Goal: Task Accomplishment & Management: Manage account settings

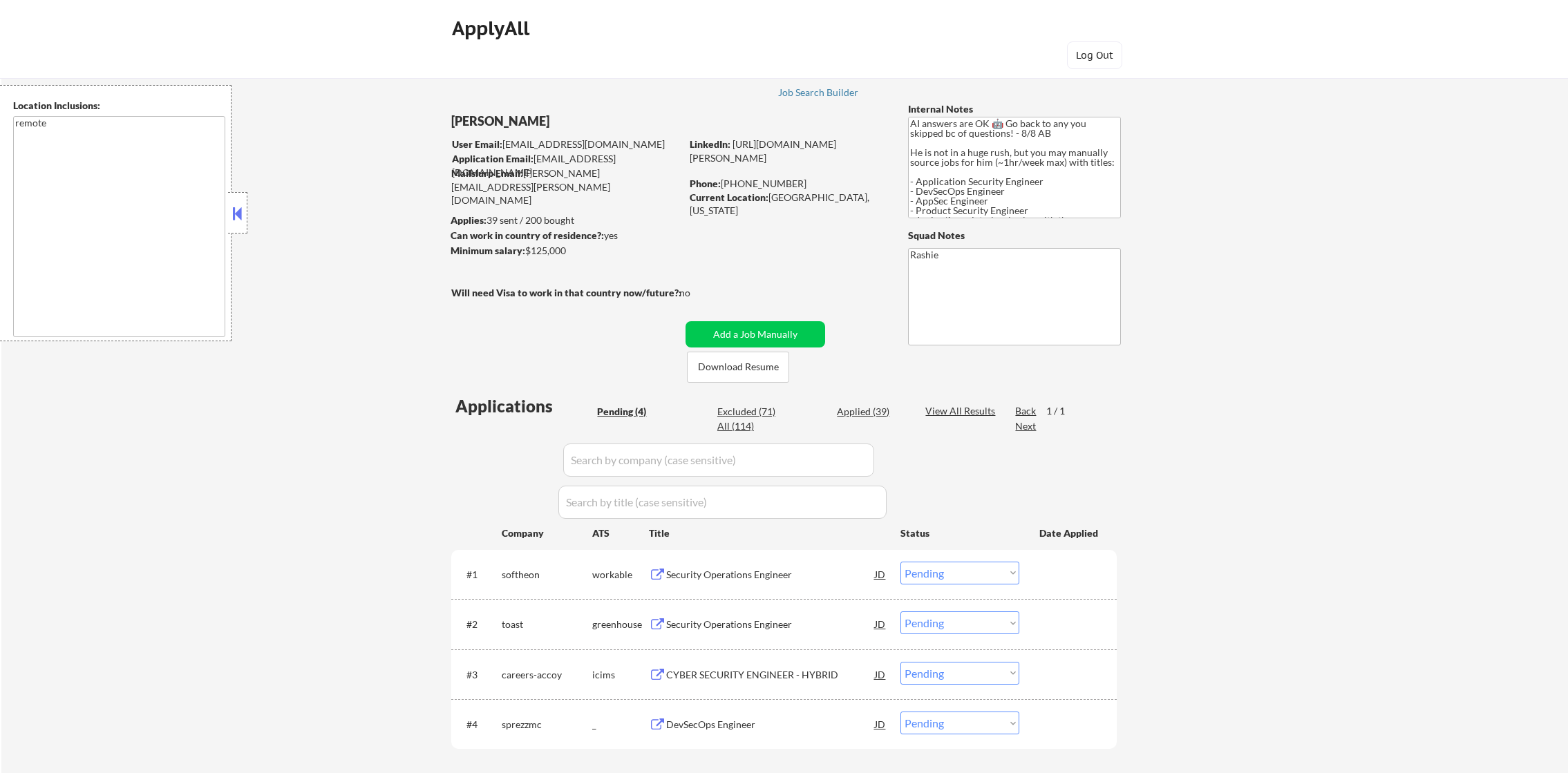
select select ""pending""
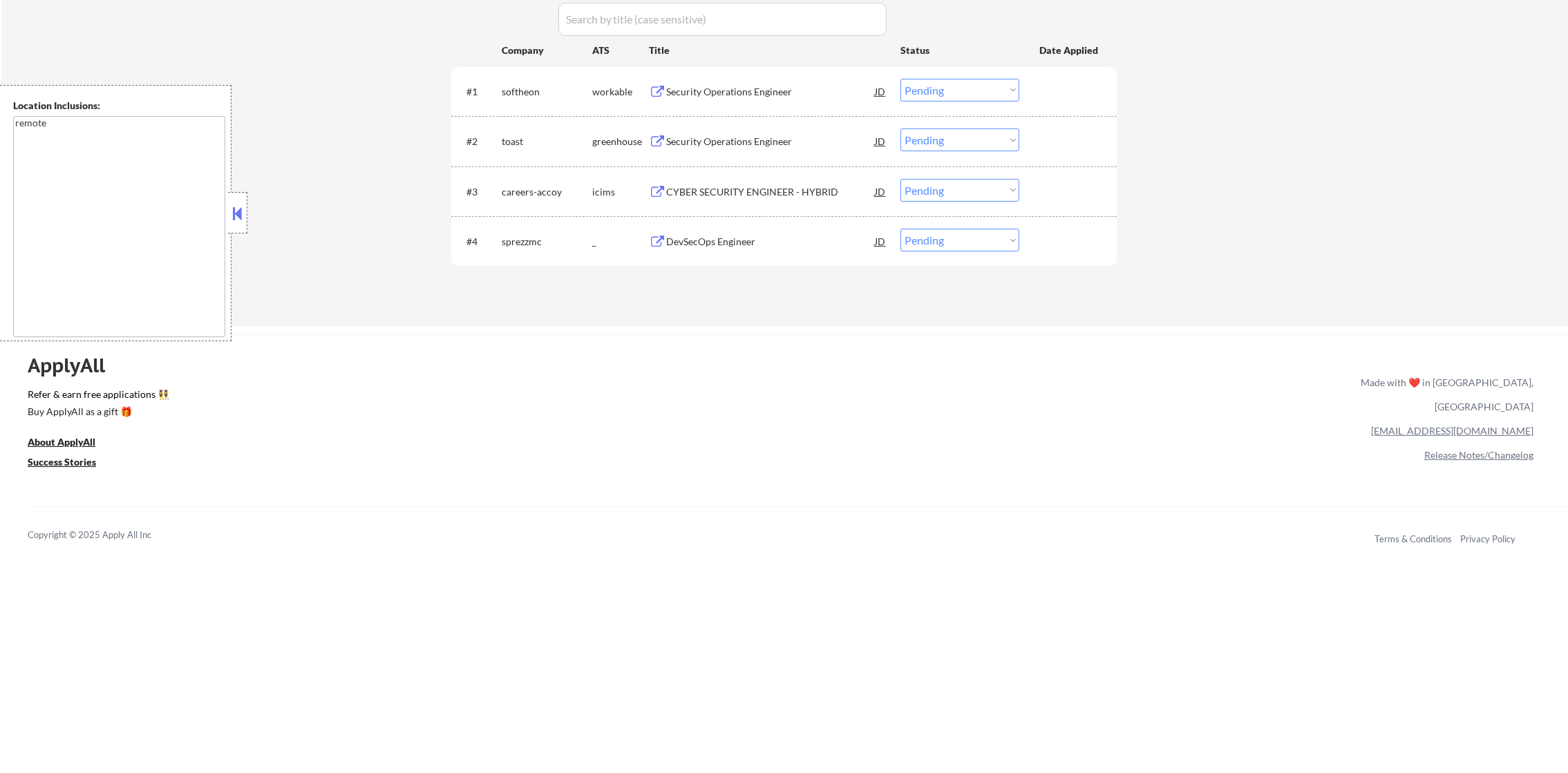
click at [762, 85] on div "Security Operations Engineer" at bounding box center [770, 92] width 209 height 14
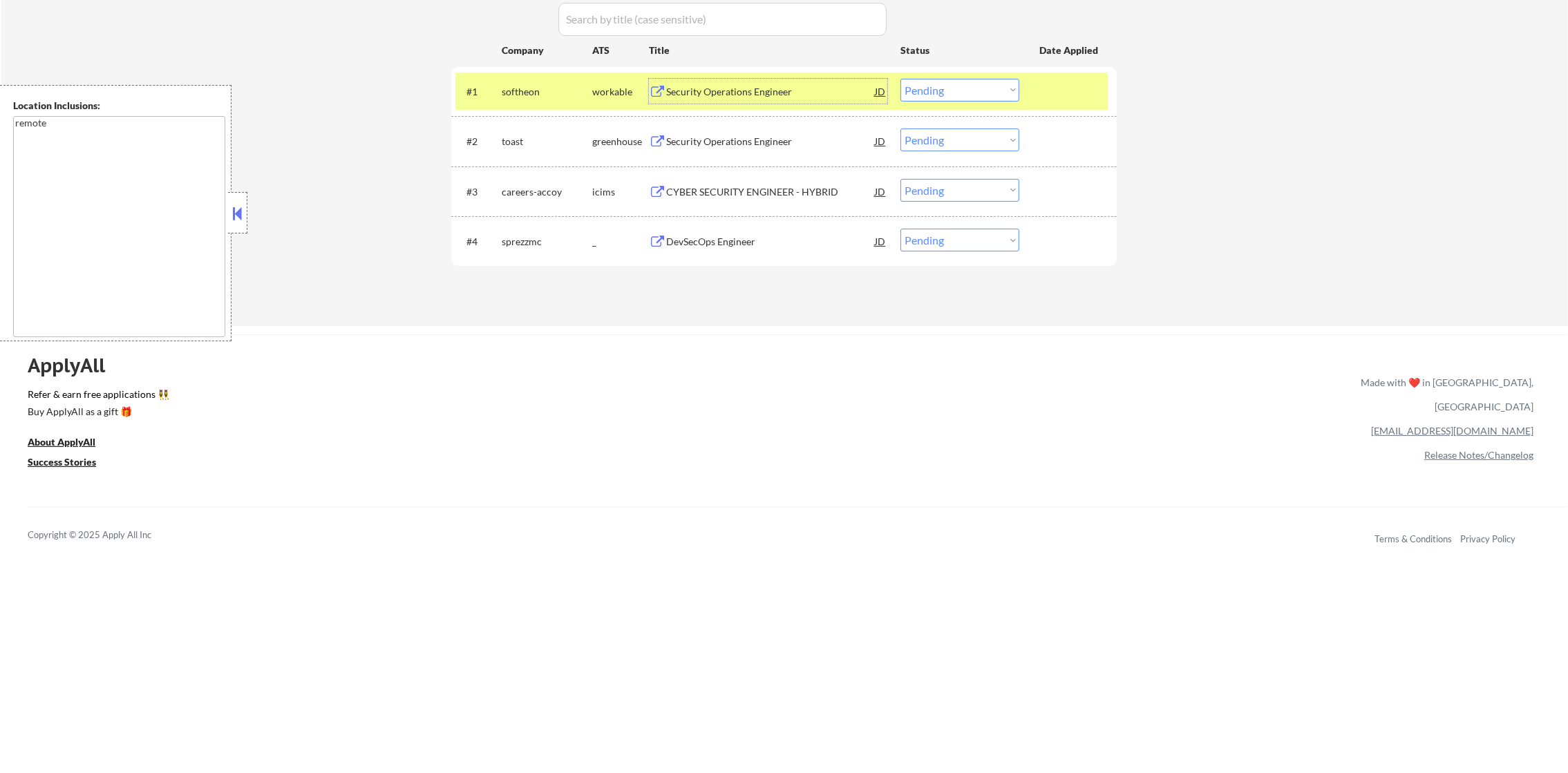
drag, startPoint x: 959, startPoint y: 92, endPoint x: 959, endPoint y: 100, distance: 8.0
click at [959, 92] on select "Choose an option... Pending Applied Excluded (Questions) Excluded (Expired) Exc…" at bounding box center [960, 90] width 119 height 23
click at [900, 79] on select "Choose an option... Pending Applied Excluded (Questions) Excluded (Expired) Exc…" at bounding box center [960, 90] width 119 height 23
click at [535, 88] on div "softheon" at bounding box center [547, 92] width 91 height 14
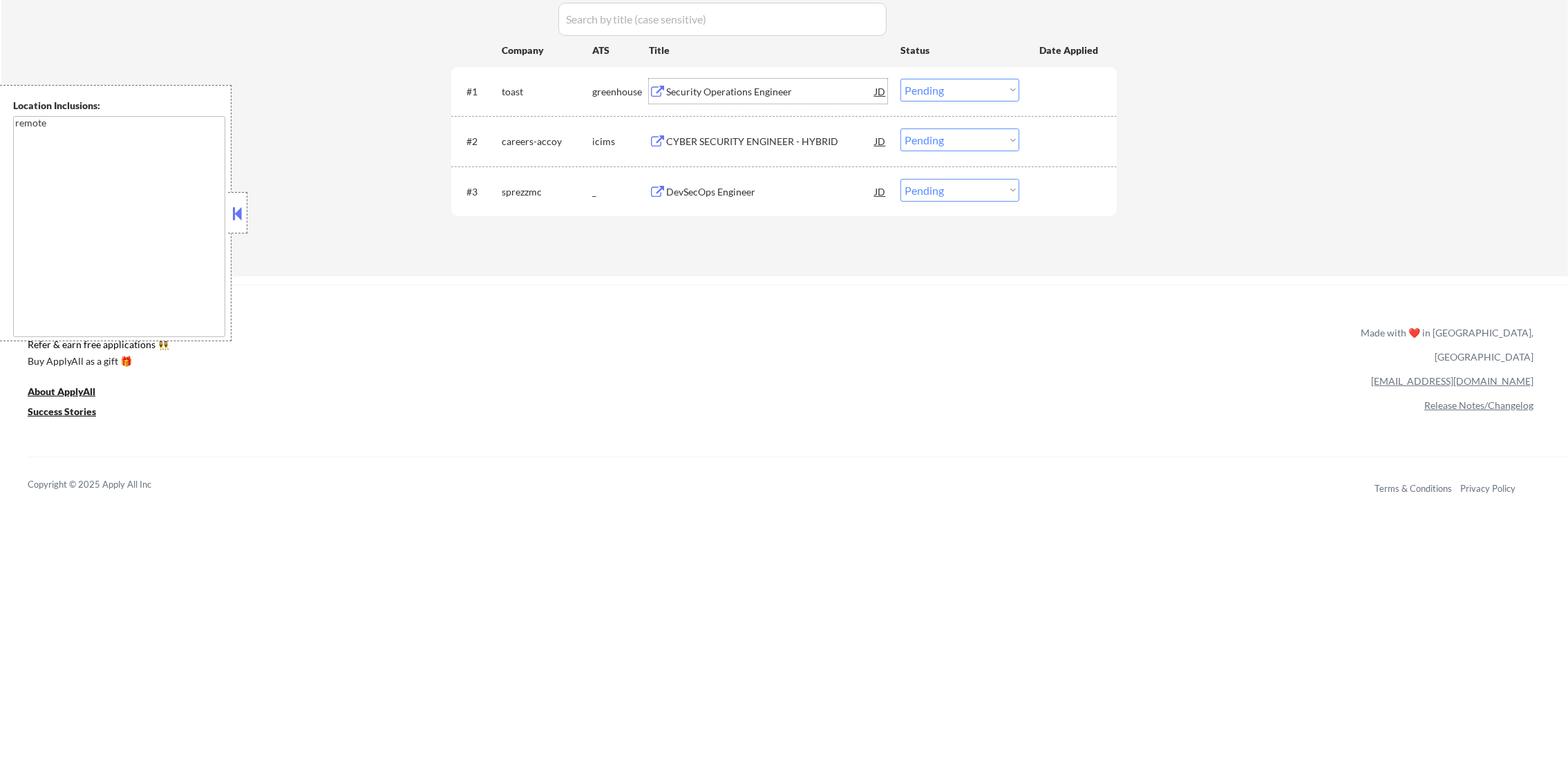
click at [741, 92] on div "Security Operations Engineer" at bounding box center [770, 92] width 209 height 14
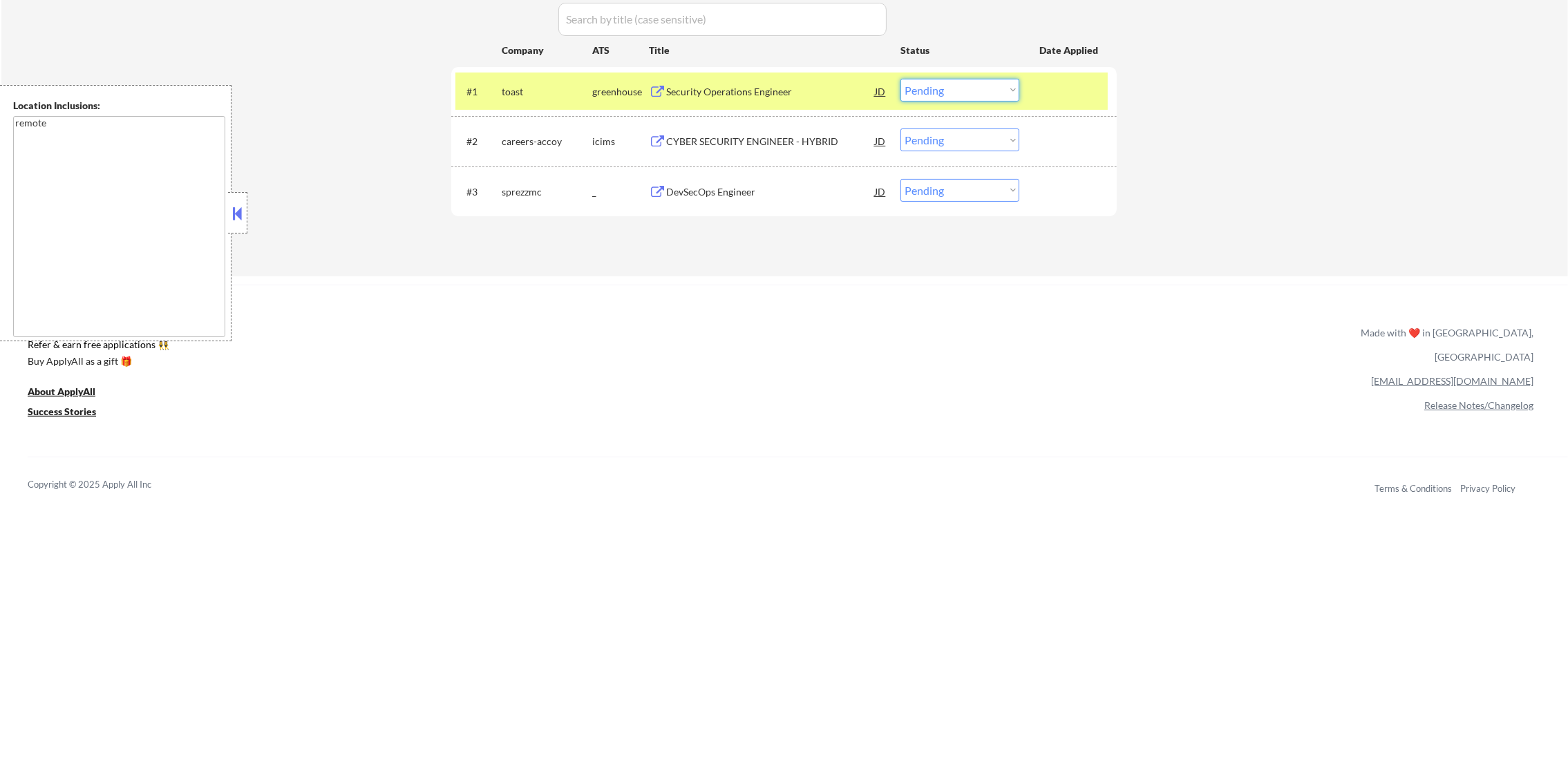
click at [964, 91] on select "Choose an option... Pending Applied Excluded (Questions) Excluded (Expired) Exc…" at bounding box center [960, 90] width 119 height 23
click at [900, 79] on select "Choose an option... Pending Applied Excluded (Questions) Excluded (Expired) Exc…" at bounding box center [960, 90] width 119 height 23
click at [525, 101] on div "toast" at bounding box center [547, 92] width 91 height 25
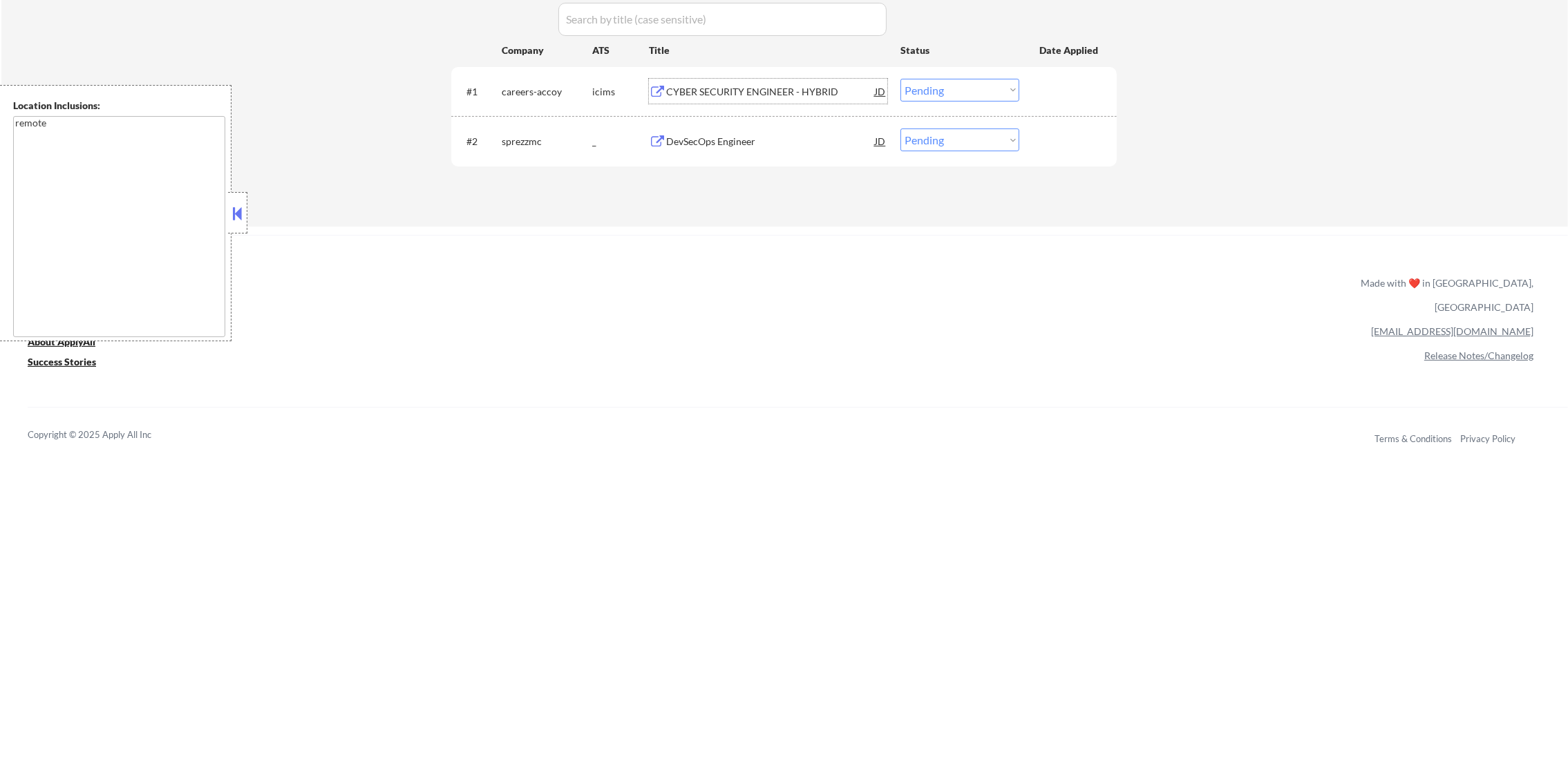
click at [806, 79] on div "CYBER SECURITY ENGINEER - HYBRID" at bounding box center [770, 92] width 209 height 25
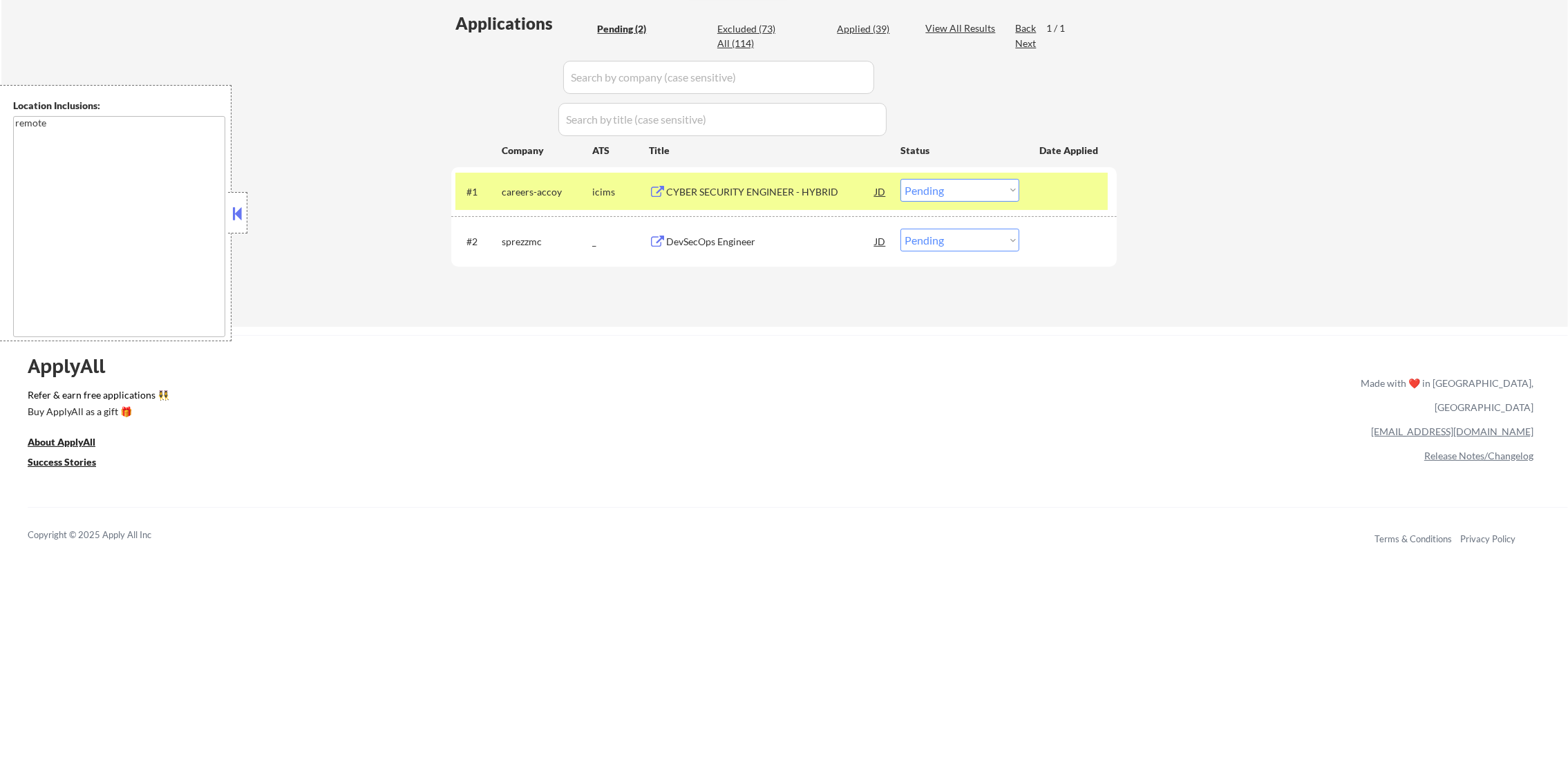
scroll to position [379, 0]
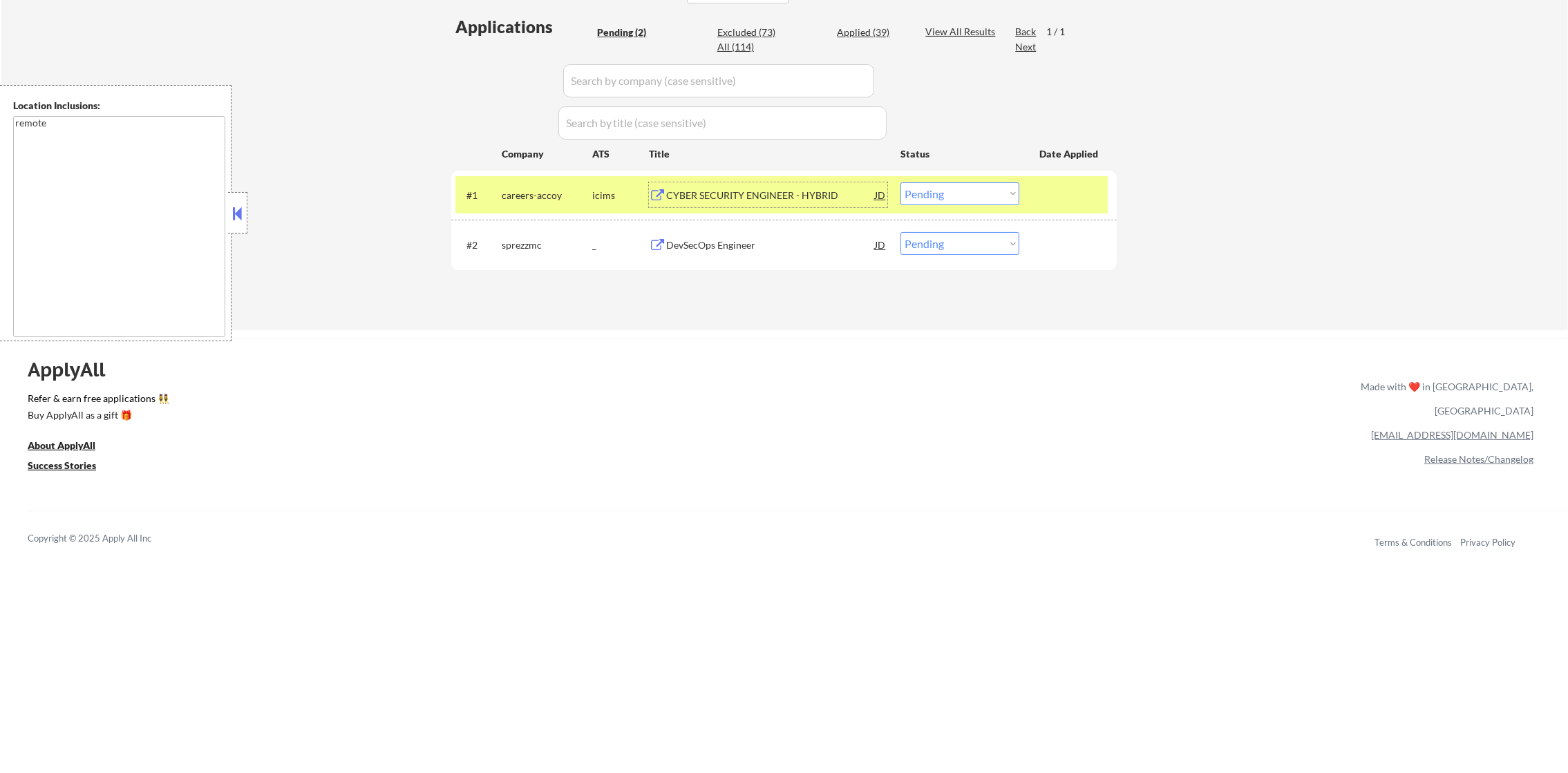
drag, startPoint x: 938, startPoint y: 195, endPoint x: 938, endPoint y: 203, distance: 8.0
click at [938, 197] on select "Choose an option... Pending Applied Excluded (Questions) Excluded (Expired) Exc…" at bounding box center [960, 193] width 119 height 23
click at [900, 182] on select "Choose an option... Pending Applied Excluded (Questions) Excluded (Expired) Exc…" at bounding box center [960, 193] width 119 height 23
click at [546, 203] on div "careers-accoy" at bounding box center [547, 195] width 91 height 25
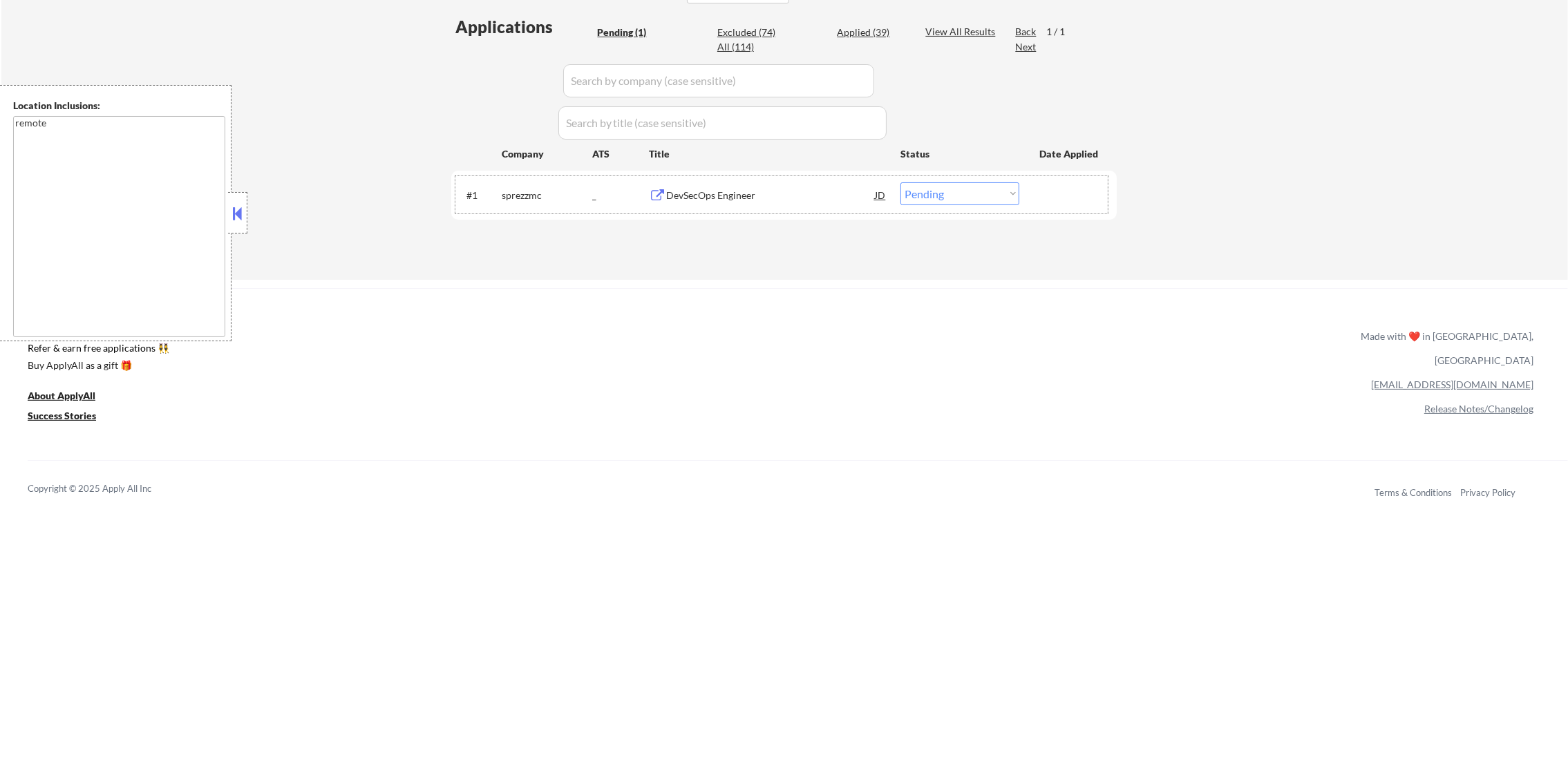
click at [794, 190] on div "DevSecOps Engineer" at bounding box center [770, 196] width 209 height 14
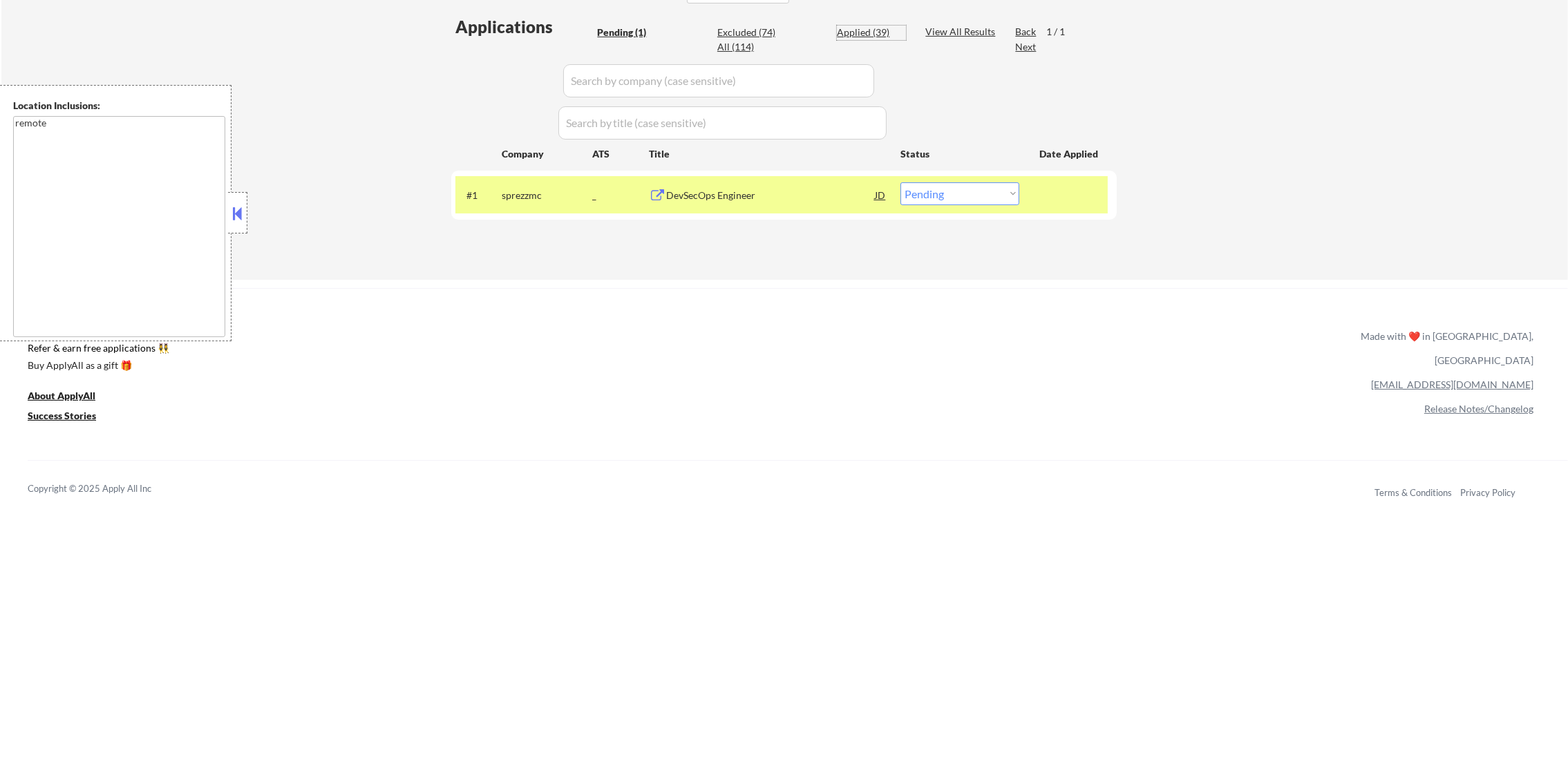
click at [869, 26] on div "Applied (39)" at bounding box center [871, 33] width 69 height 14
select select ""applied""
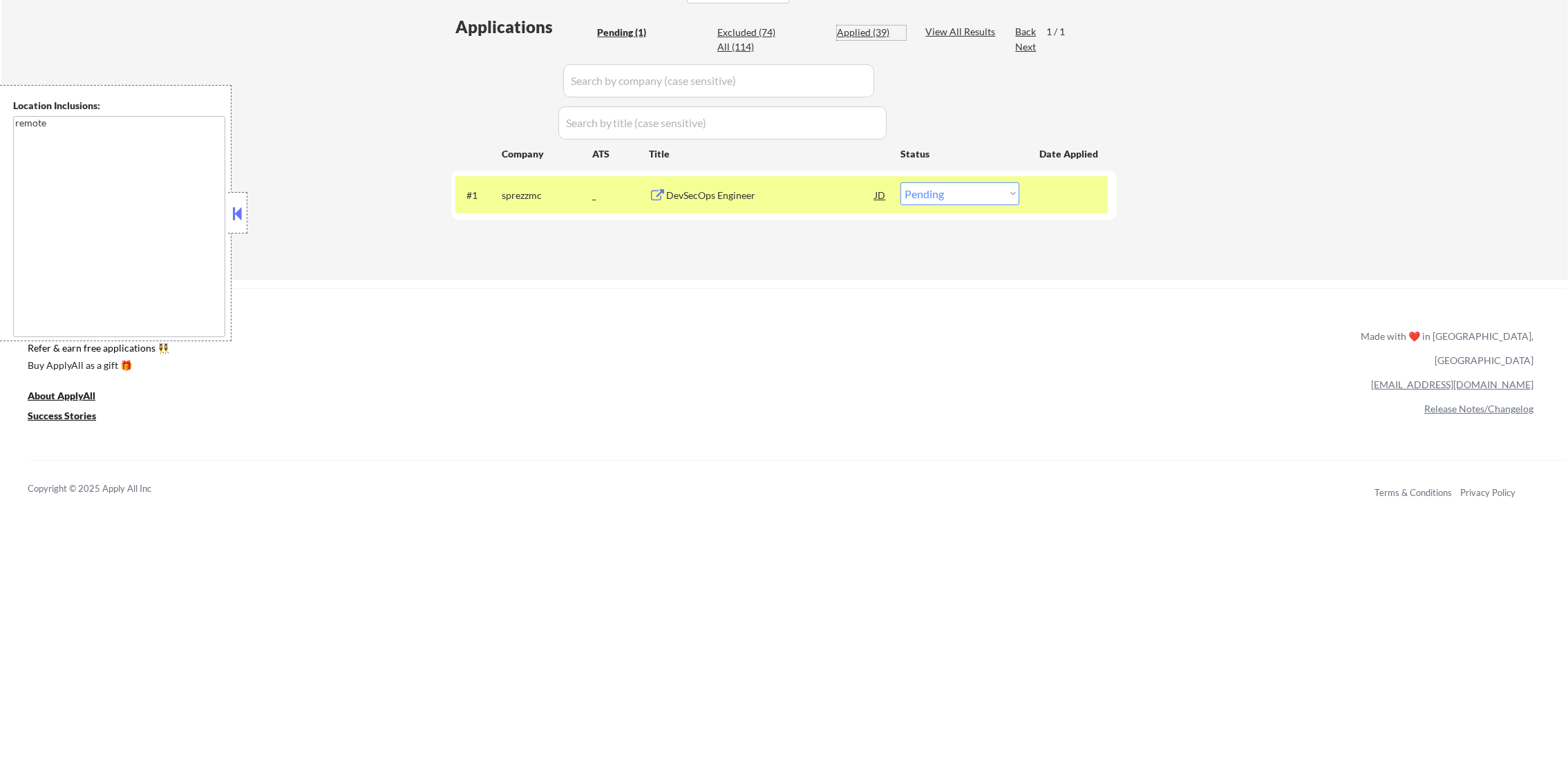
select select ""applied""
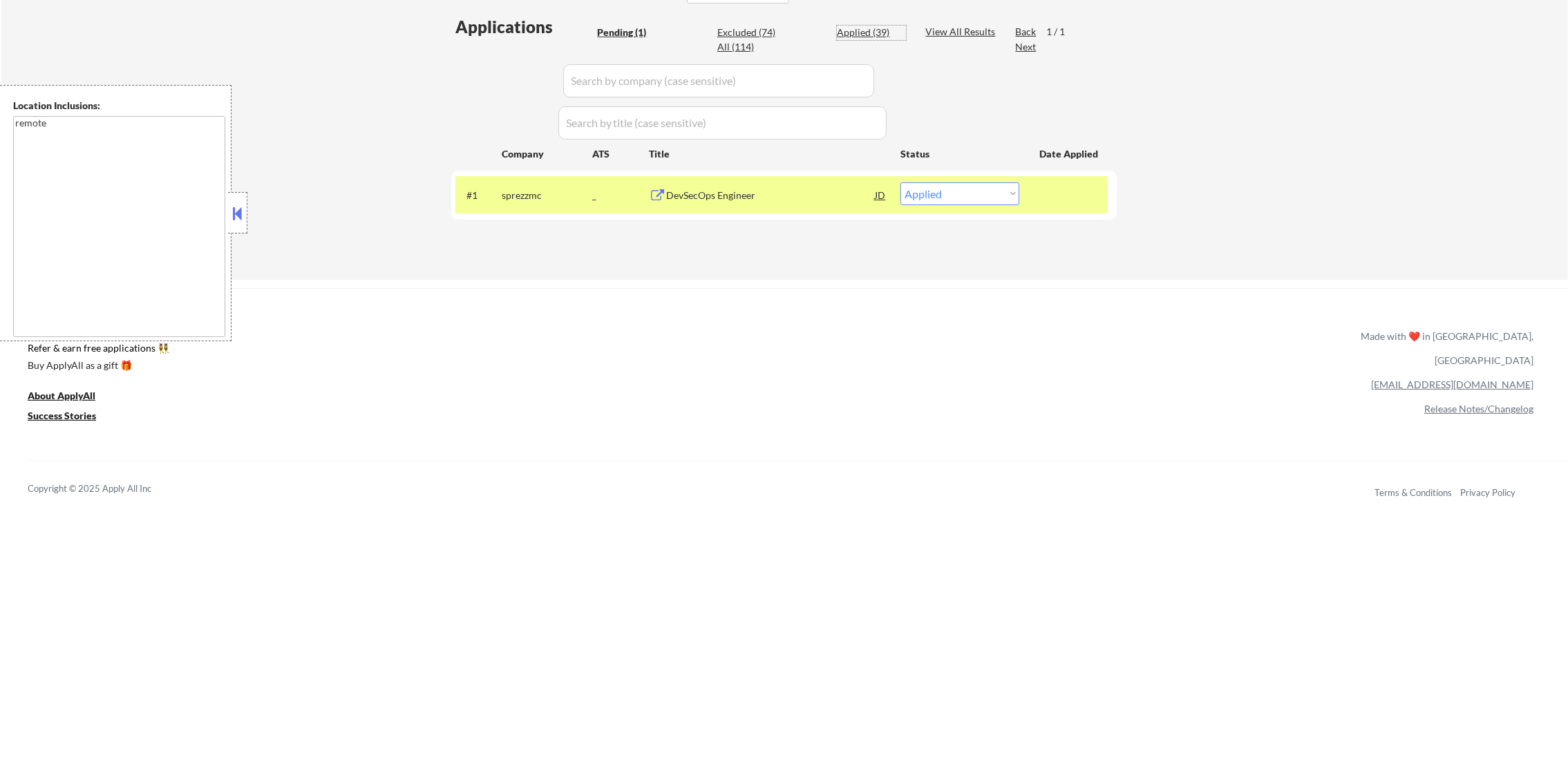
select select ""applied""
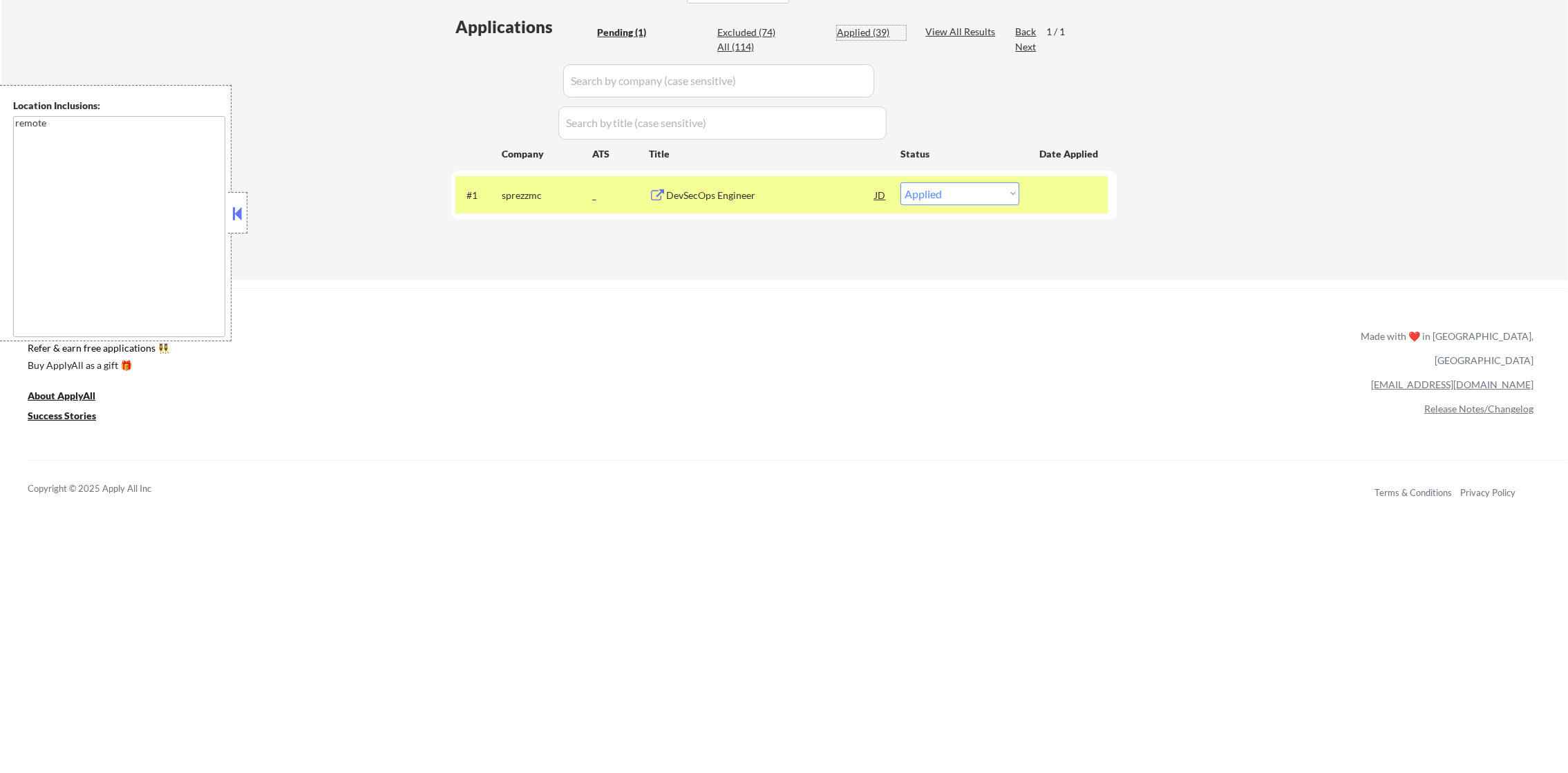
select select ""applied""
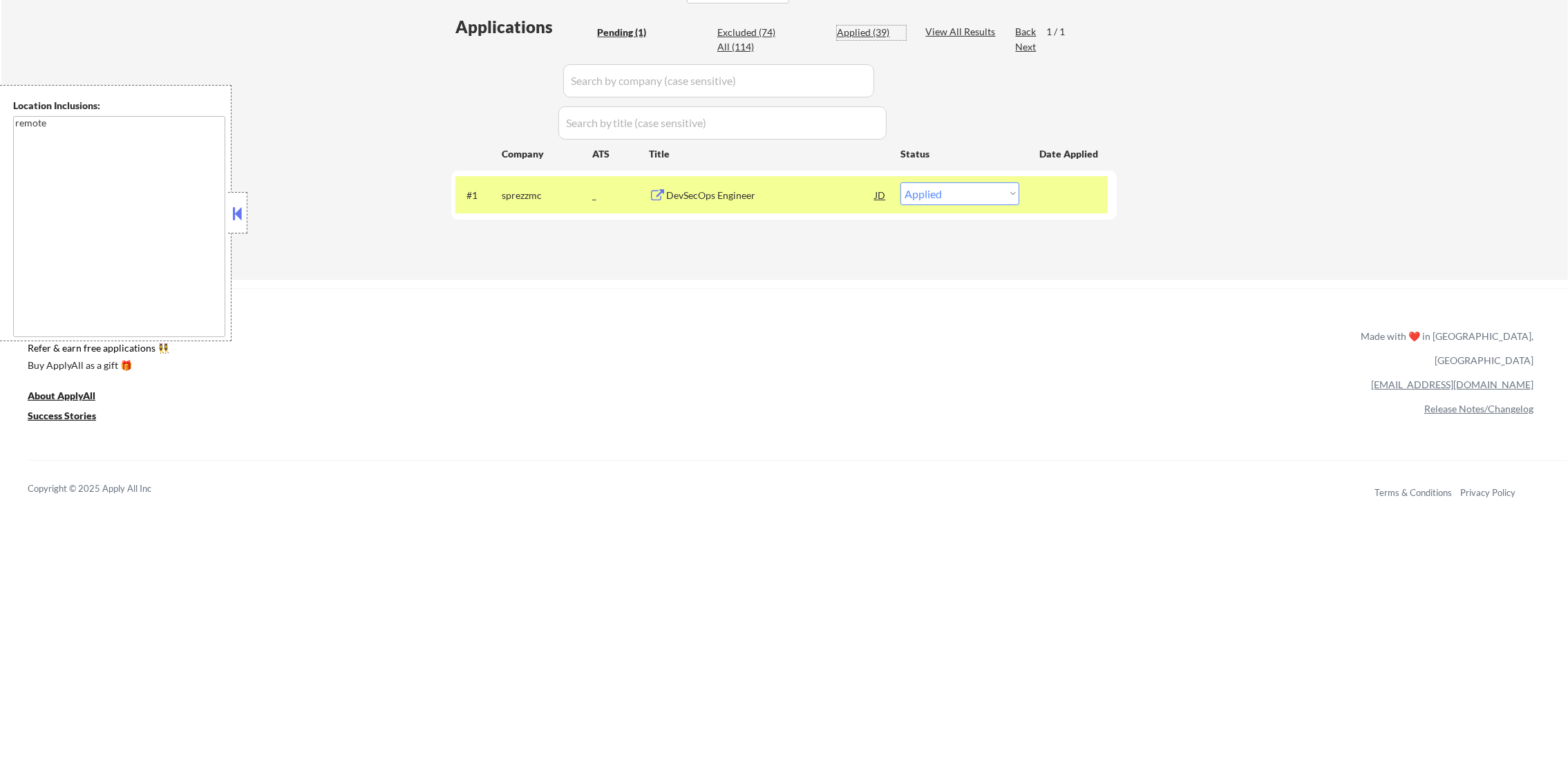
select select ""applied""
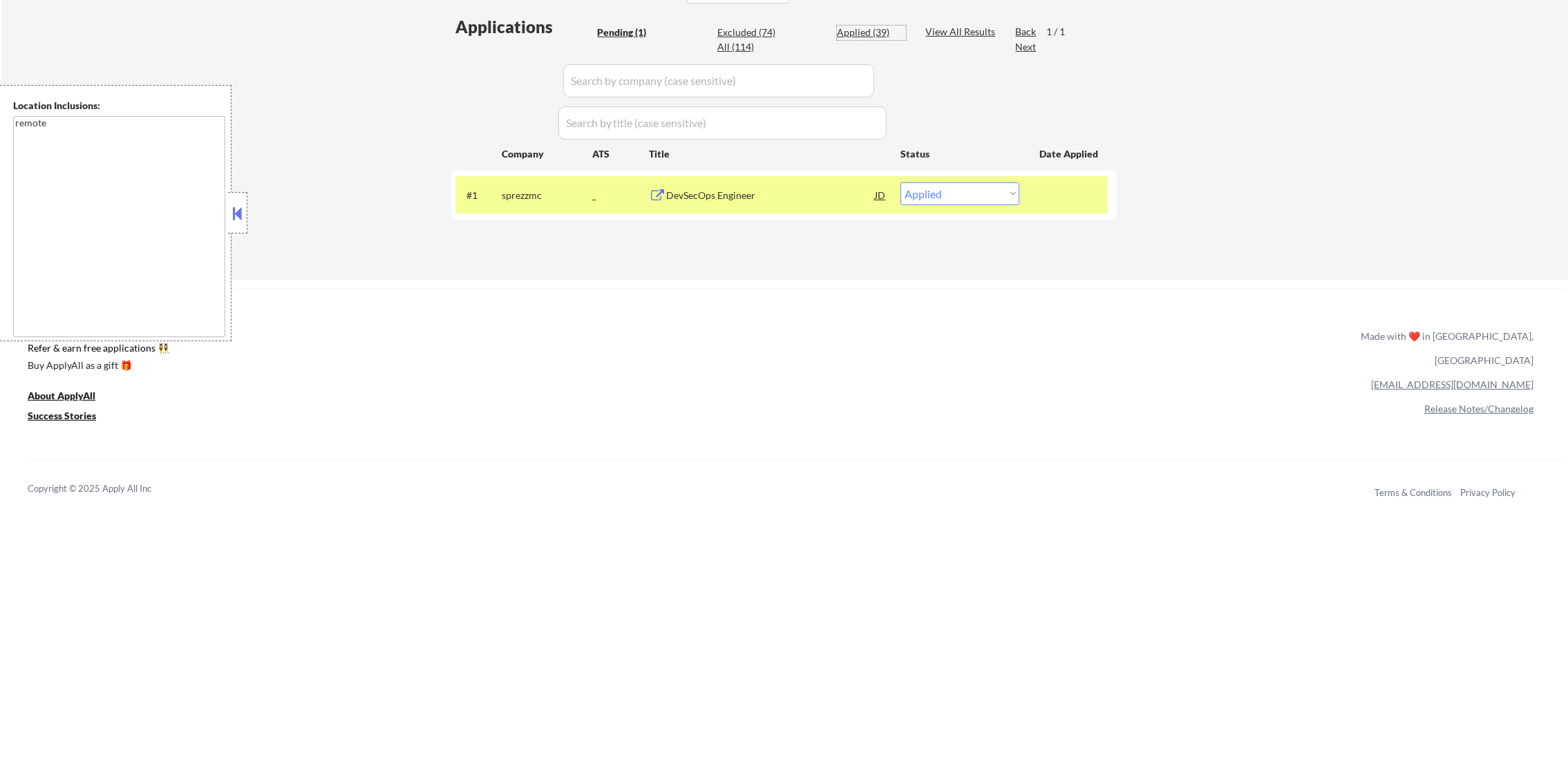
select select ""applied""
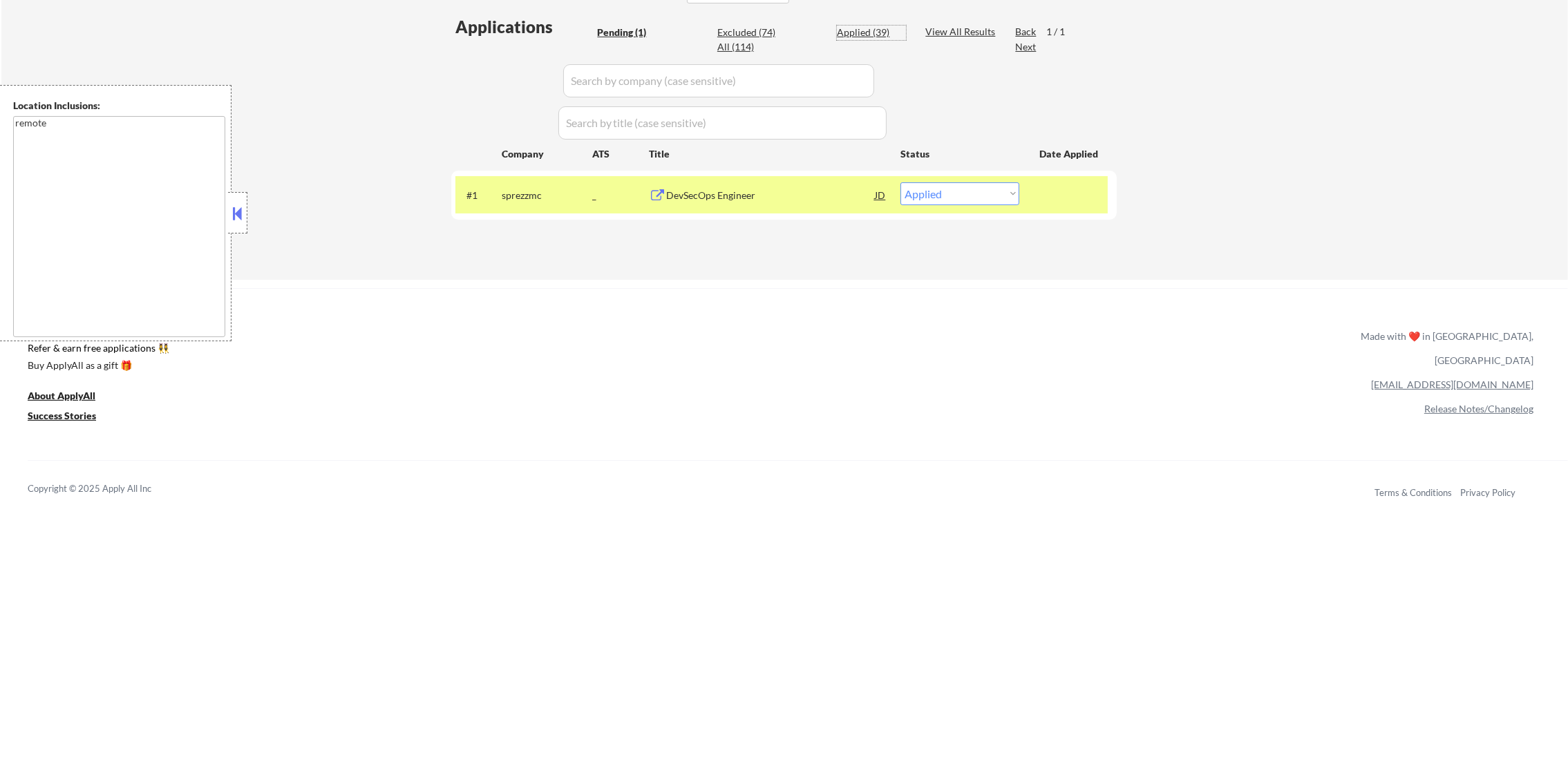
select select ""applied""
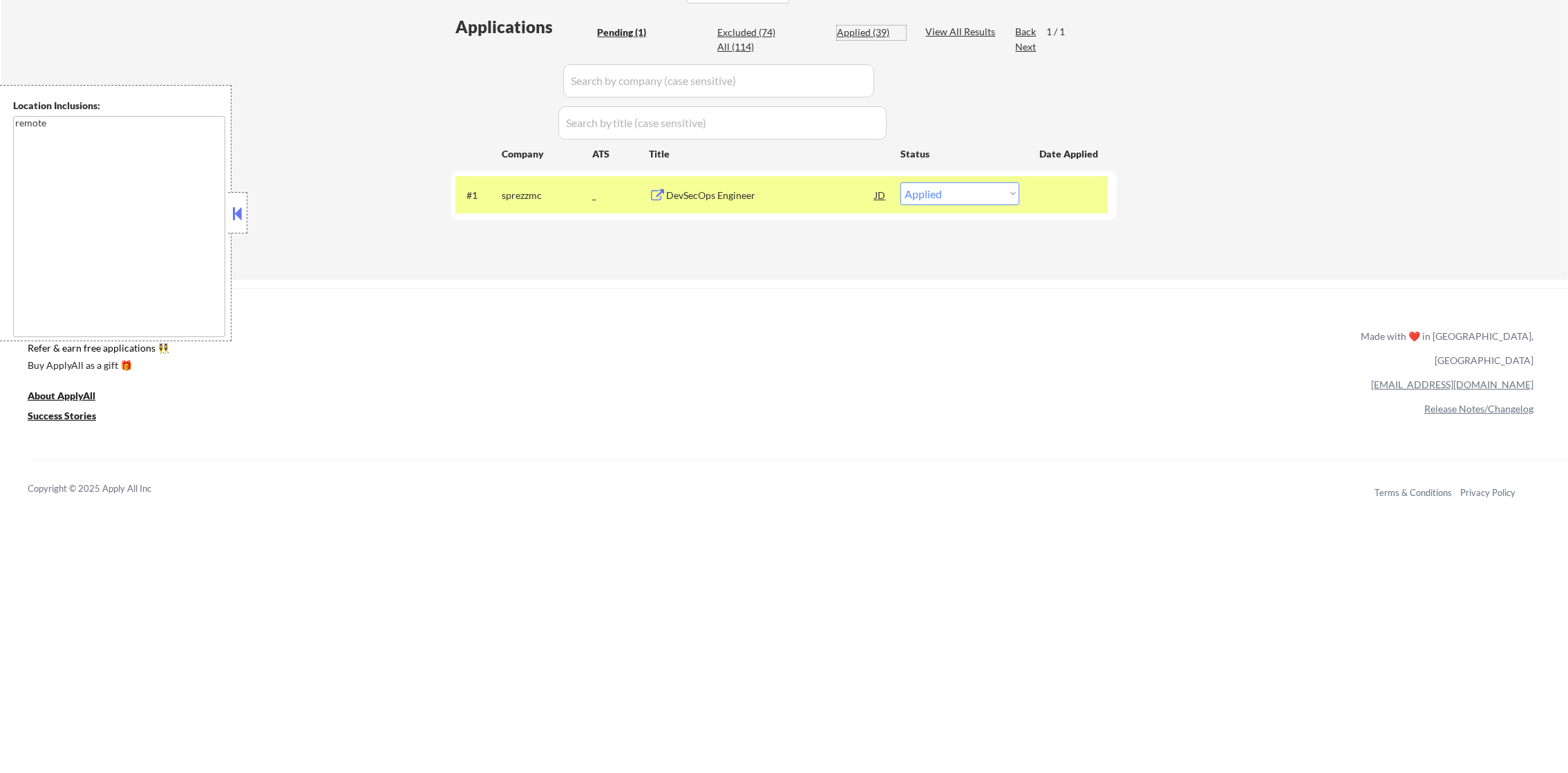
select select ""applied""
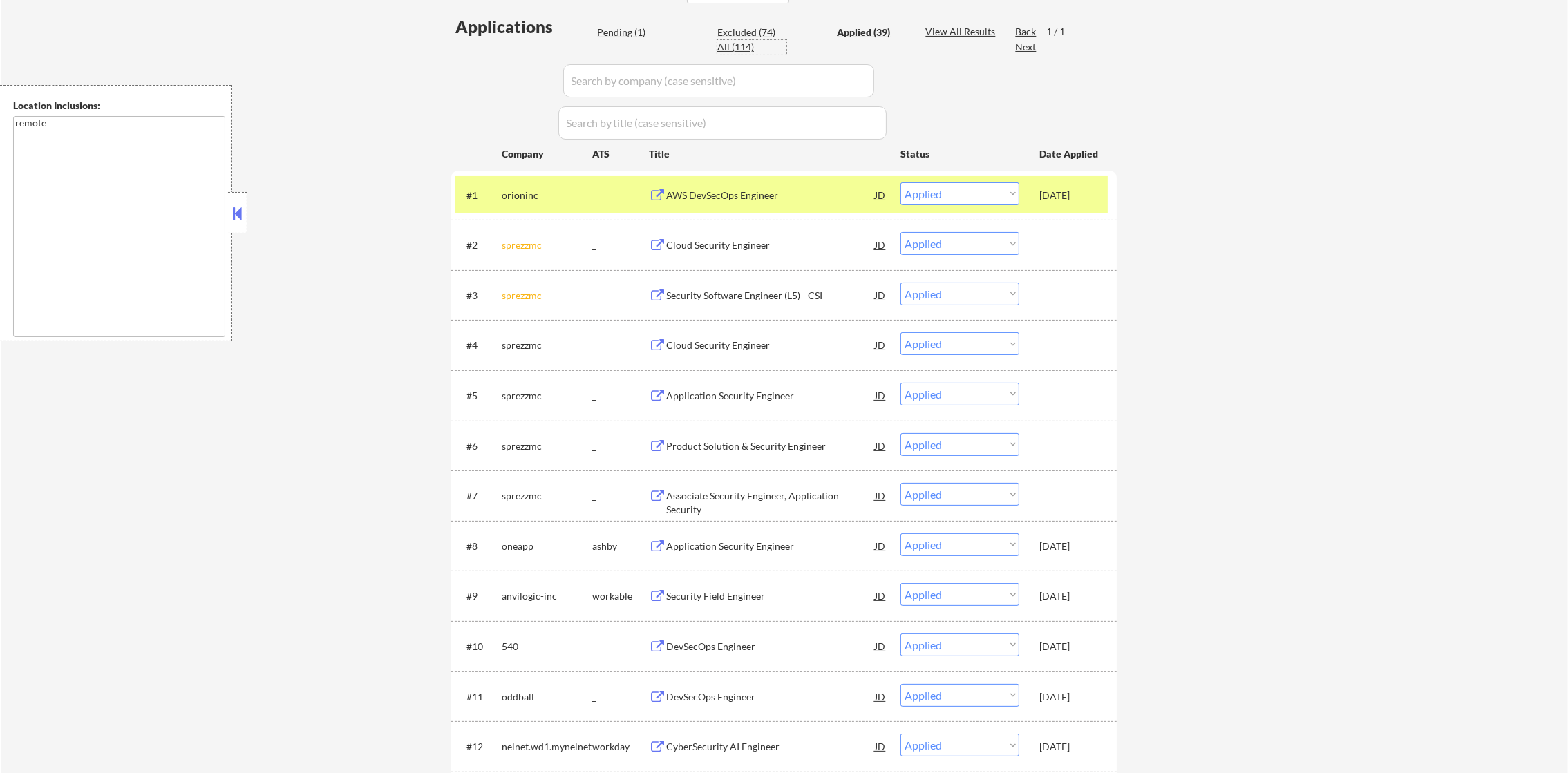
click at [725, 53] on div "All (114)" at bounding box center [752, 47] width 69 height 15
click at [734, 45] on div "All (114)" at bounding box center [752, 47] width 69 height 14
select select ""excluded__location_""
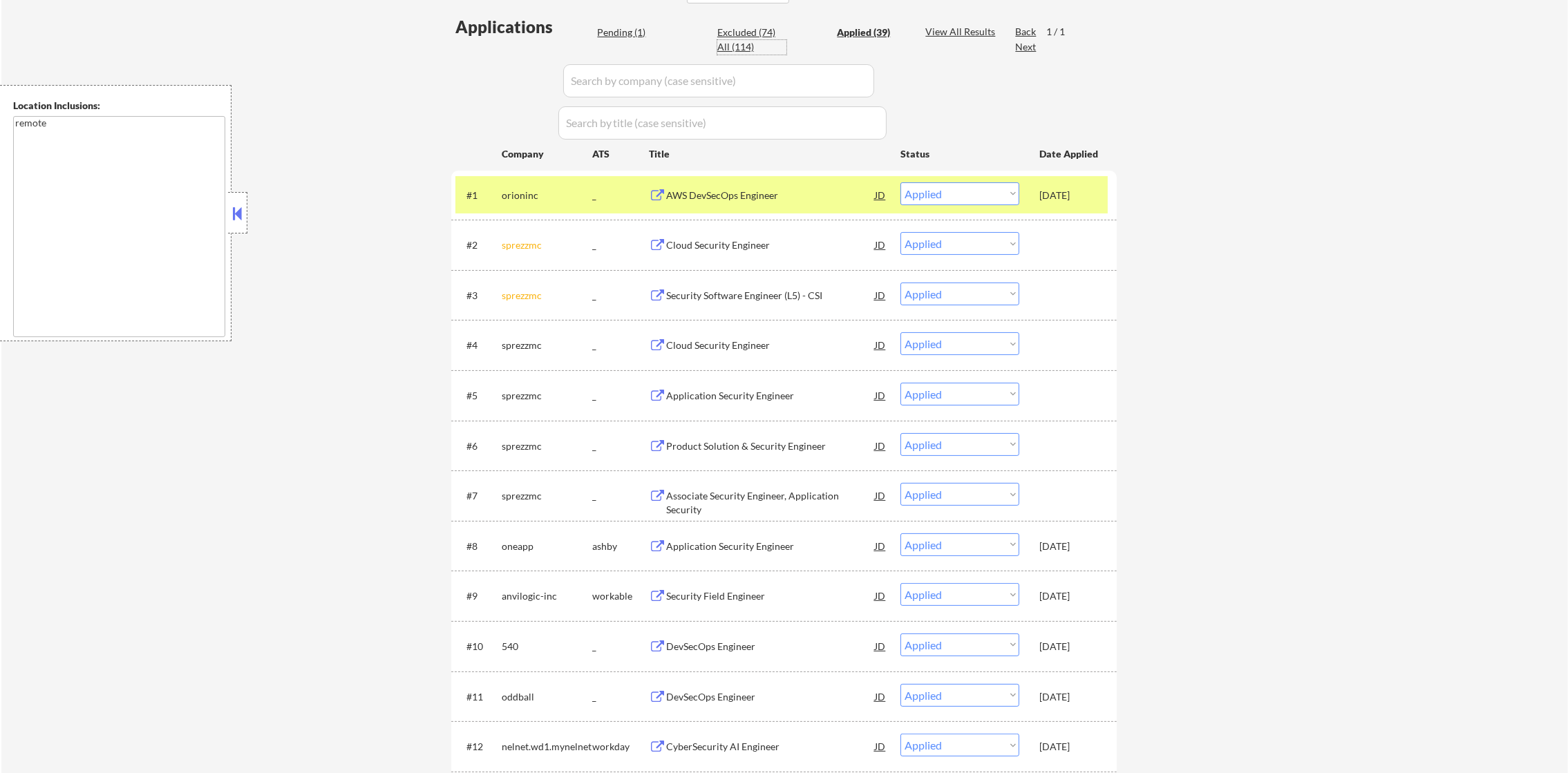
select select ""excluded__location_""
select select ""excluded""
select select ""excluded__location_""
select select ""excluded__salary_""
select select ""excluded""
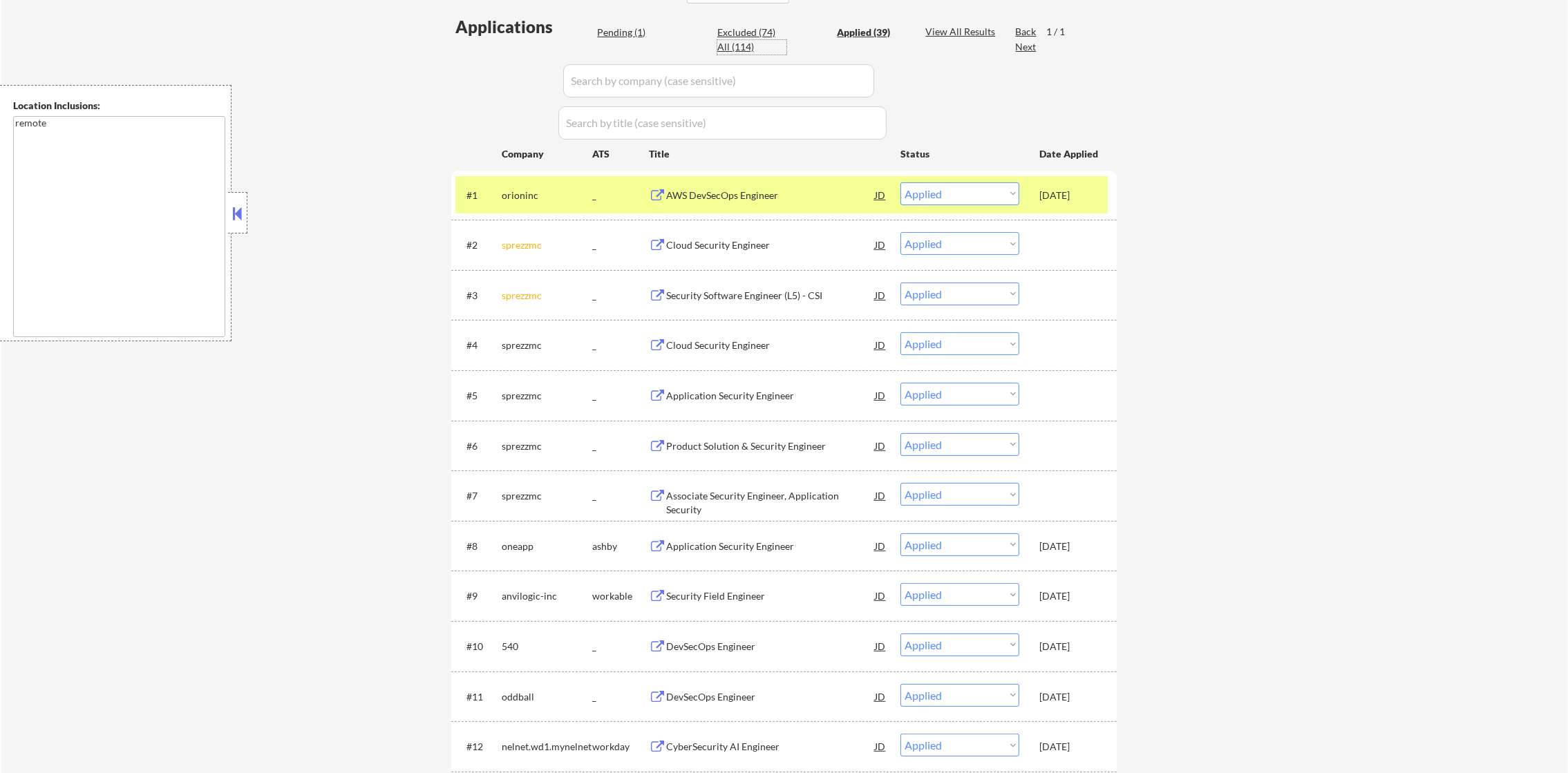
select select ""excluded""
select select ""excluded__salary_""
select select ""excluded__location_""
select select ""excluded__expired_""
select select ""excluded__location_""
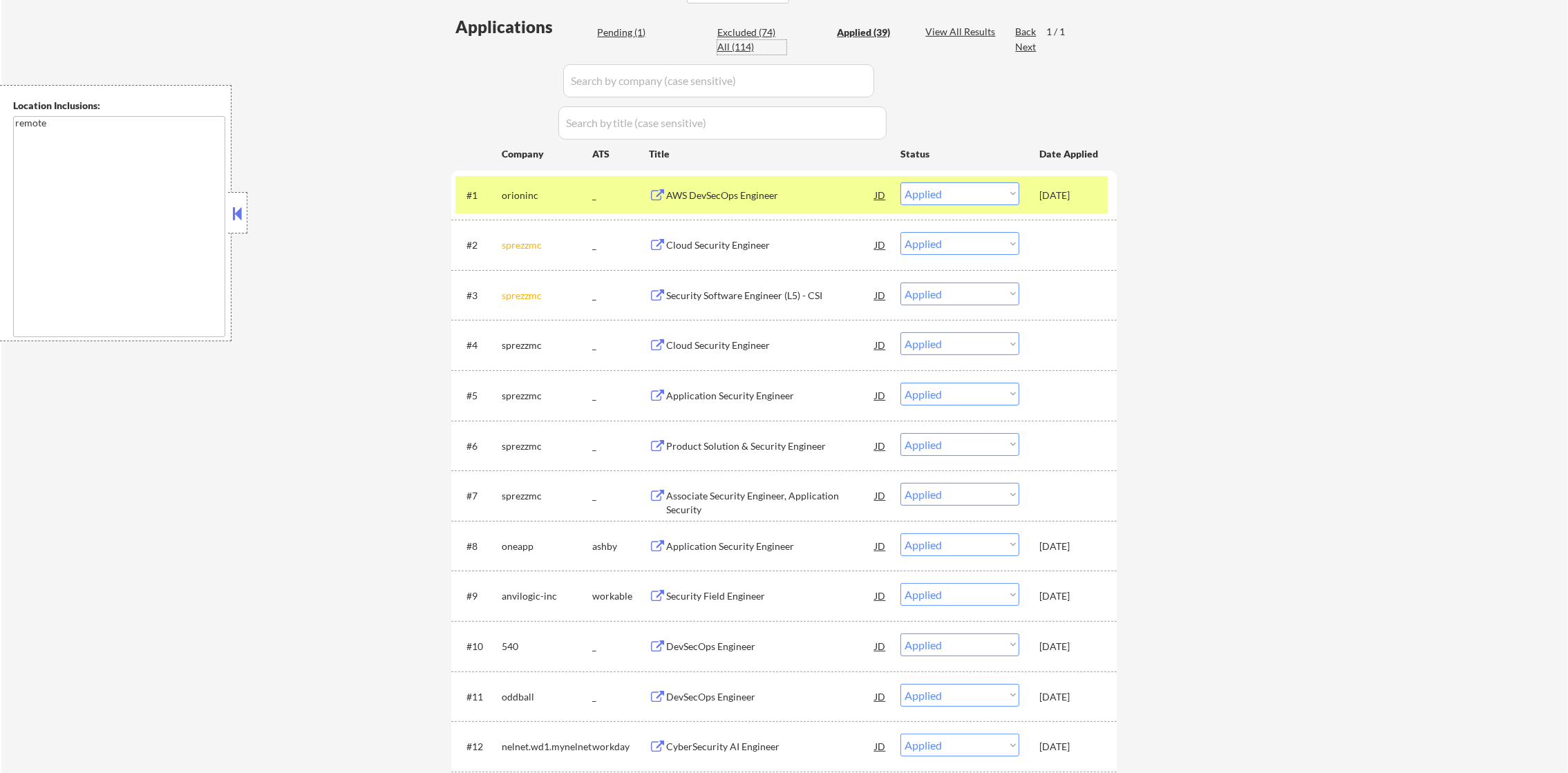
select select ""excluded""
select select ""excluded__location_""
select select ""excluded__expired_""
select select ""excluded""
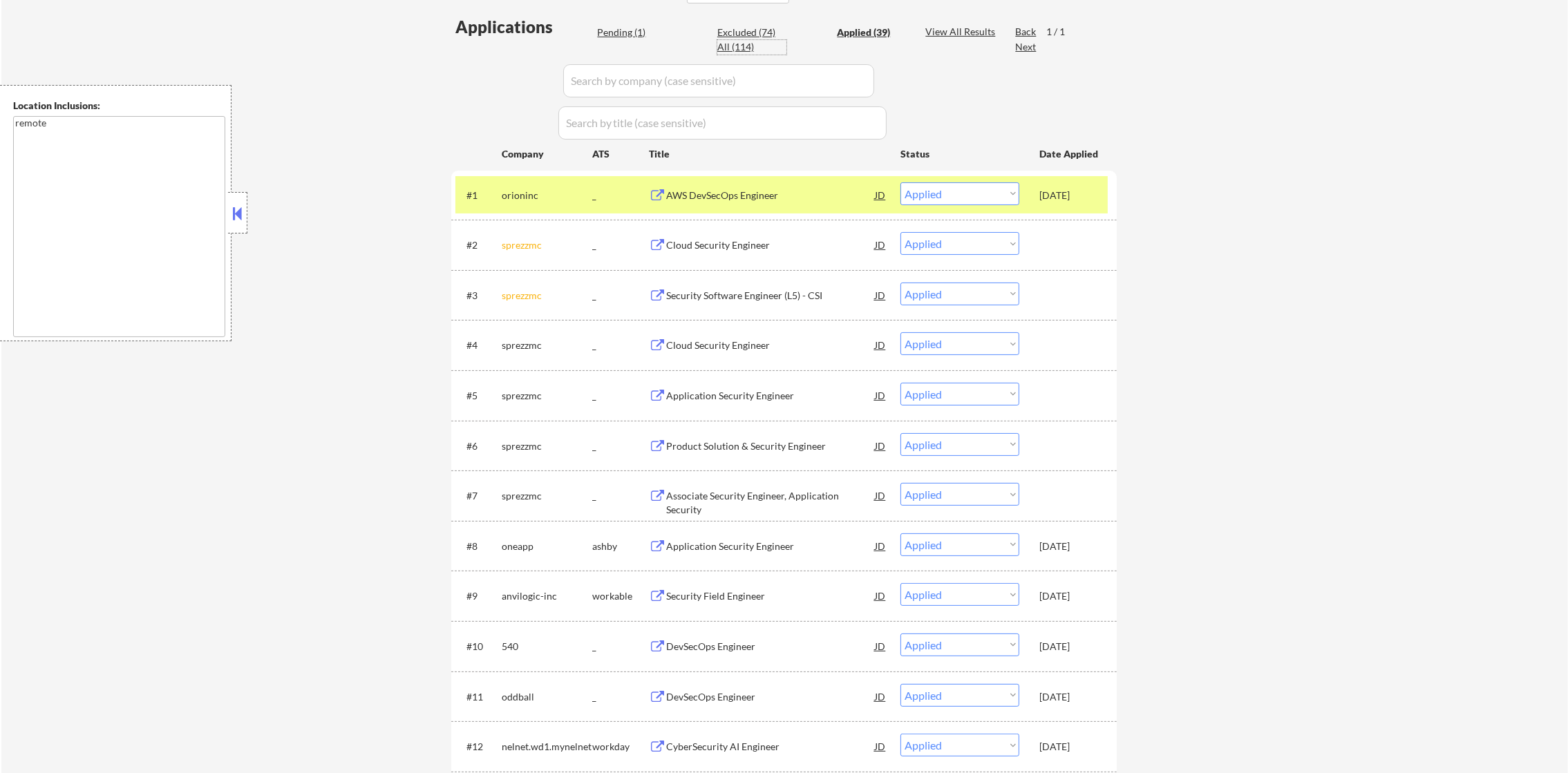
select select ""excluded__other_""
select select ""excluded__location_""
select select ""excluded__expired_""
select select ""excluded""
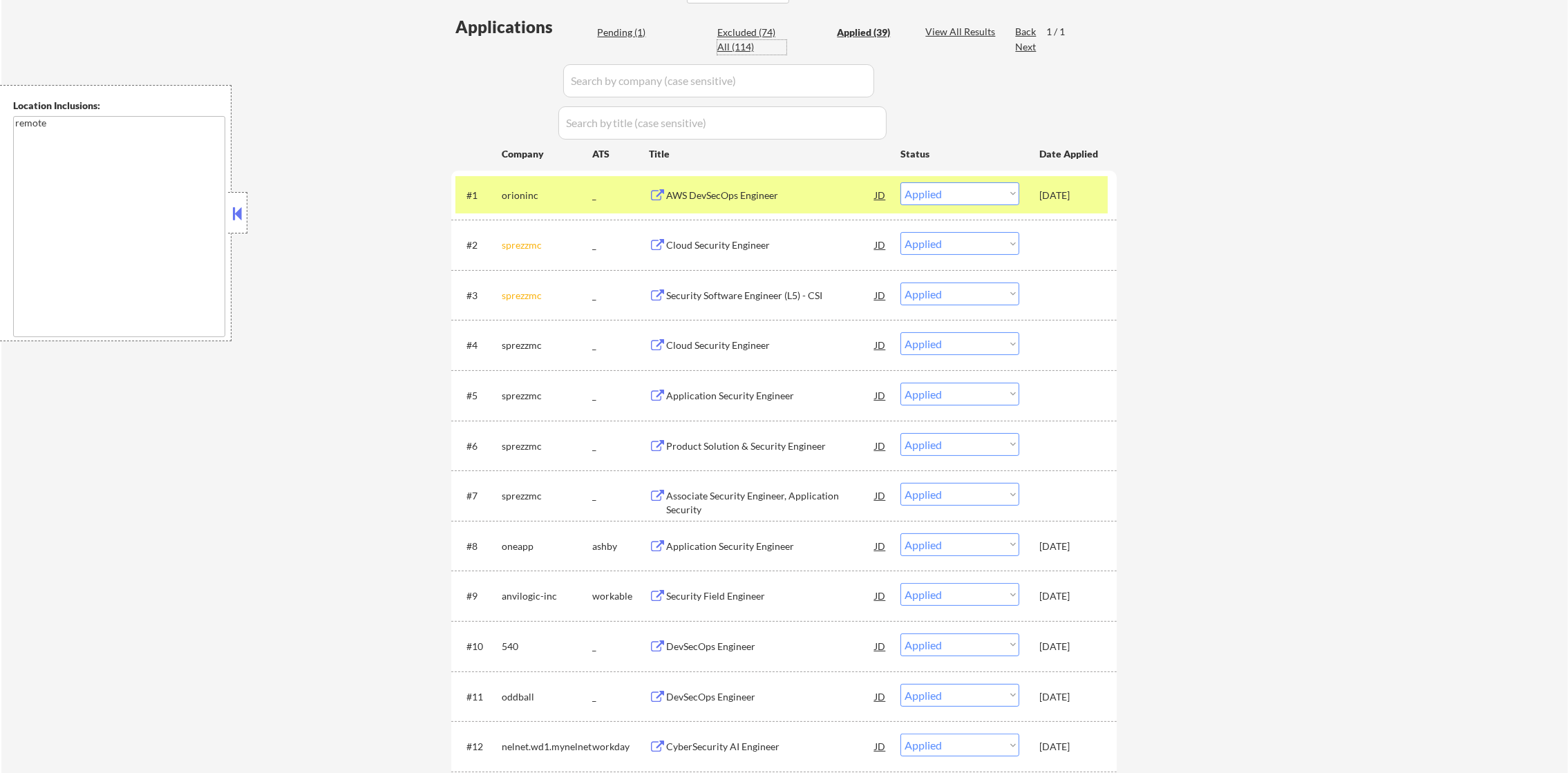
select select ""excluded""
select select ""excluded__location_""
select select ""excluded""
select select ""excluded__location_""
select select ""excluded__expired_""
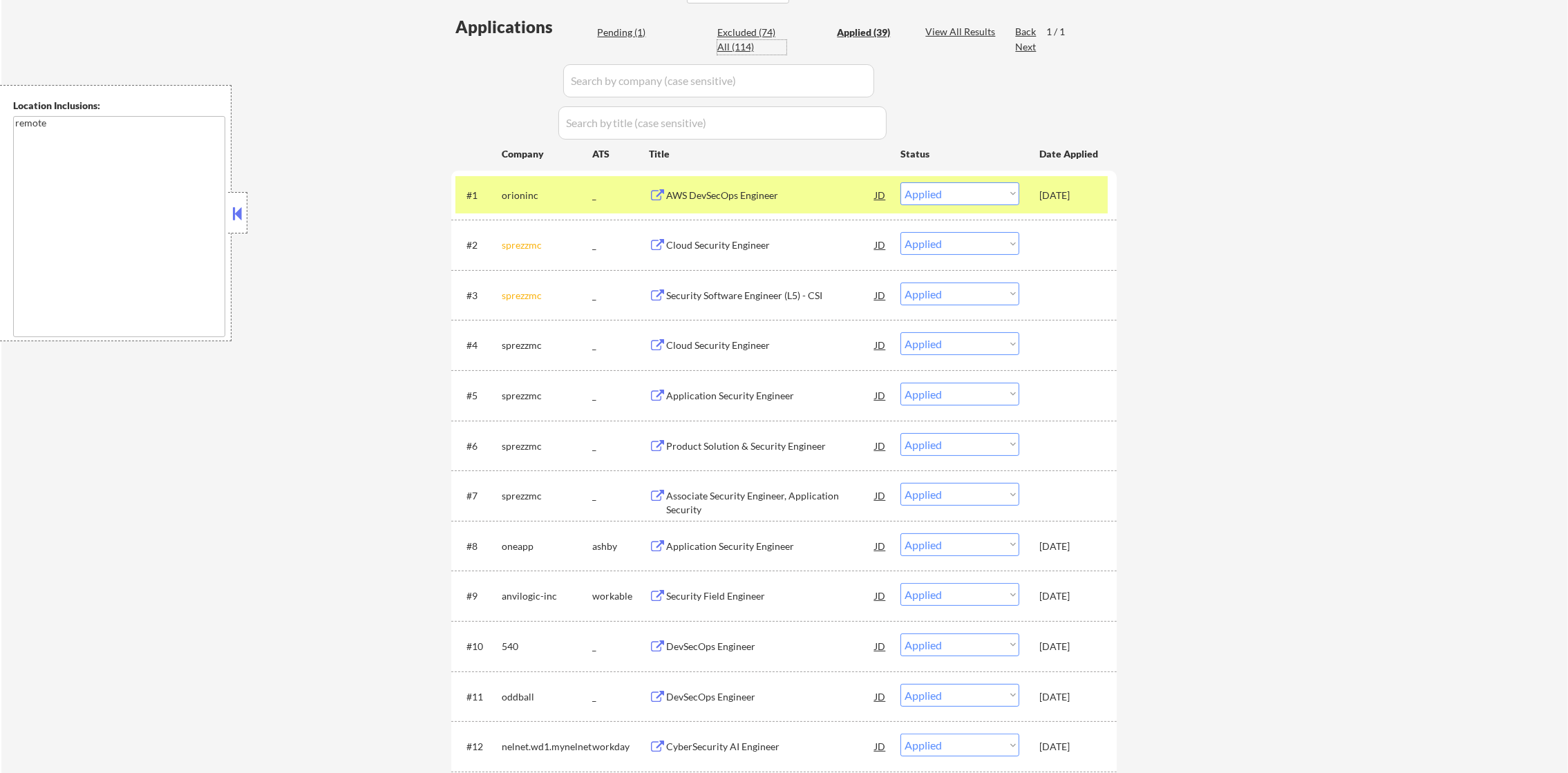
select select ""excluded__location_""
select select ""excluded__bad_match_""
select select ""excluded__expired_""
select select ""excluded__salary_""
select select ""excluded__other_""
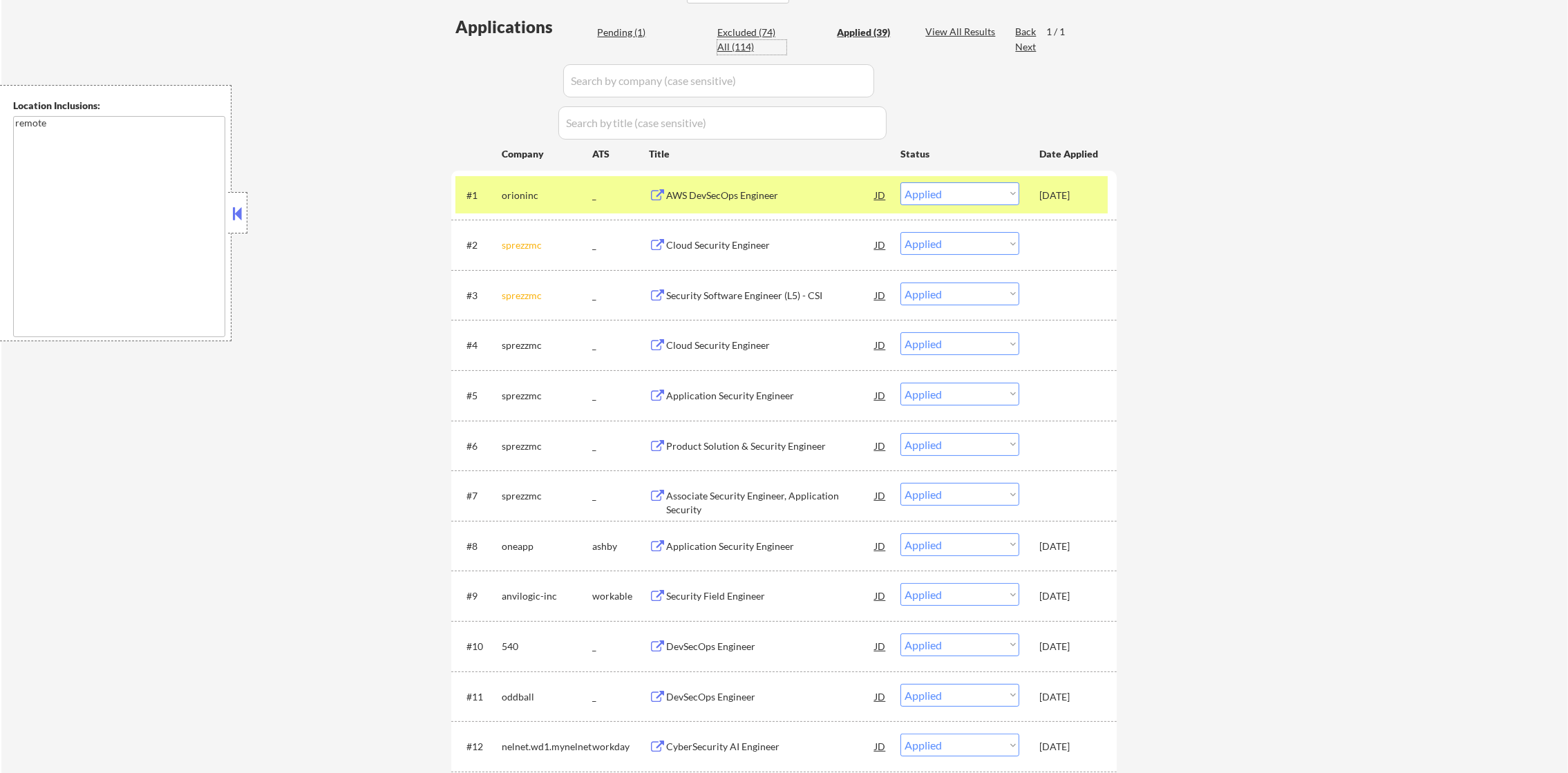
select select ""excluded__expired_""
select select ""excluded__location_""
select select ""excluded__expired_""
select select ""excluded__location_""
select select ""excluded__expired_""
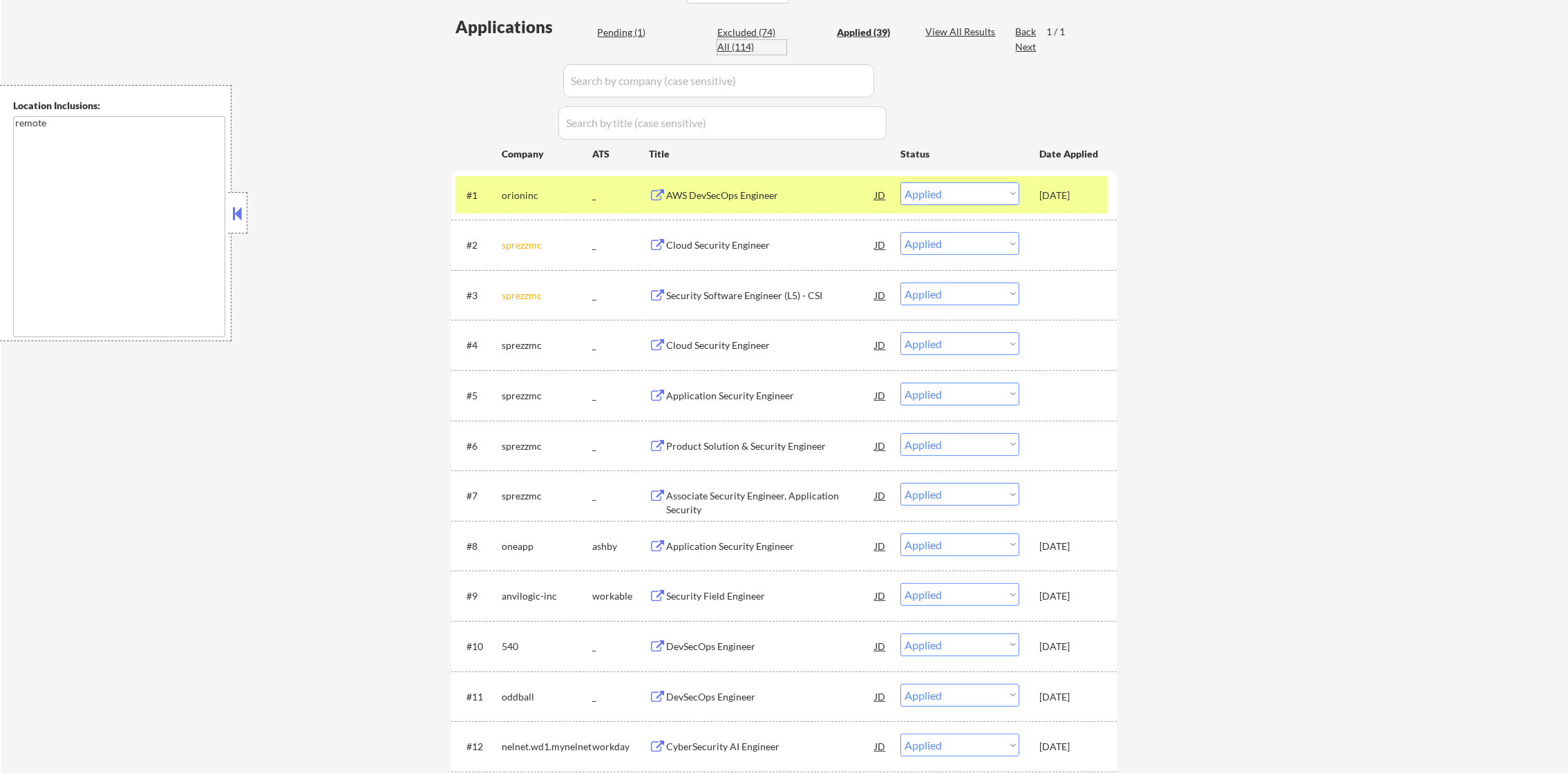
select select ""excluded""
select select ""excluded__other_""
select select ""excluded__location_""
select select ""excluded__expired_""
select select ""excluded__salary_""
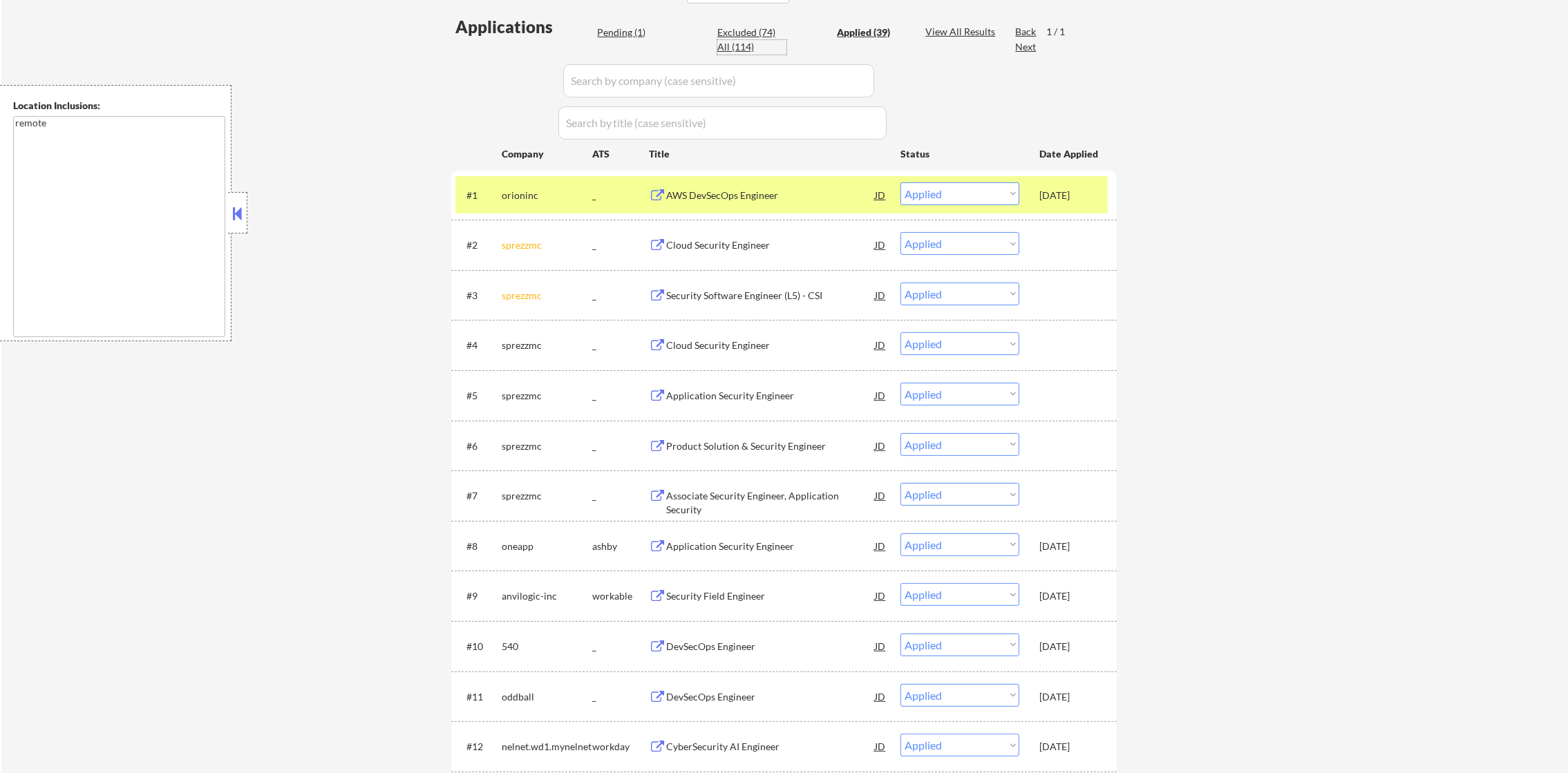
select select ""excluded__salary_""
select select ""excluded__location_""
select select ""excluded__salary_""
select select ""excluded__bad_match_""
select select ""excluded__salary_""
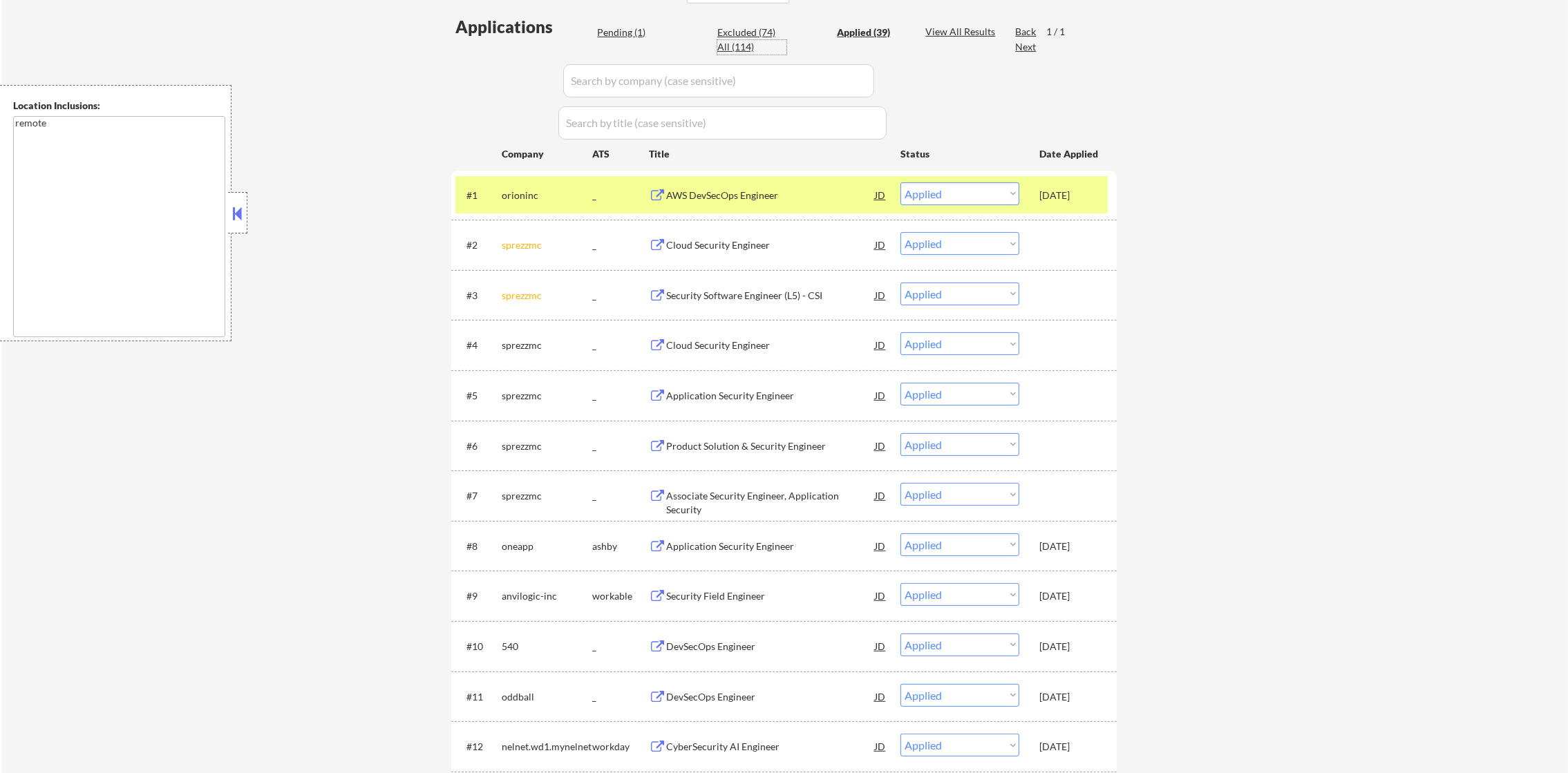
select select ""excluded__expired_""
select select ""excluded""
select select ""excluded__expired_""
select select ""excluded__location_""
select select ""excluded__expired_""
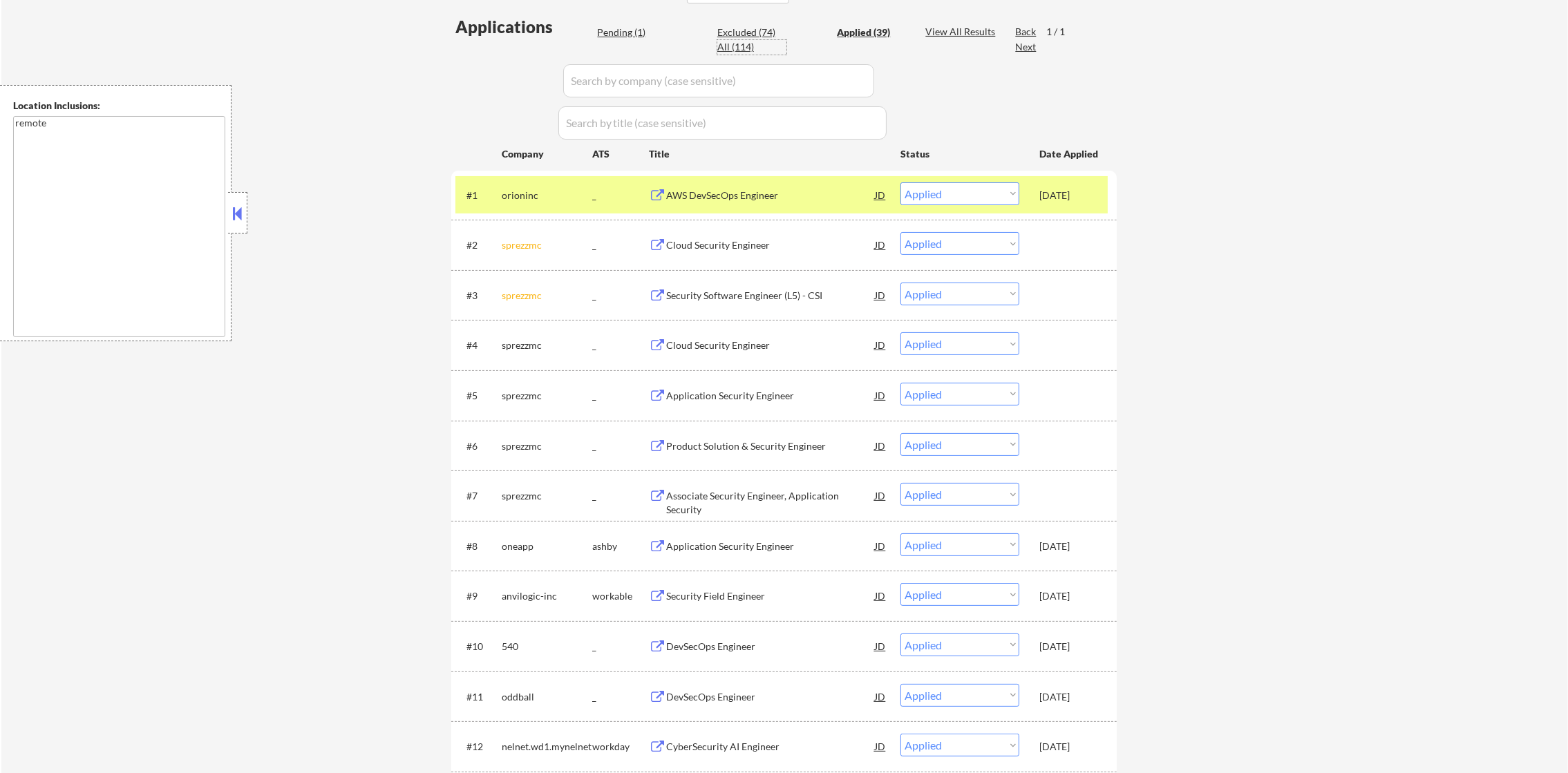
select select ""excluded""
select select ""excluded__salary_""
select select ""excluded""
select select ""excluded__expired_""
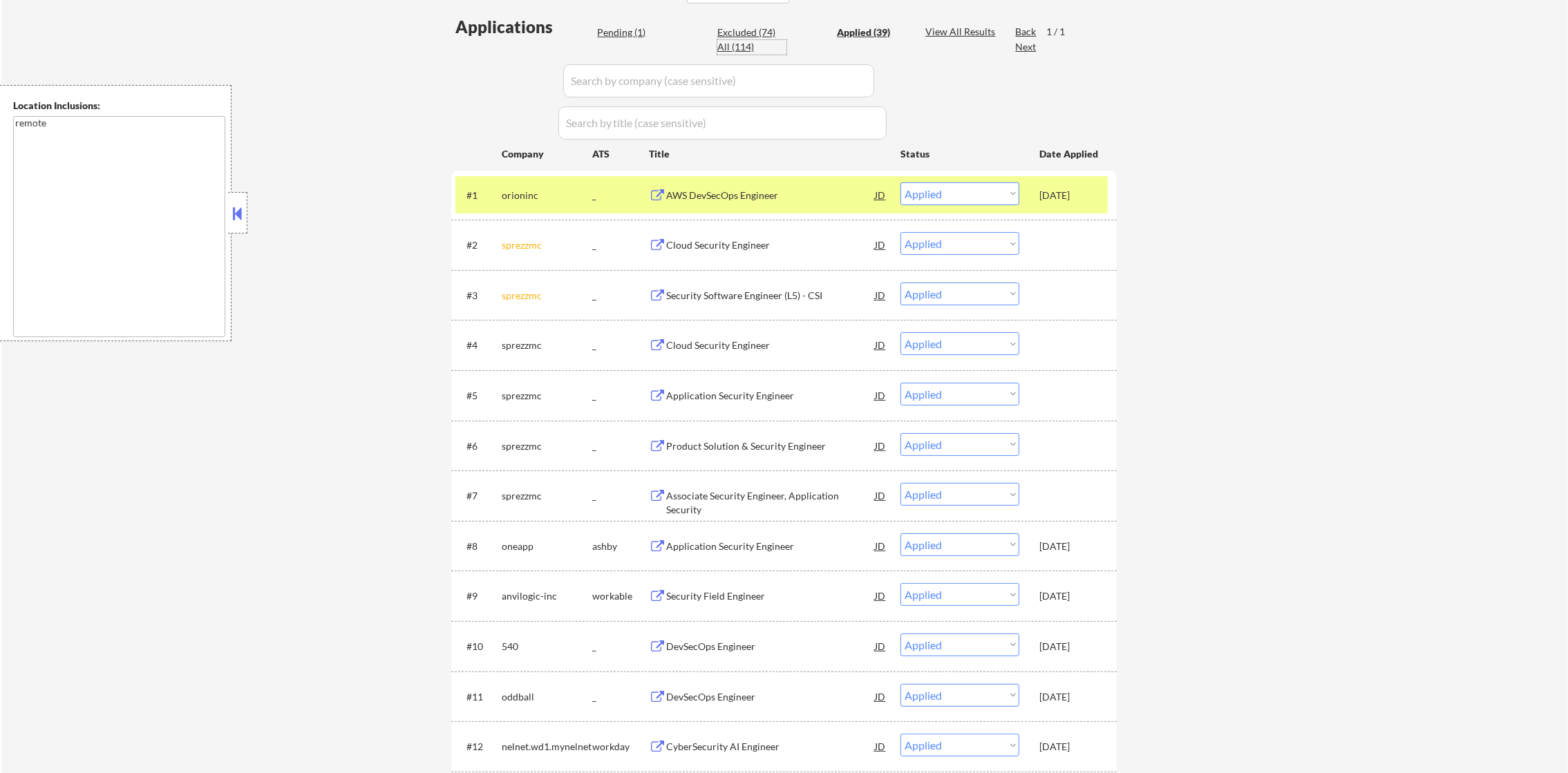
select select ""excluded""
select select ""excluded__location_""
select select ""excluded""
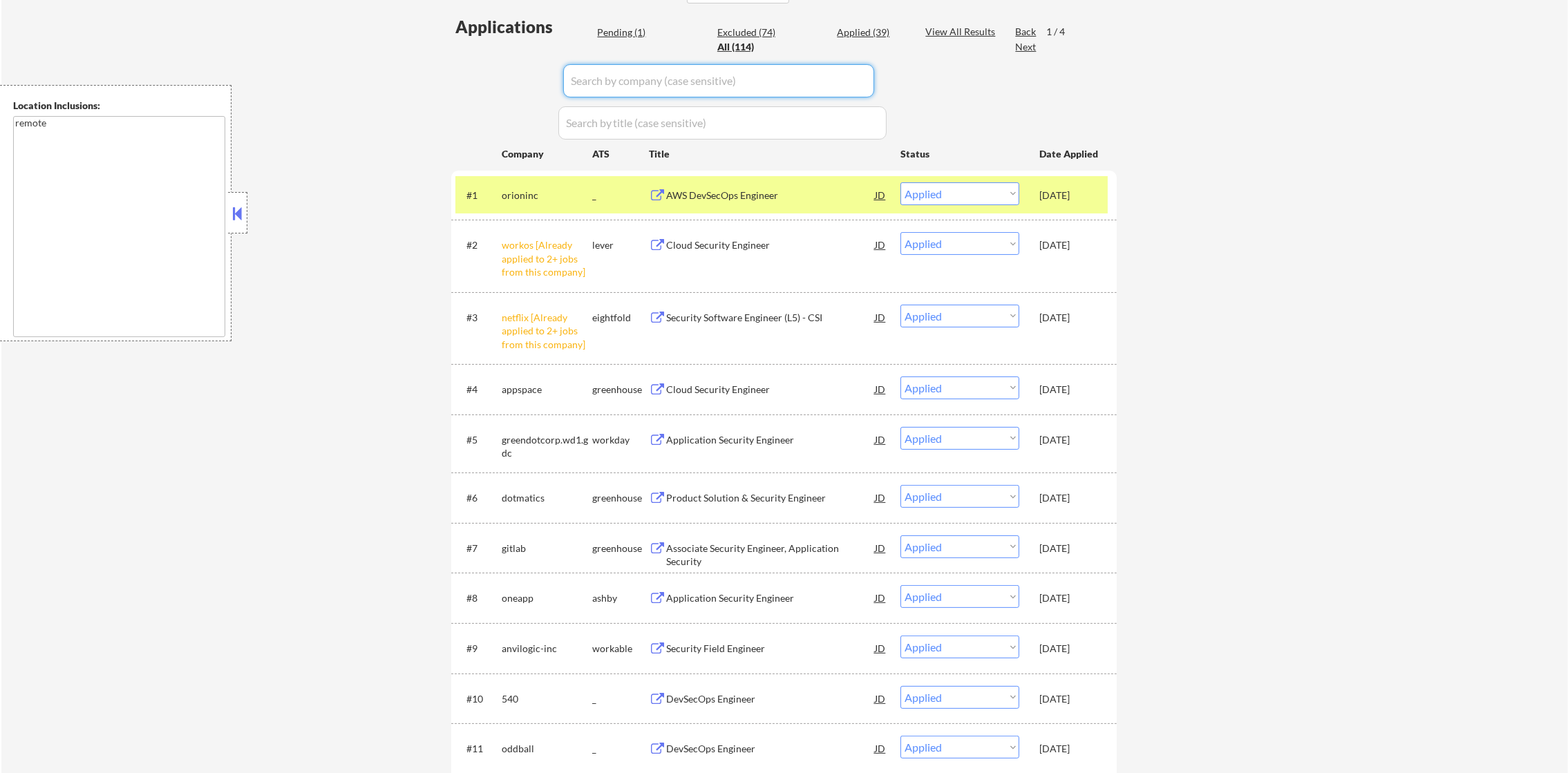
click at [643, 84] on input "input" at bounding box center [719, 81] width 311 height 33
paste input "sprezzmc"
type input "sprezzmc"
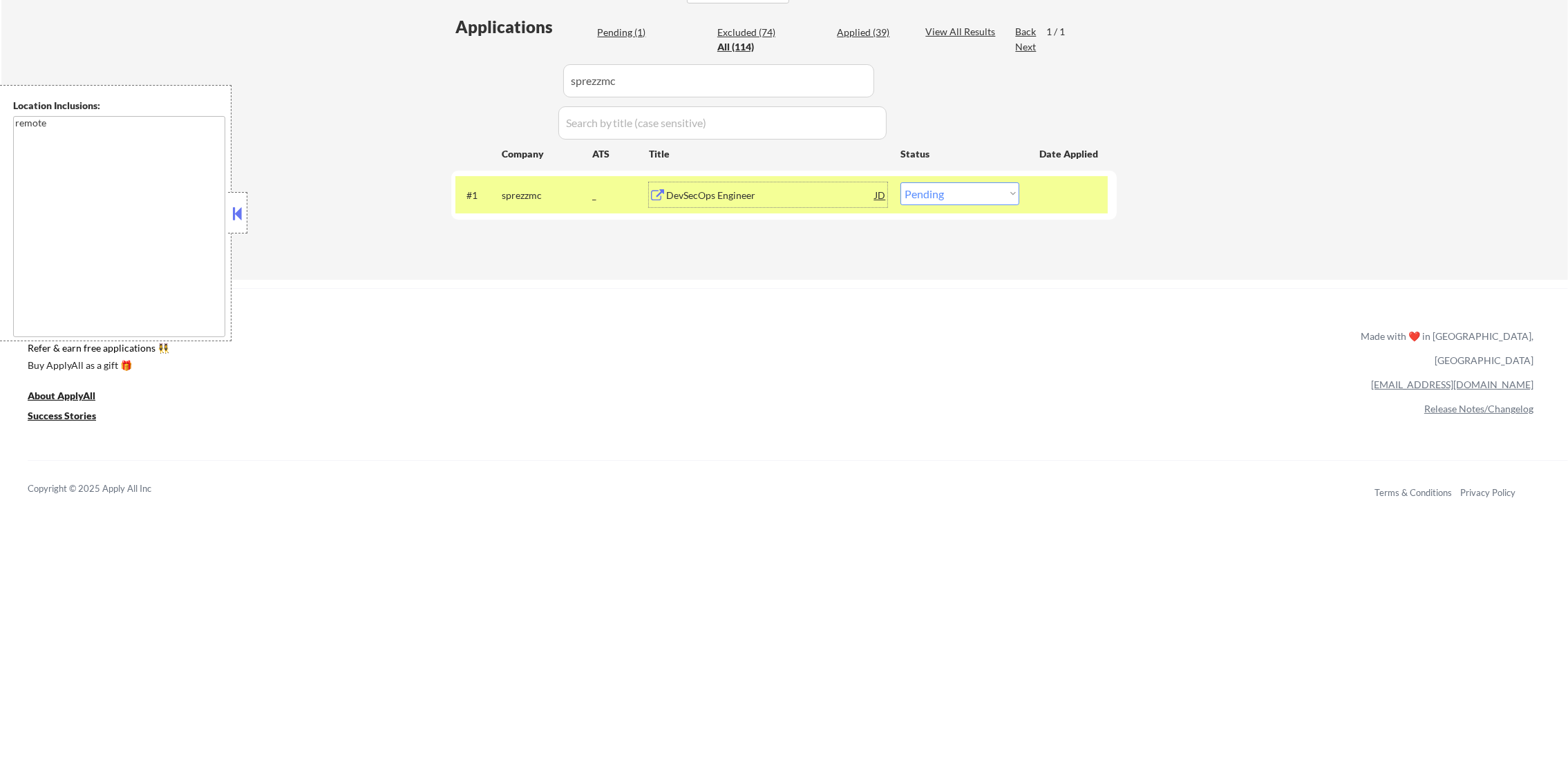
click at [762, 184] on div "DevSecOps Engineer" at bounding box center [770, 195] width 209 height 25
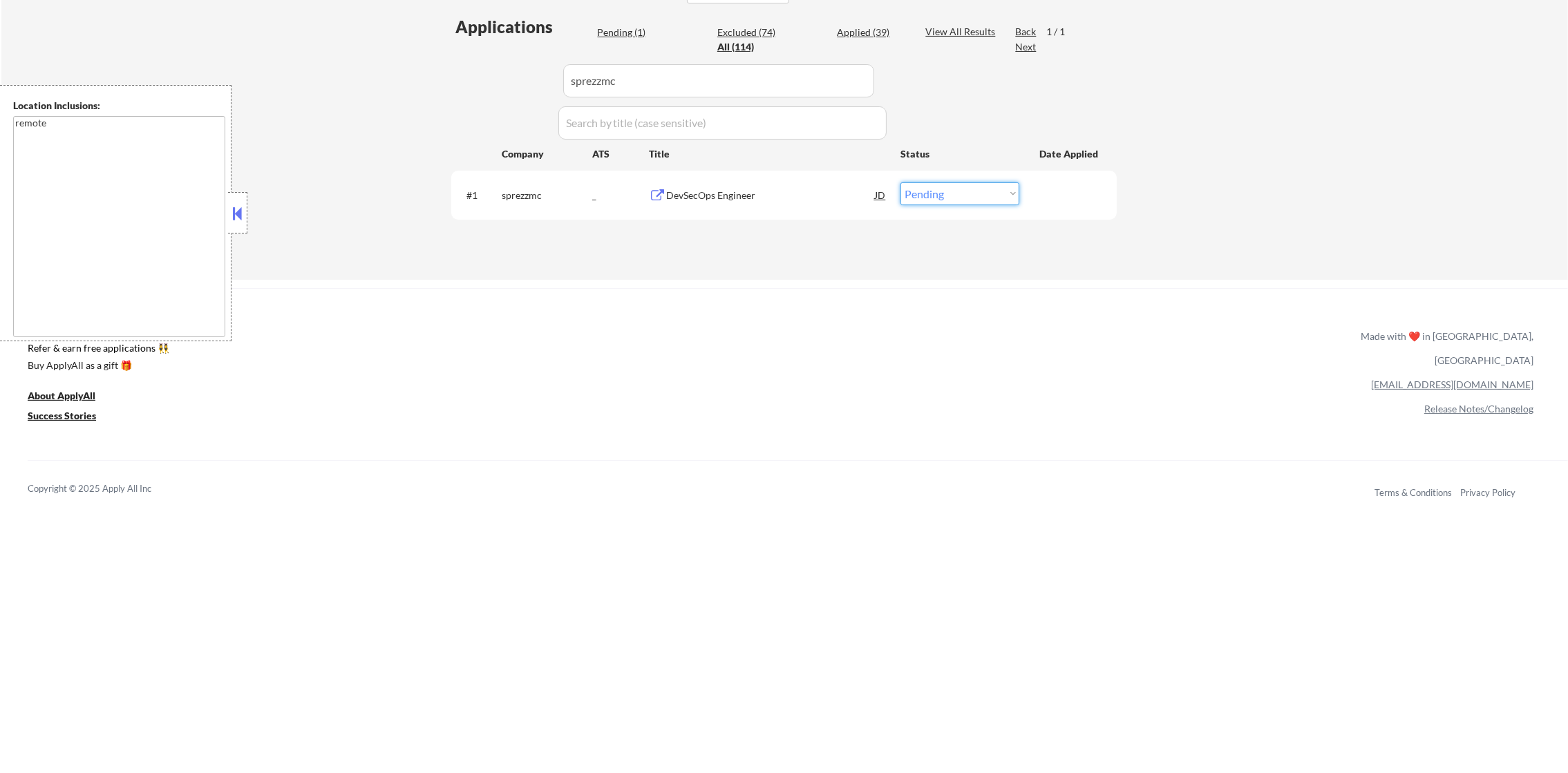
click at [955, 188] on select "Choose an option... Pending Applied Excluded (Questions) Excluded (Expired) Exc…" at bounding box center [960, 193] width 119 height 23
select select ""applied""
click at [900, 182] on select "Choose an option... Pending Applied Excluded (Questions) Excluded (Expired) Exc…" at bounding box center [960, 193] width 119 height 23
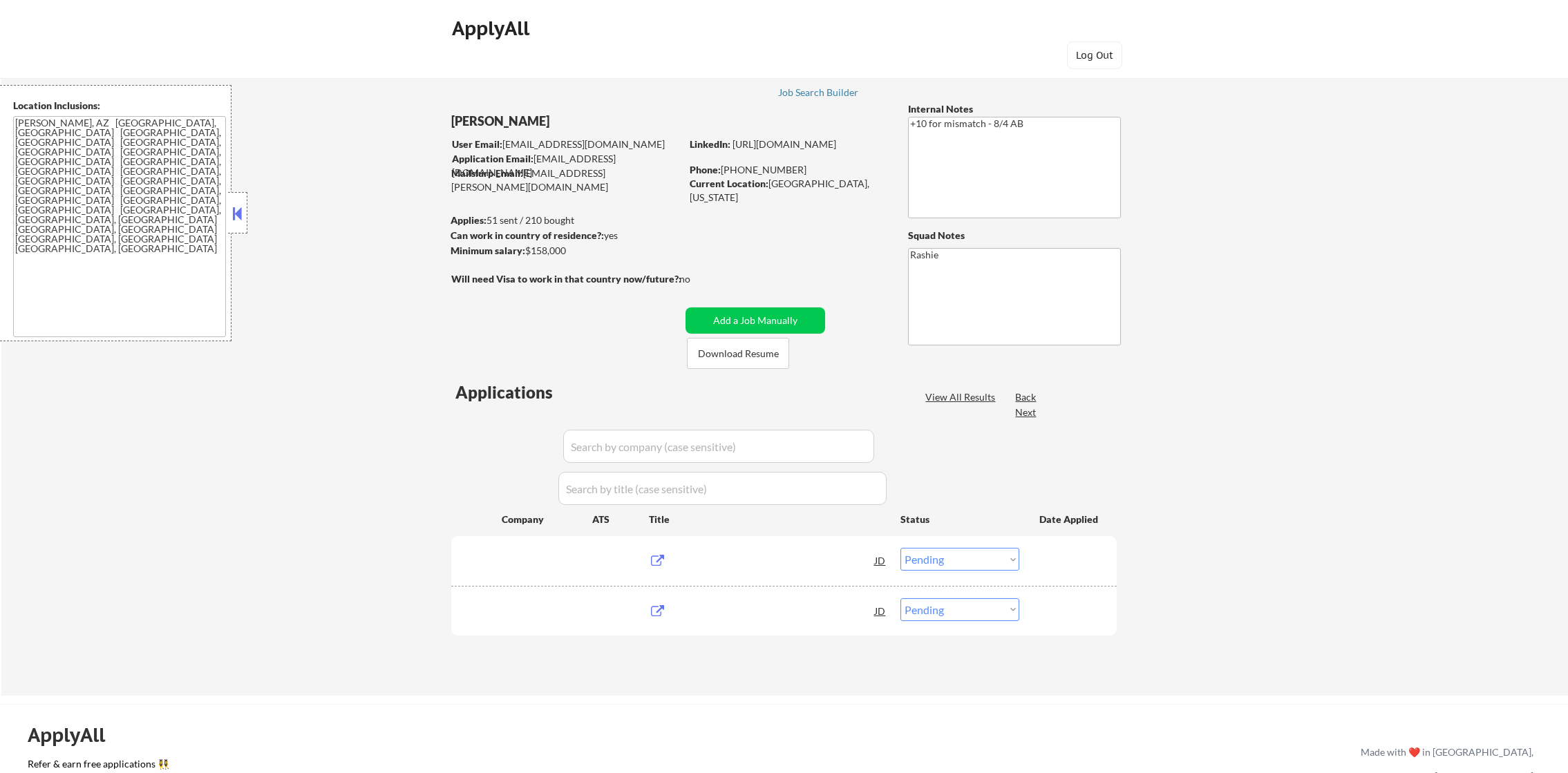
select select ""pending""
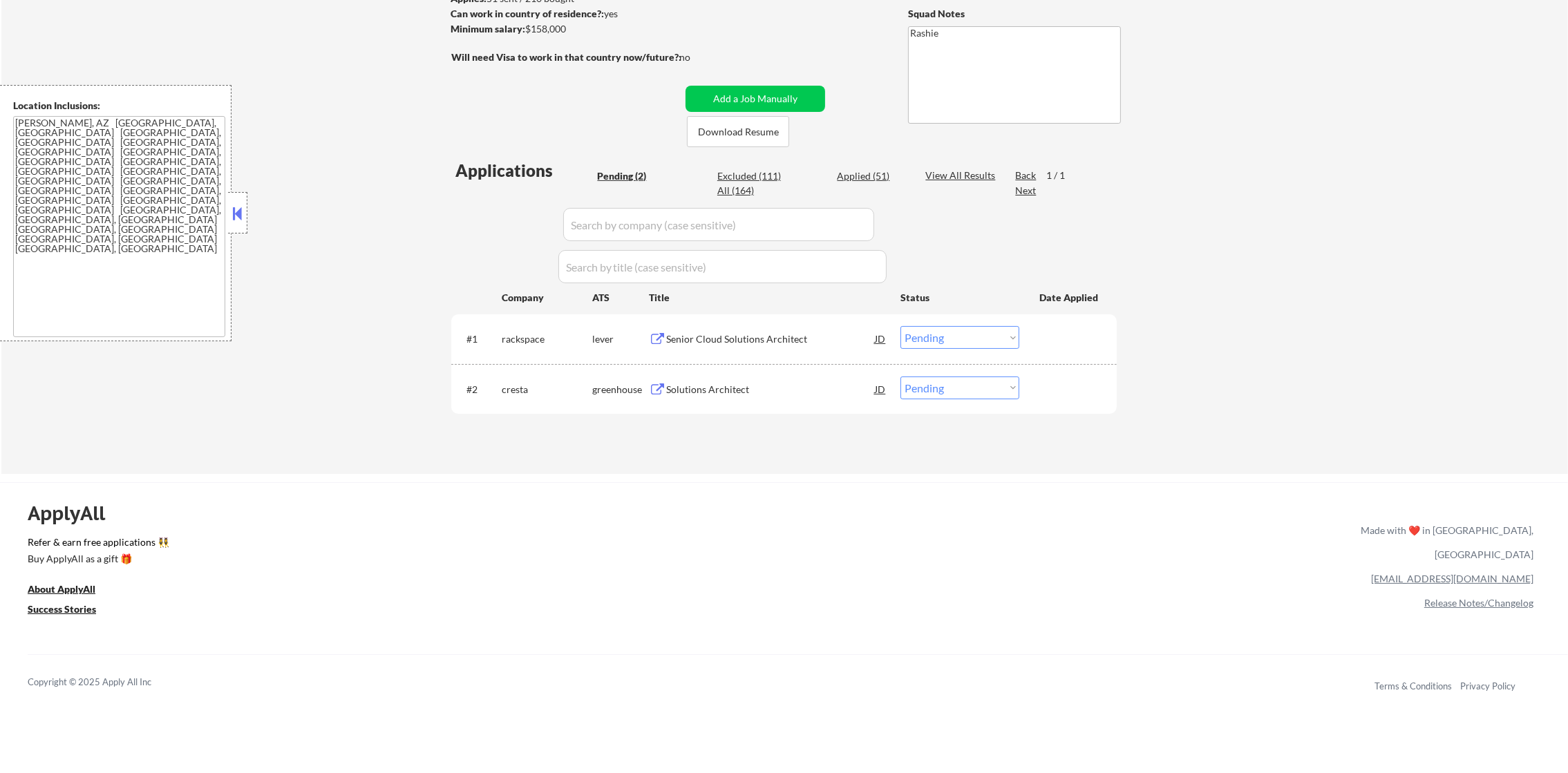
scroll to position [242, 0]
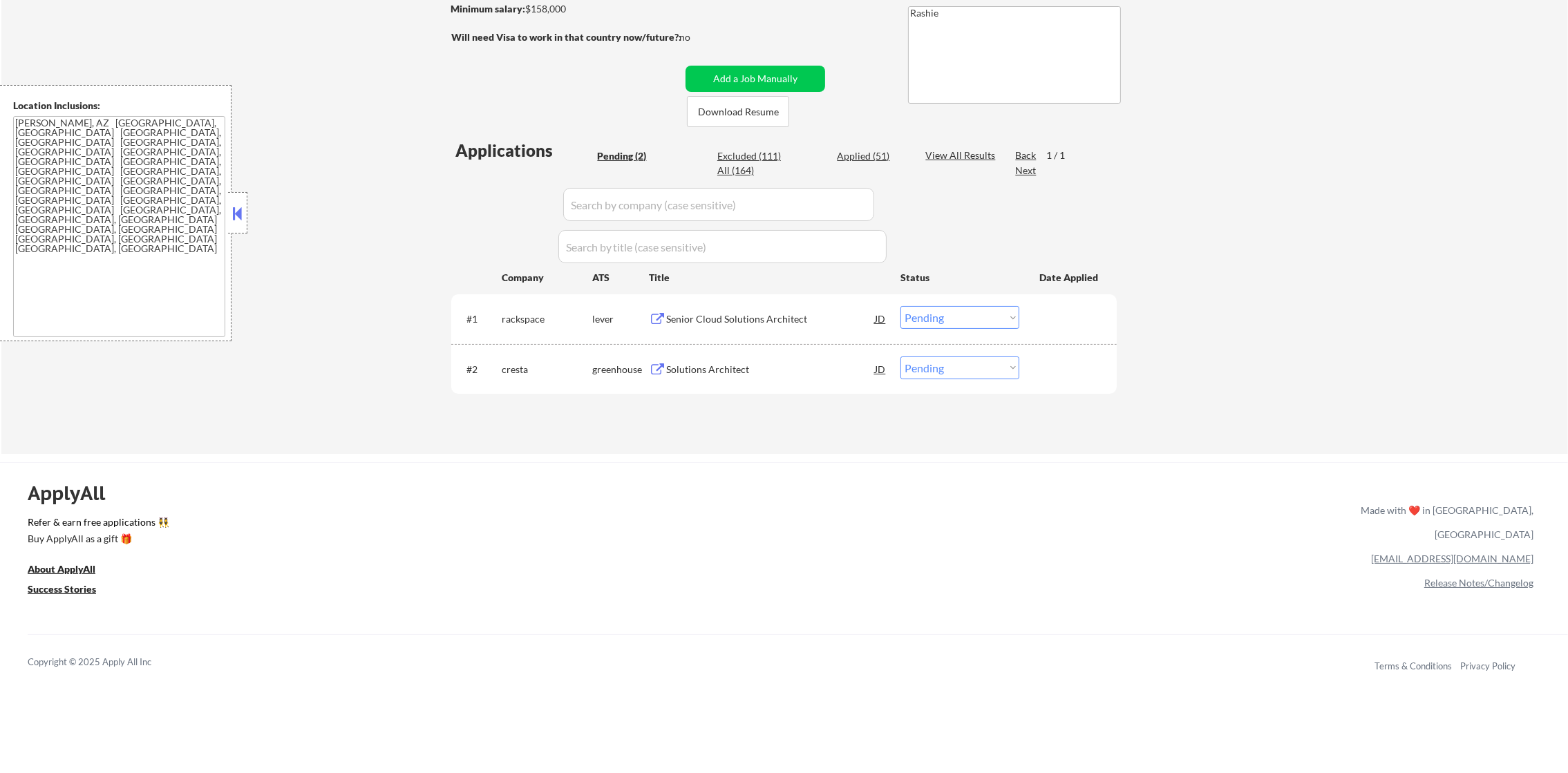
click at [719, 300] on div "#1 rackspace lever Senior Cloud Solutions Architect JD Choose an option... Pend…" at bounding box center [781, 318] width 652 height 38
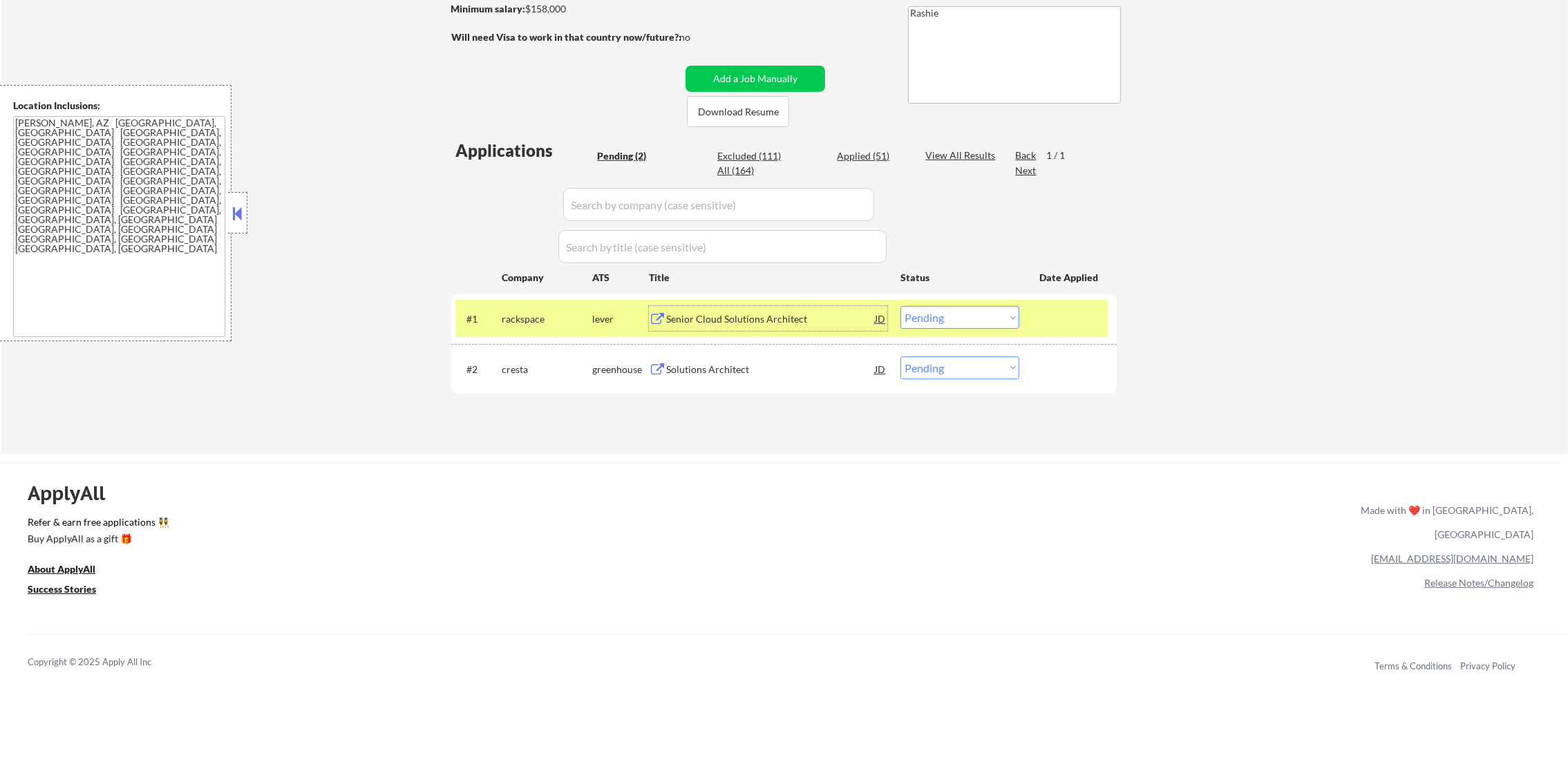
click at [719, 315] on div "Senior Cloud Solutions Architect" at bounding box center [770, 319] width 209 height 14
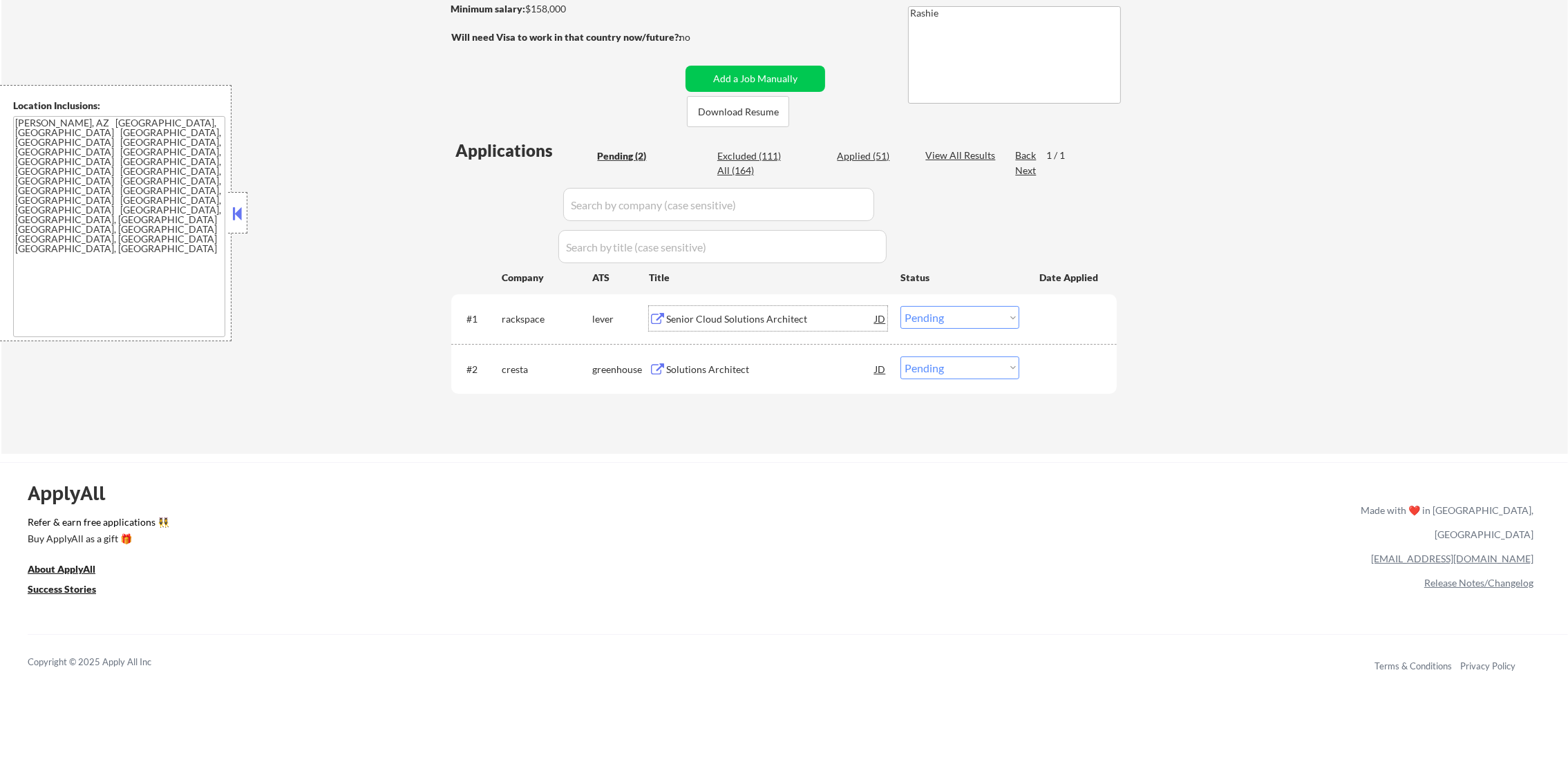
drag, startPoint x: 959, startPoint y: 320, endPoint x: 959, endPoint y: 327, distance: 7.0
click at [959, 320] on select "Choose an option... Pending Applied Excluded (Questions) Excluded (Expired) Exc…" at bounding box center [960, 317] width 119 height 23
click at [900, 306] on select "Choose an option... Pending Applied Excluded (Questions) Excluded (Expired) Exc…" at bounding box center [960, 317] width 119 height 23
click at [757, 372] on div "Solutions Architect" at bounding box center [770, 369] width 209 height 14
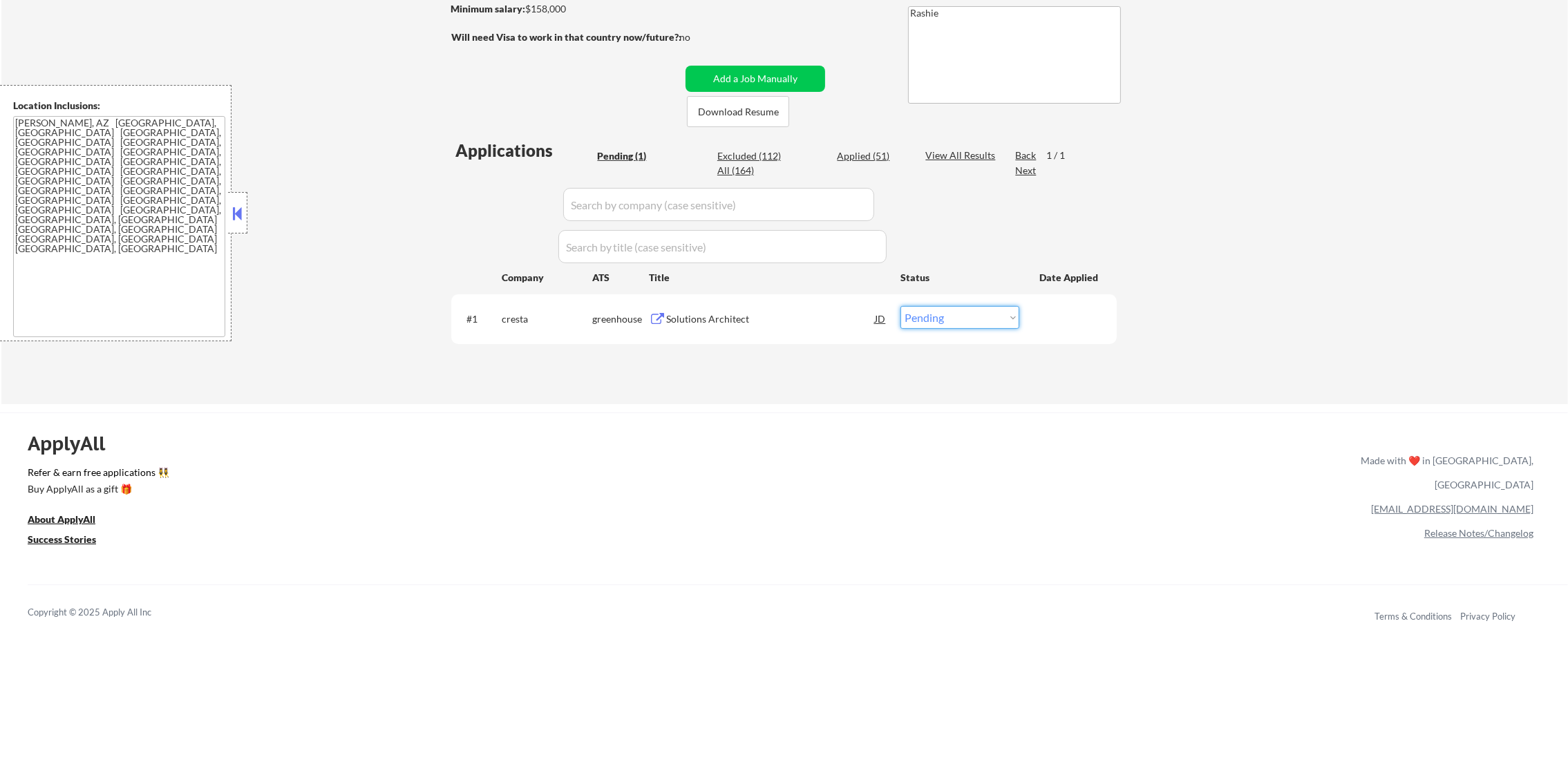
drag, startPoint x: 924, startPoint y: 310, endPoint x: 923, endPoint y: 318, distance: 8.1
click at [924, 311] on select "Choose an option... Pending Applied Excluded (Questions) Excluded (Expired) Exc…" at bounding box center [960, 317] width 119 height 23
select select ""applied""
click at [900, 306] on select "Choose an option... Pending Applied Excluded (Questions) Excluded (Expired) Exc…" at bounding box center [960, 317] width 119 height 23
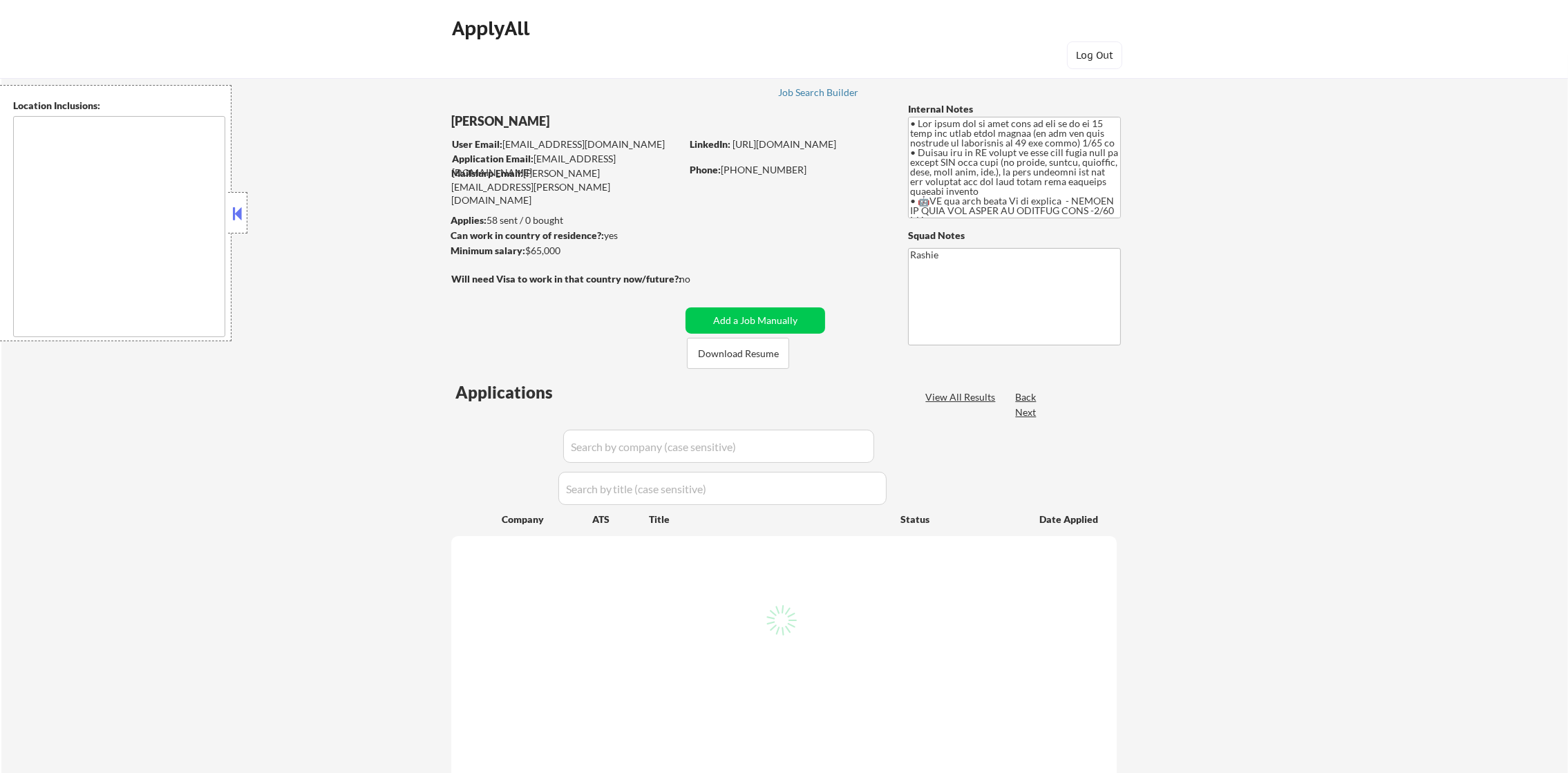
type textarea "remote"
select select ""pending""
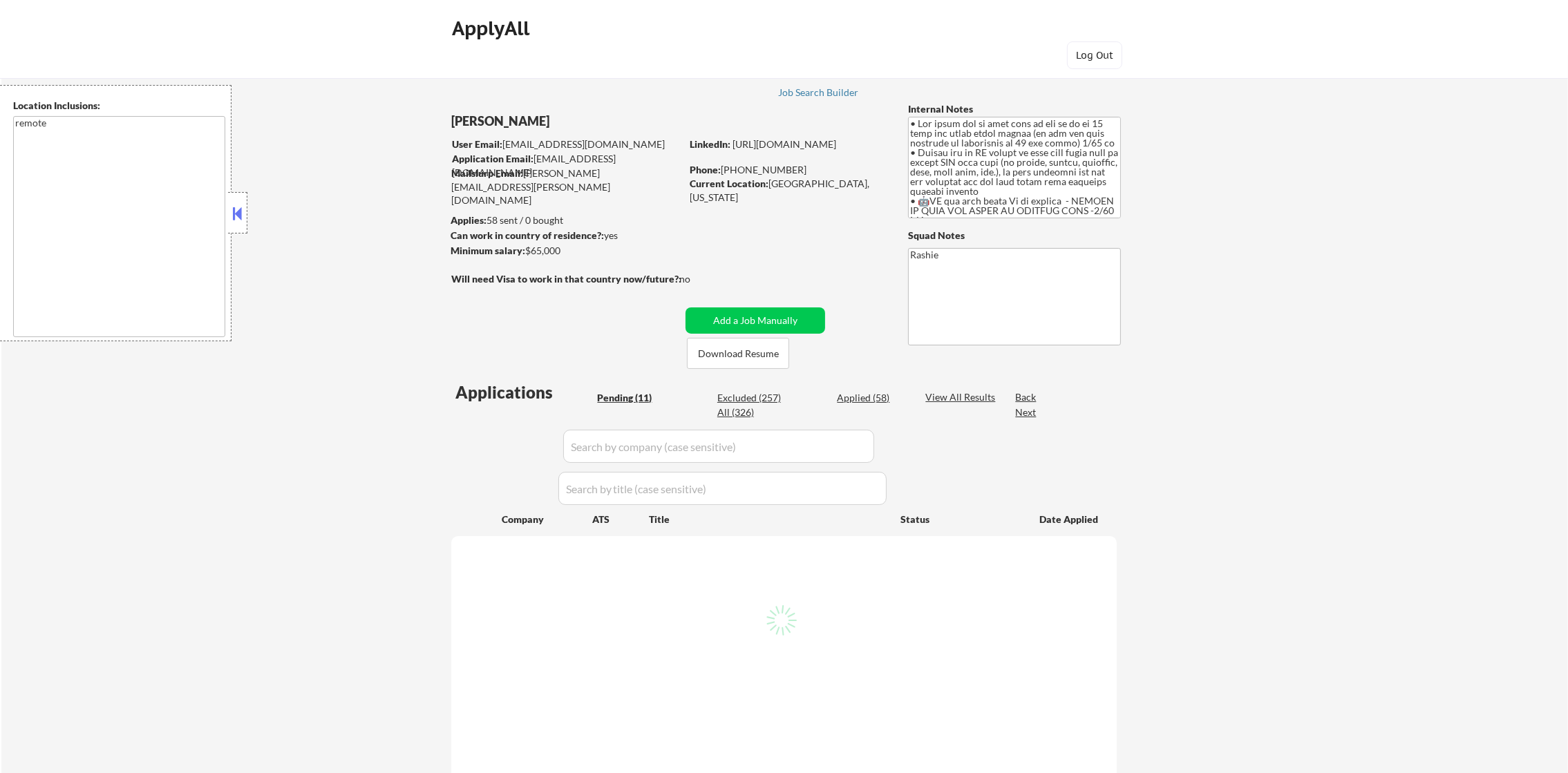
select select ""pending""
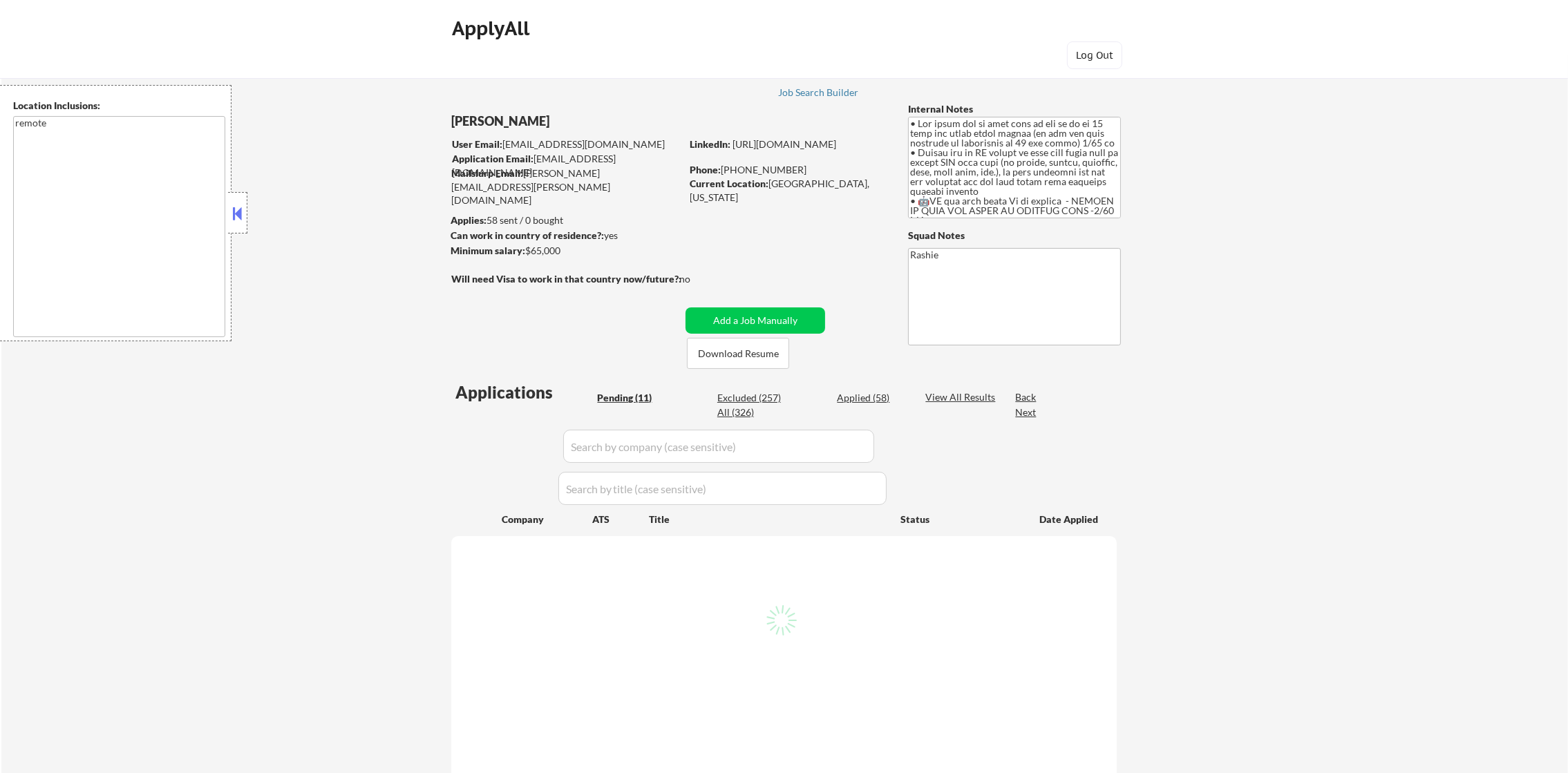
select select ""pending""
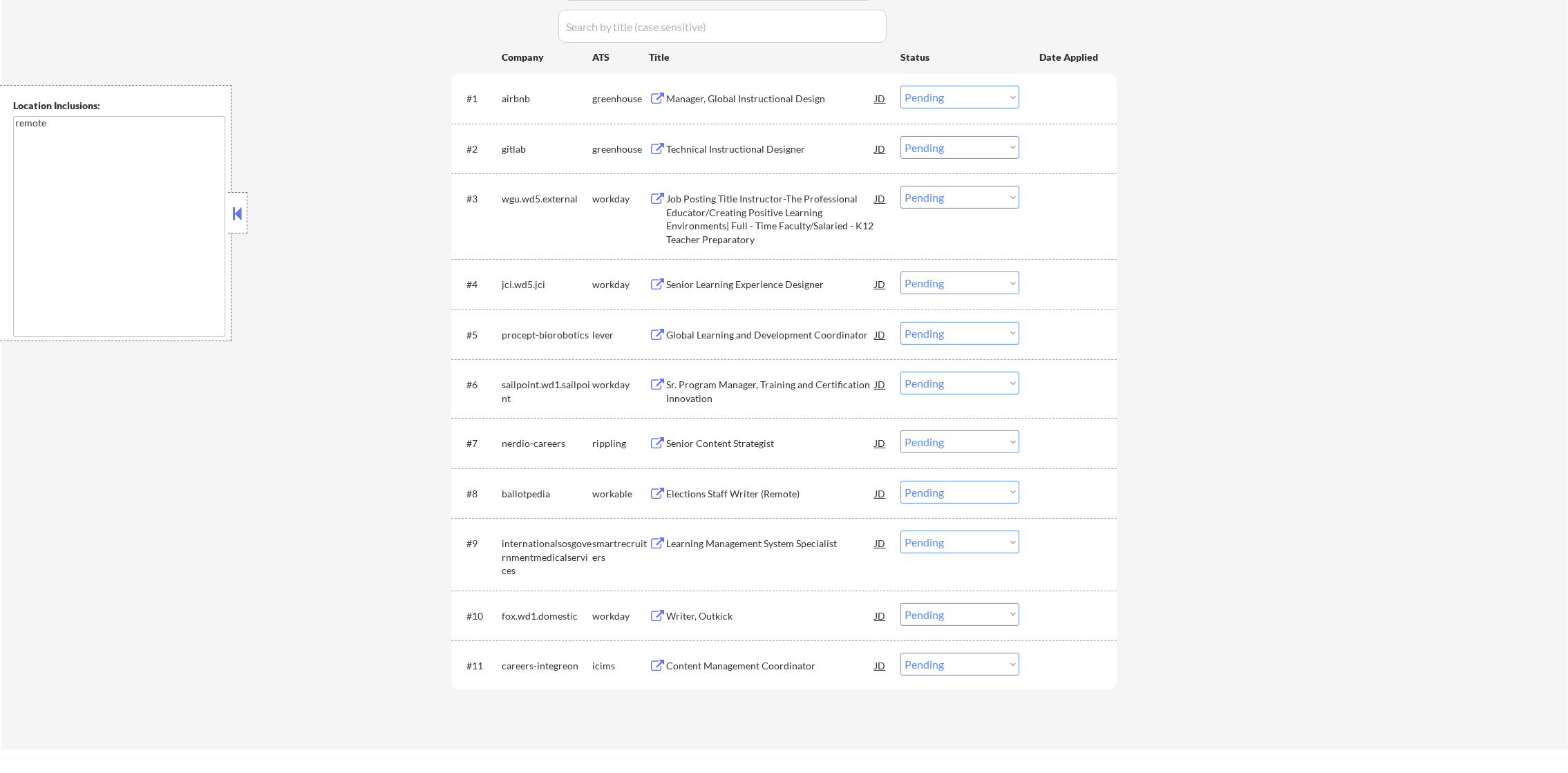
scroll to position [483, 0]
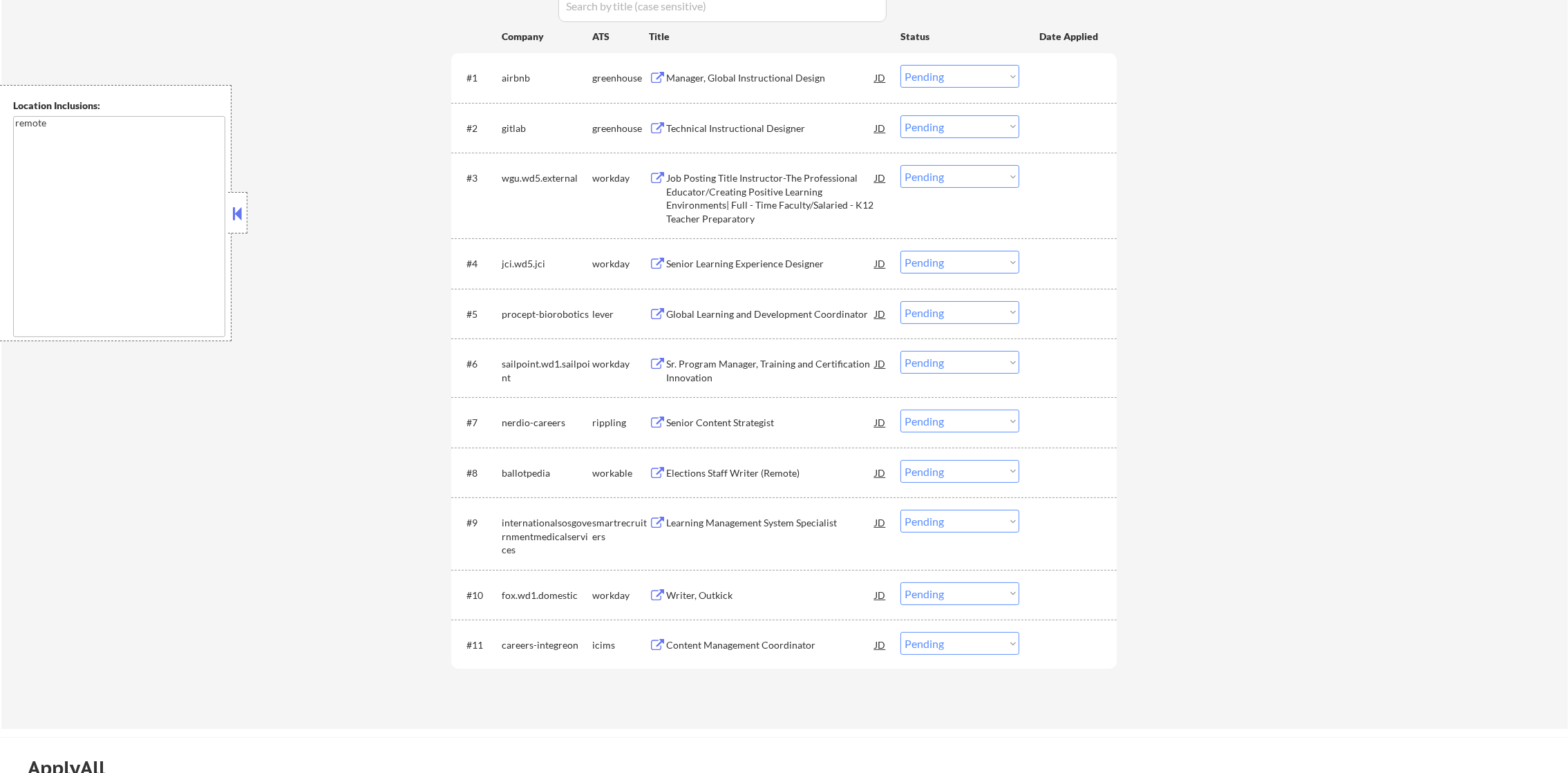
click at [743, 83] on div "Manager, Global Instructional Design" at bounding box center [770, 78] width 209 height 14
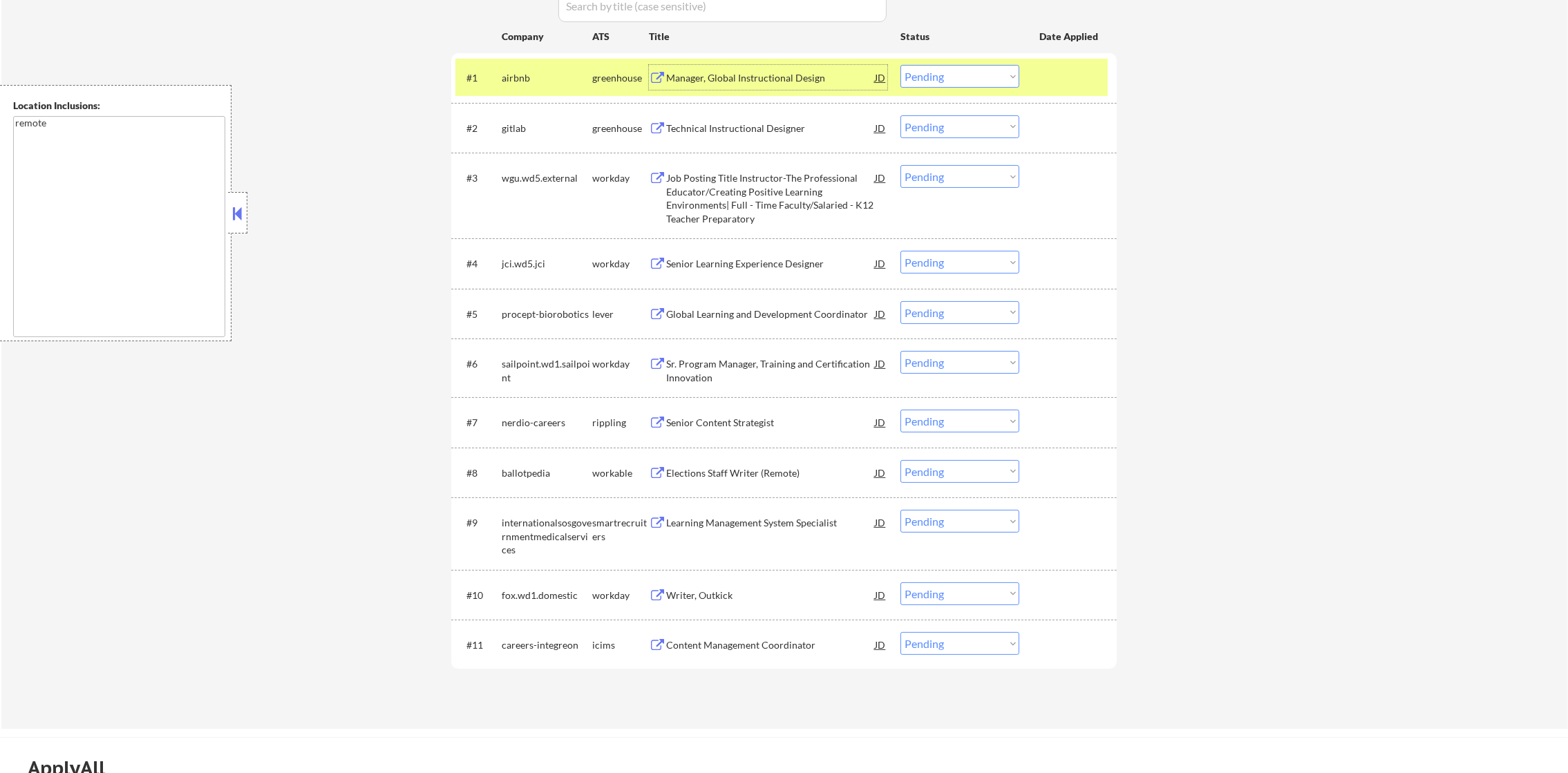
click at [516, 82] on div "airbnb" at bounding box center [547, 78] width 91 height 14
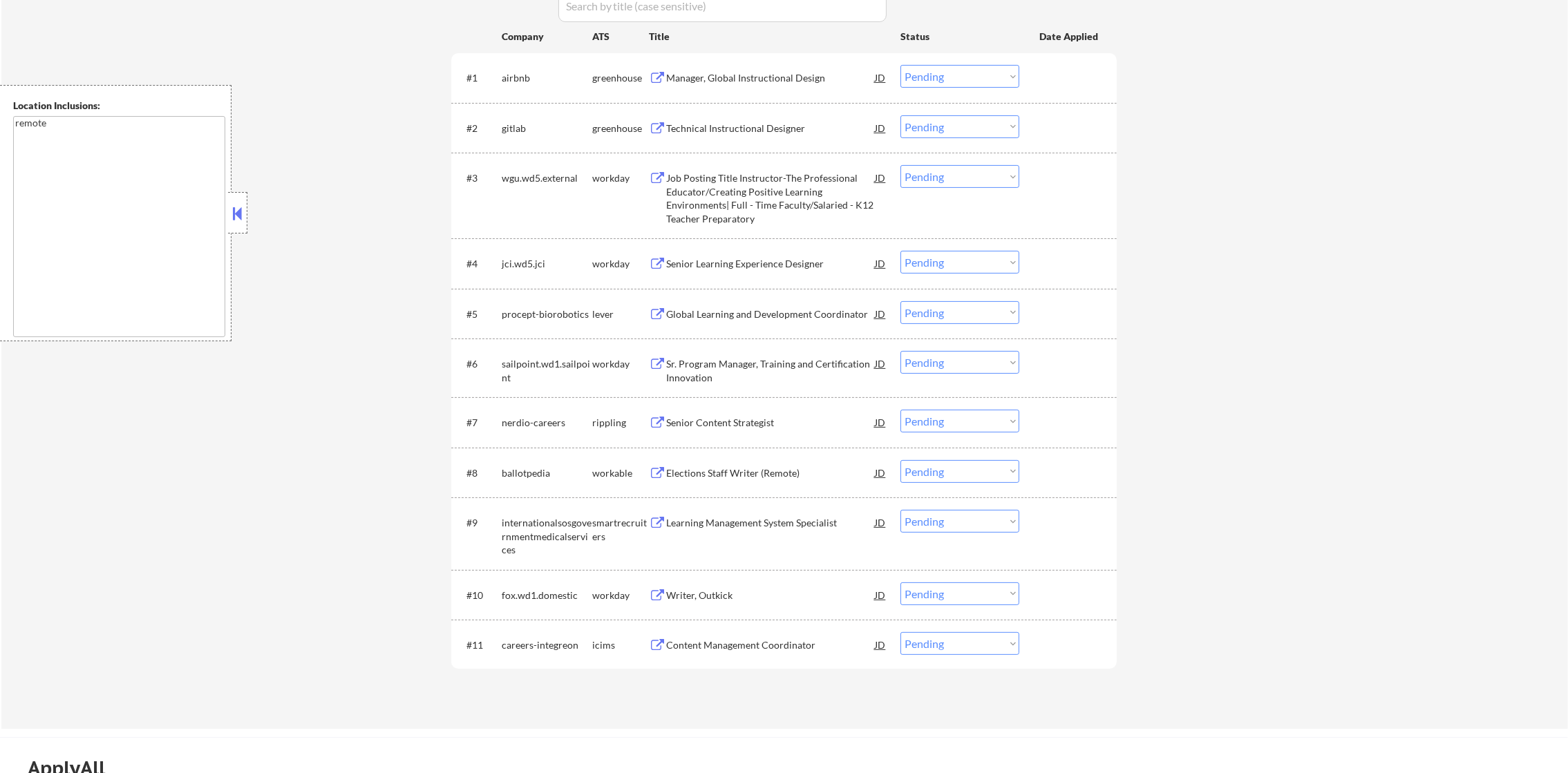
click at [516, 78] on div "airbnb" at bounding box center [547, 78] width 91 height 14
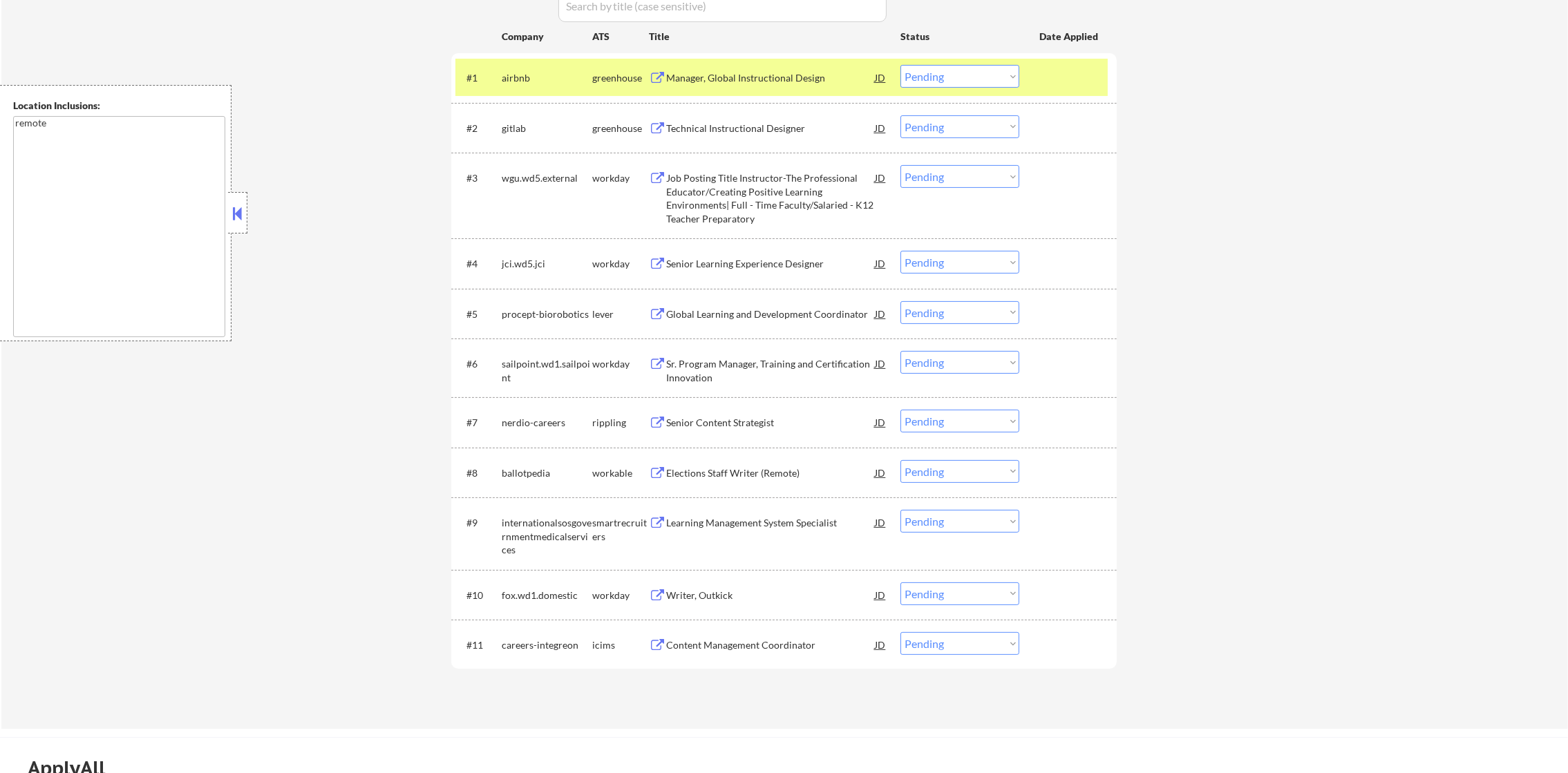
click at [741, 72] on div "Manager, Global Instructional Design" at bounding box center [770, 78] width 209 height 14
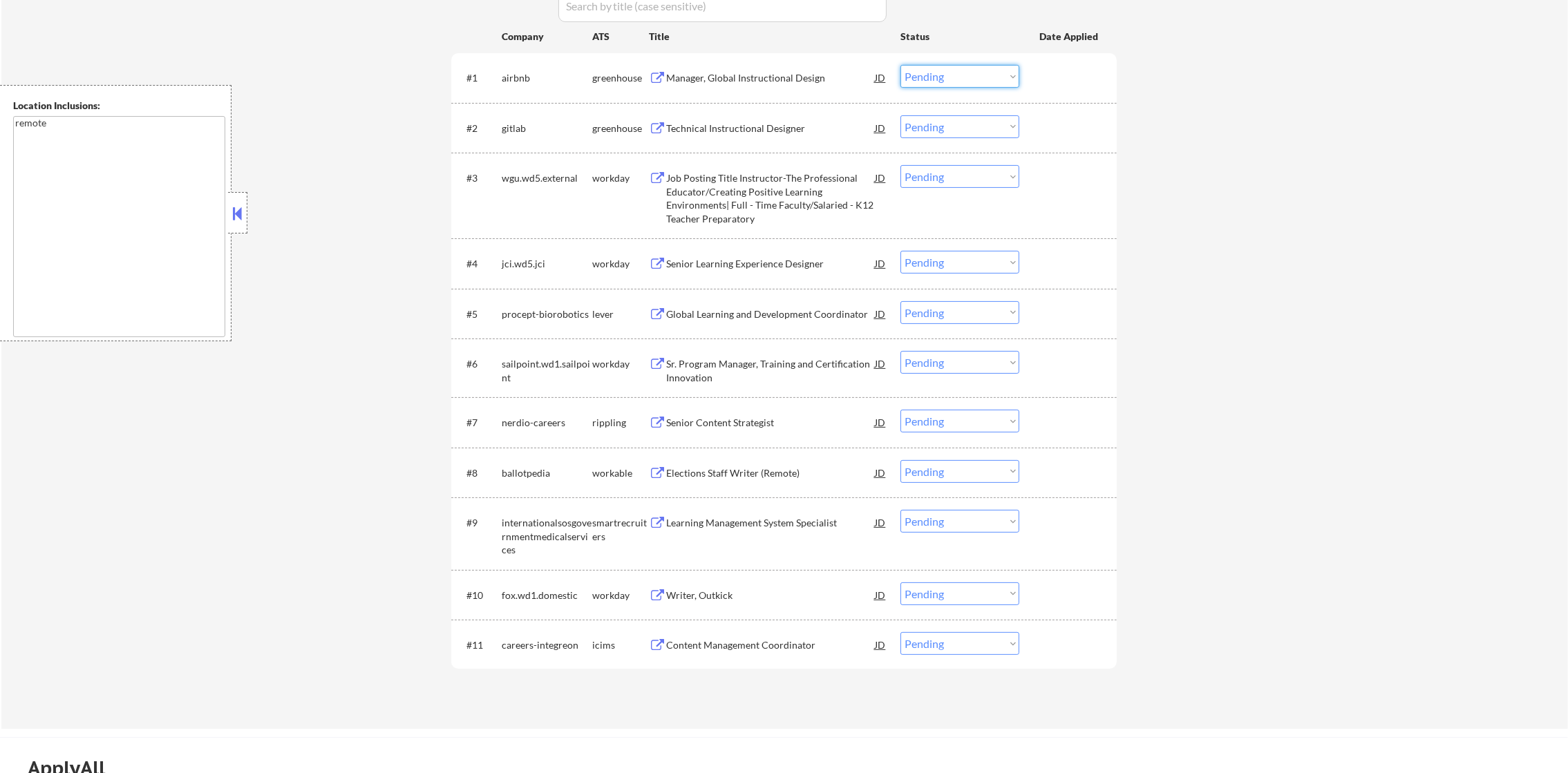
click at [919, 74] on select "Choose an option... Pending Applied Excluded (Questions) Excluded (Expired) Exc…" at bounding box center [960, 76] width 119 height 23
click at [900, 65] on select "Choose an option... Pending Applied Excluded (Questions) Excluded (Expired) Exc…" at bounding box center [960, 76] width 119 height 23
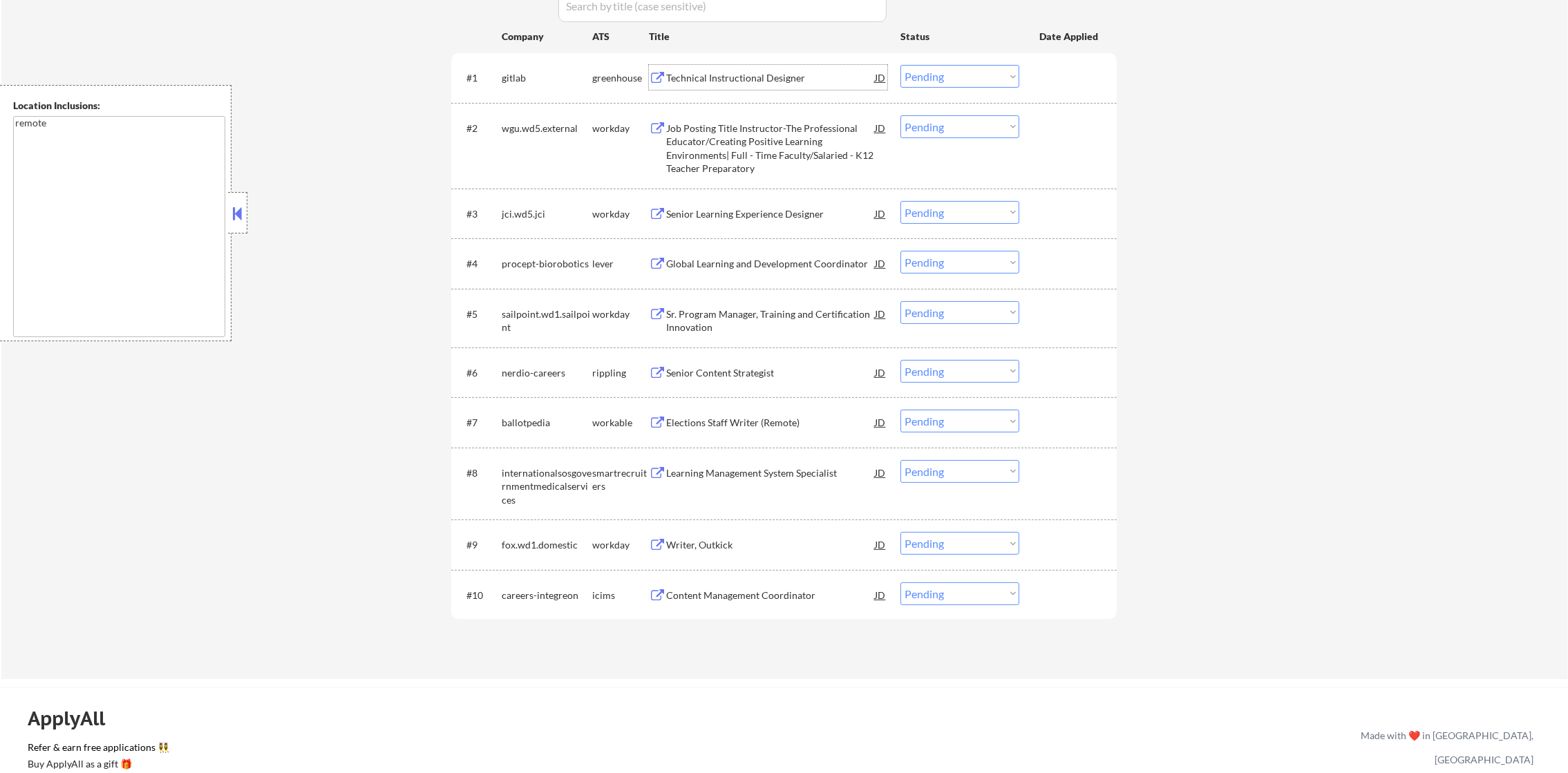
click at [752, 65] on div "Technical Instructional Designer" at bounding box center [770, 77] width 209 height 25
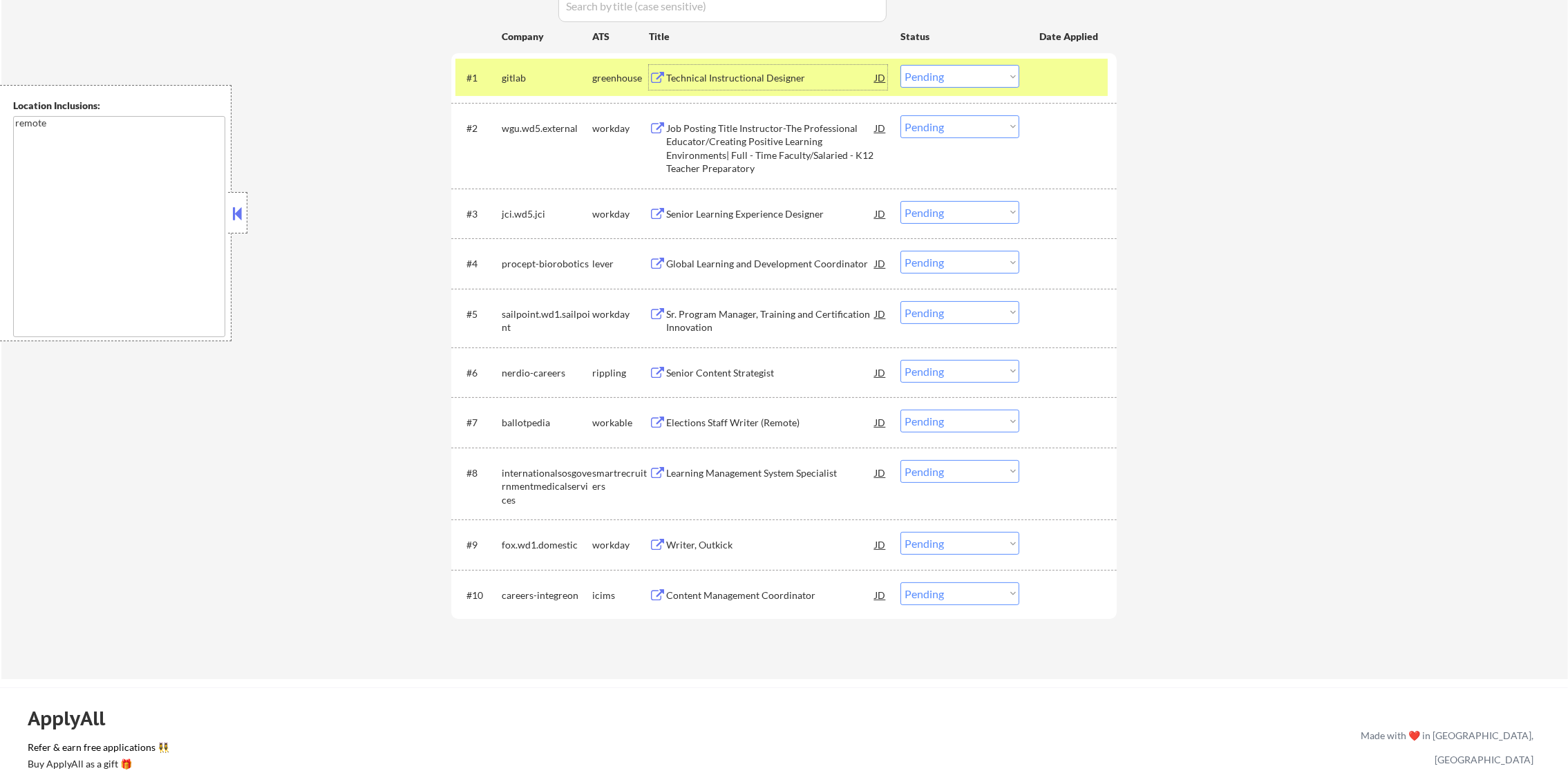
drag, startPoint x: 964, startPoint y: 70, endPoint x: 965, endPoint y: 81, distance: 11.0
click at [964, 70] on select "Choose an option... Pending Applied Excluded (Questions) Excluded (Expired) Exc…" at bounding box center [960, 76] width 119 height 23
click at [900, 65] on select "Choose an option... Pending Applied Excluded (Questions) Excluded (Expired) Exc…" at bounding box center [960, 76] width 119 height 23
click at [550, 90] on div "#1 gitlab greenhouse Technical Instructional Designer JD Choose an option... Pe…" at bounding box center [781, 77] width 652 height 38
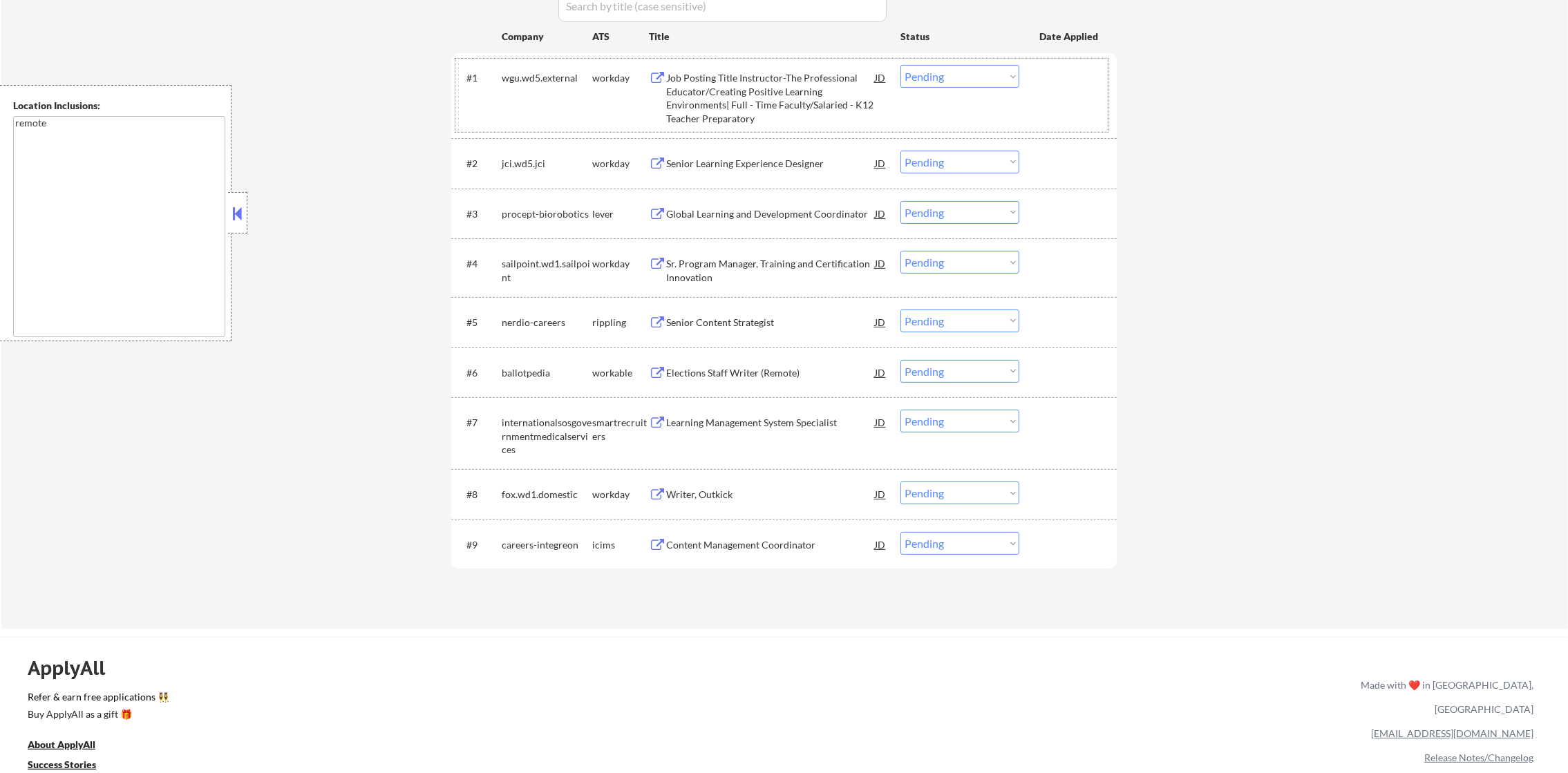
click at [741, 110] on div "Job Posting Title Instructor-The Professional Educator/Creating Positive Learni…" at bounding box center [770, 98] width 209 height 54
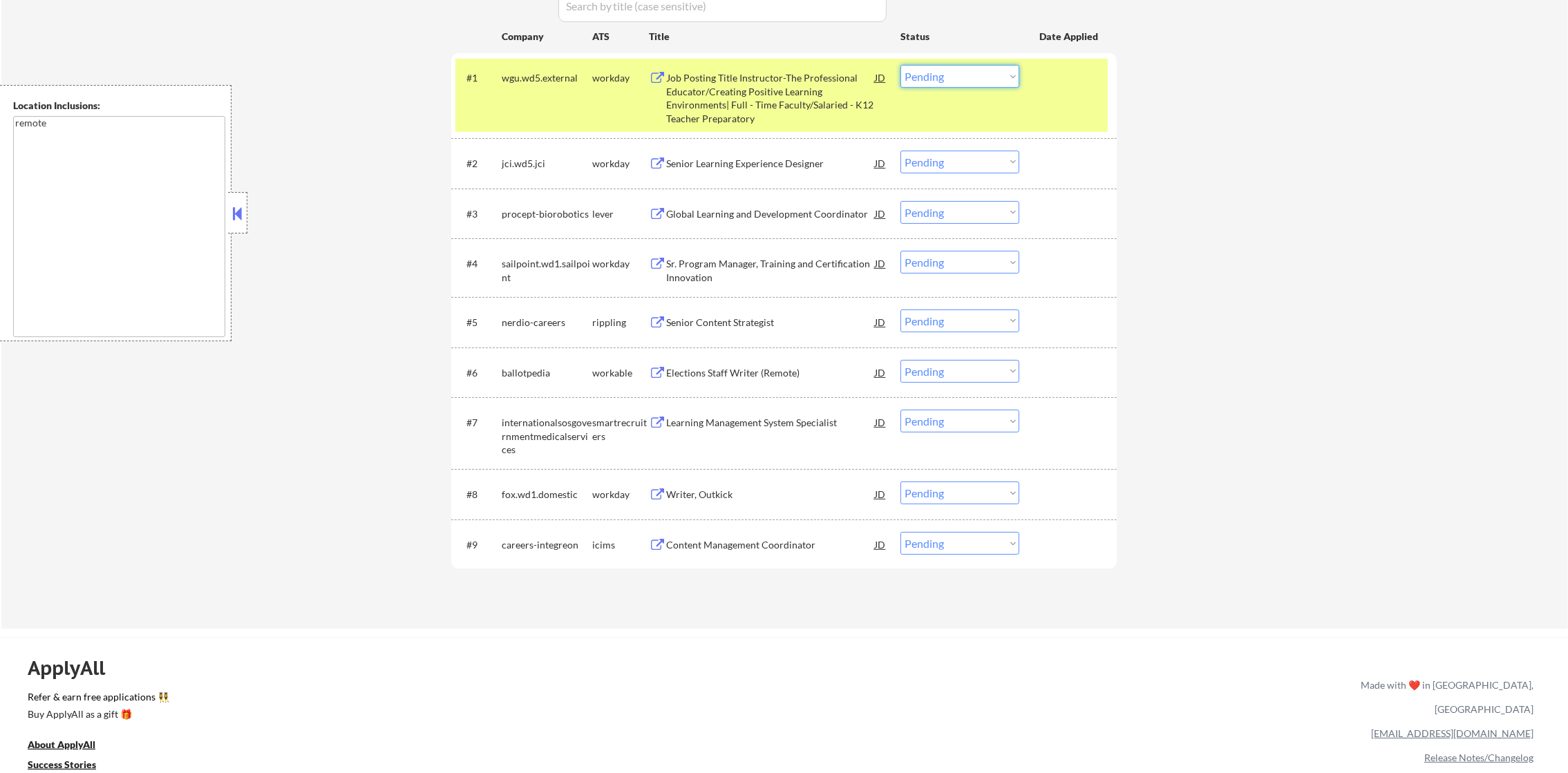
click at [1002, 79] on select "Choose an option... Pending Applied Excluded (Questions) Excluded (Expired) Exc…" at bounding box center [960, 76] width 119 height 23
click at [900, 65] on select "Choose an option... Pending Applied Excluded (Questions) Excluded (Expired) Exc…" at bounding box center [960, 76] width 119 height 23
click at [530, 88] on div "wgu.wd5.external" at bounding box center [547, 77] width 91 height 25
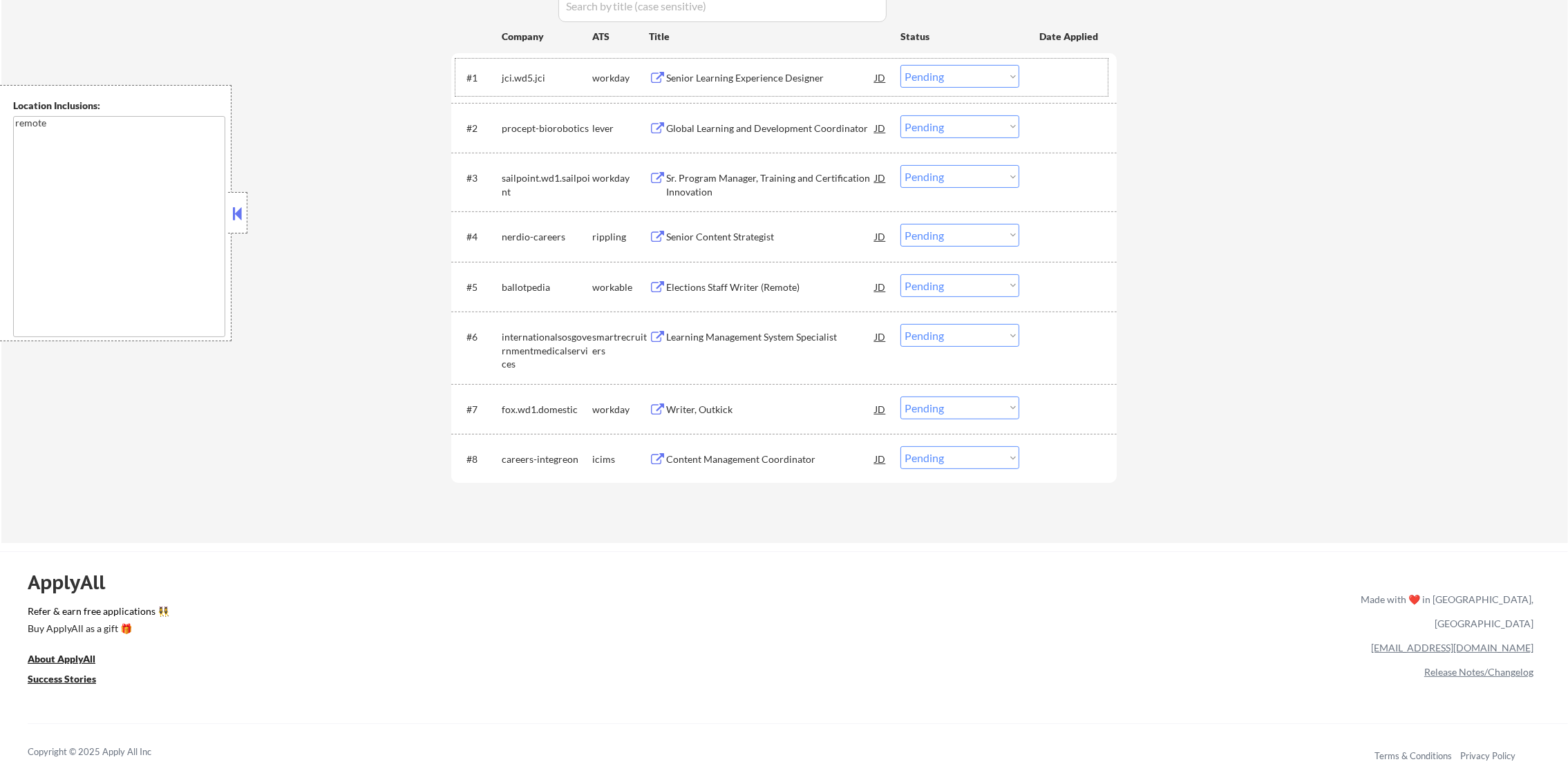
click at [723, 77] on div "Senior Learning Experience Designer" at bounding box center [770, 78] width 209 height 14
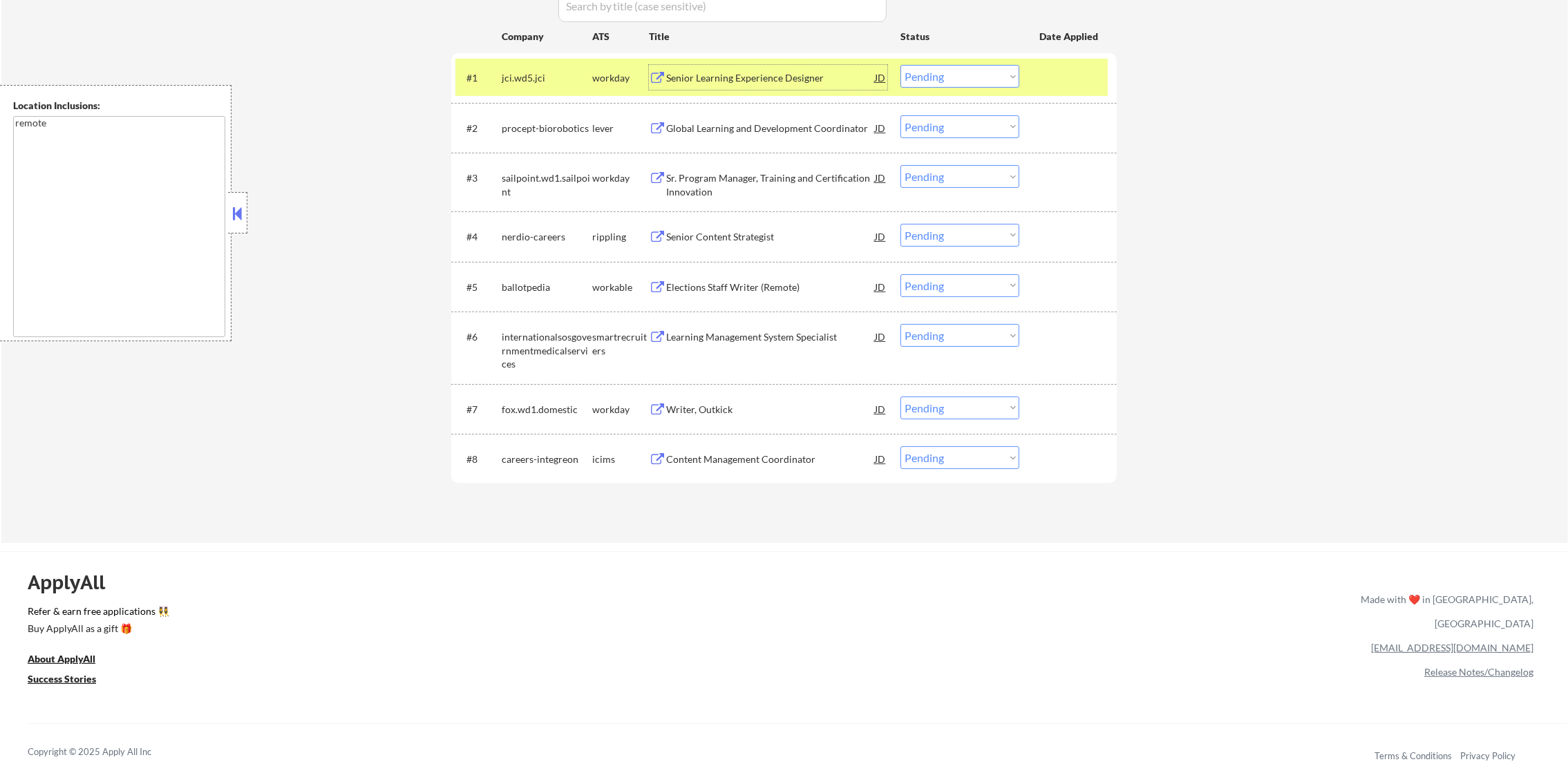
click at [974, 78] on select "Choose an option... Pending Applied Excluded (Questions) Excluded (Expired) Exc…" at bounding box center [960, 76] width 119 height 23
click at [900, 65] on select "Choose an option... Pending Applied Excluded (Questions) Excluded (Expired) Exc…" at bounding box center [960, 76] width 119 height 23
click at [544, 80] on div "jci.wd5.jci" at bounding box center [547, 78] width 91 height 14
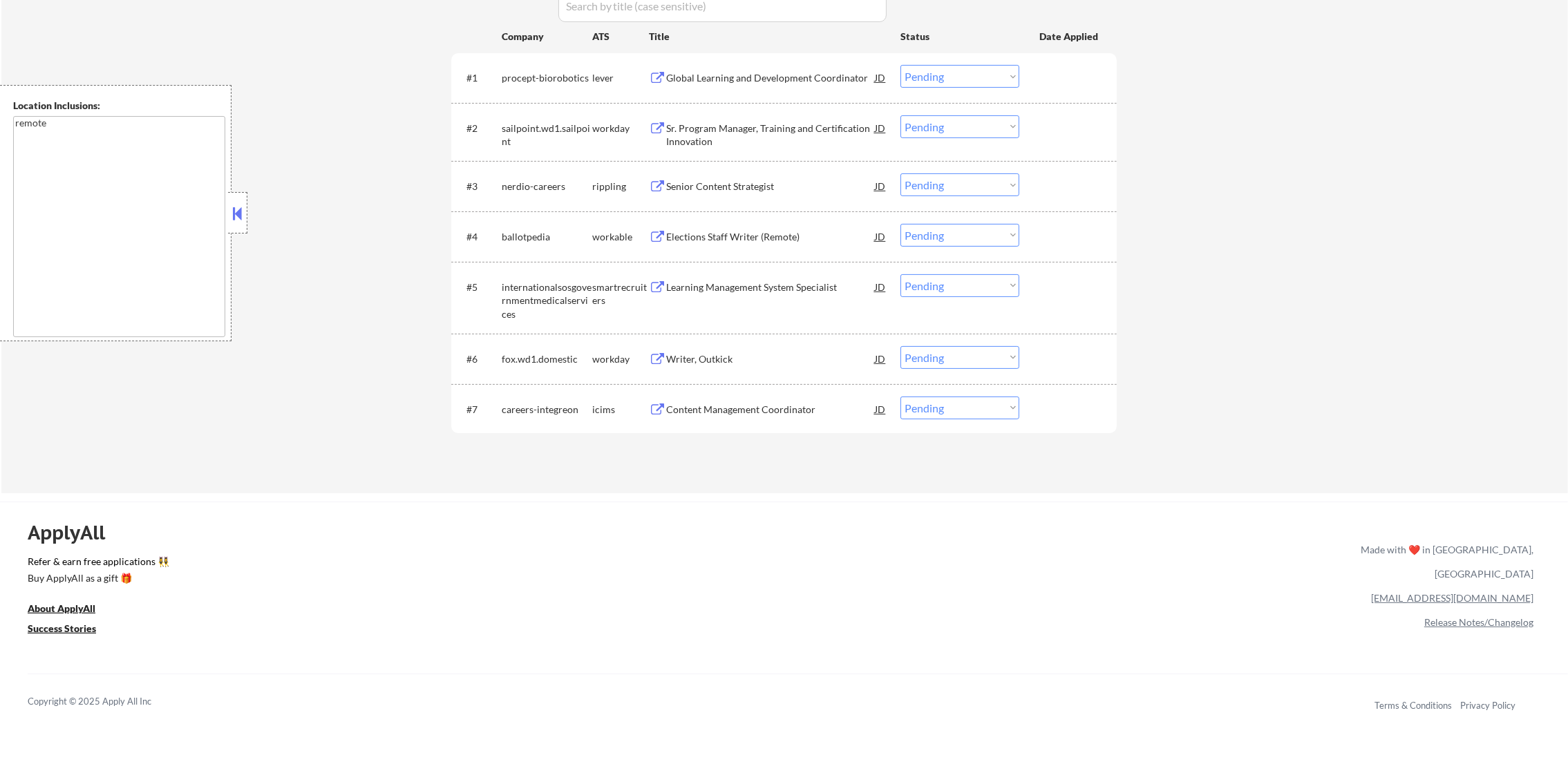
click at [827, 72] on div "Global Learning and Development Coordinator" at bounding box center [770, 78] width 209 height 14
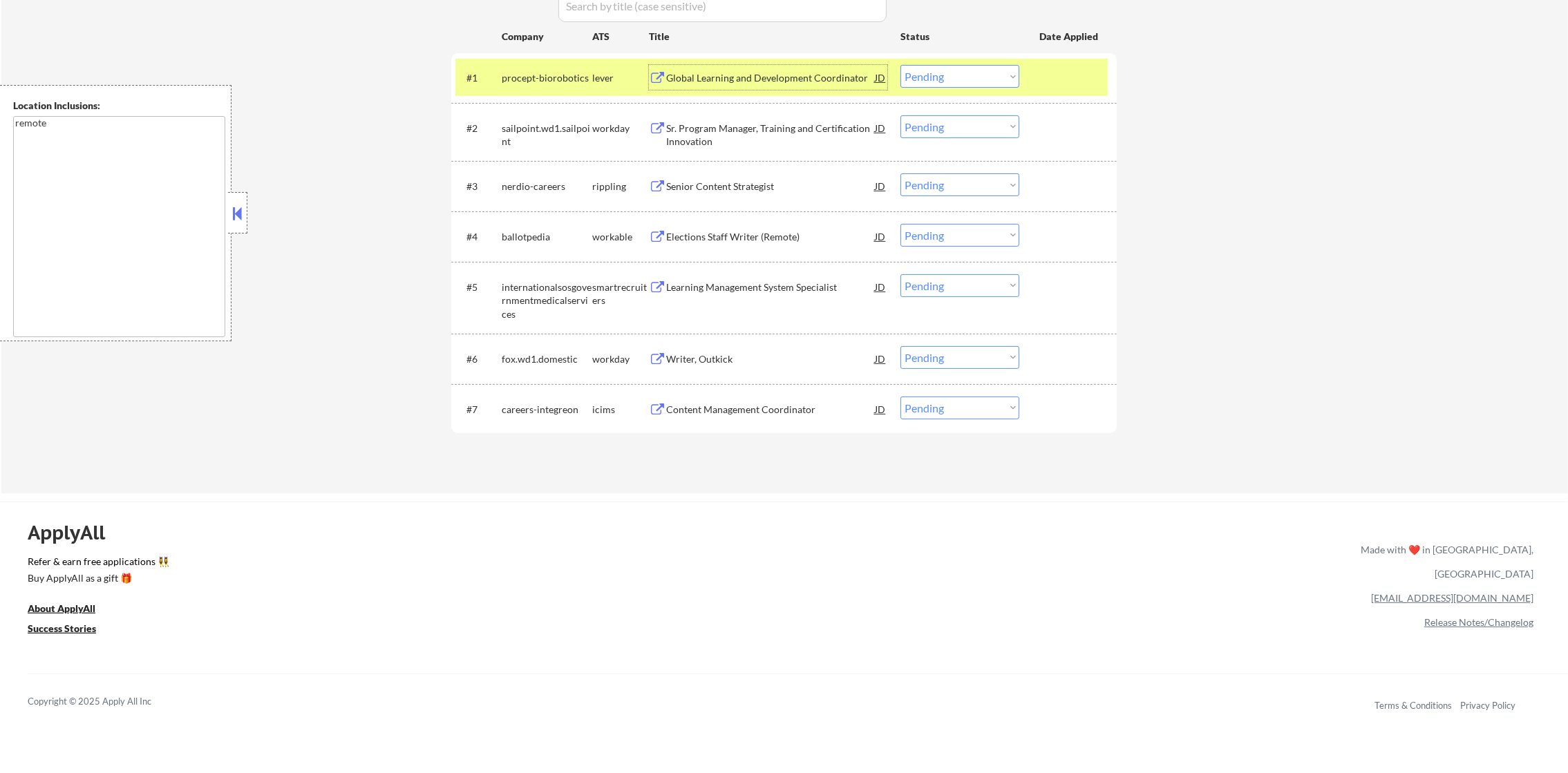
click at [959, 80] on select "Choose an option... Pending Applied Excluded (Questions) Excluded (Expired) Exc…" at bounding box center [960, 76] width 119 height 23
click at [900, 65] on select "Choose an option... Pending Applied Excluded (Questions) Excluded (Expired) Exc…" at bounding box center [960, 76] width 119 height 23
click at [546, 67] on div "procept-biorobotics" at bounding box center [547, 77] width 91 height 25
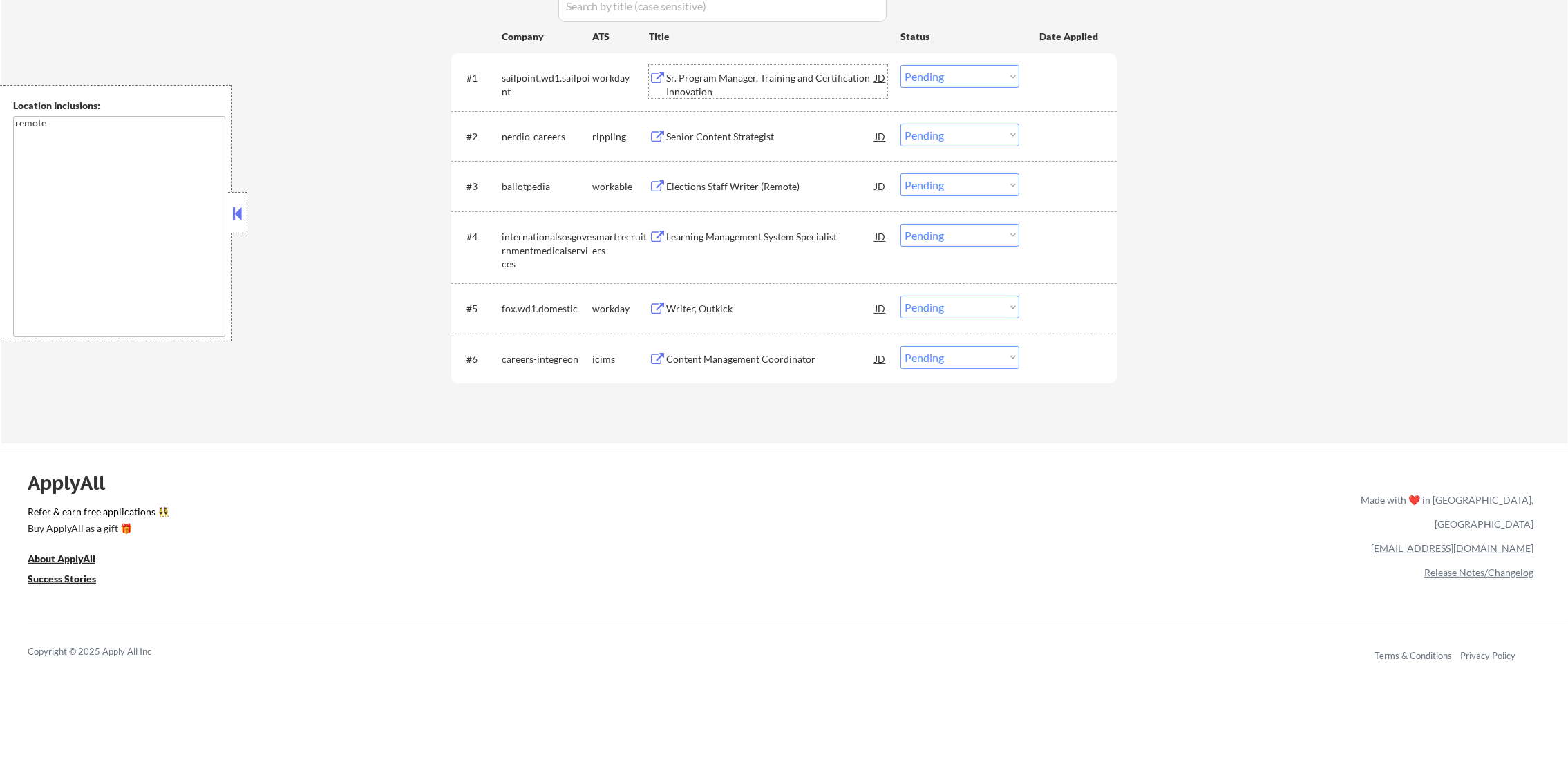
click at [734, 71] on div "Sr. Program Manager, Training and Certification Innovation" at bounding box center [770, 84] width 209 height 27
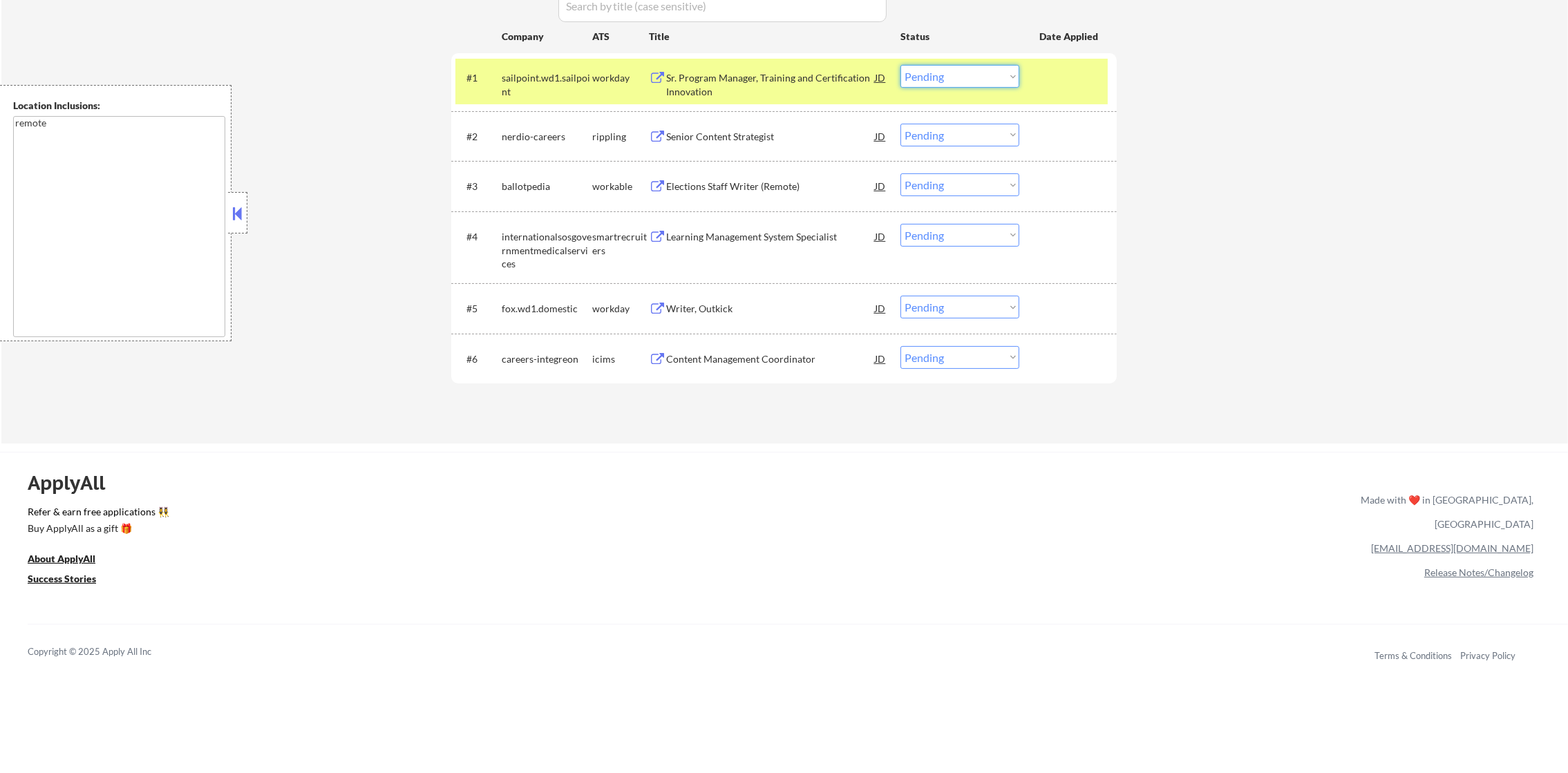
click at [953, 78] on select "Choose an option... Pending Applied Excluded (Questions) Excluded (Expired) Exc…" at bounding box center [960, 76] width 119 height 23
click at [900, 65] on select "Choose an option... Pending Applied Excluded (Questions) Excluded (Expired) Exc…" at bounding box center [960, 76] width 119 height 23
click at [587, 74] on div "sailpoint.wd1.sailpoint" at bounding box center [547, 84] width 91 height 27
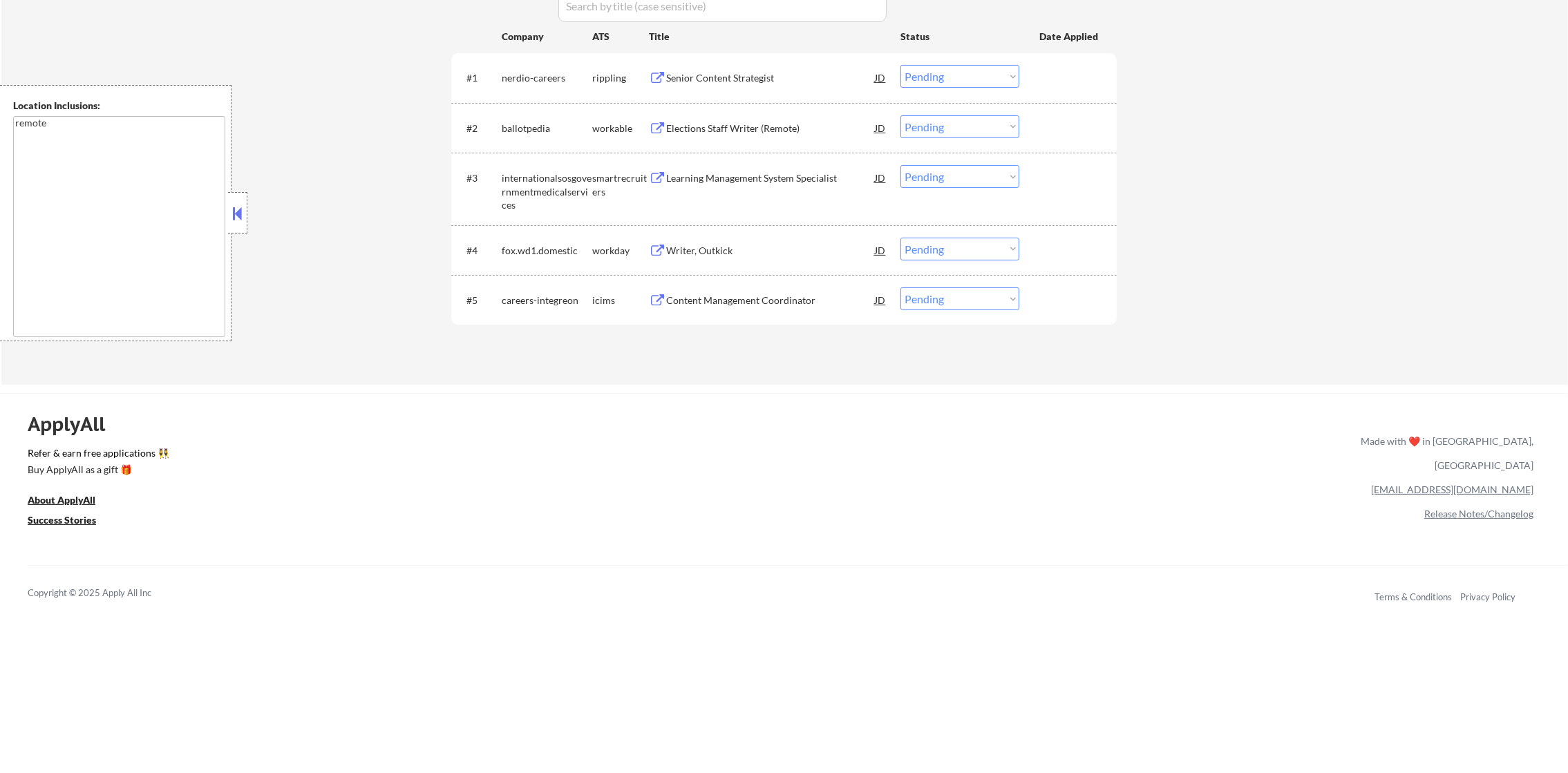
click at [750, 71] on div "Senior Content Strategist" at bounding box center [770, 78] width 209 height 14
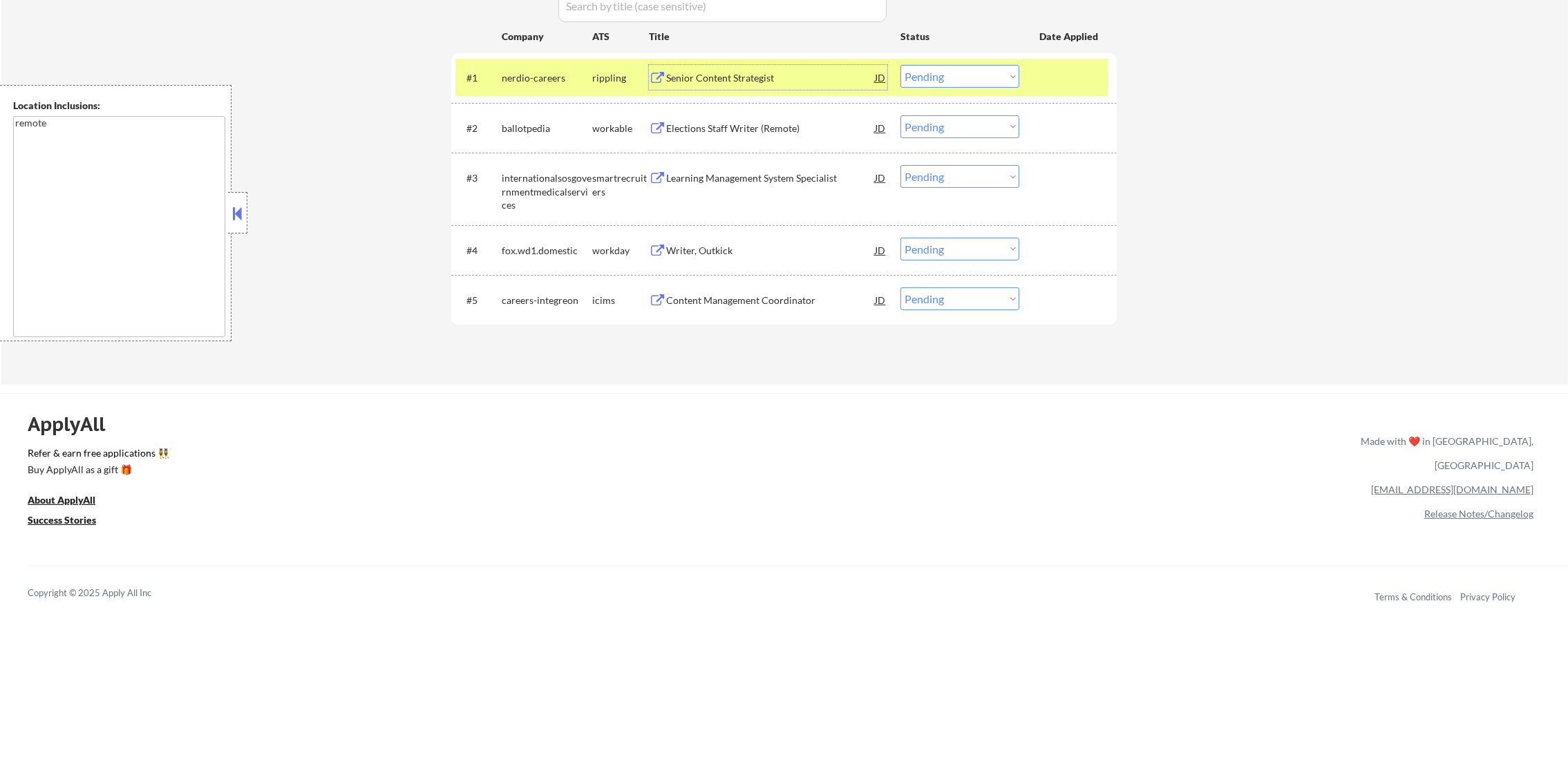
click at [946, 69] on select "Choose an option... Pending Applied Excluded (Questions) Excluded (Expired) Exc…" at bounding box center [960, 76] width 119 height 23
click at [900, 65] on select "Choose an option... Pending Applied Excluded (Questions) Excluded (Expired) Exc…" at bounding box center [960, 76] width 119 height 23
click at [539, 79] on div "nerdio-careers" at bounding box center [547, 78] width 91 height 14
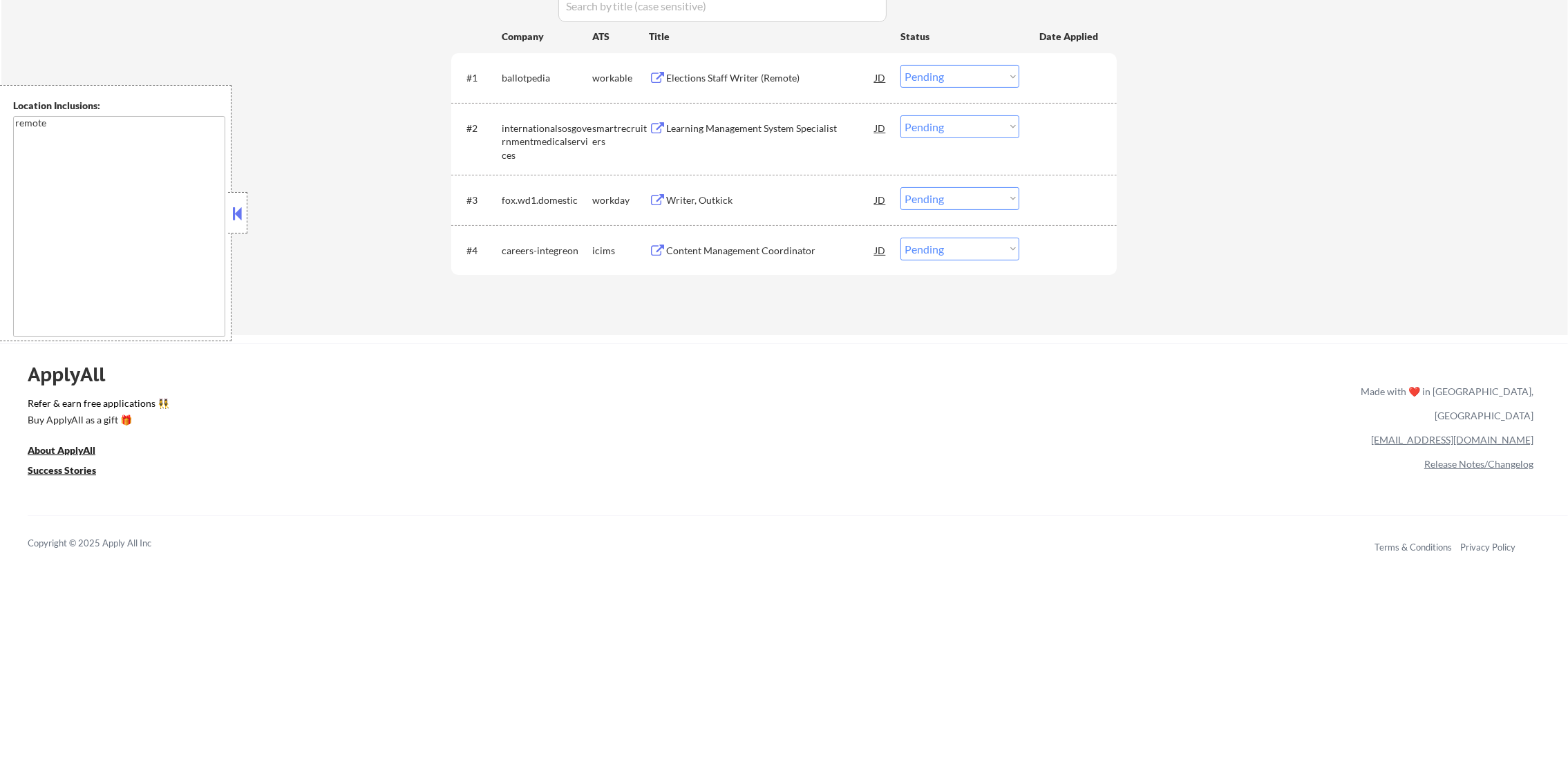
click at [809, 63] on div "#1 ballotpedia workable Elections Staff Writer (Remote) JD Choose an option... …" at bounding box center [781, 77] width 652 height 38
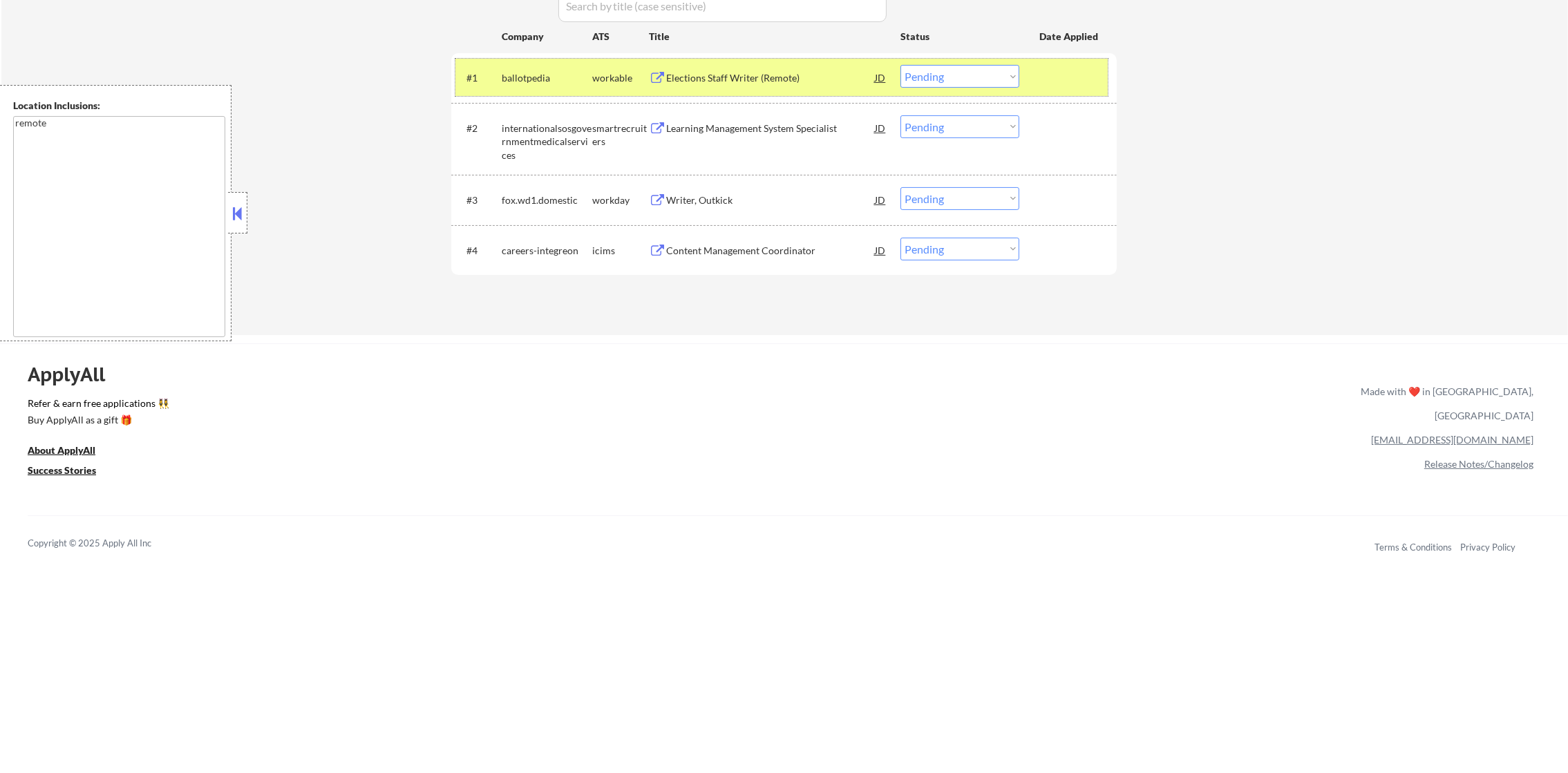
click at [786, 76] on div "Elections Staff Writer (Remote)" at bounding box center [770, 78] width 209 height 14
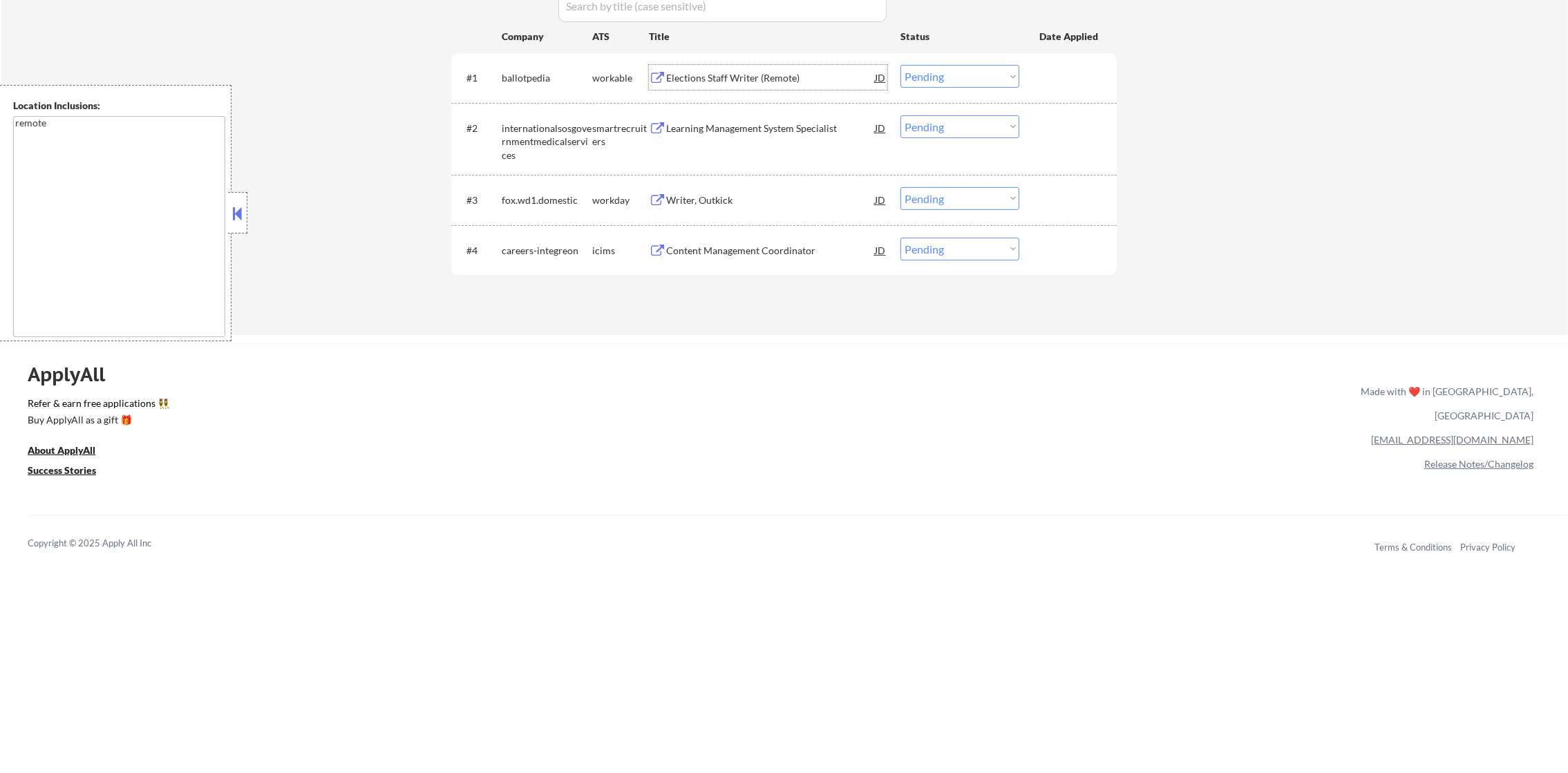
click at [936, 74] on select "Choose an option... Pending Applied Excluded (Questions) Excluded (Expired) Exc…" at bounding box center [960, 76] width 119 height 23
click at [900, 65] on select "Choose an option... Pending Applied Excluded (Questions) Excluded (Expired) Exc…" at bounding box center [960, 76] width 119 height 23
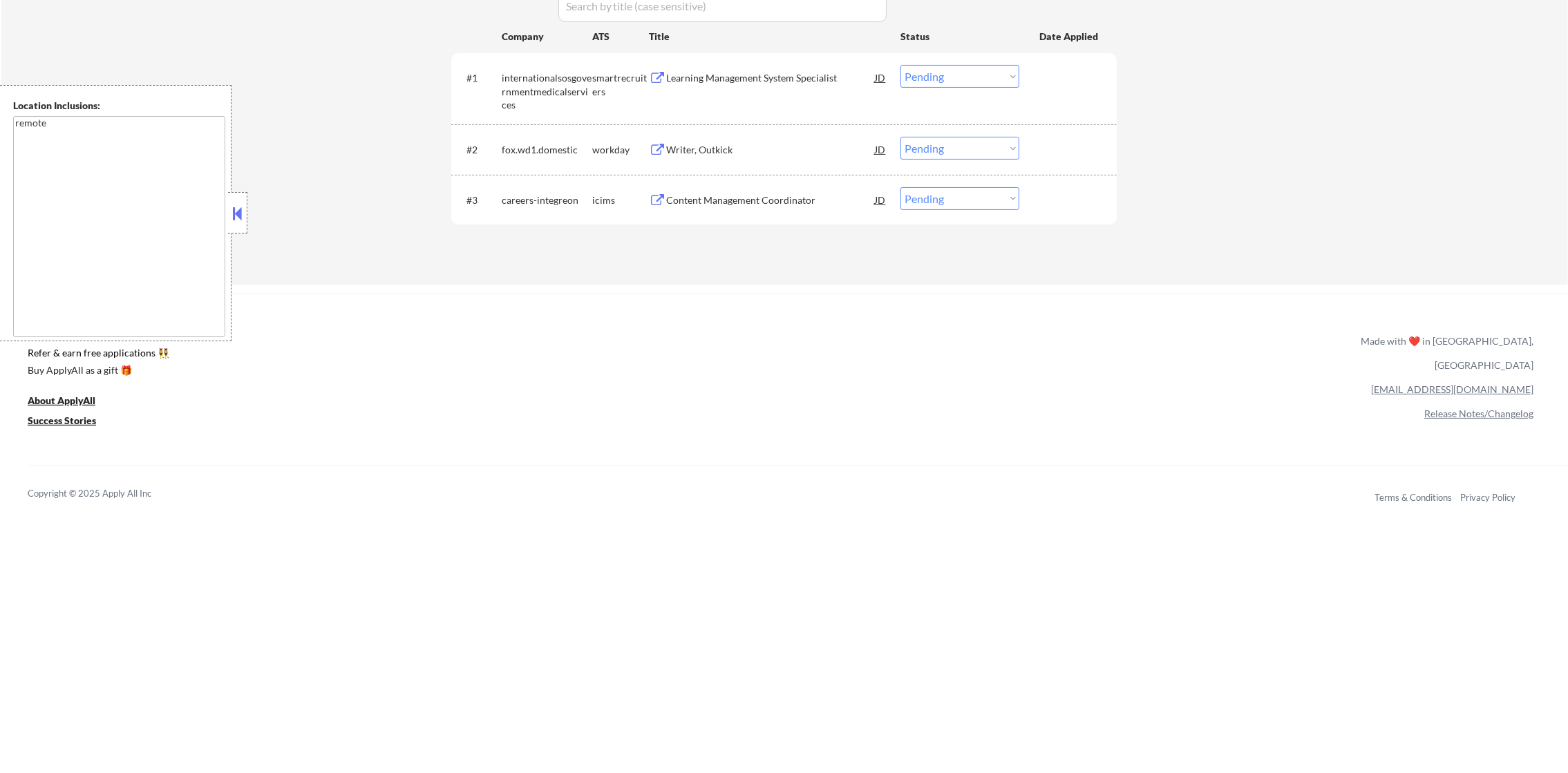
click at [786, 78] on div "Learning Management System Specialist" at bounding box center [770, 78] width 209 height 14
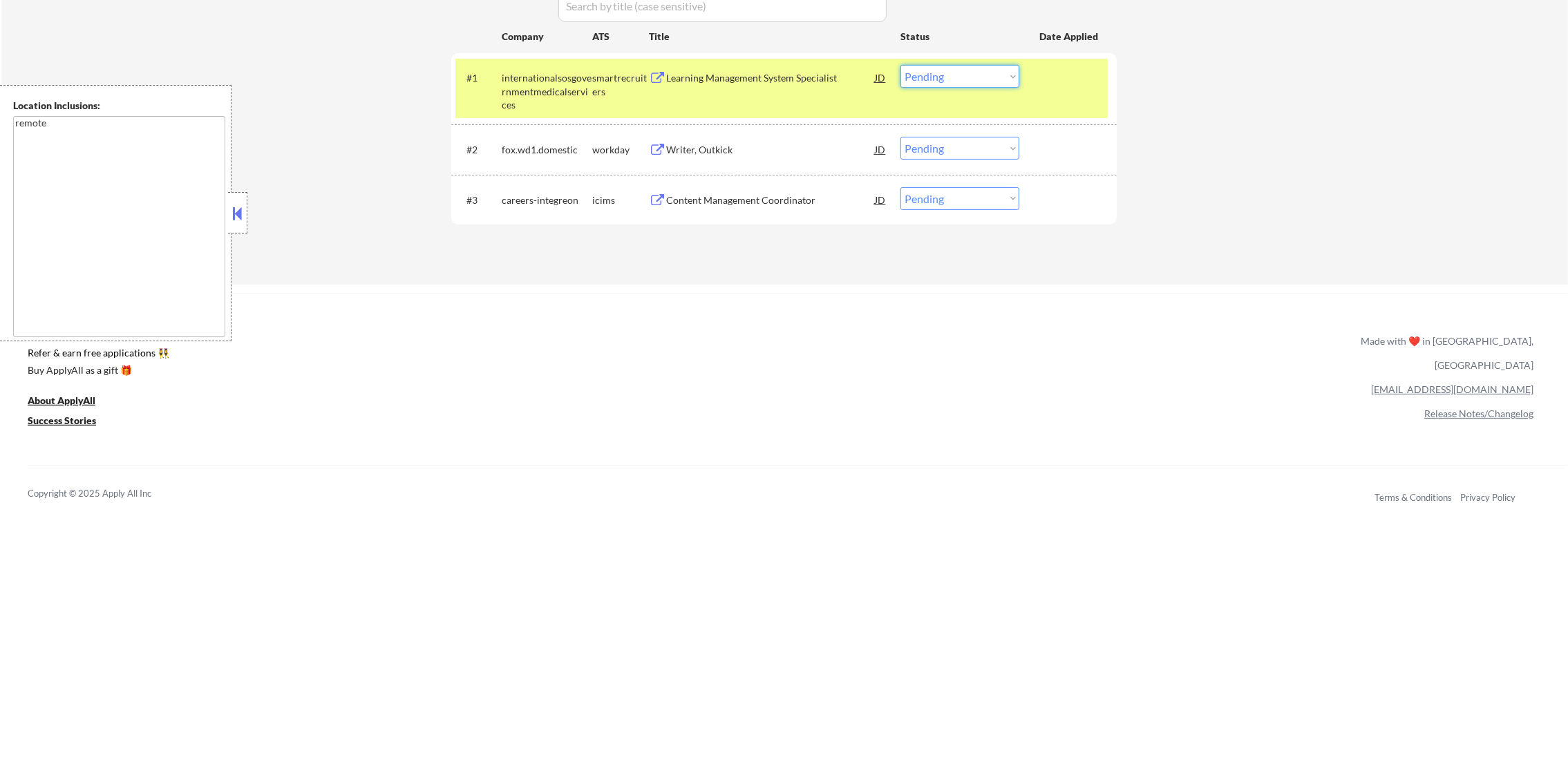
click at [969, 80] on select "Choose an option... Pending Applied Excluded (Questions) Excluded (Expired) Exc…" at bounding box center [960, 76] width 119 height 23
click at [953, 320] on div "ApplyAll Refer & earn free applications 👯‍♀️ Buy ApplyAll as a gift 🎁 About App…" at bounding box center [784, 412] width 1568 height 219
click at [1002, 75] on select "Choose an option... Pending Applied Excluded (Questions) Excluded (Expired) Exc…" at bounding box center [960, 76] width 119 height 23
click at [900, 65] on select "Choose an option... Pending Applied Excluded (Questions) Excluded (Expired) Exc…" at bounding box center [960, 76] width 119 height 23
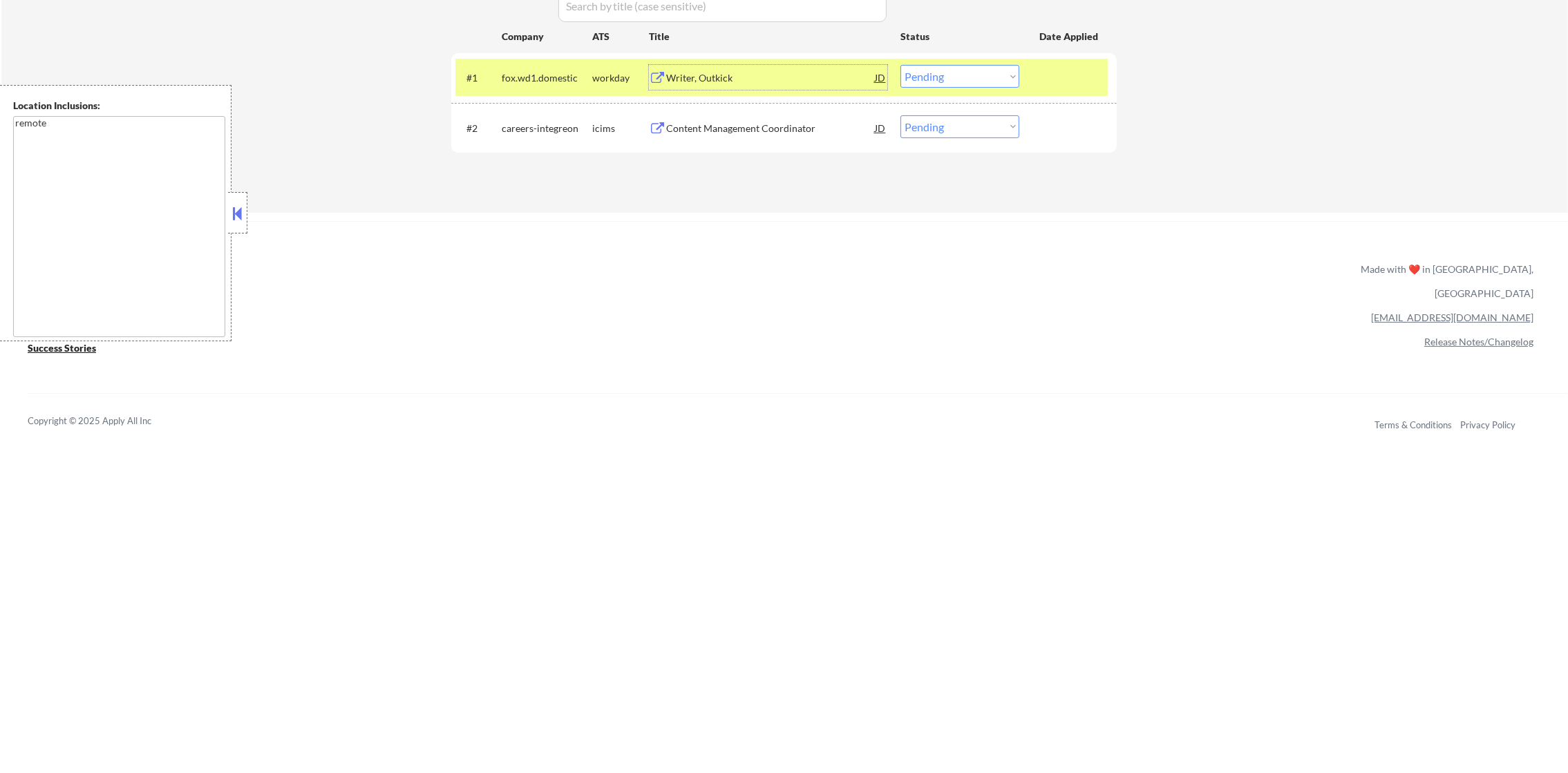
click at [724, 74] on div "Writer, Outkick" at bounding box center [770, 78] width 209 height 14
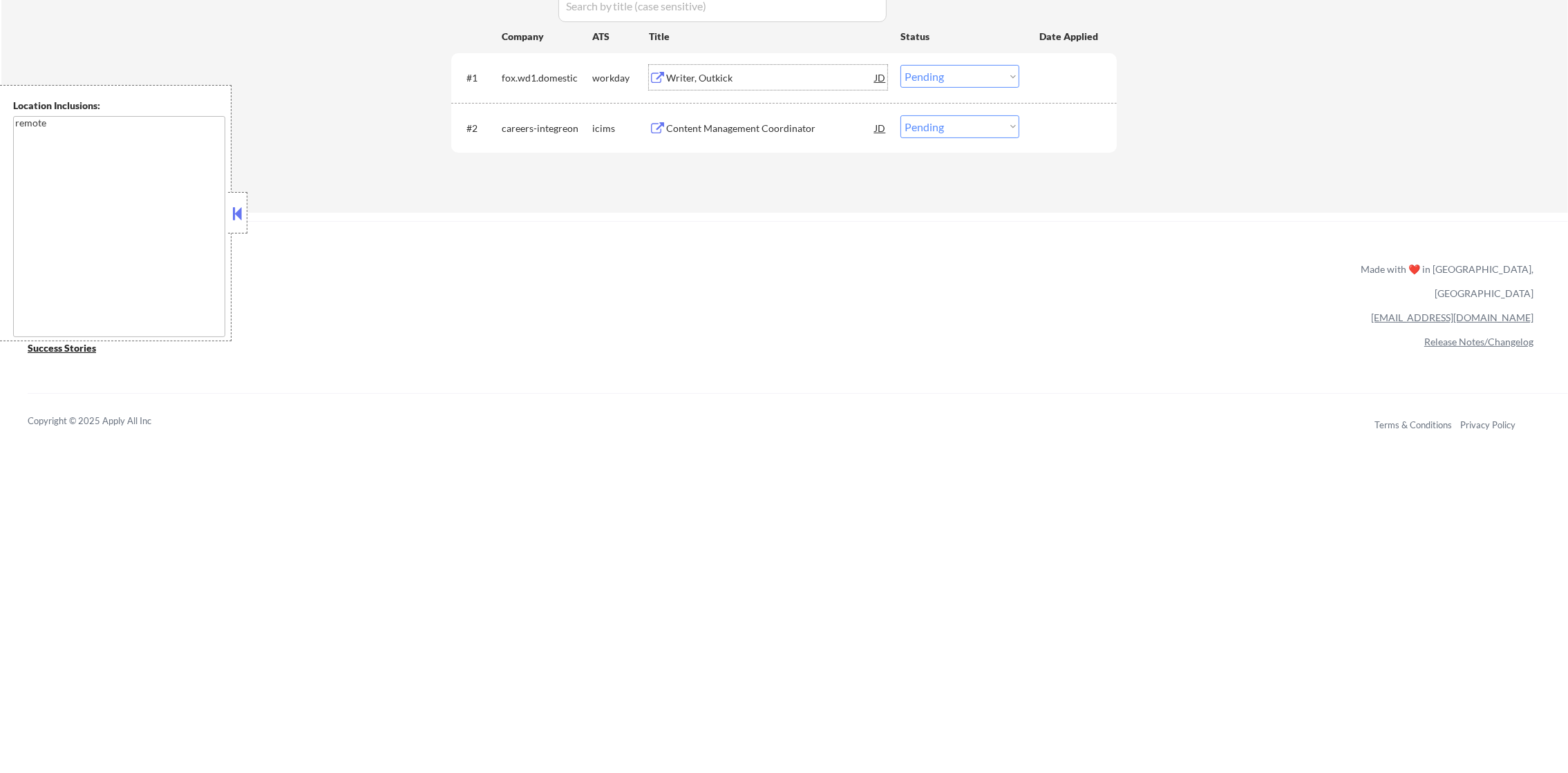
click at [929, 75] on select "Choose an option... Pending Applied Excluded (Questions) Excluded (Expired) Exc…" at bounding box center [960, 76] width 119 height 23
click at [900, 65] on select "Choose an option... Pending Applied Excluded (Questions) Excluded (Expired) Exc…" at bounding box center [960, 76] width 119 height 23
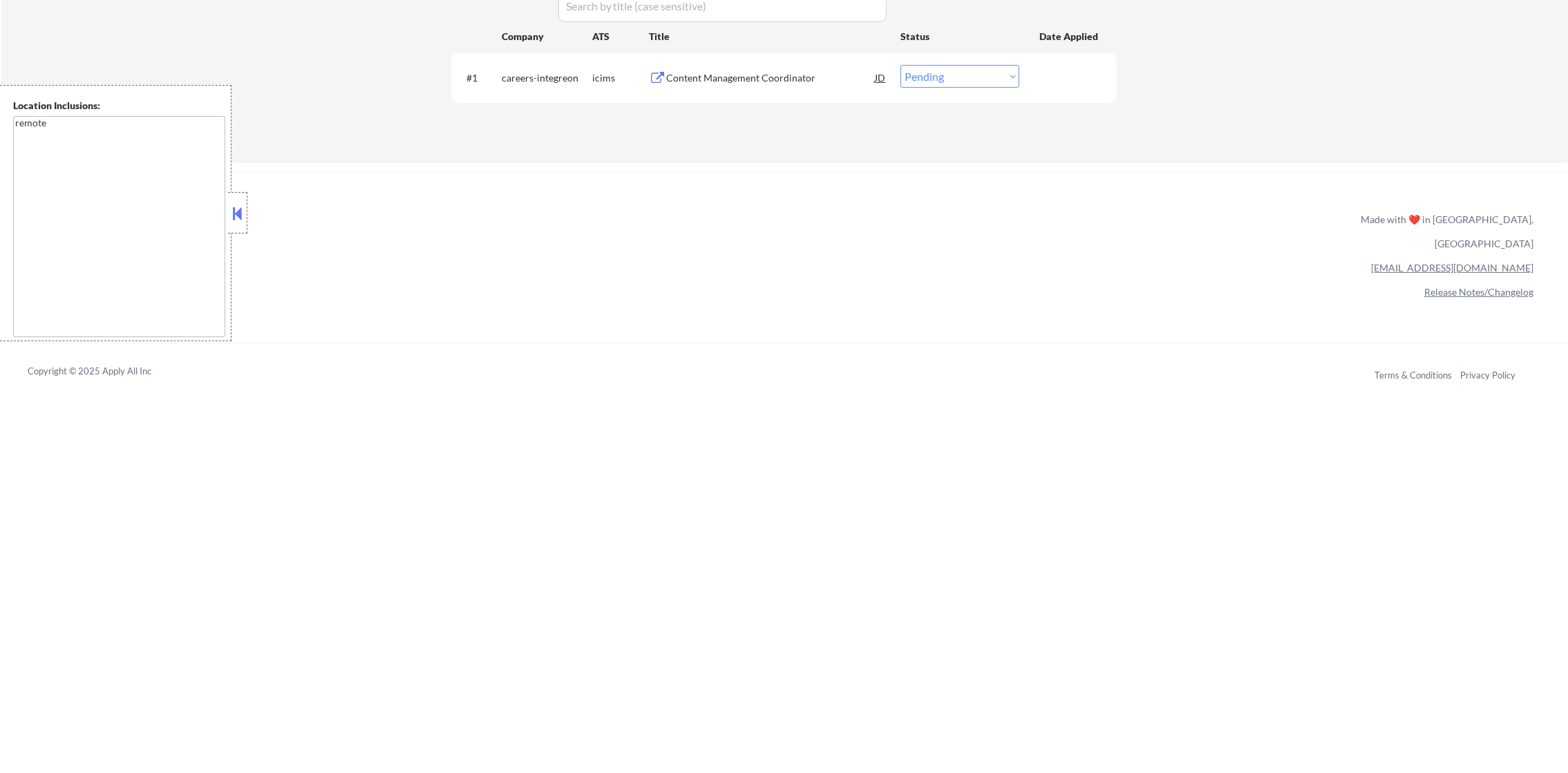
click at [798, 49] on div "Applications Pending (1) Excluded (265) Applied (60) All (326) View All Results…" at bounding box center [784, 16] width 665 height 239
click at [798, 66] on div "Content Management Coordinator" at bounding box center [770, 77] width 209 height 25
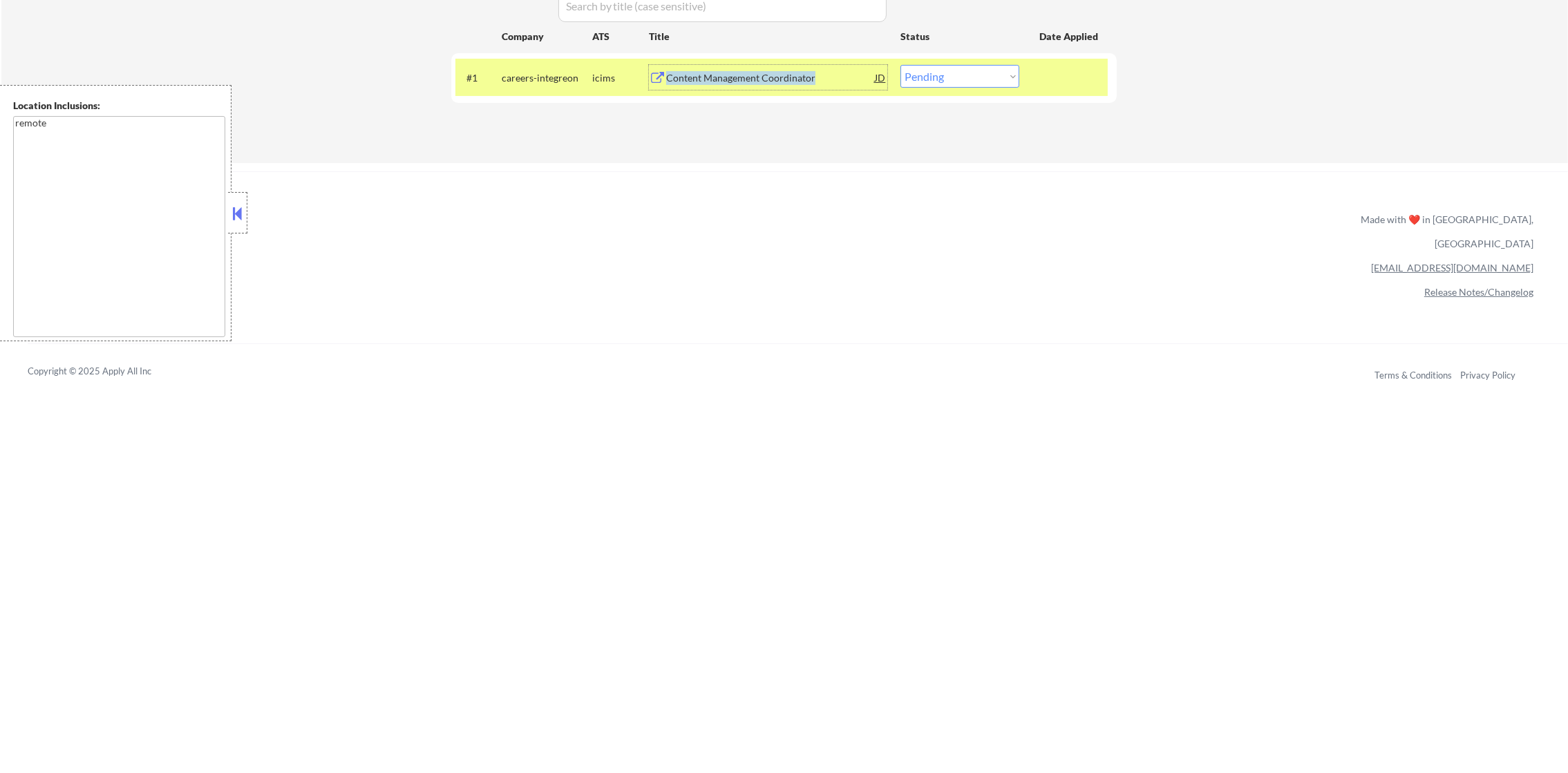
copy div "Content Management Coordinator"
drag, startPoint x: 823, startPoint y: 81, endPoint x: 541, endPoint y: 56, distance: 283.1
click at [541, 56] on div "#1 careers-integreon icims Content Management Coordinator JD Choose an option..…" at bounding box center [784, 77] width 665 height 49
drag, startPoint x: 976, startPoint y: 71, endPoint x: 978, endPoint y: 83, distance: 12.2
click at [976, 71] on select "Choose an option... Pending Applied Excluded (Questions) Excluded (Expired) Exc…" at bounding box center [960, 76] width 119 height 23
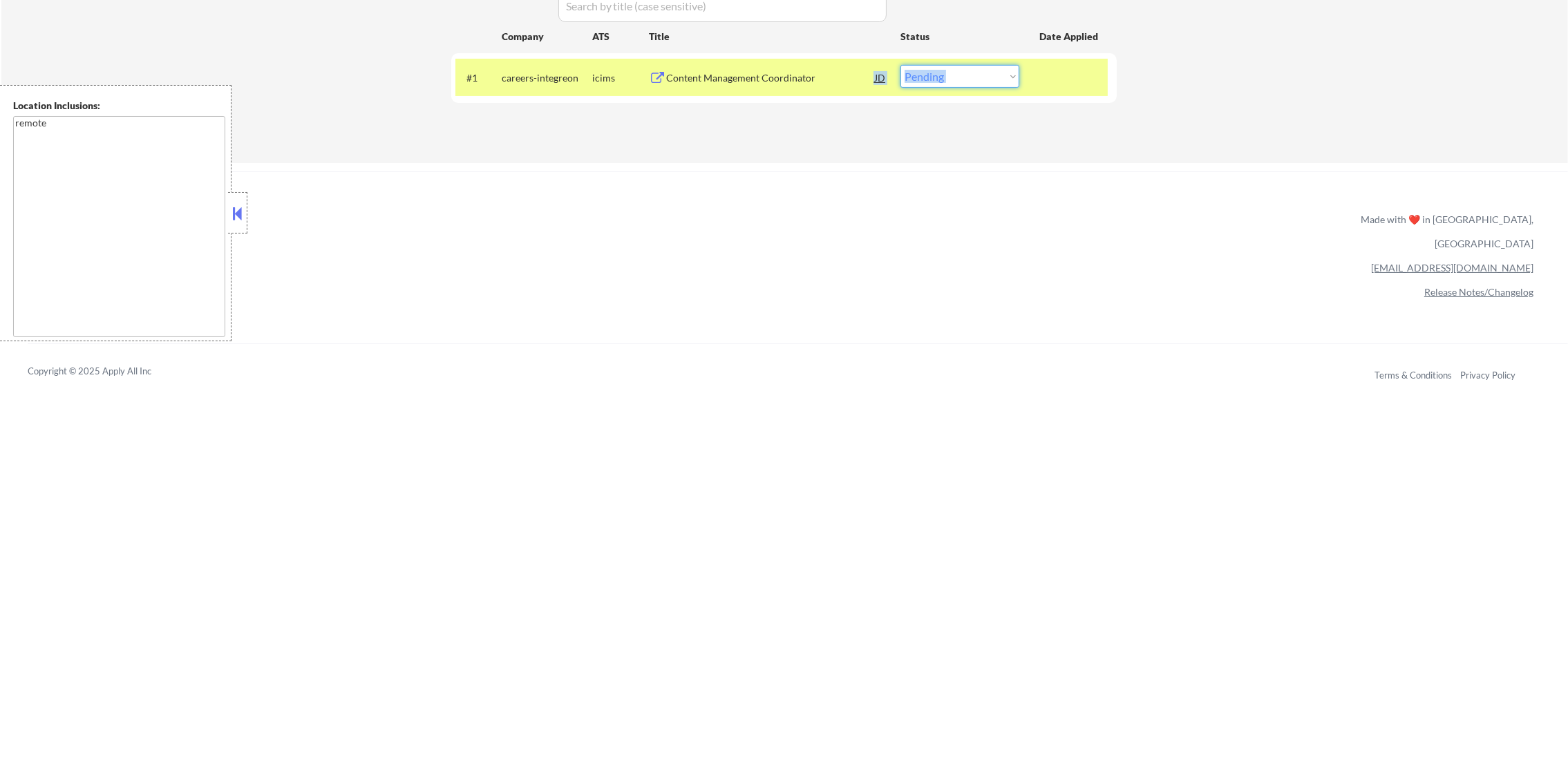
select select ""excluded__salary_""
click at [900, 65] on select "Choose an option... Pending Applied Excluded (Questions) Excluded (Expired) Exc…" at bounding box center [960, 76] width 119 height 23
drag, startPoint x: 508, startPoint y: 65, endPoint x: 521, endPoint y: 66, distance: 13.0
click at [508, 65] on div "careers-integreon" at bounding box center [547, 77] width 91 height 25
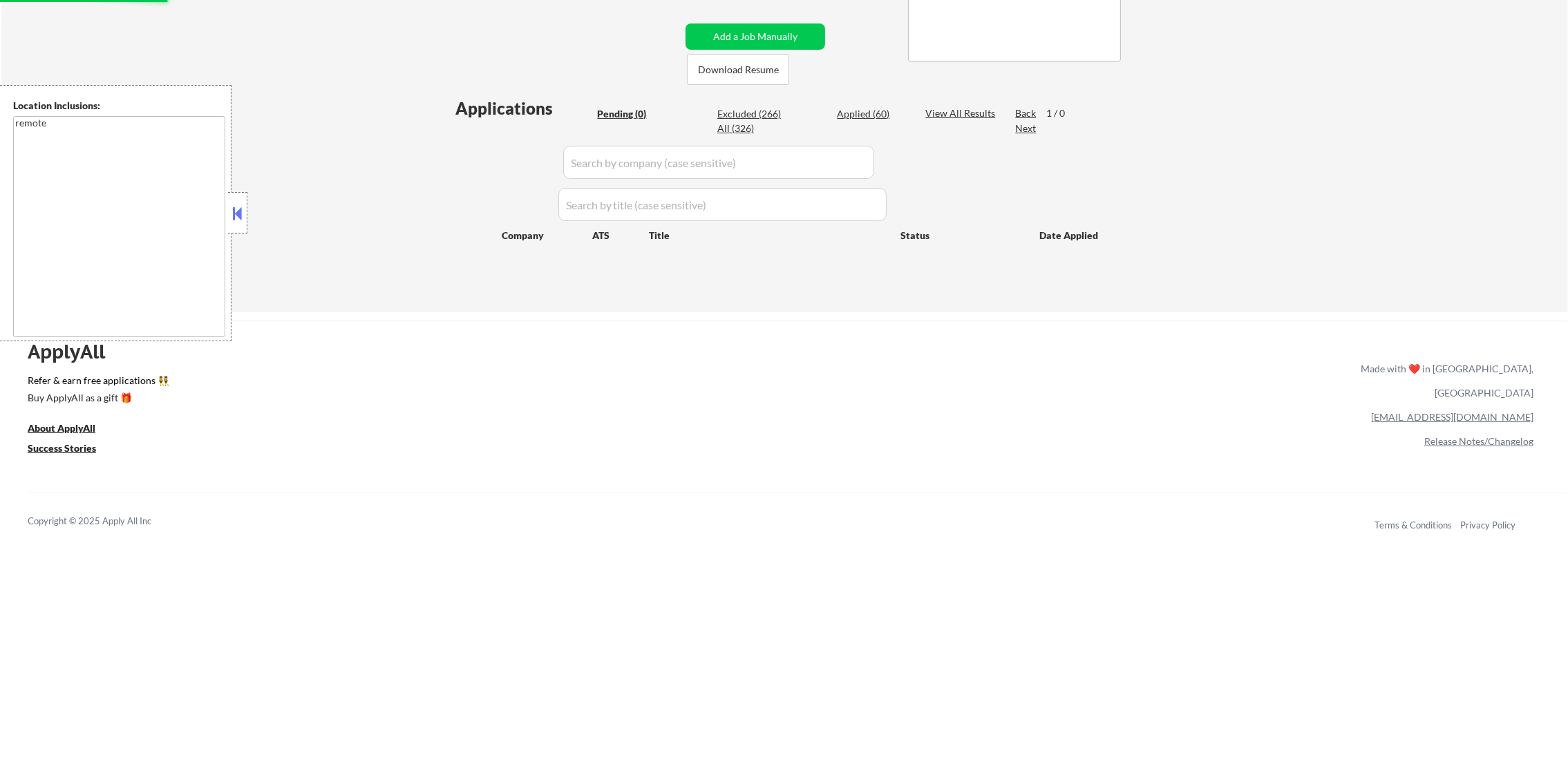
scroll to position [242, 0]
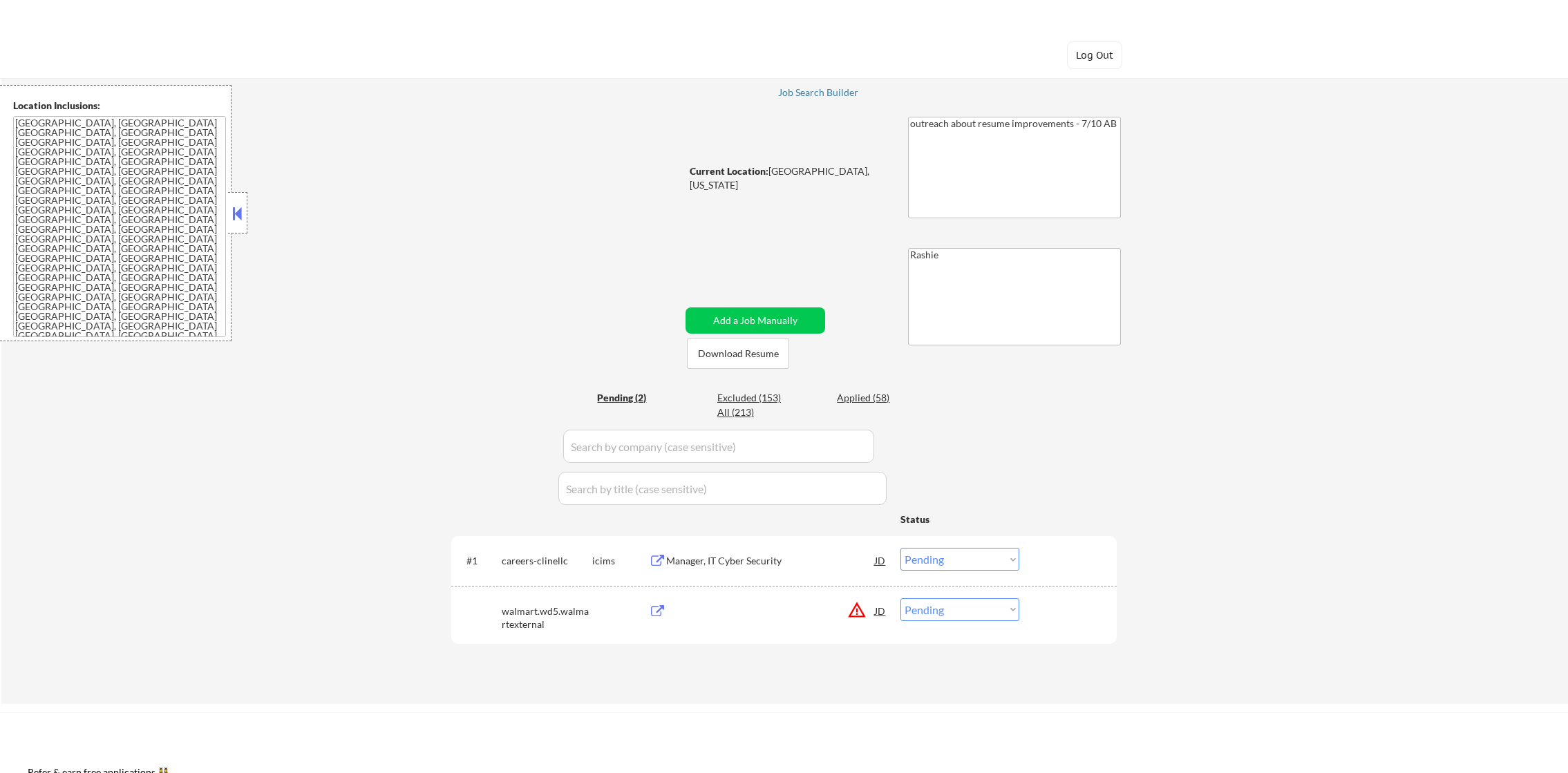
select select ""pending""
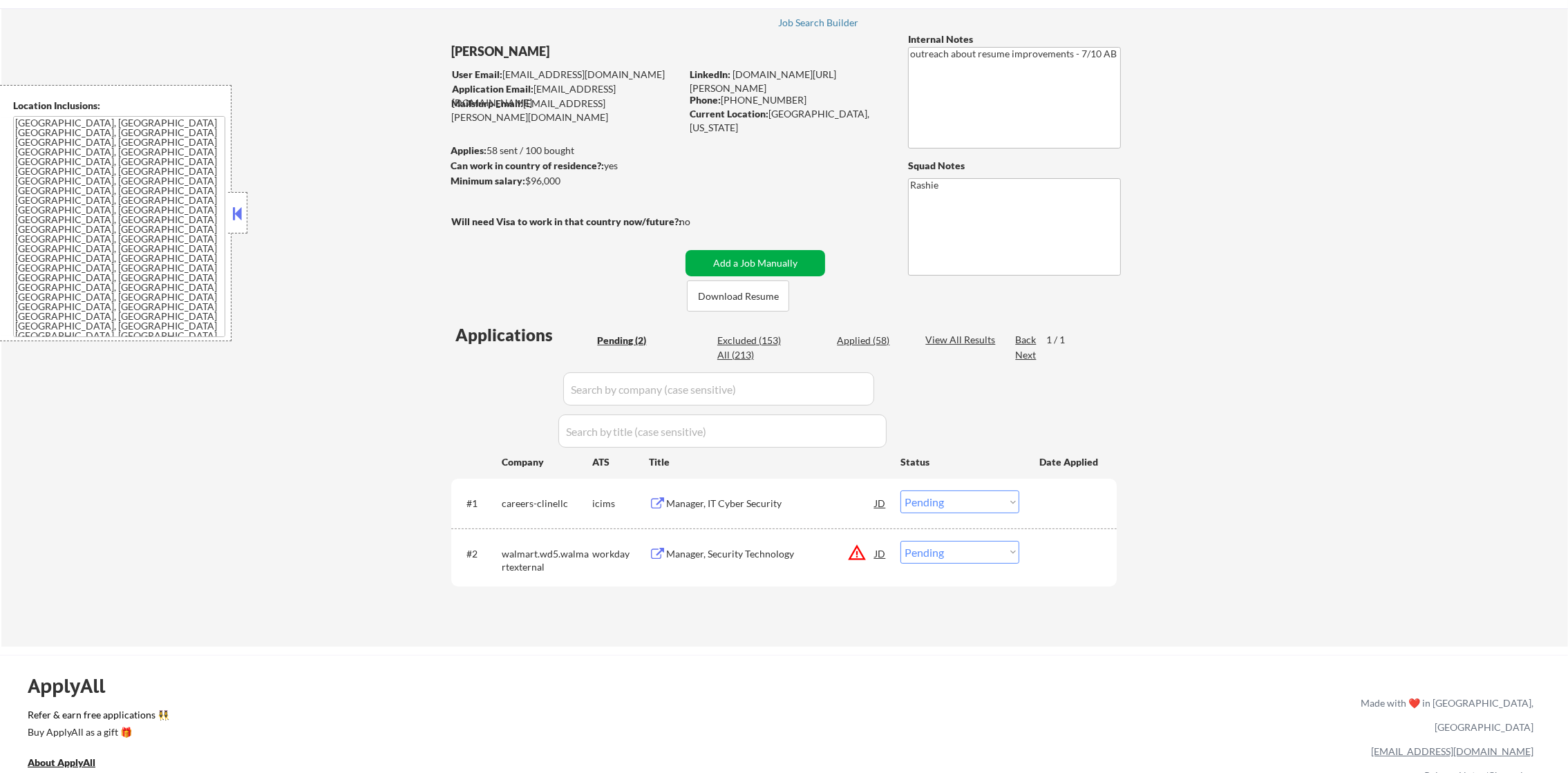
scroll to position [207, 0]
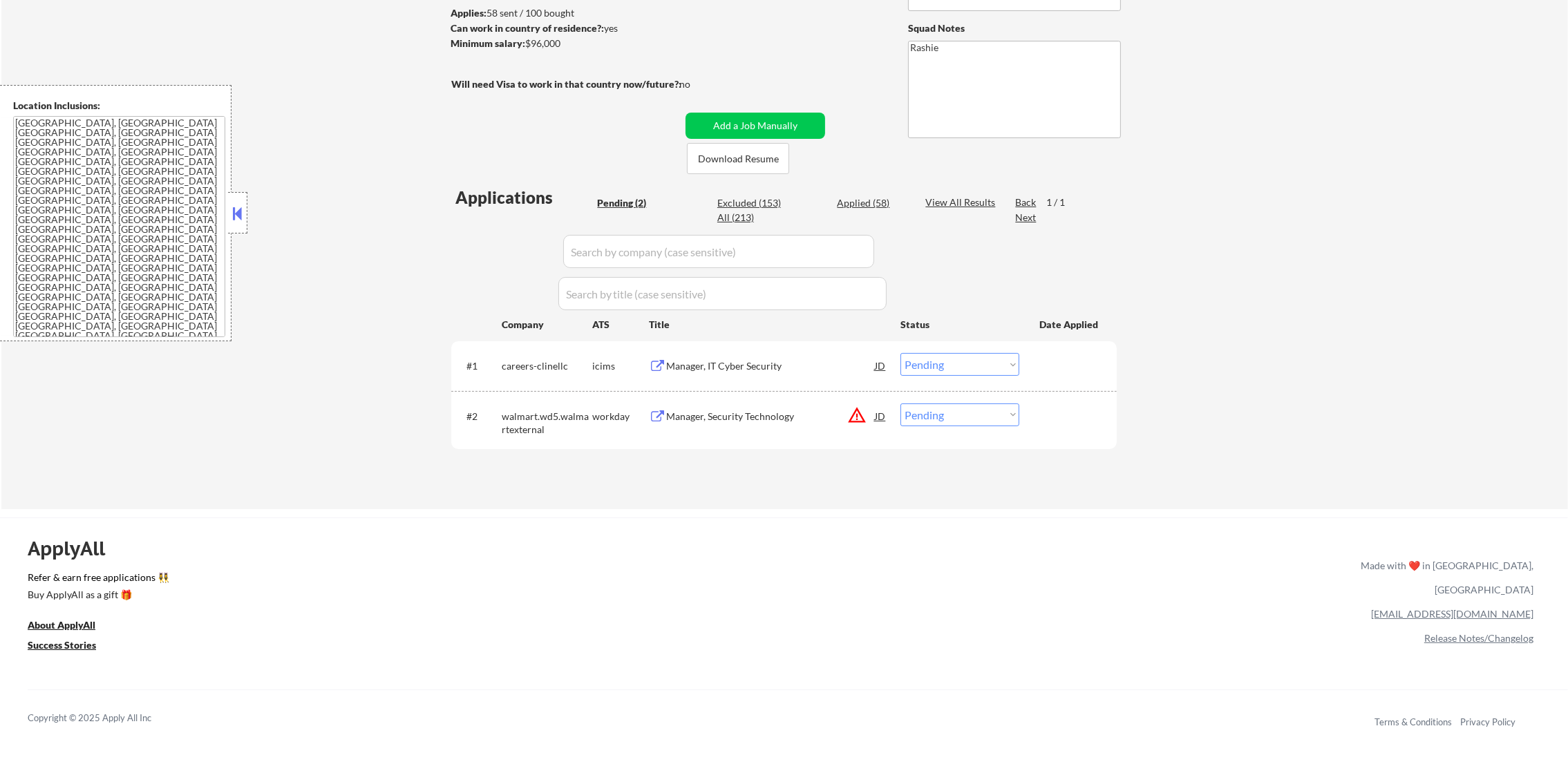
click at [752, 350] on div "#1 careers-clinellc icims Manager, IT Cyber Security JD Choose an option... Pen…" at bounding box center [781, 365] width 652 height 38
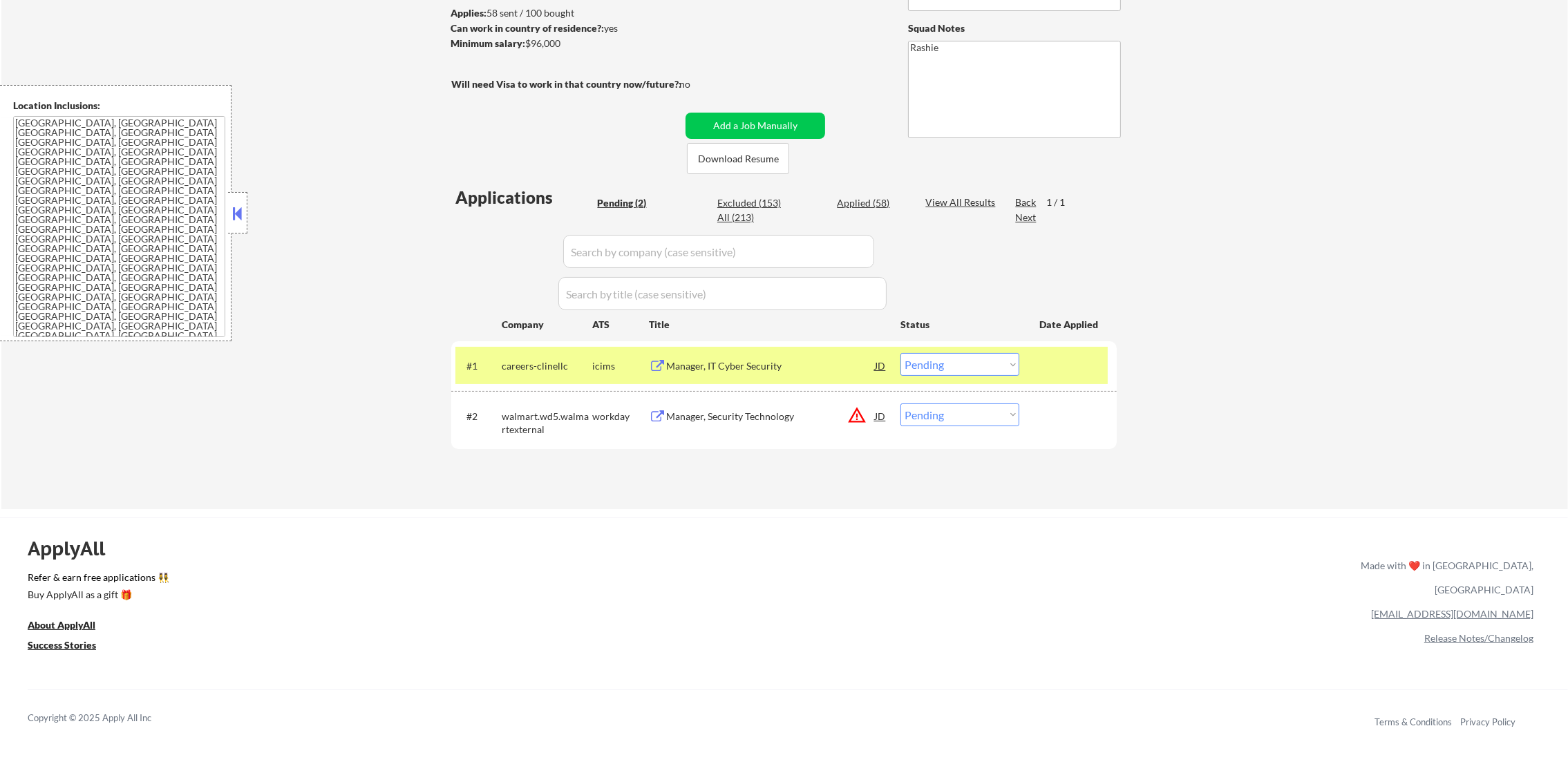
click at [741, 359] on div "Manager, IT Cyber Security" at bounding box center [770, 366] width 209 height 14
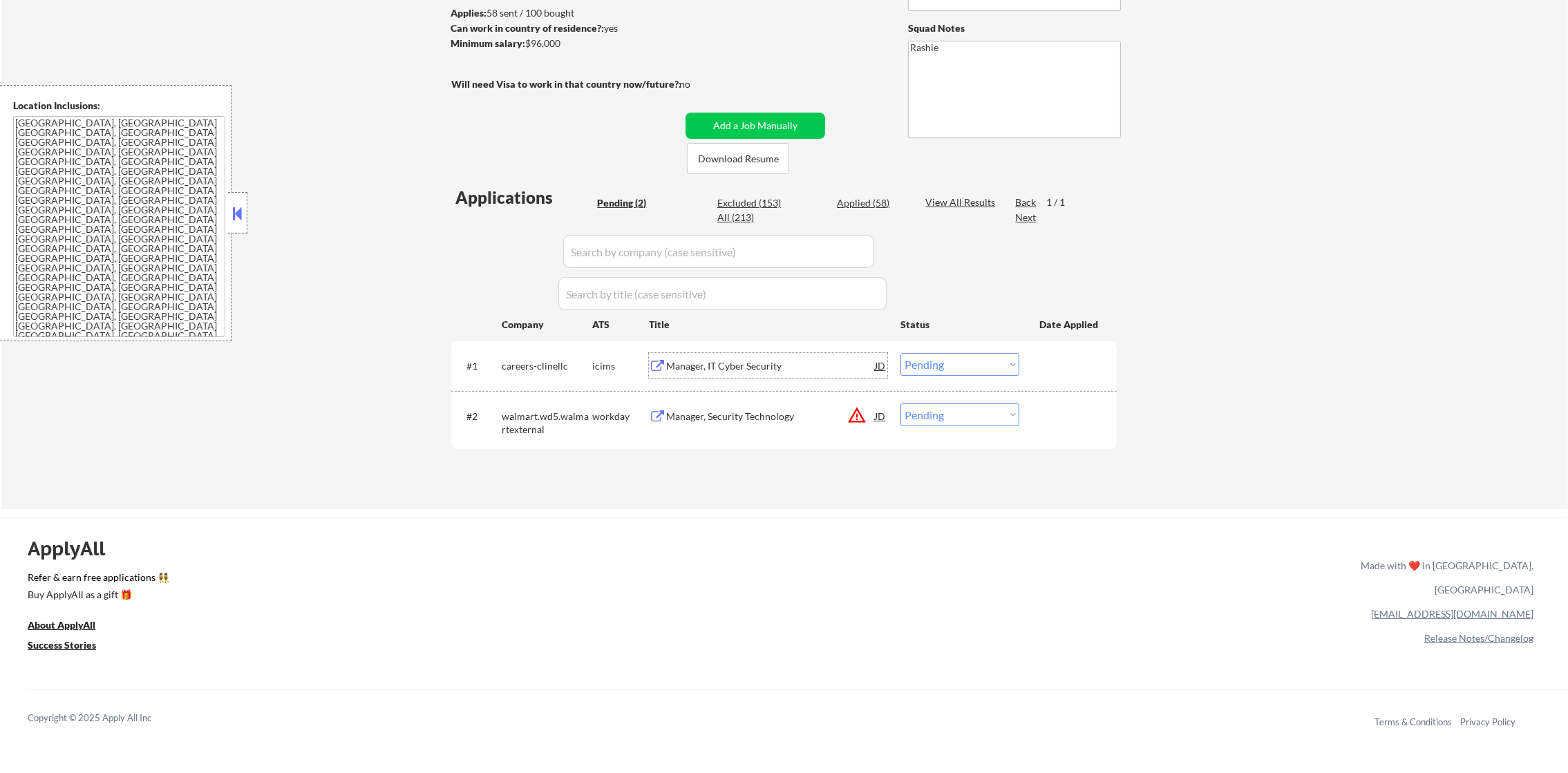
click at [948, 366] on select "Choose an option... Pending Applied Excluded (Questions) Excluded (Expired) Exc…" at bounding box center [960, 364] width 119 height 23
click at [900, 353] on select "Choose an option... Pending Applied Excluded (Questions) Excluded (Expired) Exc…" at bounding box center [960, 364] width 119 height 23
click at [855, 412] on button "warning_amber" at bounding box center [856, 415] width 20 height 20
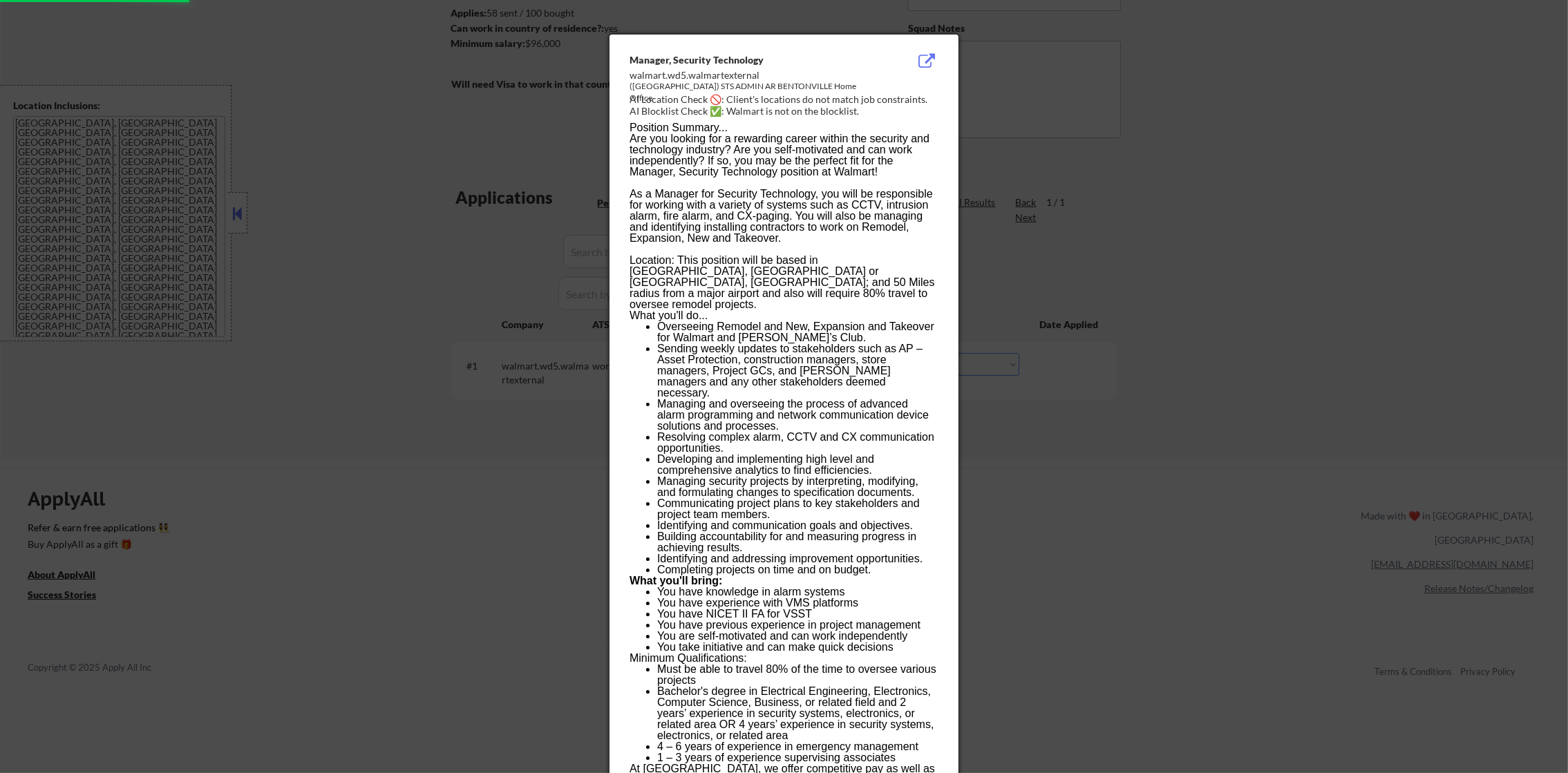
drag, startPoint x: 1227, startPoint y: 233, endPoint x: 1199, endPoint y: 242, distance: 29.4
click at [1214, 238] on div at bounding box center [784, 386] width 1568 height 773
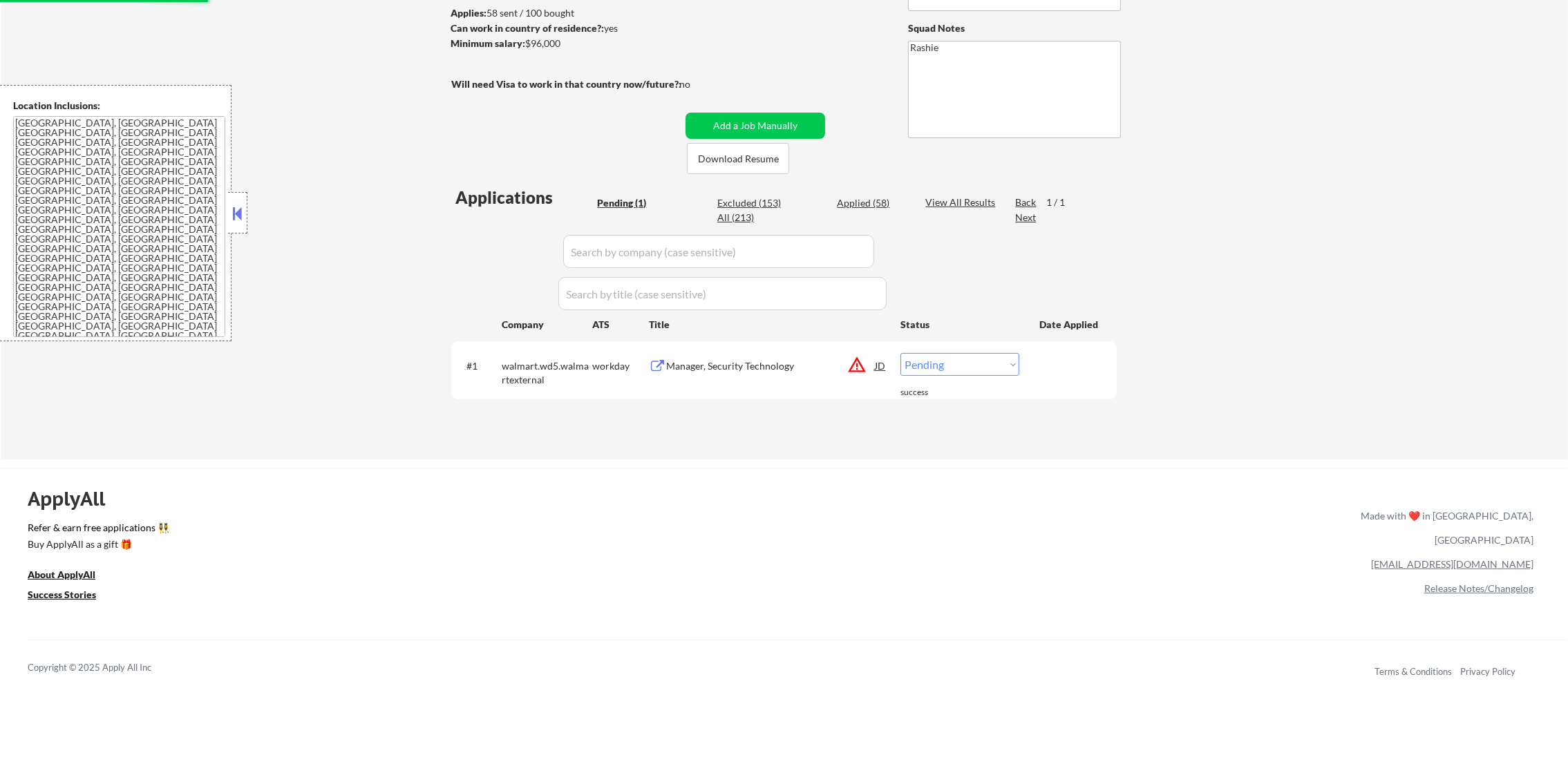
click at [794, 370] on div "Manager, Security Technology" at bounding box center [770, 366] width 209 height 14
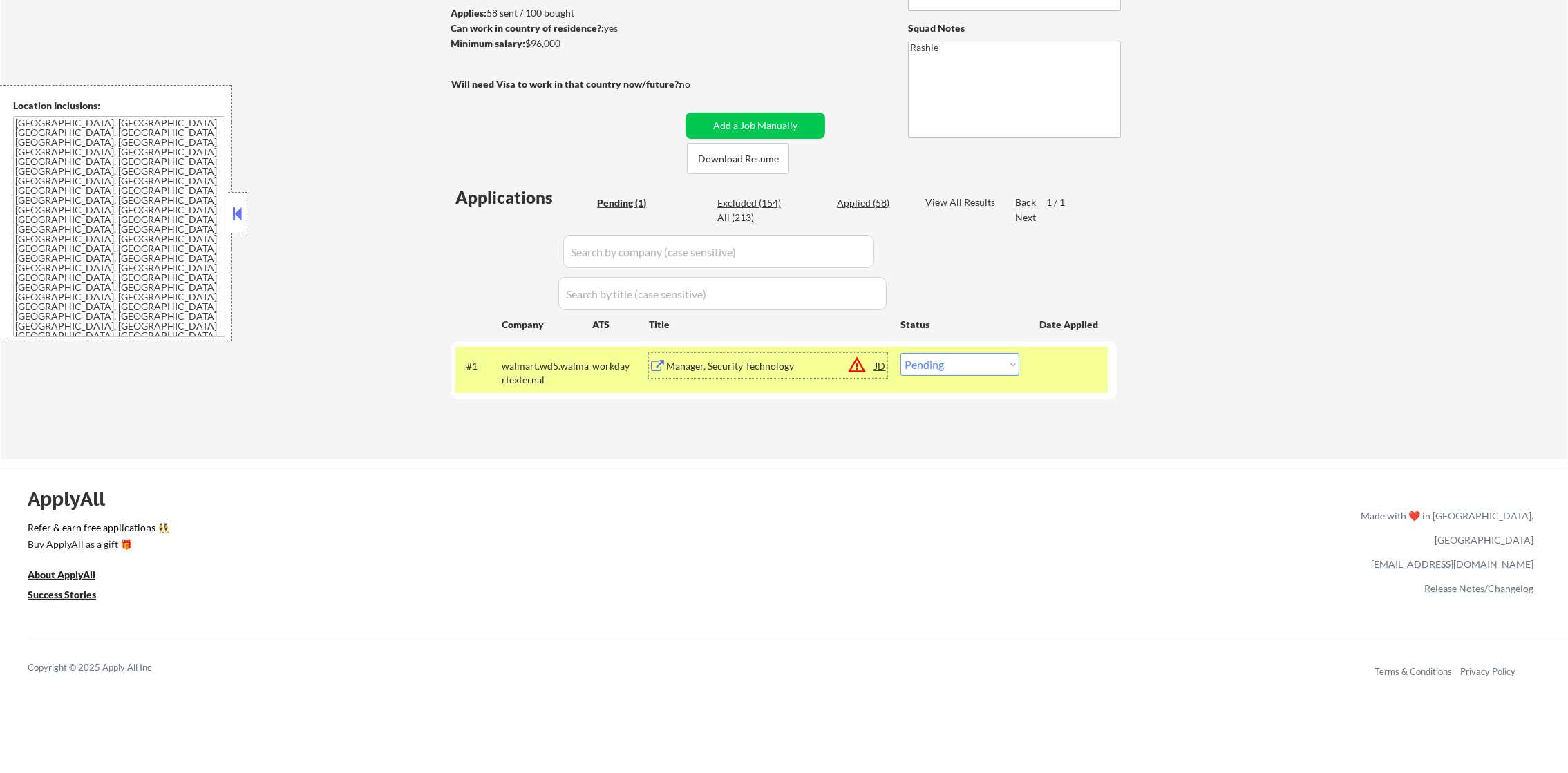
click at [935, 372] on select "Choose an option... Pending Applied Excluded (Questions) Excluded (Expired) Exc…" at bounding box center [960, 364] width 119 height 23
select select ""excluded__location_""
click at [900, 353] on select "Choose an option... Pending Applied Excluded (Questions) Excluded (Expired) Exc…" at bounding box center [960, 364] width 119 height 23
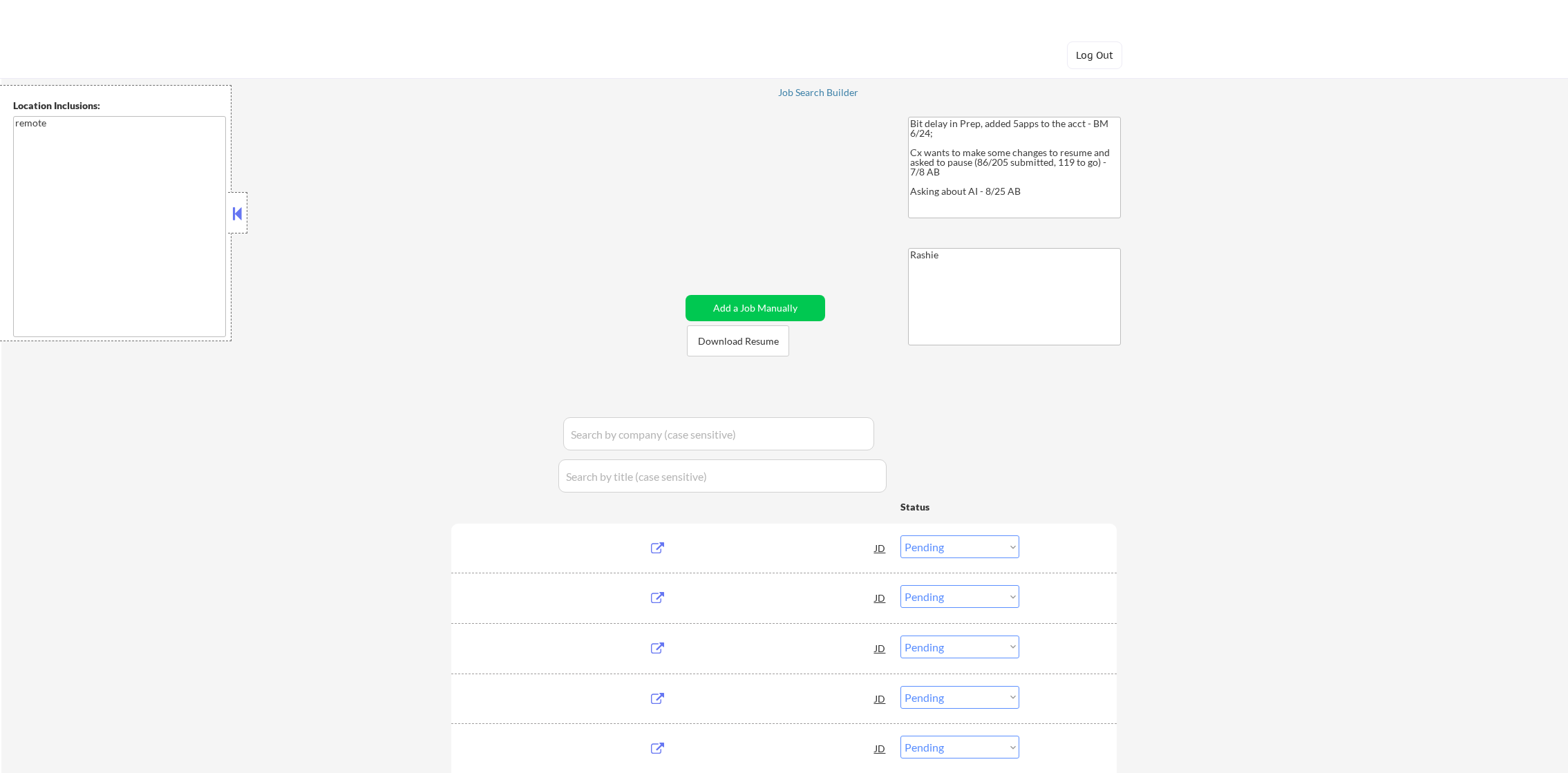
select select ""pending""
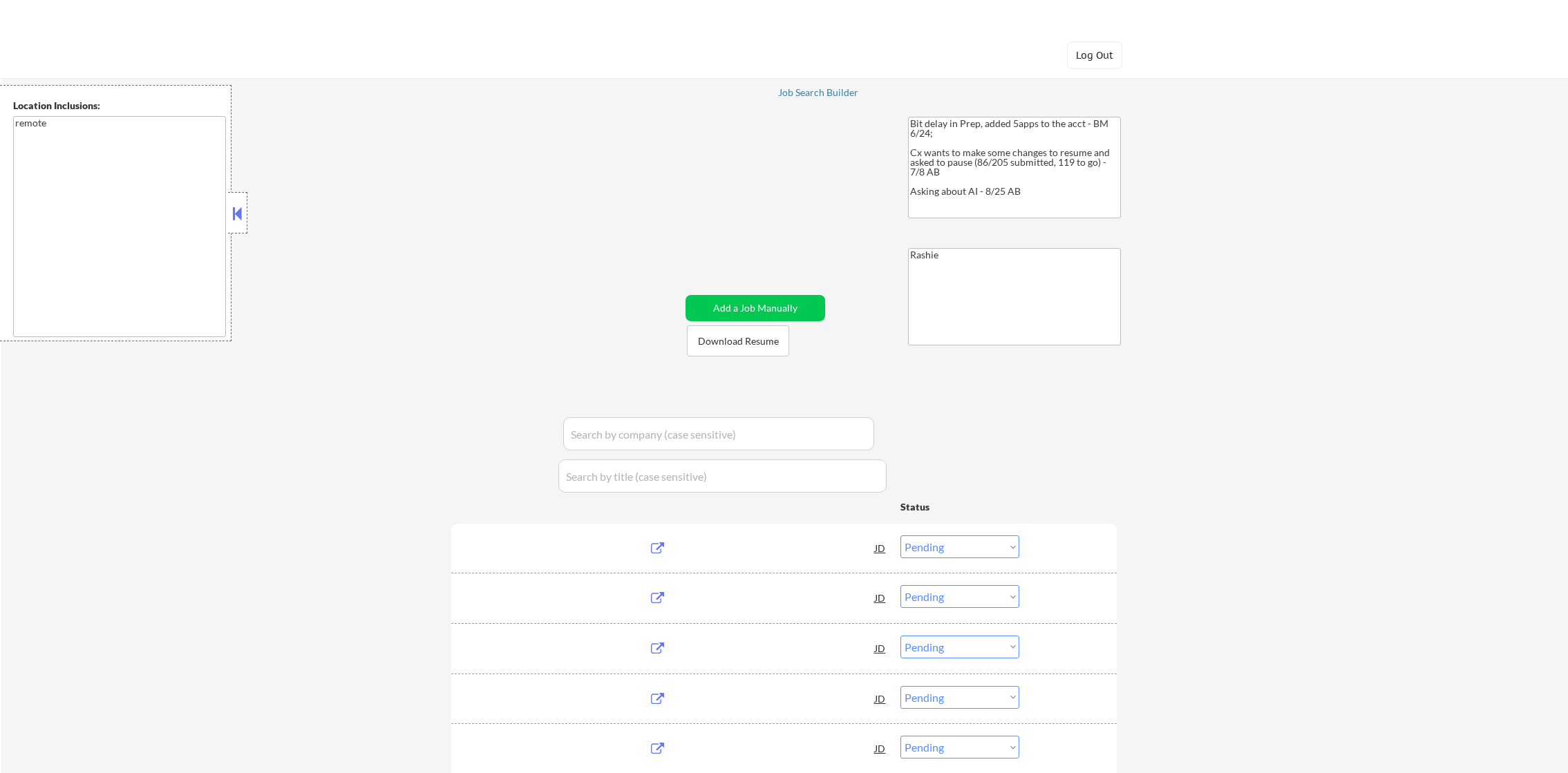
select select ""pending""
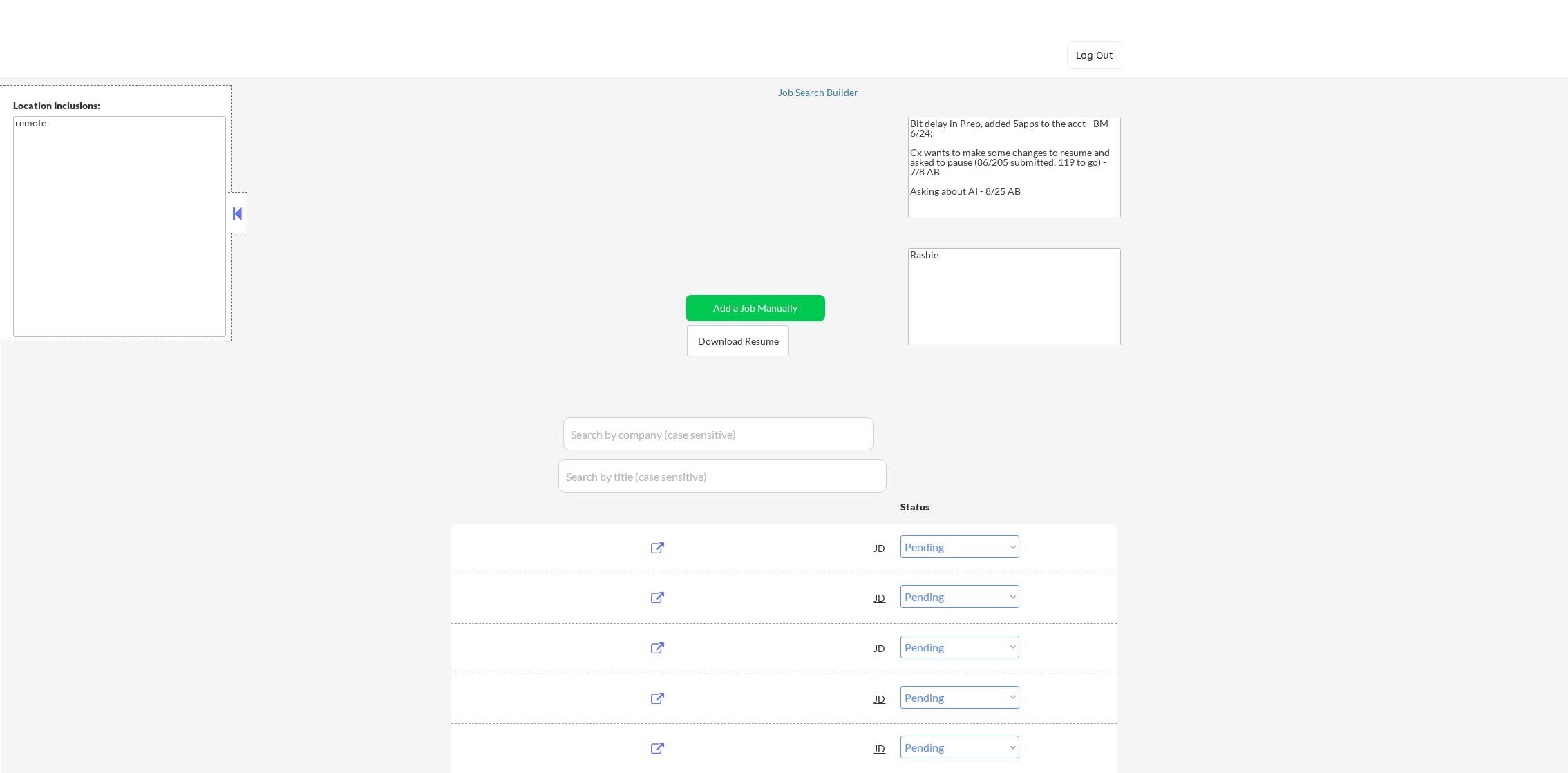
select select ""pending""
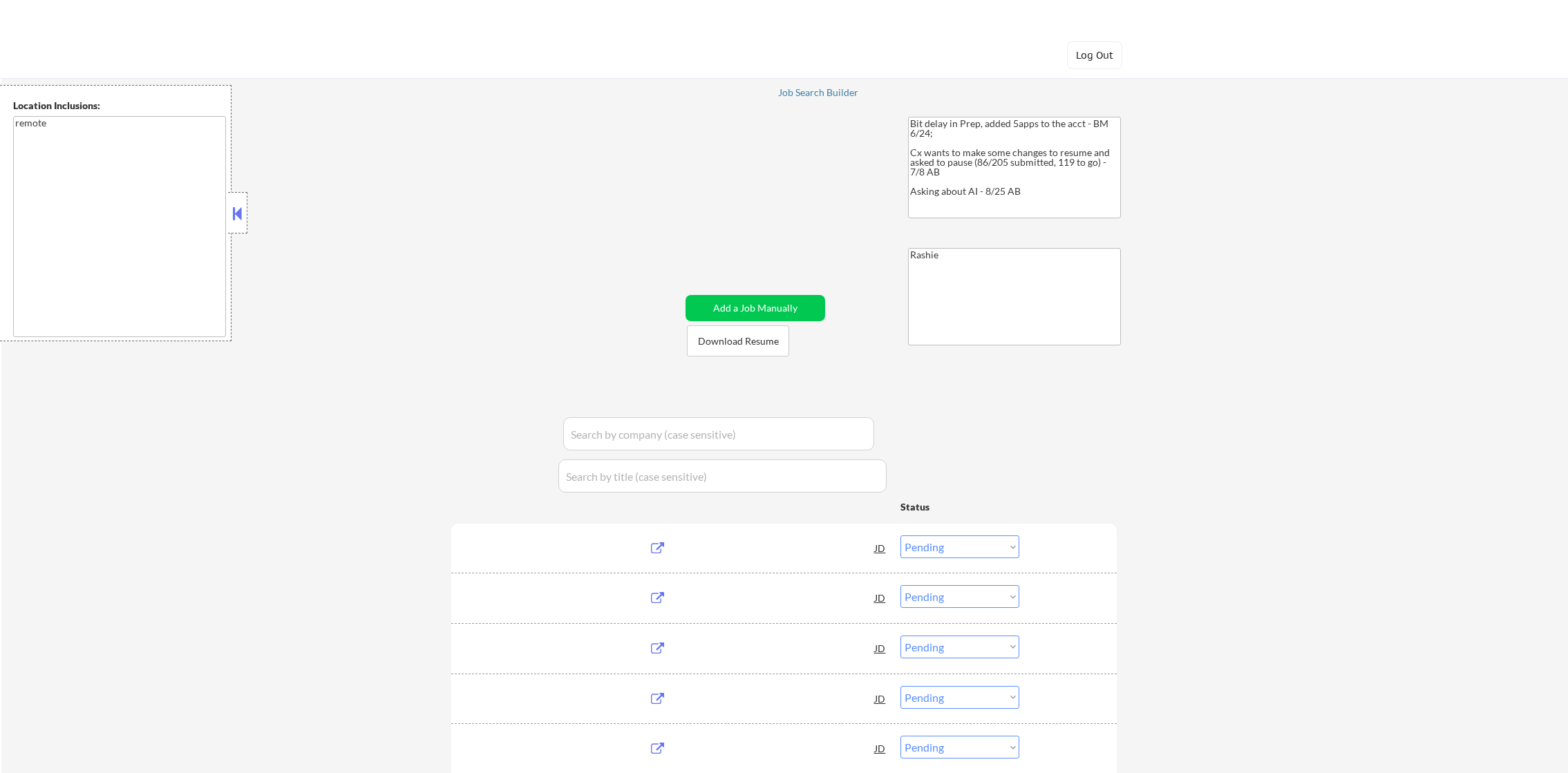
select select ""pending""
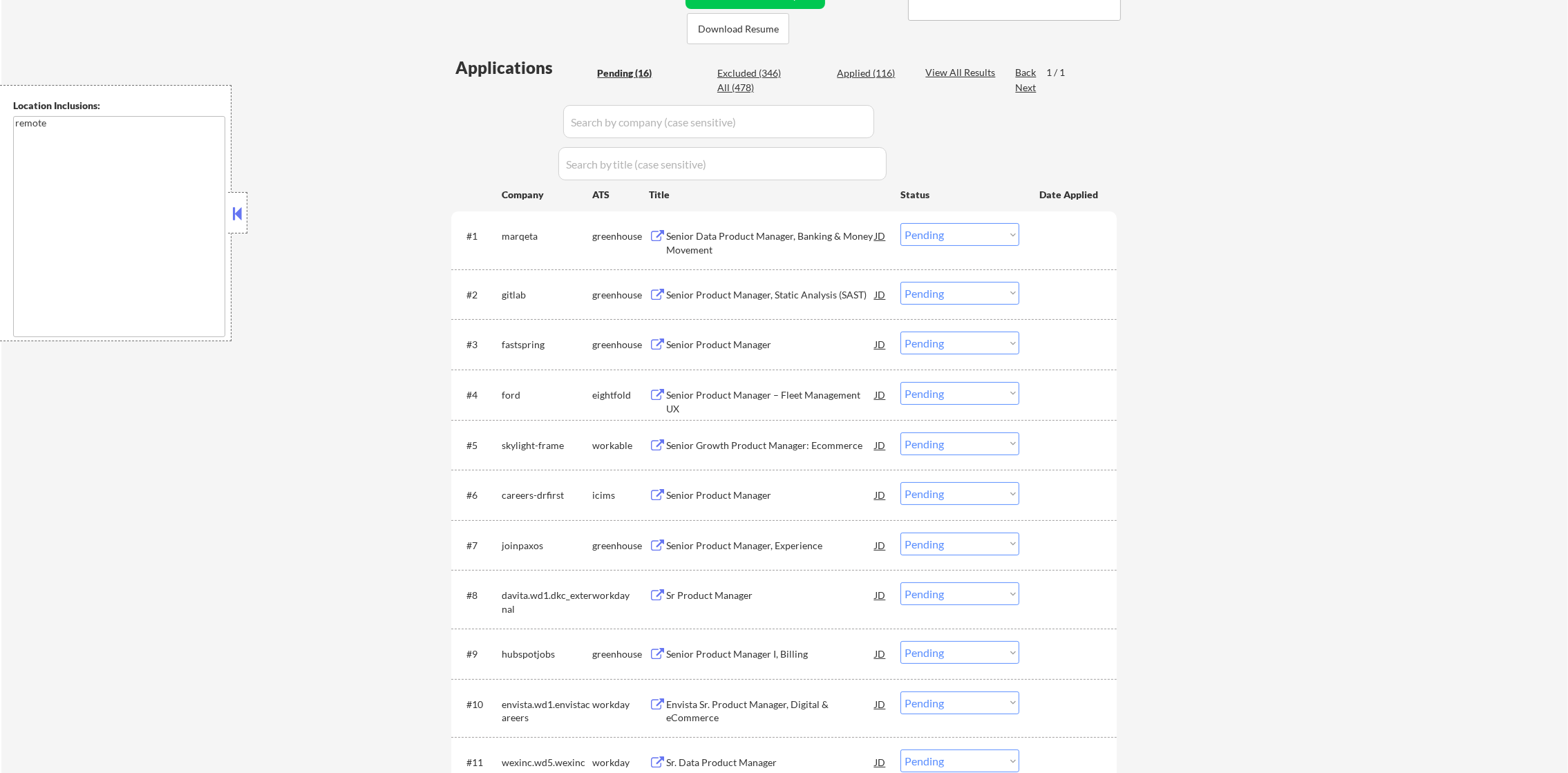
scroll to position [449, 0]
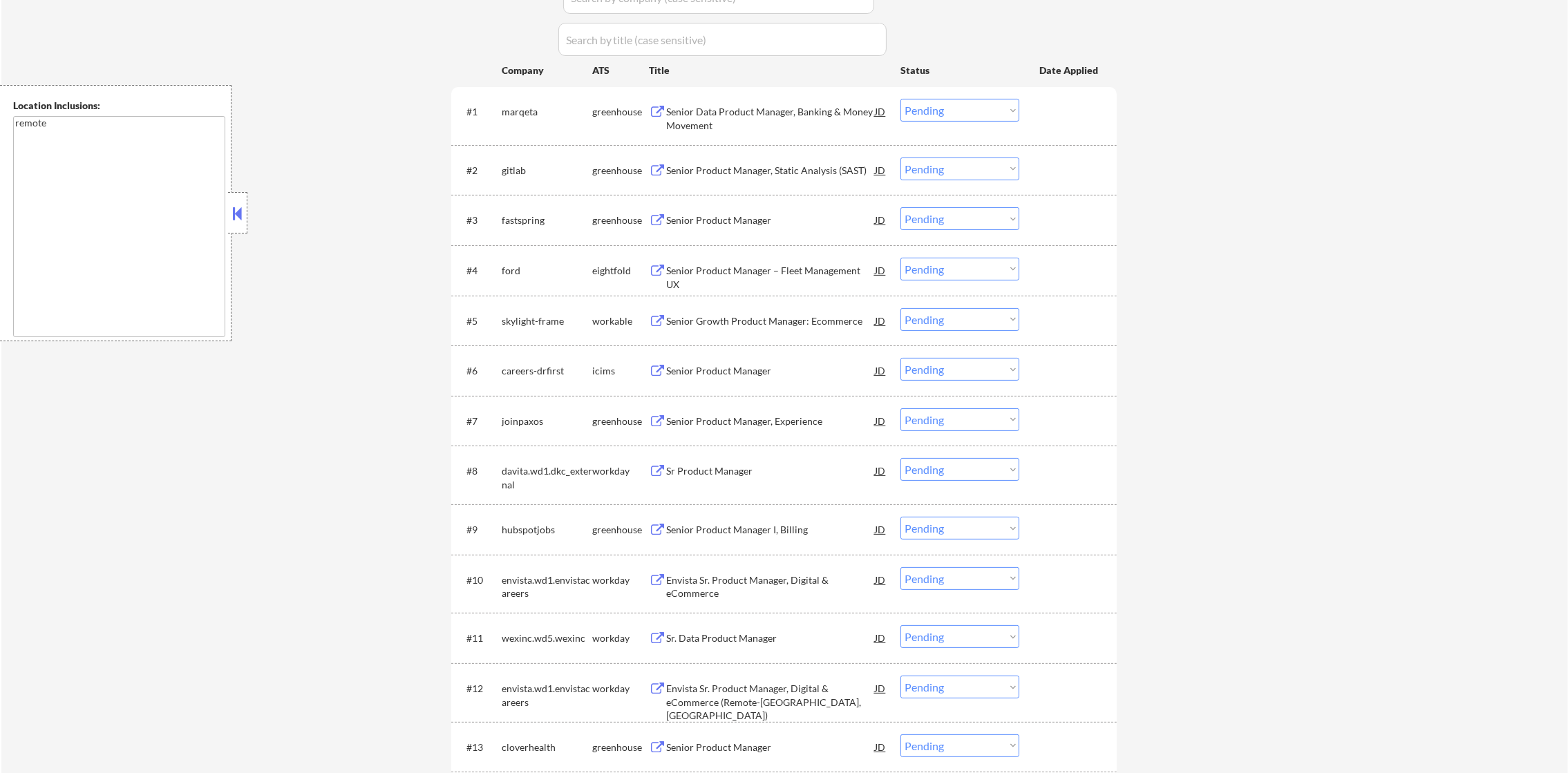
click at [741, 109] on div "Senior Data Product Manager, Banking & Money Movement" at bounding box center [770, 118] width 209 height 27
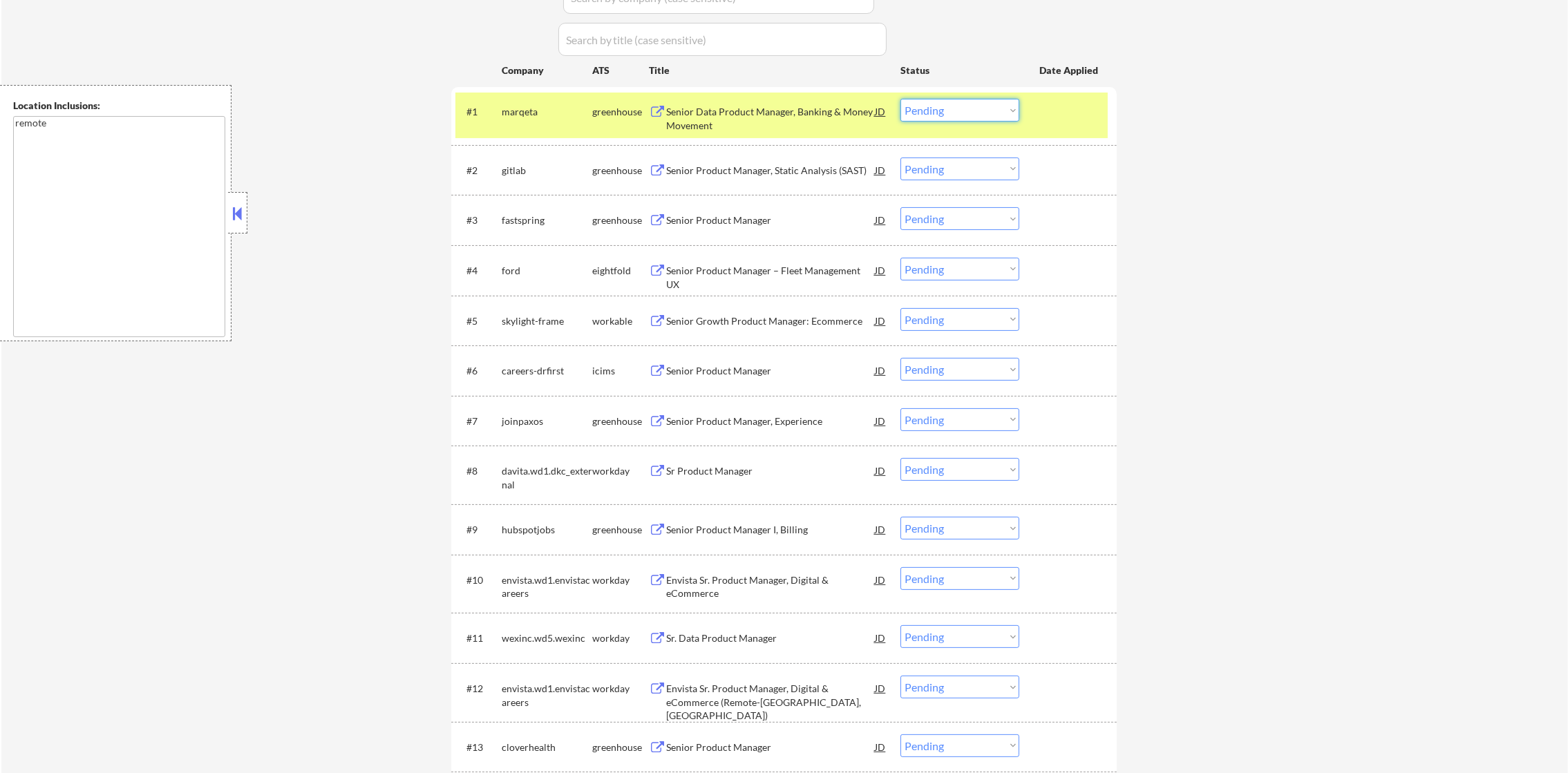
click at [939, 111] on select "Choose an option... Pending Applied Excluded (Questions) Excluded (Expired) Exc…" at bounding box center [960, 110] width 119 height 23
click at [900, 99] on select "Choose an option... Pending Applied Excluded (Questions) Excluded (Expired) Exc…" at bounding box center [960, 110] width 119 height 23
click at [557, 117] on div "marqeta" at bounding box center [547, 112] width 91 height 14
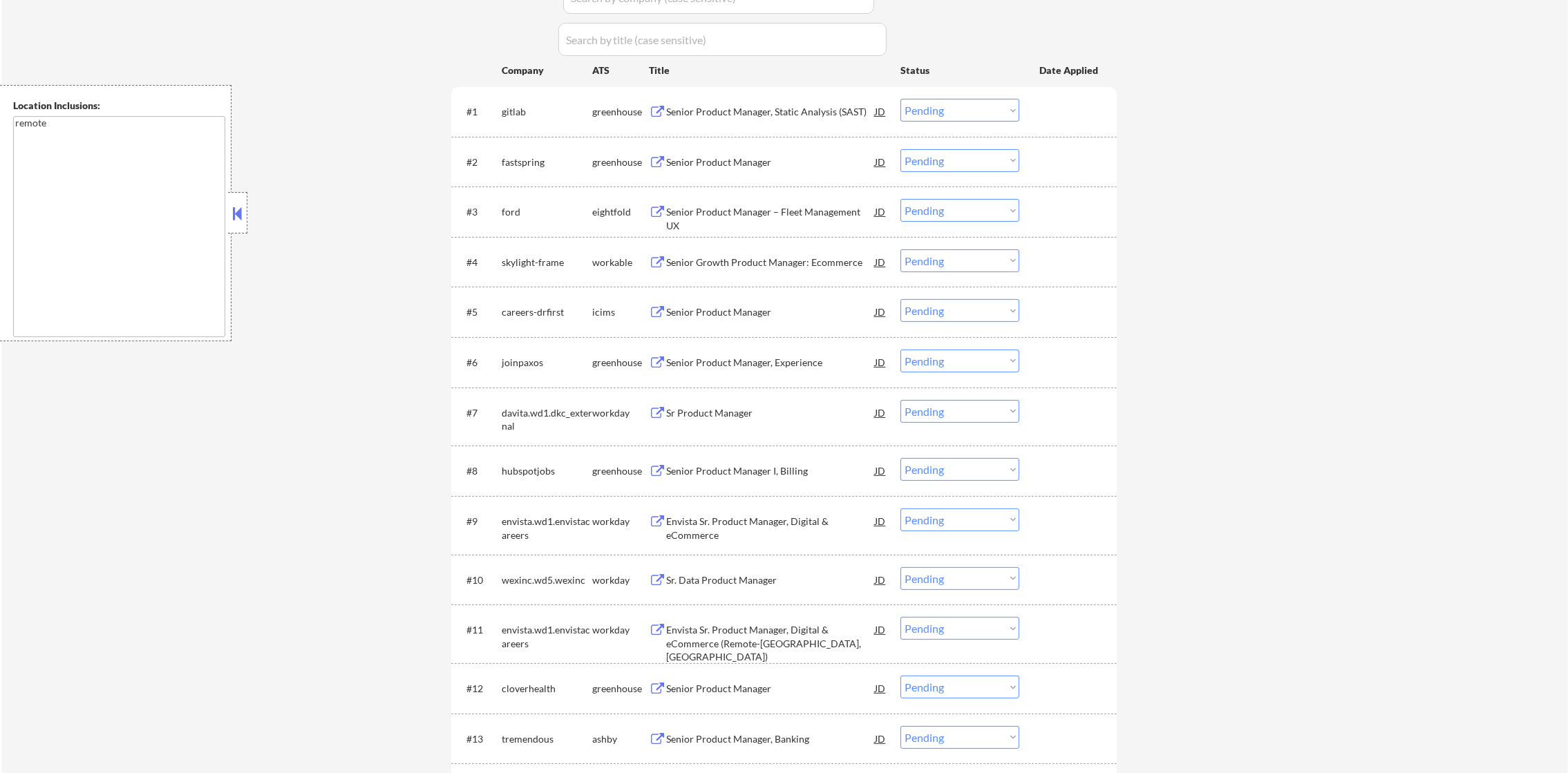
click at [716, 120] on div "Senior Product Manager, Static Analysis (SAST)" at bounding box center [770, 111] width 209 height 25
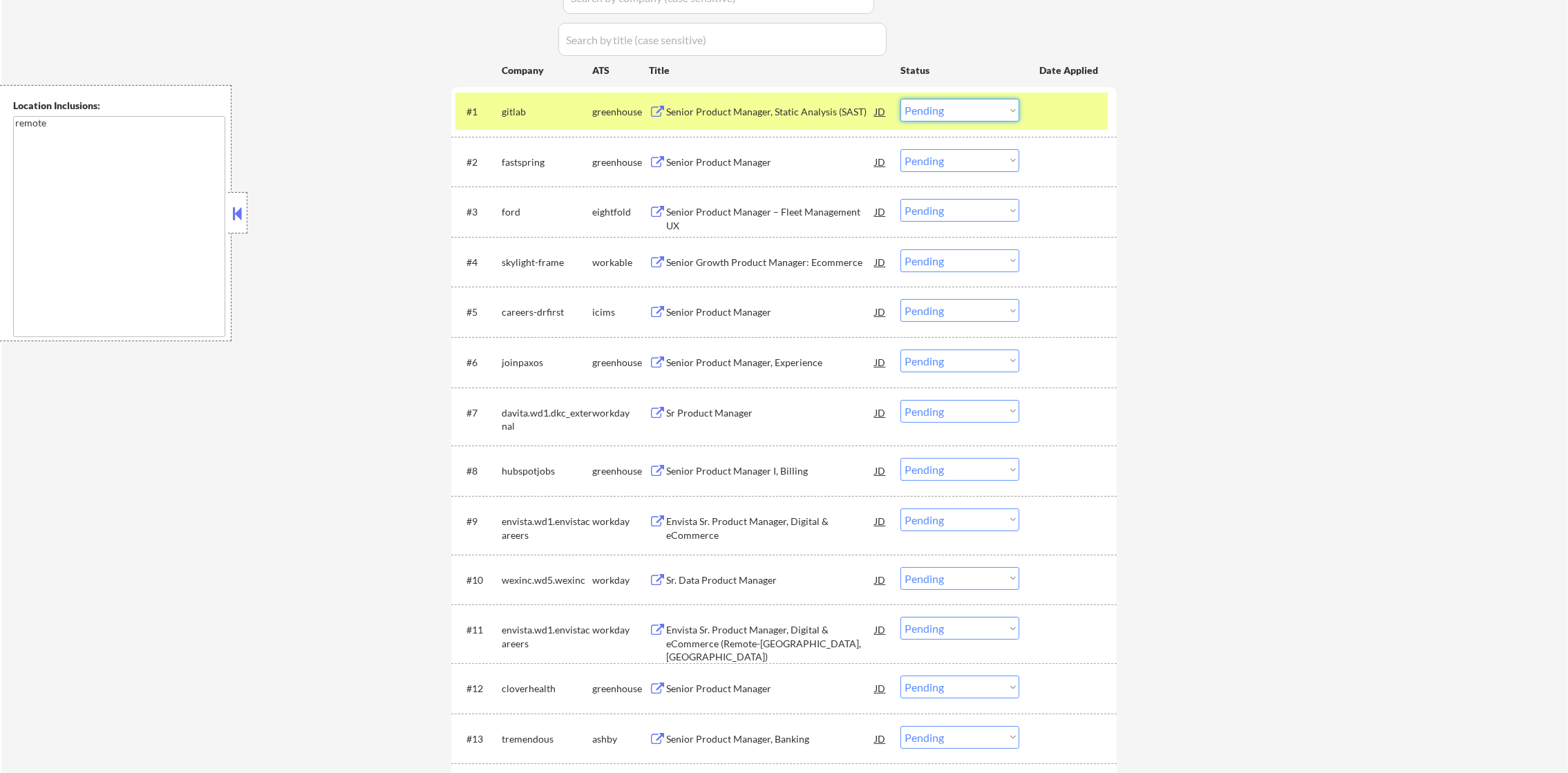
drag, startPoint x: 981, startPoint y: 112, endPoint x: 978, endPoint y: 119, distance: 7.6
click at [981, 112] on select "Choose an option... Pending Applied Excluded (Questions) Excluded (Expired) Exc…" at bounding box center [960, 110] width 119 height 23
click at [900, 99] on select "Choose an option... Pending Applied Excluded (Questions) Excluded (Expired) Exc…" at bounding box center [960, 110] width 119 height 23
click at [558, 107] on div "gitlab" at bounding box center [547, 112] width 91 height 14
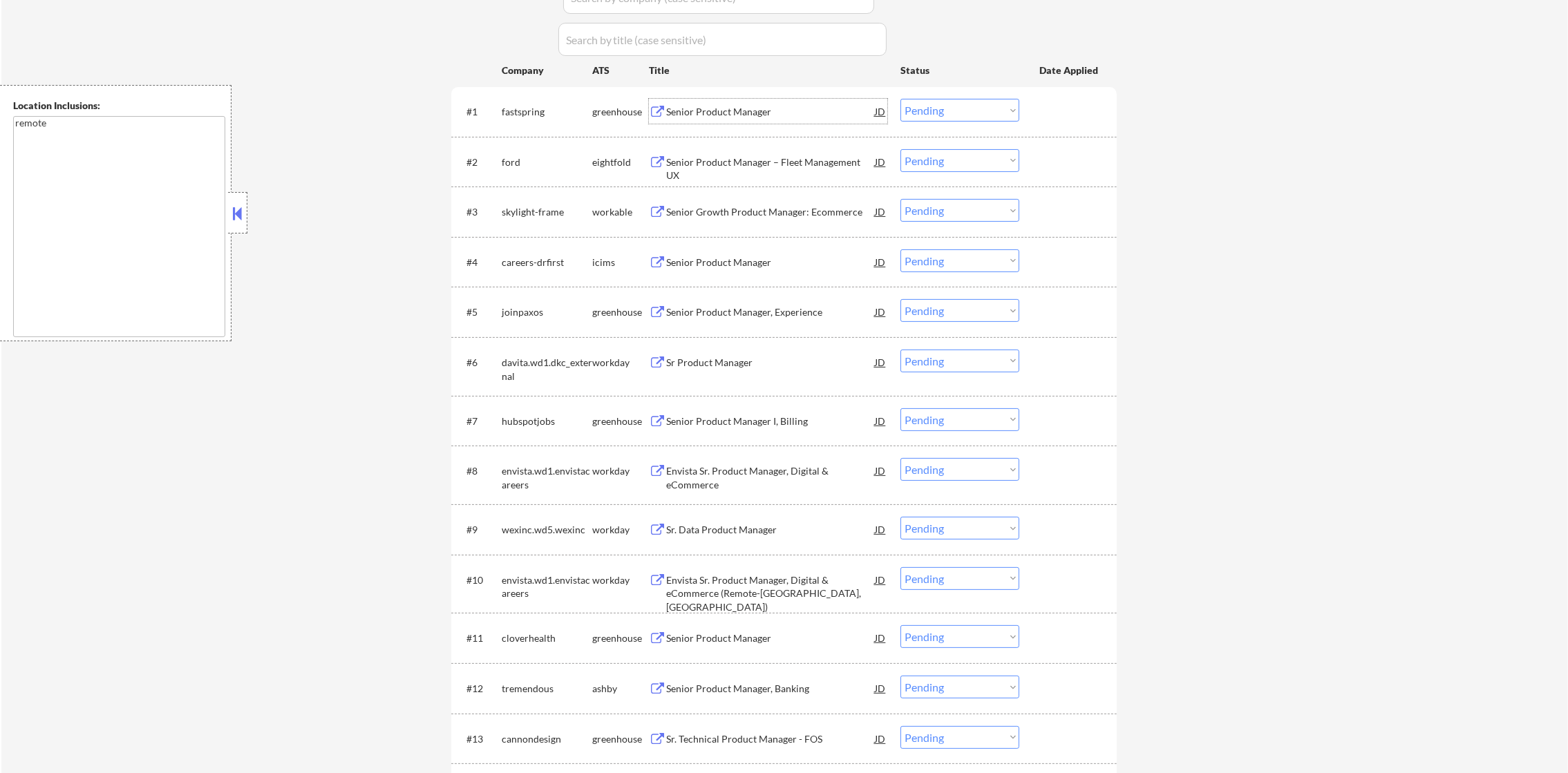
click at [781, 111] on div "Senior Product Manager" at bounding box center [770, 112] width 209 height 14
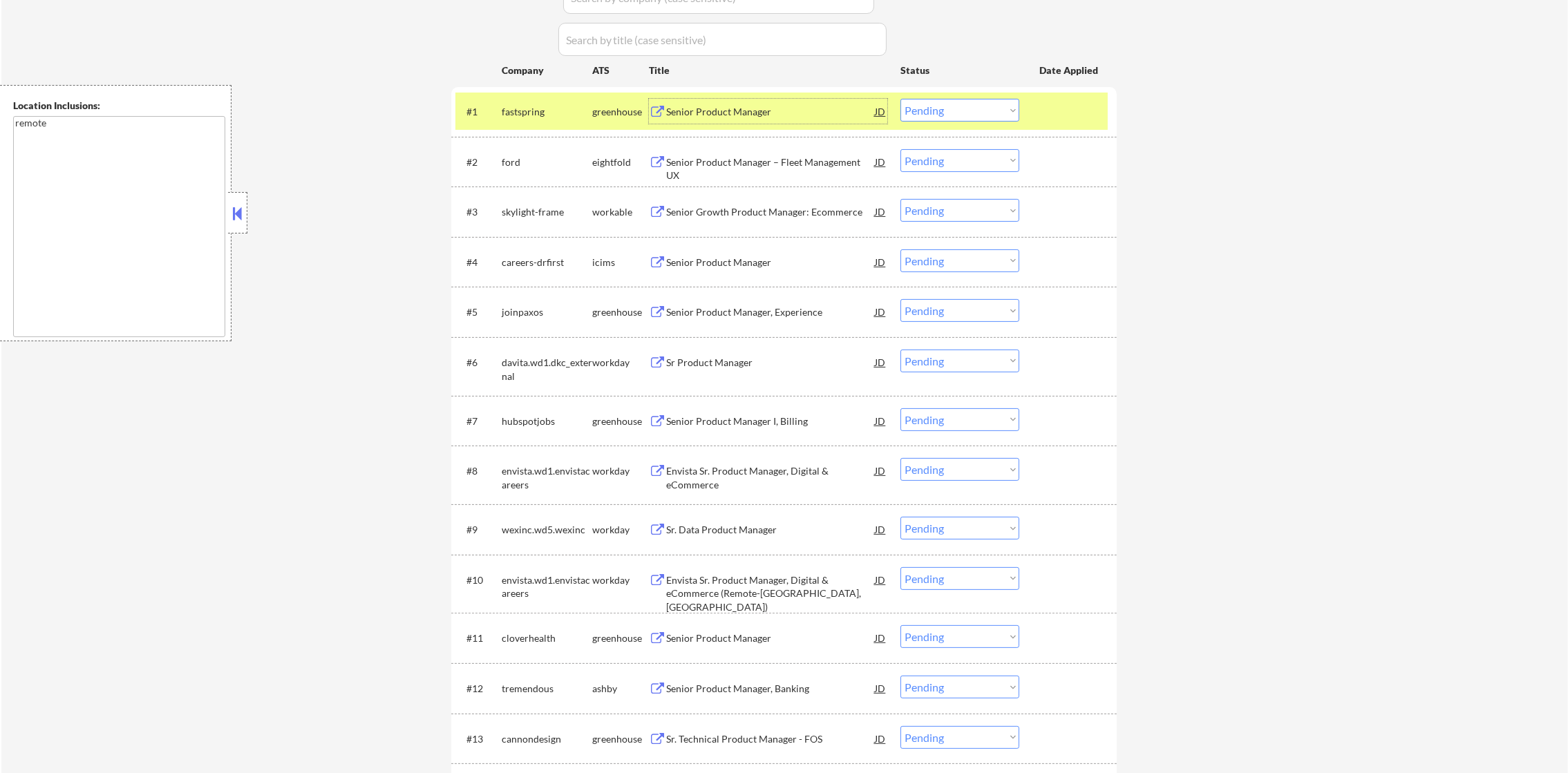
click at [926, 105] on select "Choose an option... Pending Applied Excluded (Questions) Excluded (Expired) Exc…" at bounding box center [960, 110] width 119 height 23
click at [900, 99] on select "Choose an option... Pending Applied Excluded (Questions) Excluded (Expired) Exc…" at bounding box center [960, 110] width 119 height 23
click at [542, 107] on div "fastspring" at bounding box center [547, 112] width 91 height 14
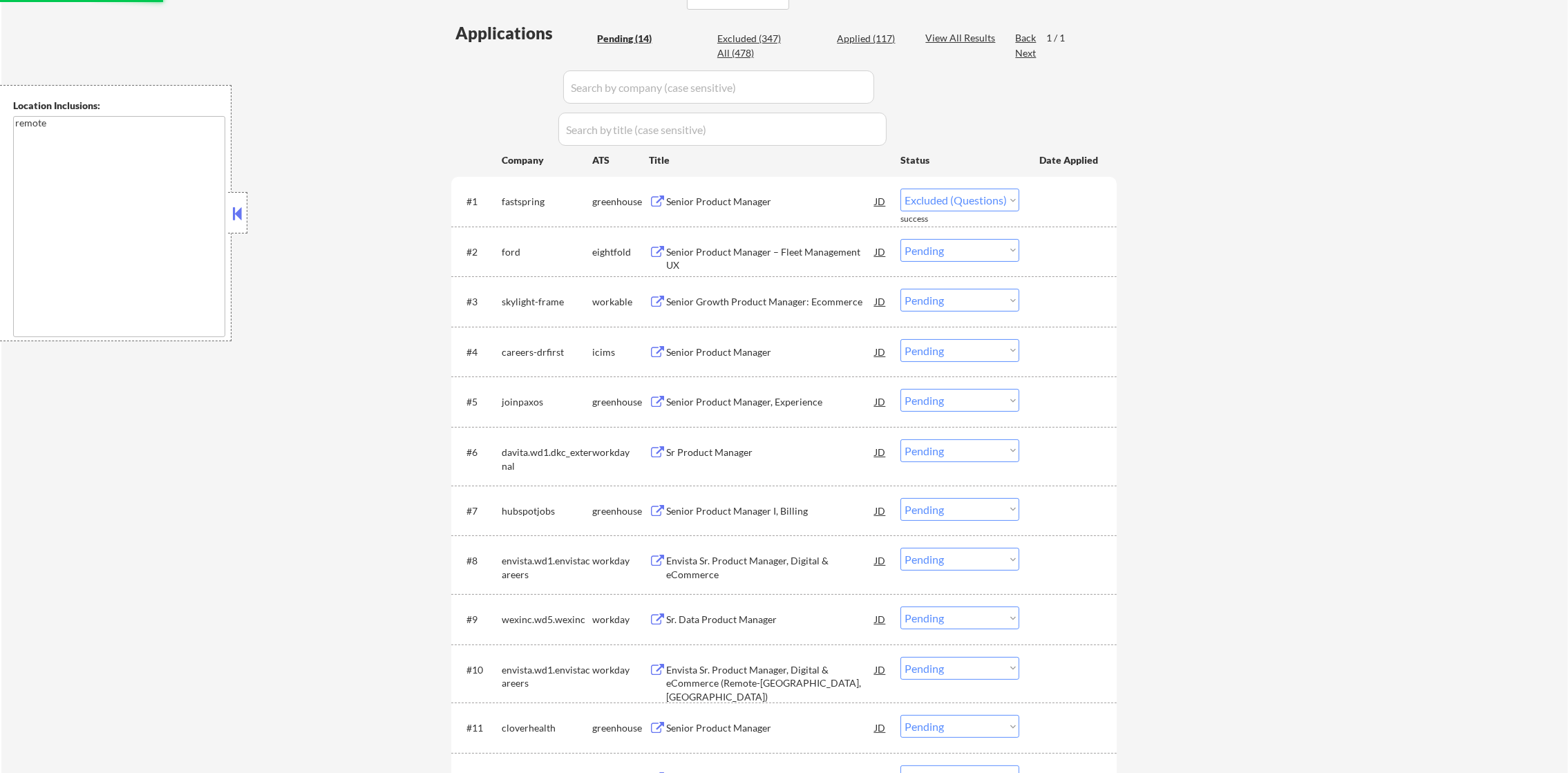
scroll to position [379, 0]
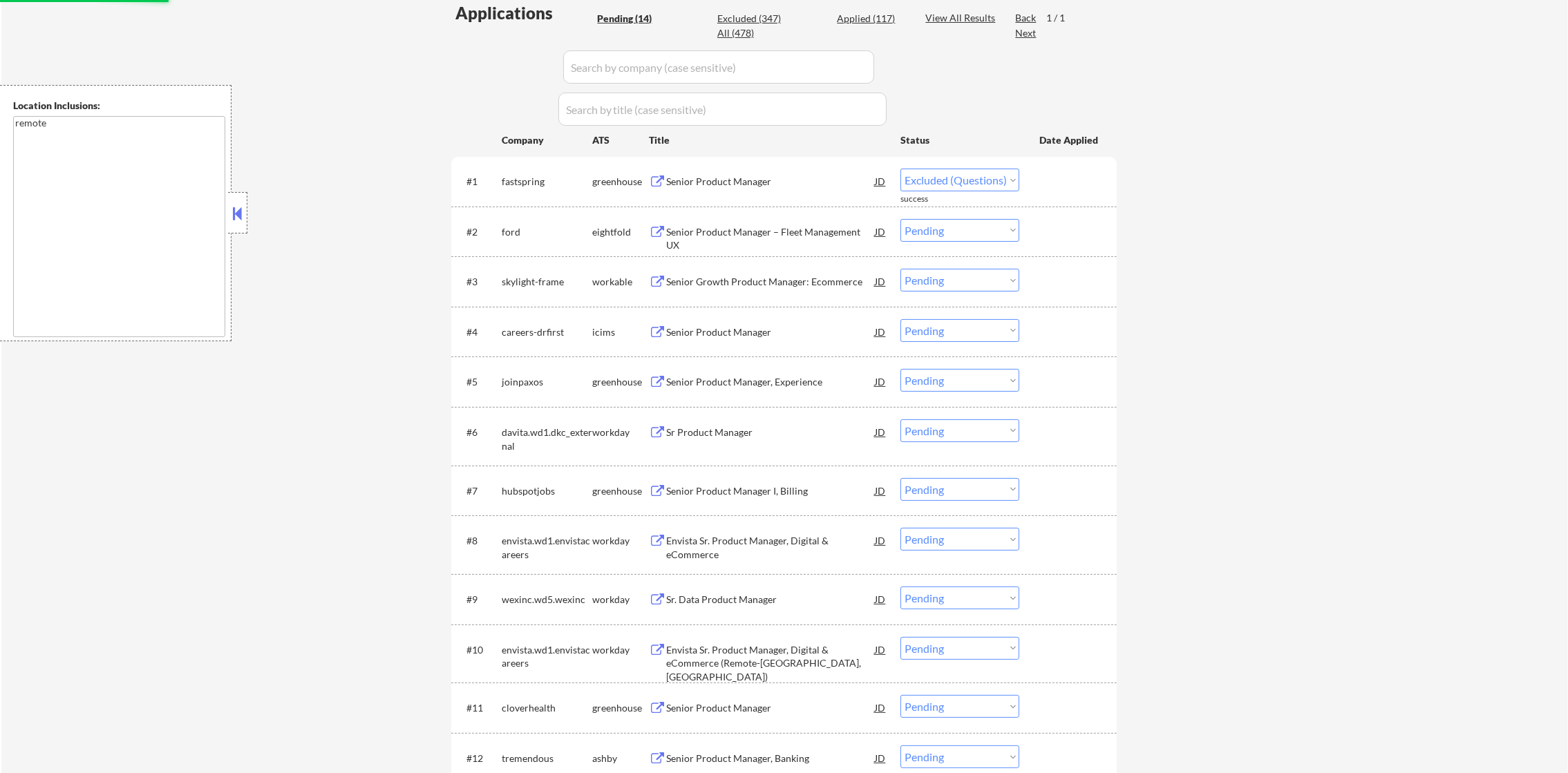
select select ""pending""
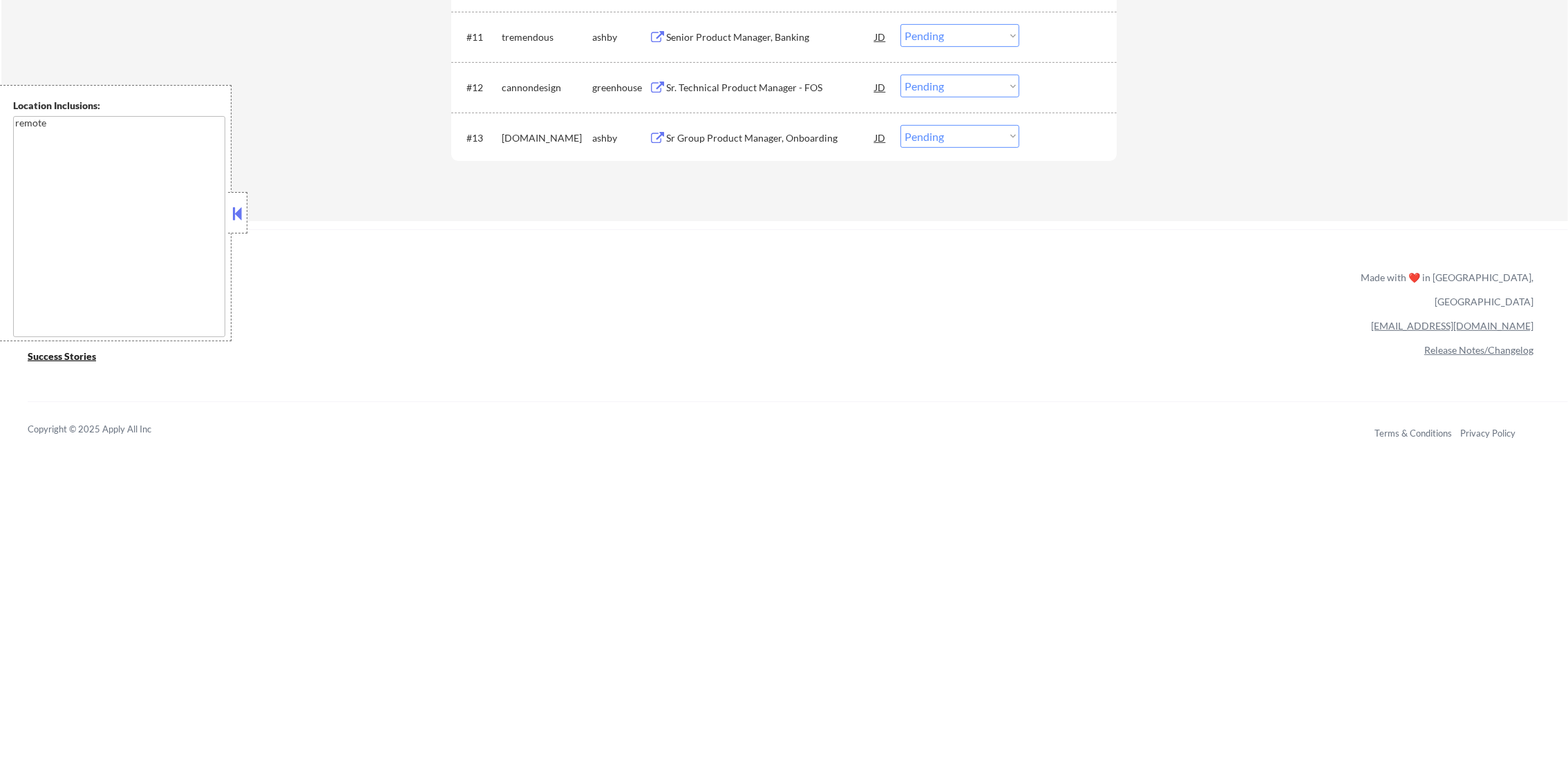
scroll to position [1064, 0]
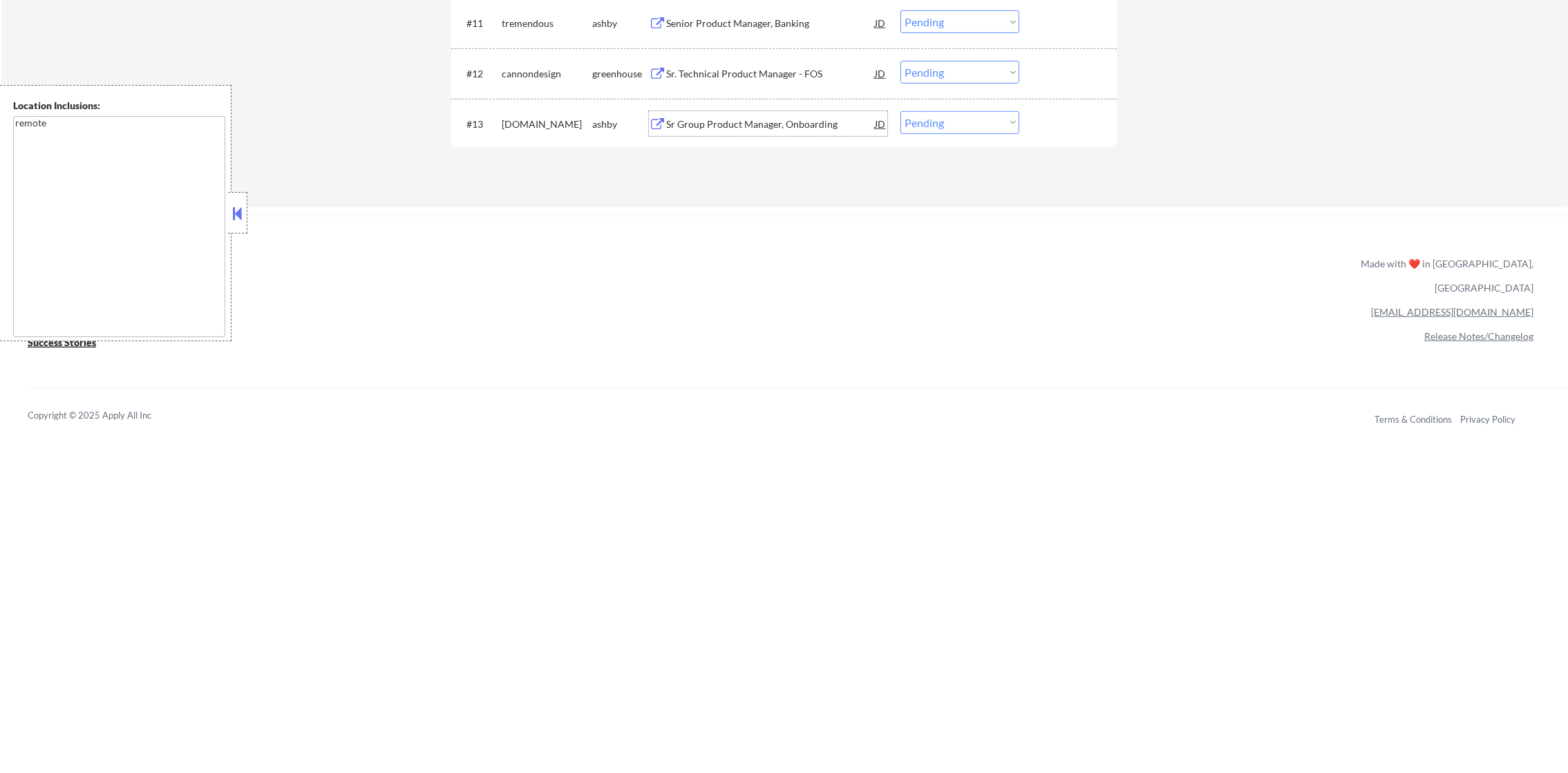
click at [766, 124] on div "Sr Group Product Manager, Onboarding" at bounding box center [770, 124] width 209 height 14
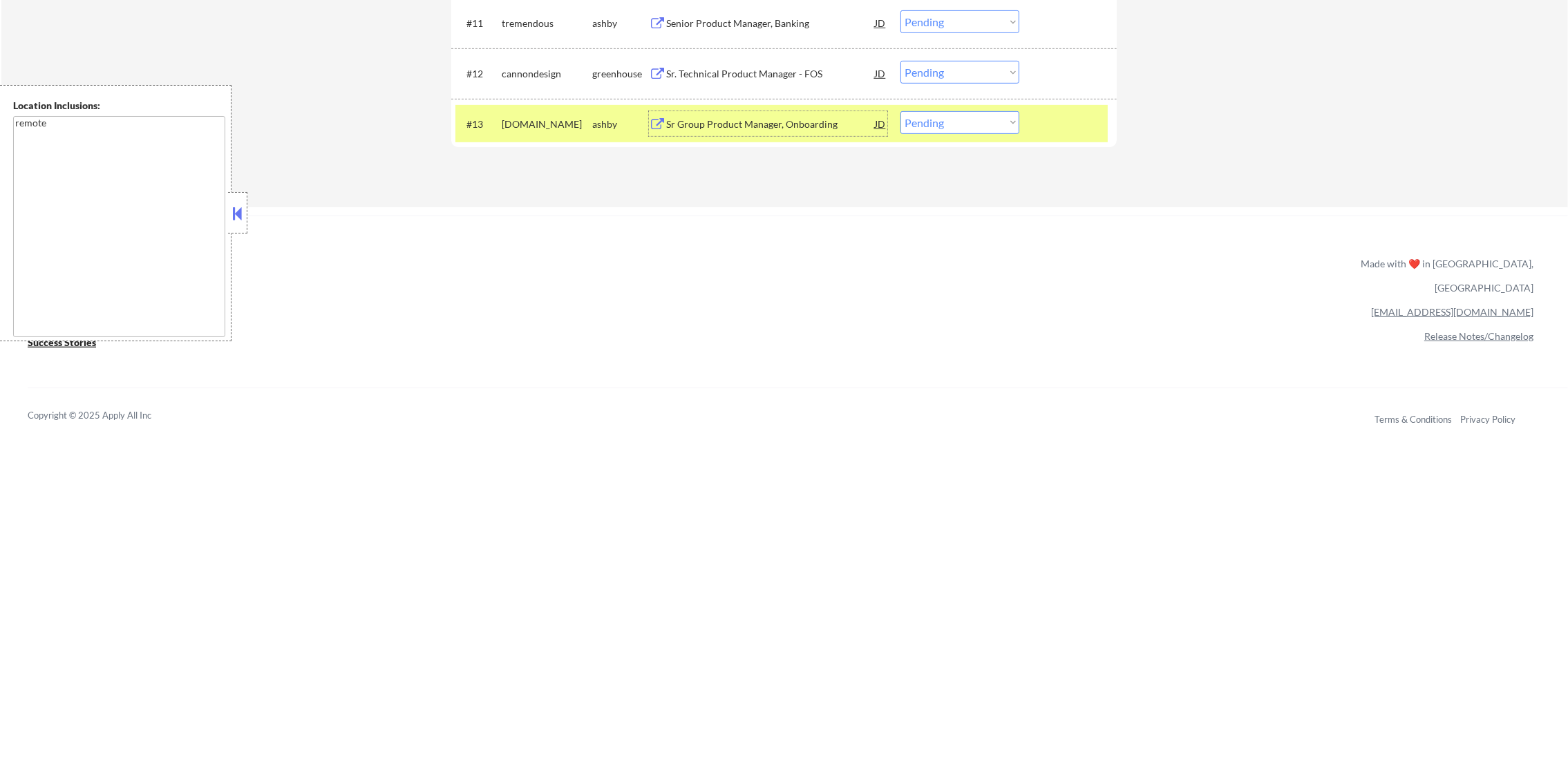
click at [927, 127] on select "Choose an option... Pending Applied Excluded (Questions) Excluded (Expired) Exc…" at bounding box center [960, 122] width 119 height 23
select select ""excluded""
click at [900, 111] on select "Choose an option... Pending Applied Excluded (Questions) Excluded (Expired) Exc…" at bounding box center [960, 122] width 119 height 23
click at [549, 112] on div "kraken.com" at bounding box center [547, 124] width 91 height 25
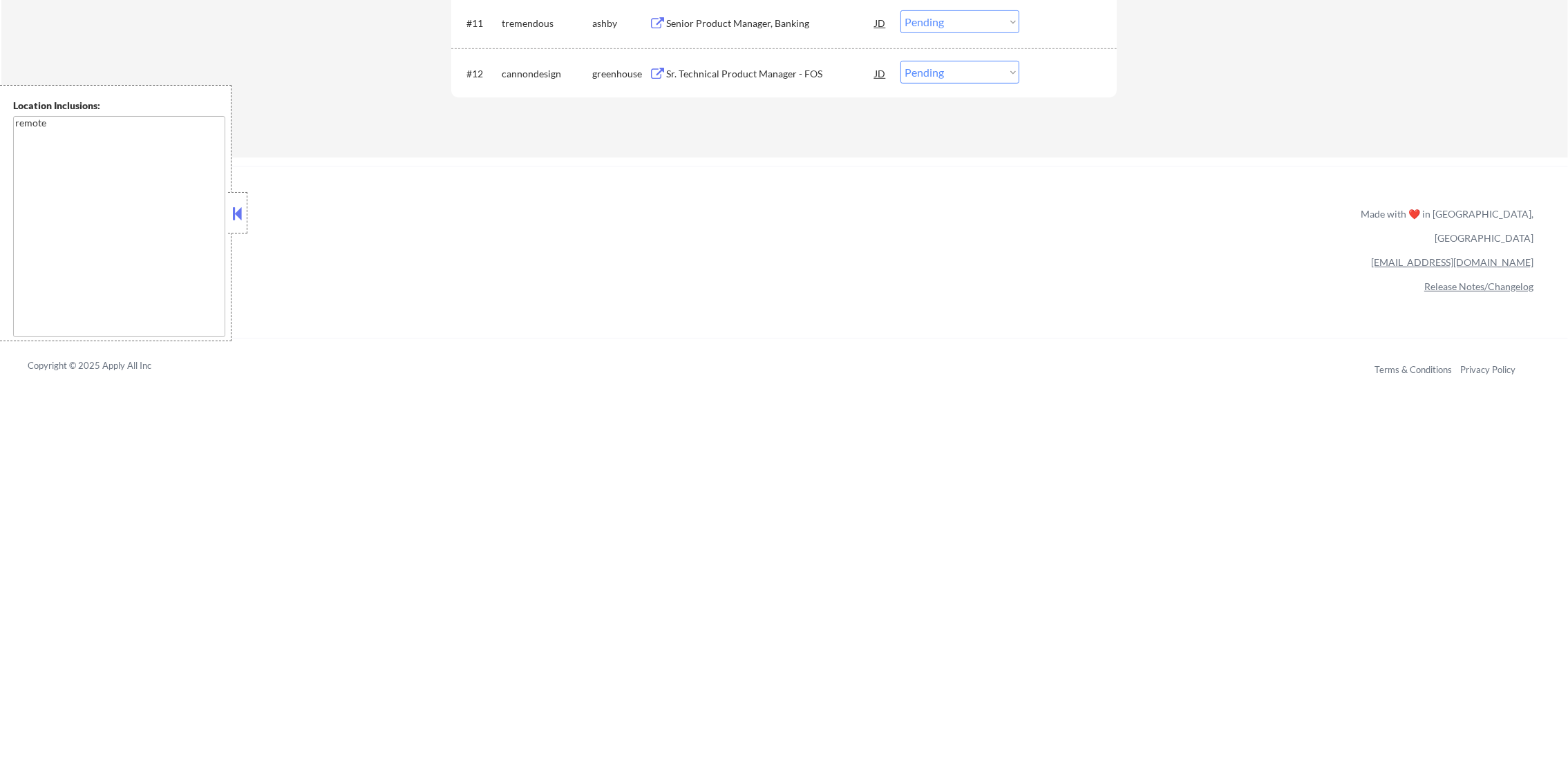
click at [780, 62] on div "Sr. Technical Product Manager - FOS" at bounding box center [770, 74] width 209 height 25
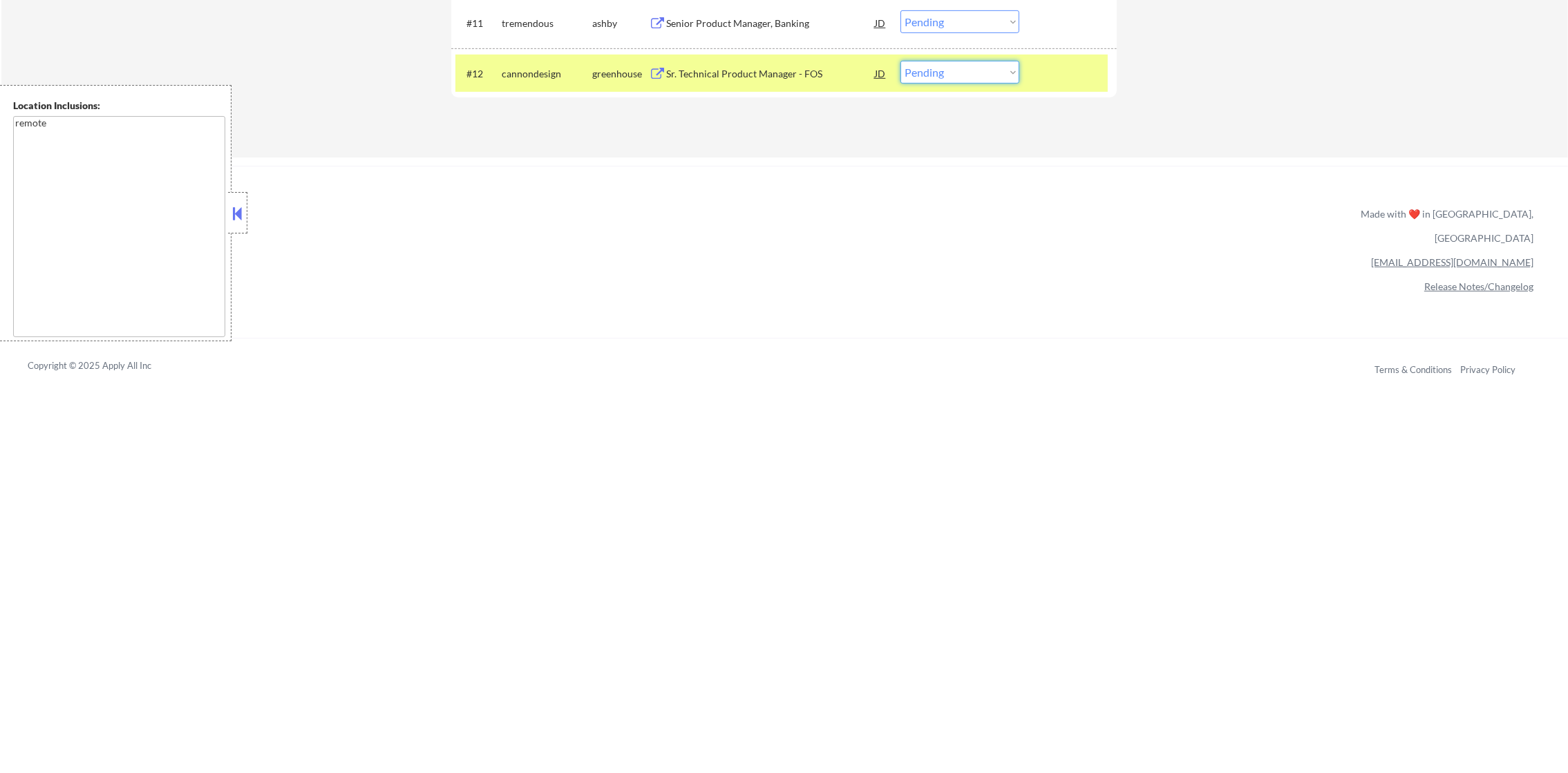
click at [988, 61] on select "Choose an option... Pending Applied Excluded (Questions) Excluded (Expired) Exc…" at bounding box center [960, 72] width 119 height 23
select select ""excluded__salary_""
click at [900, 61] on select "Choose an option... Pending Applied Excluded (Questions) Excluded (Expired) Exc…" at bounding box center [960, 72] width 119 height 23
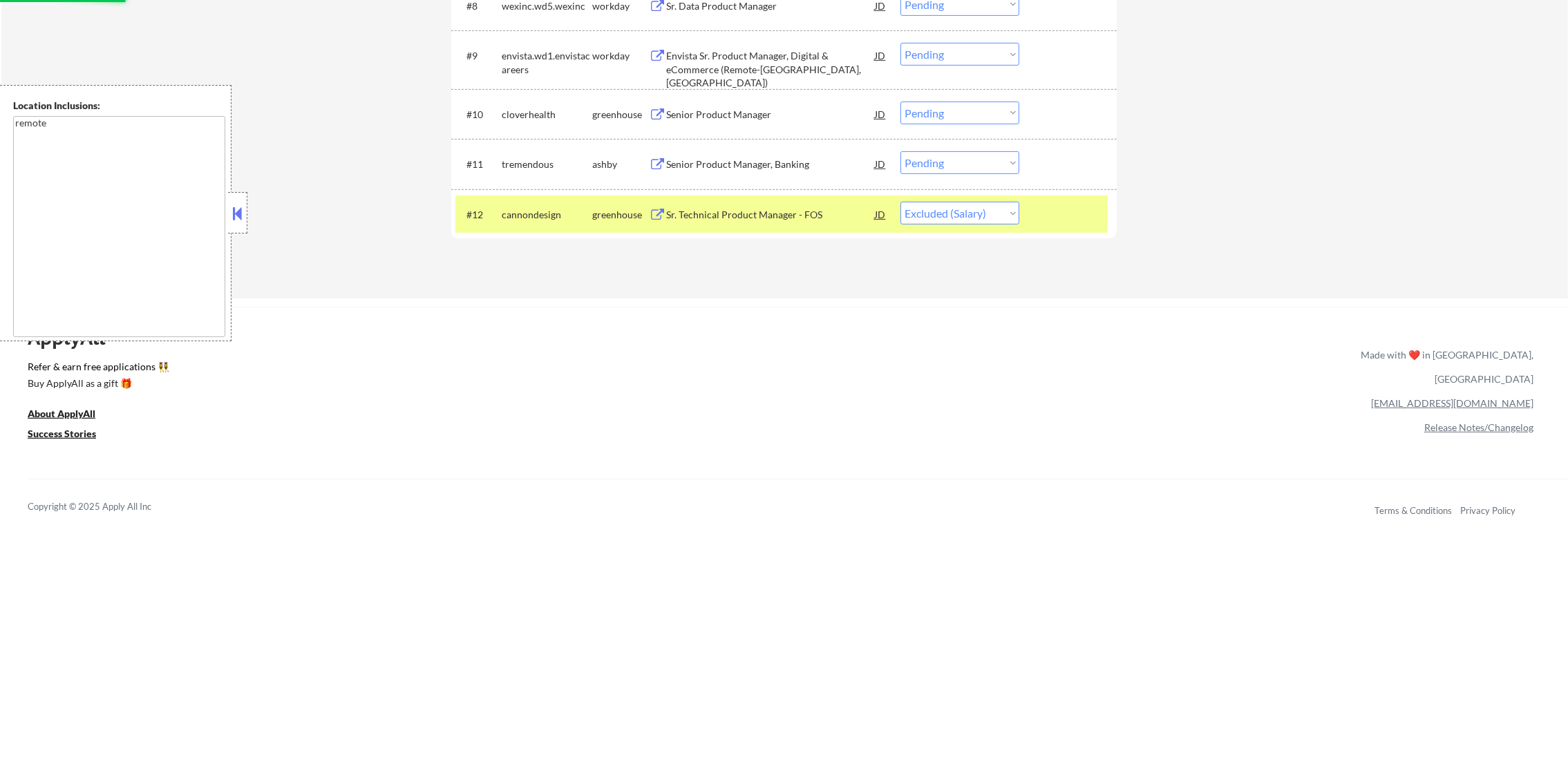
scroll to position [890, 0]
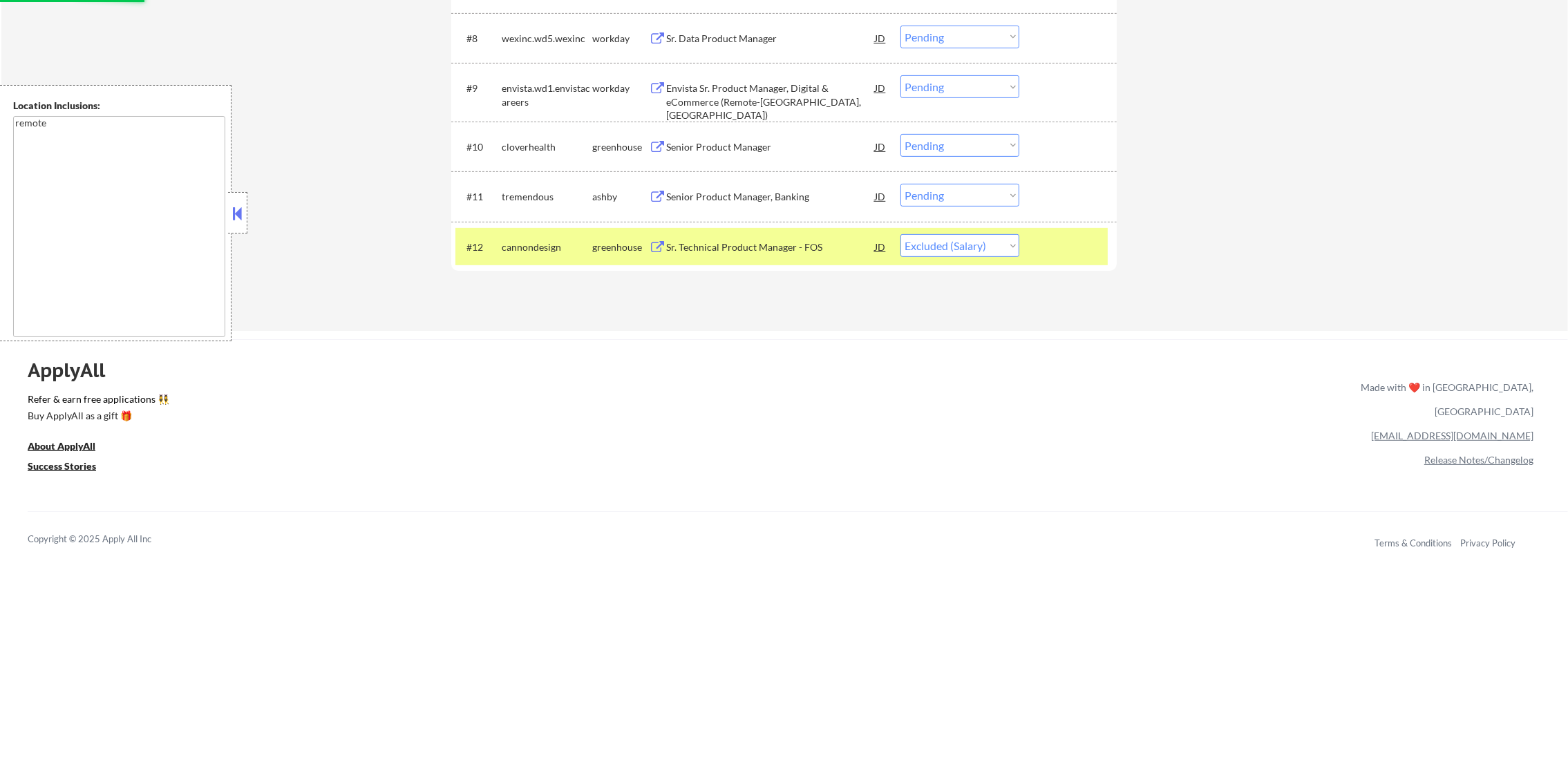
click at [503, 247] on div "cannondesign" at bounding box center [547, 247] width 91 height 14
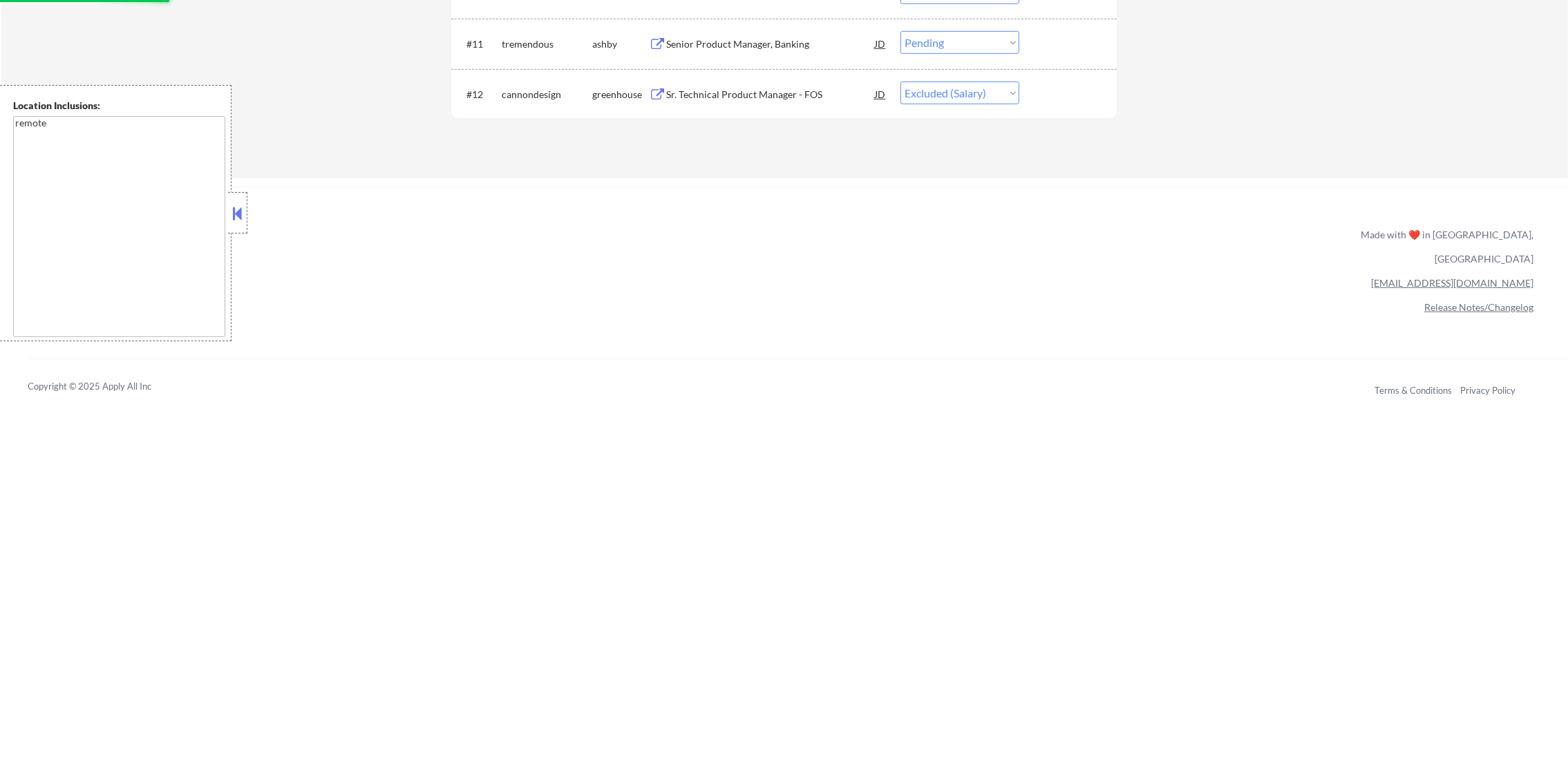
scroll to position [1029, 0]
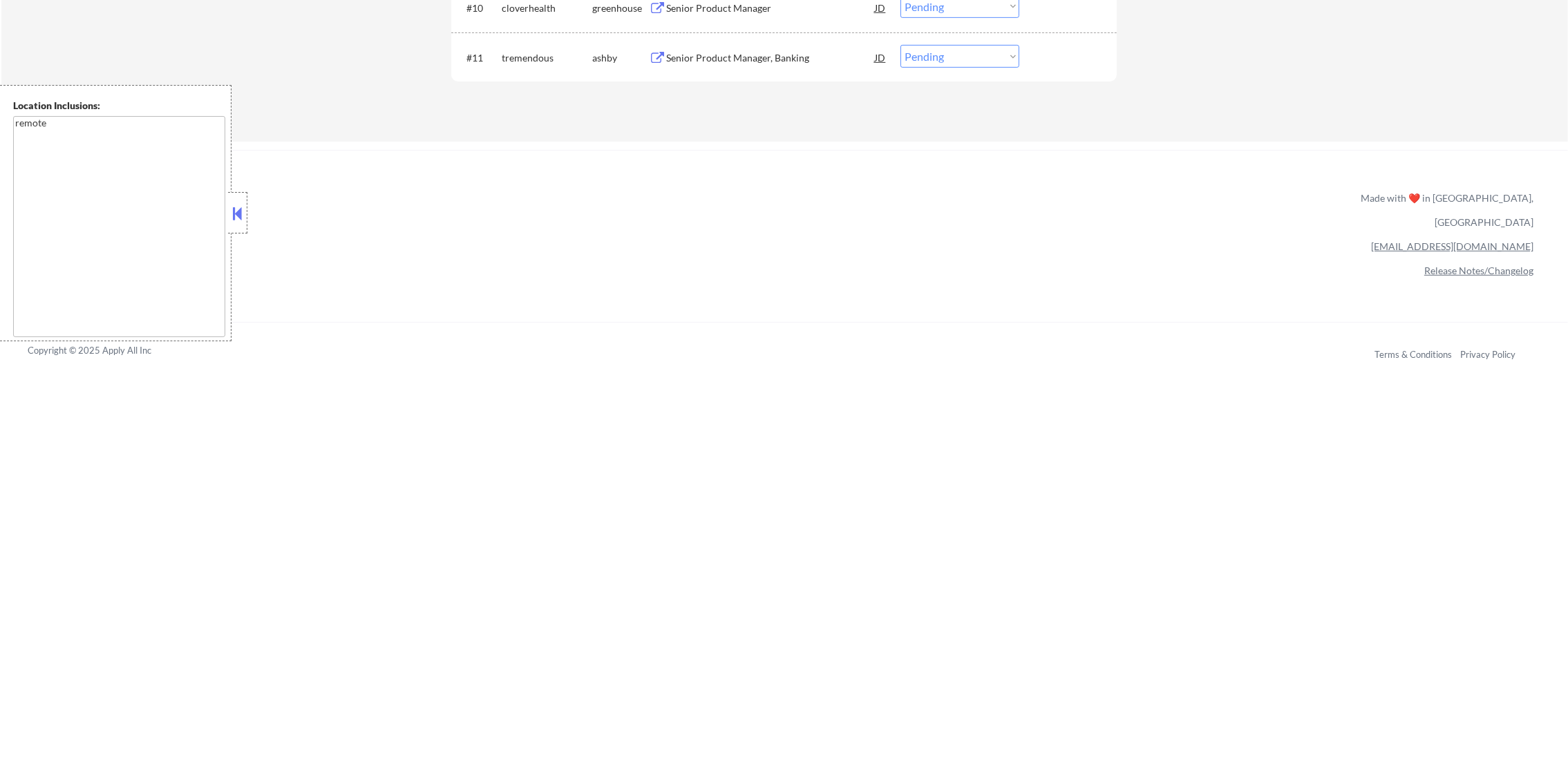
click at [784, 71] on div "#11 tremendous ashby Senior Product Manager, Banking JD Choose an option... Pen…" at bounding box center [781, 57] width 652 height 38
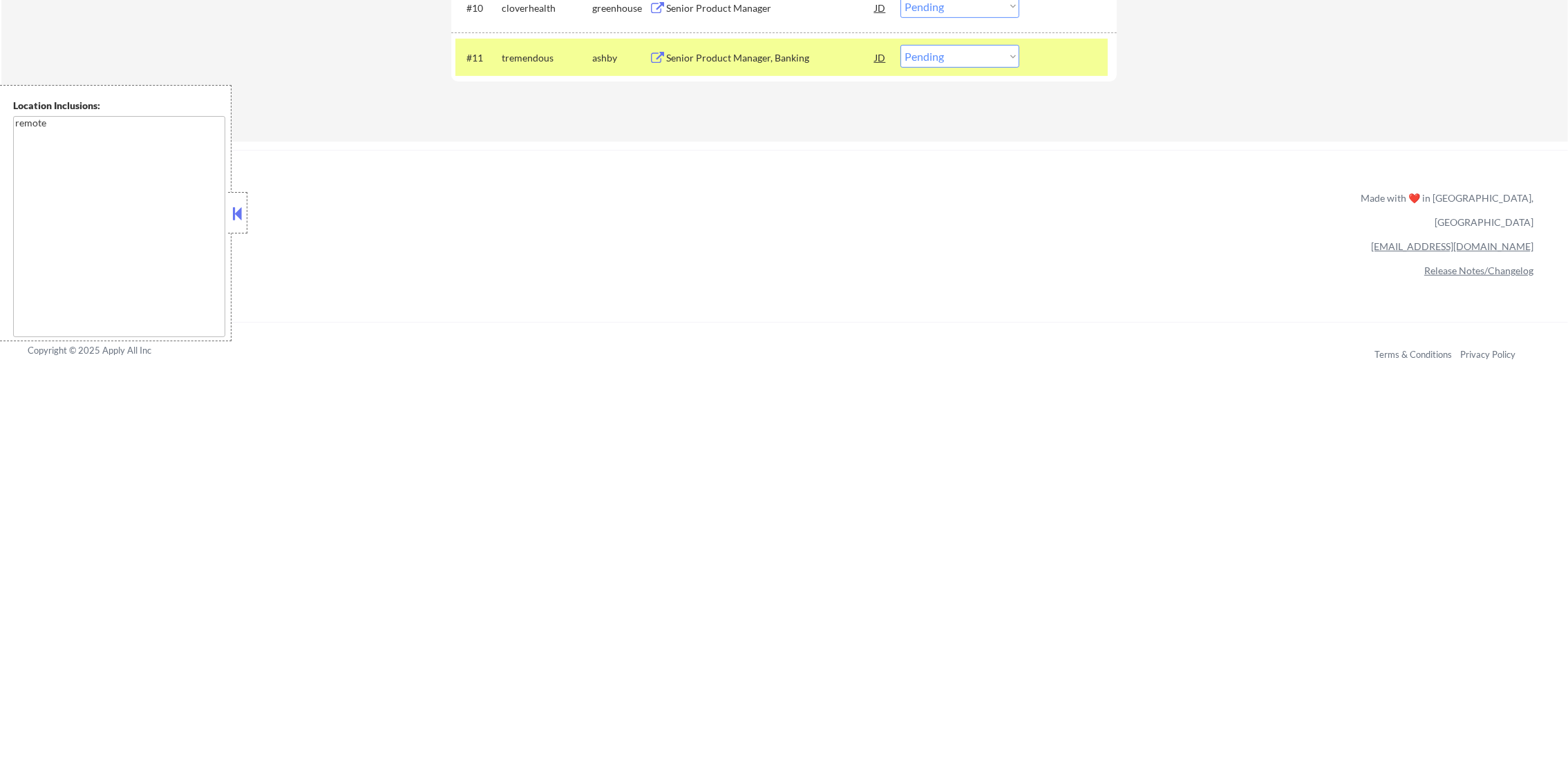
click at [789, 57] on div "Senior Product Manager, Banking" at bounding box center [770, 58] width 209 height 14
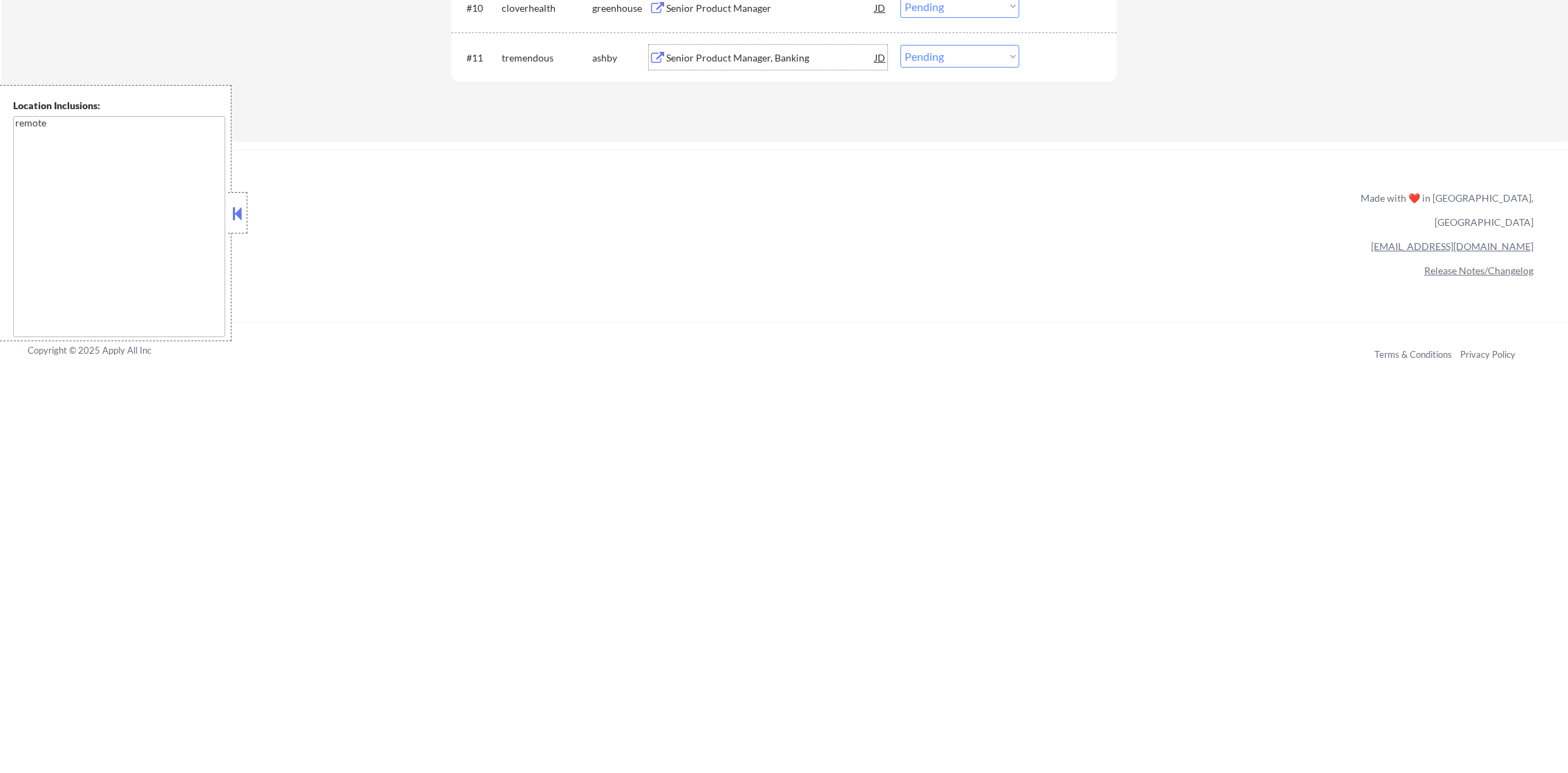
click at [914, 54] on select "Choose an option... Pending Applied Excluded (Questions) Excluded (Expired) Exc…" at bounding box center [960, 56] width 119 height 23
select select ""applied""
click at [900, 45] on select "Choose an option... Pending Applied Excluded (Questions) Excluded (Expired) Exc…" at bounding box center [960, 56] width 119 height 23
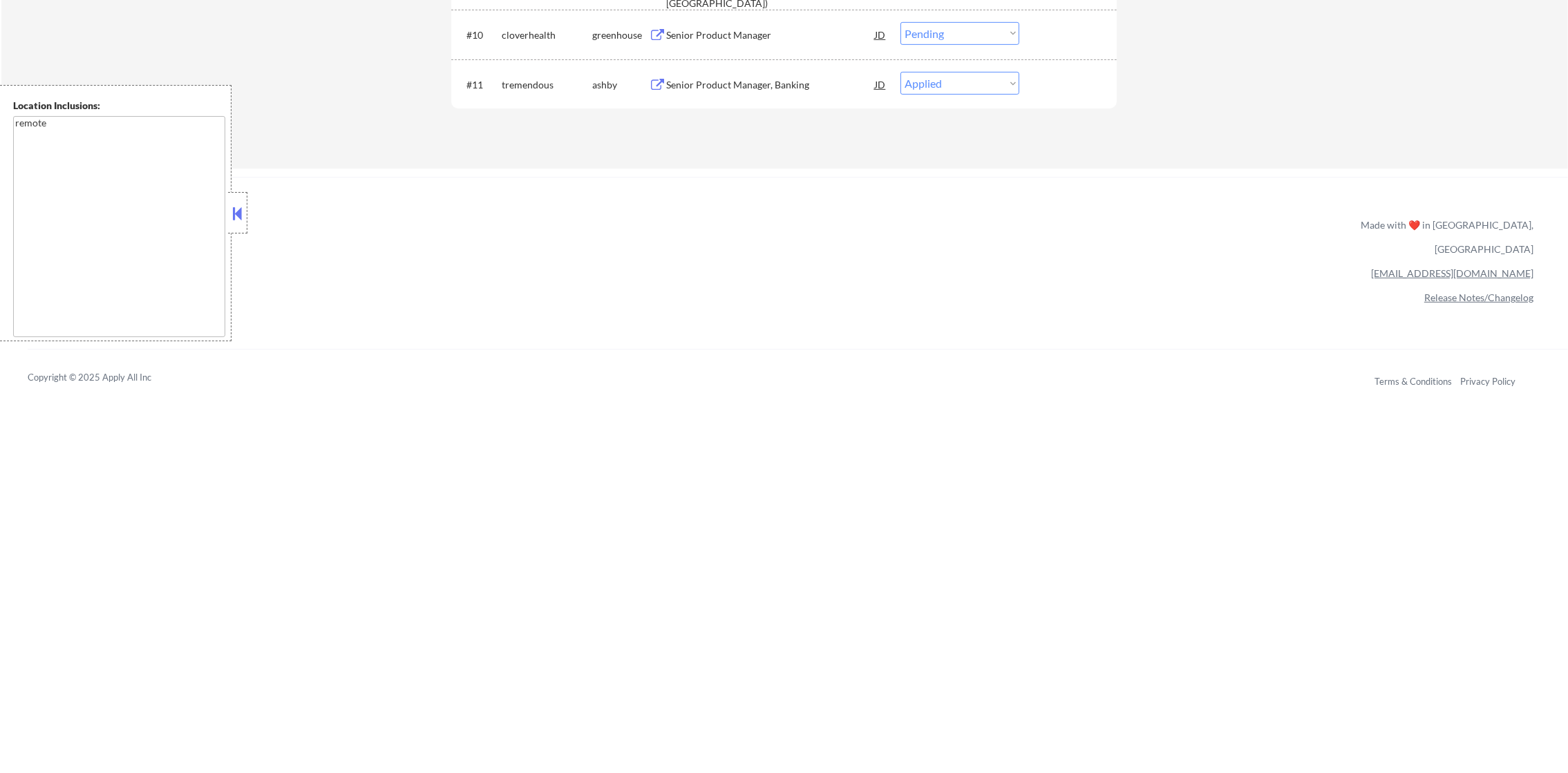
scroll to position [960, 0]
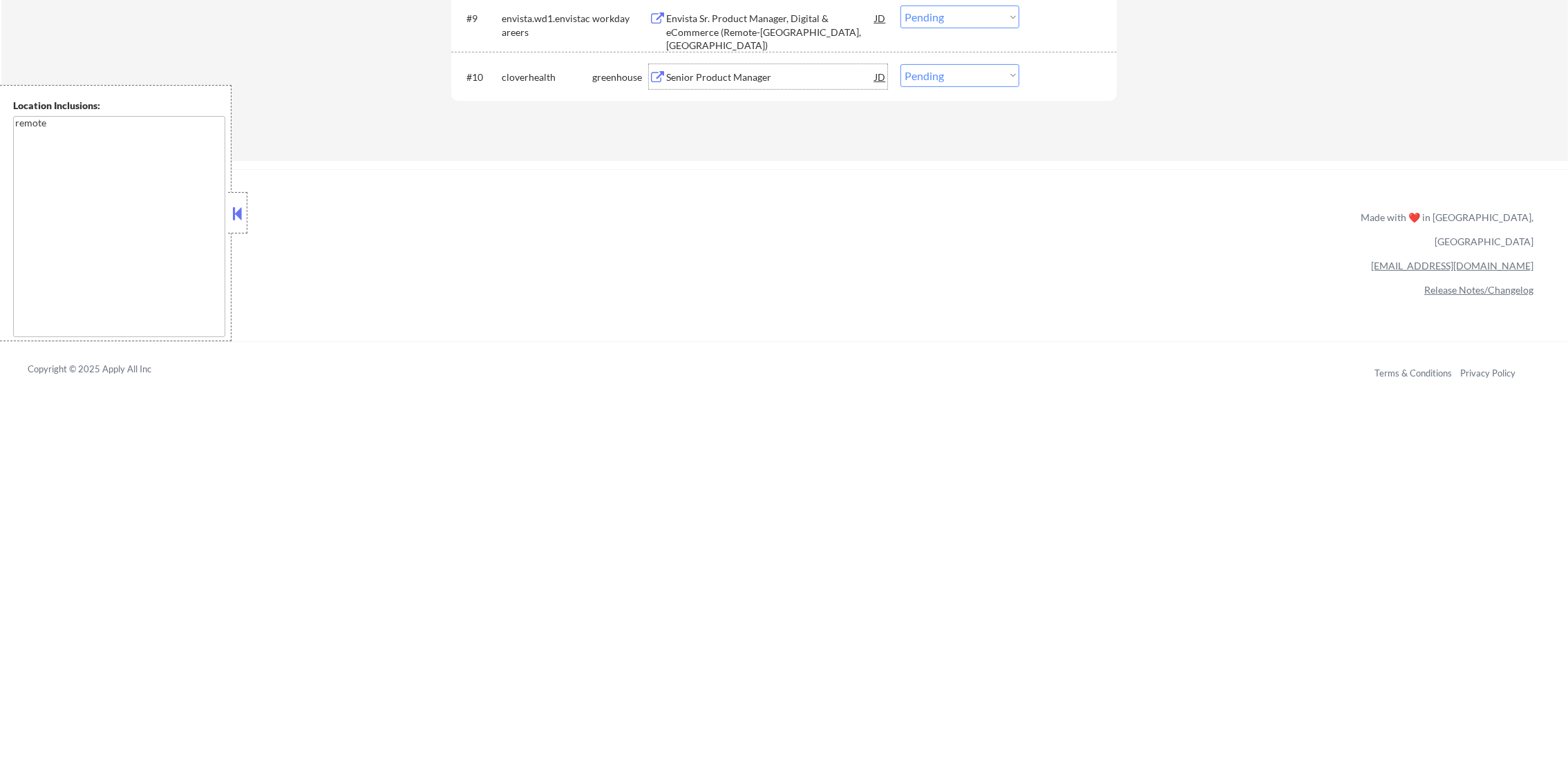
click at [714, 67] on div "Senior Product Manager" at bounding box center [770, 77] width 209 height 25
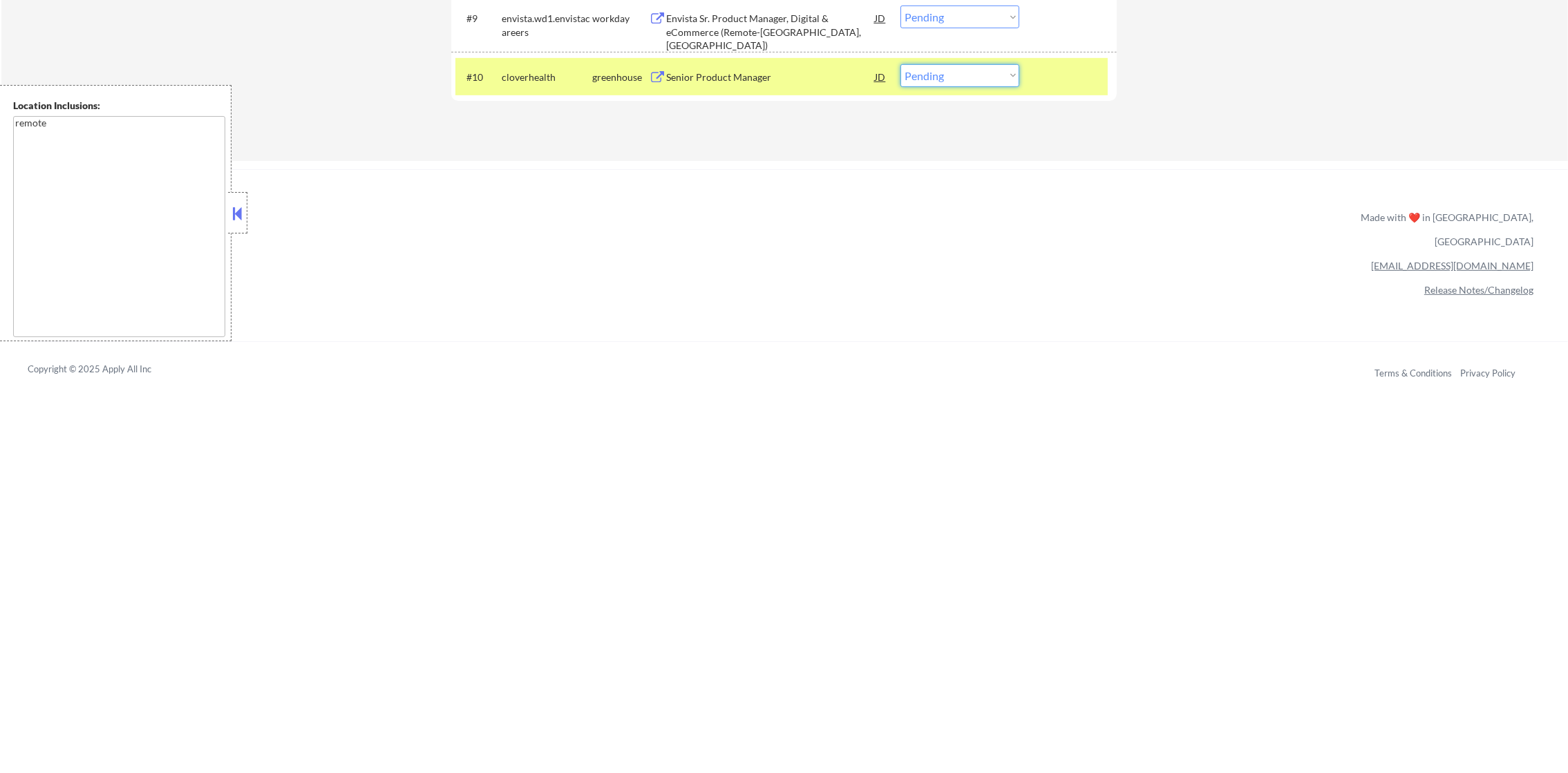
drag, startPoint x: 970, startPoint y: 77, endPoint x: 971, endPoint y: 88, distance: 11.0
click at [971, 76] on select "Choose an option... Pending Applied Excluded (Questions) Excluded (Expired) Exc…" at bounding box center [960, 75] width 119 height 23
select select ""excluded__salary_""
click at [900, 64] on select "Choose an option... Pending Applied Excluded (Questions) Excluded (Expired) Exc…" at bounding box center [960, 75] width 119 height 23
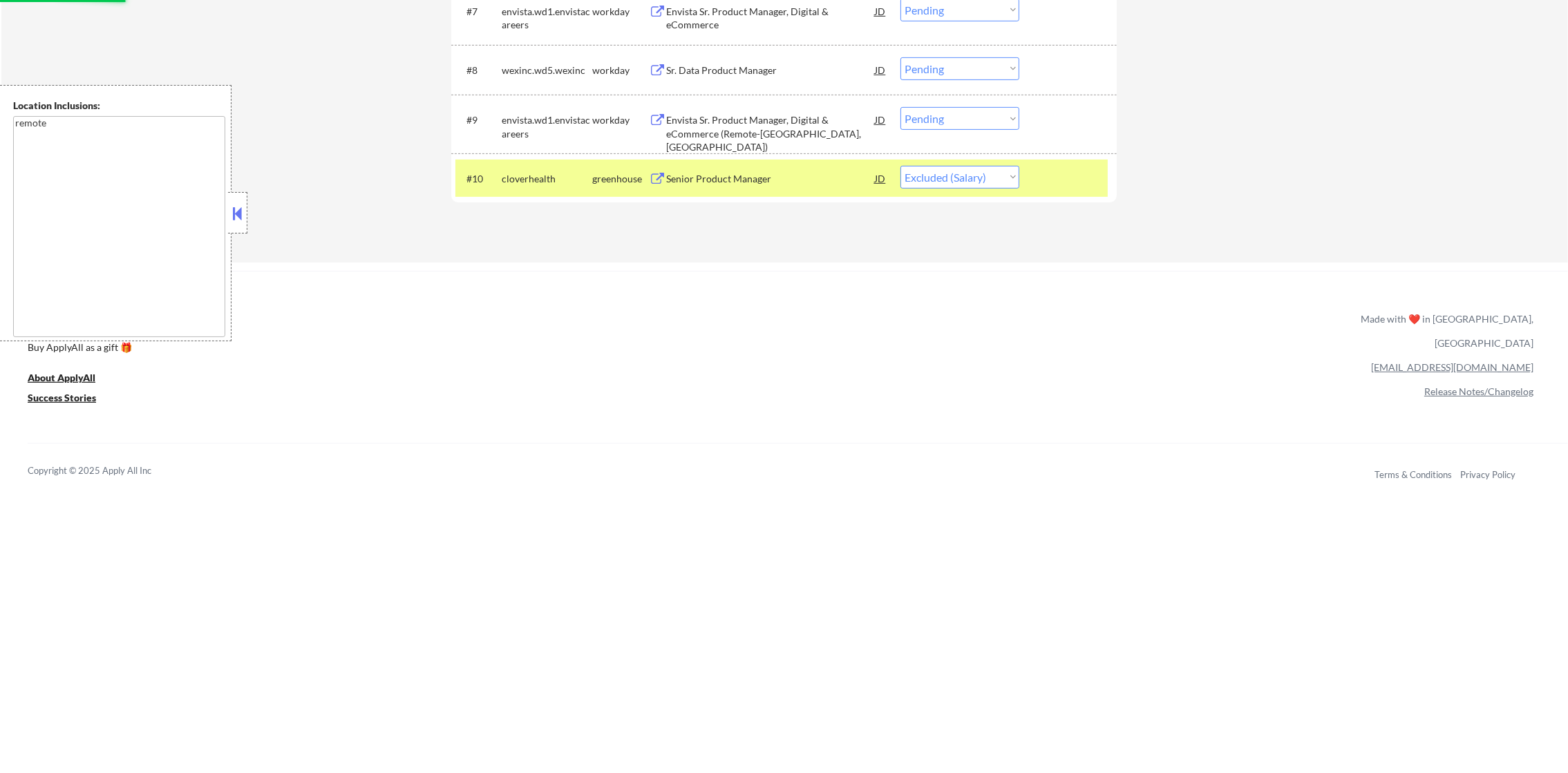
scroll to position [857, 0]
click at [529, 184] on div "cloverhealth" at bounding box center [547, 181] width 91 height 14
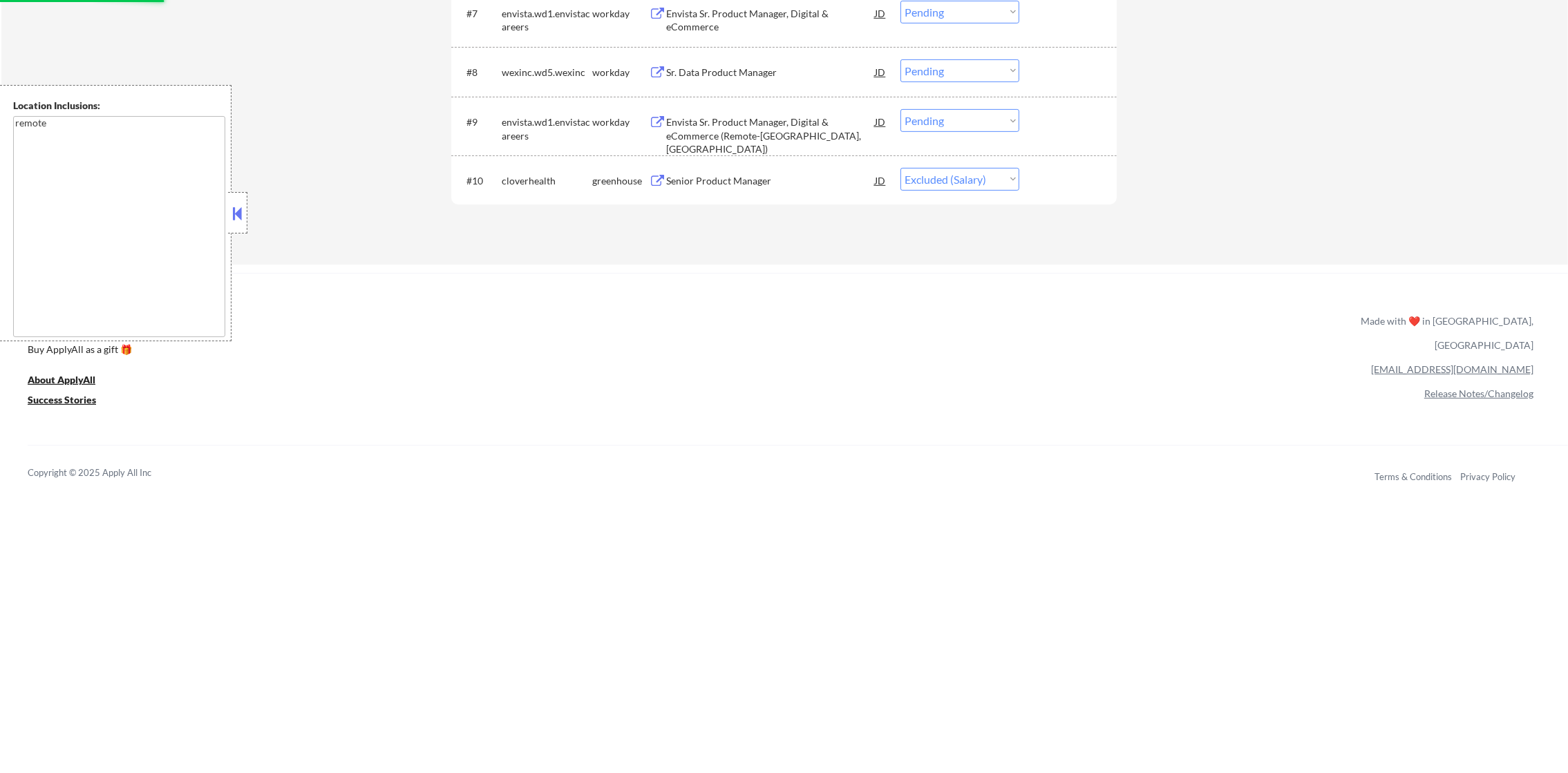
click at [736, 137] on div "Envista Sr. Product Manager, Digital & eCommerce (Remote-Brea, CA)" at bounding box center [770, 135] width 209 height 41
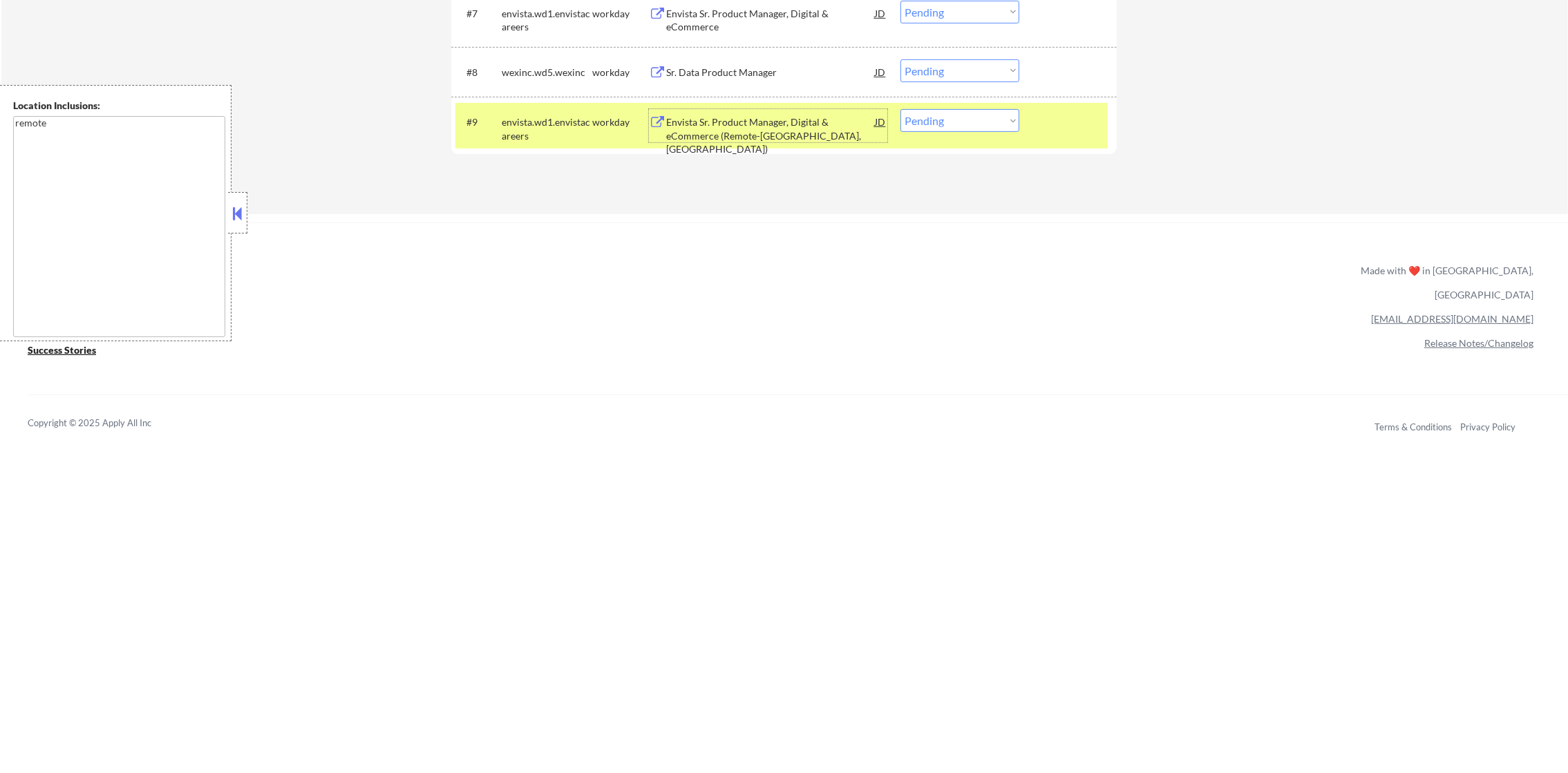
drag, startPoint x: 929, startPoint y: 125, endPoint x: 930, endPoint y: 133, distance: 8.1
click at [930, 126] on select "Choose an option... Pending Applied Excluded (Questions) Excluded (Expired) Exc…" at bounding box center [960, 120] width 119 height 23
select select ""excluded__expired_""
click at [900, 109] on select "Choose an option... Pending Applied Excluded (Questions) Excluded (Expired) Exc…" at bounding box center [960, 120] width 119 height 23
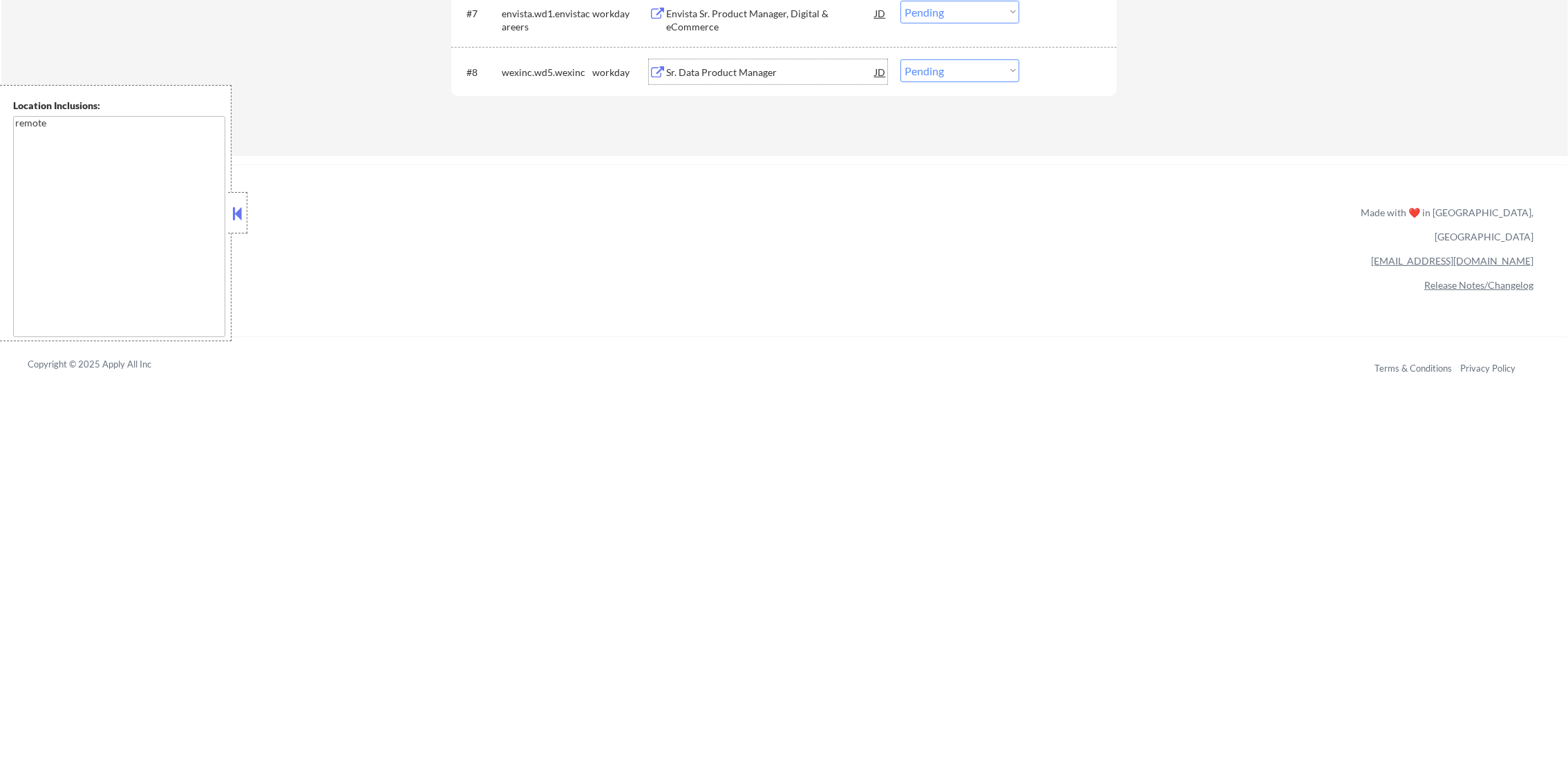
click at [737, 62] on div "Sr. Data Product Manager" at bounding box center [770, 72] width 209 height 25
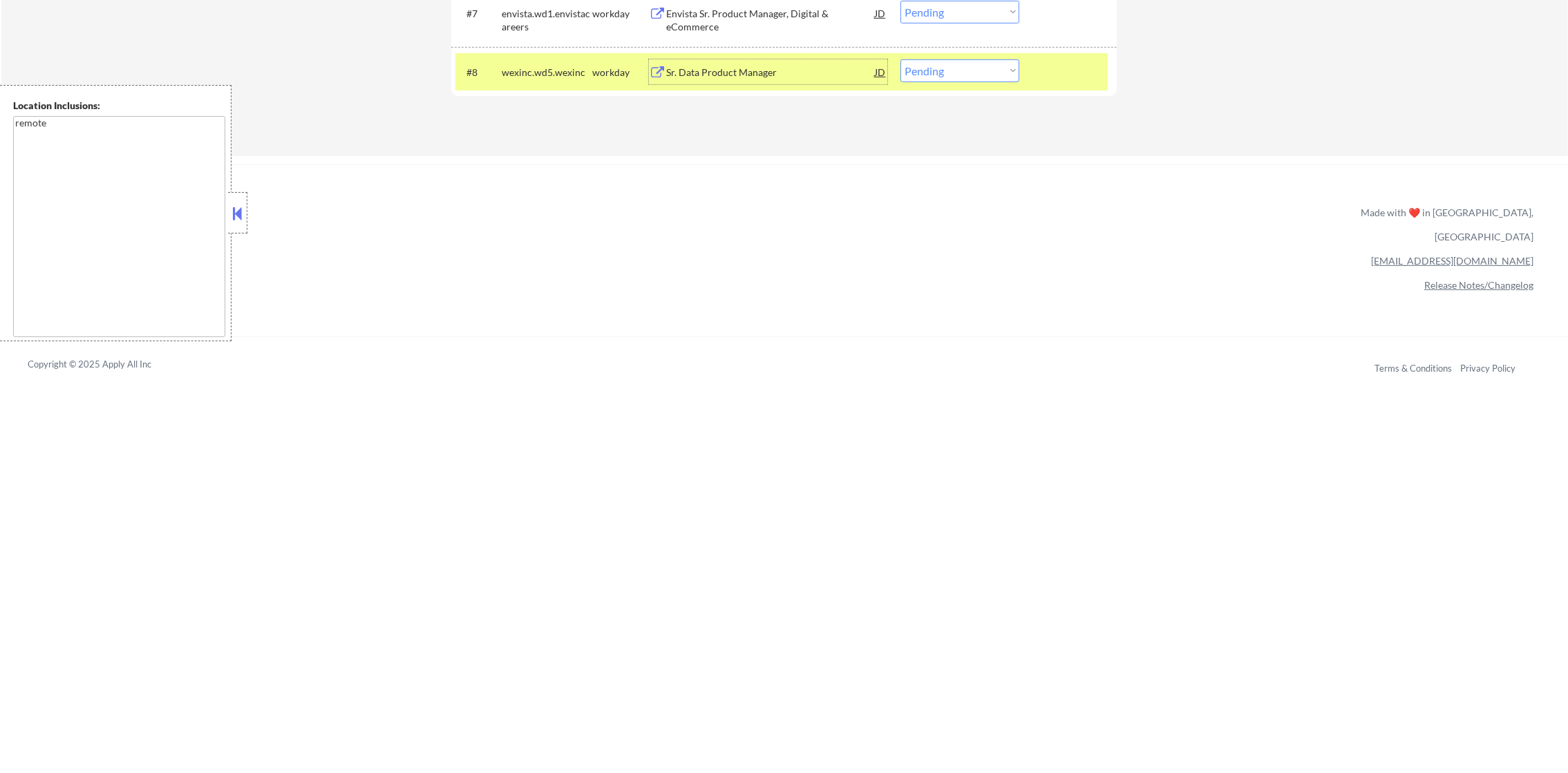
drag, startPoint x: 971, startPoint y: 67, endPoint x: 967, endPoint y: 81, distance: 14.6
click at [971, 67] on select "Choose an option... Pending Applied Excluded (Questions) Excluded (Expired) Exc…" at bounding box center [960, 70] width 119 height 23
select select ""excluded__salary_""
click at [900, 59] on select "Choose an option... Pending Applied Excluded (Questions) Excluded (Expired) Exc…" at bounding box center [960, 70] width 119 height 23
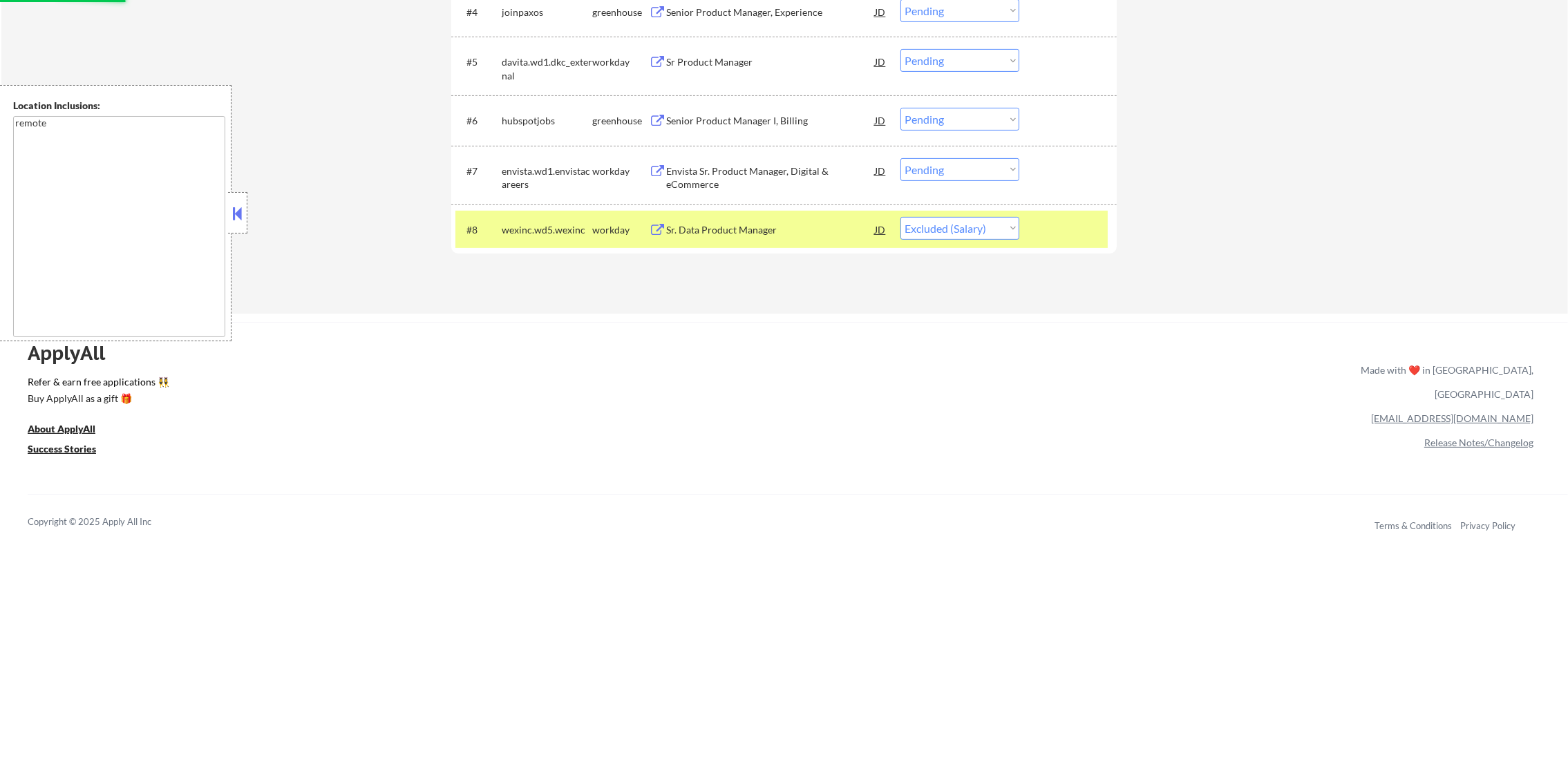
scroll to position [683, 0]
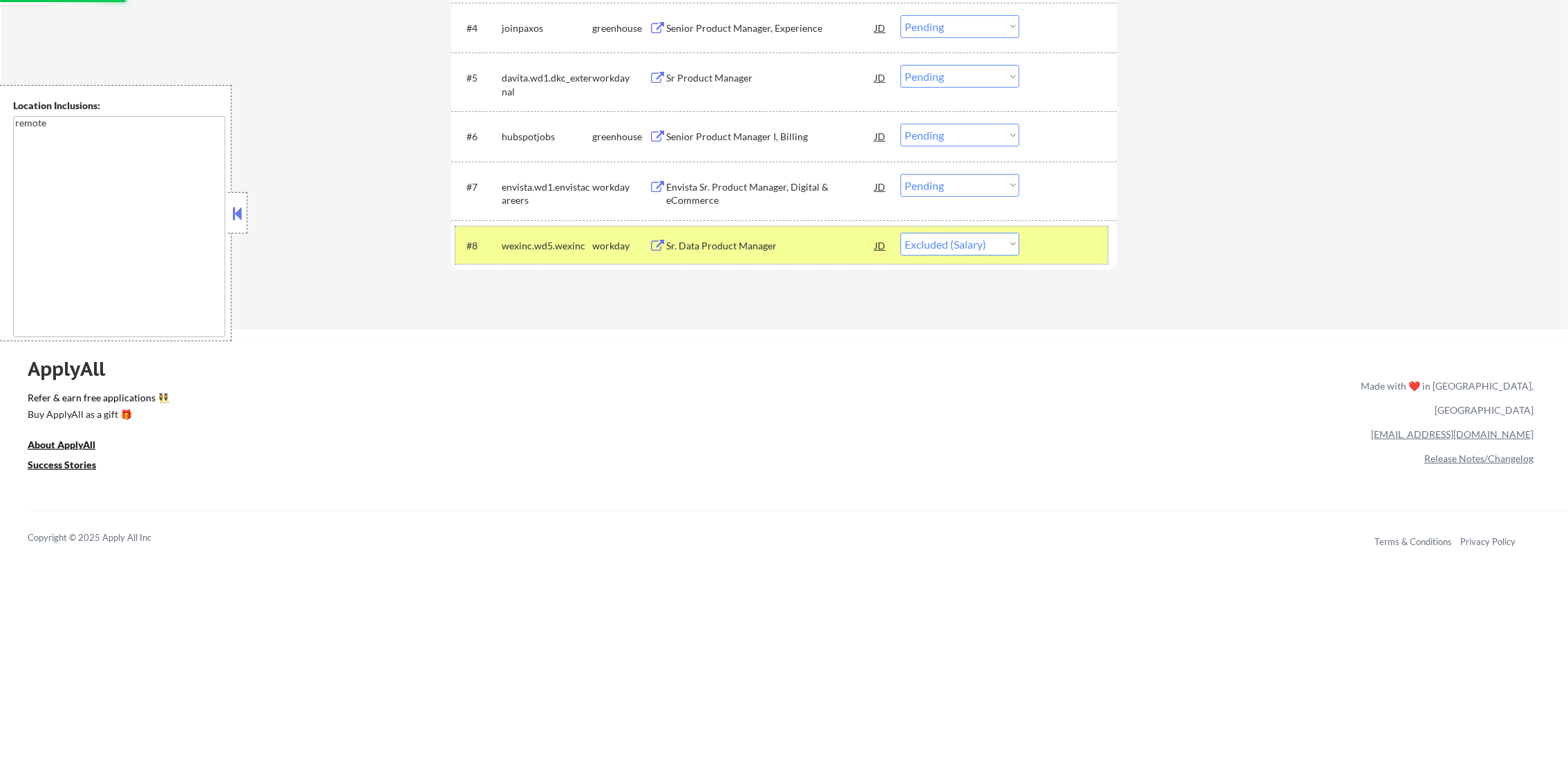
click at [546, 251] on div "wexinc.wd5.wexinc" at bounding box center [547, 246] width 91 height 25
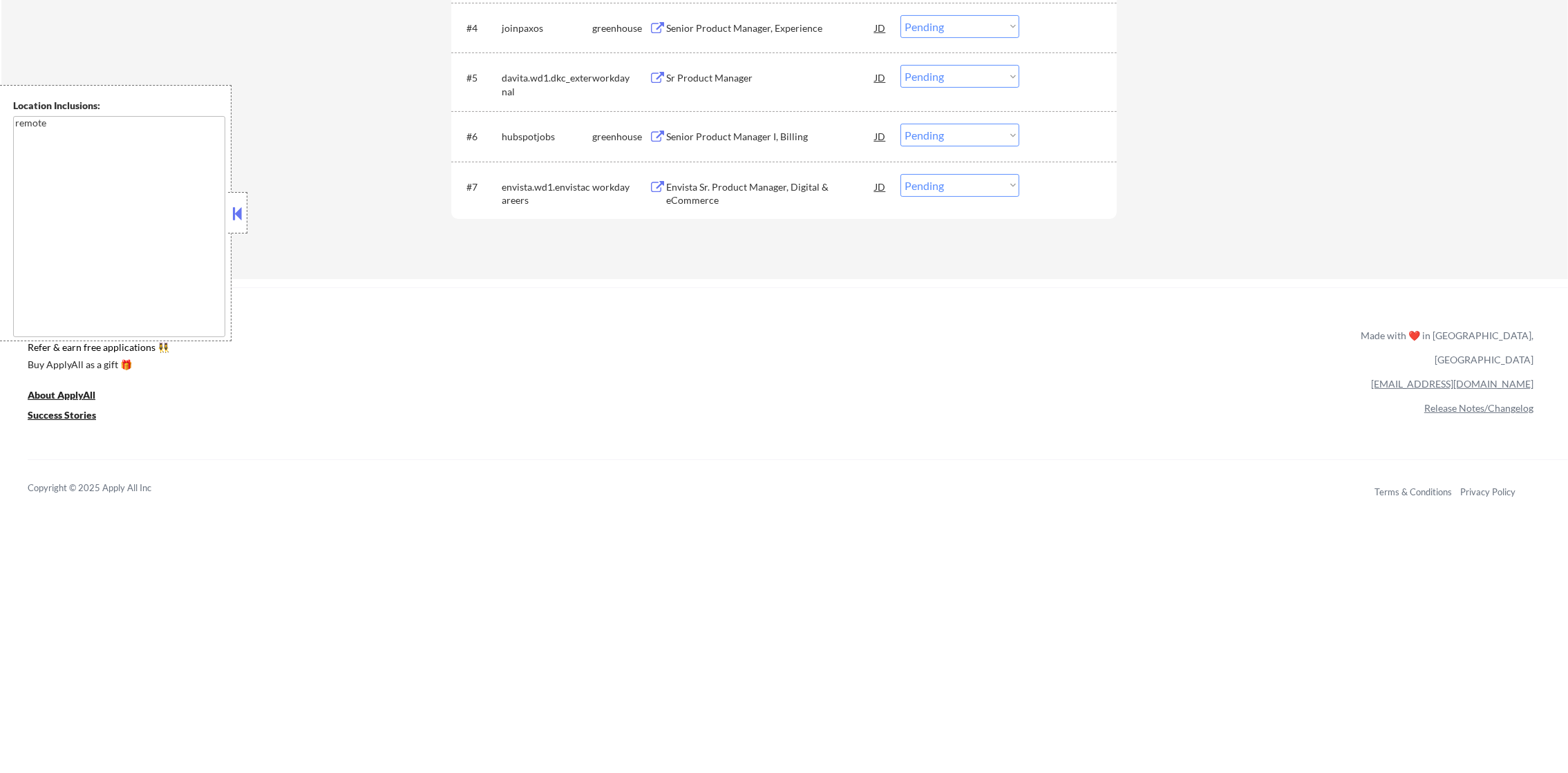
click at [744, 174] on div "#7 envista.wd1.envistacareers workday Envista Sr. Product Manager, Digital & eC…" at bounding box center [781, 191] width 652 height 45
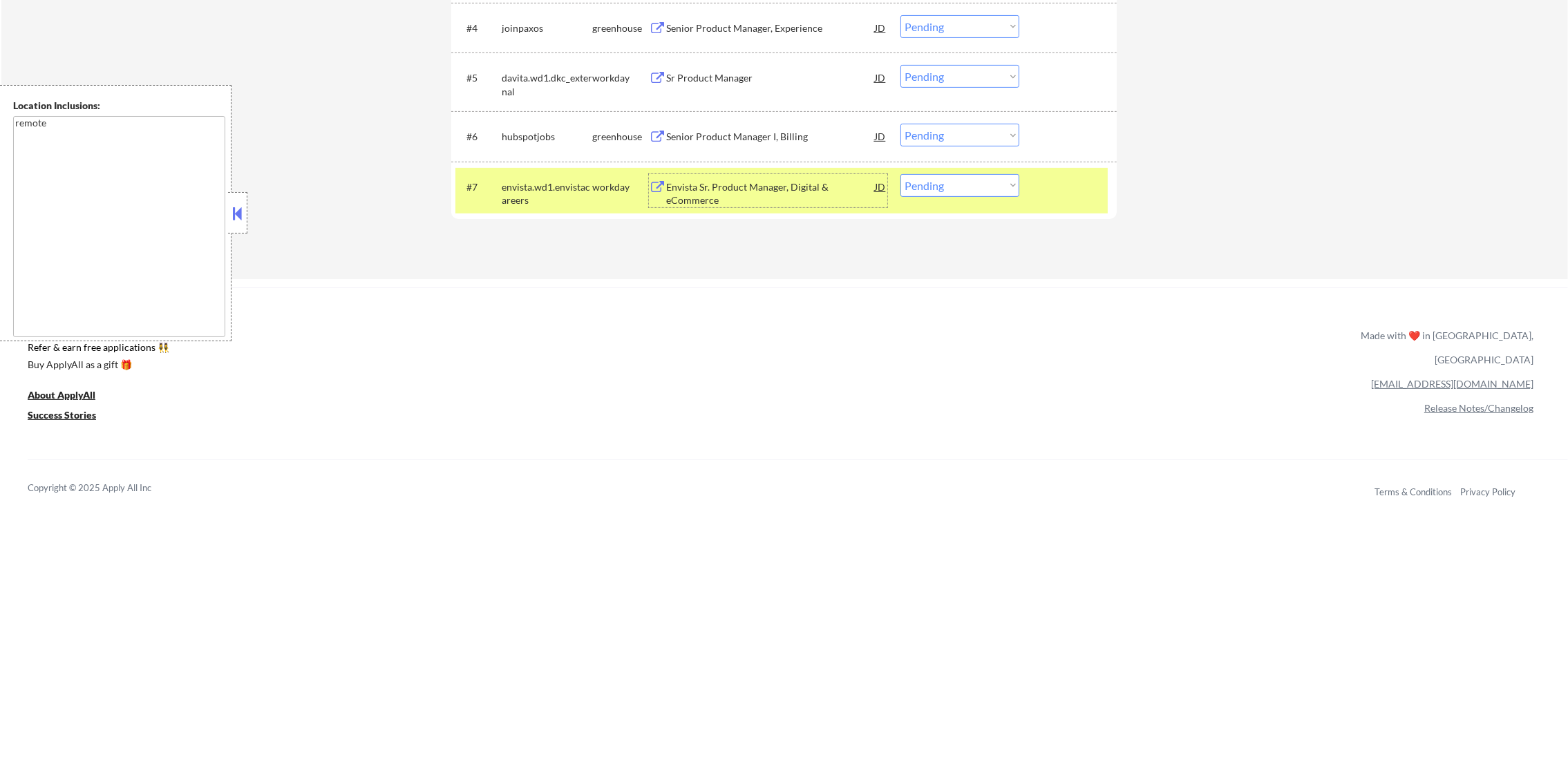
click at [741, 186] on div "Envista Sr. Product Manager, Digital & eCommerce" at bounding box center [770, 193] width 209 height 27
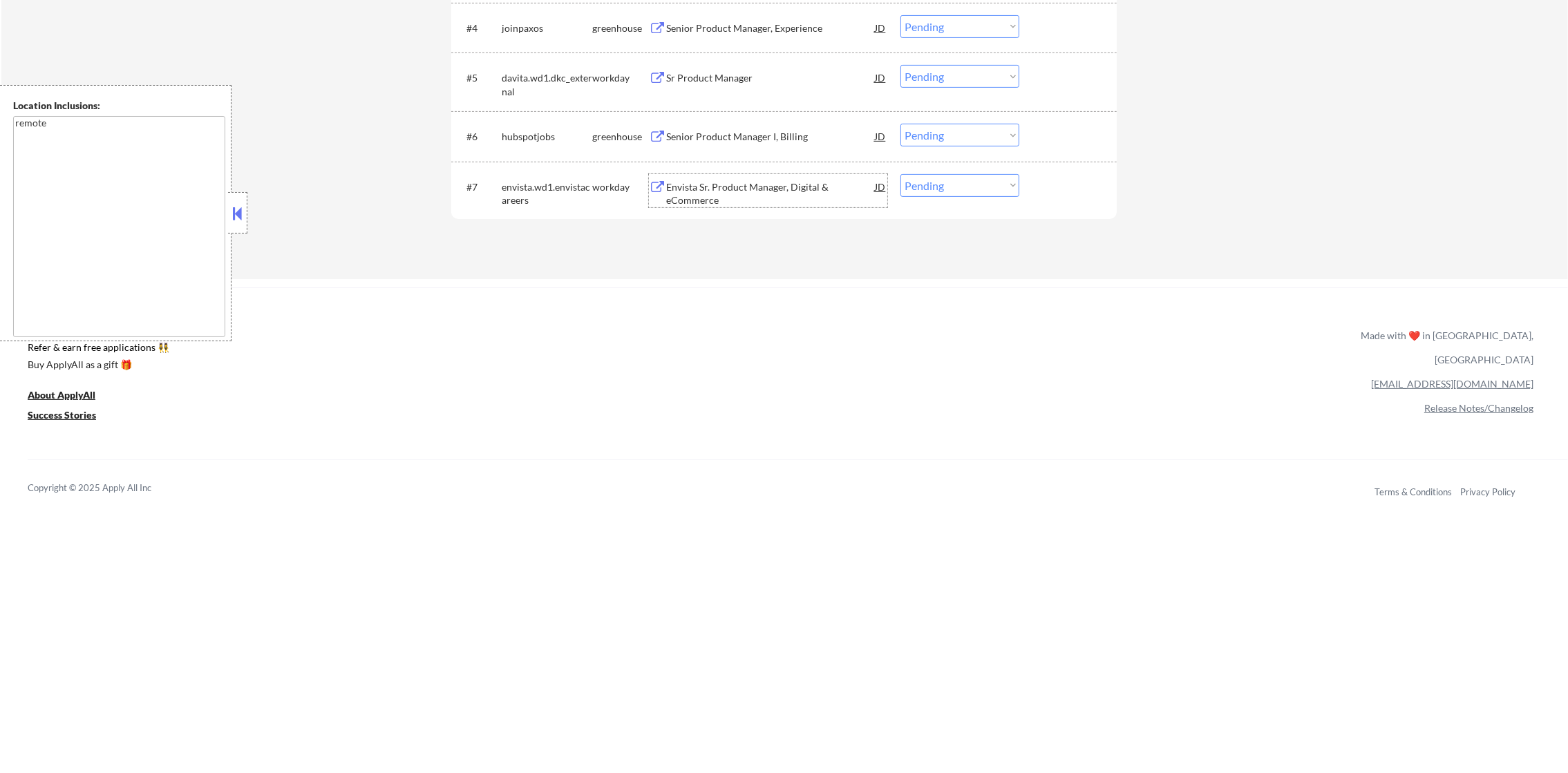
click at [941, 191] on select "Choose an option... Pending Applied Excluded (Questions) Excluded (Expired) Exc…" at bounding box center [960, 185] width 119 height 23
select select ""applied""
click at [900, 174] on select "Choose an option... Pending Applied Excluded (Questions) Excluded (Expired) Exc…" at bounding box center [960, 185] width 119 height 23
click at [778, 192] on div "Envista Sr. Product Manager, Digital & eCommerce" at bounding box center [770, 193] width 209 height 27
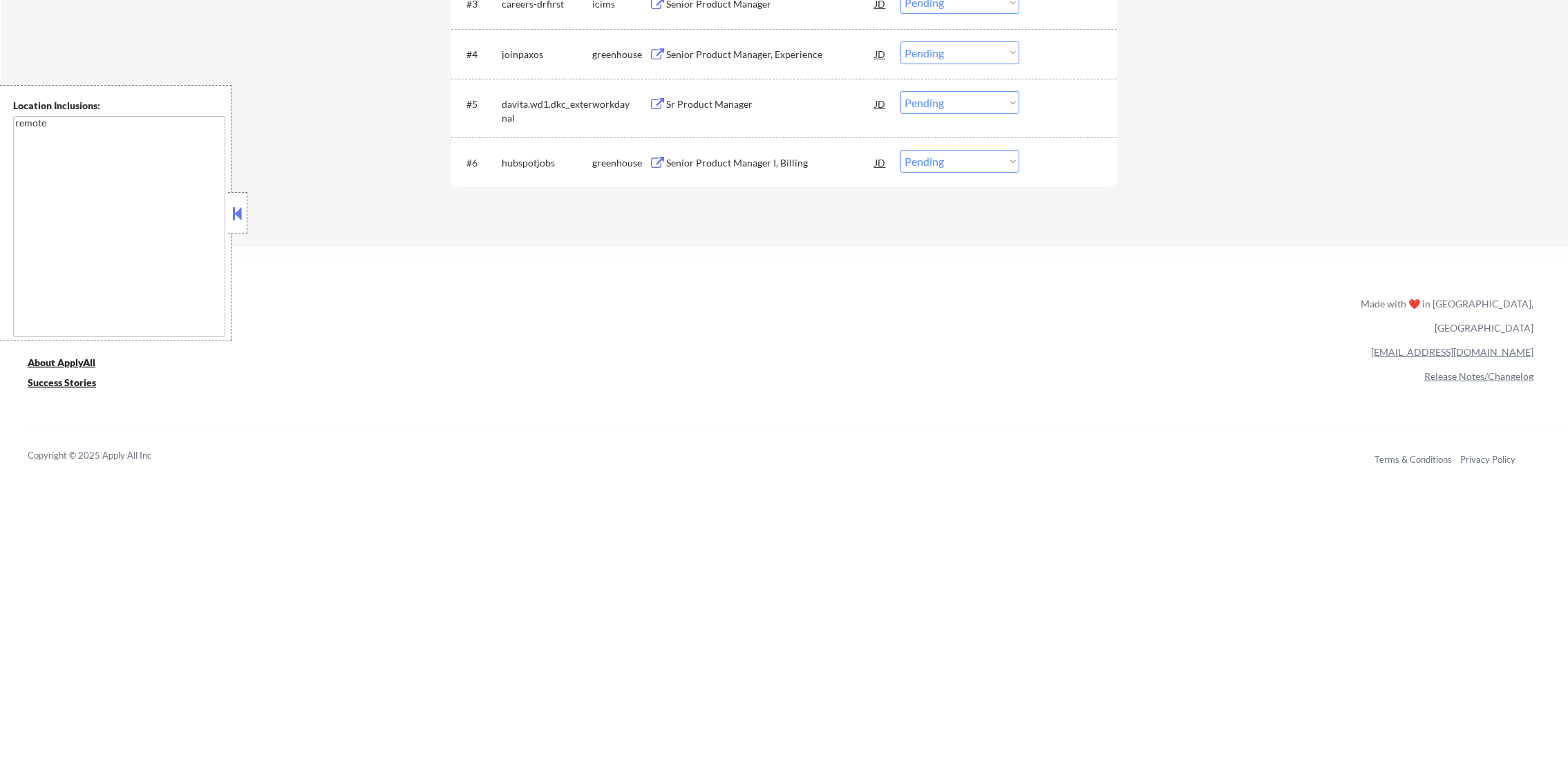
scroll to position [649, 0]
click at [745, 156] on div "#6 hubspotjobs greenhouse Senior Product Manager I, Billing JD Choose an option…" at bounding box center [781, 170] width 652 height 38
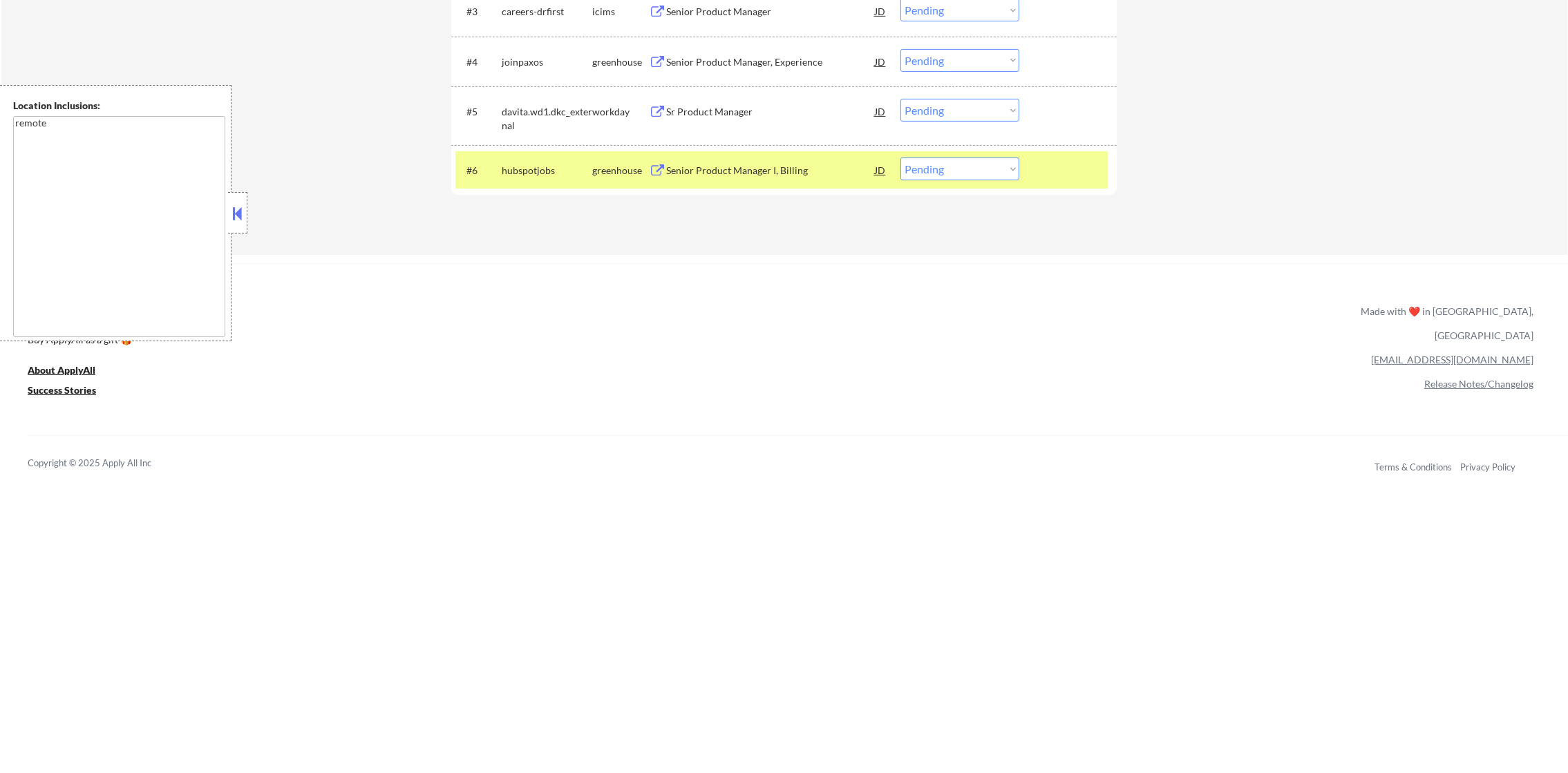
click at [546, 174] on div "hubspotjobs" at bounding box center [547, 171] width 91 height 14
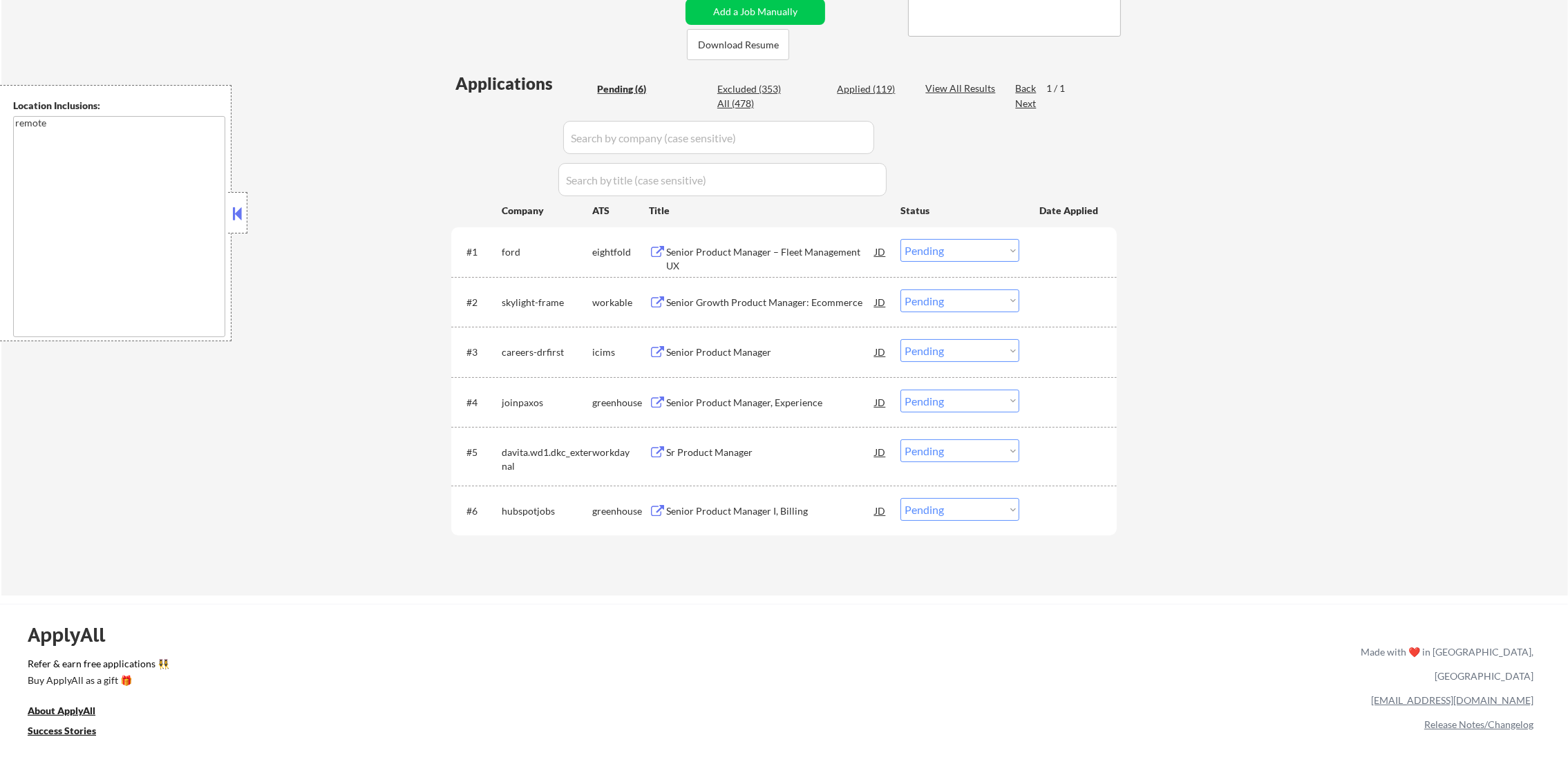
scroll to position [310, 0]
click at [752, 297] on div "Senior Growth Product Manager: Ecommerce" at bounding box center [770, 301] width 209 height 14
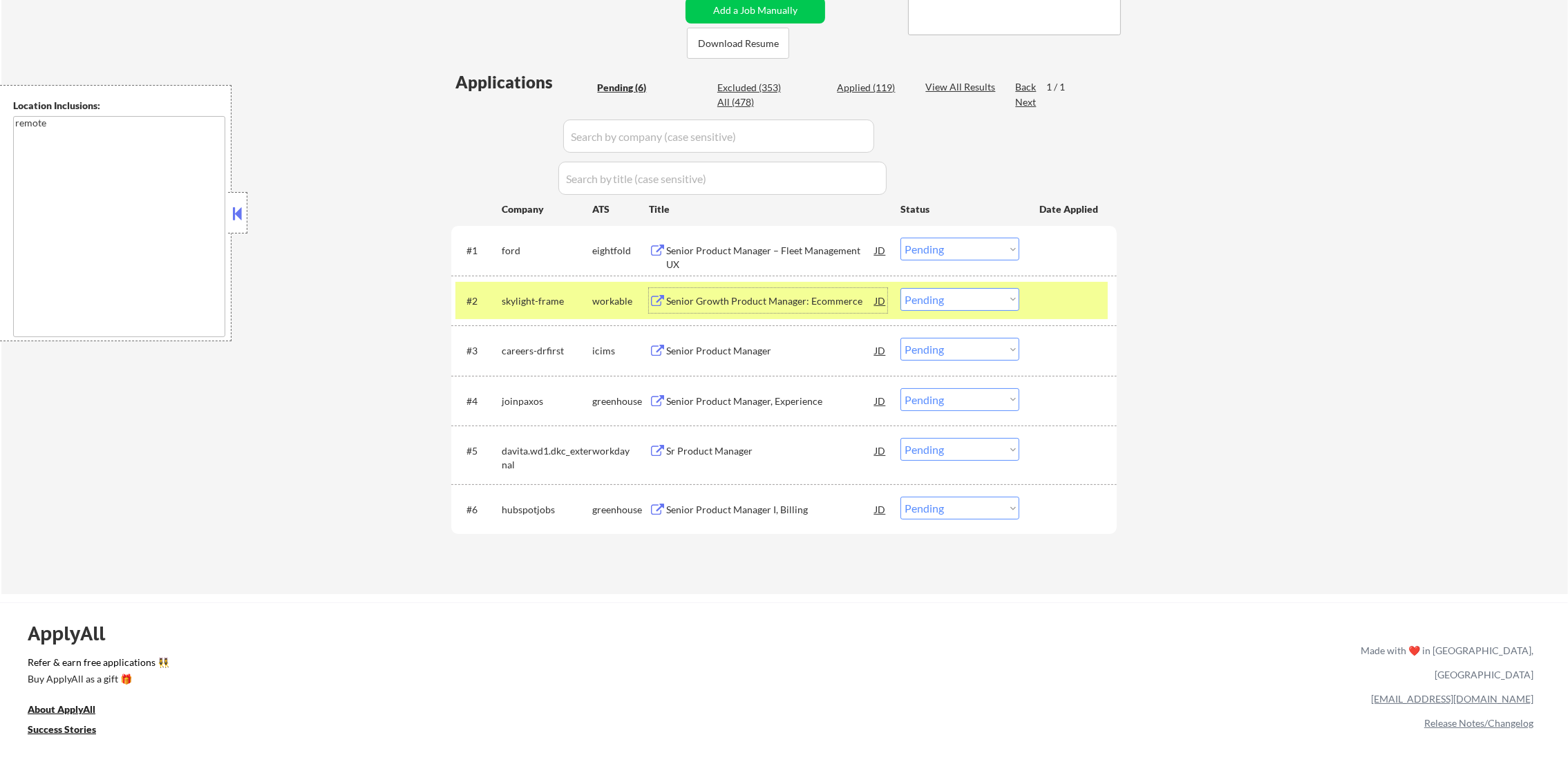
click at [953, 295] on select "Choose an option... Pending Applied Excluded (Questions) Excluded (Expired) Exc…" at bounding box center [960, 299] width 119 height 23
click at [900, 288] on select "Choose an option... Pending Applied Excluded (Questions) Excluded (Expired) Exc…" at bounding box center [960, 299] width 119 height 23
click at [571, 308] on div "skylight-frame" at bounding box center [547, 300] width 91 height 25
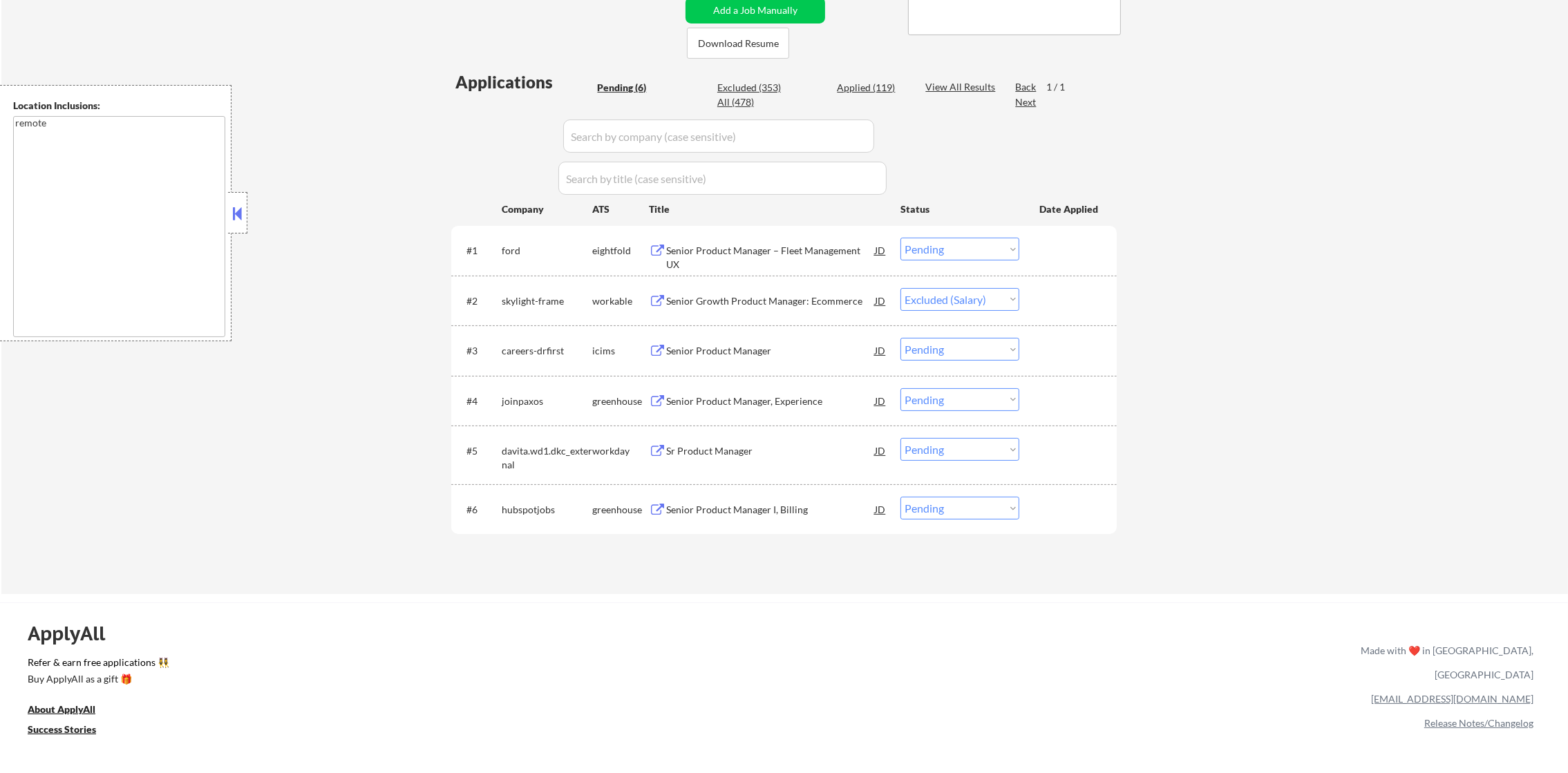
select select ""pending""
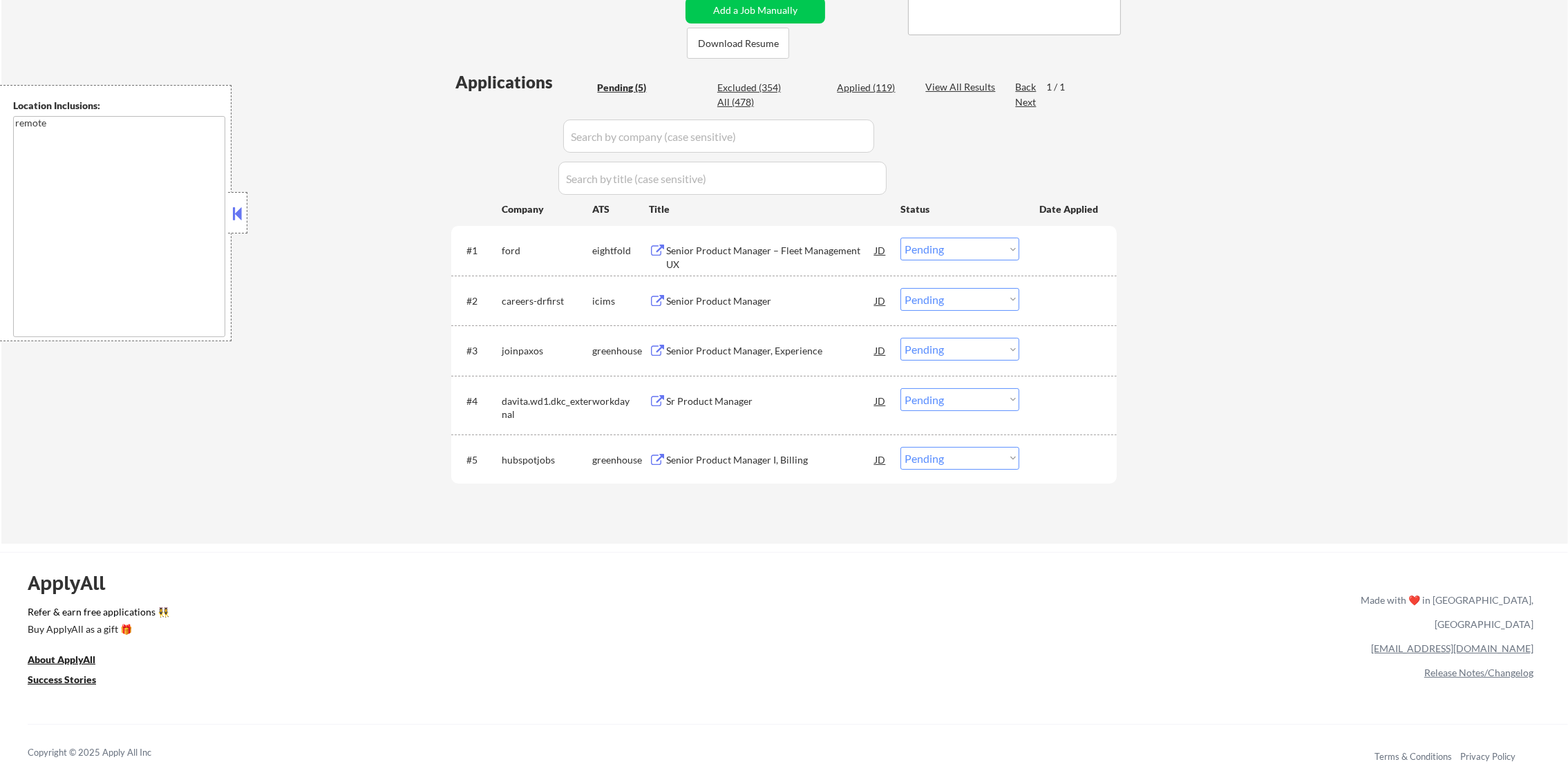
click at [719, 344] on div "Senior Product Manager, Experience" at bounding box center [770, 351] width 209 height 14
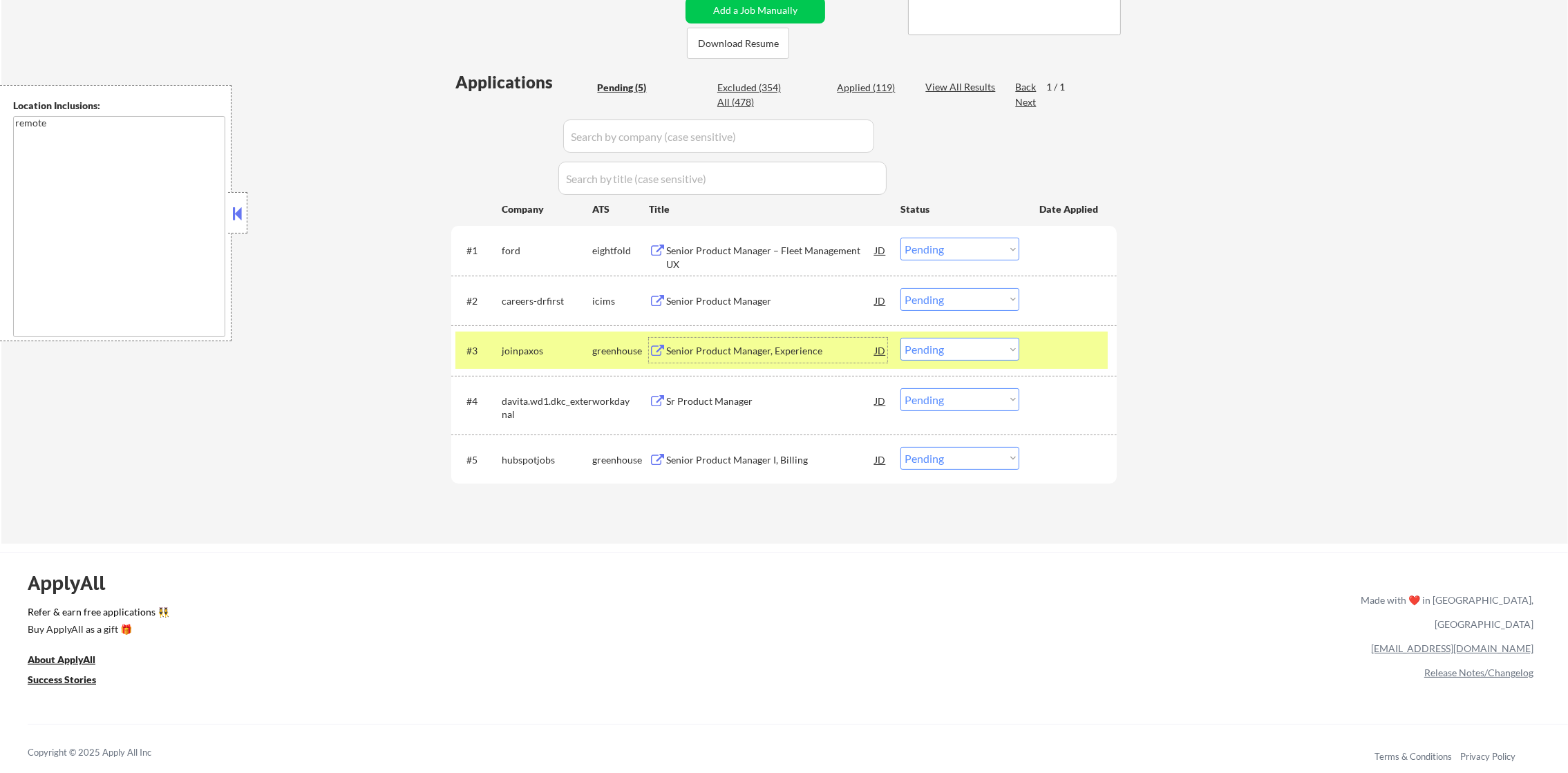
drag, startPoint x: 934, startPoint y: 340, endPoint x: 935, endPoint y: 350, distance: 10.0
click at [934, 340] on select "Choose an option... Pending Applied Excluded (Questions) Excluded (Expired) Exc…" at bounding box center [960, 349] width 119 height 23
click at [900, 338] on select "Choose an option... Pending Applied Excluded (Questions) Excluded (Expired) Exc…" at bounding box center [960, 349] width 119 height 23
click at [540, 344] on div "joinpaxos" at bounding box center [547, 351] width 91 height 14
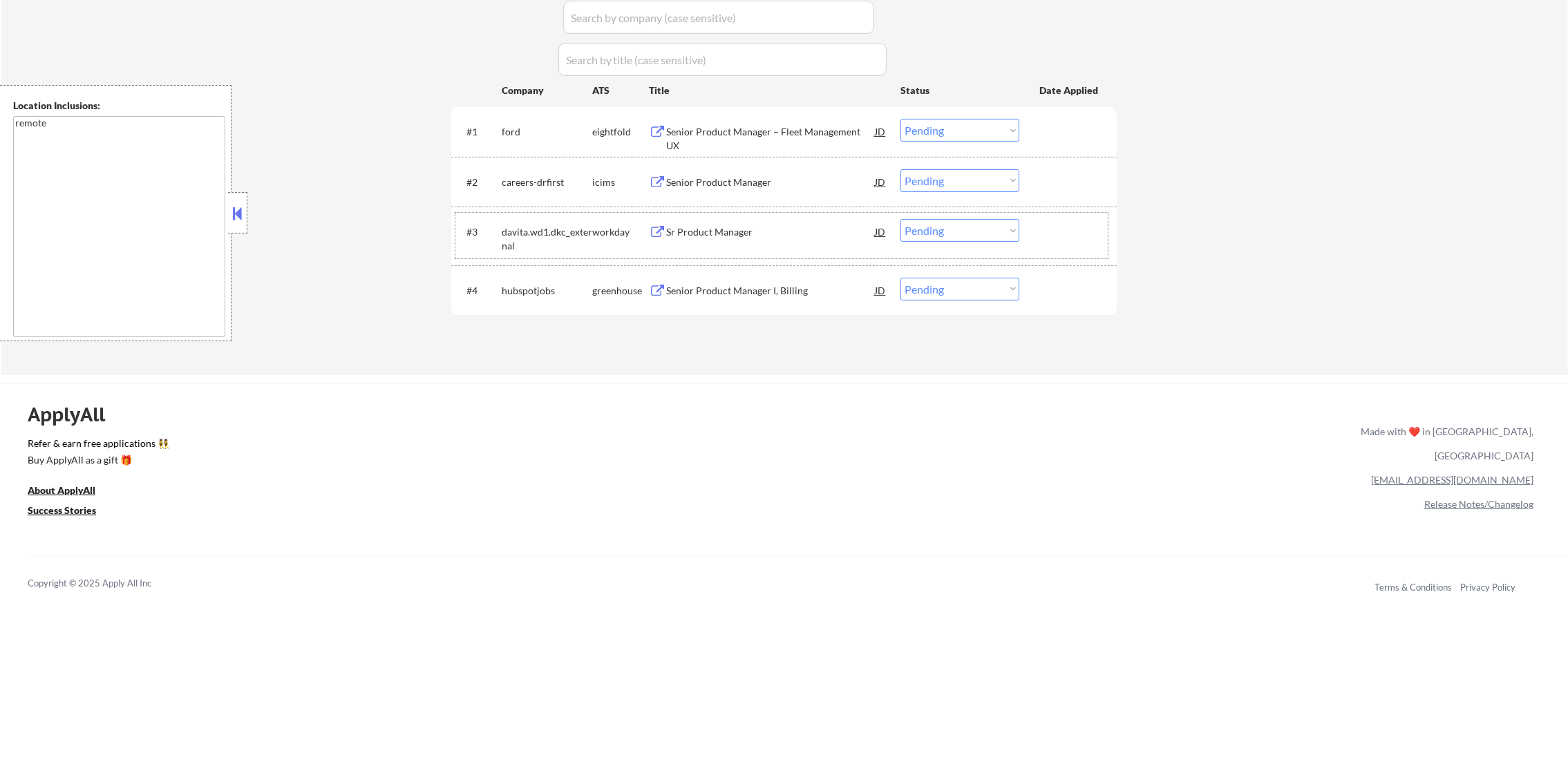
scroll to position [449, 0]
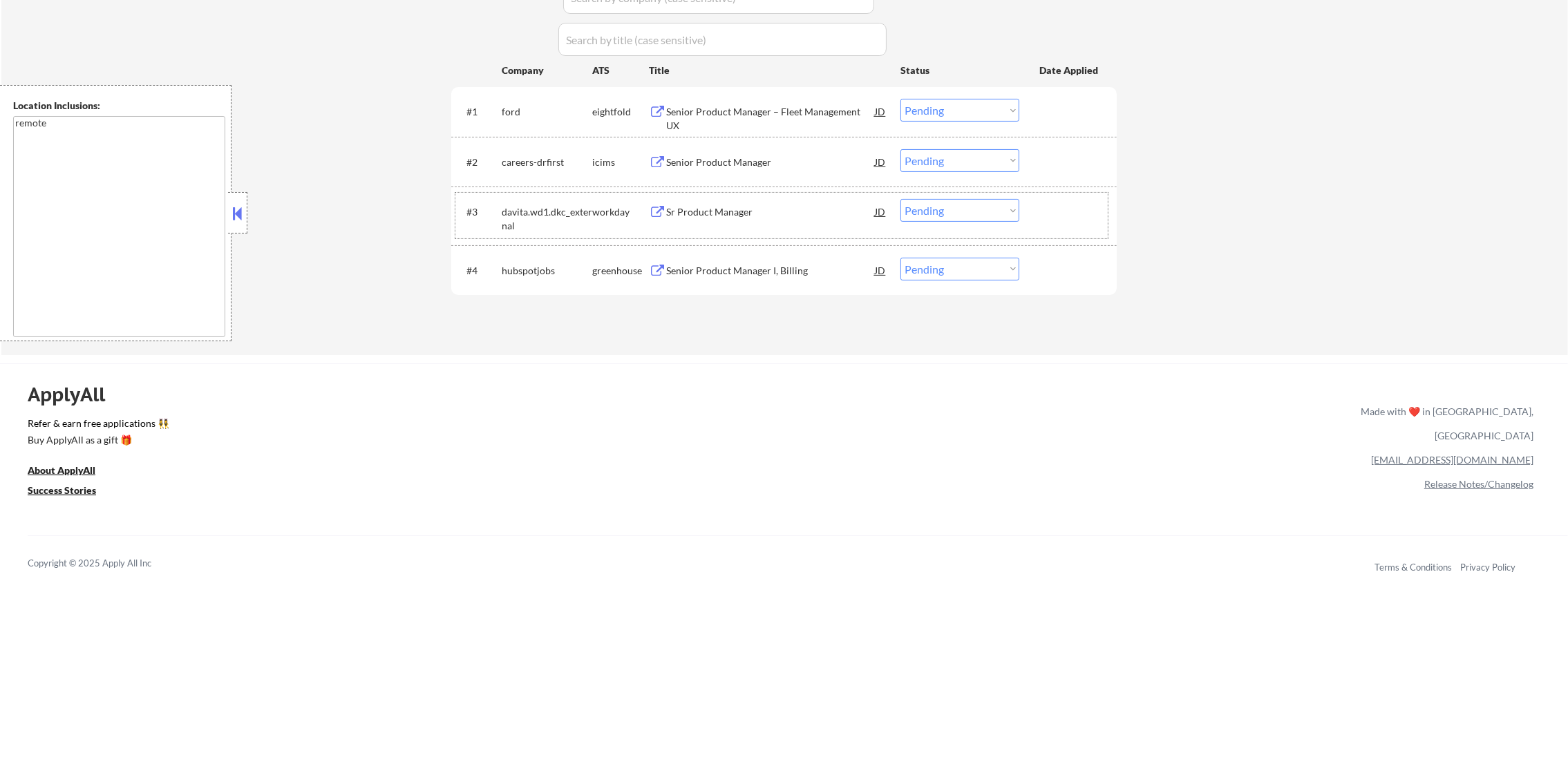
click at [743, 205] on div "Sr Product Manager" at bounding box center [770, 212] width 209 height 14
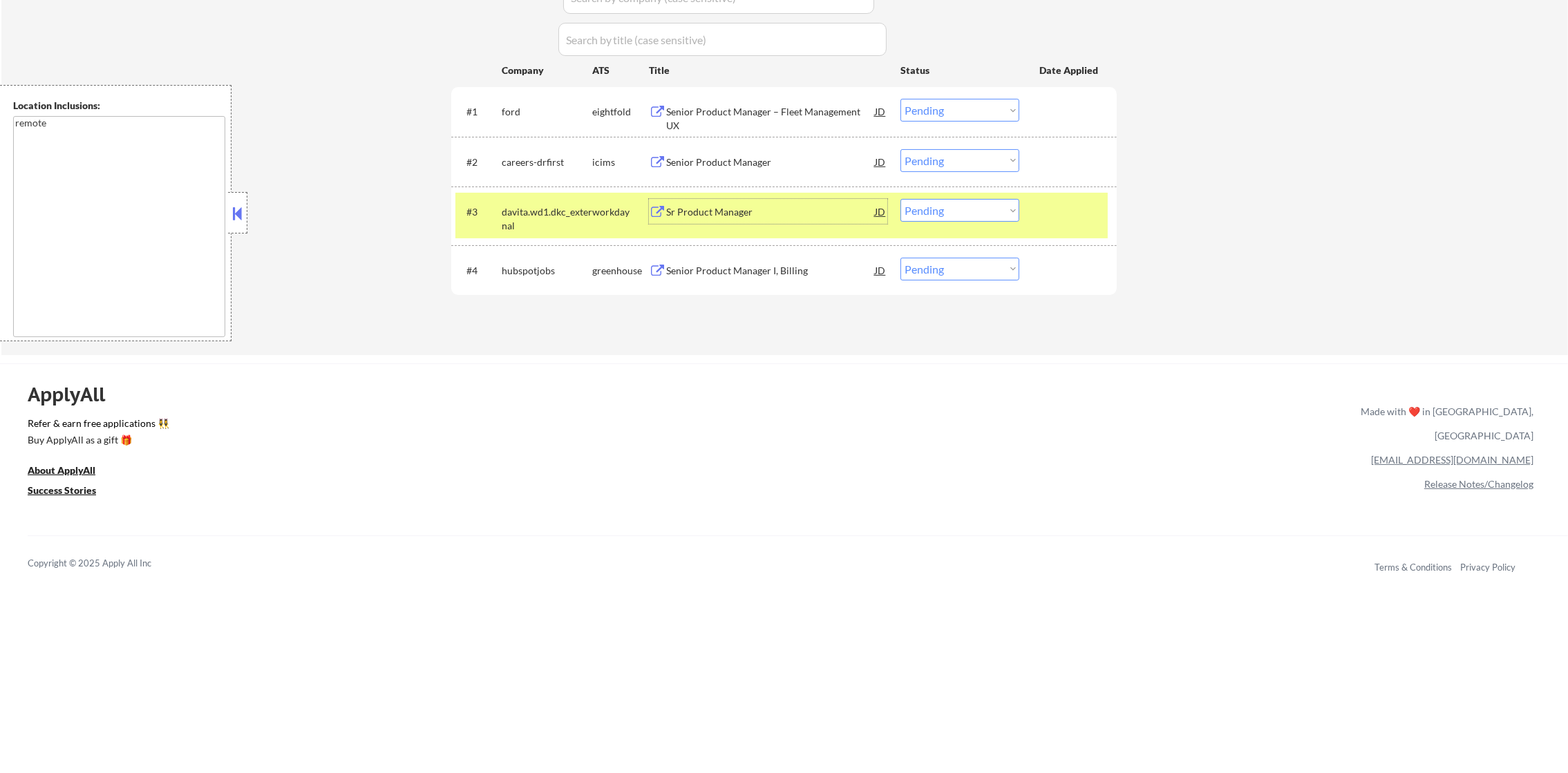
click at [959, 204] on select "Choose an option... Pending Applied Excluded (Questions) Excluded (Expired) Exc…" at bounding box center [960, 210] width 119 height 23
click at [900, 199] on select "Choose an option... Pending Applied Excluded (Questions) Excluded (Expired) Exc…" at bounding box center [960, 210] width 119 height 23
click at [528, 206] on div "davita.wd1.dkc_external" at bounding box center [547, 218] width 91 height 27
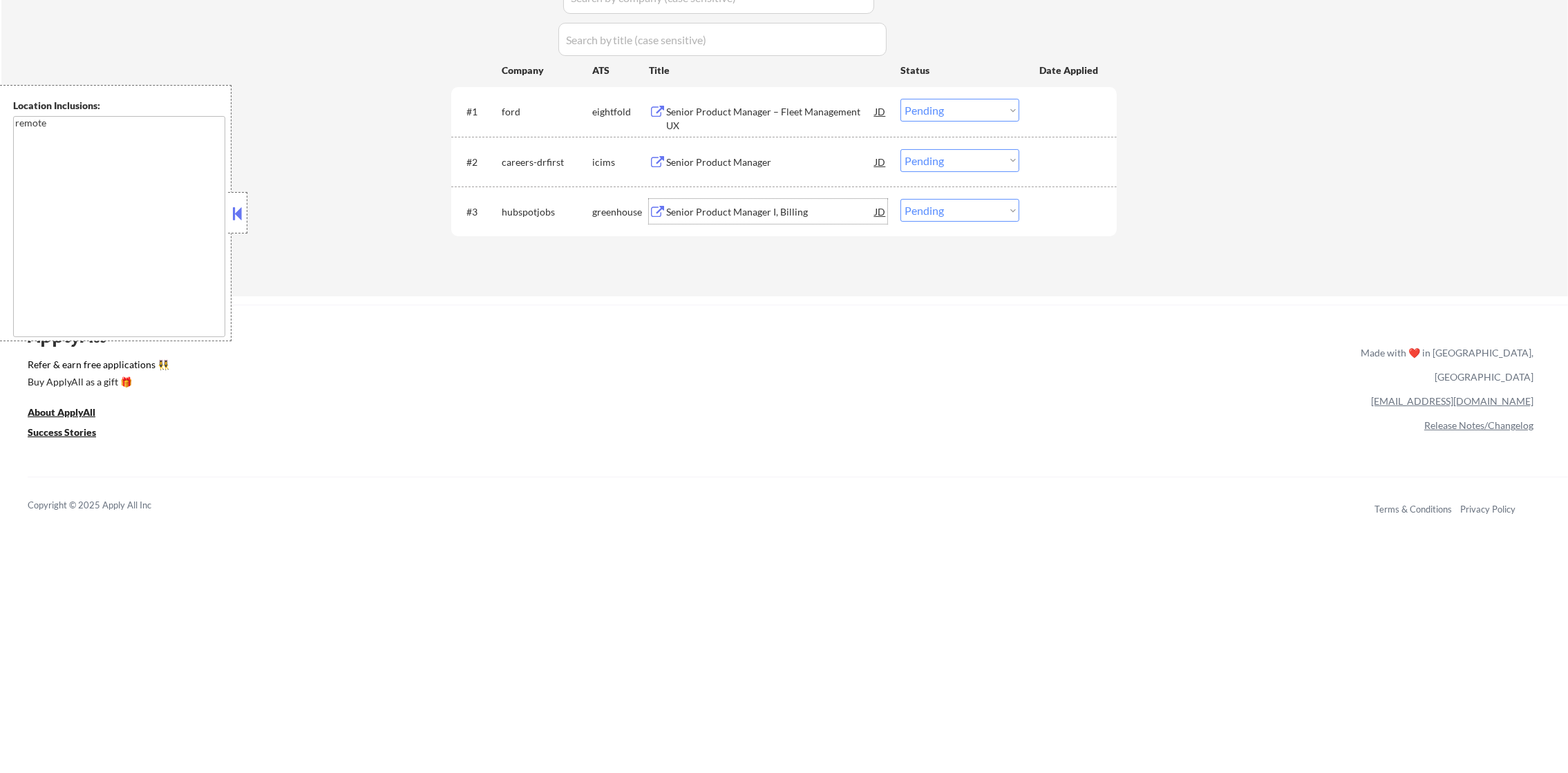
click at [708, 207] on div "Senior Product Manager I, Billing" at bounding box center [770, 212] width 209 height 14
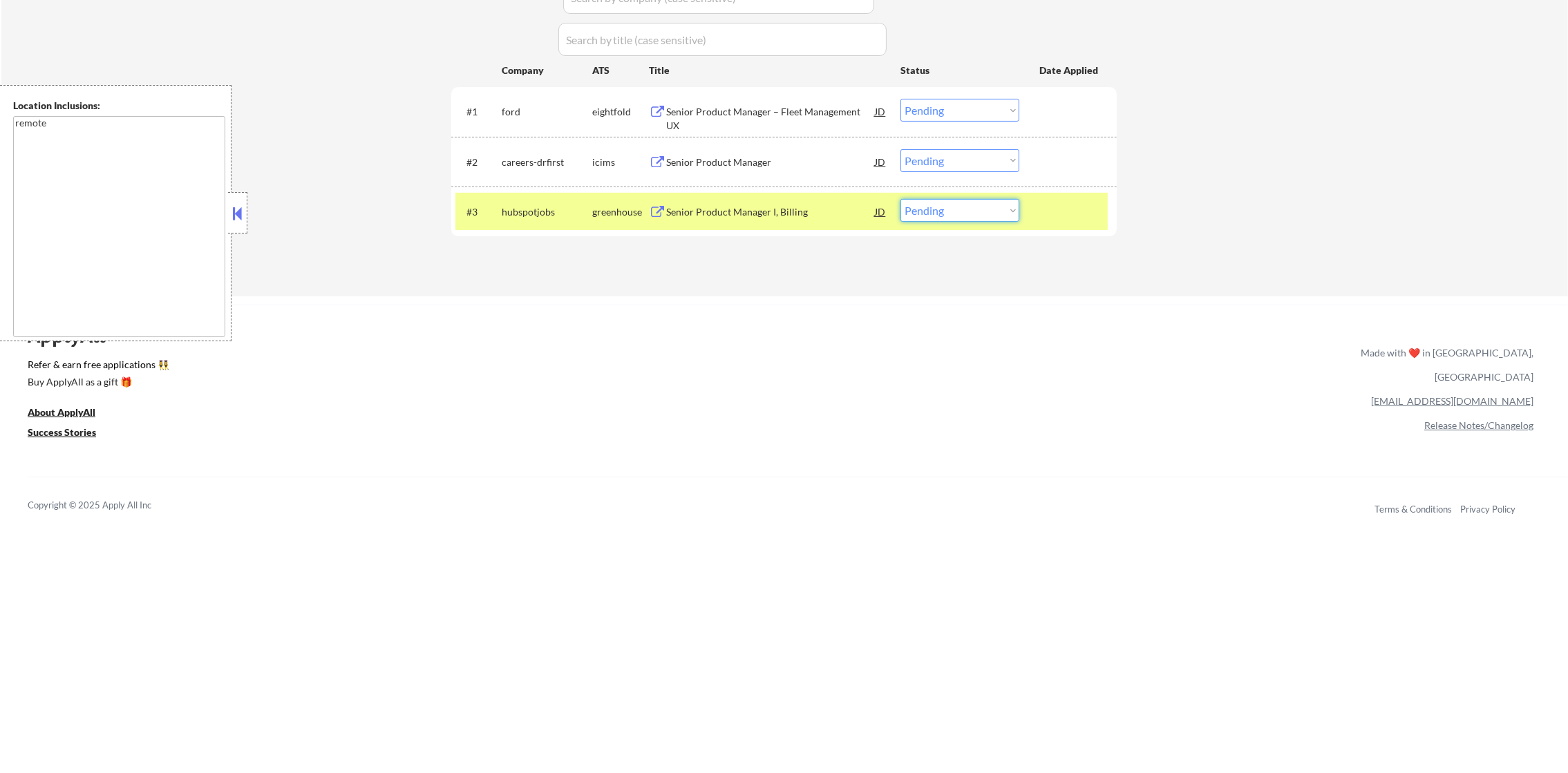
click at [919, 207] on select "Choose an option... Pending Applied Excluded (Questions) Excluded (Expired) Exc…" at bounding box center [960, 210] width 119 height 23
select select ""excluded""
click at [900, 199] on select "Choose an option... Pending Applied Excluded (Questions) Excluded (Expired) Exc…" at bounding box center [960, 210] width 119 height 23
click at [532, 207] on div "hubspotjobs" at bounding box center [547, 212] width 91 height 14
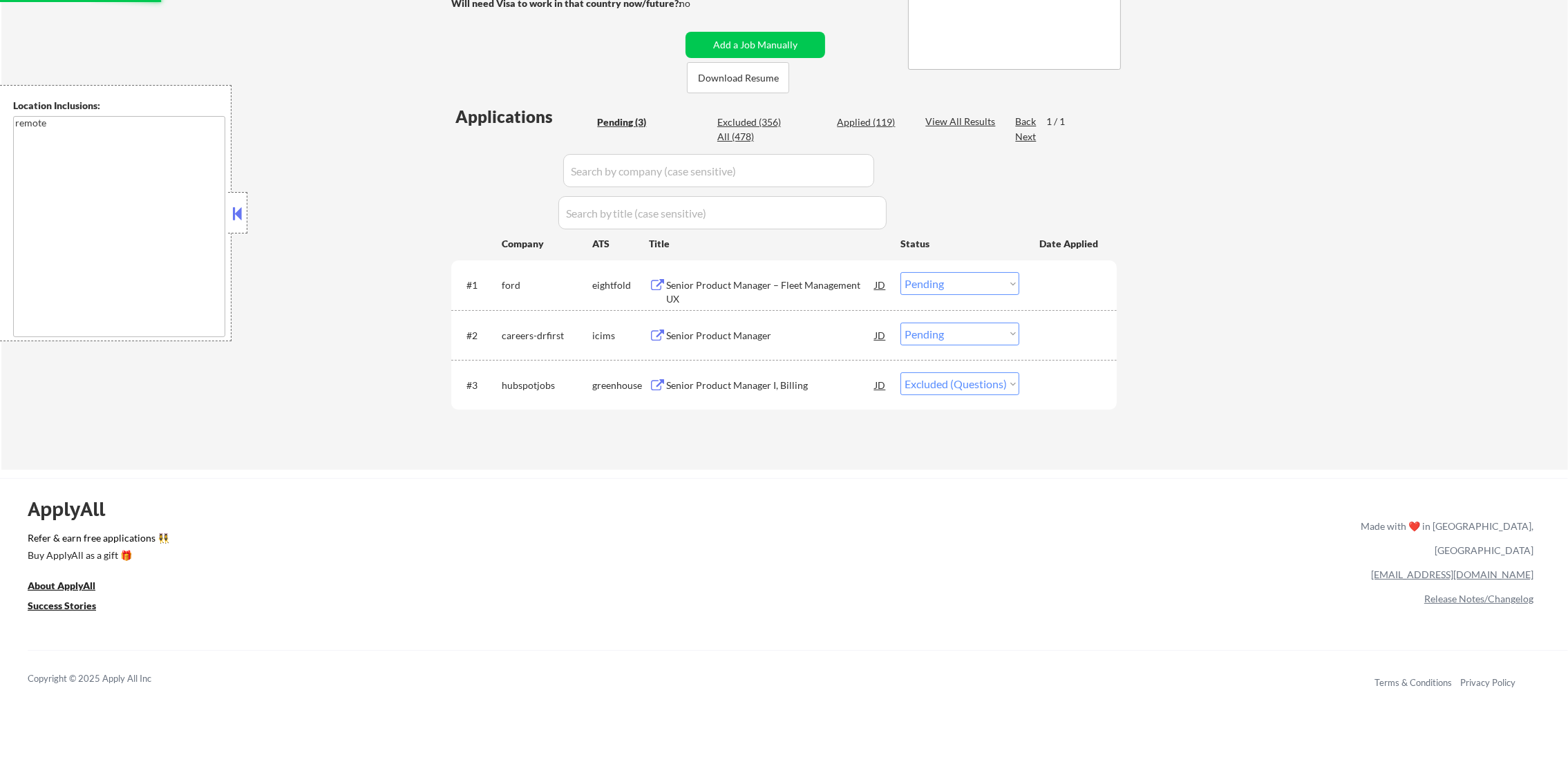
scroll to position [242, 0]
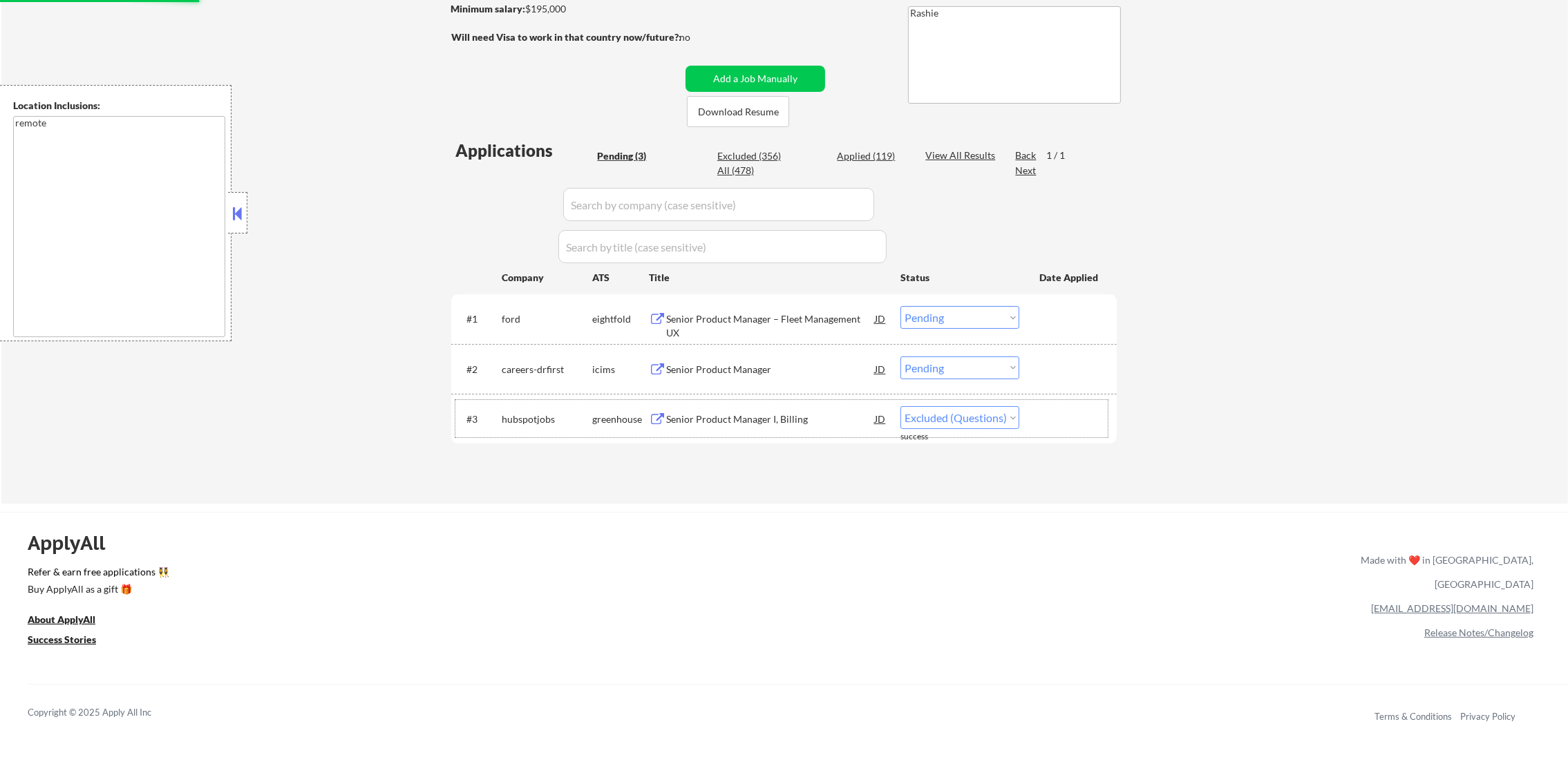
click at [877, 139] on div "Applications Pending (3) Excluded (356) Applied (119) All (478) View All Result…" at bounding box center [784, 307] width 665 height 339
click at [873, 159] on div "Applied (119)" at bounding box center [871, 156] width 69 height 14
select select ""applied""
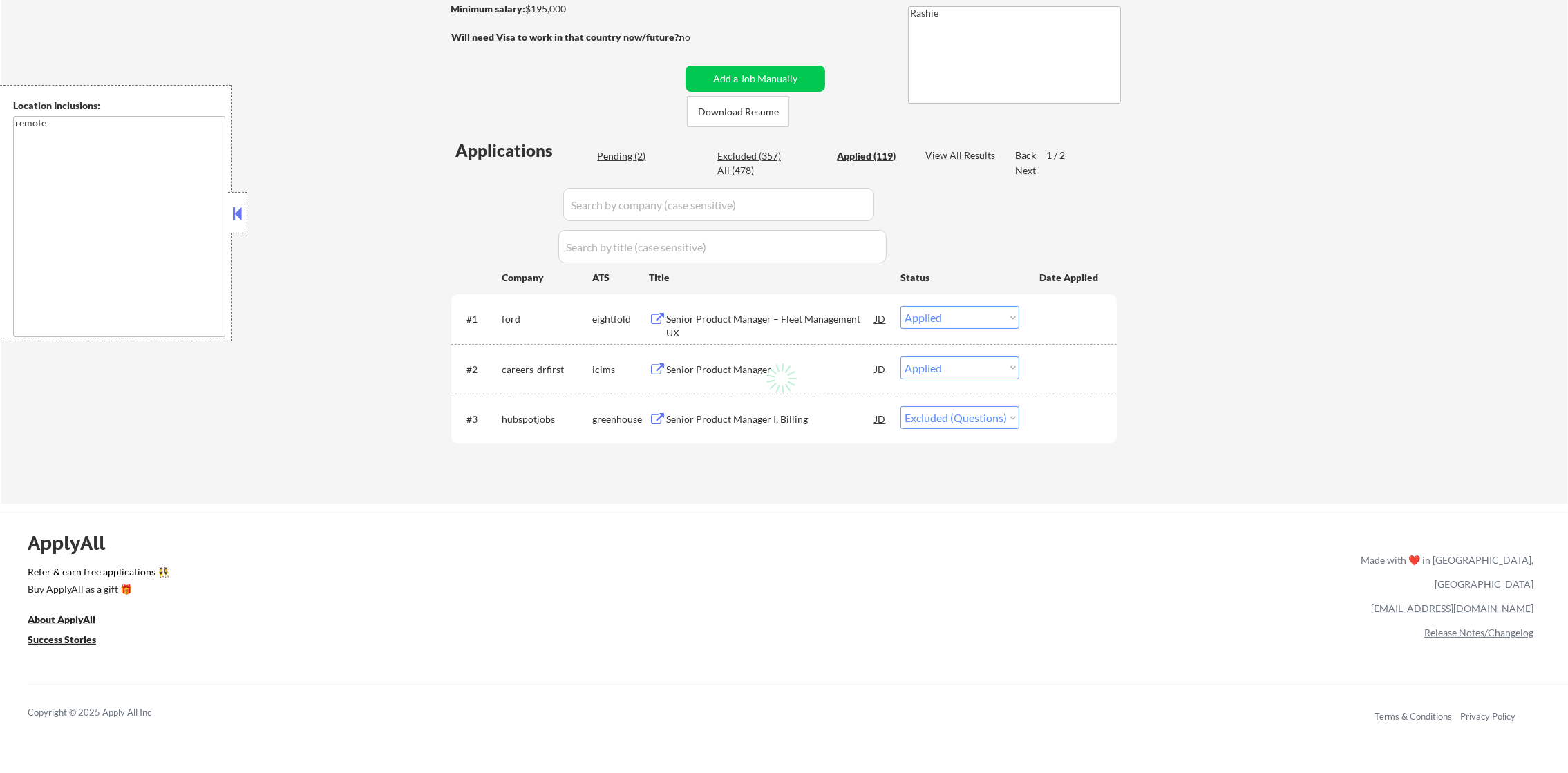
select select ""applied""
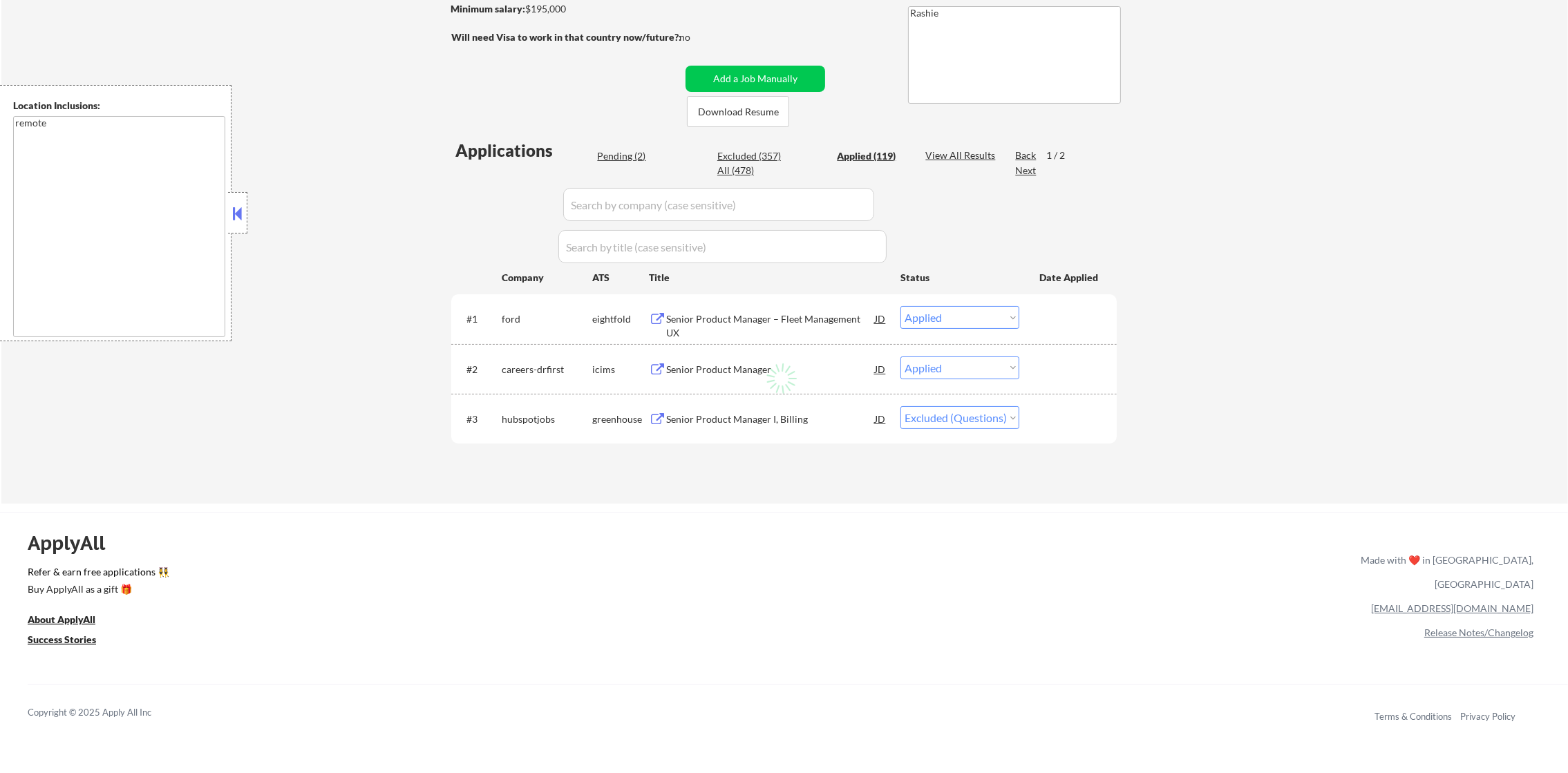
select select ""applied""
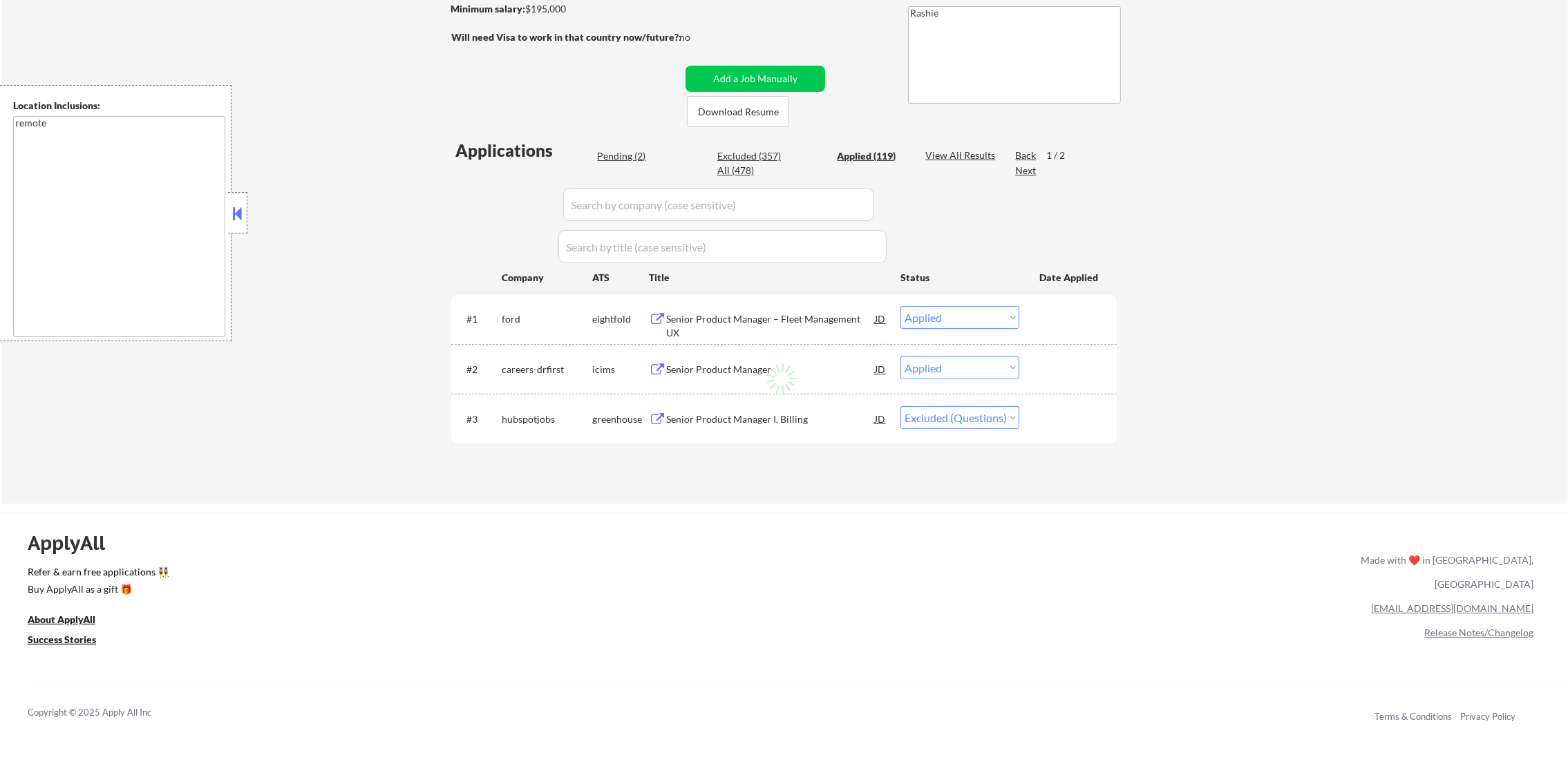
select select ""applied""
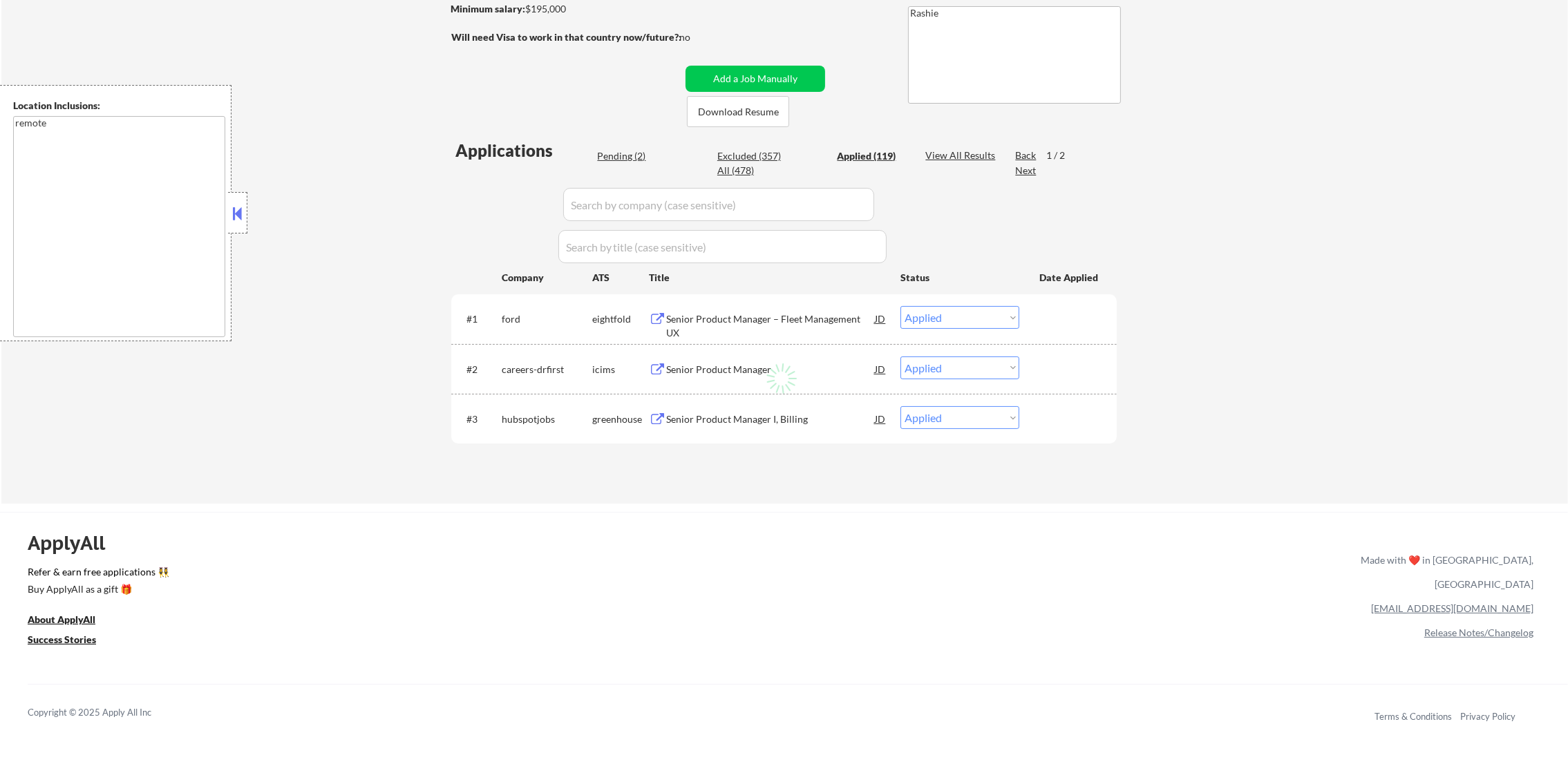
select select ""applied""
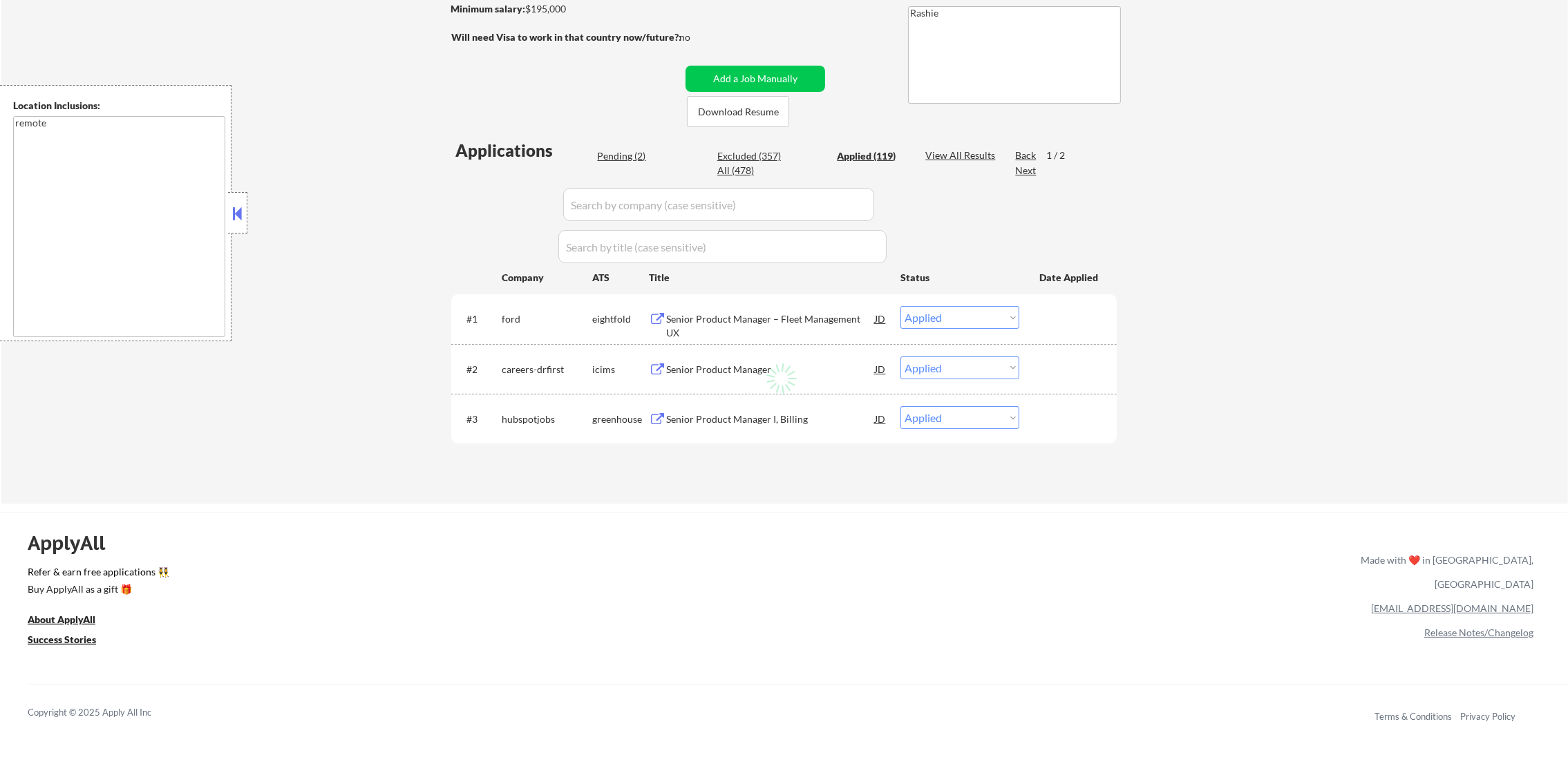
select select ""applied""
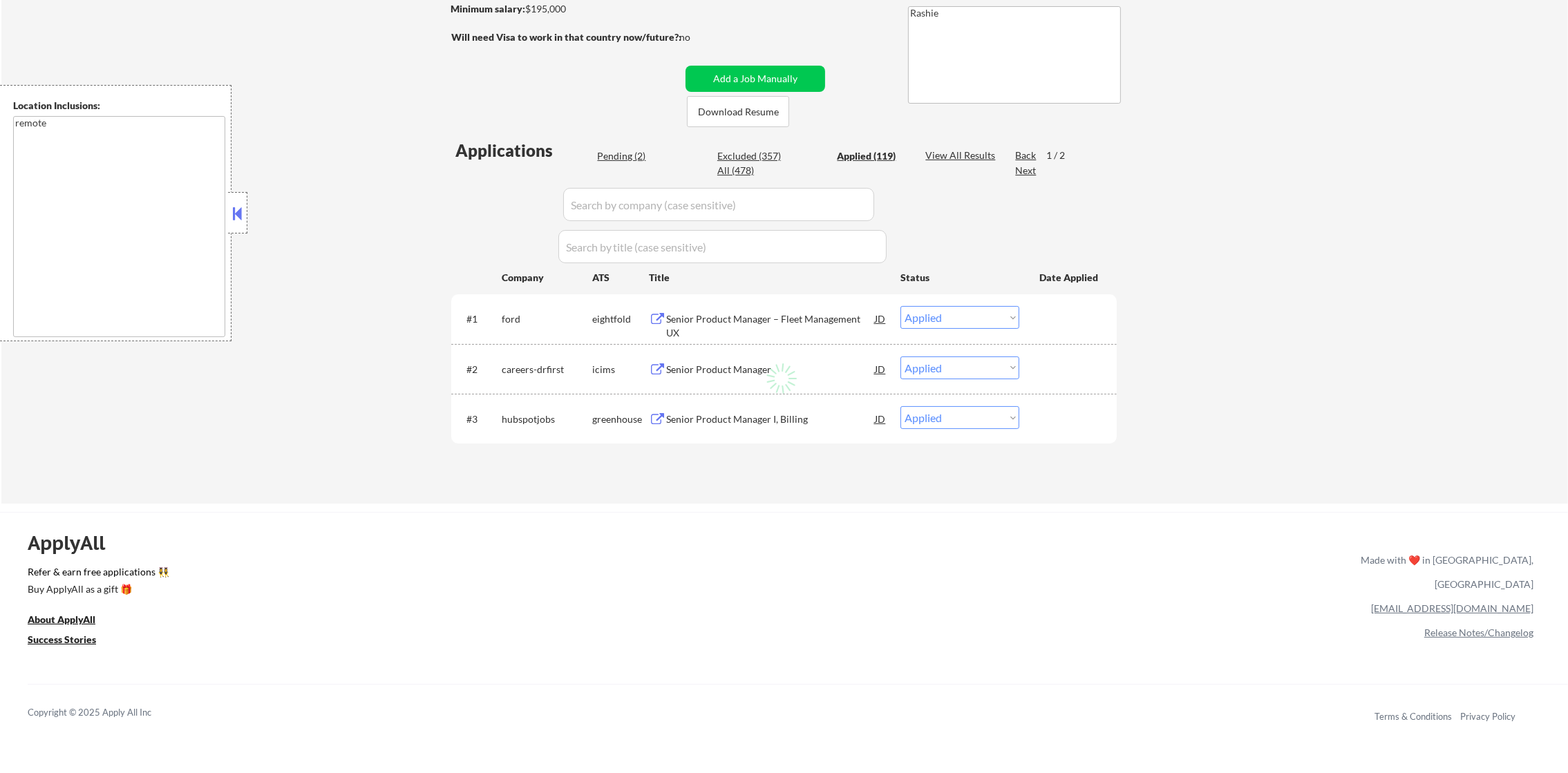
select select ""applied""
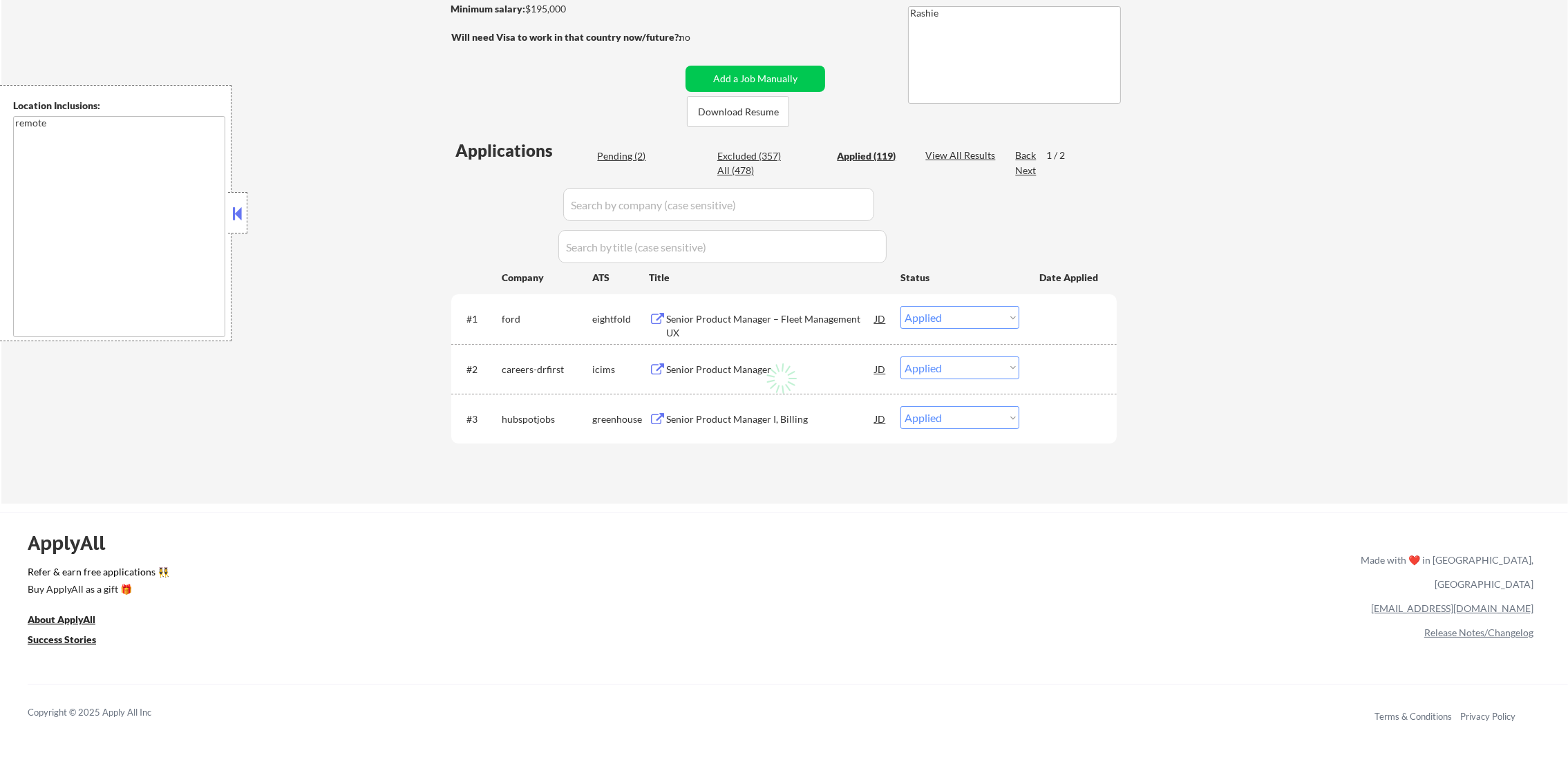
select select ""applied""
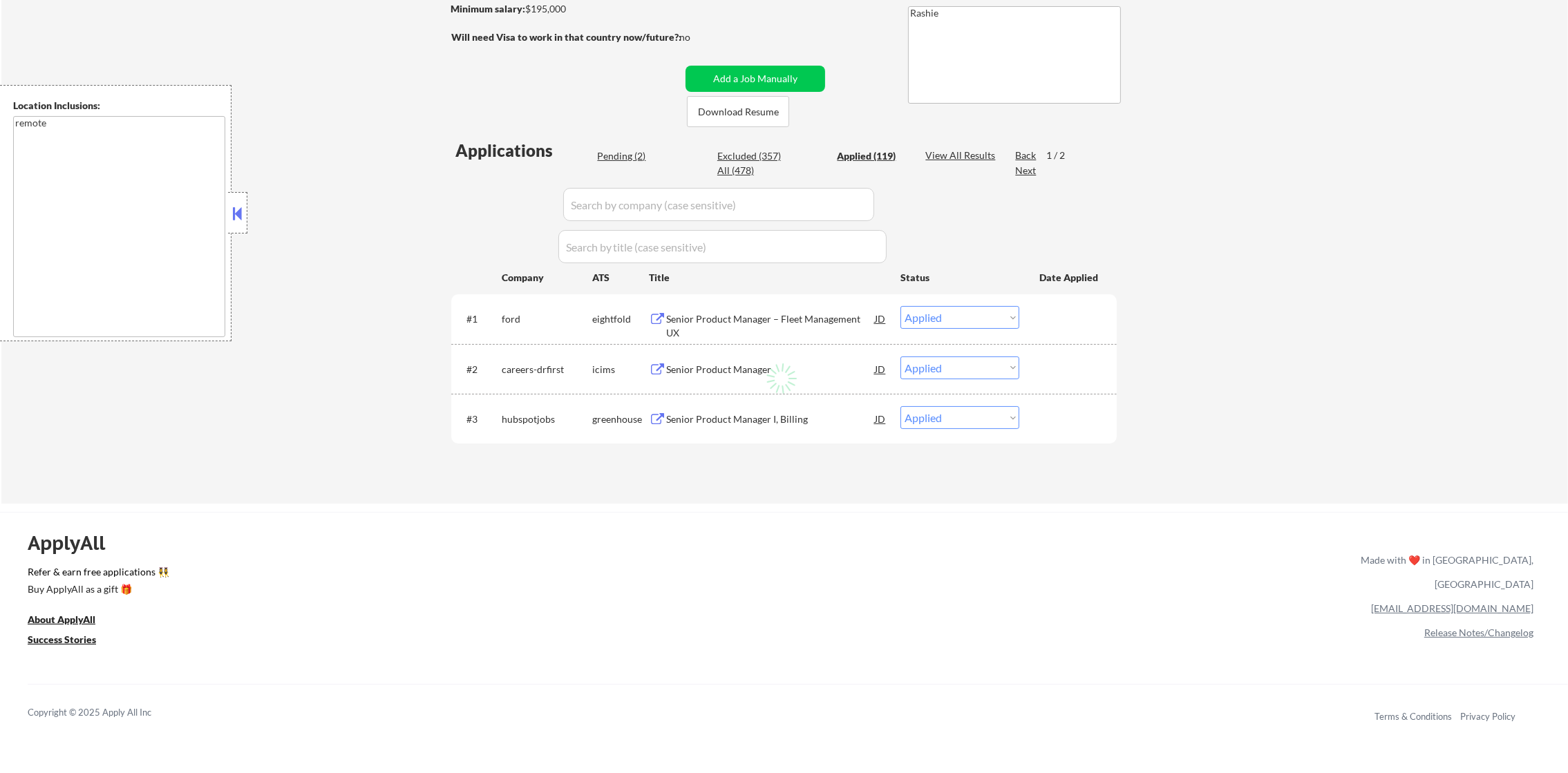
select select ""applied""
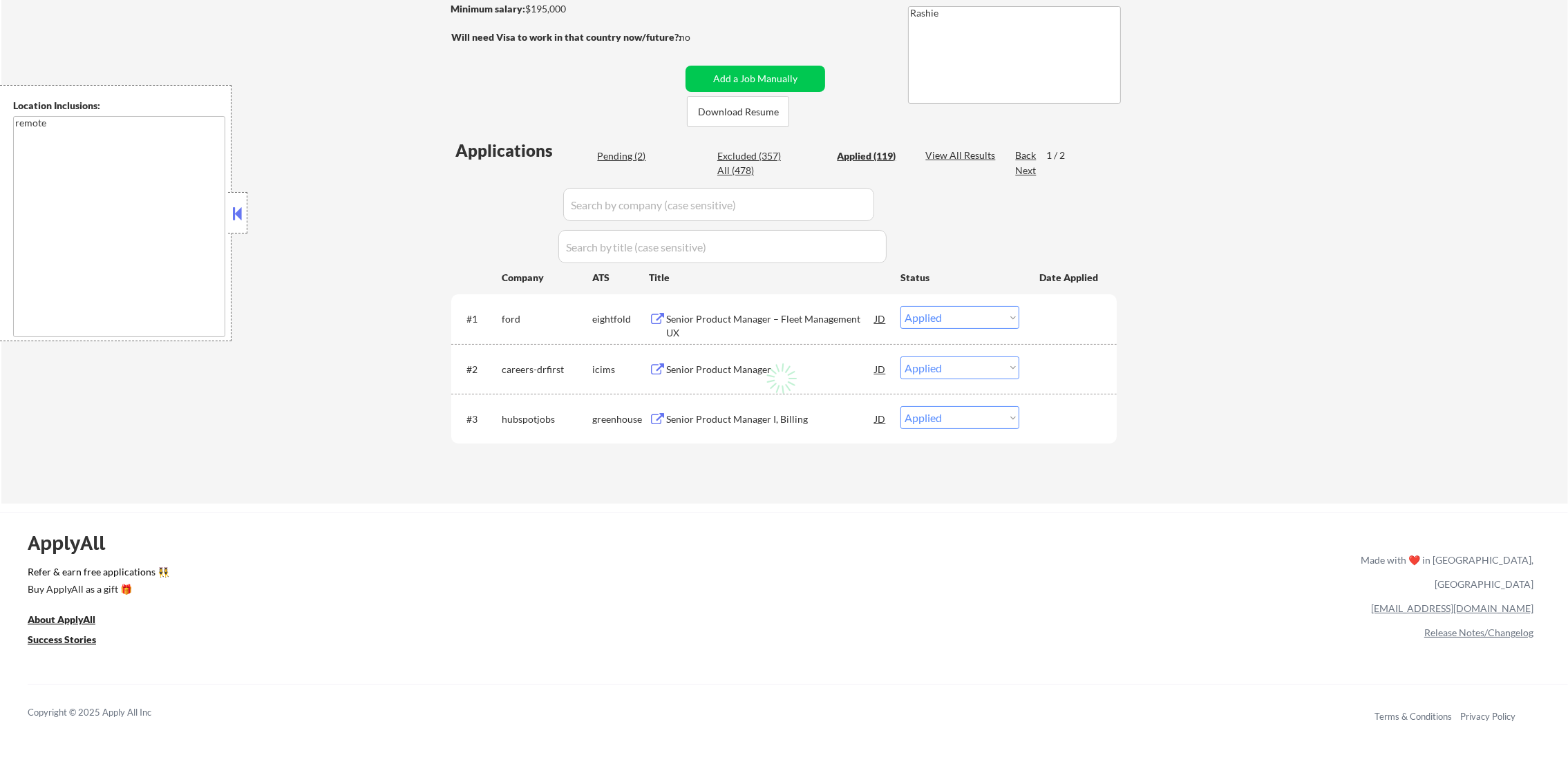
select select ""applied""
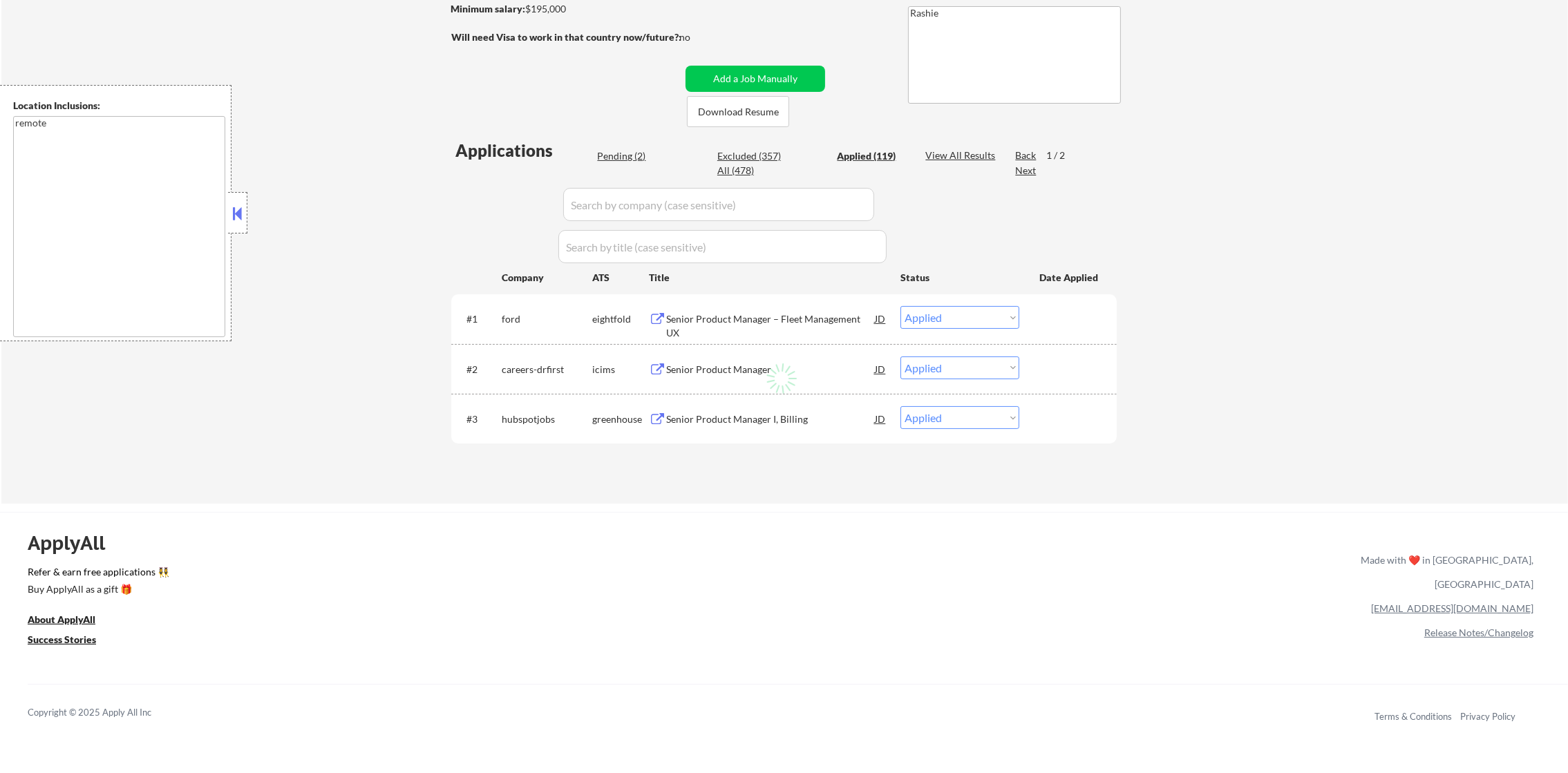
select select ""applied""
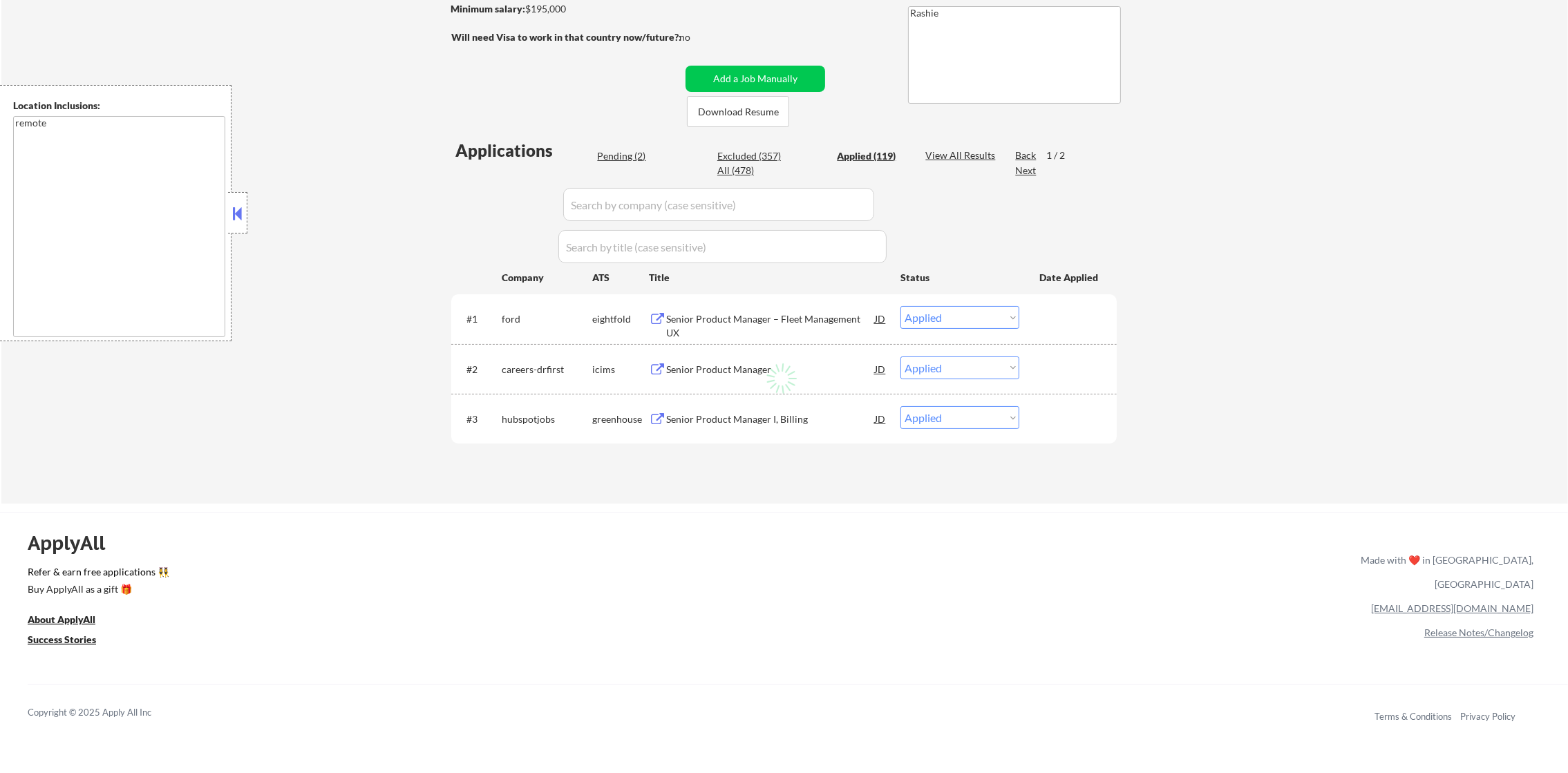
select select ""applied""
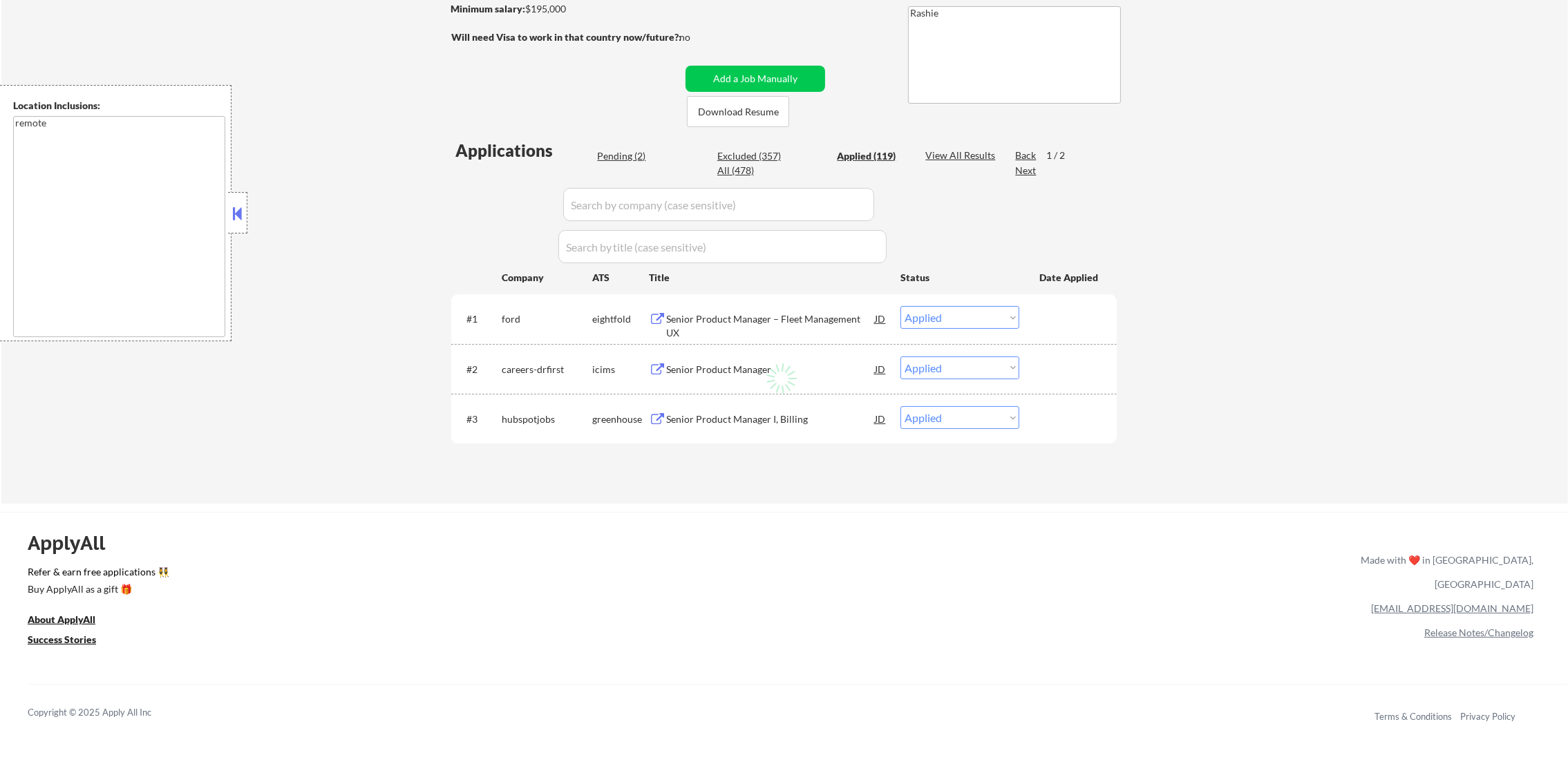
select select ""applied""
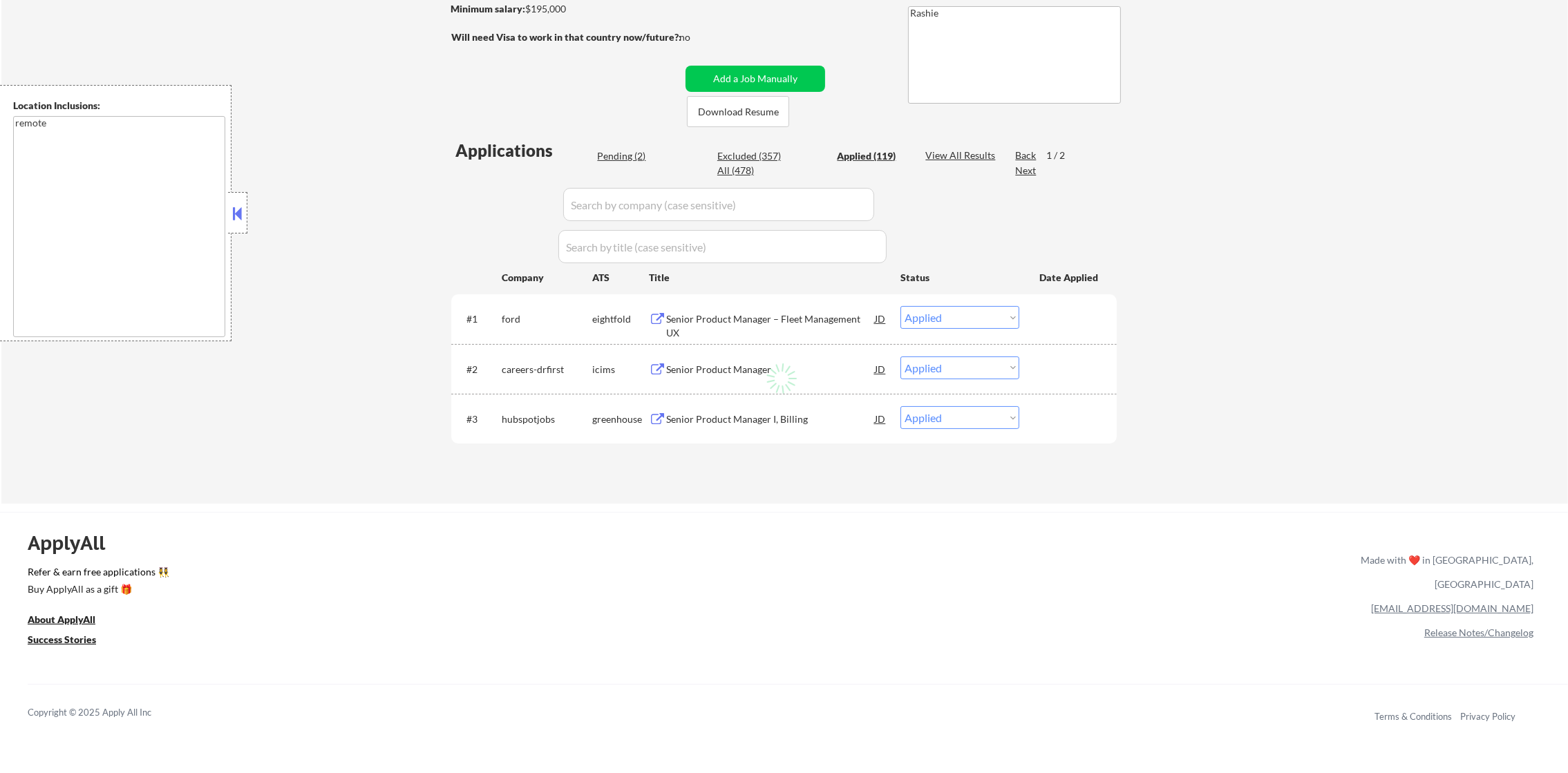
select select ""applied""
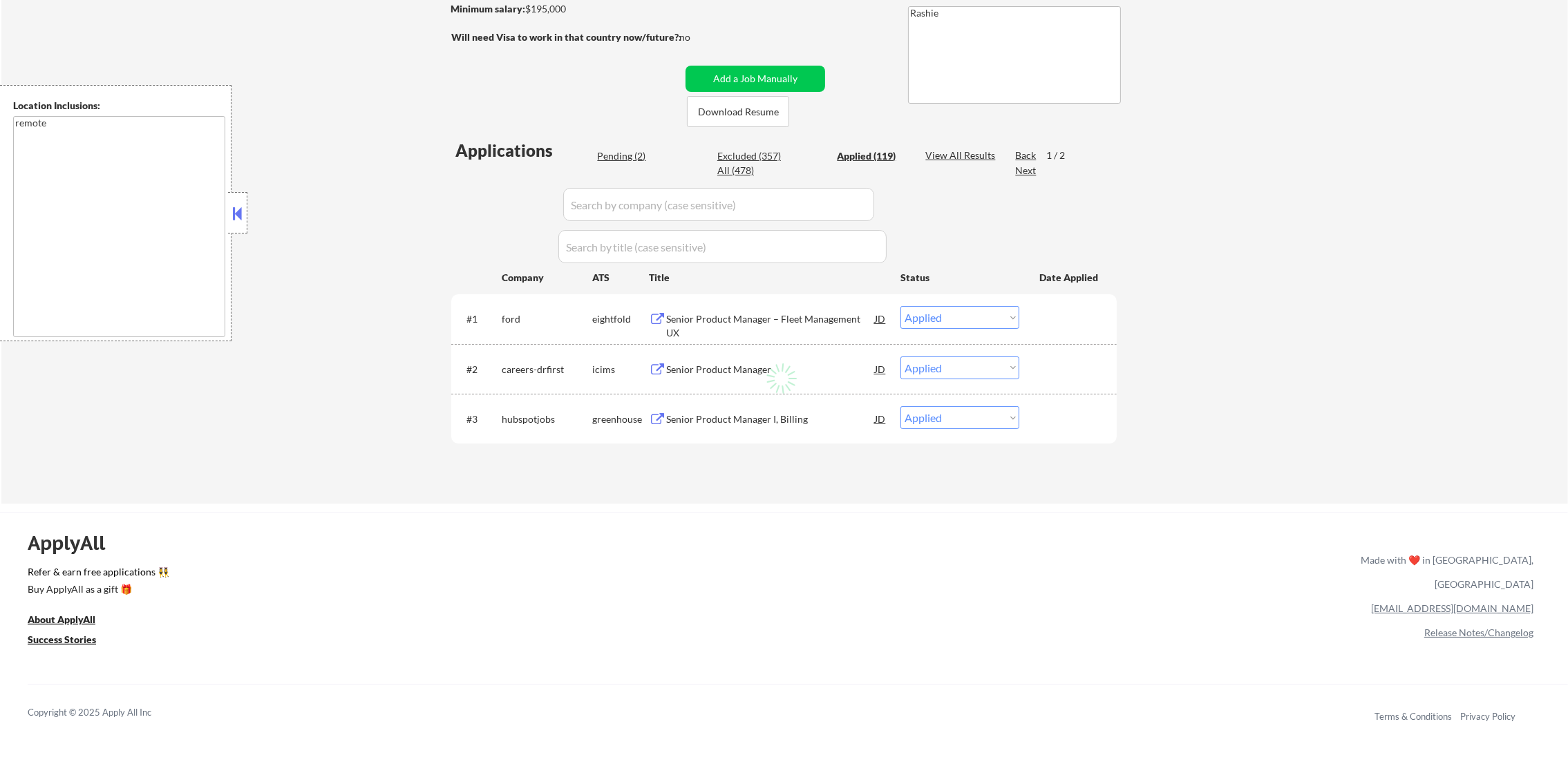
select select ""applied""
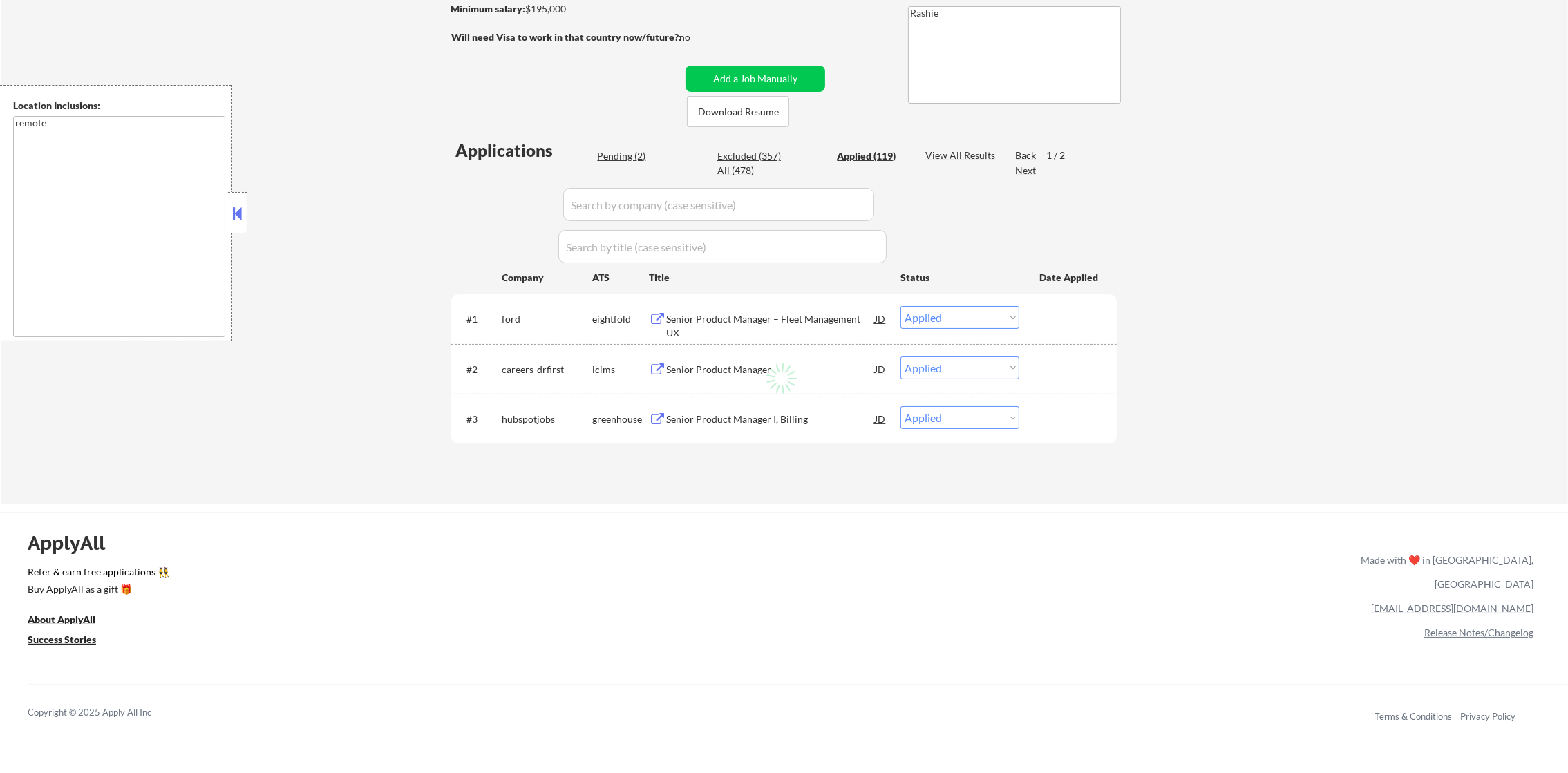
select select ""applied""
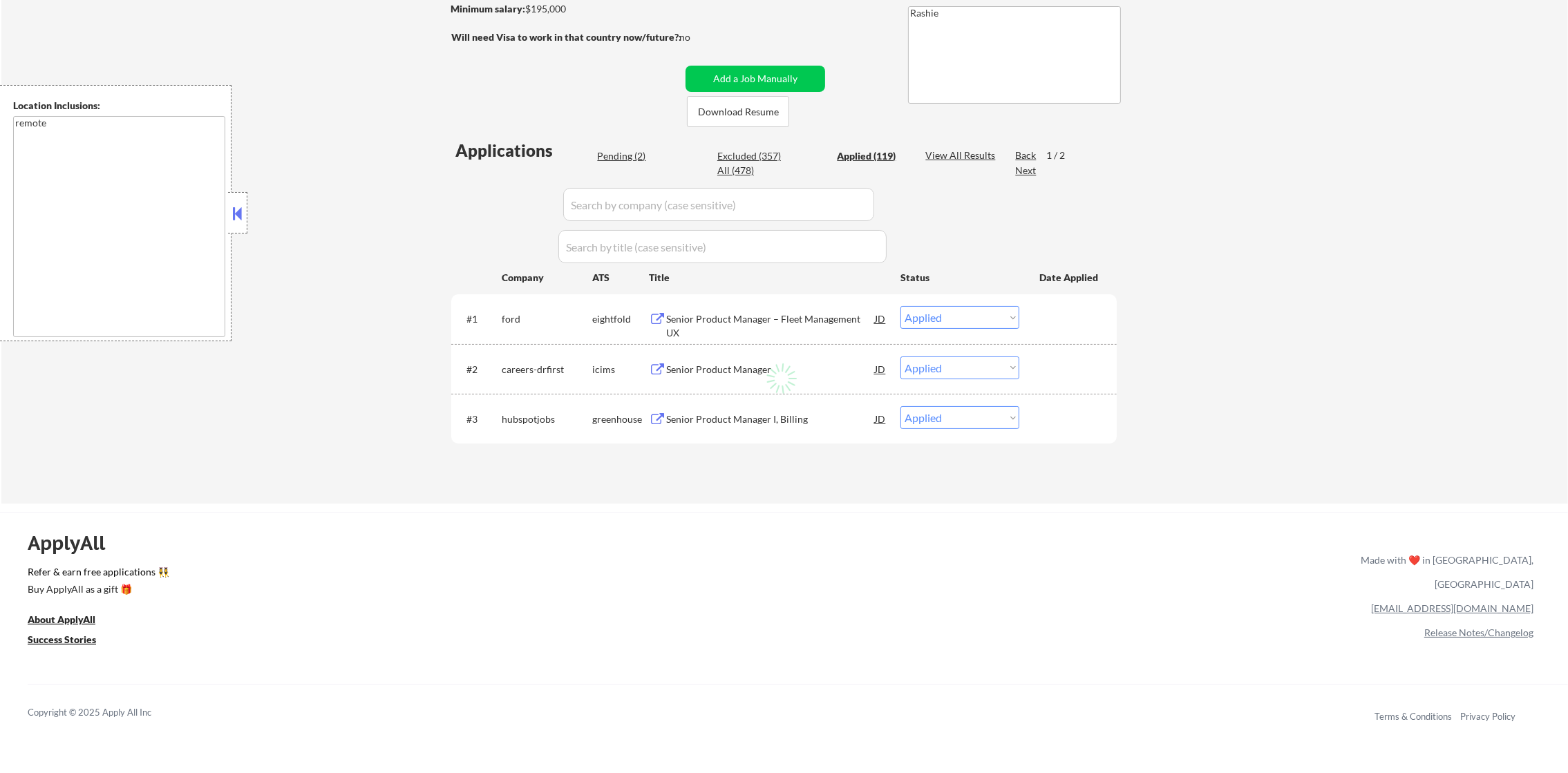
select select ""applied""
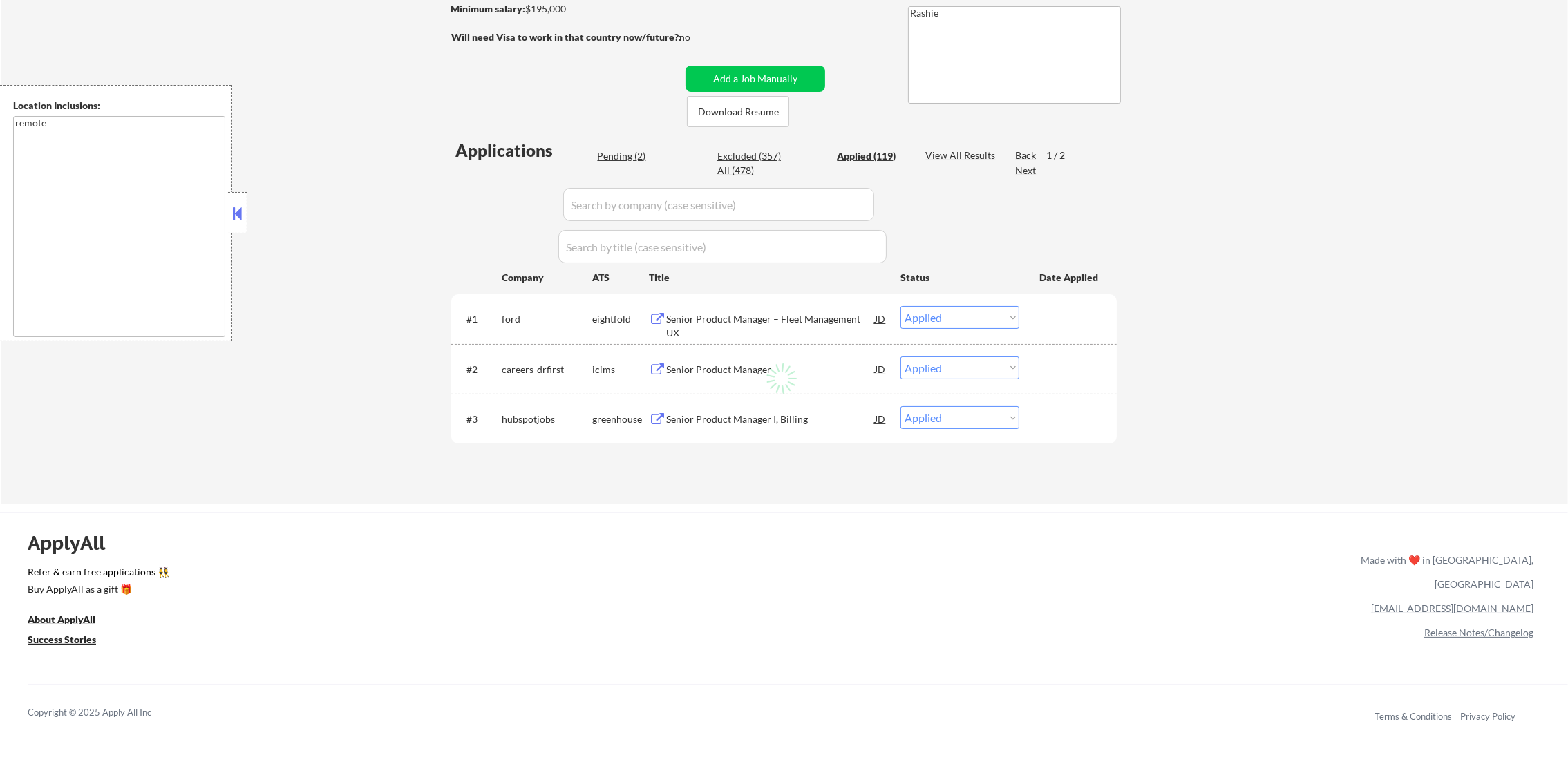
select select ""applied""
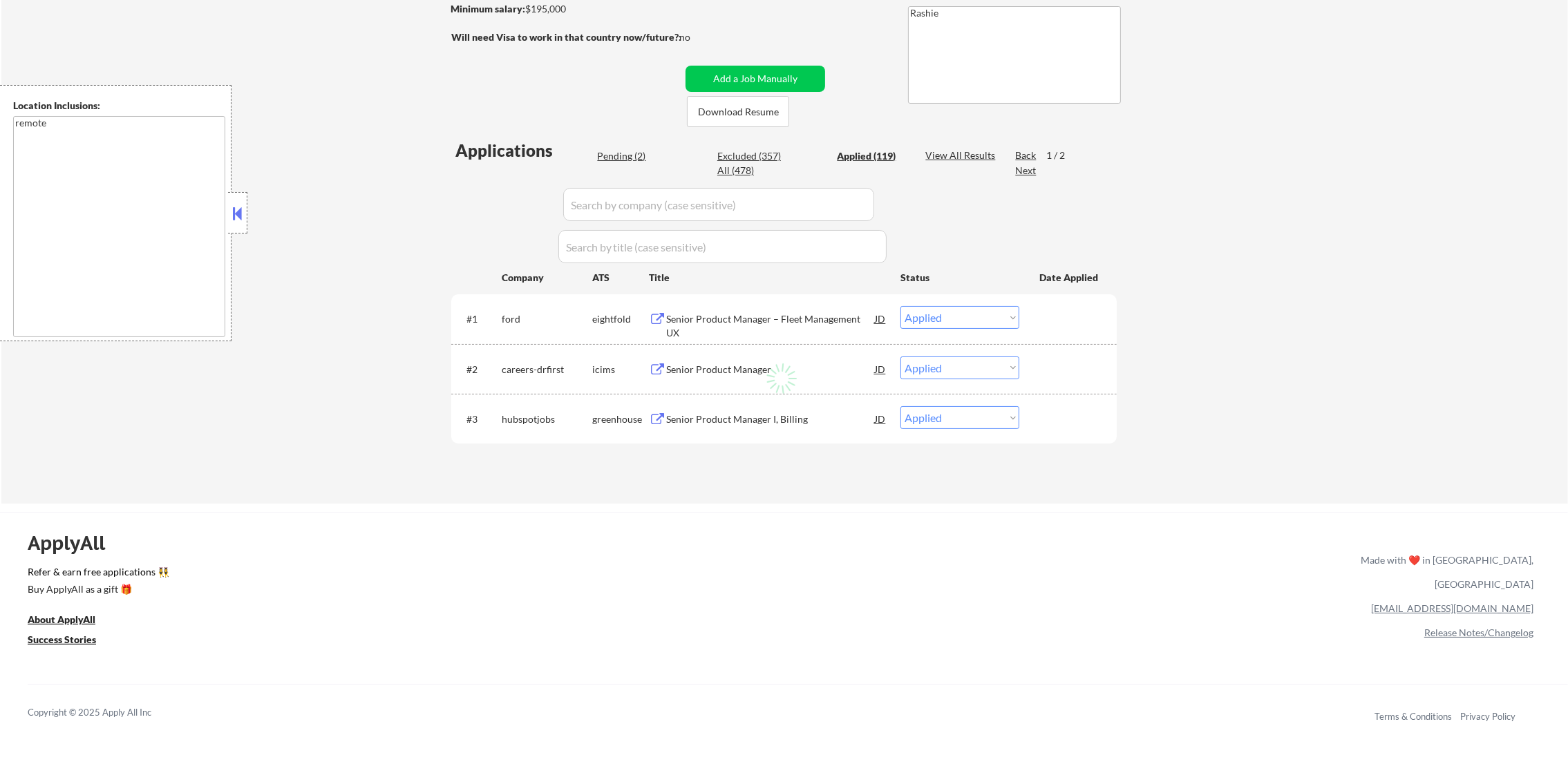
select select ""applied""
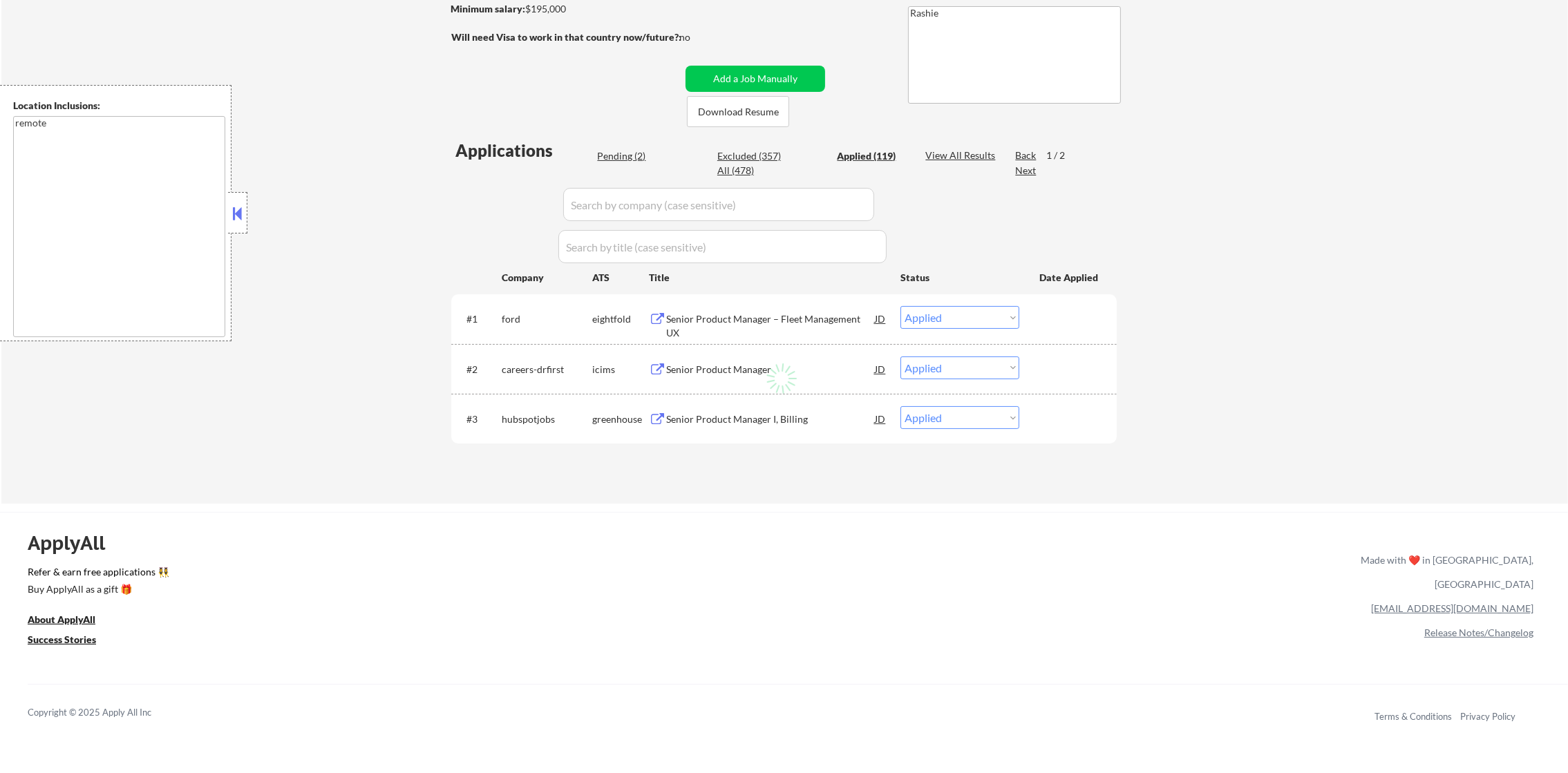
select select ""applied""
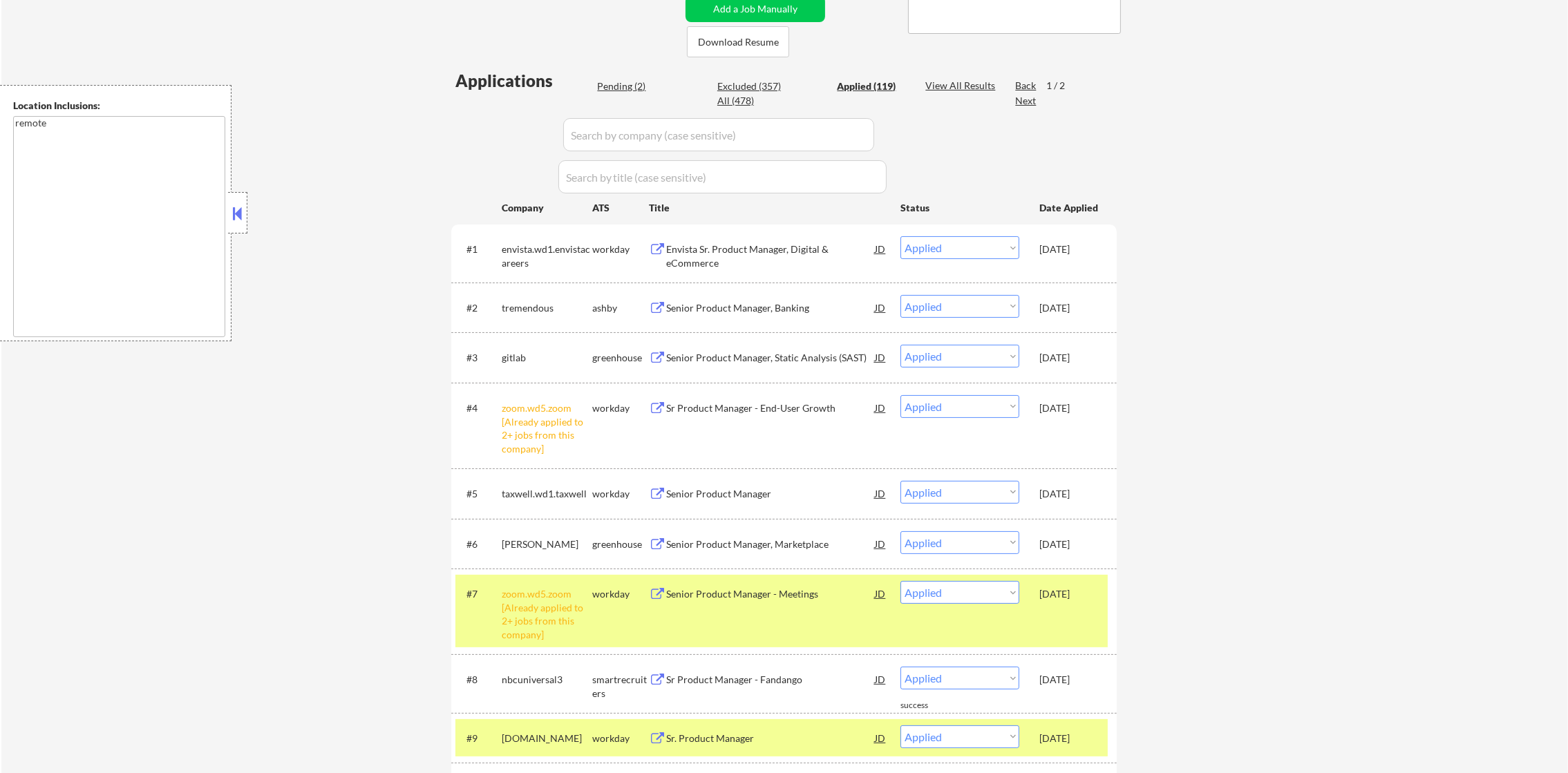
scroll to position [379, 0]
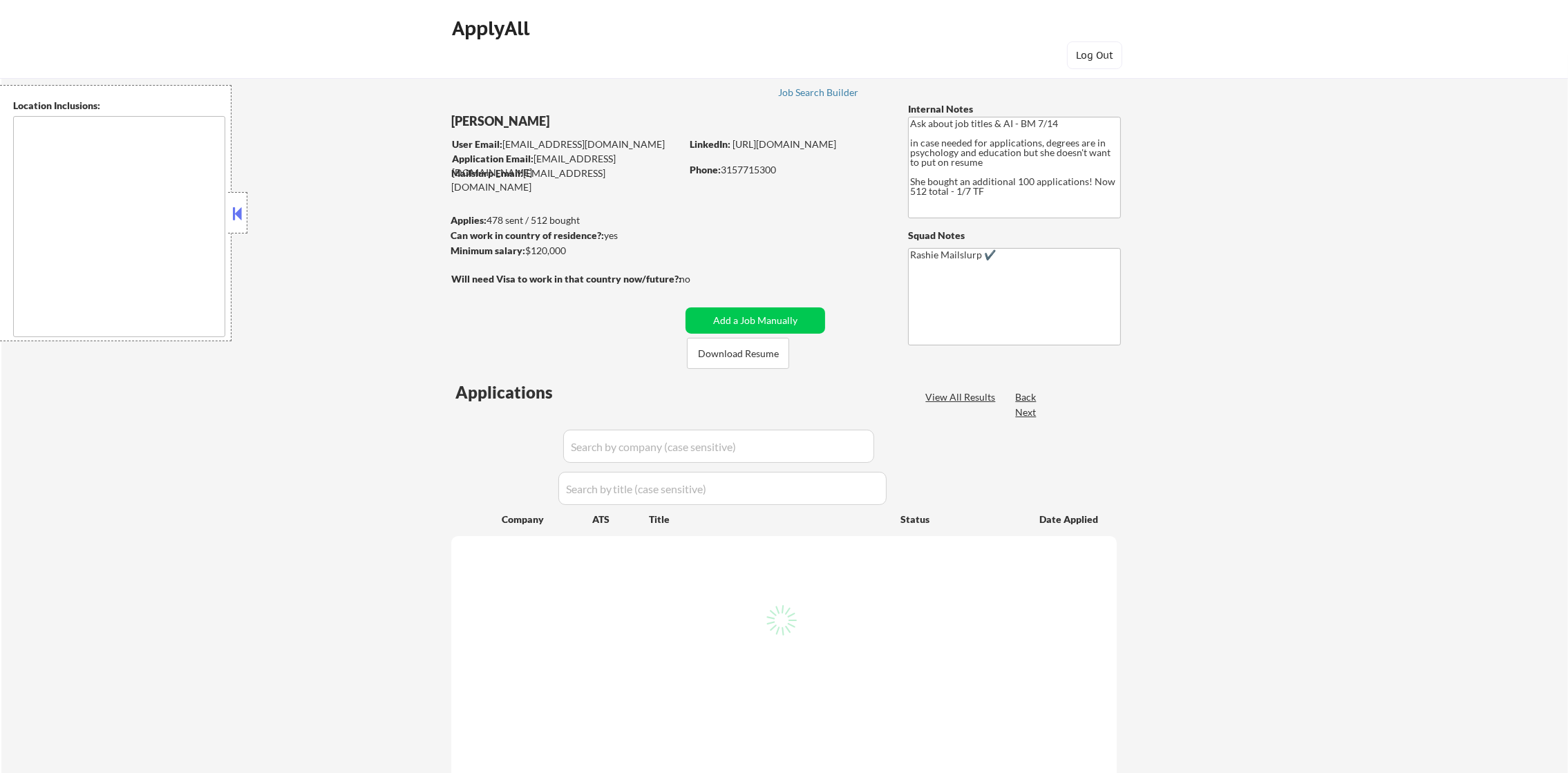
select select ""pending""
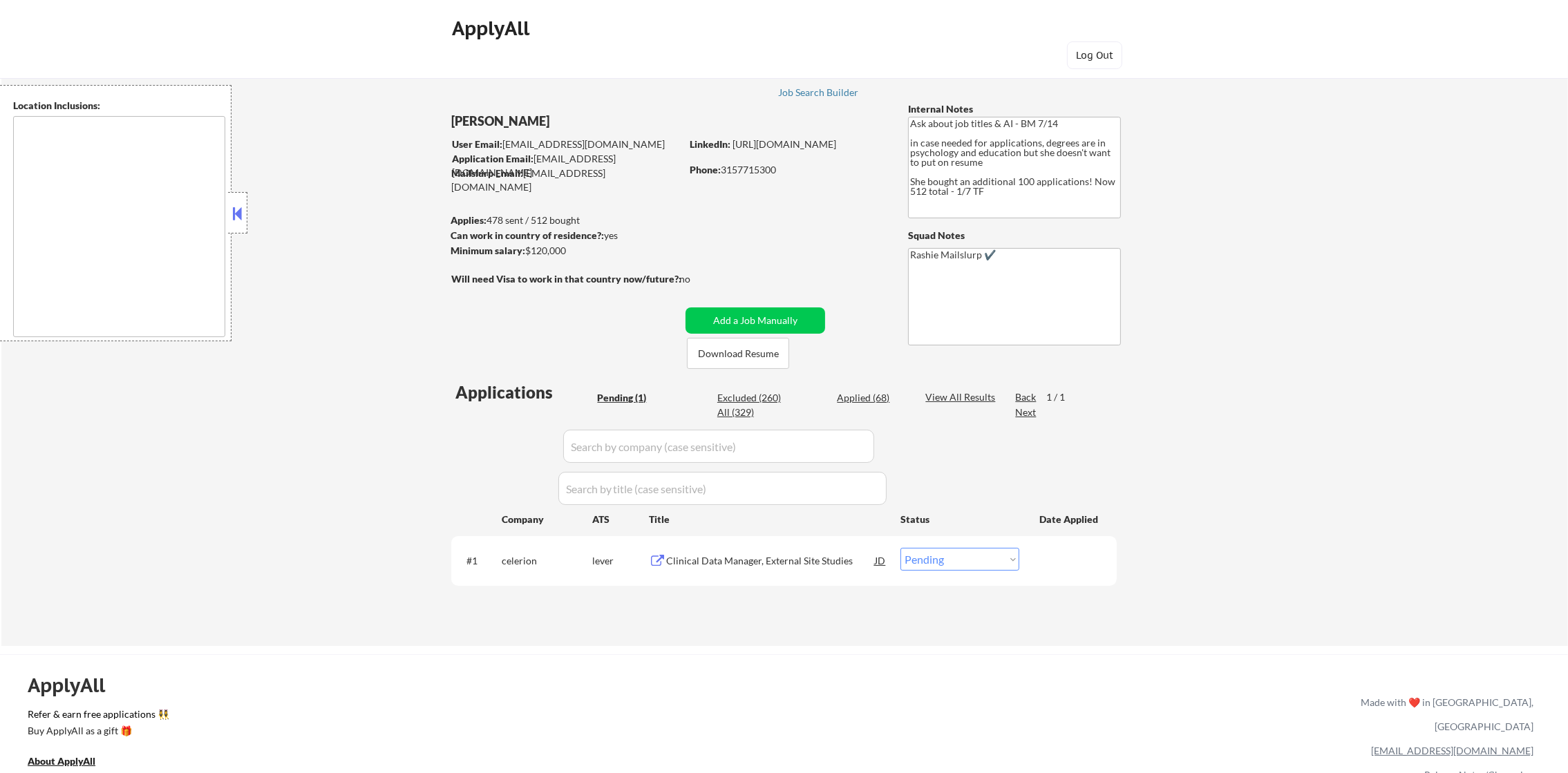
type textarea "remote"
click at [746, 563] on div "Clinical Data Manager, External Site Studies" at bounding box center [770, 561] width 209 height 14
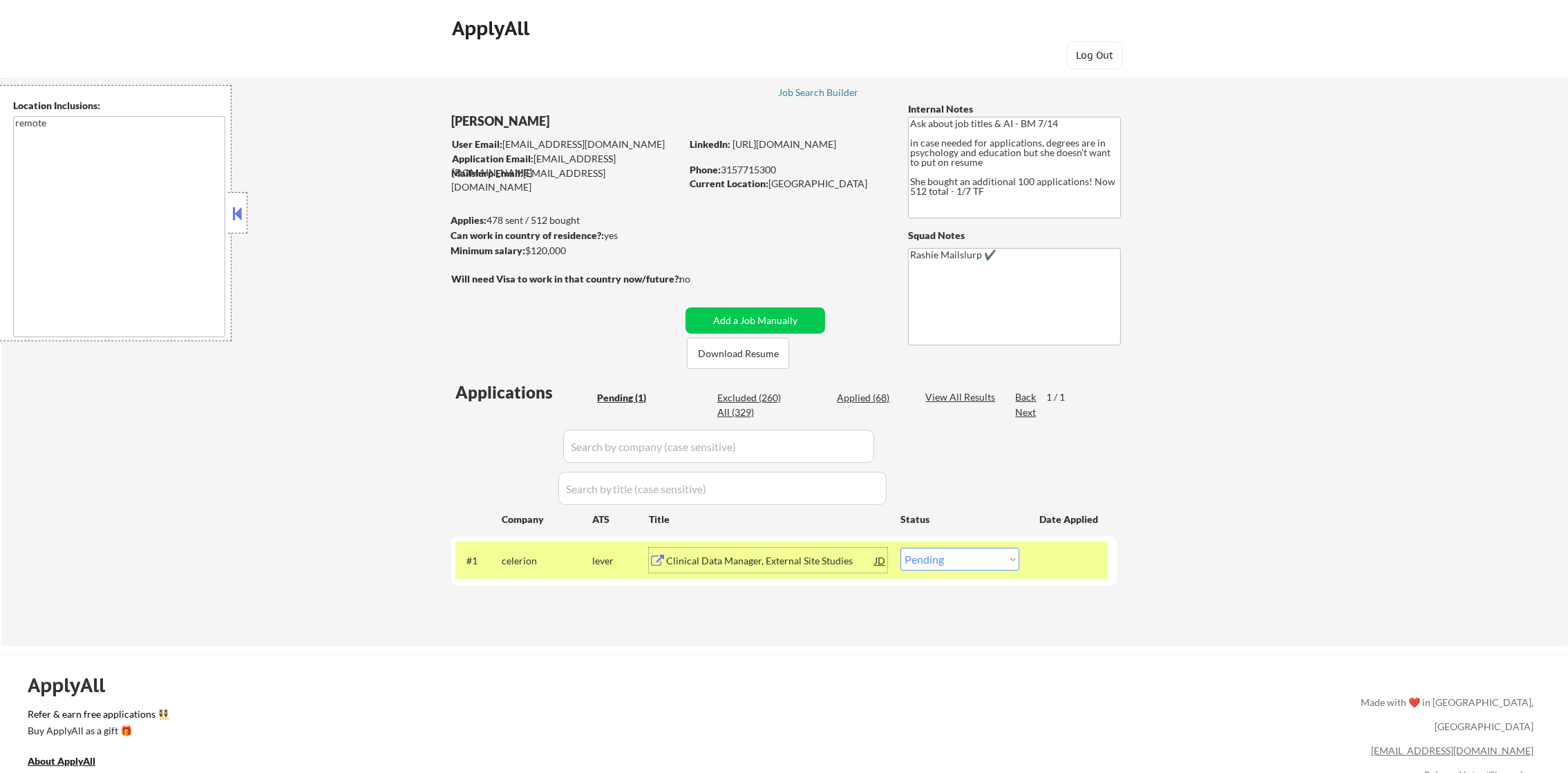
click at [932, 546] on div "#1 celerion lever Clinical Data Manager, External Site Studies JD Choose an opt…" at bounding box center [781, 560] width 652 height 38
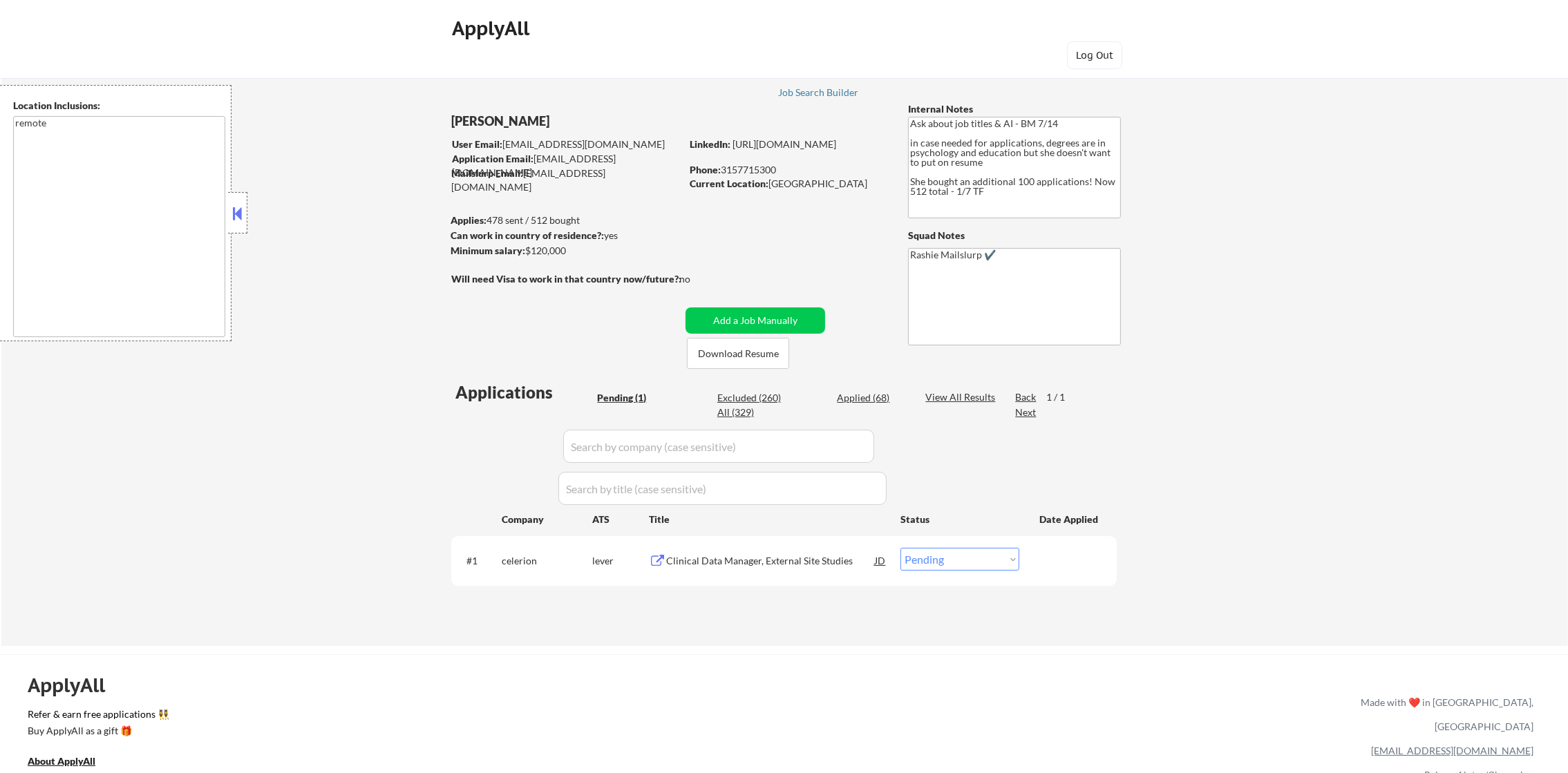
click at [927, 563] on select "Choose an option... Pending Applied Excluded (Questions) Excluded (Expired) Exc…" at bounding box center [960, 559] width 119 height 23
select select ""excluded__bad_match_""
click at [900, 548] on select "Choose an option... Pending Applied Excluded (Questions) Excluded (Expired) Exc…" at bounding box center [960, 559] width 119 height 23
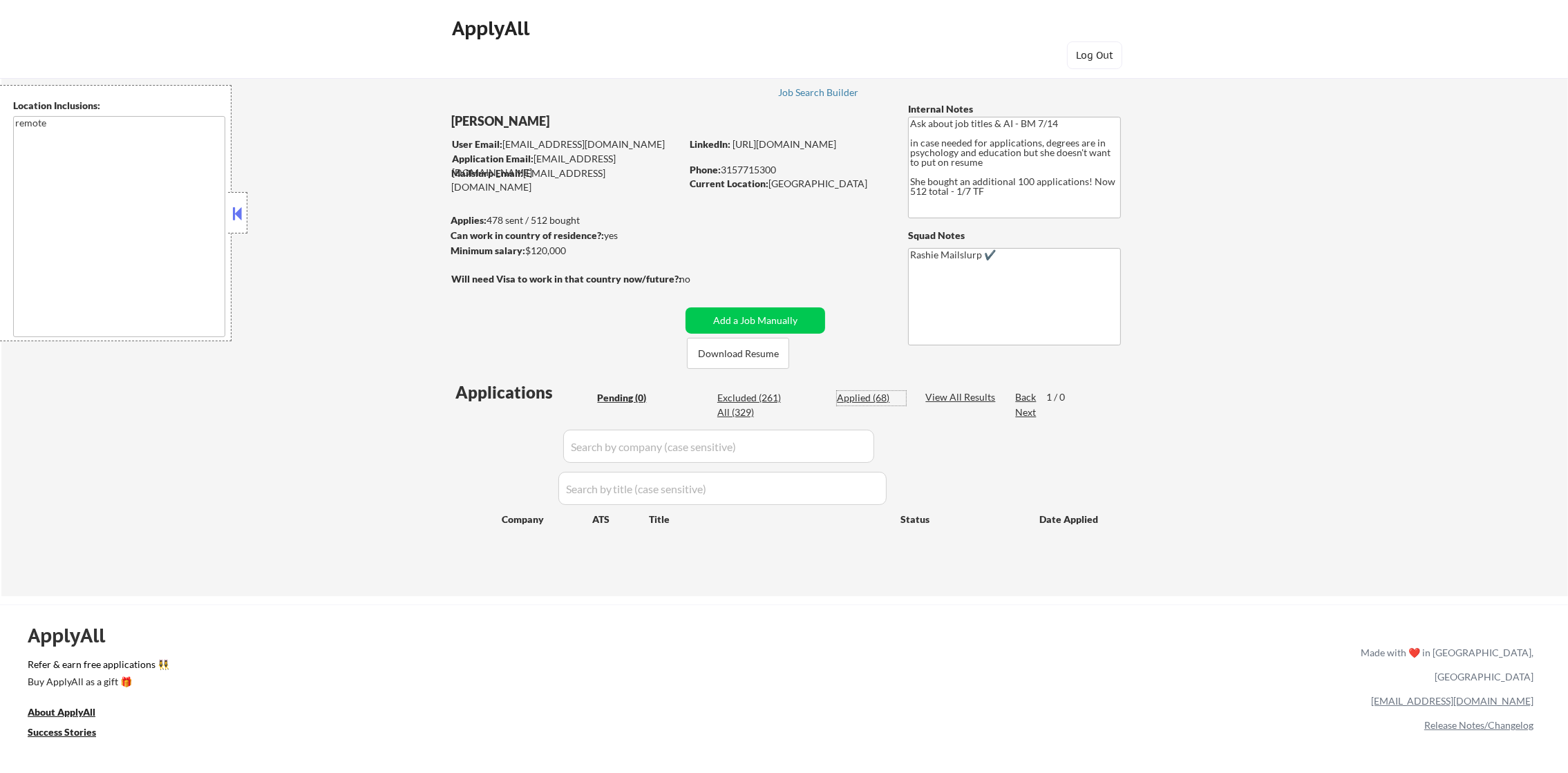
click at [864, 395] on div "Applied (68)" at bounding box center [871, 398] width 69 height 14
select select ""applied""
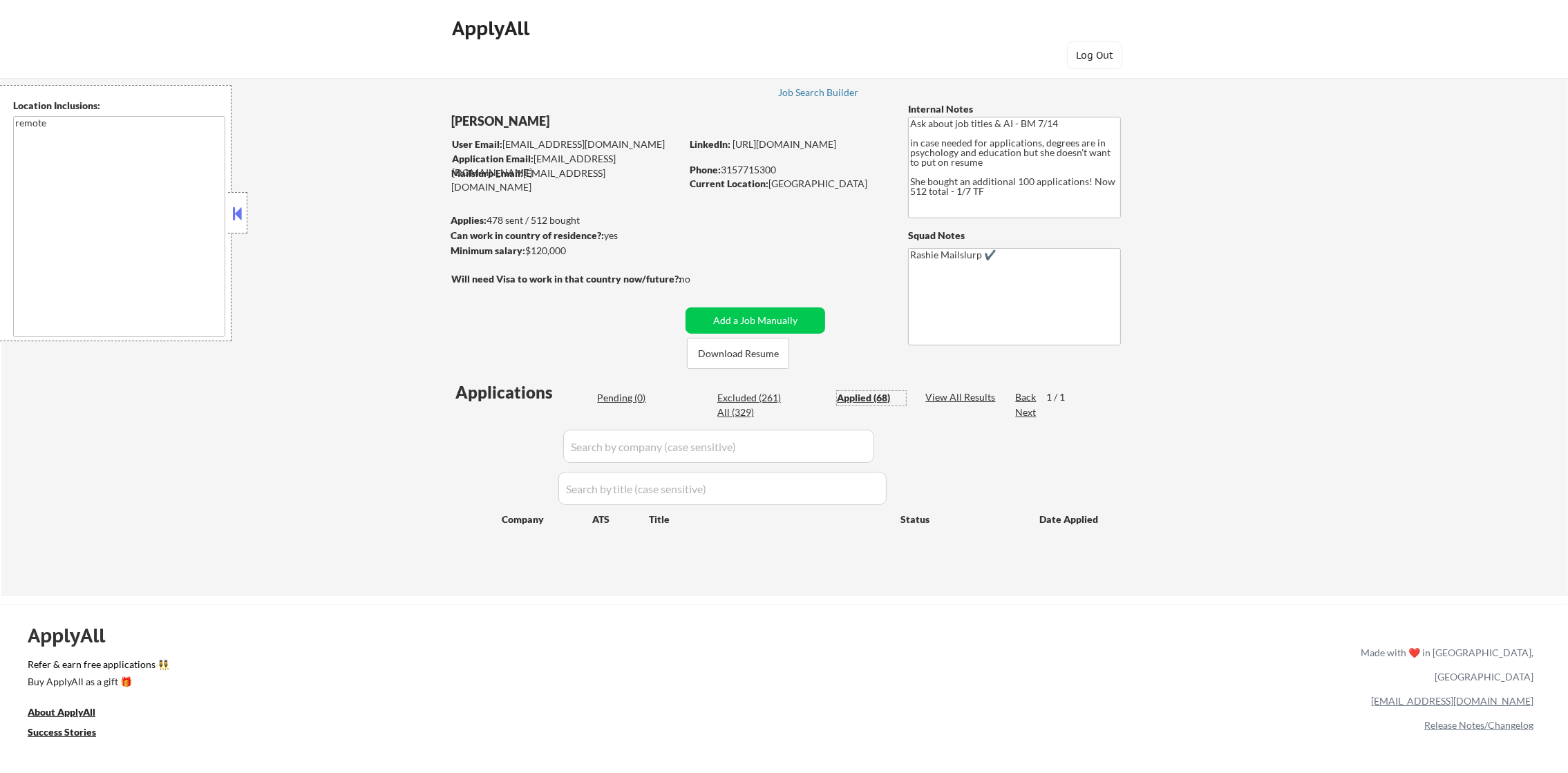
select select ""applied""
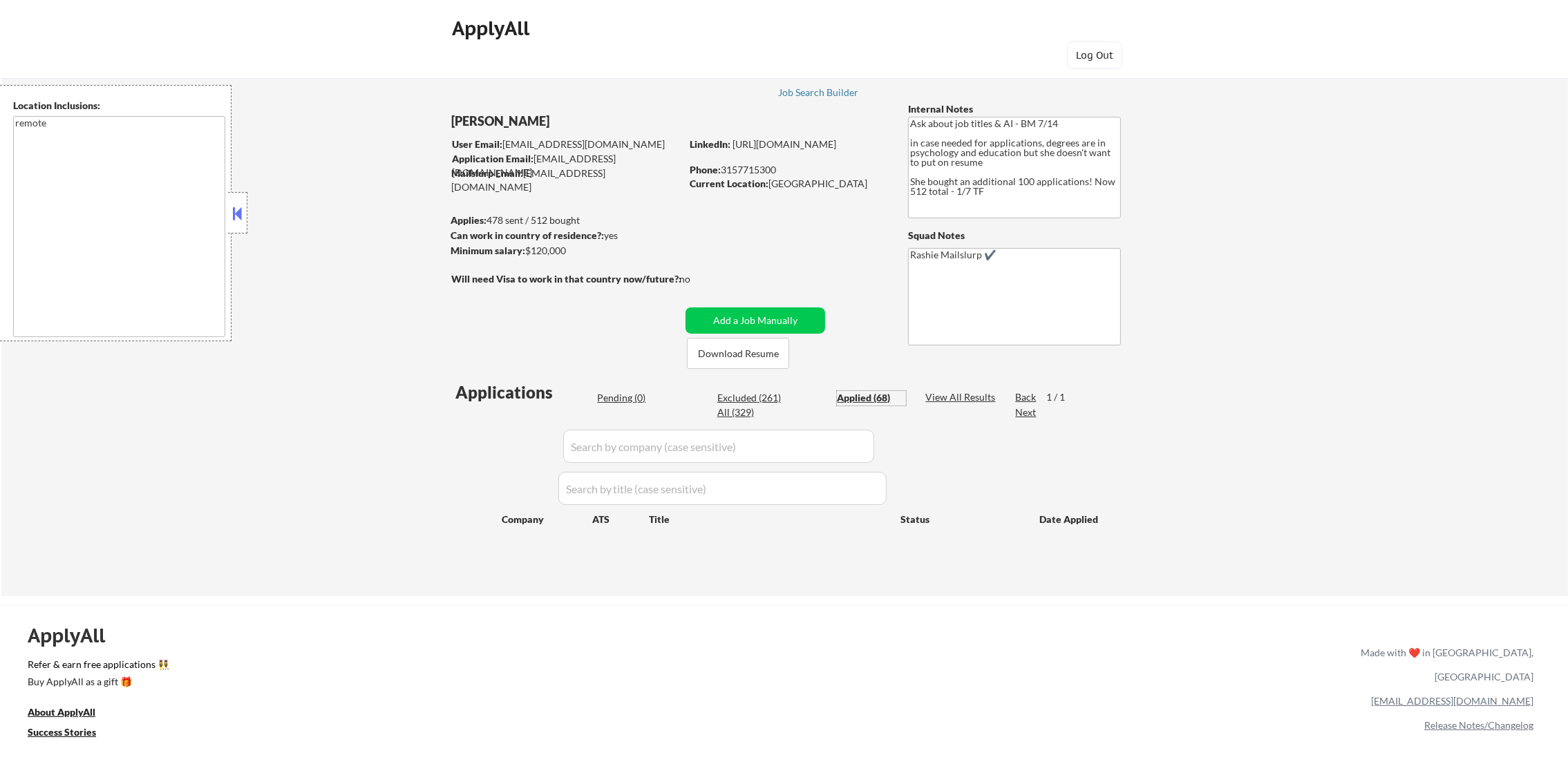
select select ""applied""
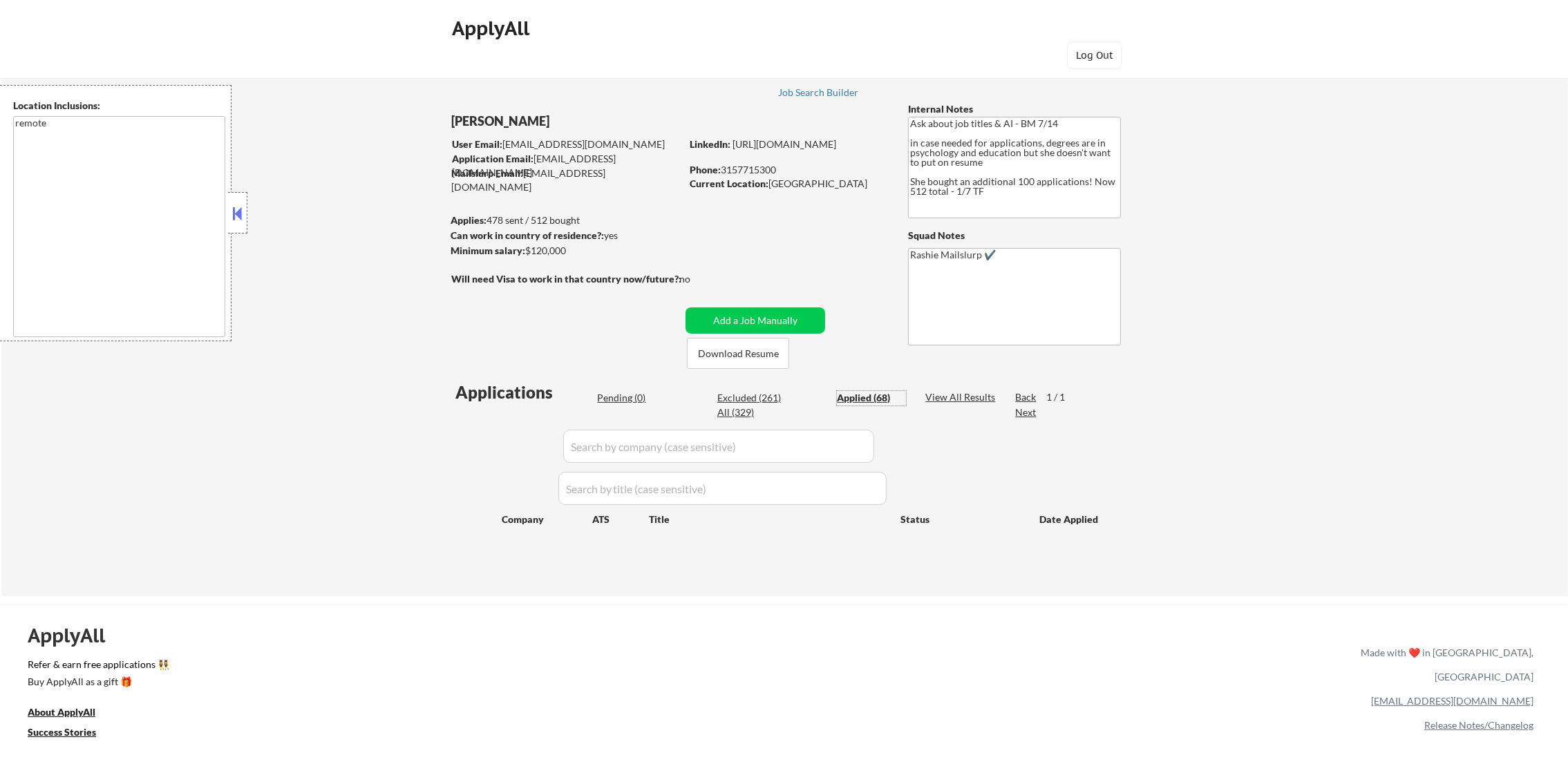
select select ""applied""
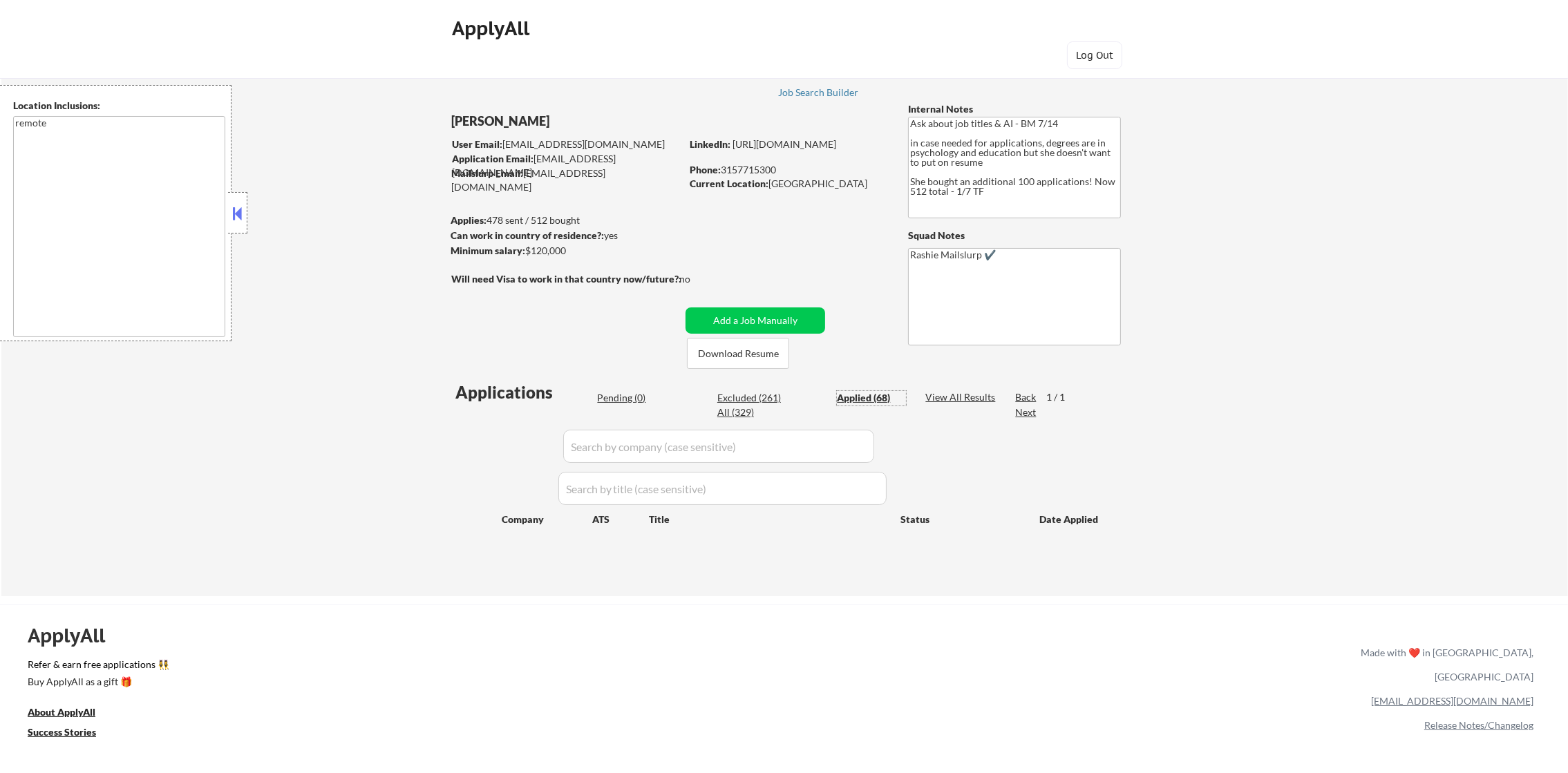
select select ""applied""
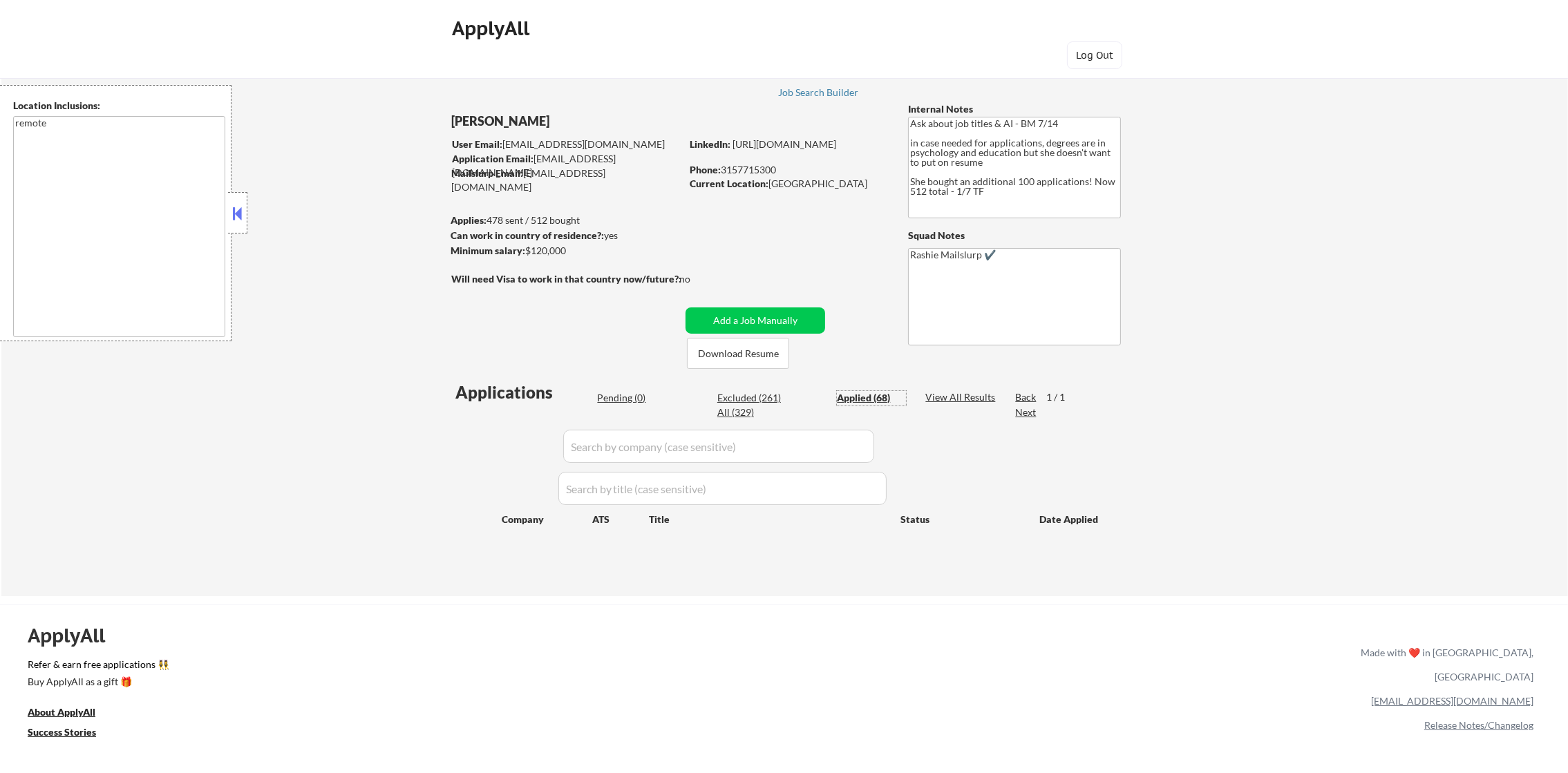
select select ""applied""
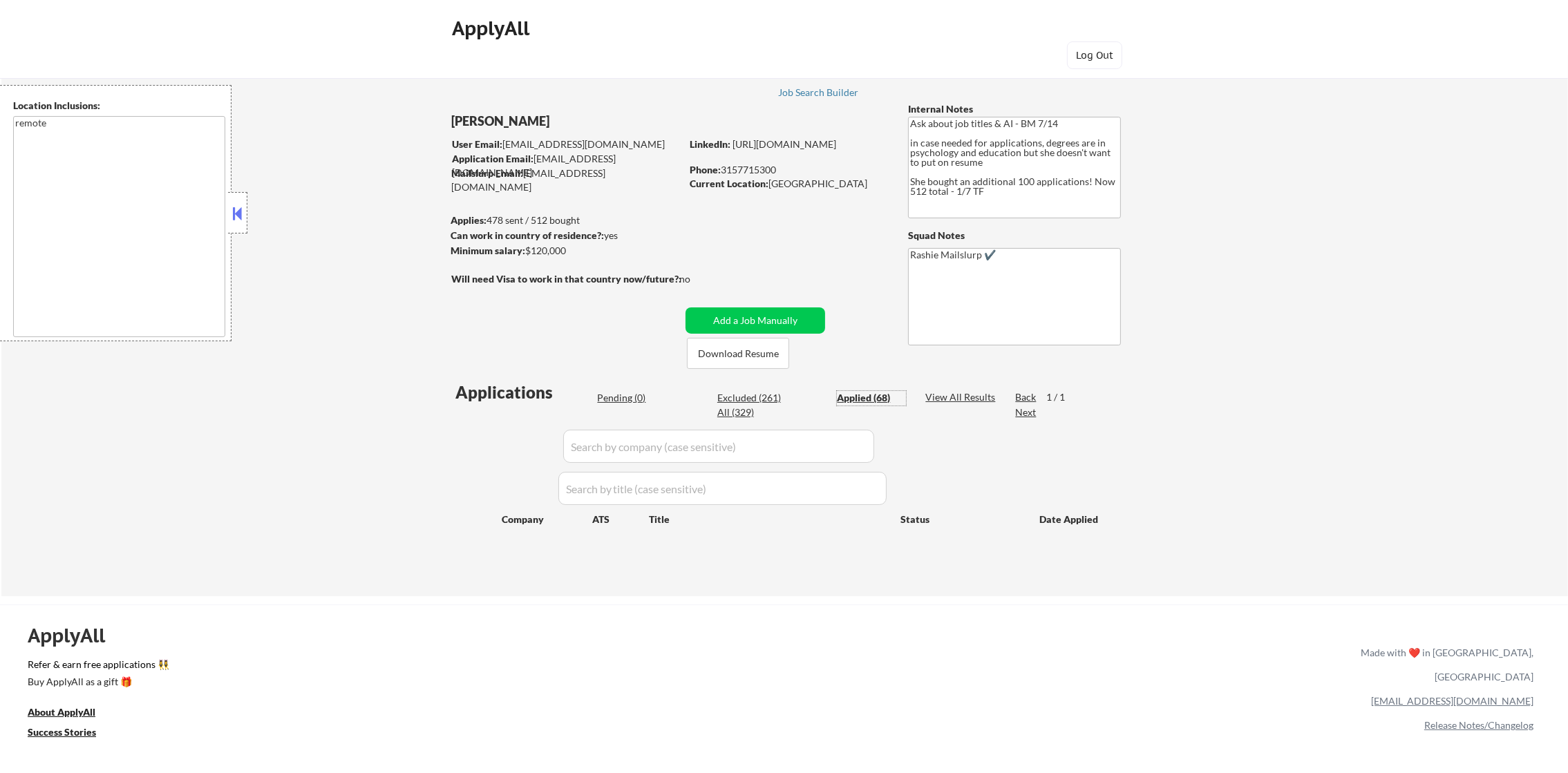
select select ""applied""
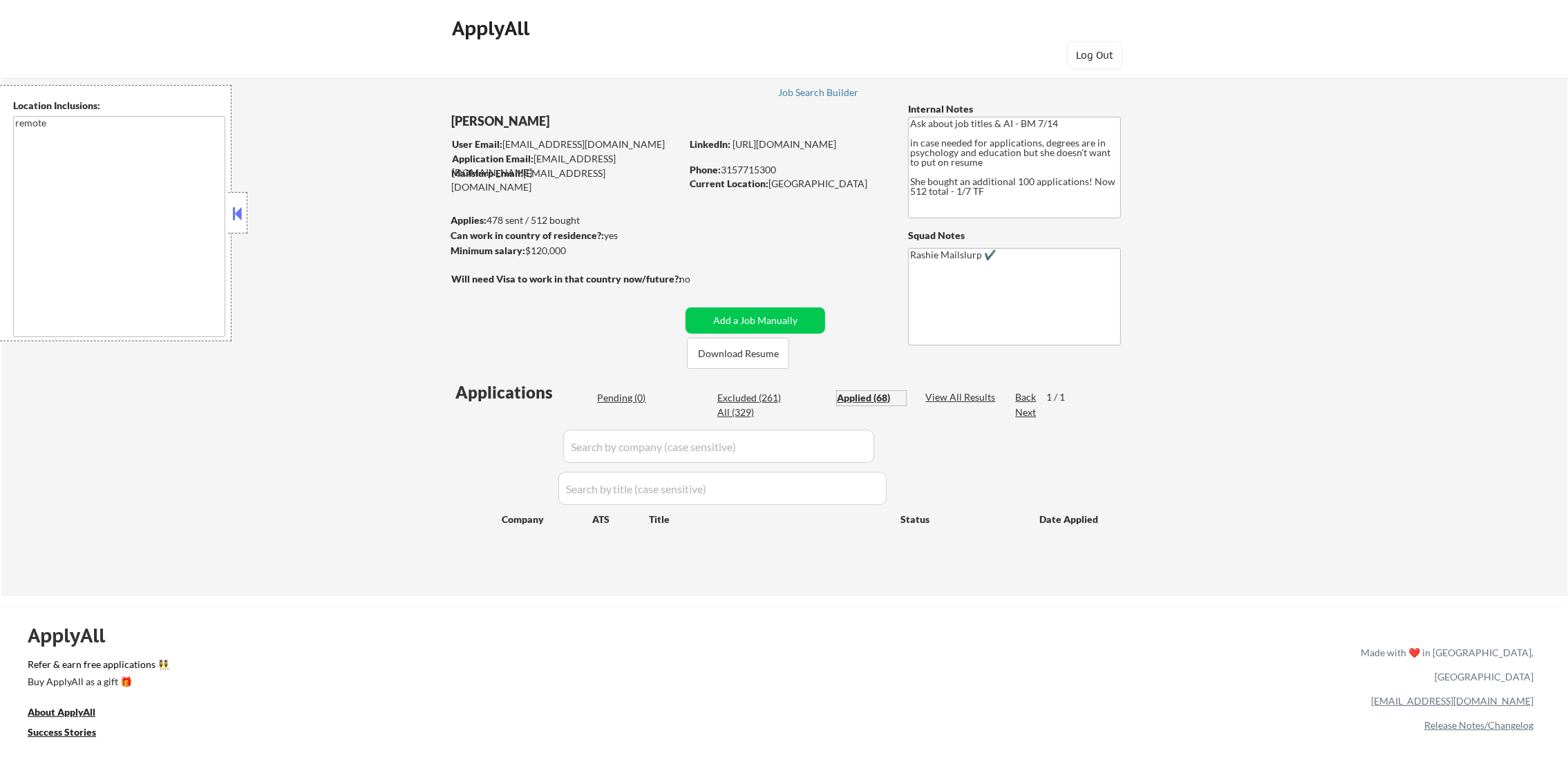
select select ""applied""
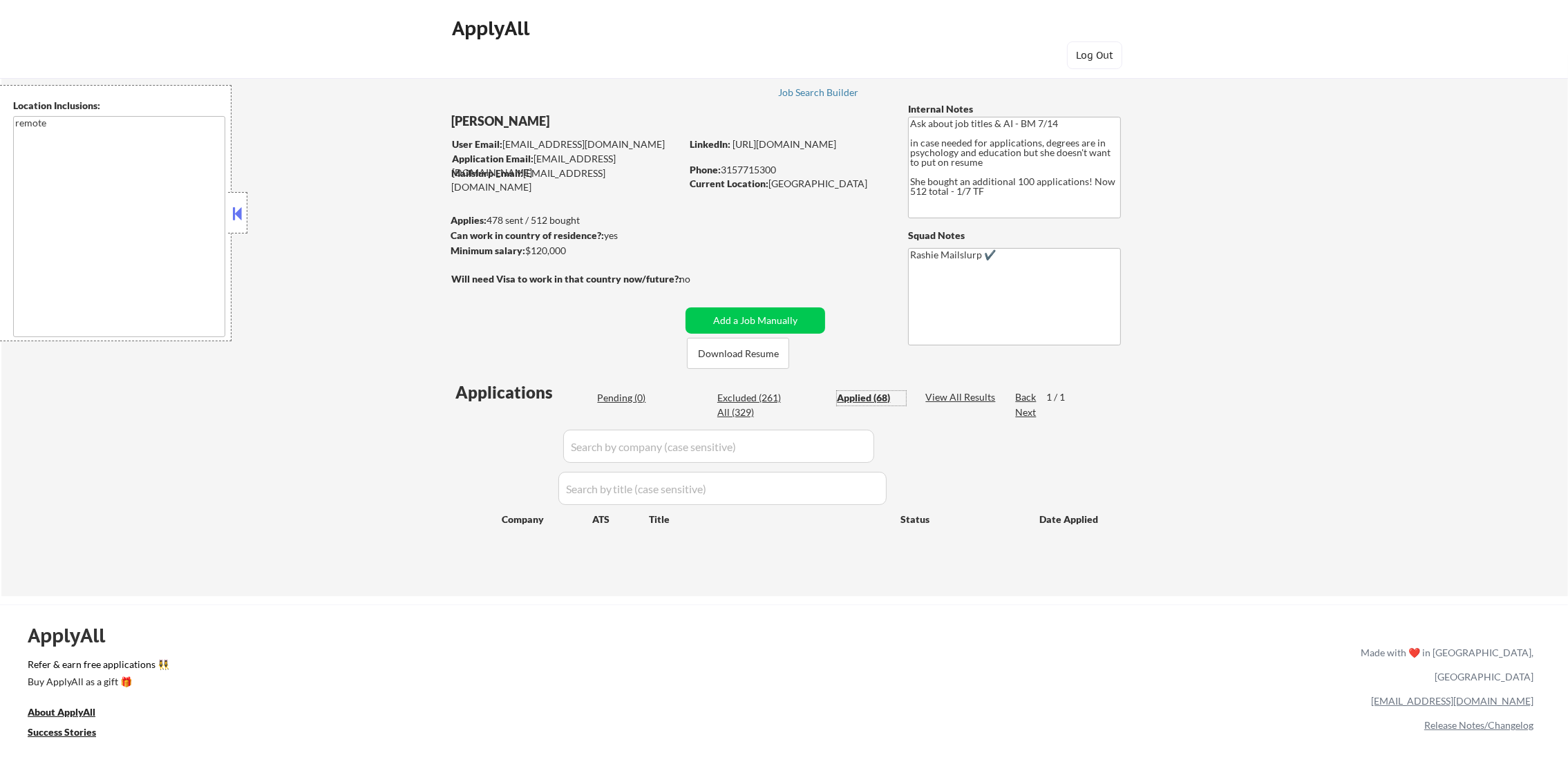
select select ""applied""
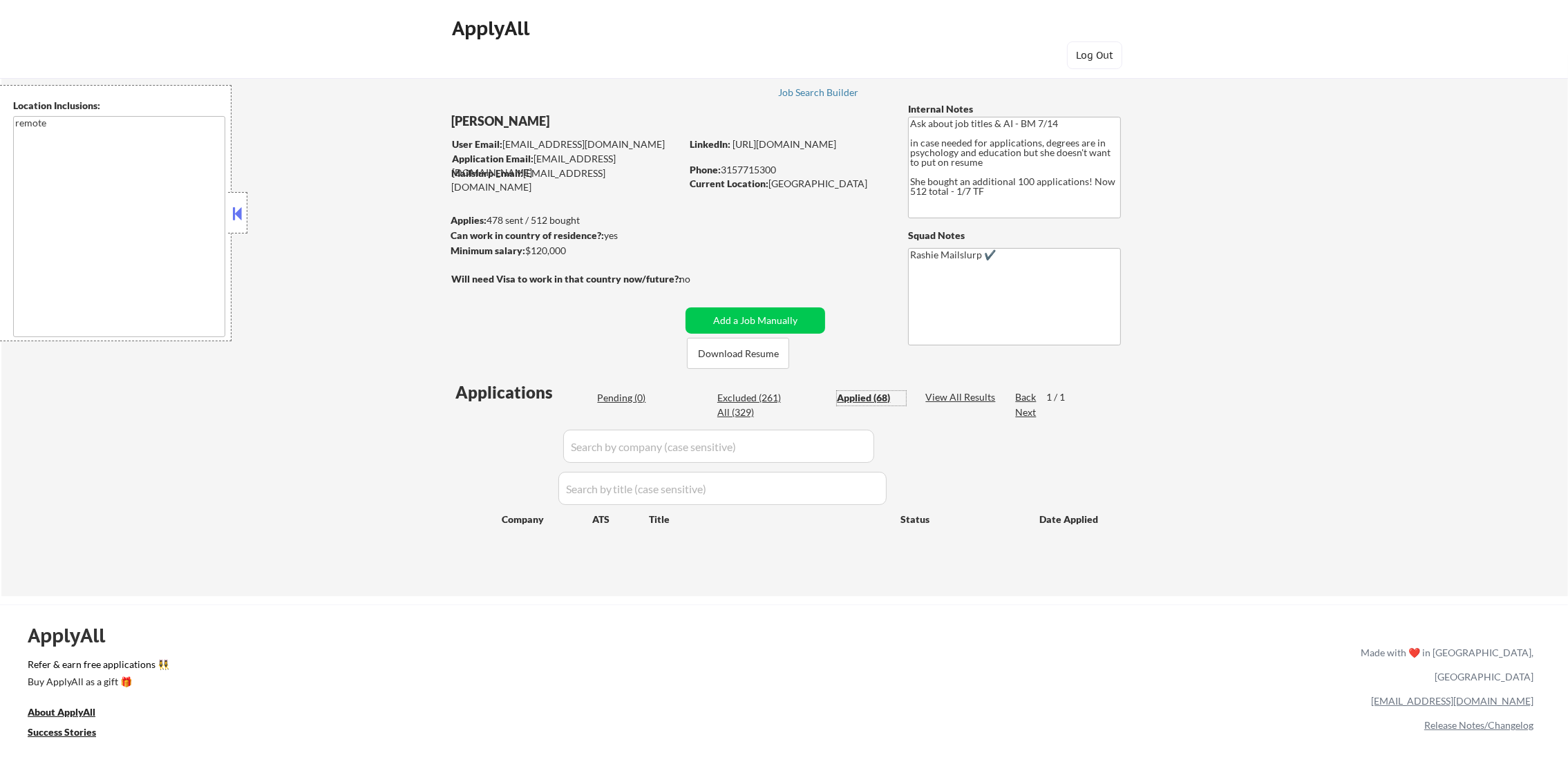
select select ""applied""
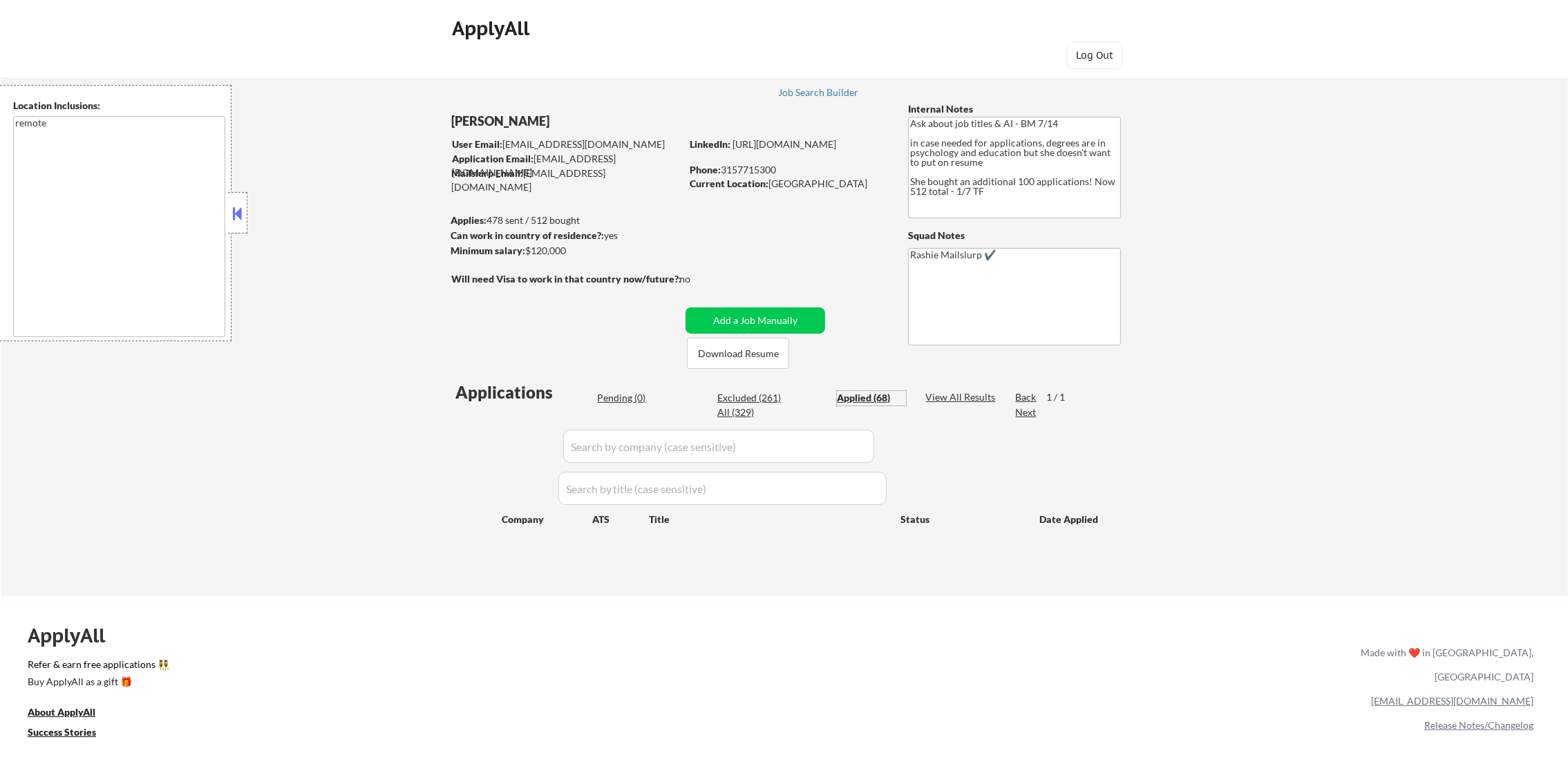
select select ""applied""
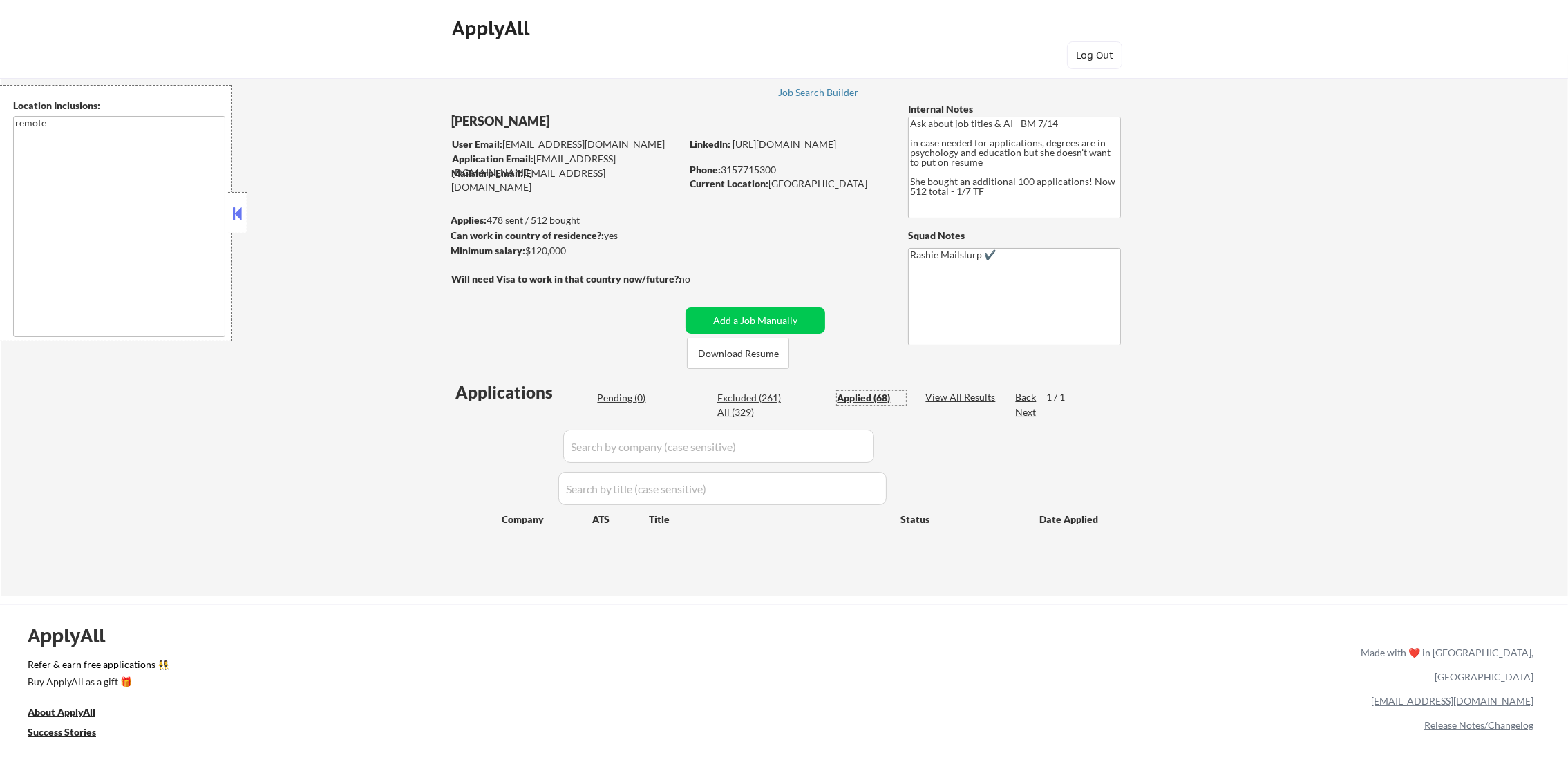
select select ""applied""
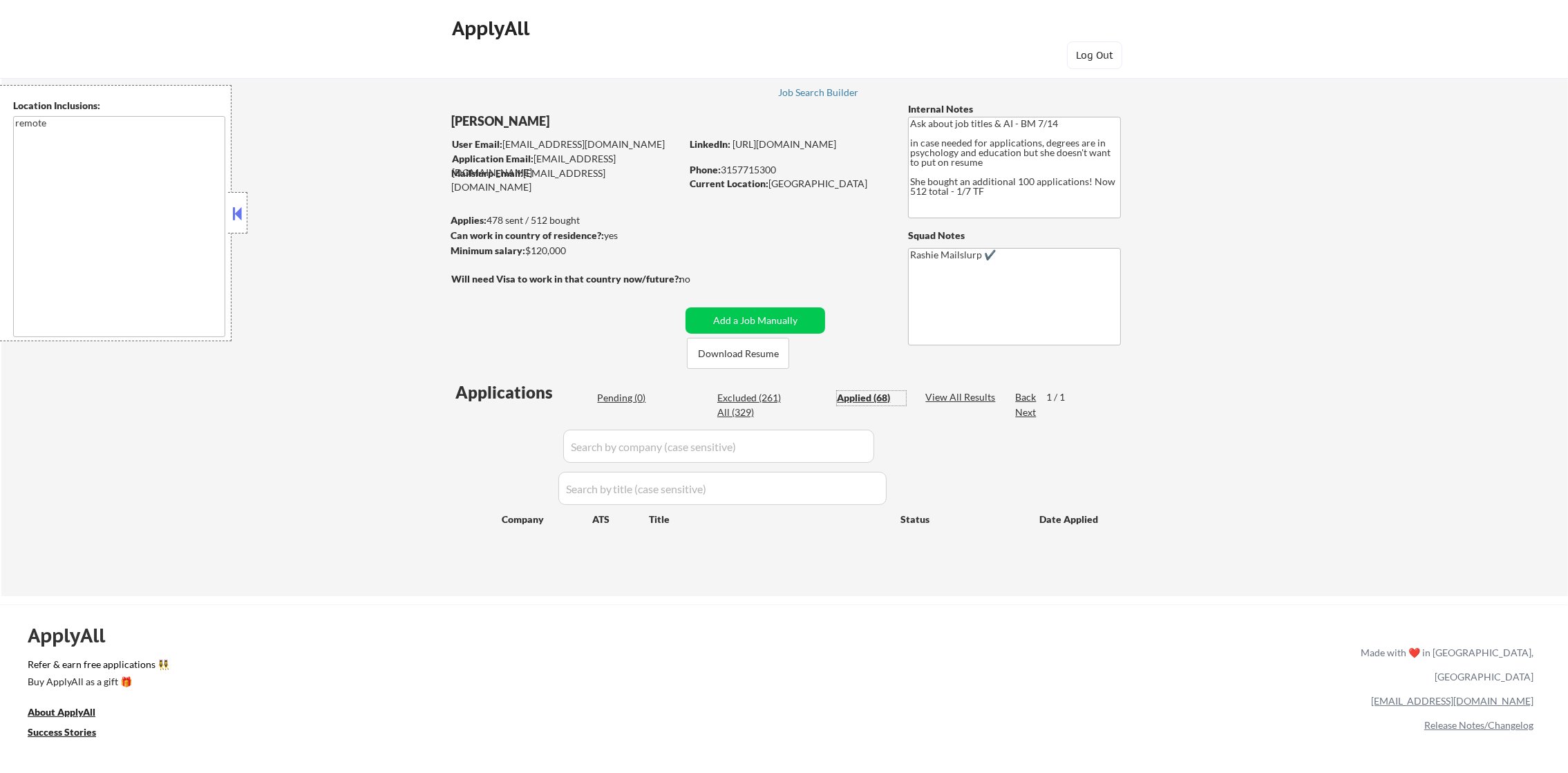
select select ""applied""
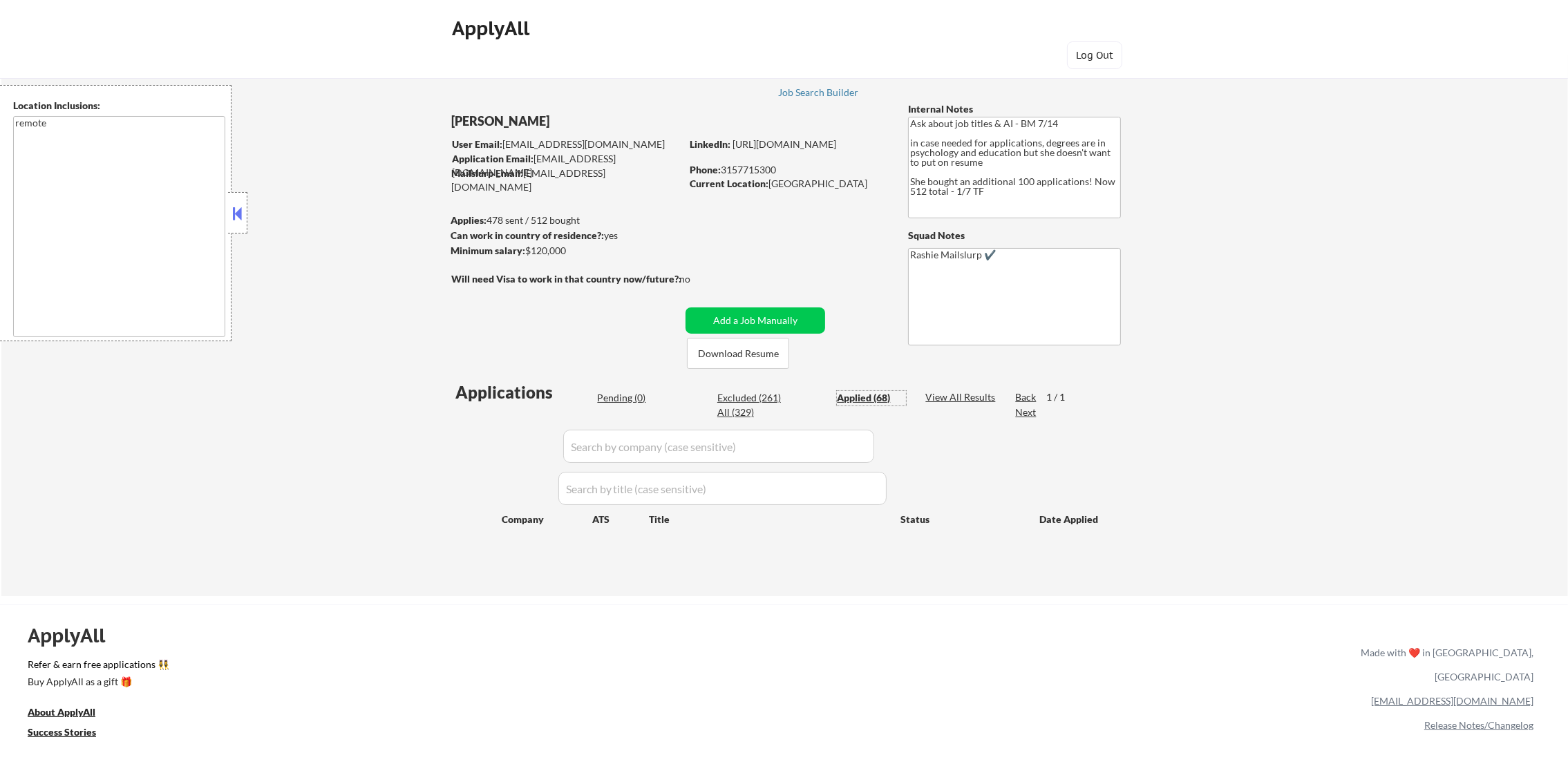
select select ""applied""
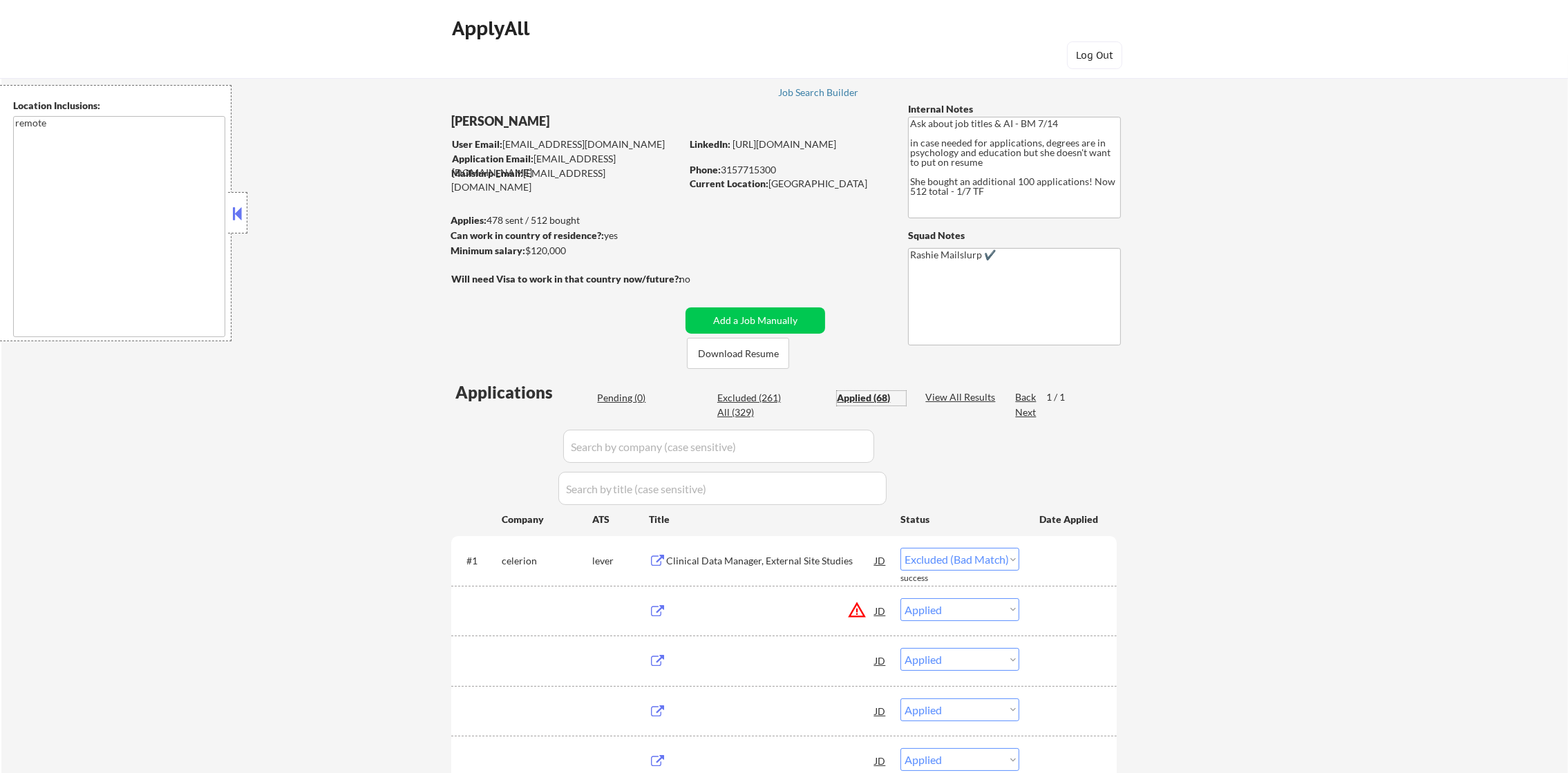
select select ""applied""
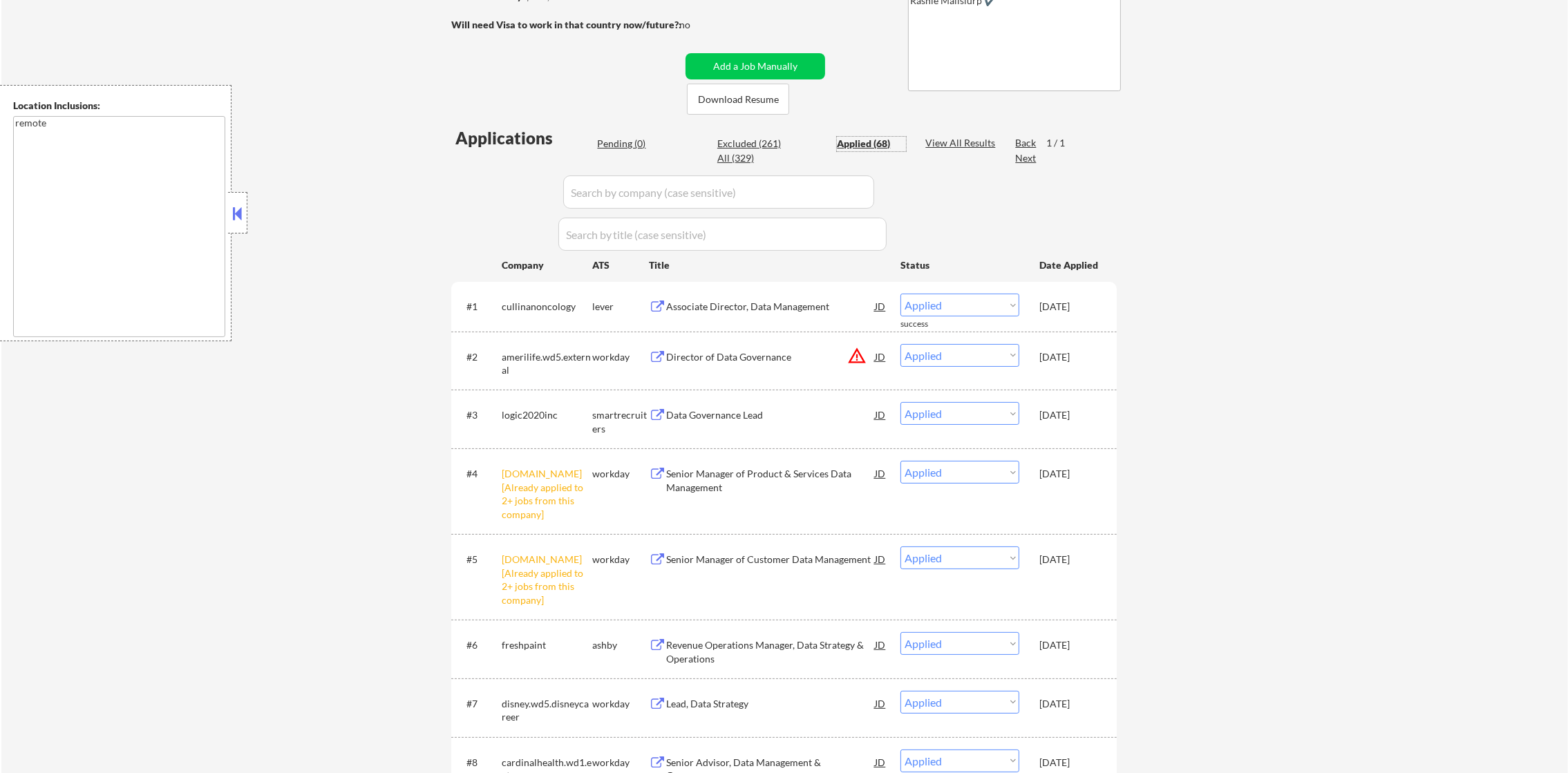
scroll to position [275, 0]
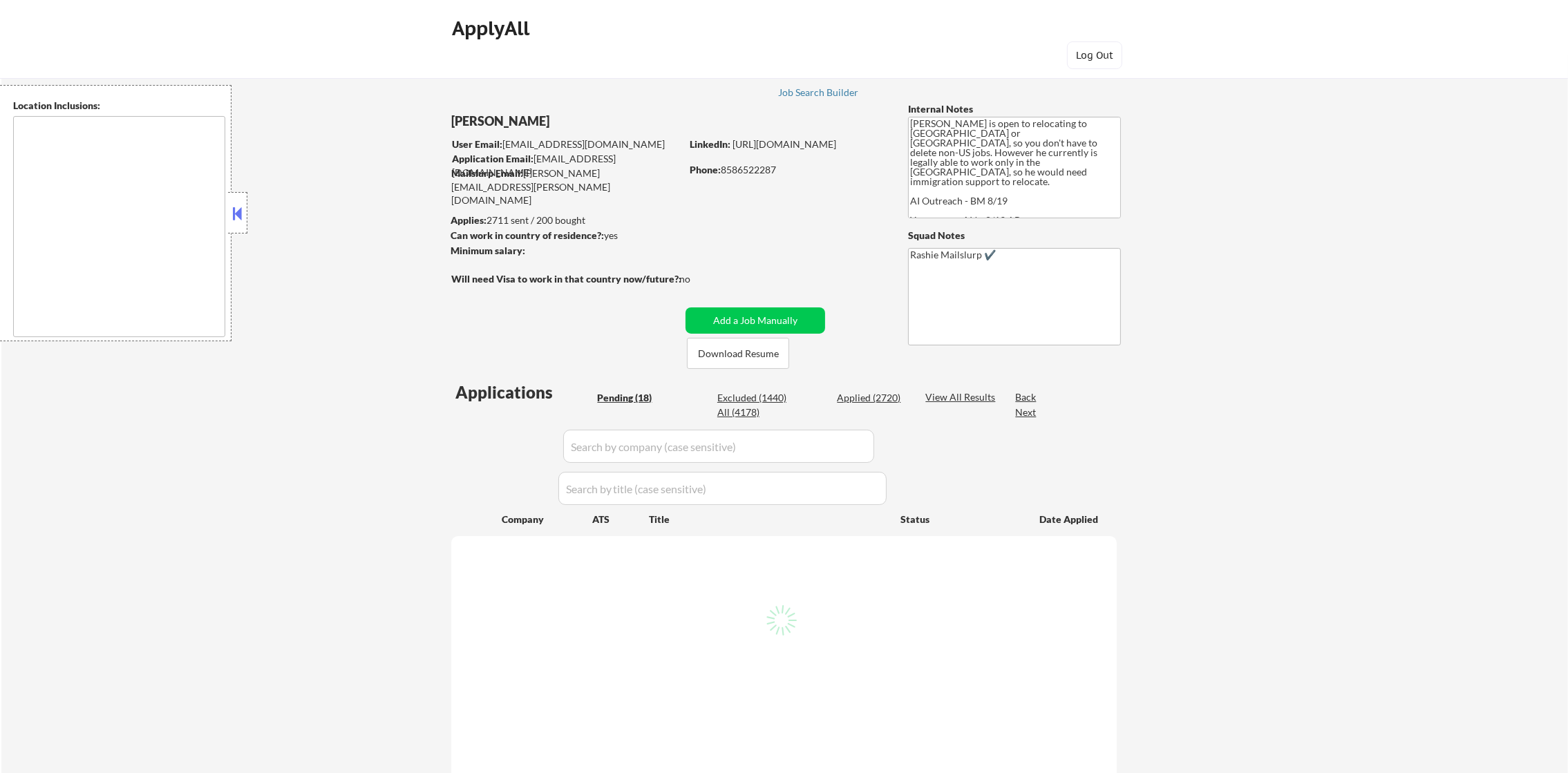
type textarea "[GEOGRAPHIC_DATA], [GEOGRAPHIC_DATA], [GEOGRAPHIC_DATA] [GEOGRAPHIC_DATA], [GEO…"
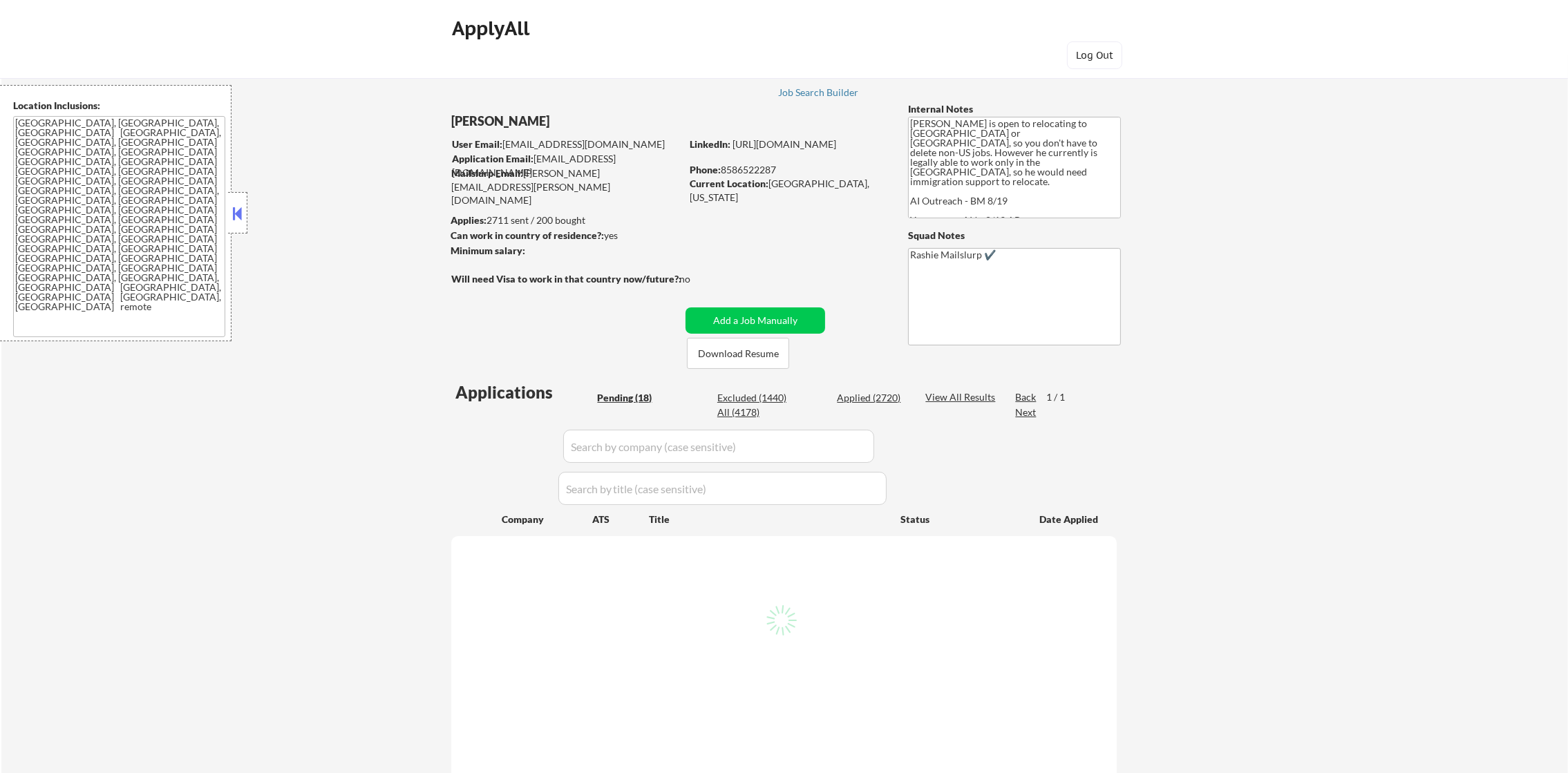
select select ""pending""
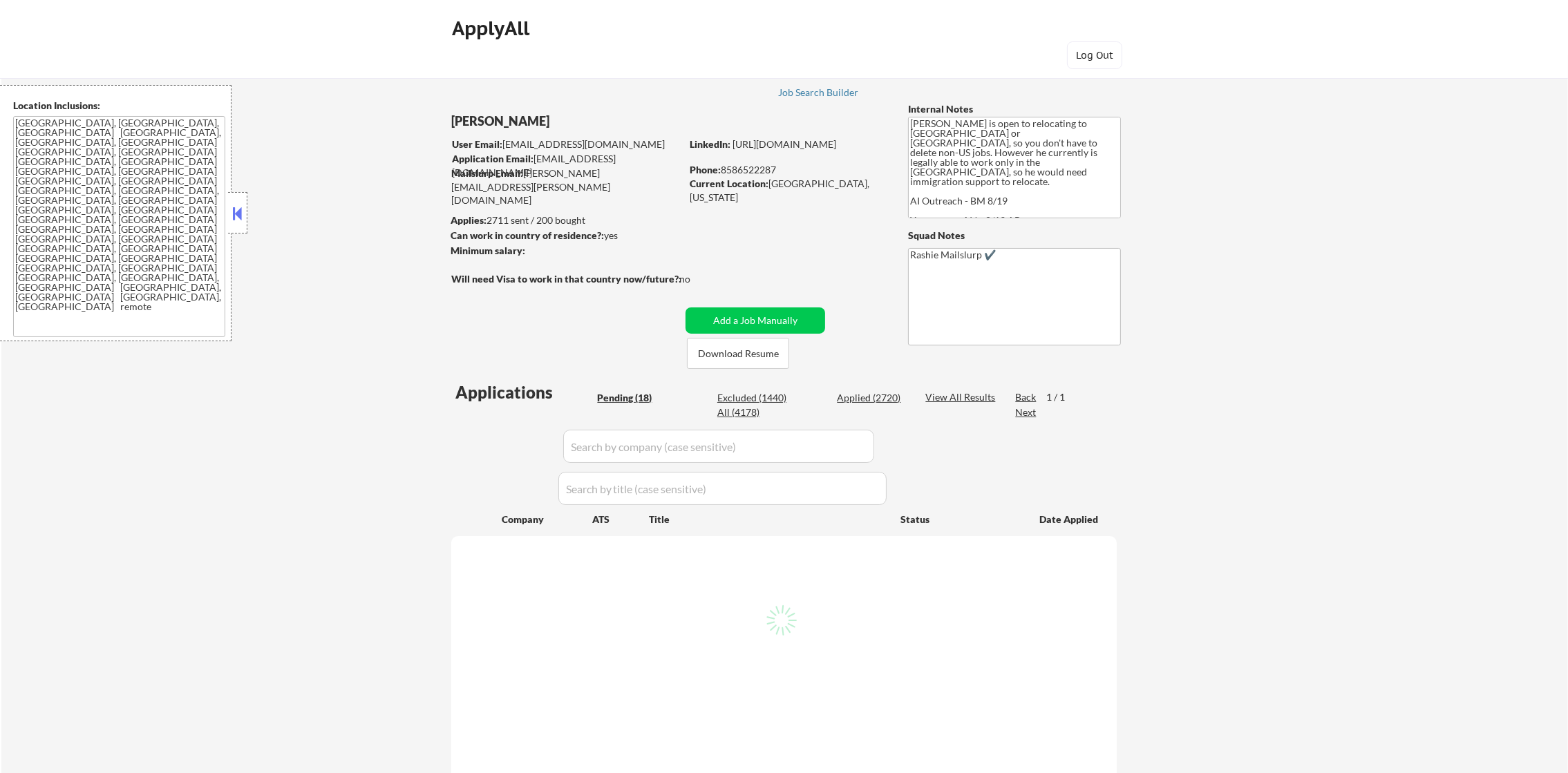
select select ""pending""
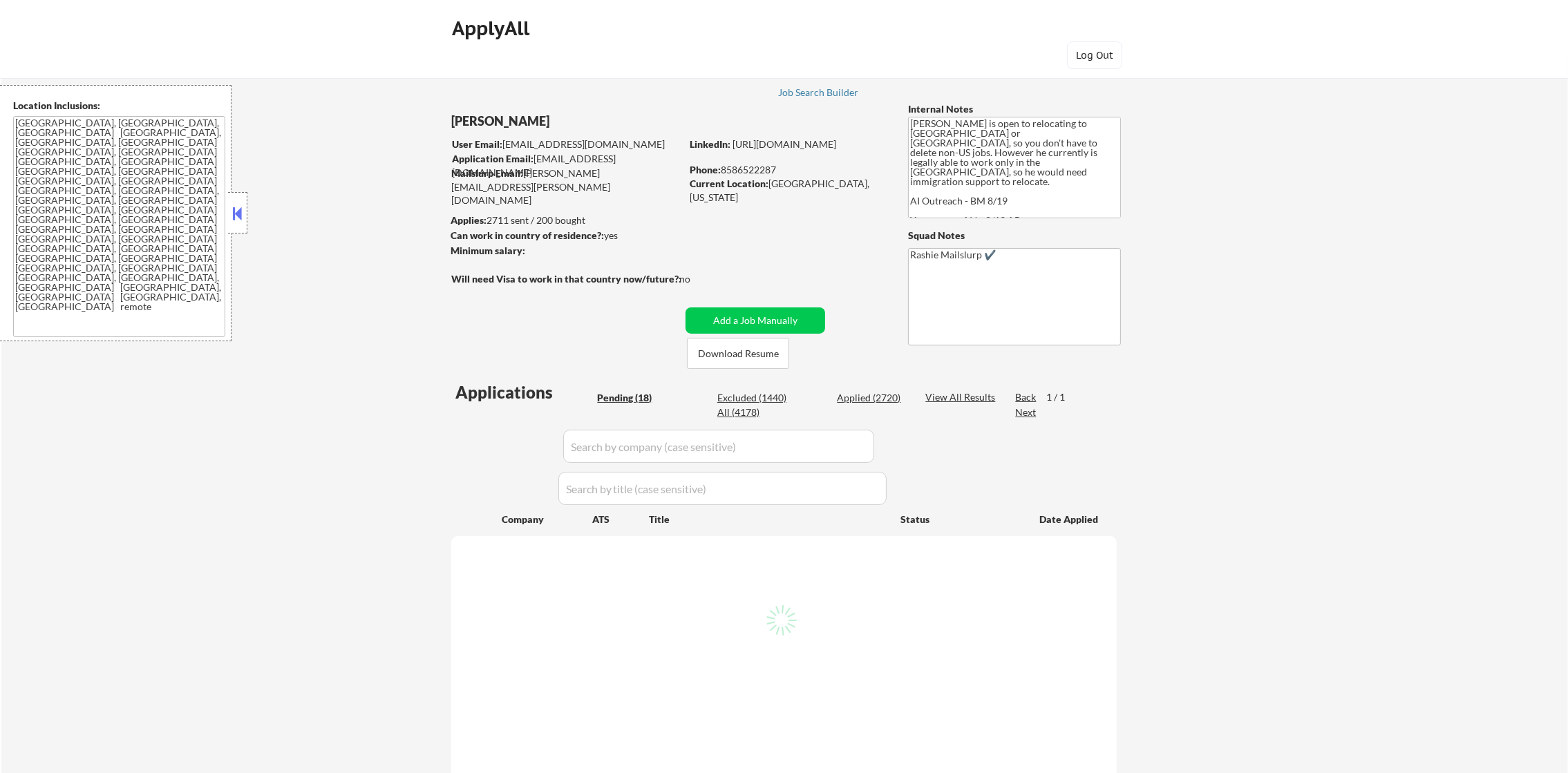
select select ""pending""
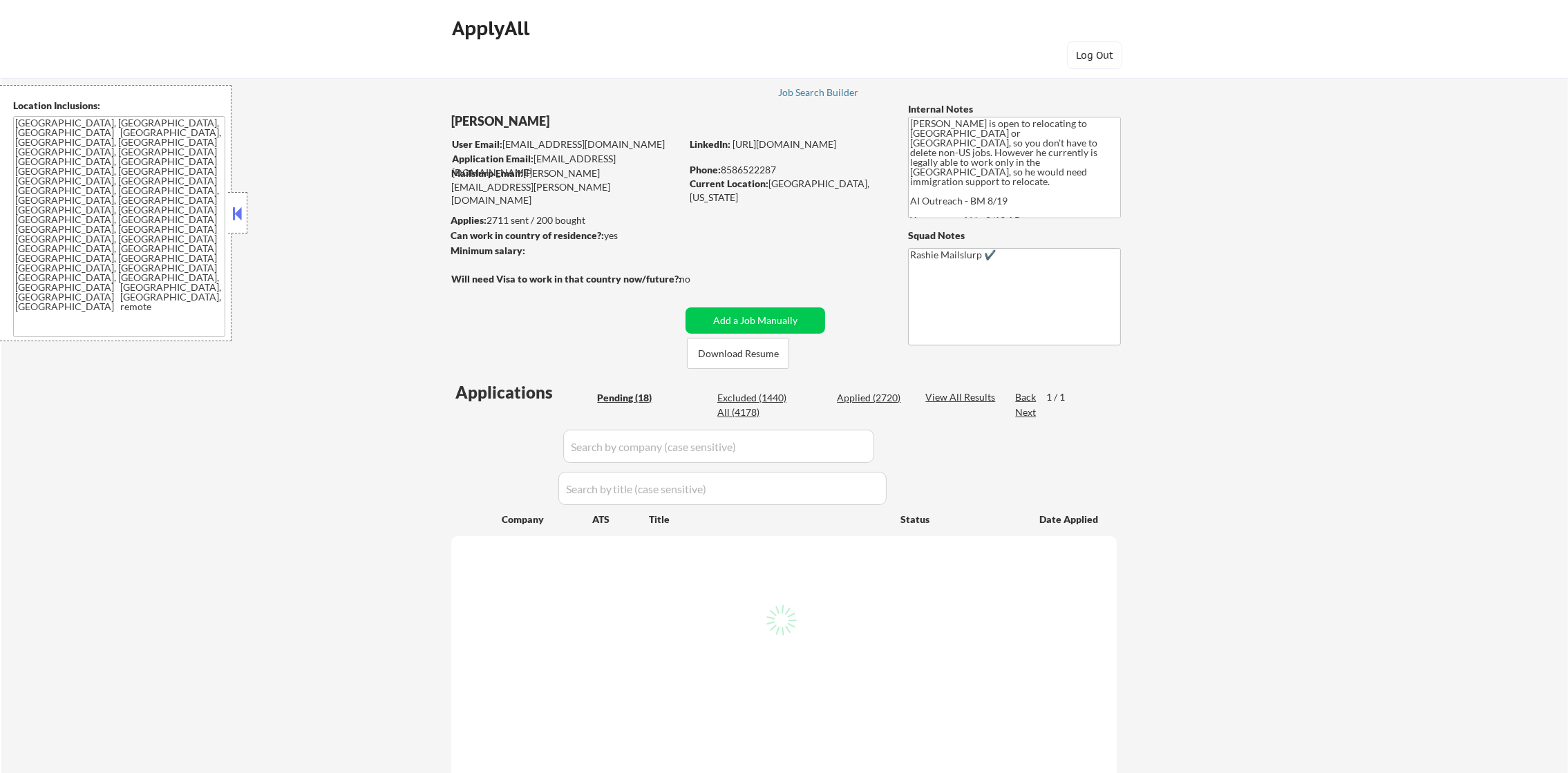
select select ""pending""
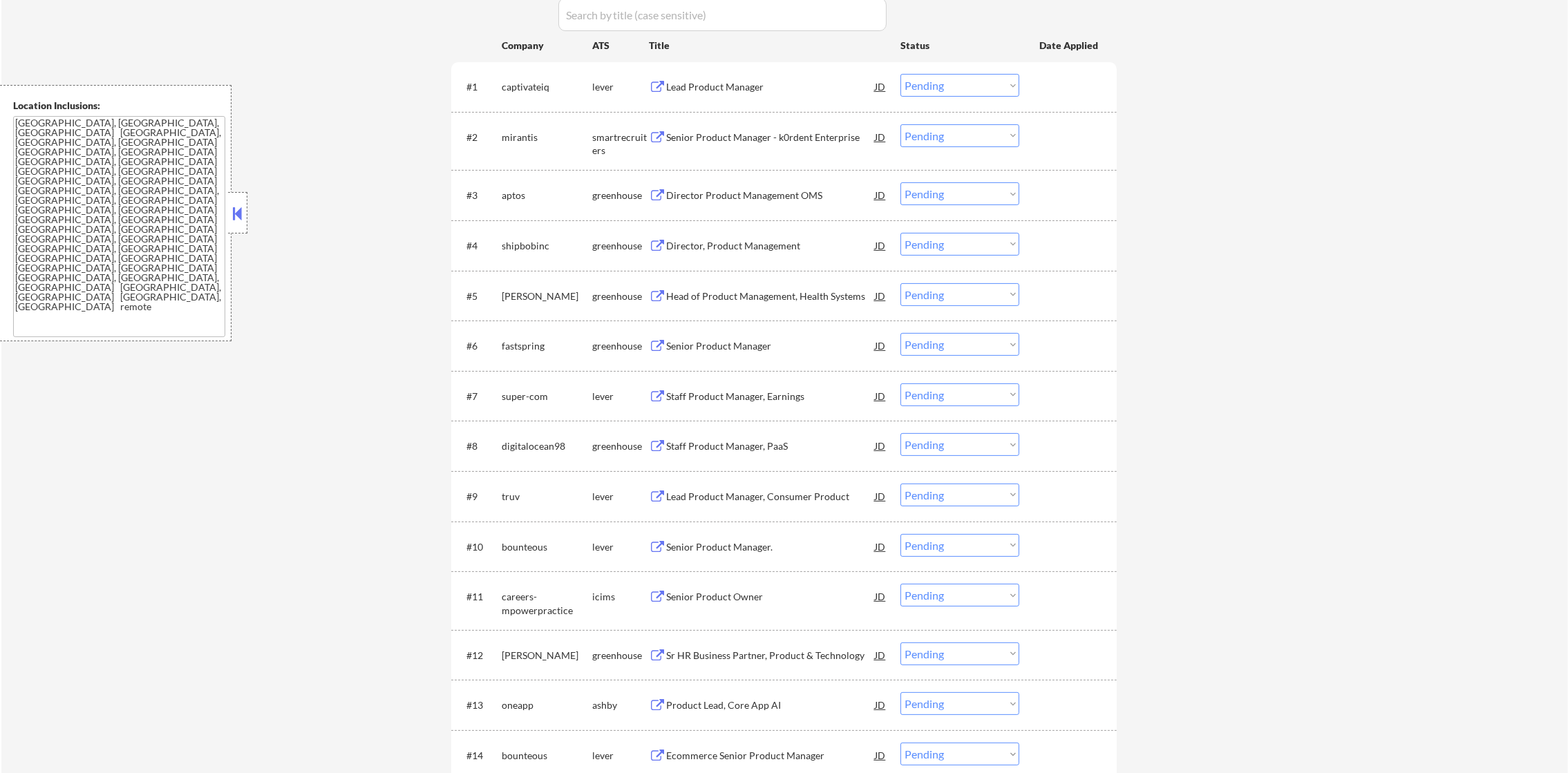
scroll to position [483, 0]
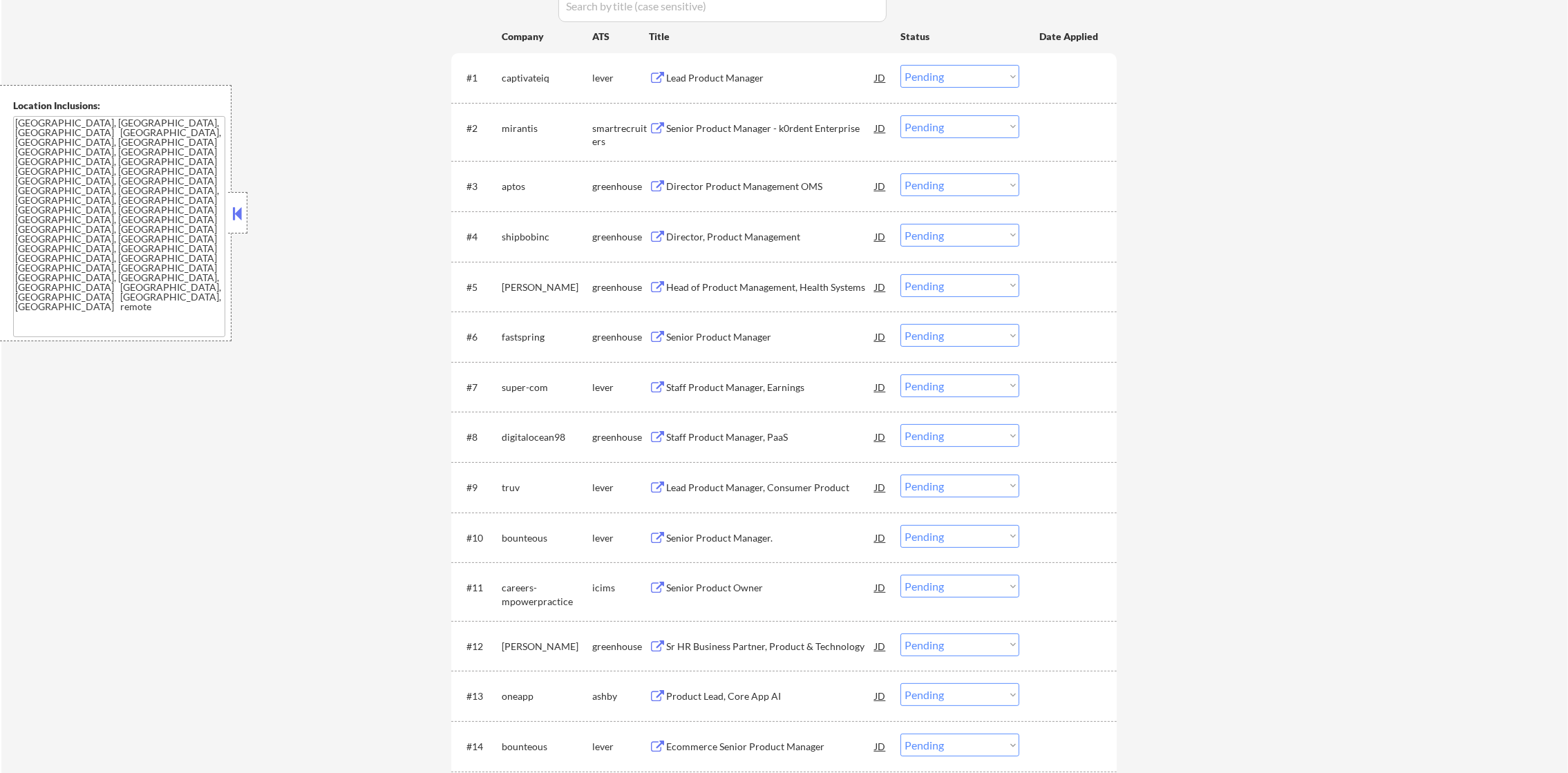
click at [741, 68] on div "Lead Product Manager" at bounding box center [770, 77] width 209 height 25
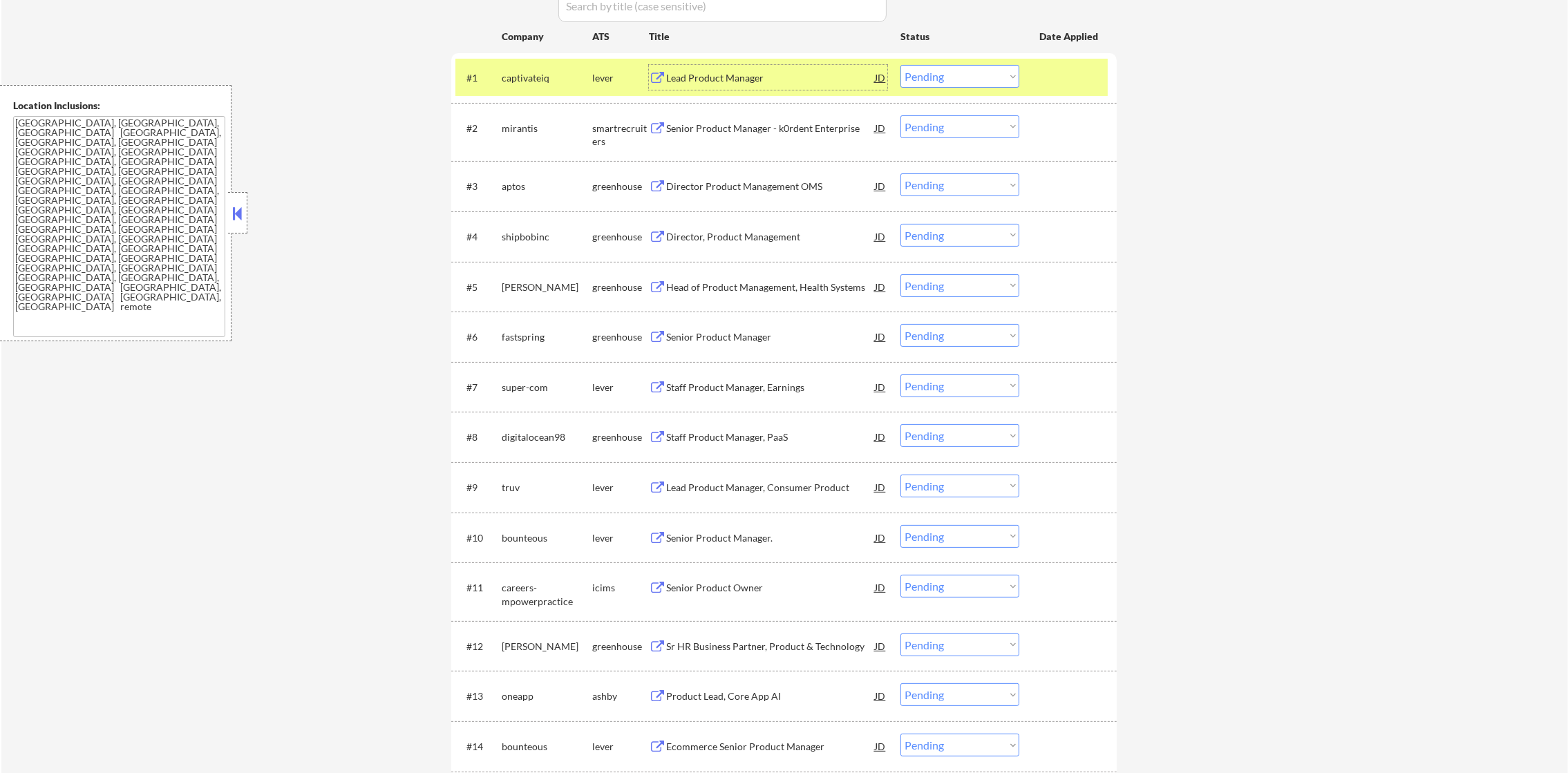
click at [517, 75] on div "captivateiq" at bounding box center [547, 78] width 91 height 14
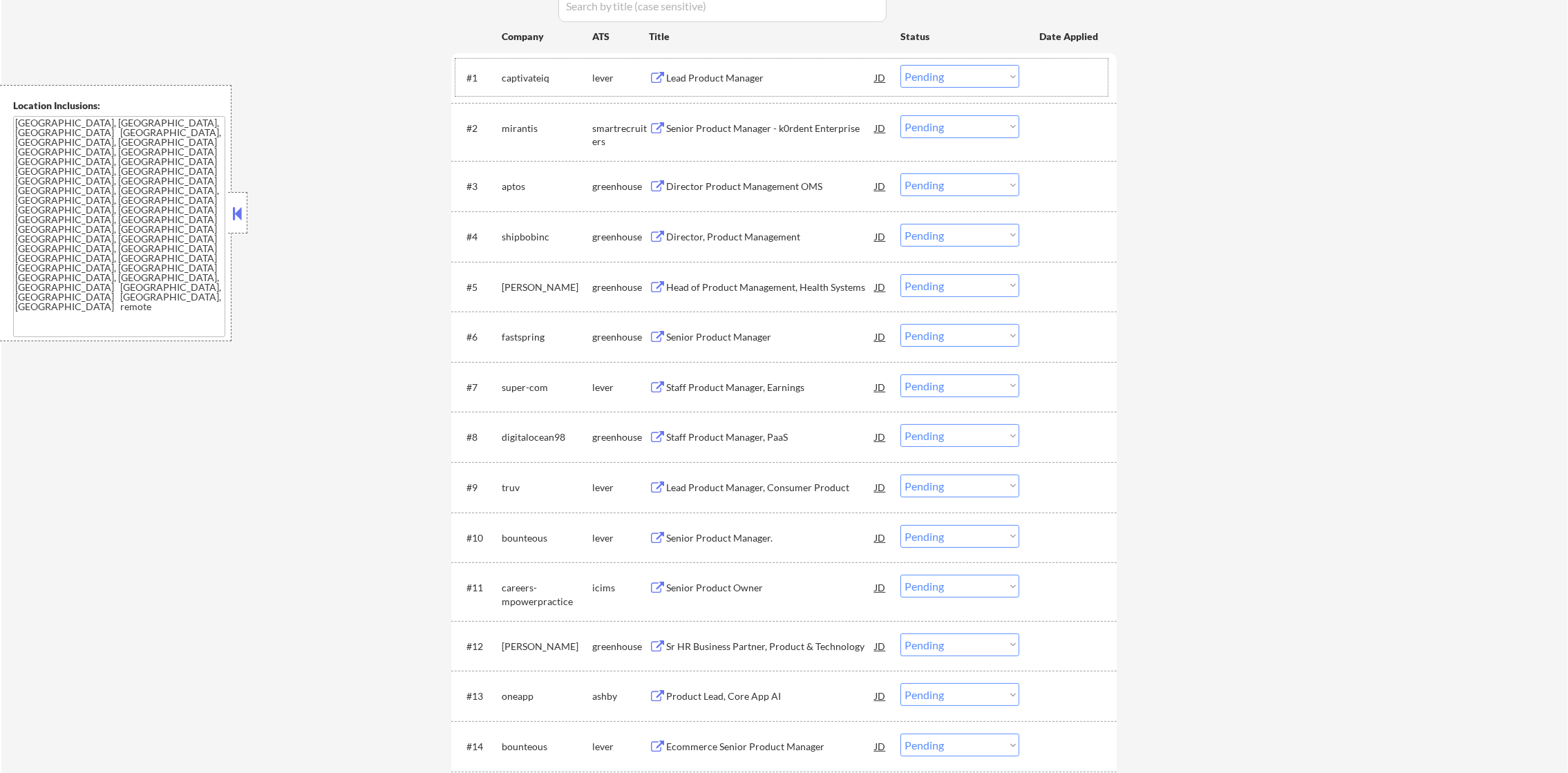
click at [935, 77] on select "Choose an option... Pending Applied Excluded (Questions) Excluded (Expired) Exc…" at bounding box center [960, 76] width 119 height 23
click at [900, 65] on select "Choose an option... Pending Applied Excluded (Questions) Excluded (Expired) Exc…" at bounding box center [960, 76] width 119 height 23
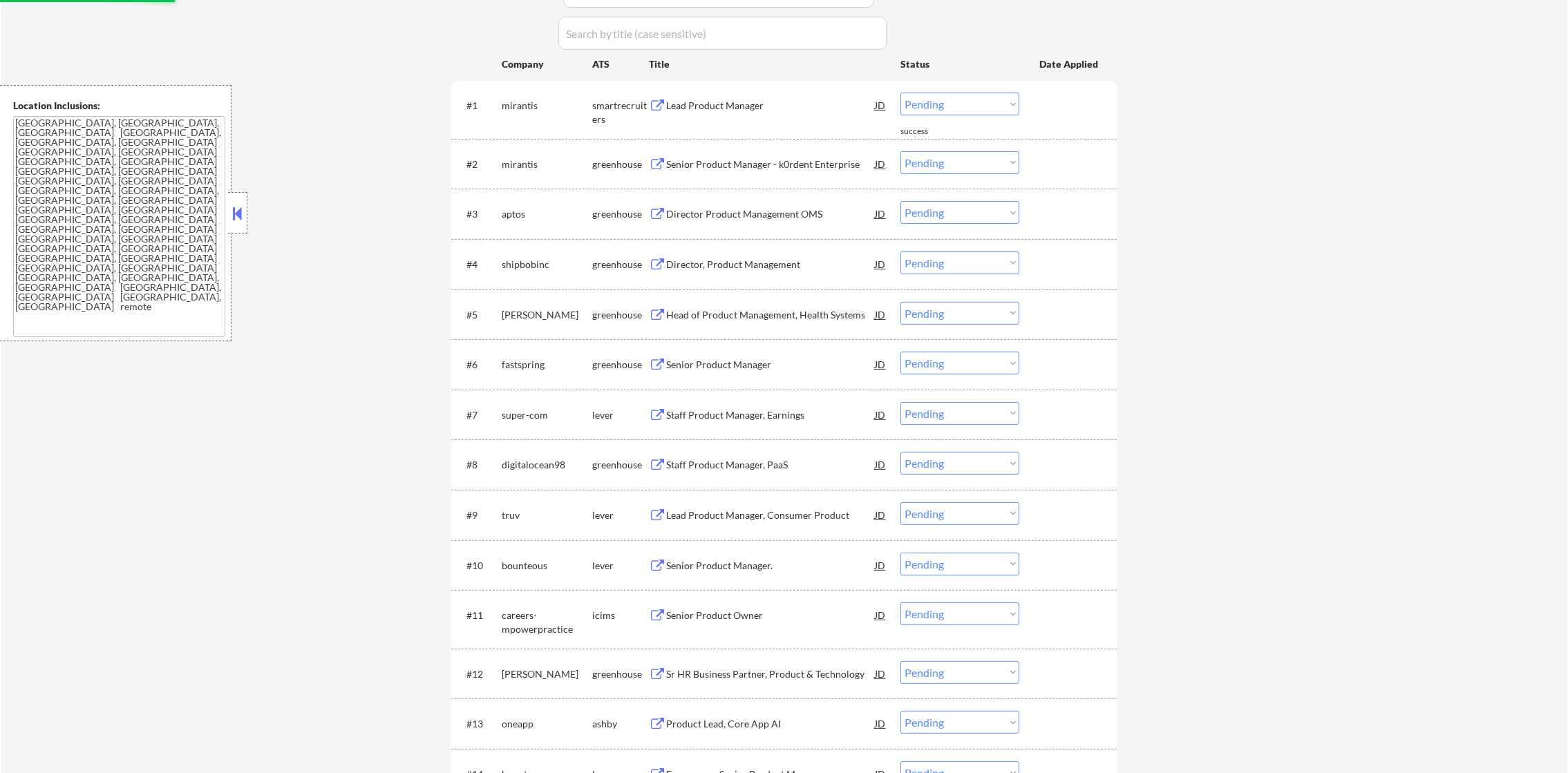
scroll to position [449, 0]
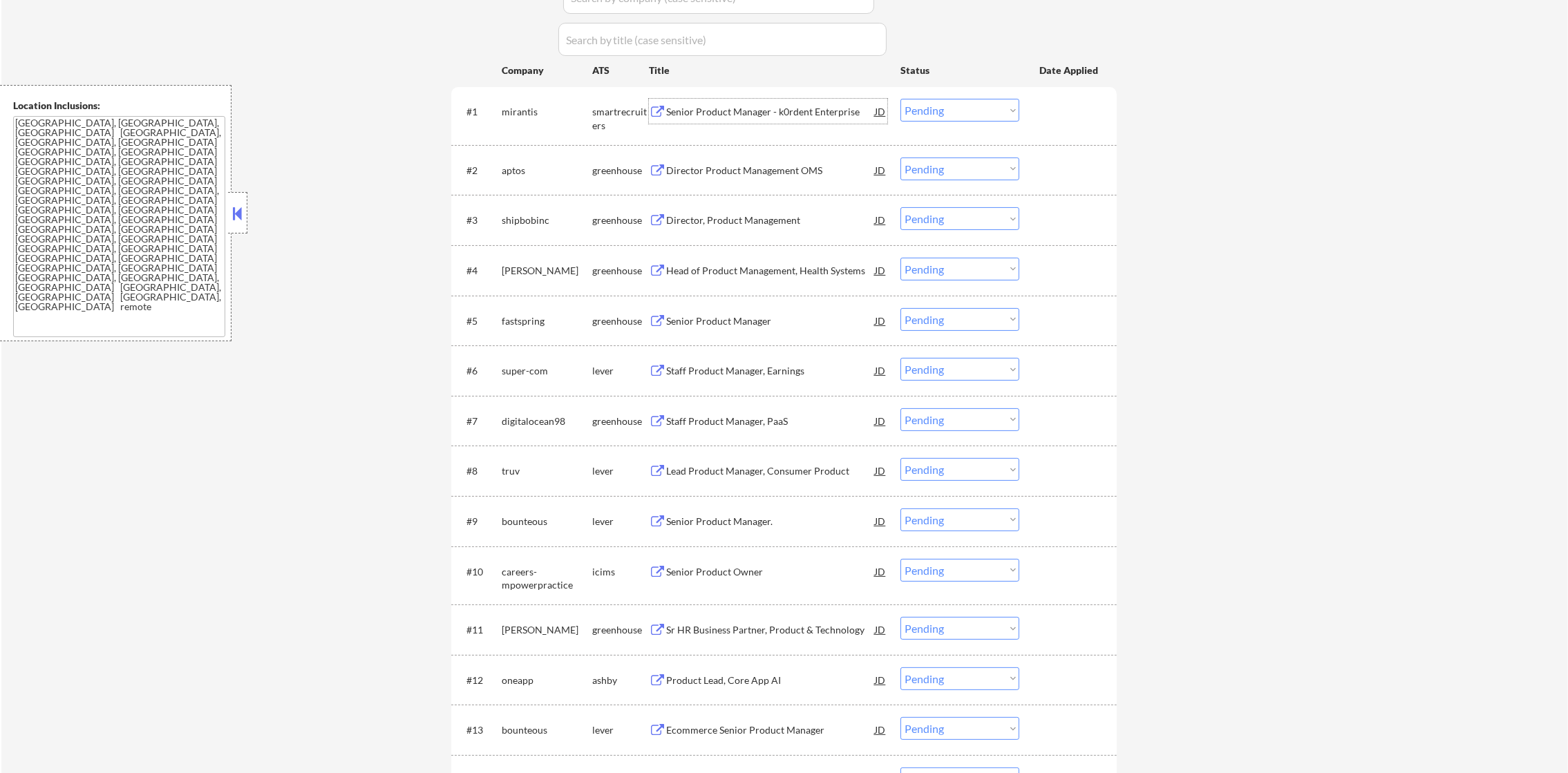
click at [765, 108] on div "Senior Product Manager - k0rdent Enterprise" at bounding box center [770, 112] width 209 height 14
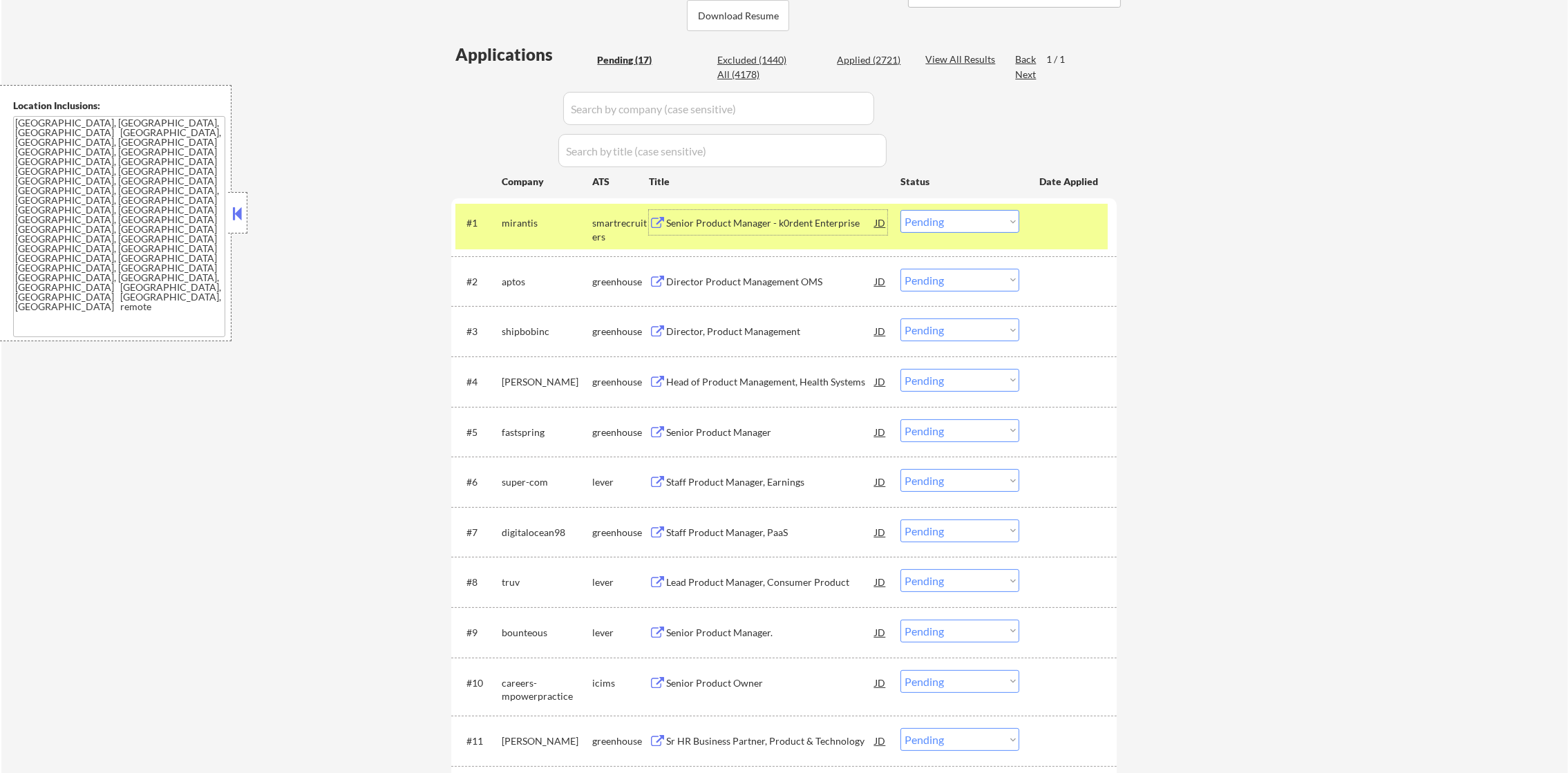
scroll to position [310, 0]
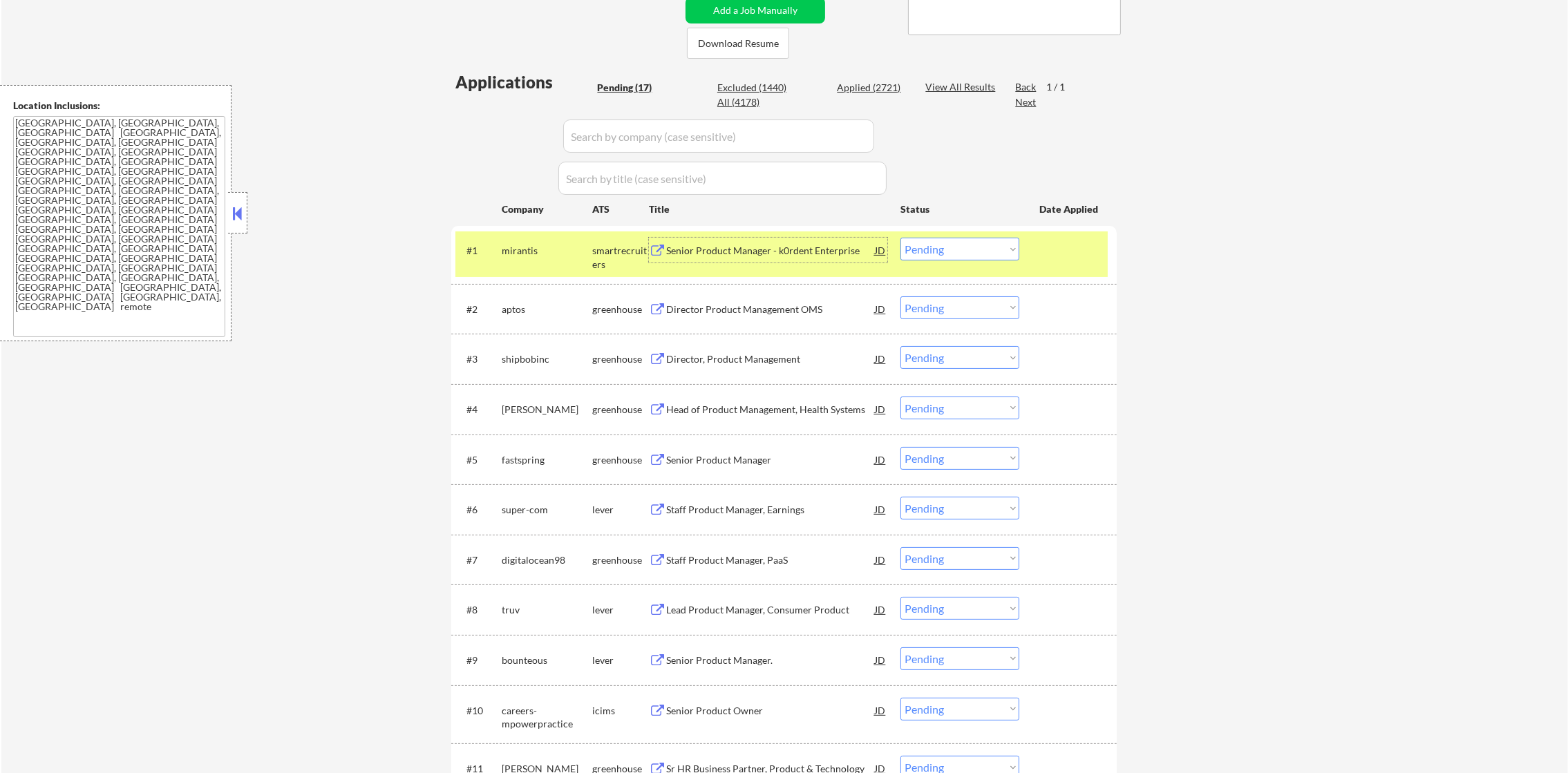
click at [523, 240] on div "mirantis" at bounding box center [547, 250] width 91 height 25
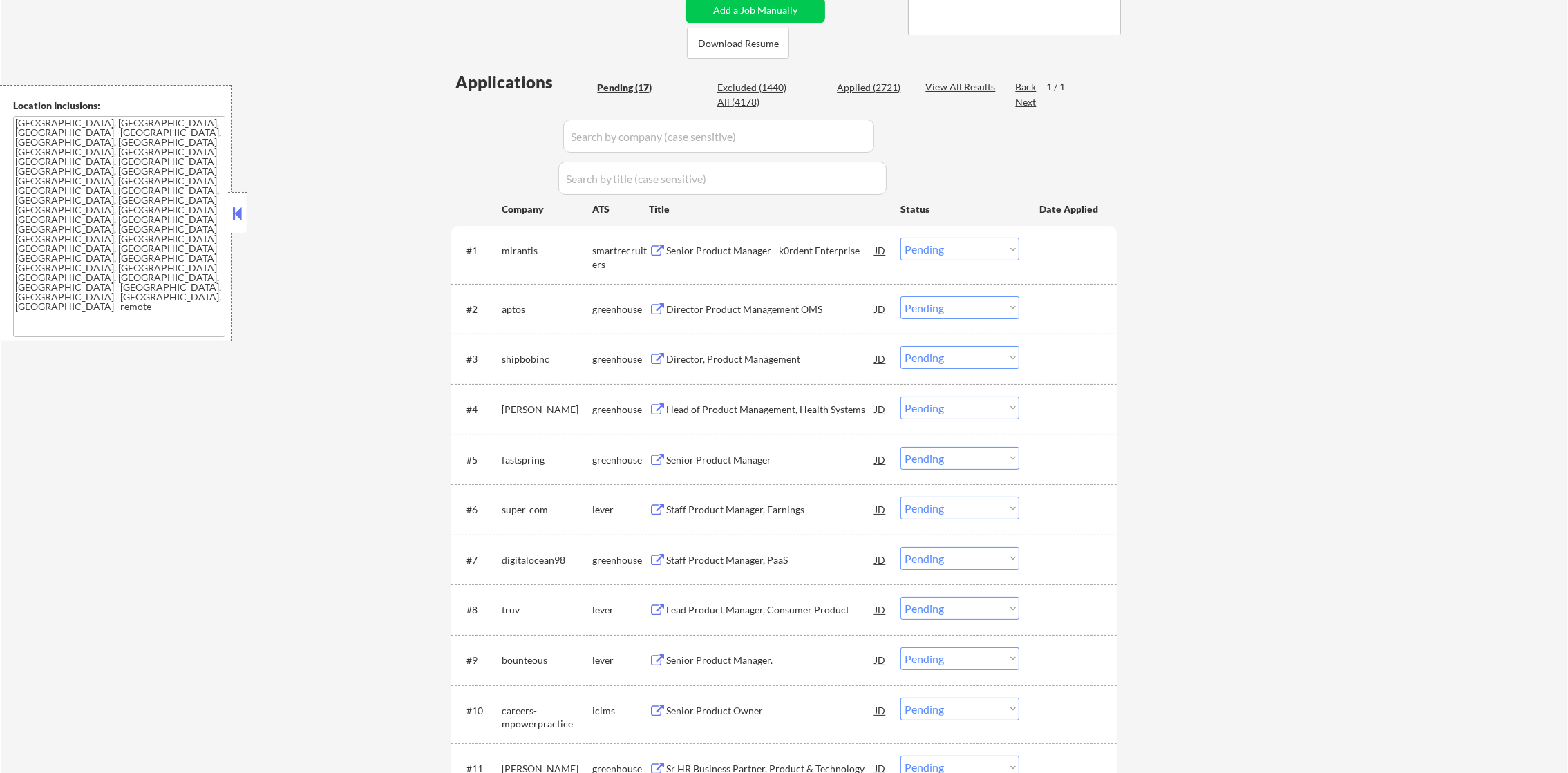
click at [517, 246] on div "mirantis" at bounding box center [547, 251] width 91 height 14
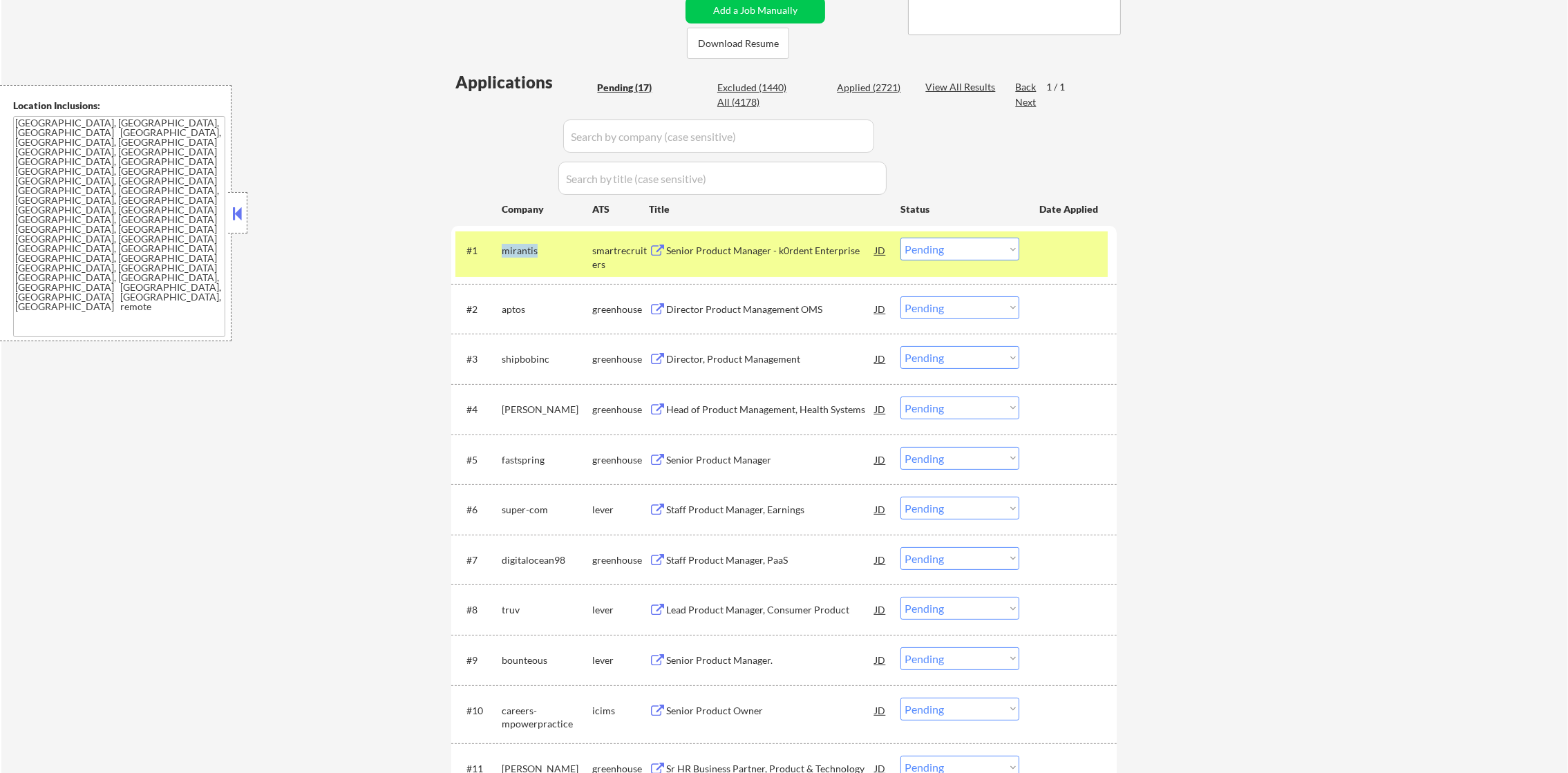
click at [517, 246] on div "mirantis" at bounding box center [547, 251] width 91 height 14
copy div "mirantis"
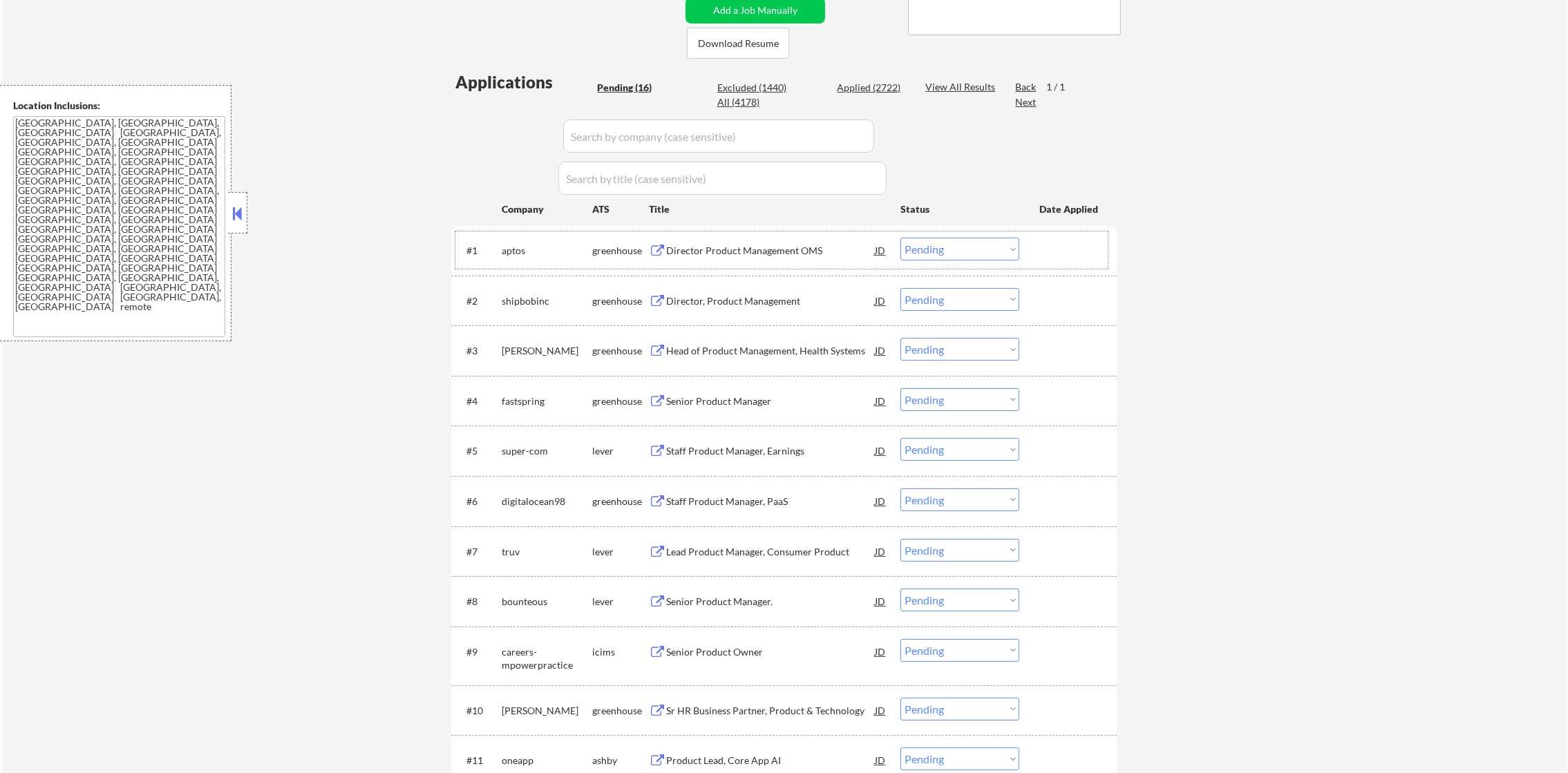
click at [510, 254] on div "aptos" at bounding box center [547, 251] width 91 height 14
copy div "aptos"
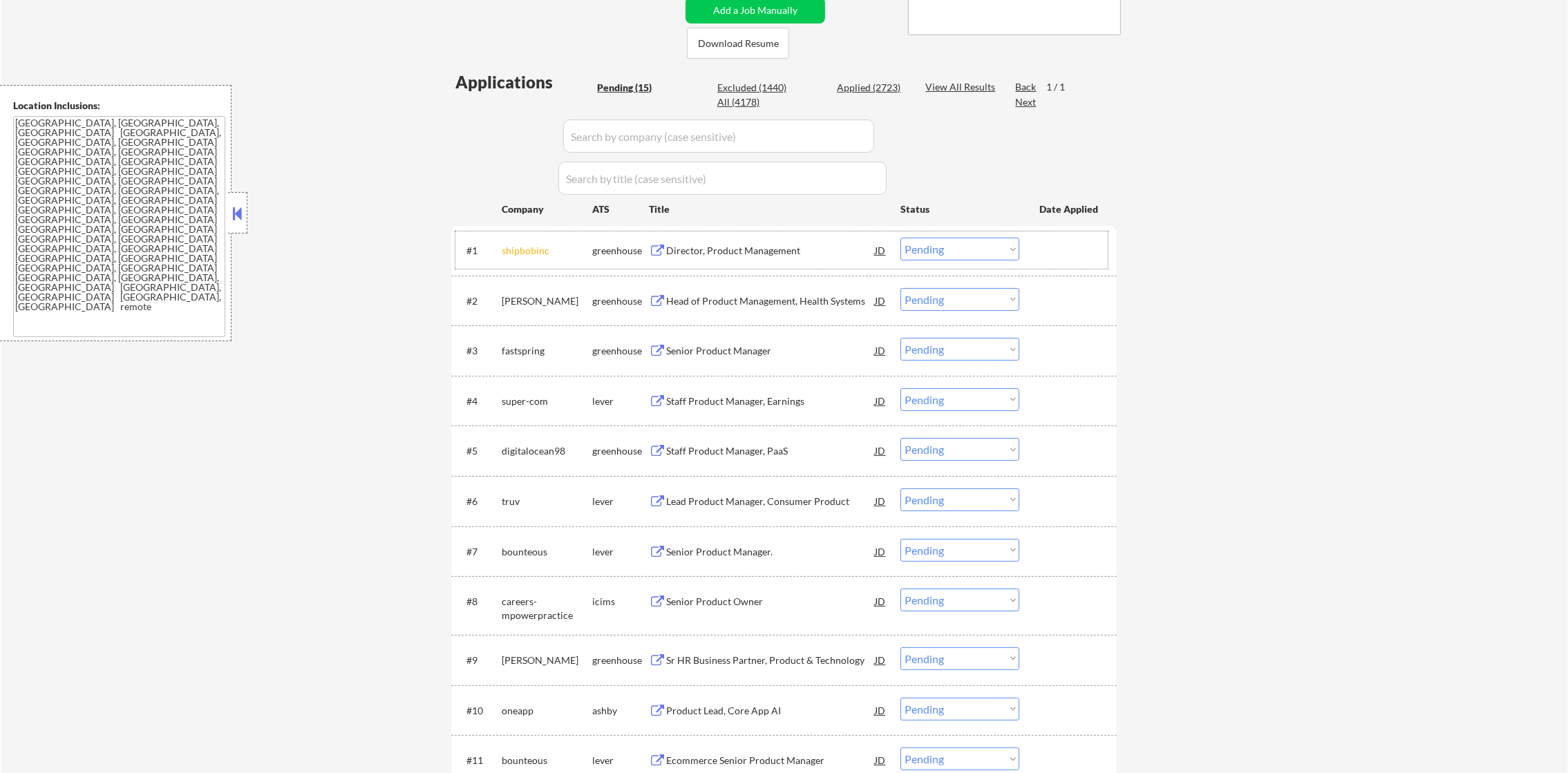
click at [529, 254] on div "shipbobinc" at bounding box center [547, 251] width 91 height 14
copy div "shipbobinc"
select select ""pending""
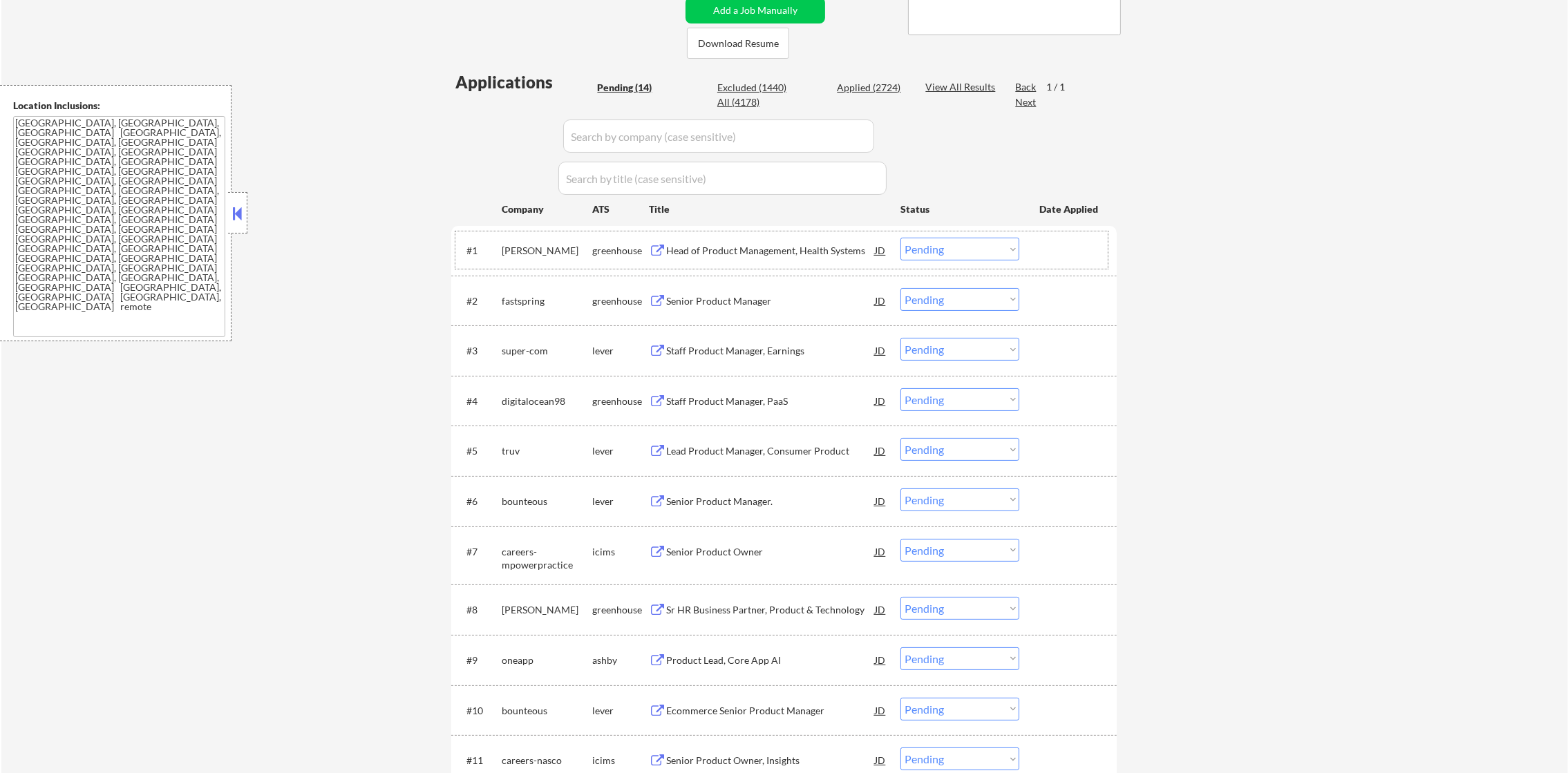
click at [517, 304] on div "fastspring" at bounding box center [547, 301] width 91 height 14
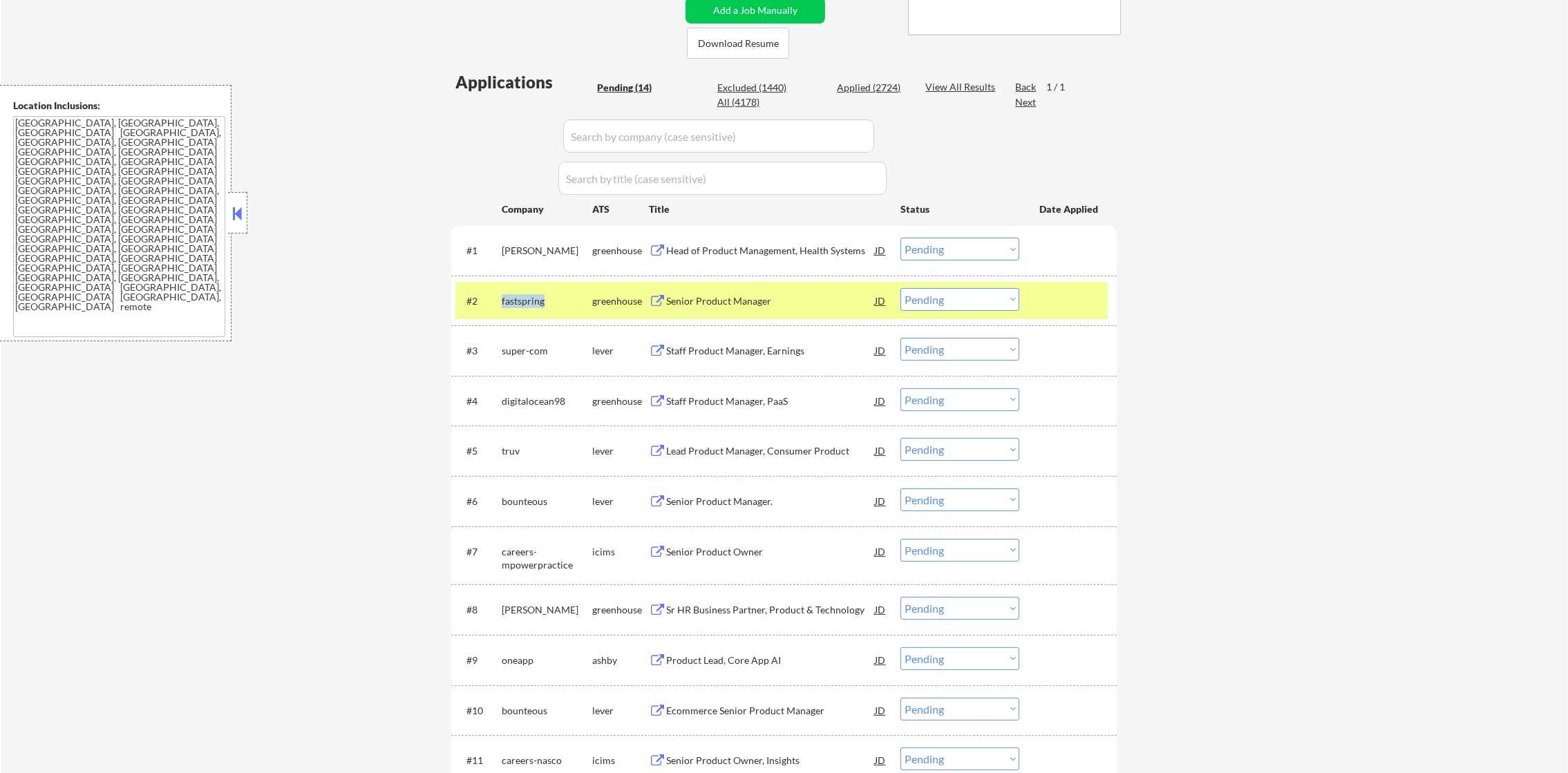
click at [517, 304] on div "fastspring" at bounding box center [547, 301] width 91 height 14
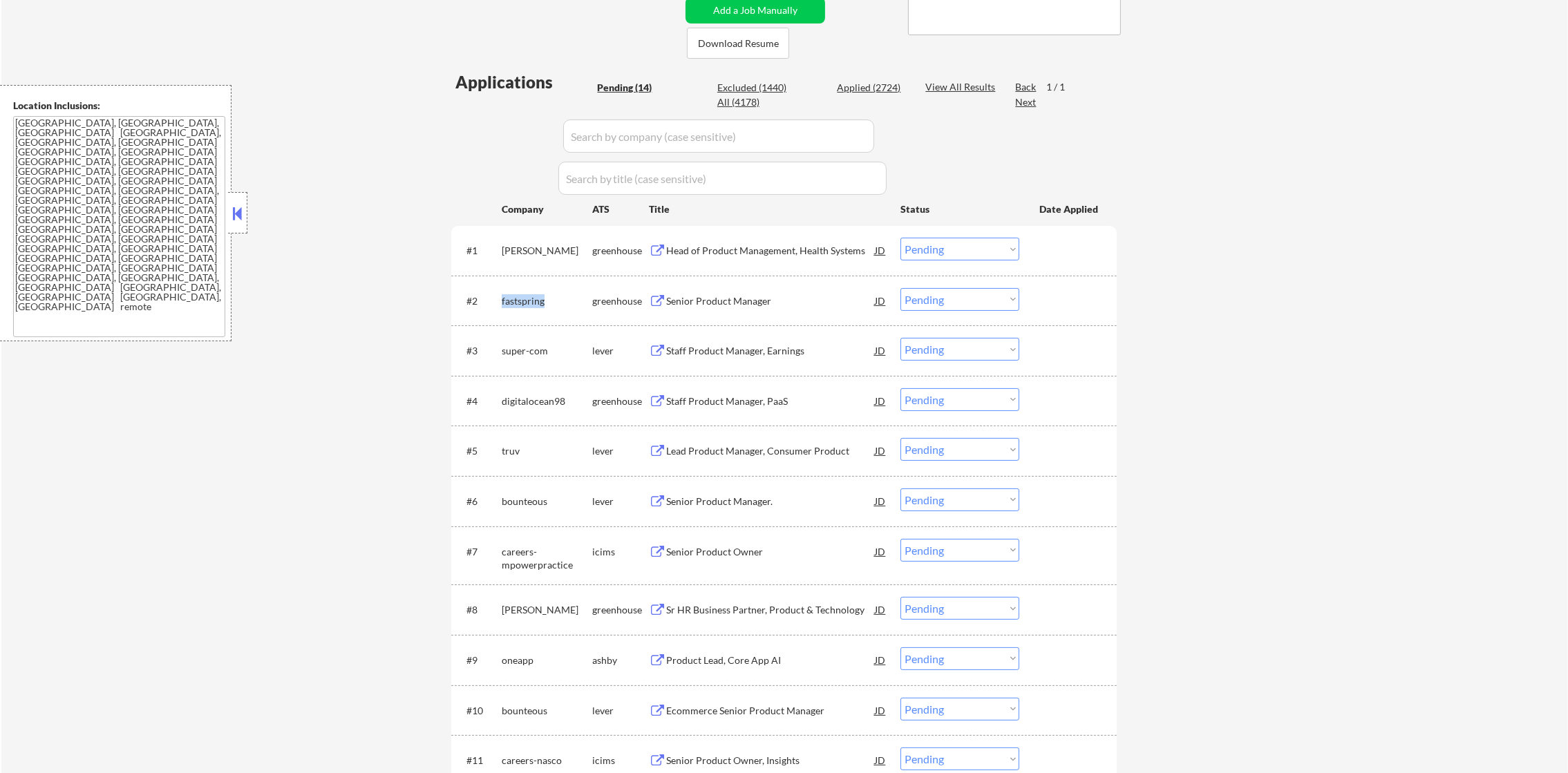
copy div "fastspring"
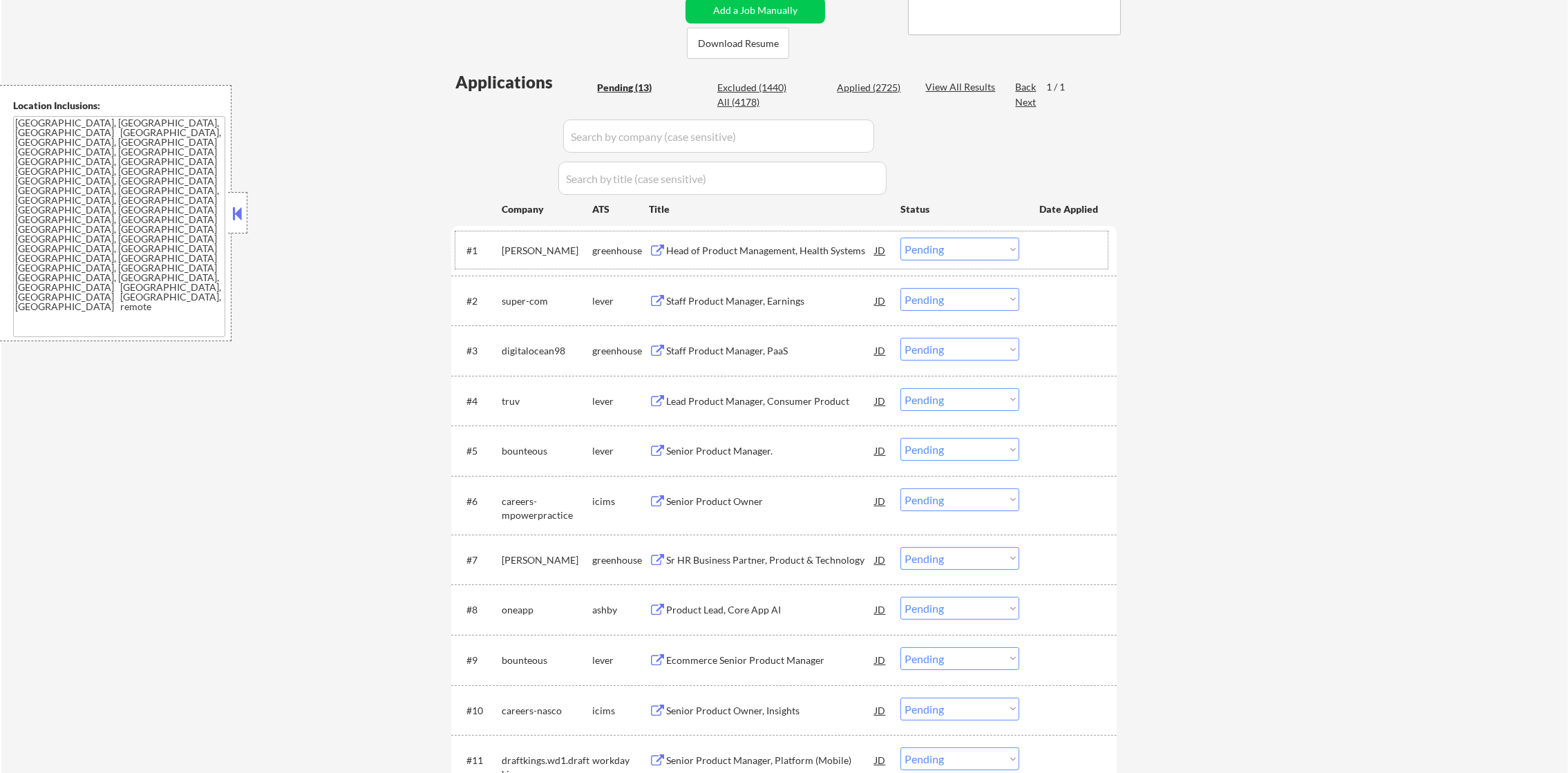
click at [516, 253] on div "[PERSON_NAME]" at bounding box center [547, 251] width 91 height 14
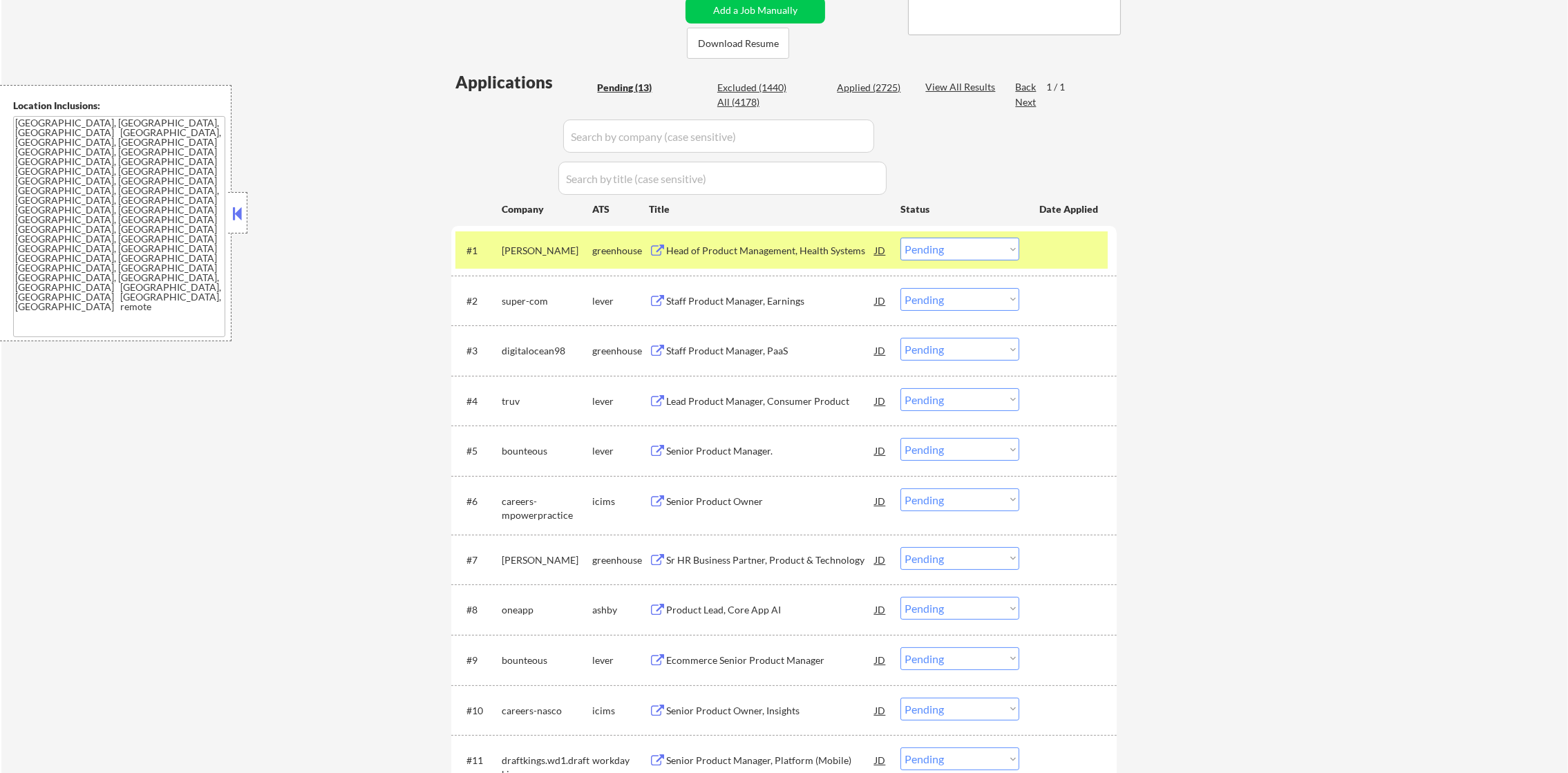
click at [523, 294] on div "super-com" at bounding box center [547, 301] width 91 height 14
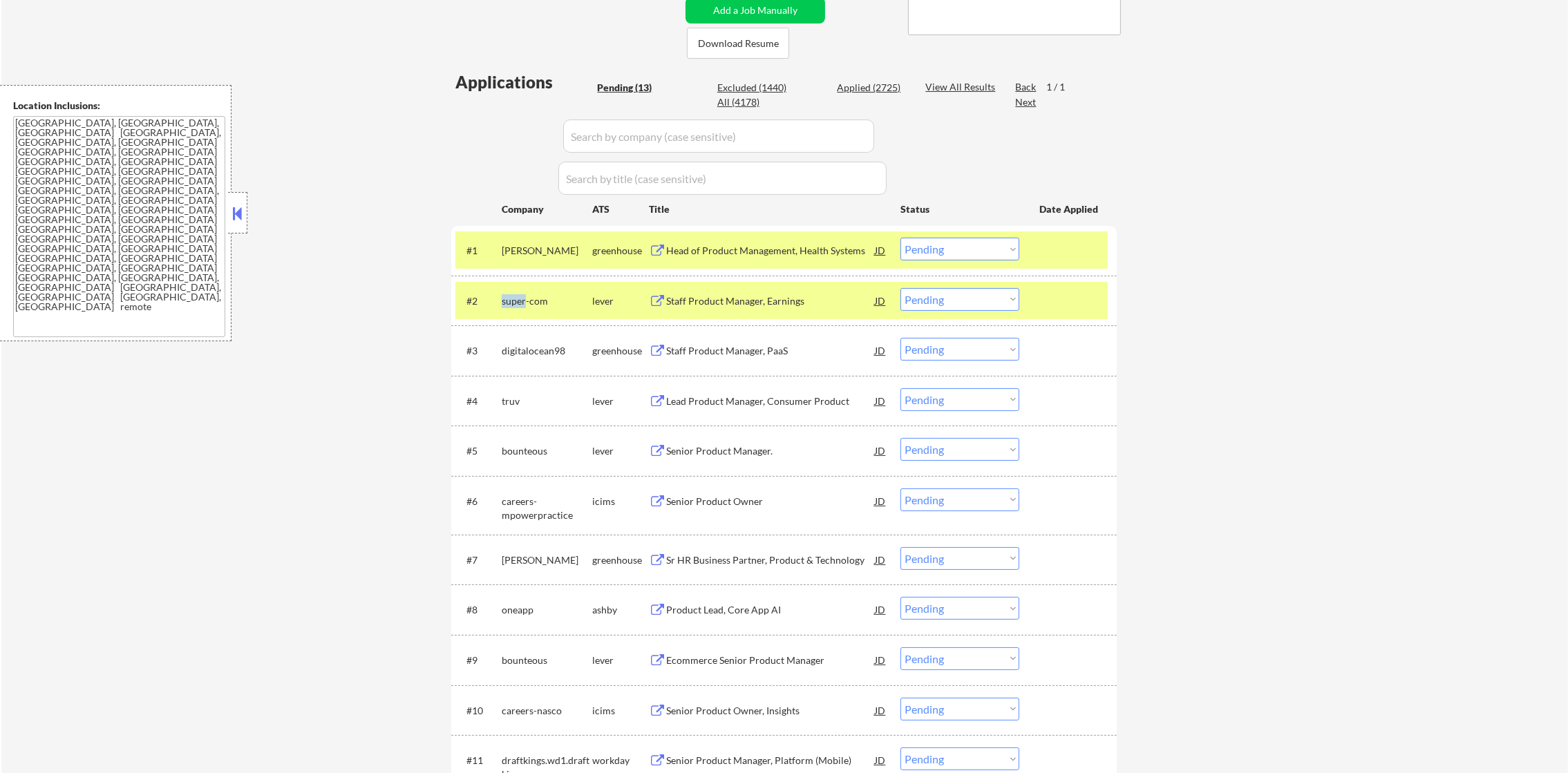
click at [523, 294] on div "super-com" at bounding box center [547, 301] width 91 height 14
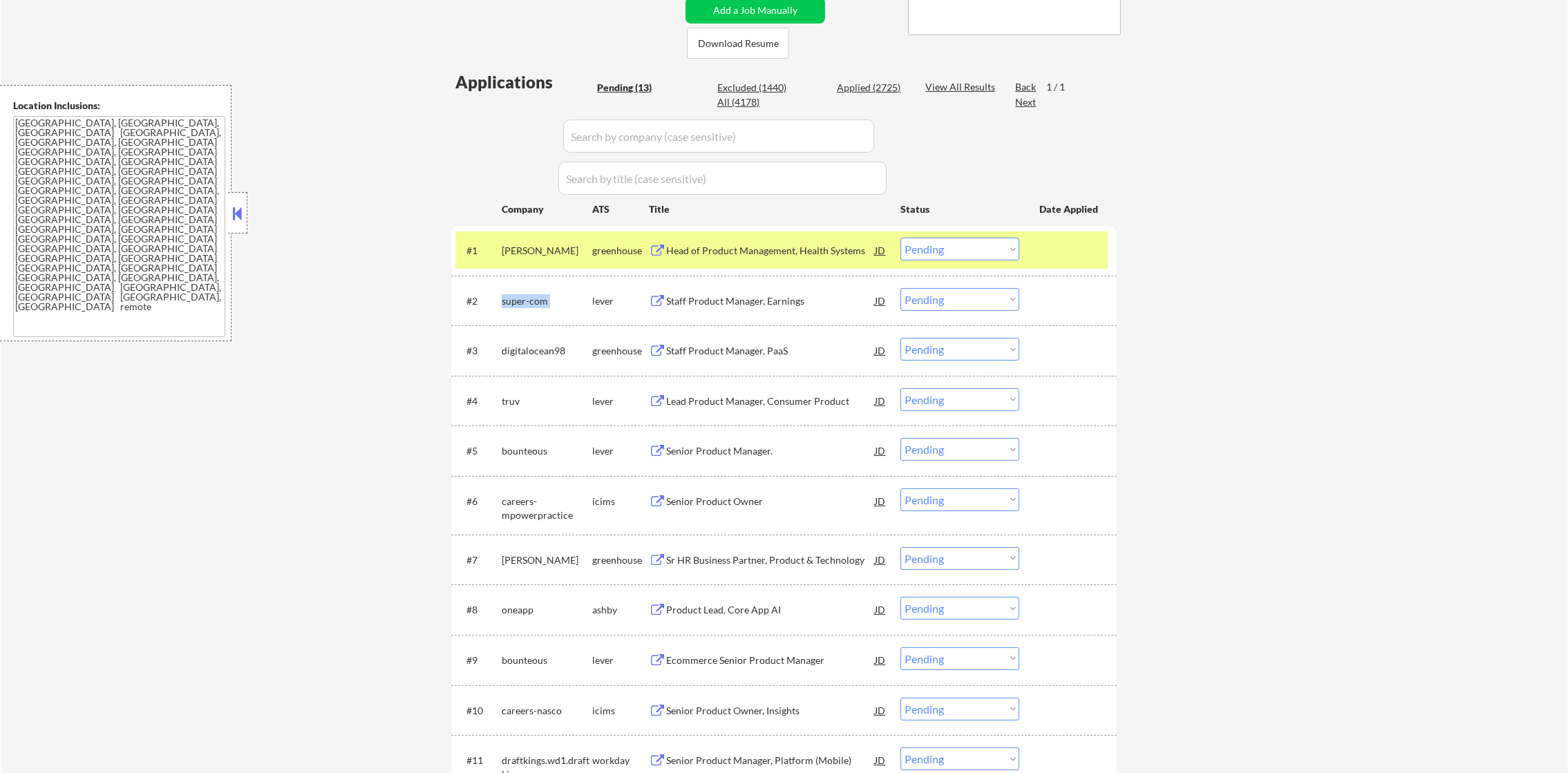
click at [523, 294] on div "super-com" at bounding box center [547, 301] width 91 height 14
copy div "super-com"
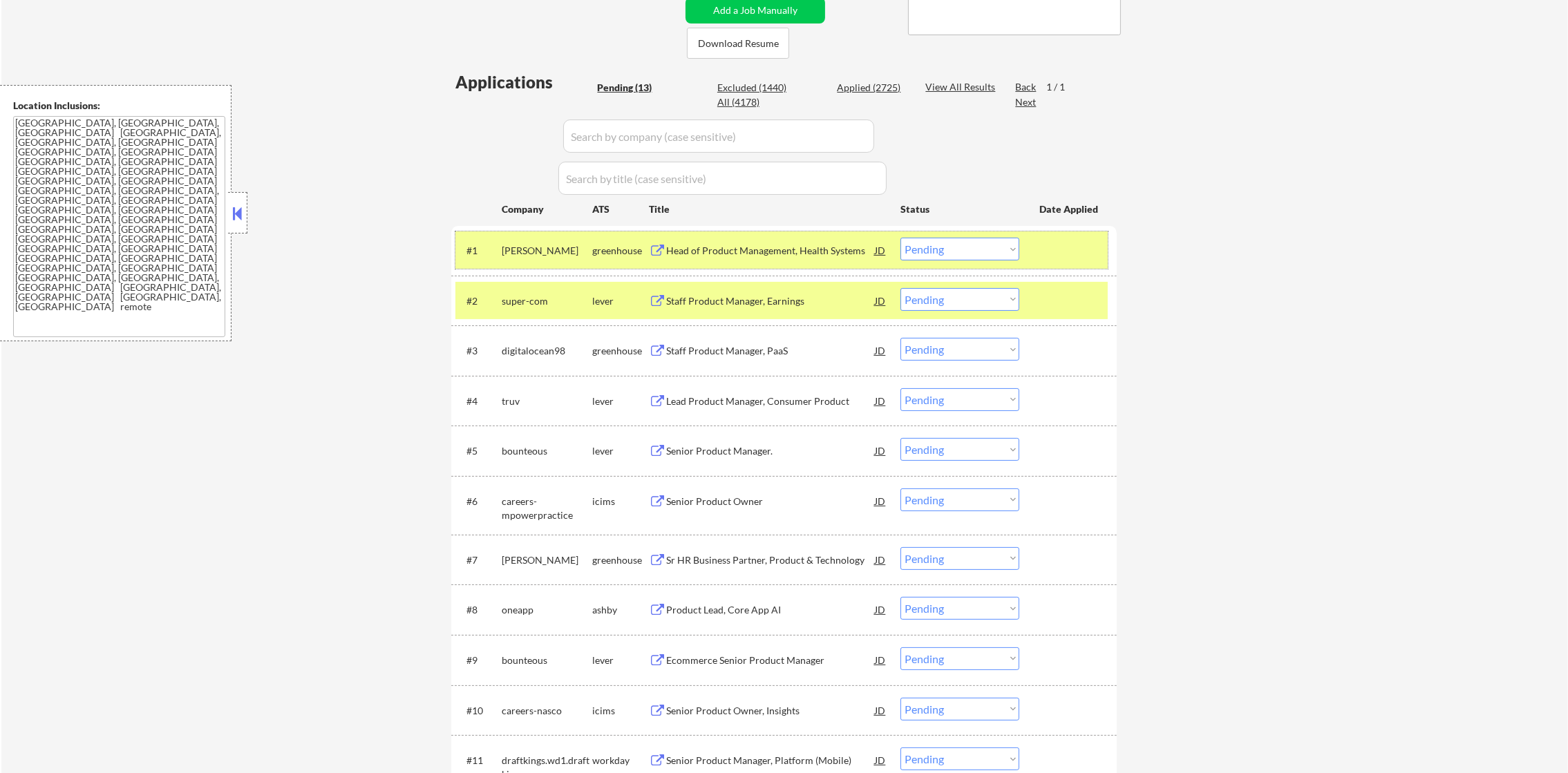
click at [504, 260] on div "[PERSON_NAME]" at bounding box center [547, 250] width 91 height 25
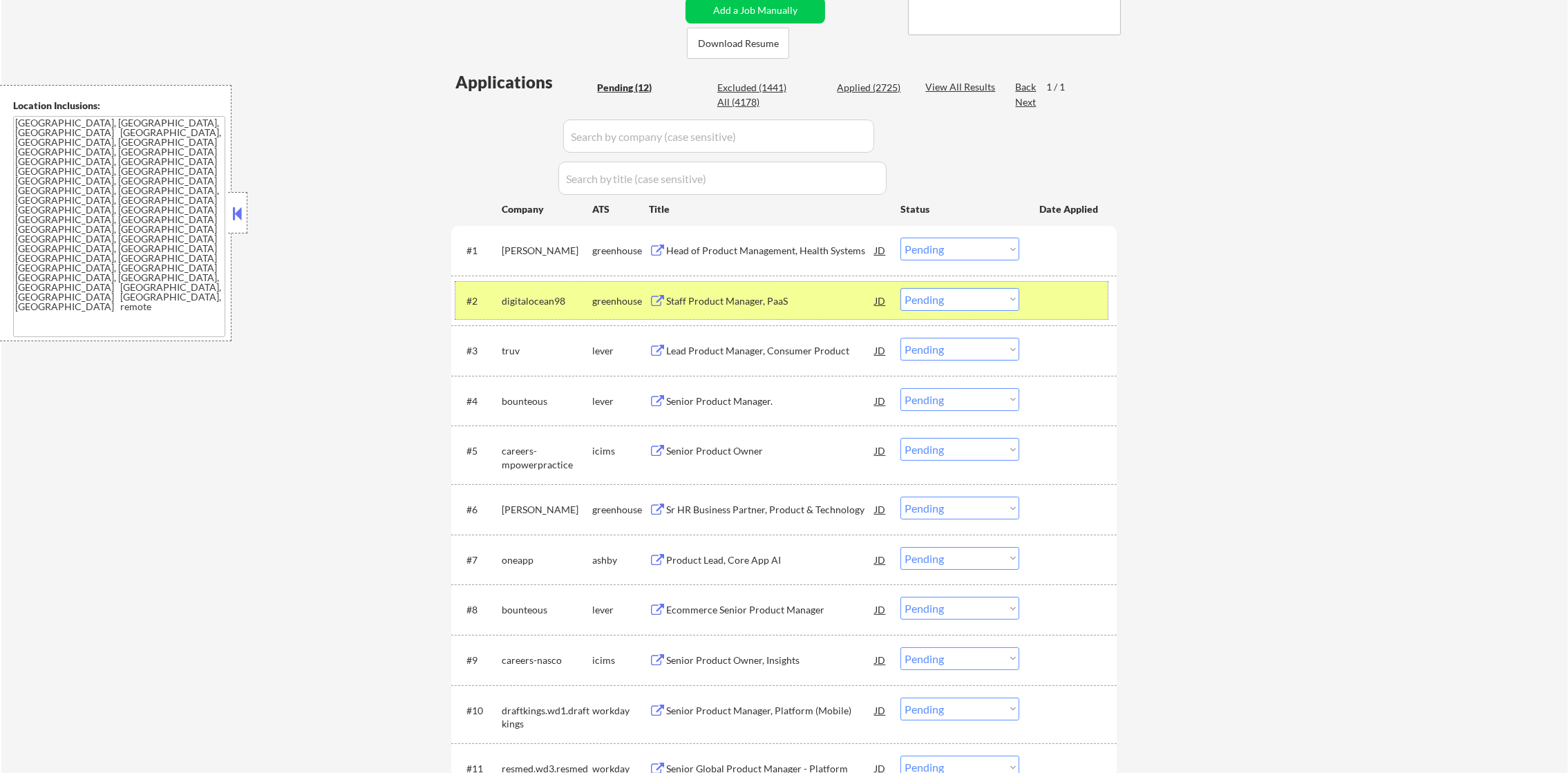
click at [537, 298] on div "digitalocean98" at bounding box center [547, 301] width 91 height 14
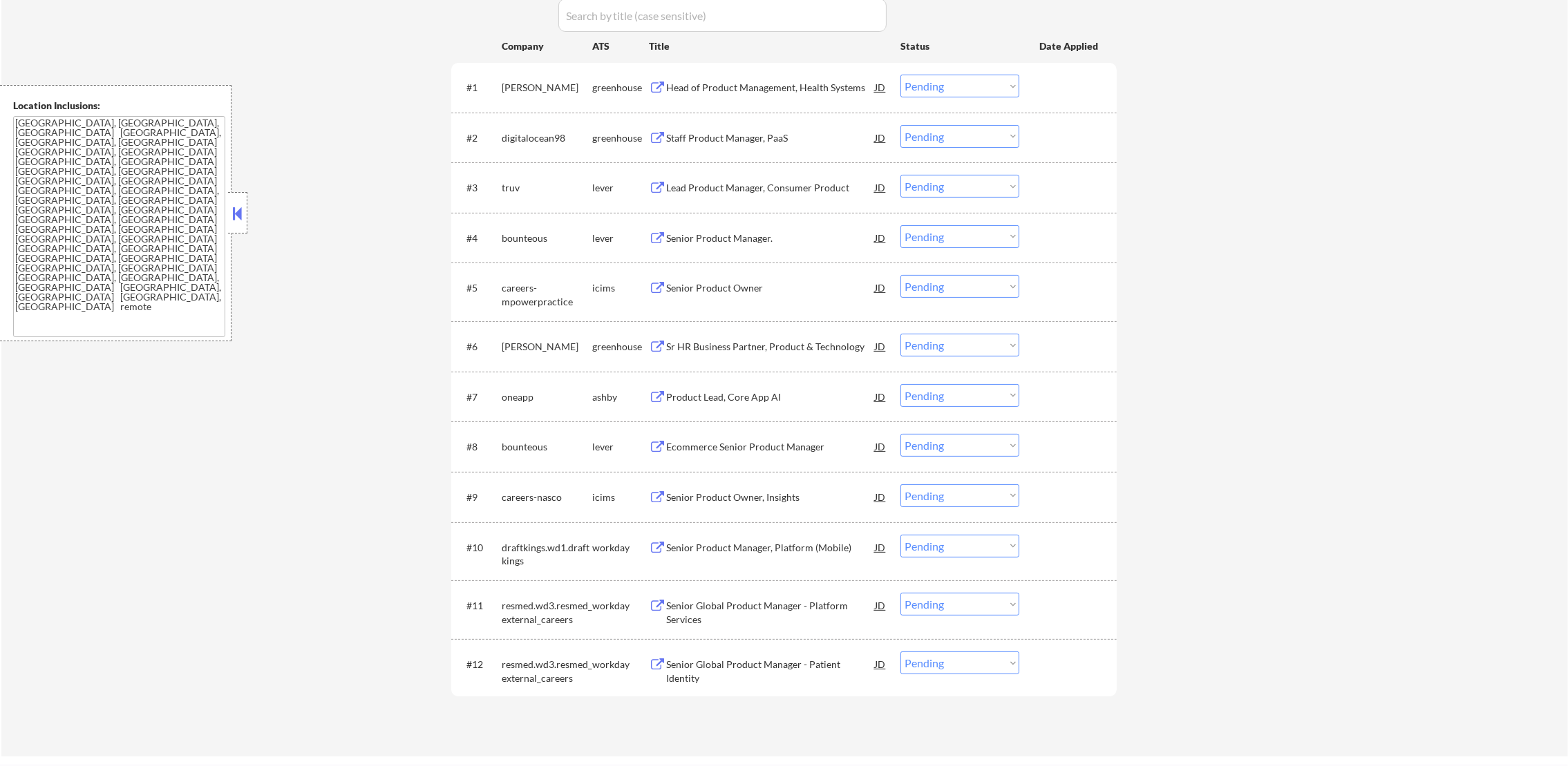
scroll to position [483, 0]
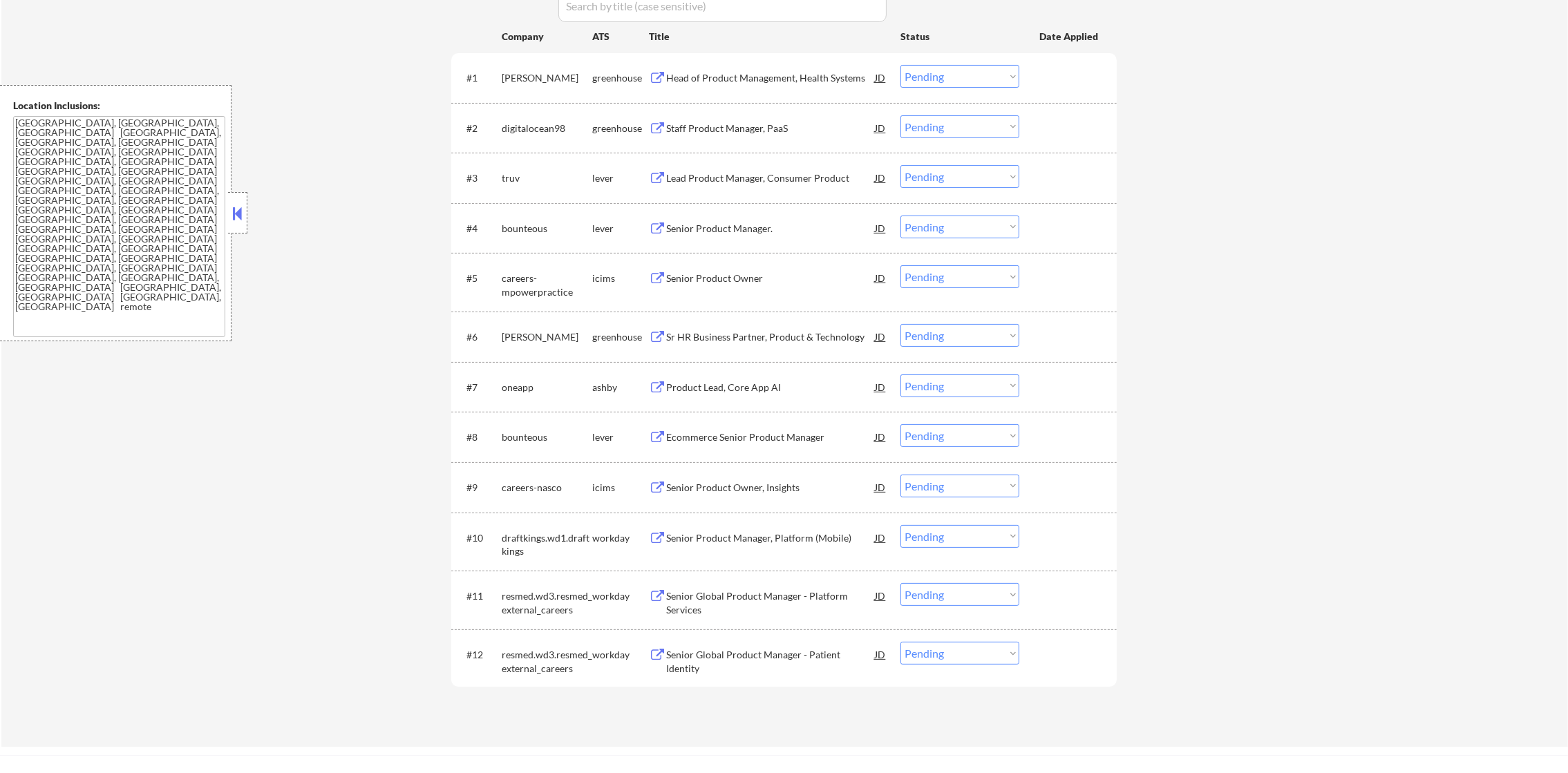
click at [534, 127] on div "digitalocean98" at bounding box center [547, 128] width 91 height 14
copy div "digitalocean98"
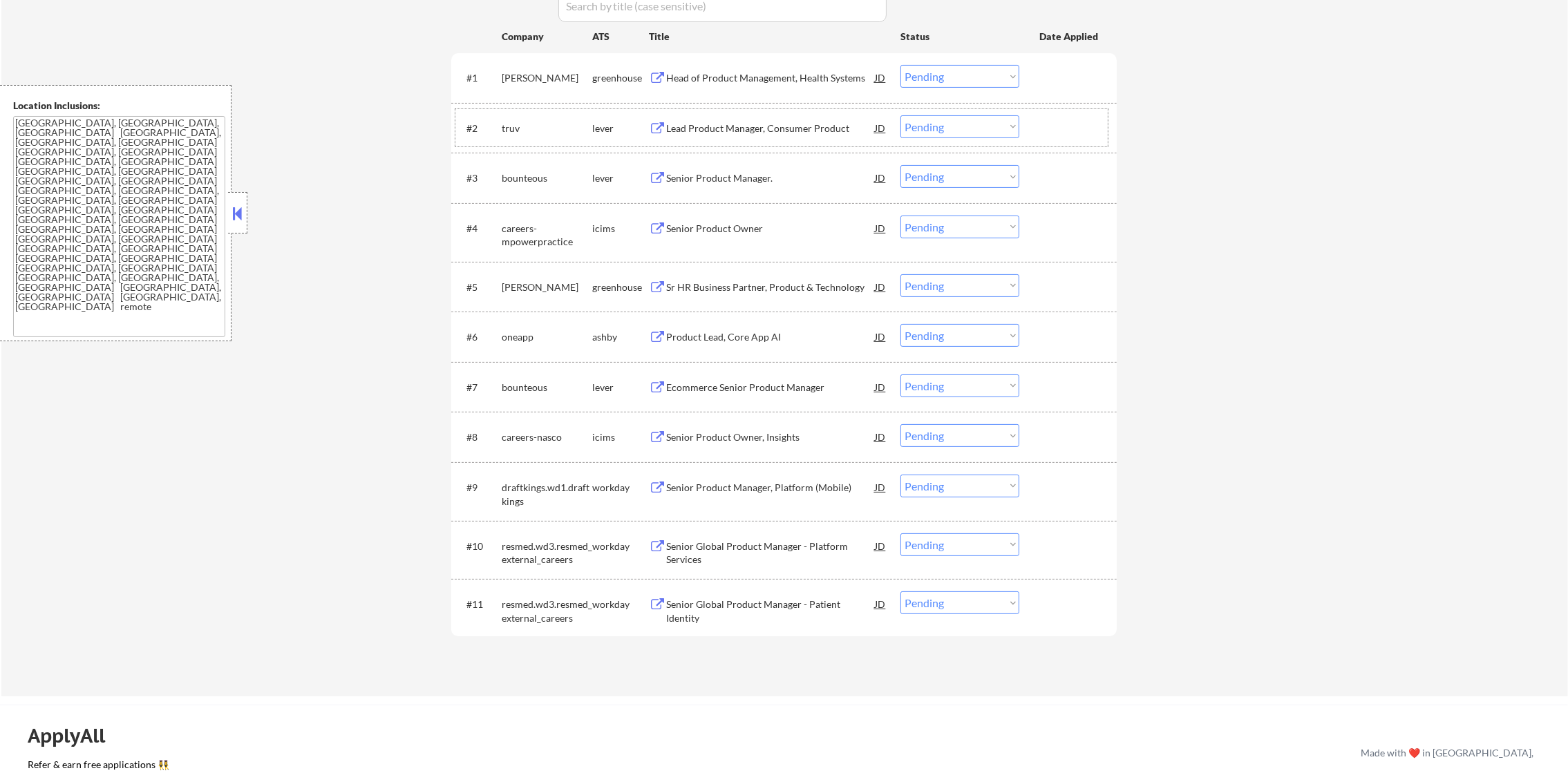
click at [503, 123] on div "truv" at bounding box center [547, 128] width 91 height 14
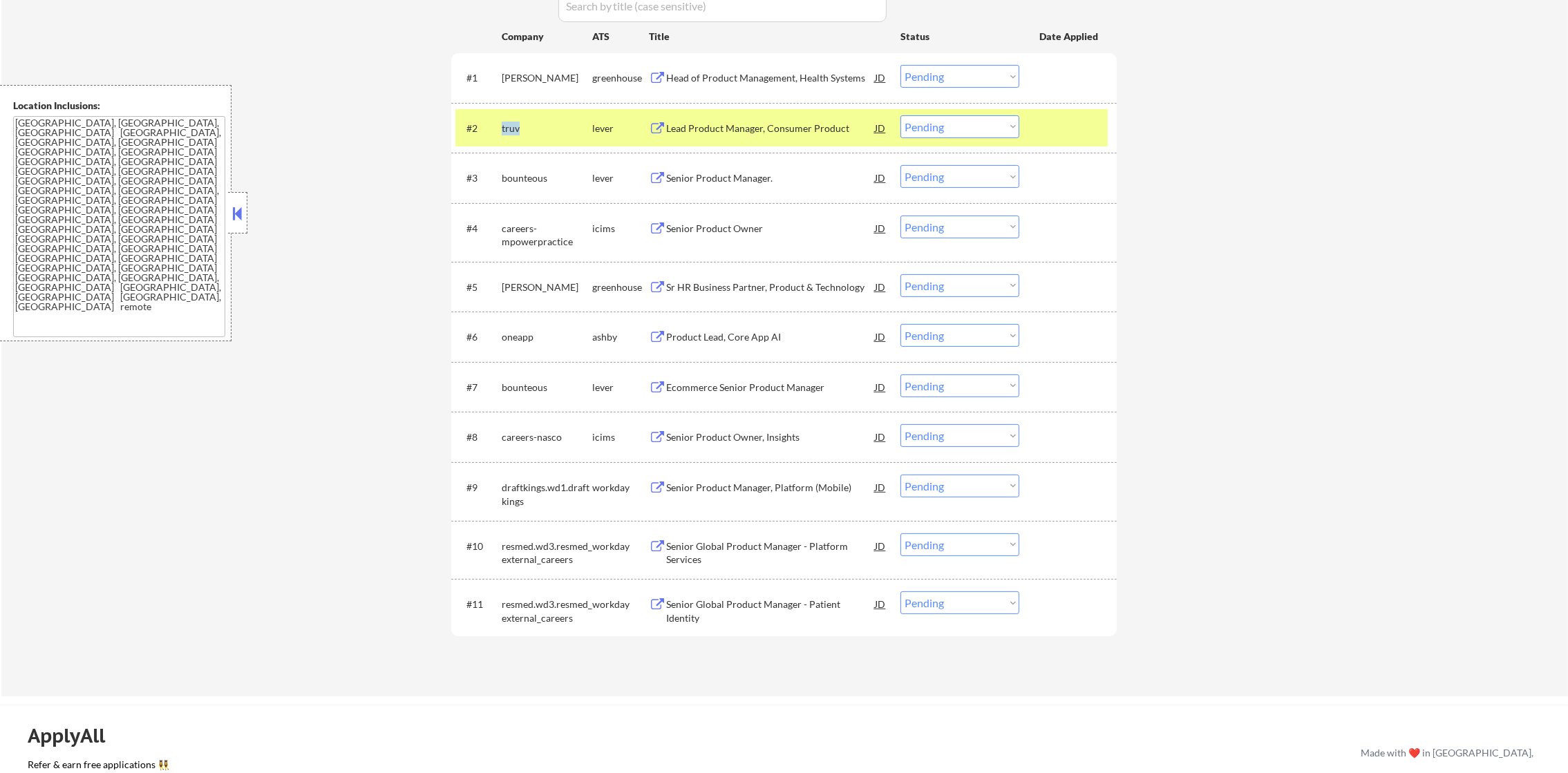
click at [503, 123] on div "truv" at bounding box center [547, 128] width 91 height 14
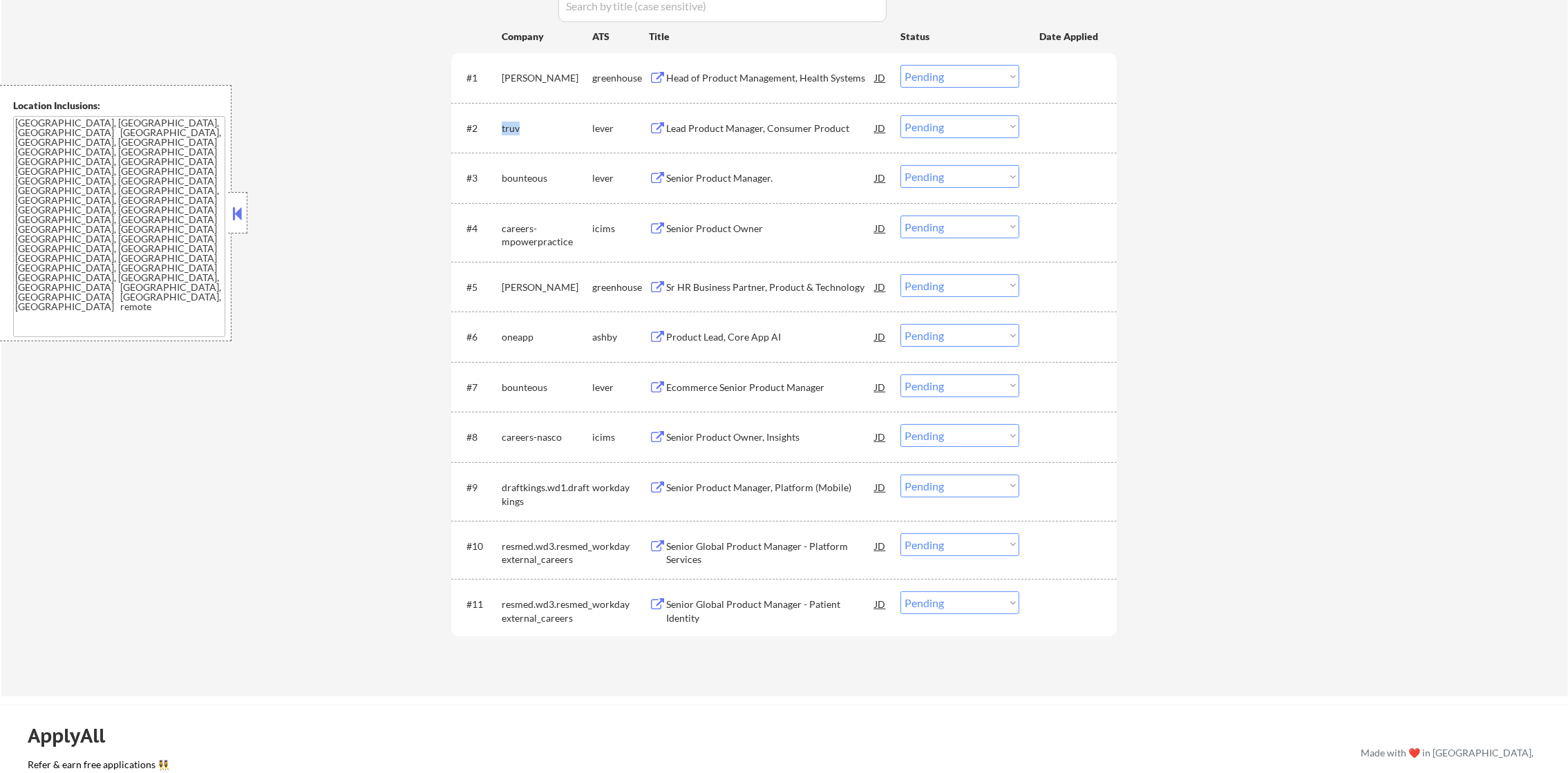
copy div "truv"
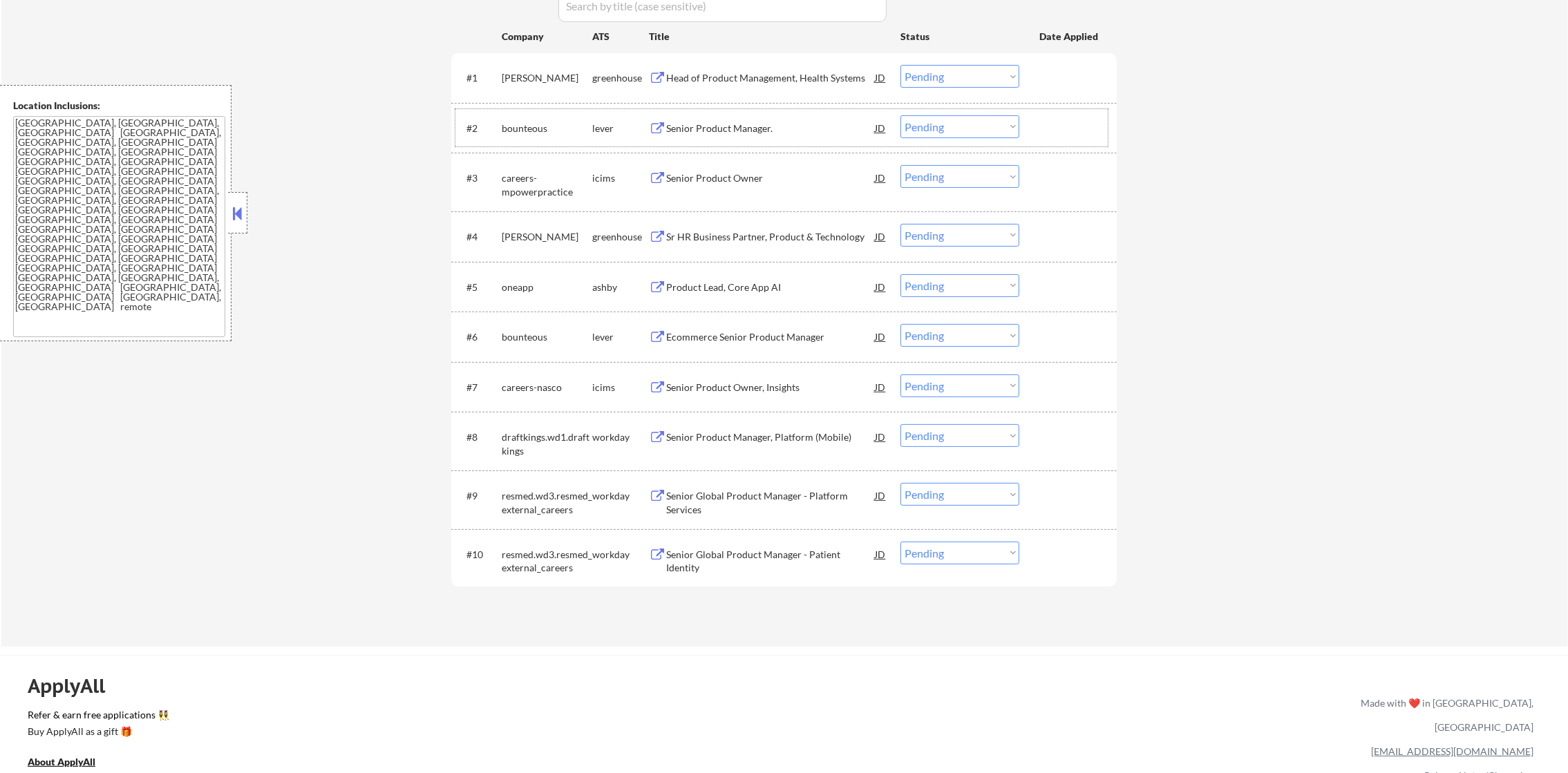
click at [537, 125] on div "bounteous" at bounding box center [547, 128] width 91 height 14
copy div "bounteous"
select select ""pending""
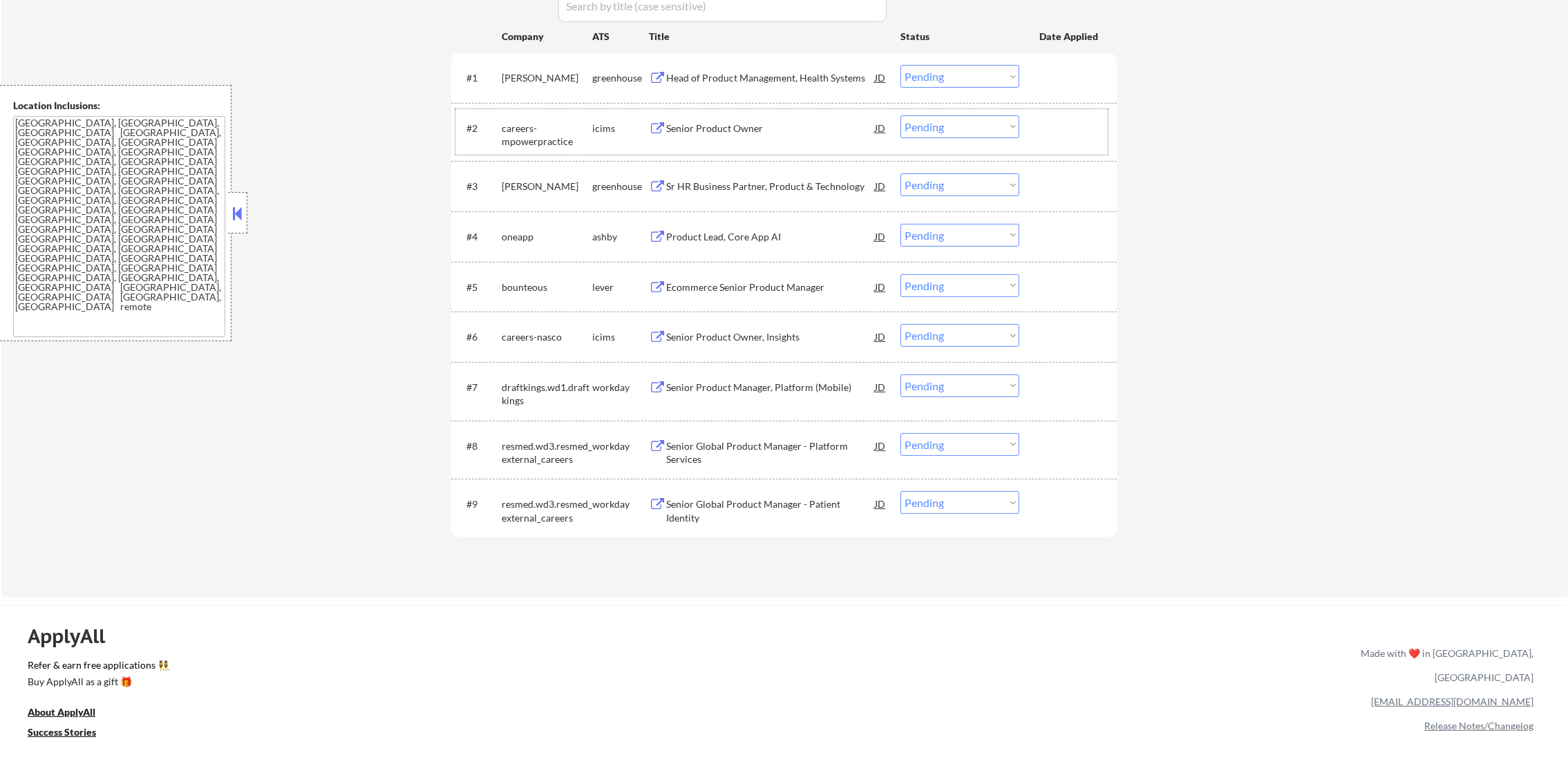
click at [517, 184] on div "[PERSON_NAME]" at bounding box center [547, 187] width 91 height 14
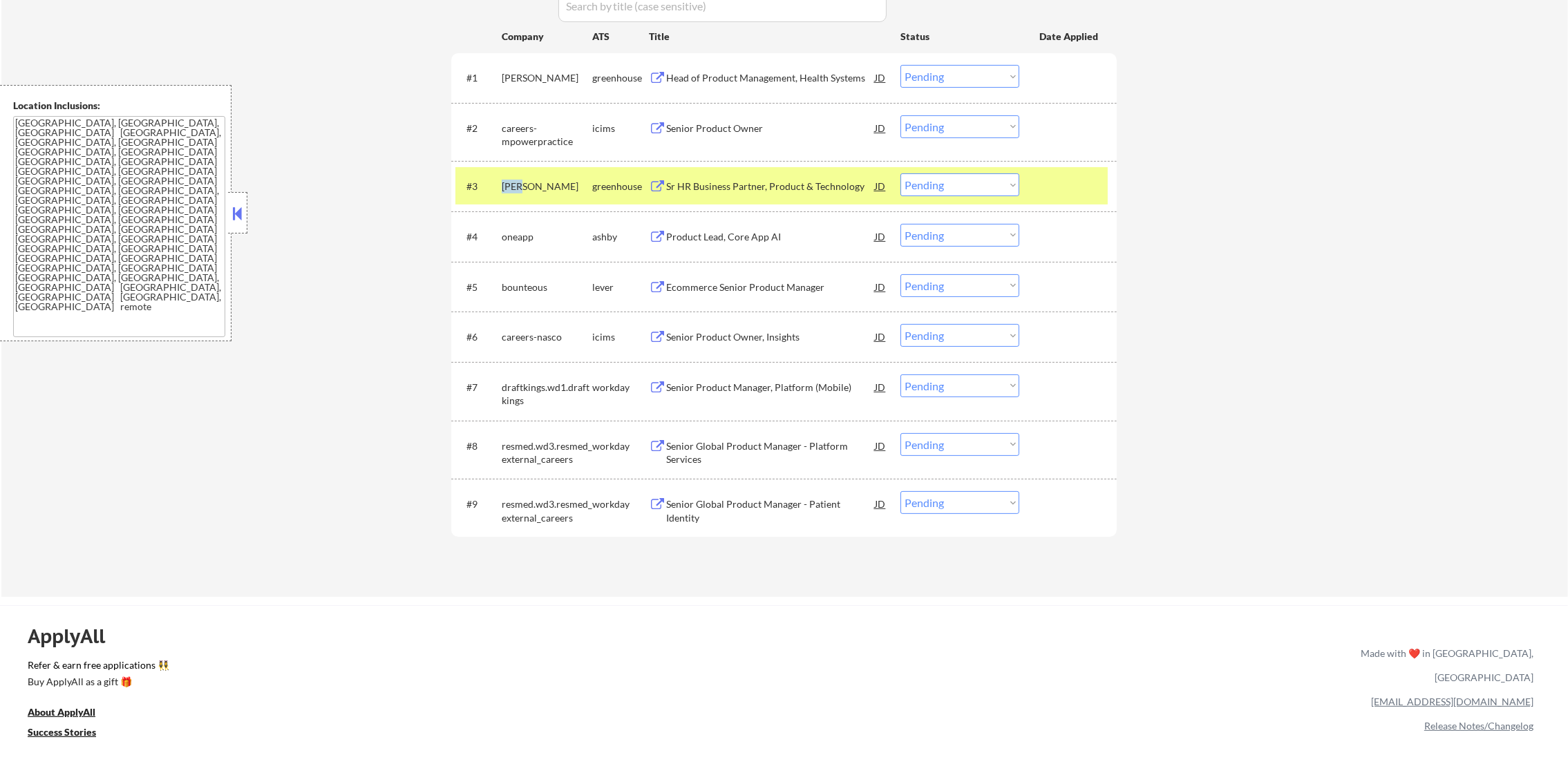
click at [517, 184] on div "[PERSON_NAME]" at bounding box center [547, 187] width 91 height 14
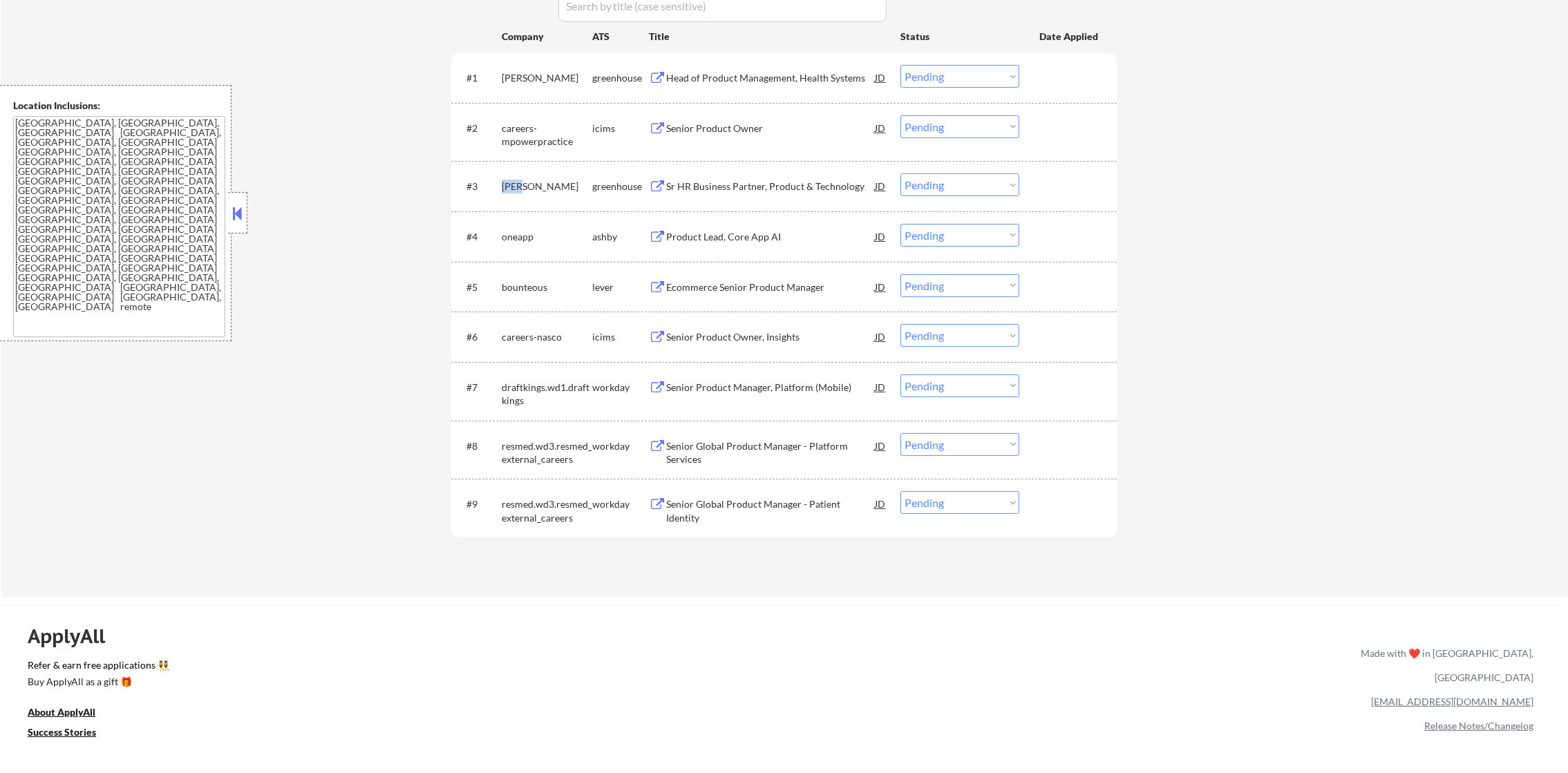
copy div "[PERSON_NAME]"
select select ""pending""
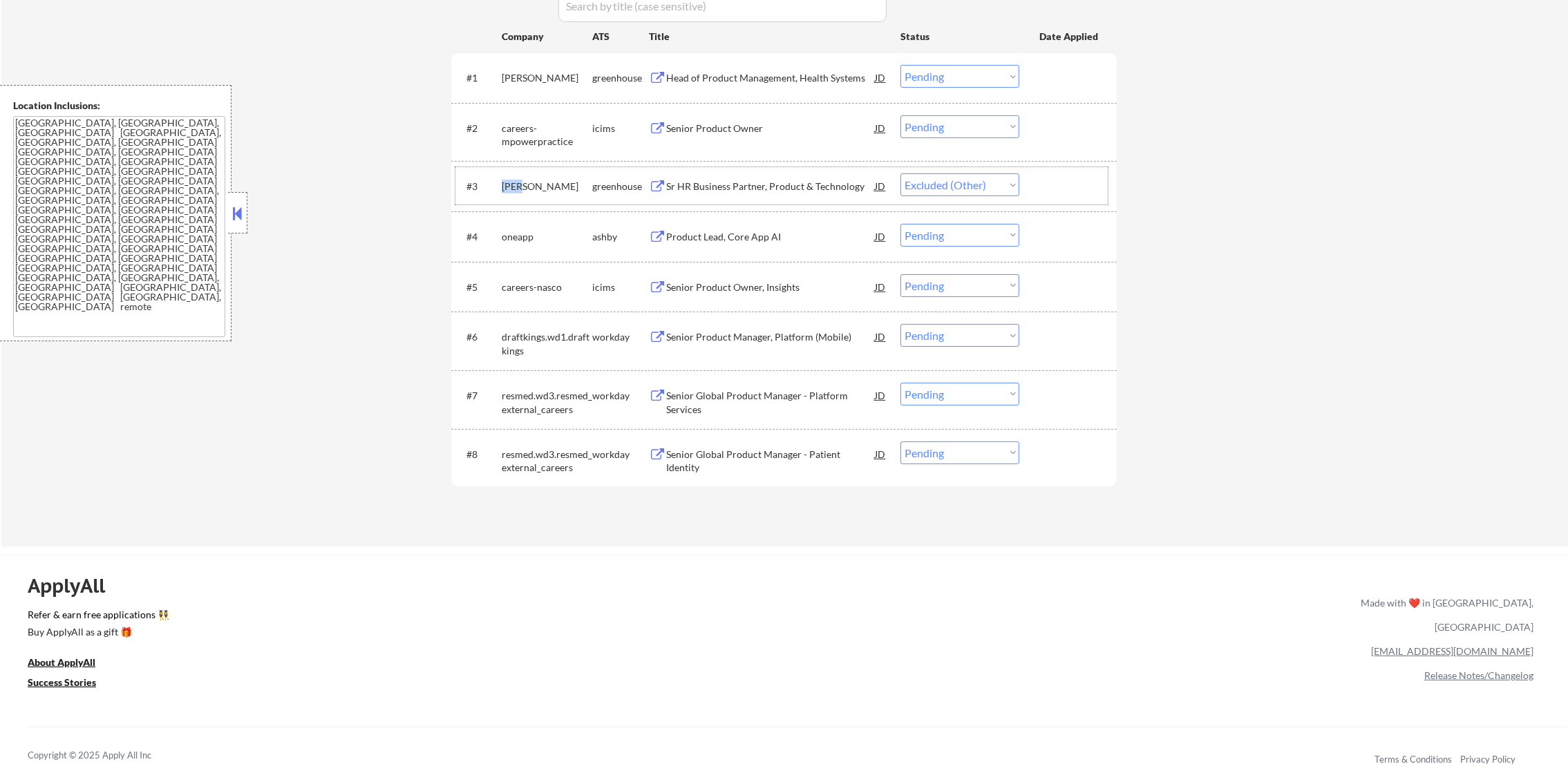
select select ""pending""
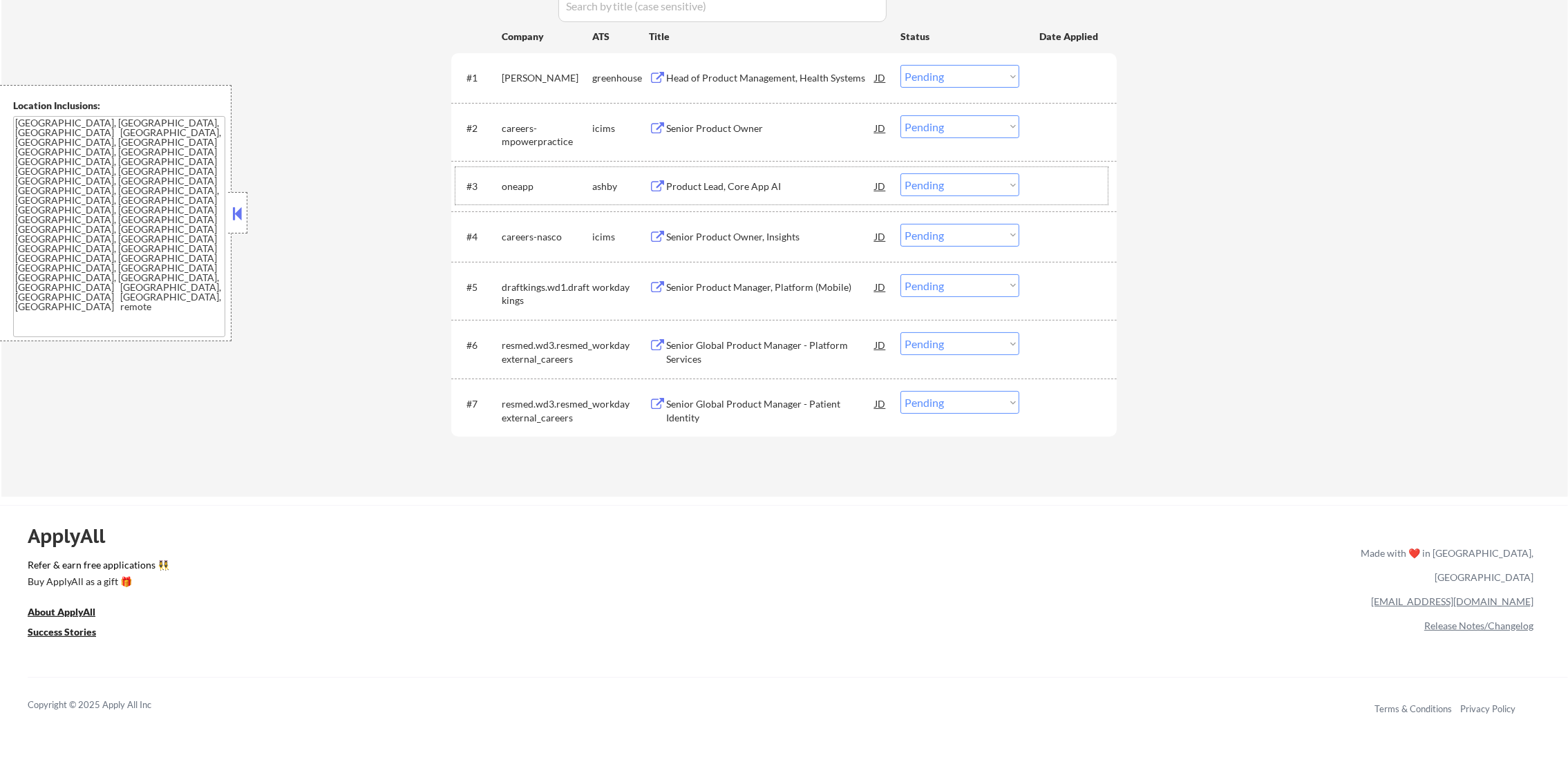
click at [743, 181] on div "Product Lead, Core App AI" at bounding box center [770, 187] width 209 height 14
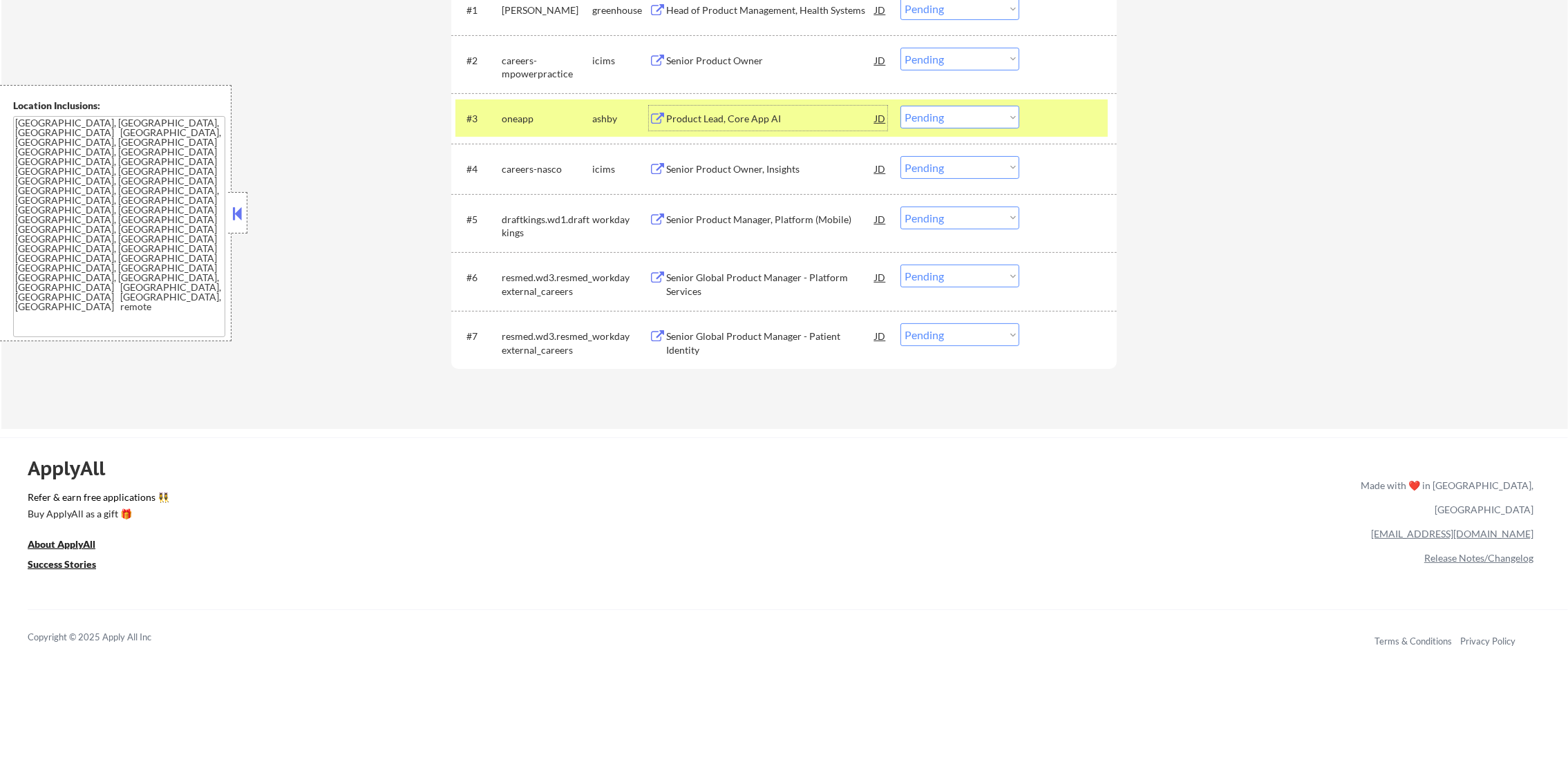
scroll to position [552, 0]
click at [502, 111] on div "oneapp" at bounding box center [547, 117] width 91 height 14
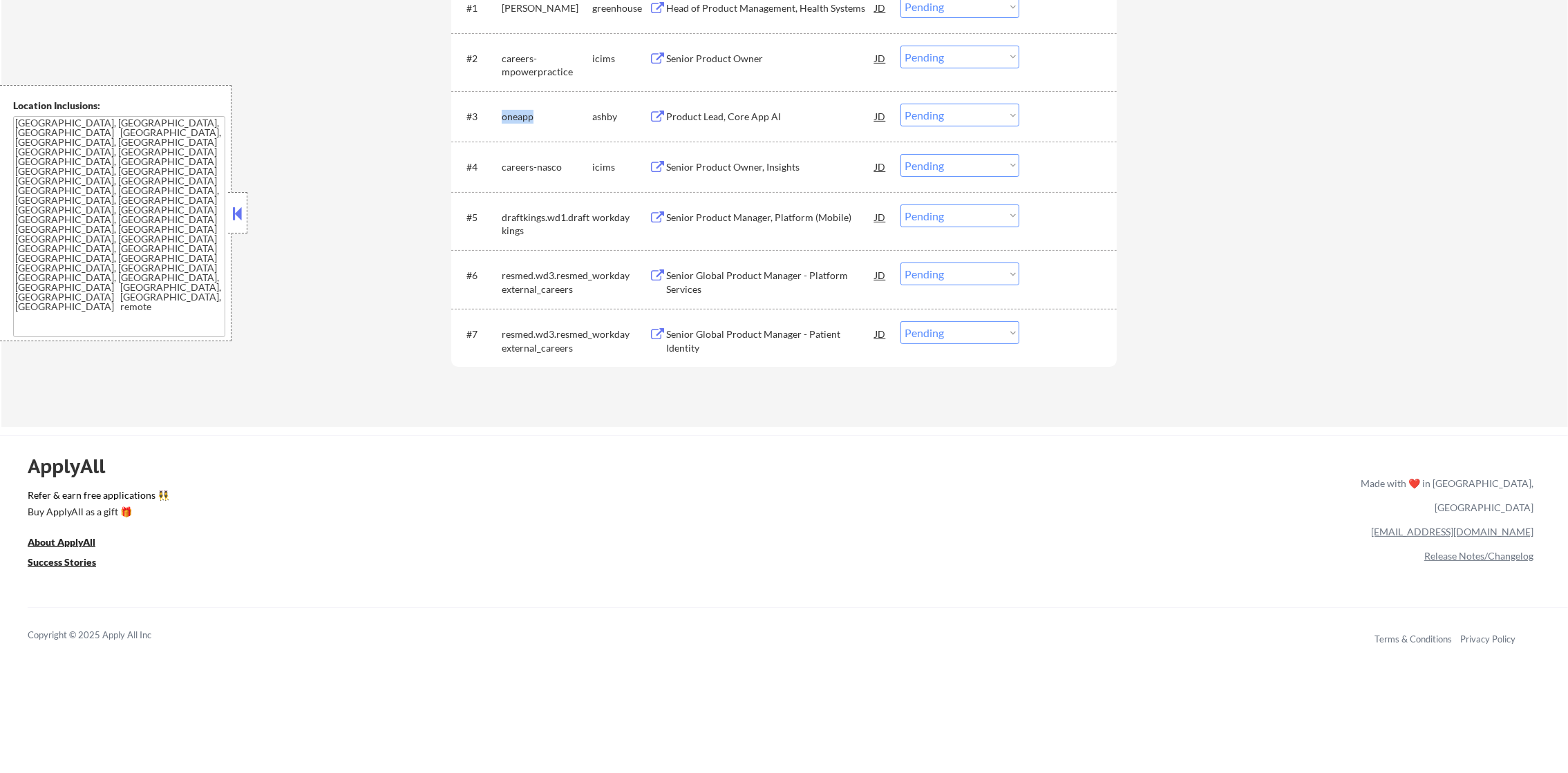
click at [502, 111] on div "oneapp" at bounding box center [547, 117] width 91 height 14
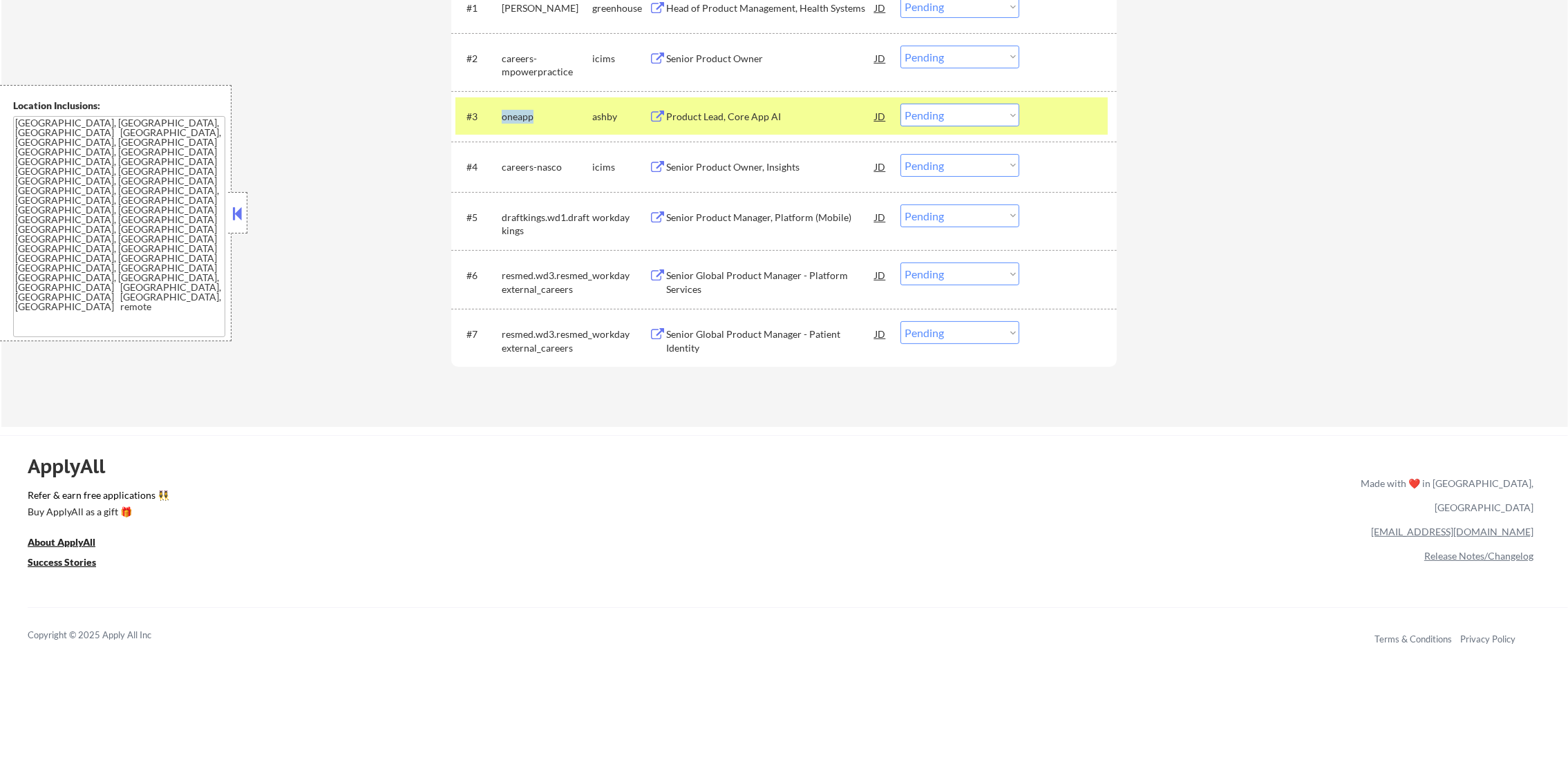
copy div "oneapp"
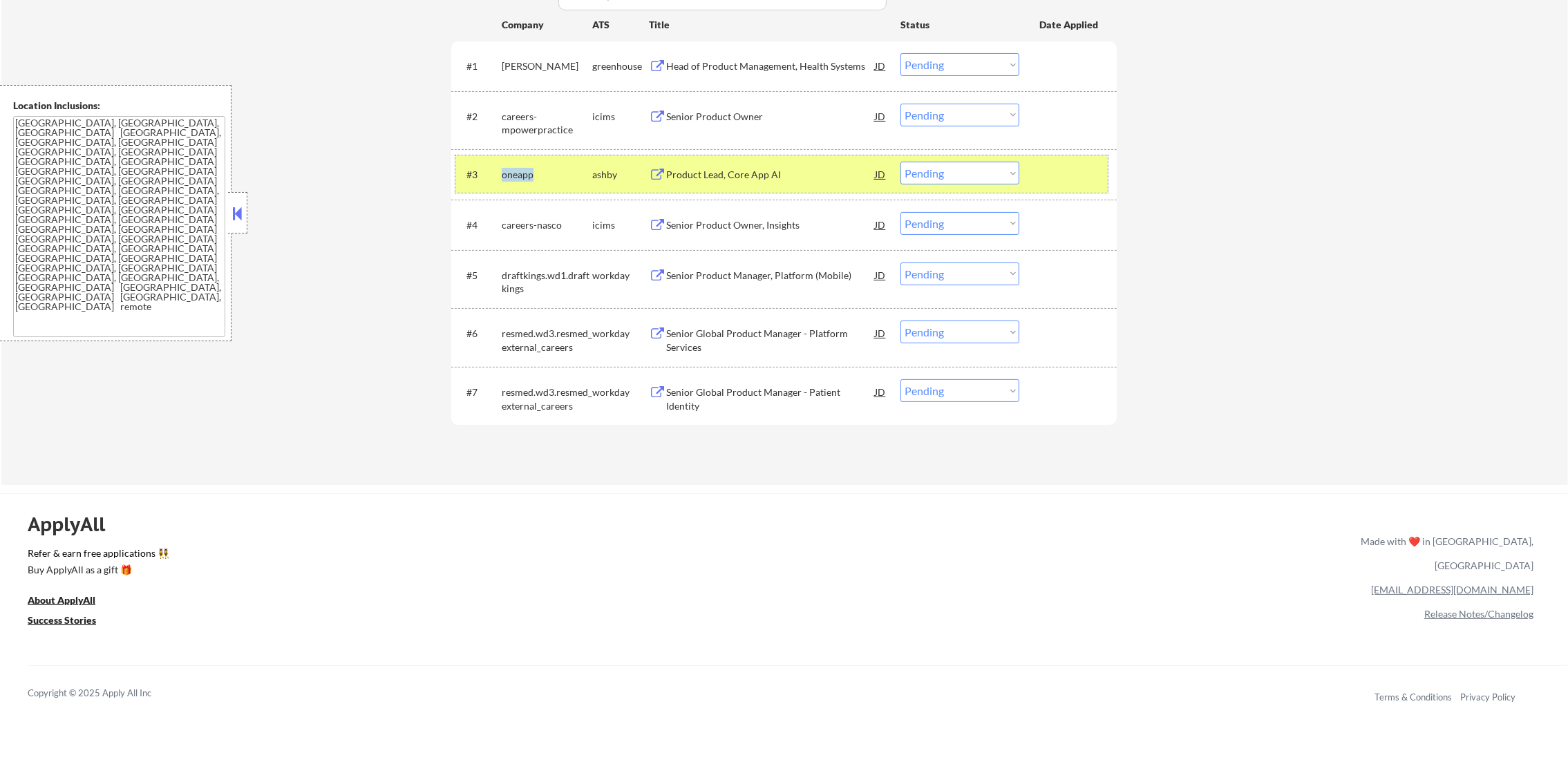
scroll to position [483, 0]
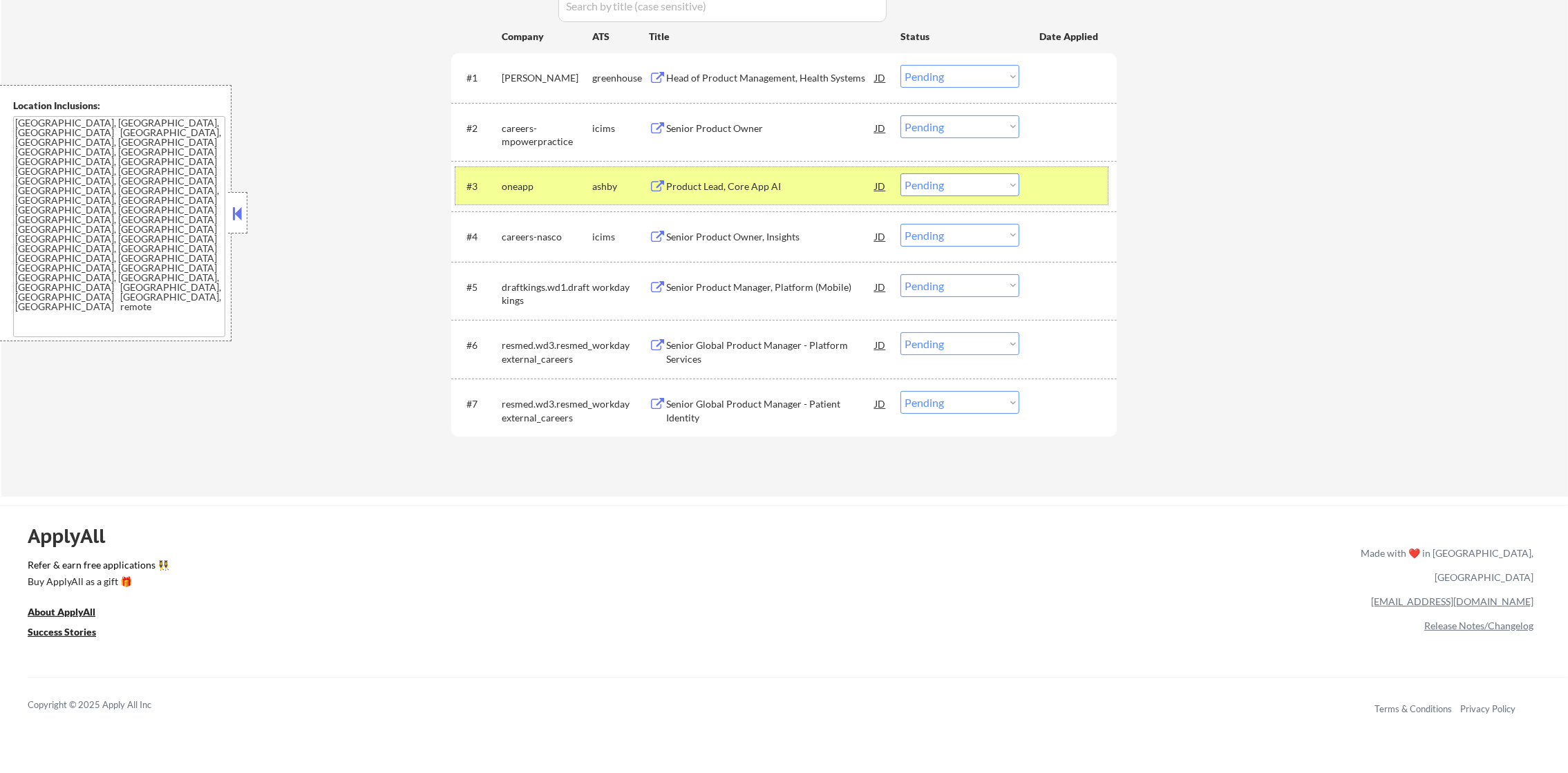
click at [515, 161] on div "#3 oneapp ashby Product Lead, Core App AI JD Choose an option... Pending Applie…" at bounding box center [784, 186] width 665 height 50
click at [517, 195] on div "oneapp" at bounding box center [547, 186] width 91 height 25
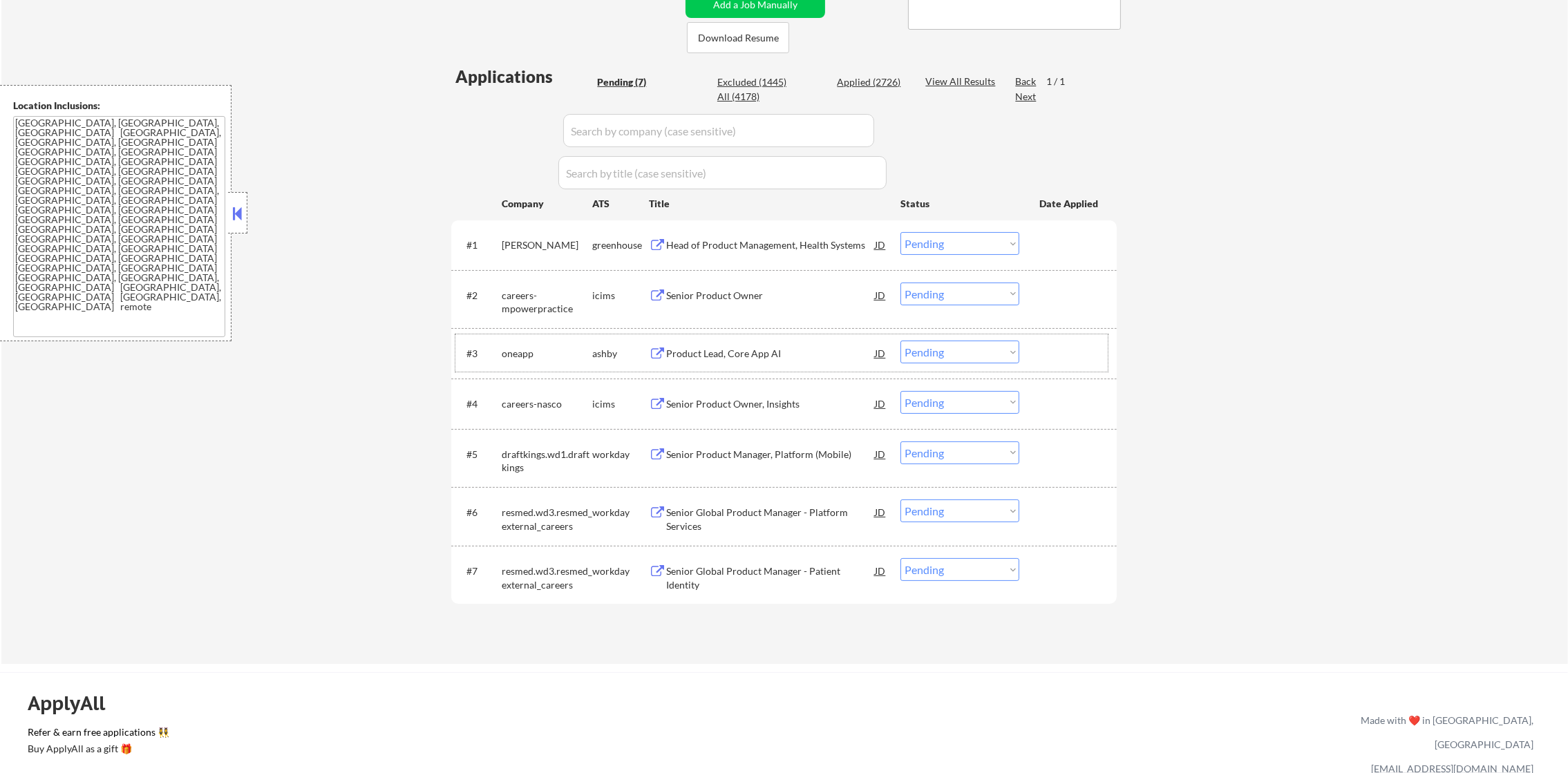
scroll to position [310, 0]
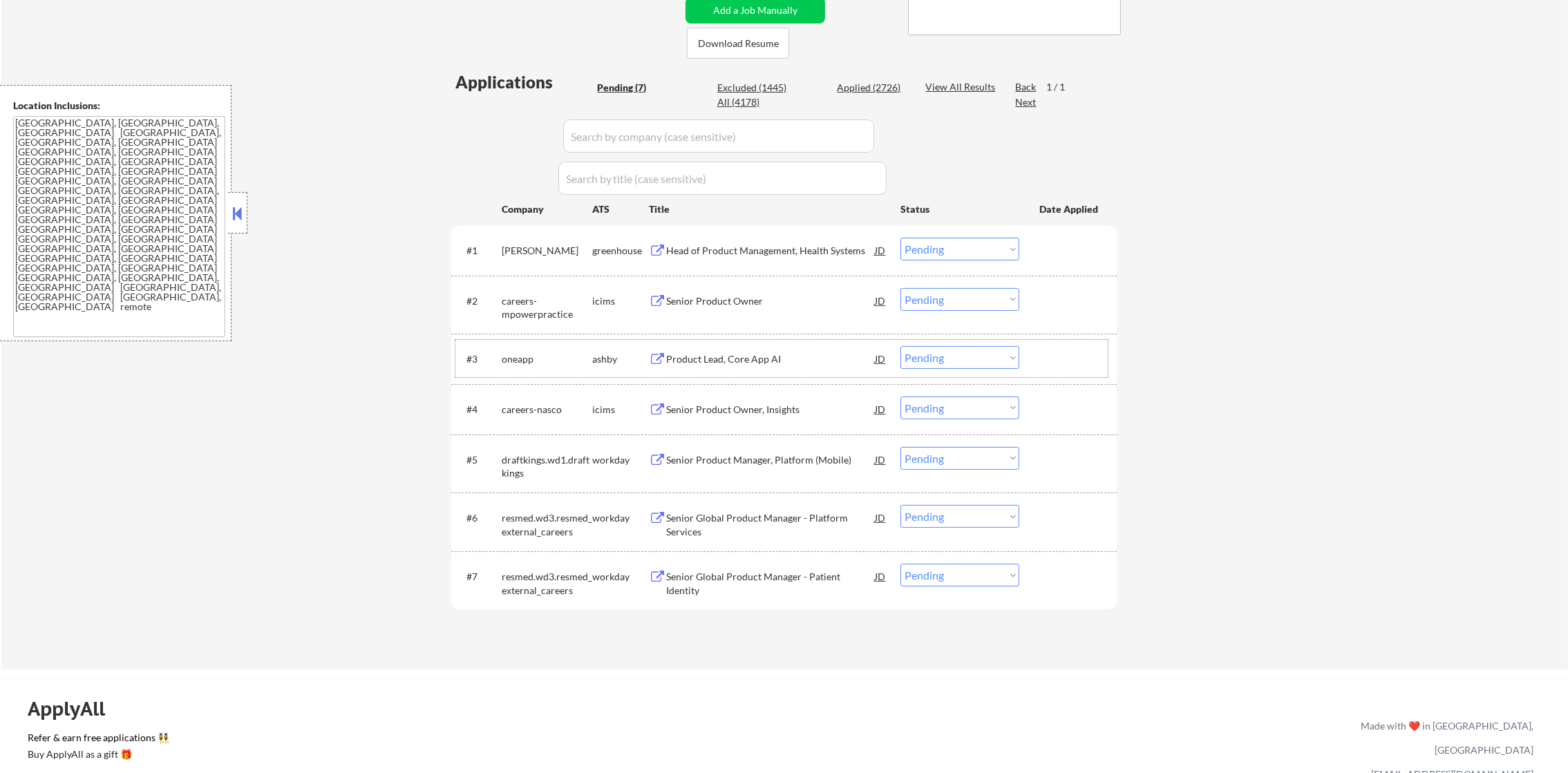
click at [852, 82] on div "Applied (2726)" at bounding box center [871, 88] width 69 height 14
select select ""applied""
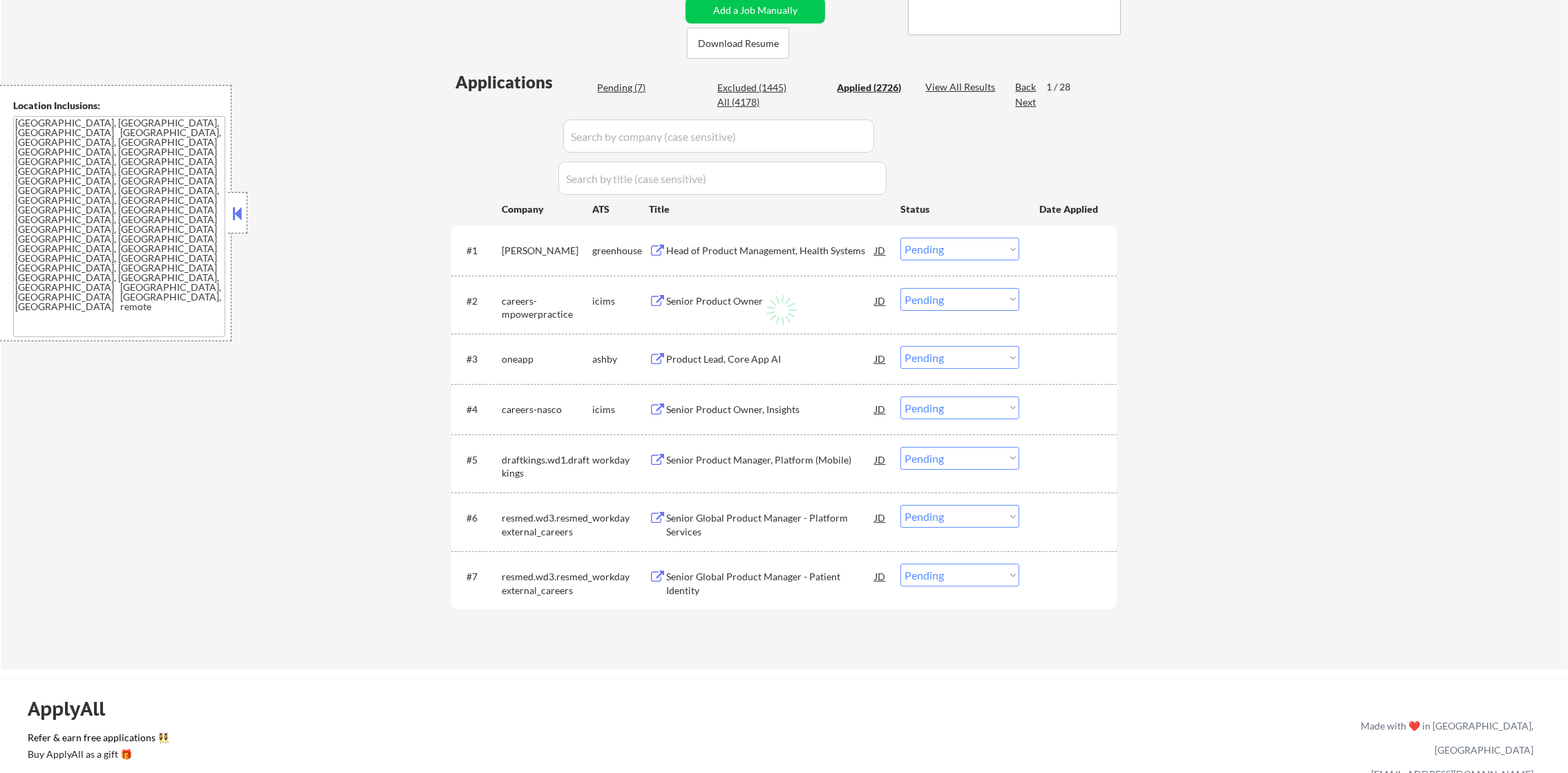
select select ""applied""
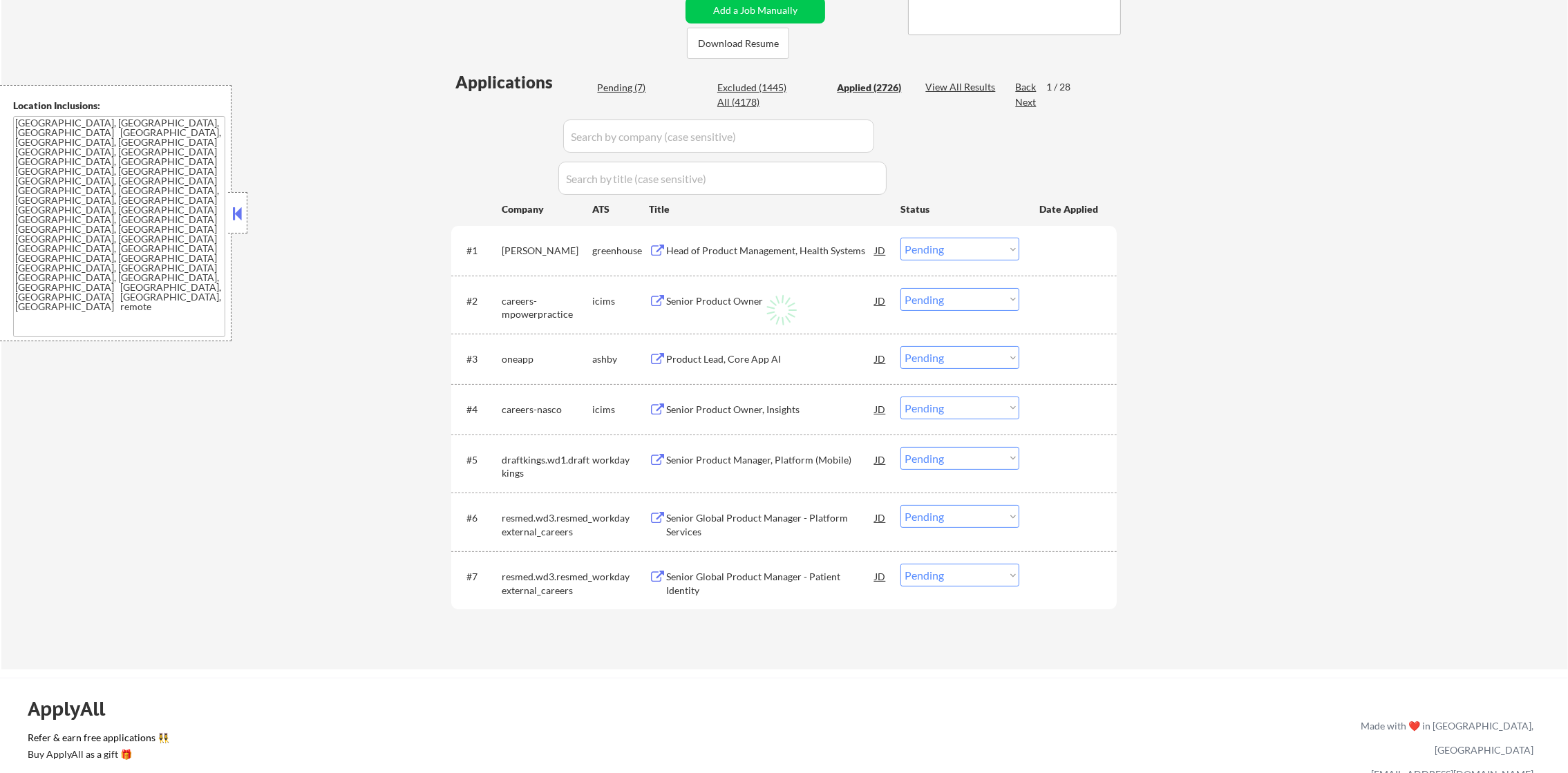
select select ""applied""
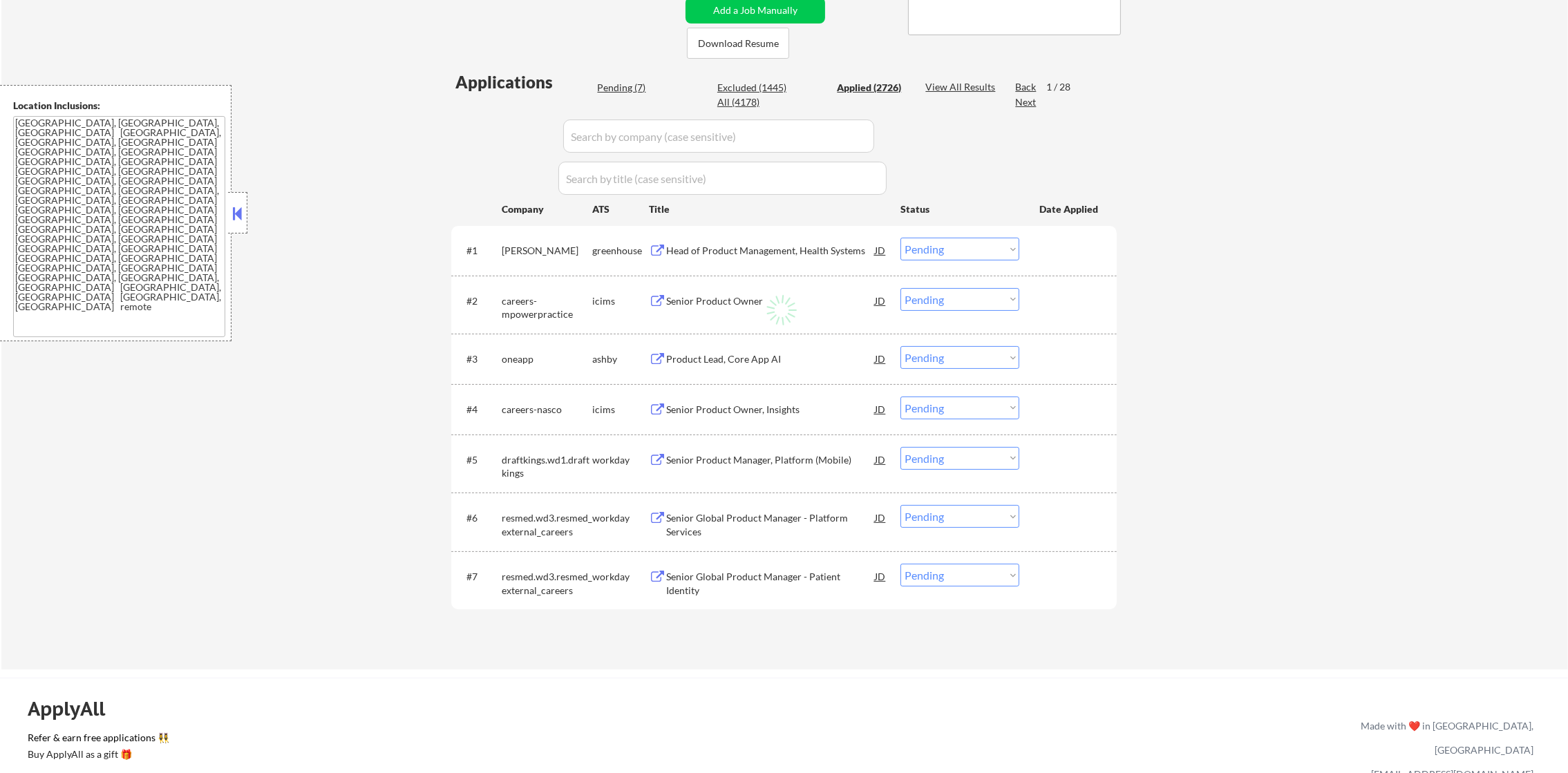
select select ""applied""
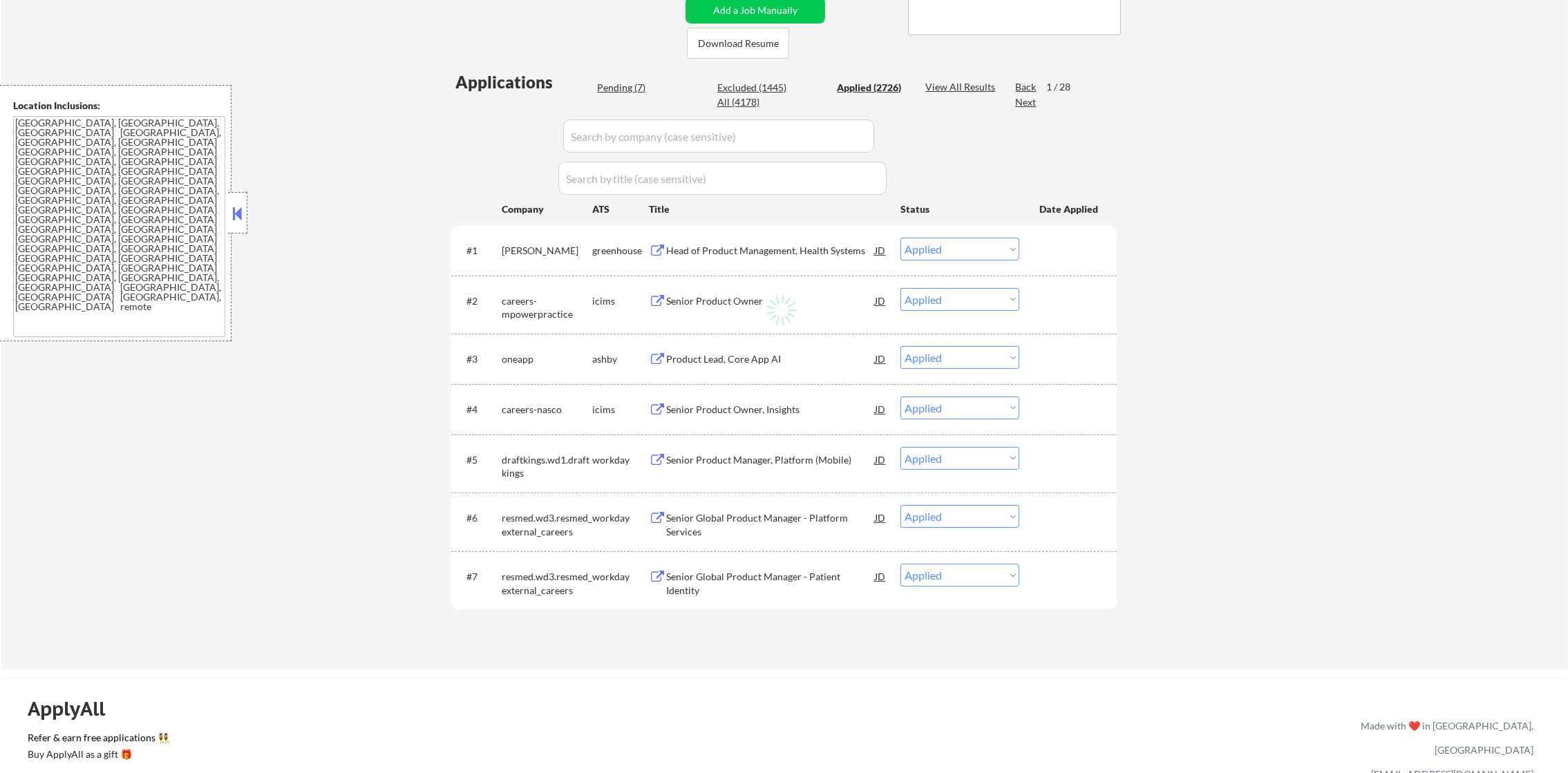
select select ""applied""
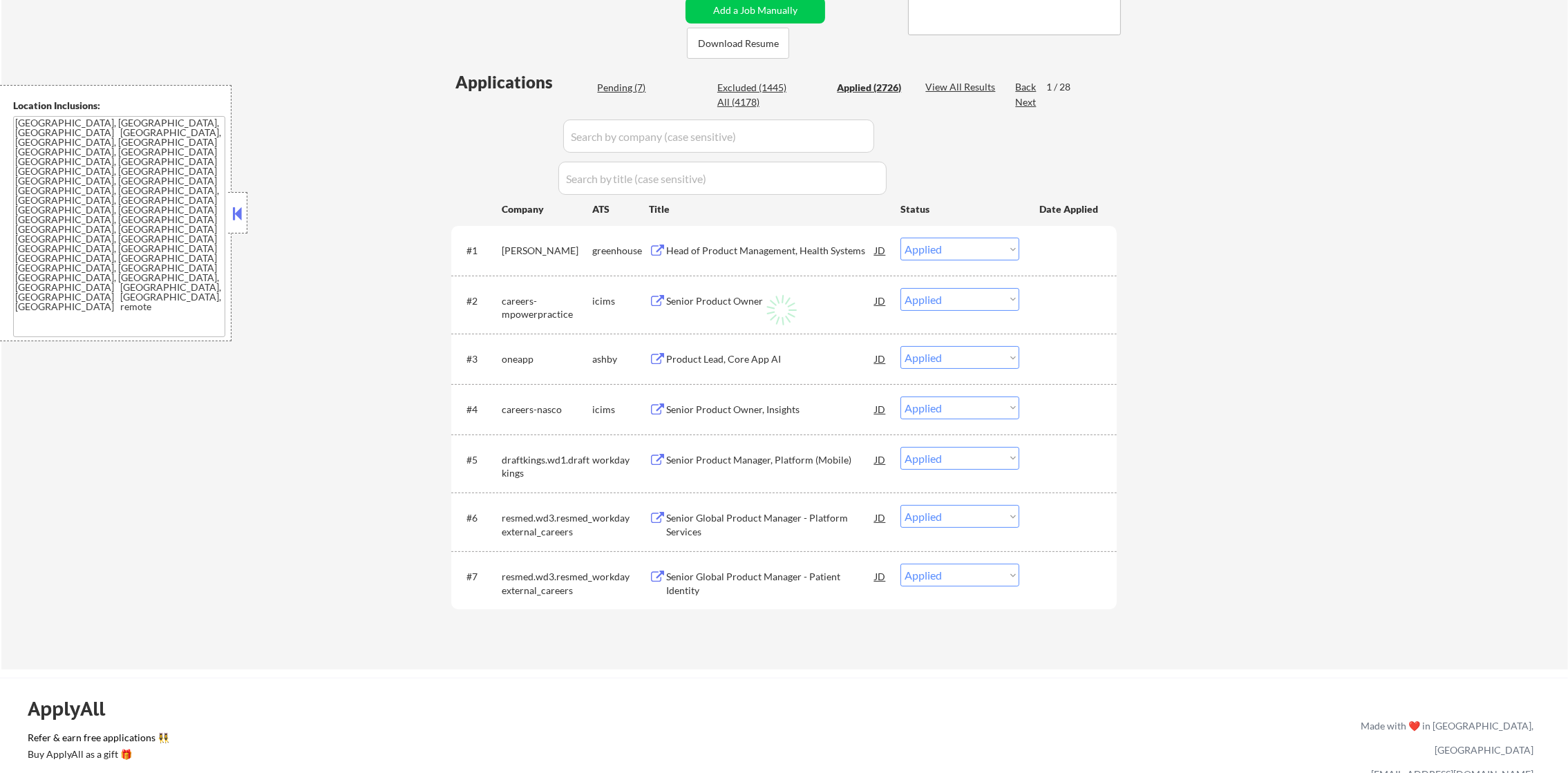
select select ""applied""
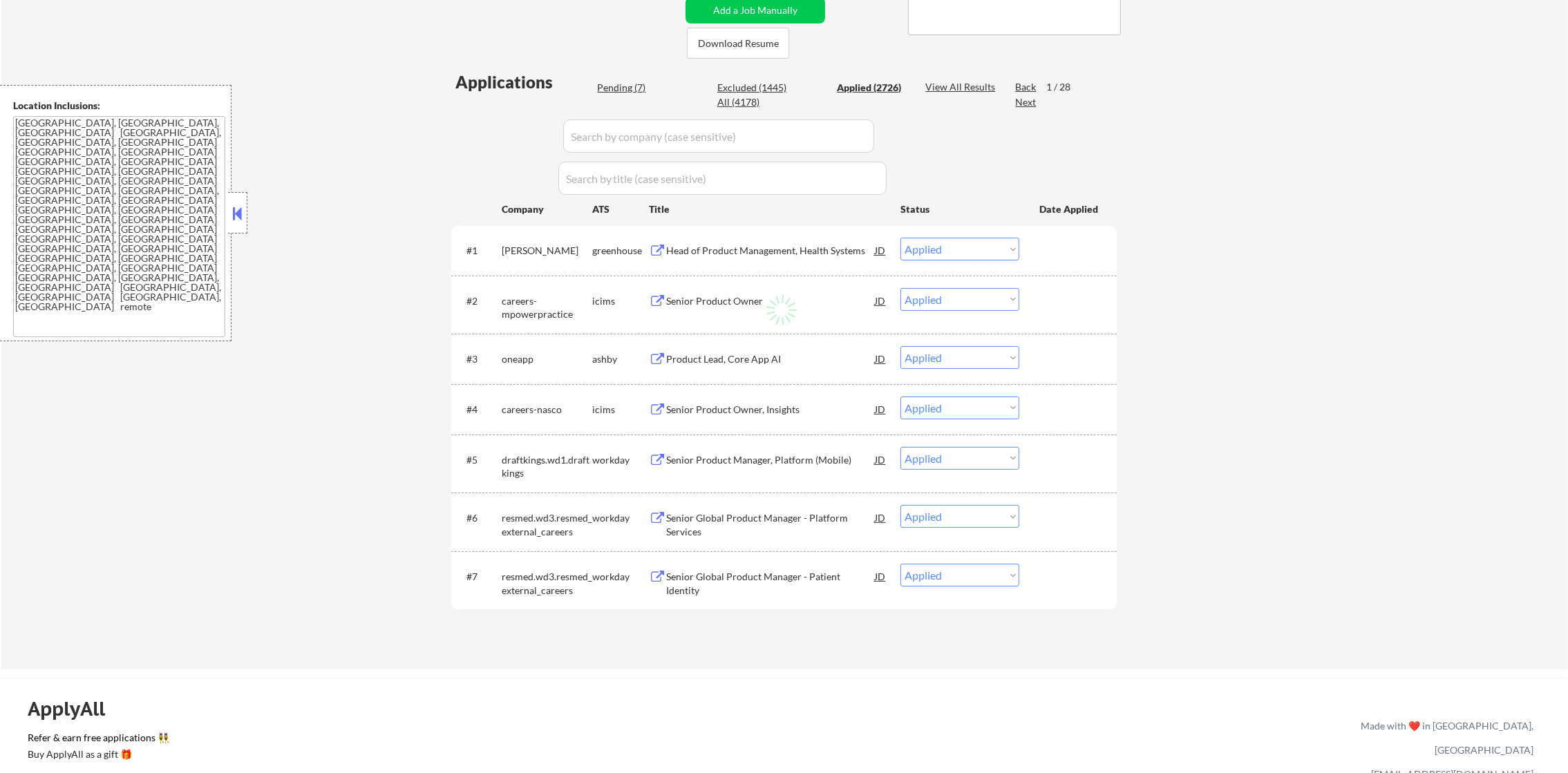
select select ""applied""
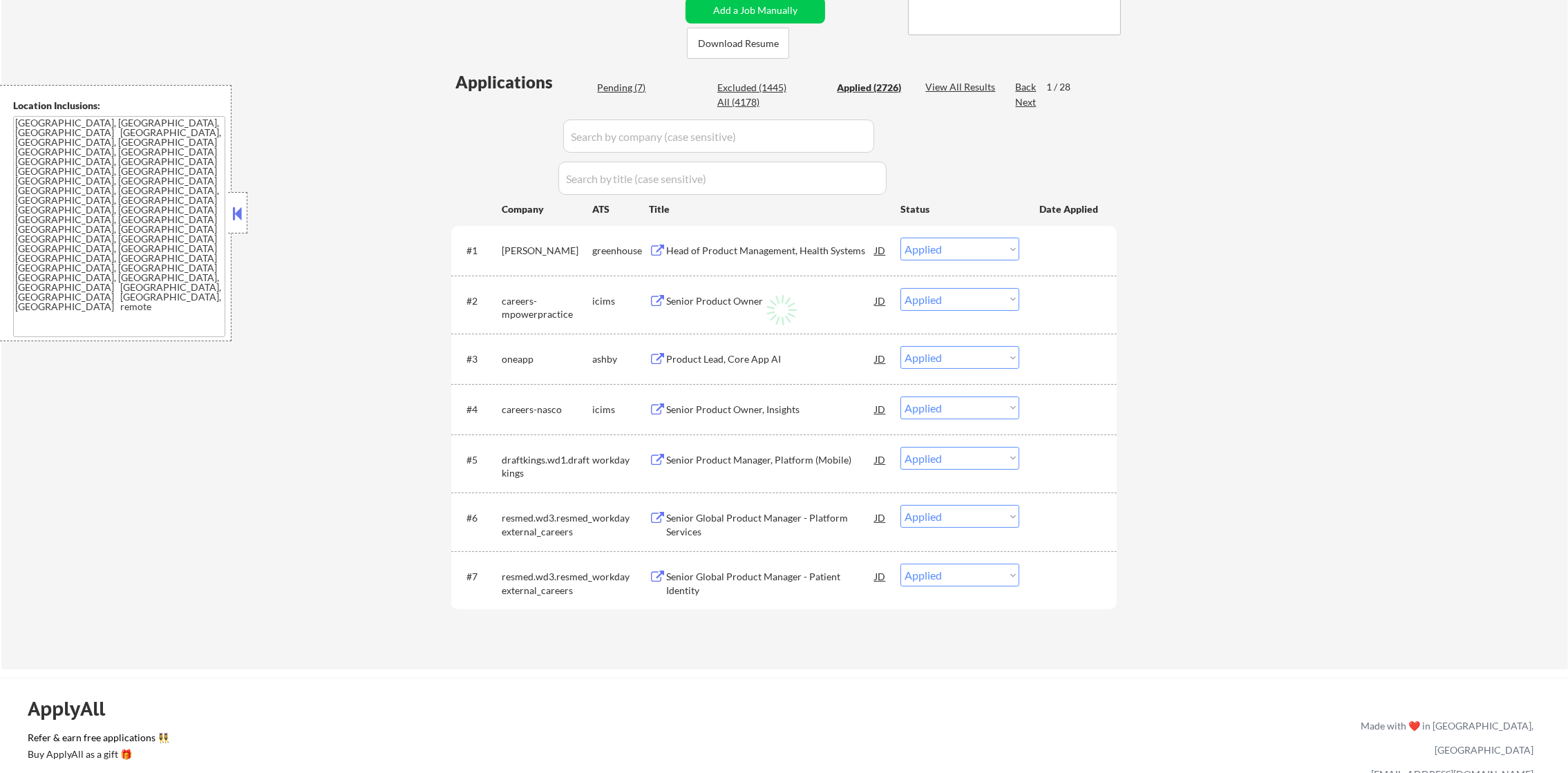
select select ""applied""
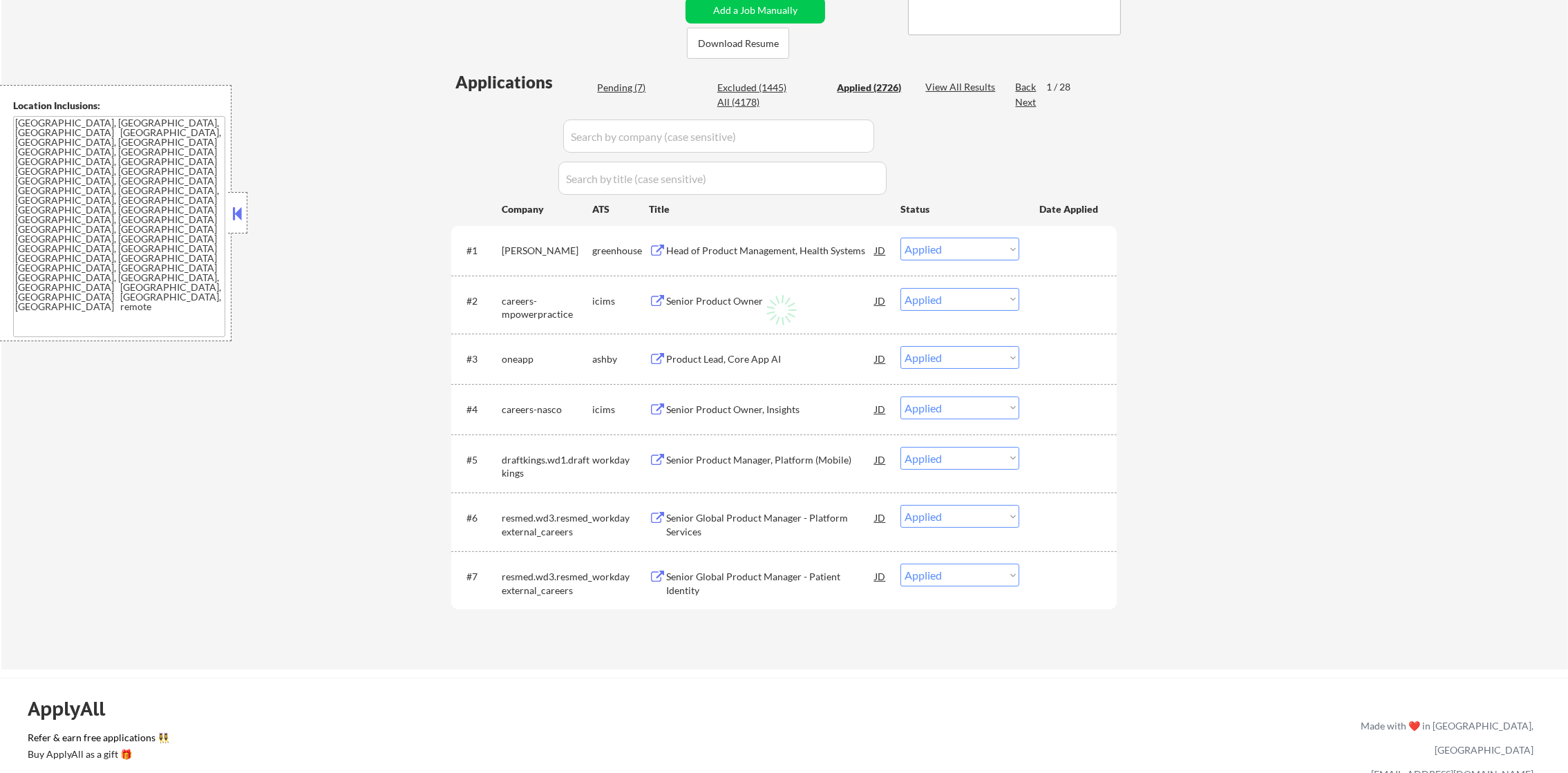
select select ""applied""
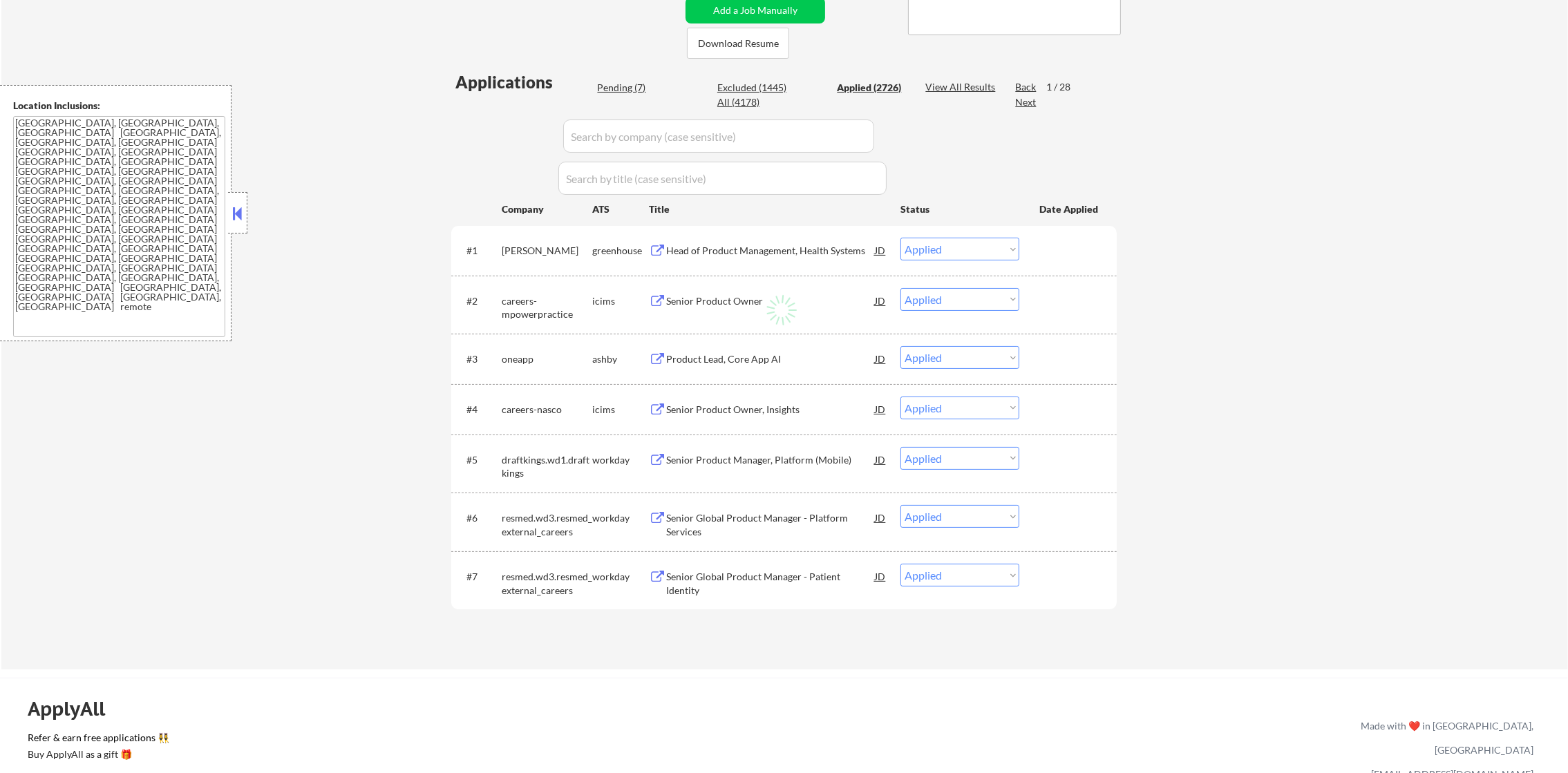
select select ""applied""
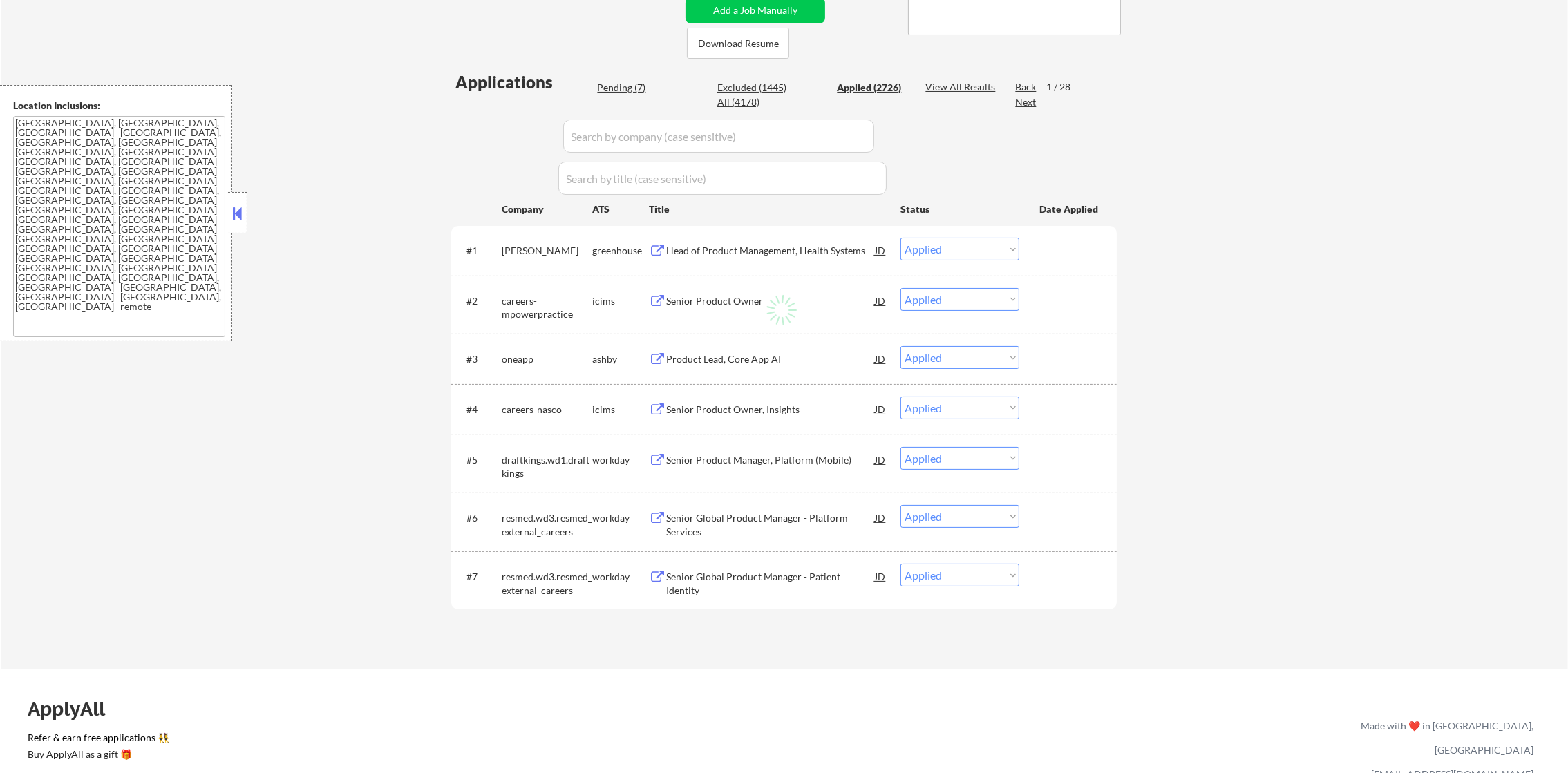
select select ""applied""
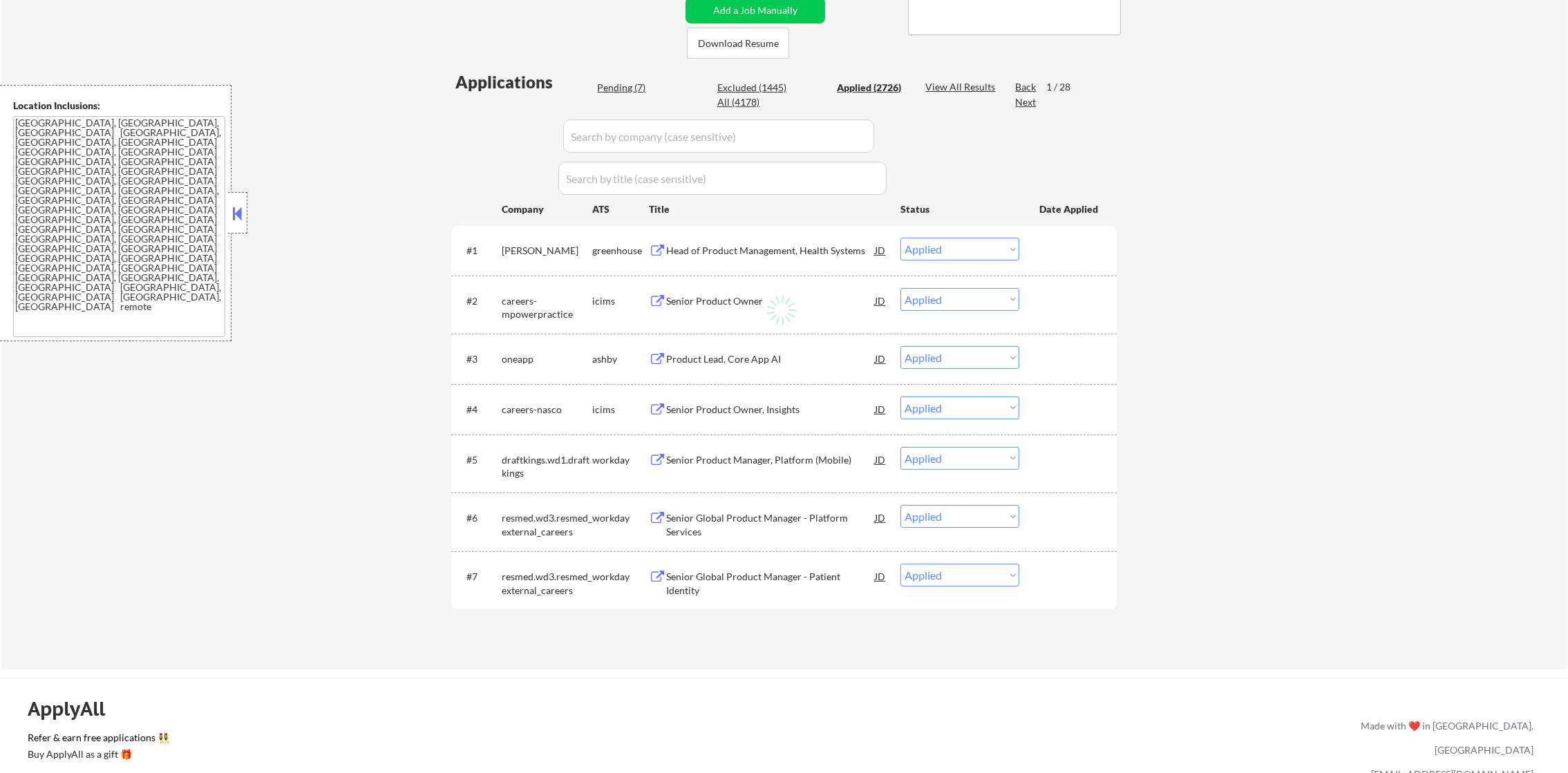
select select ""applied""
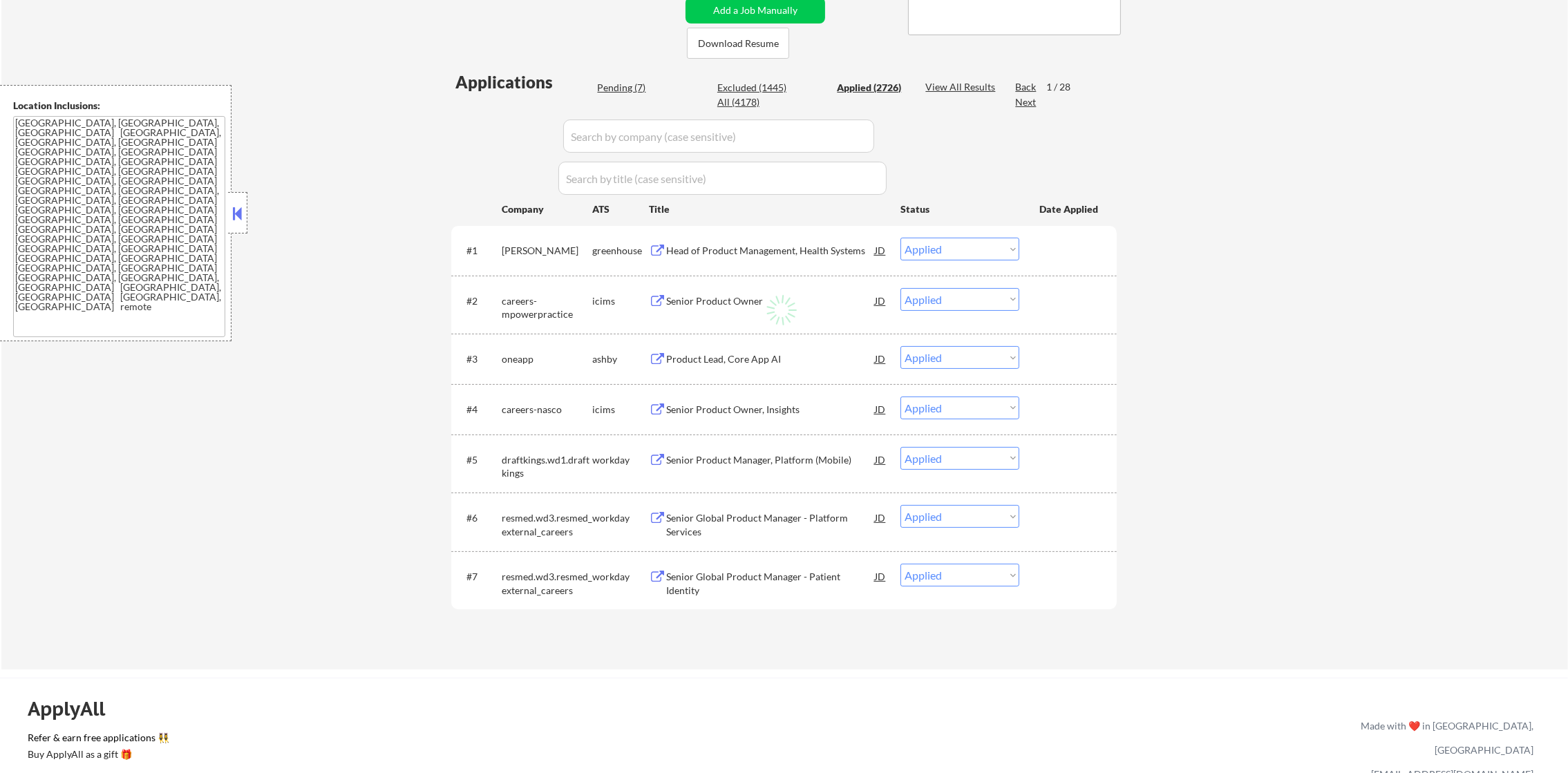
select select ""applied""
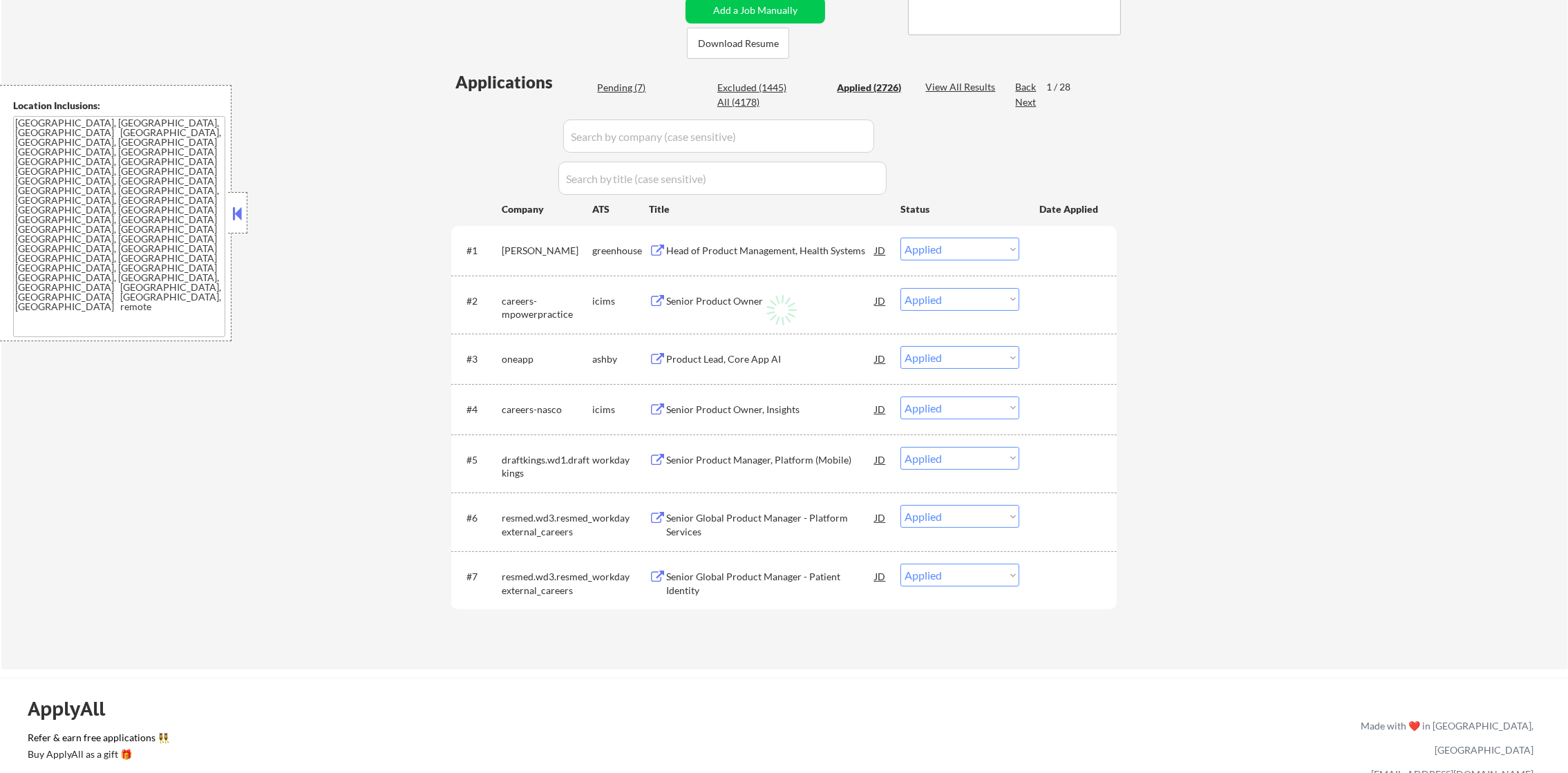
select select ""applied""
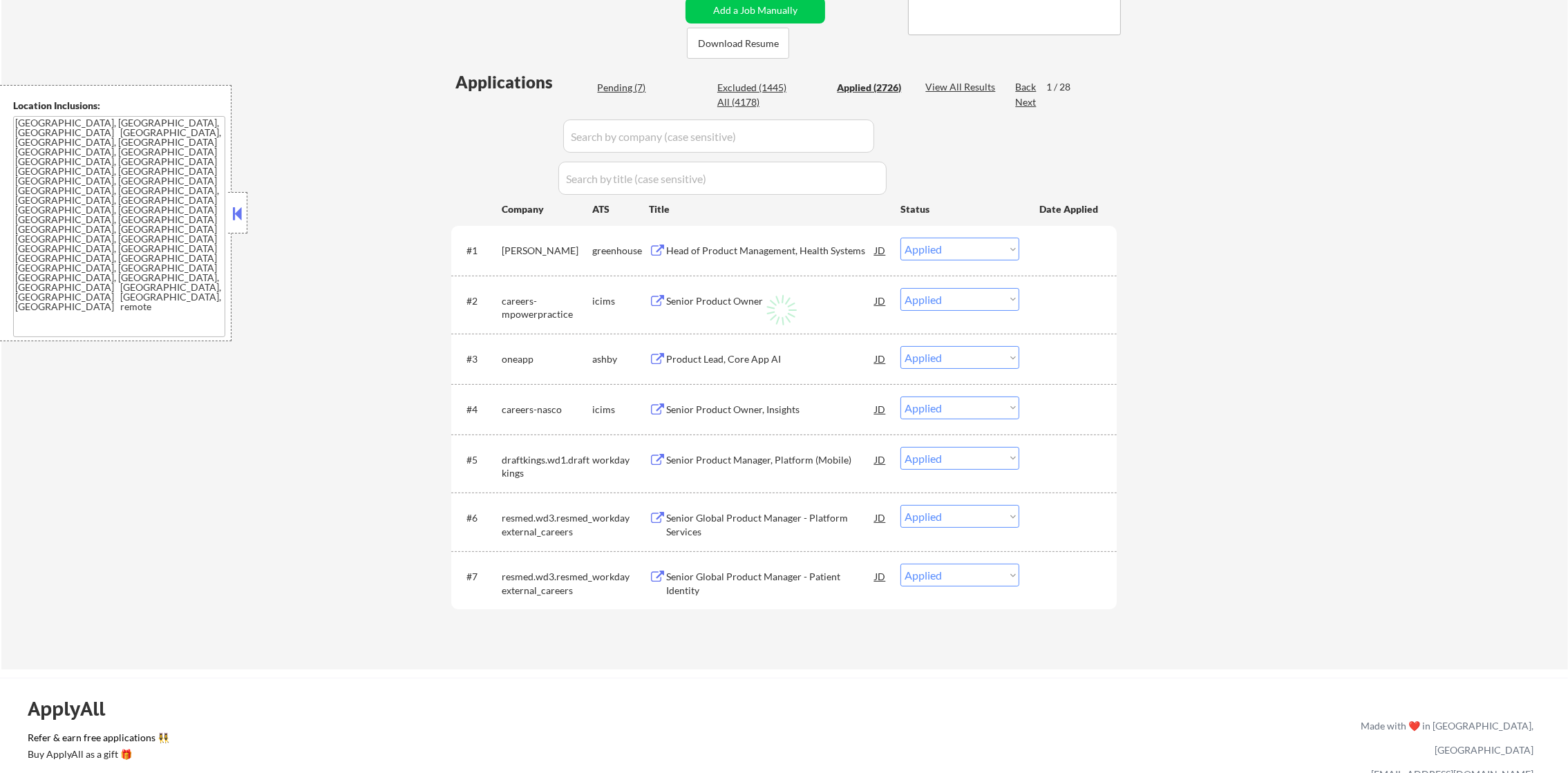
select select ""applied""
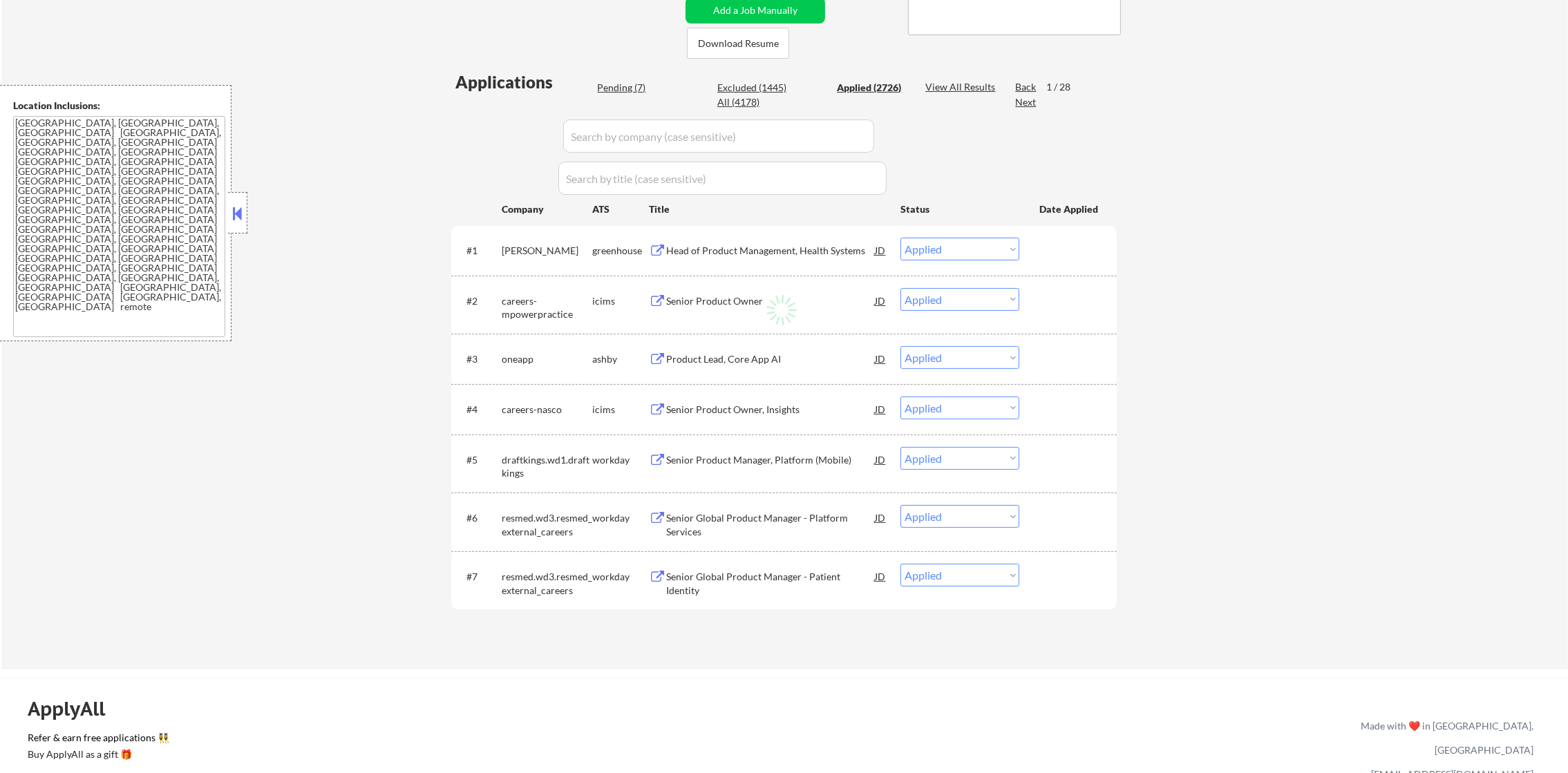
select select ""applied""
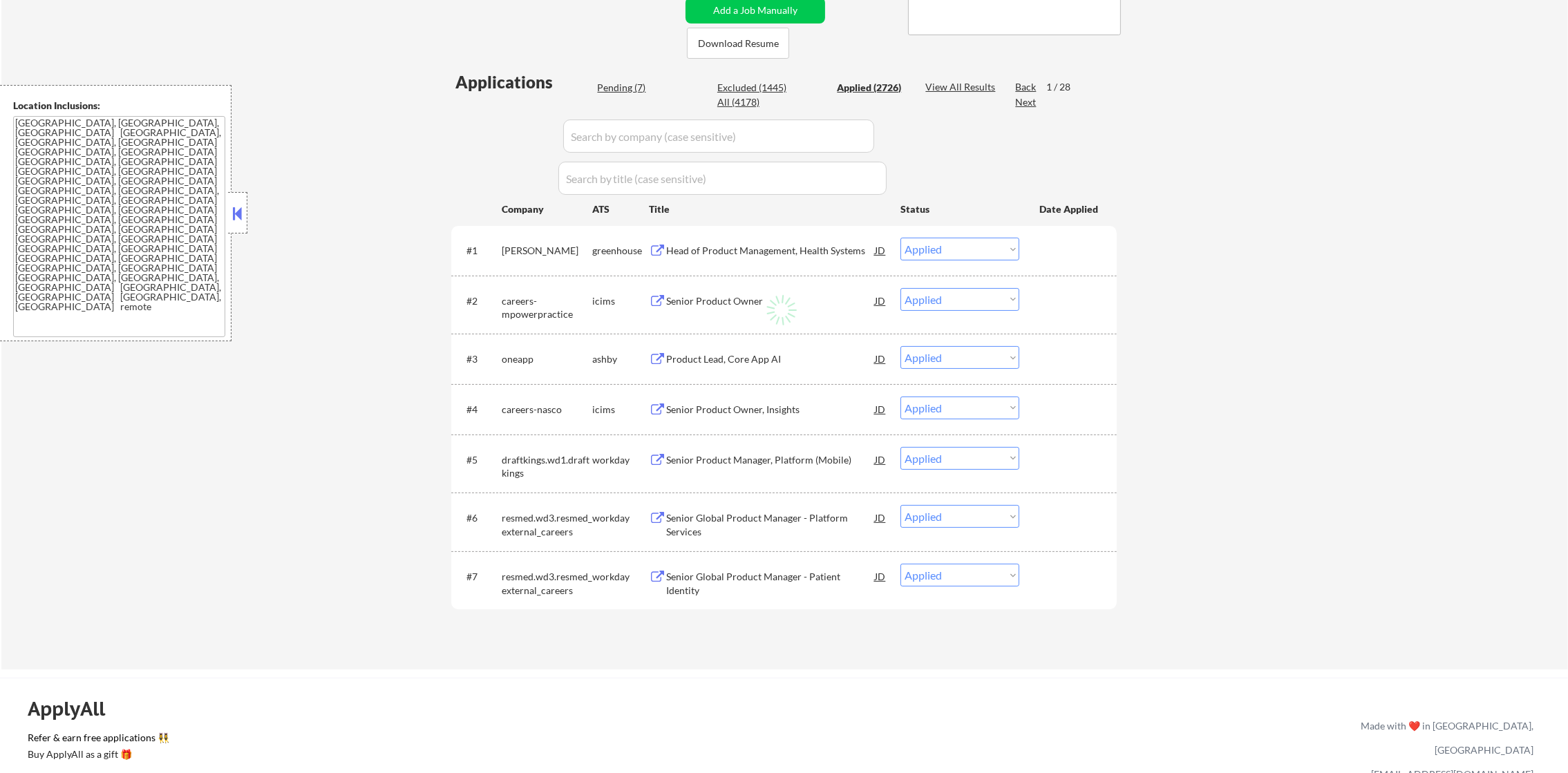
select select ""applied""
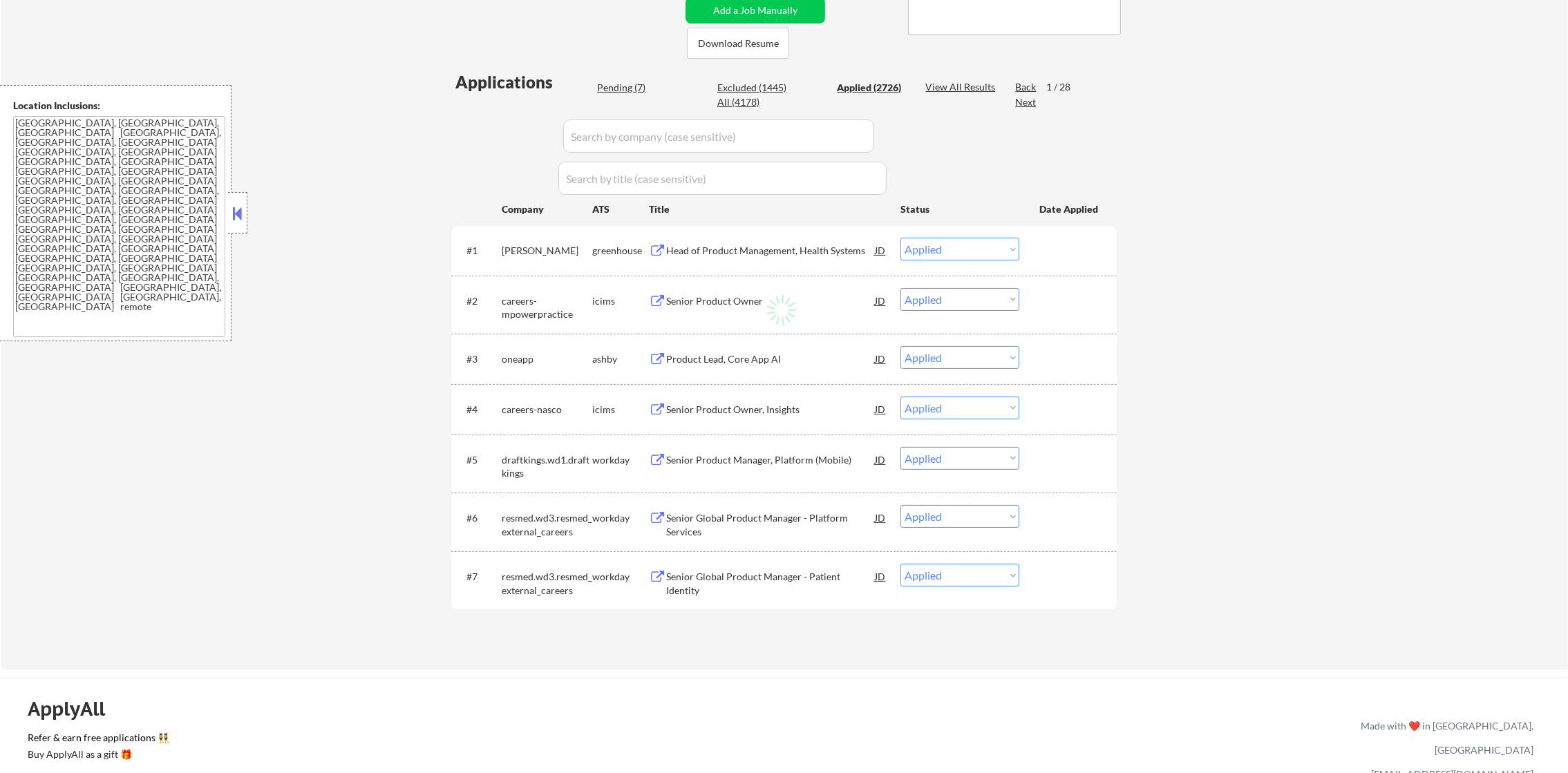
select select ""applied""
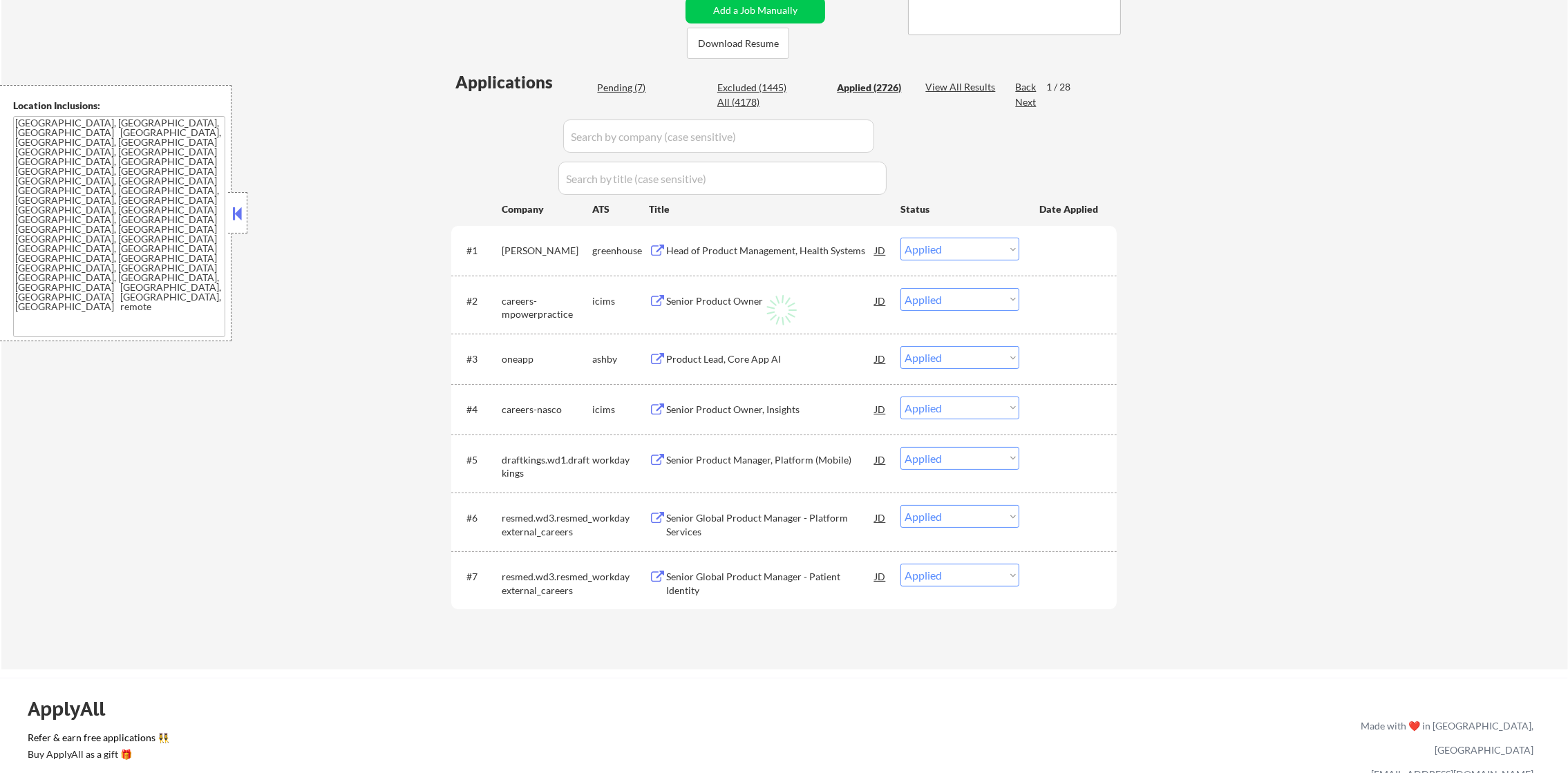
select select ""applied""
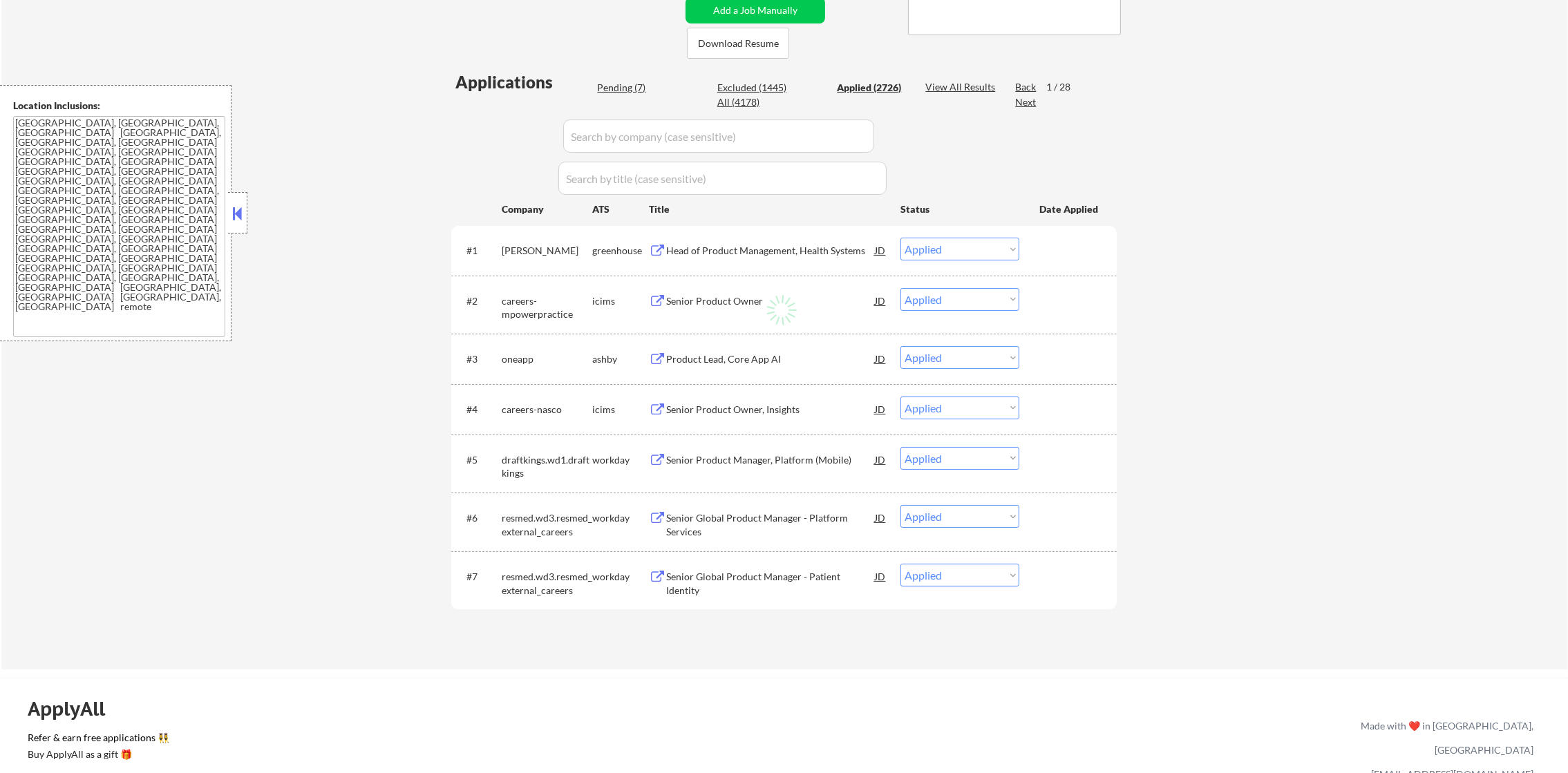
select select ""applied""
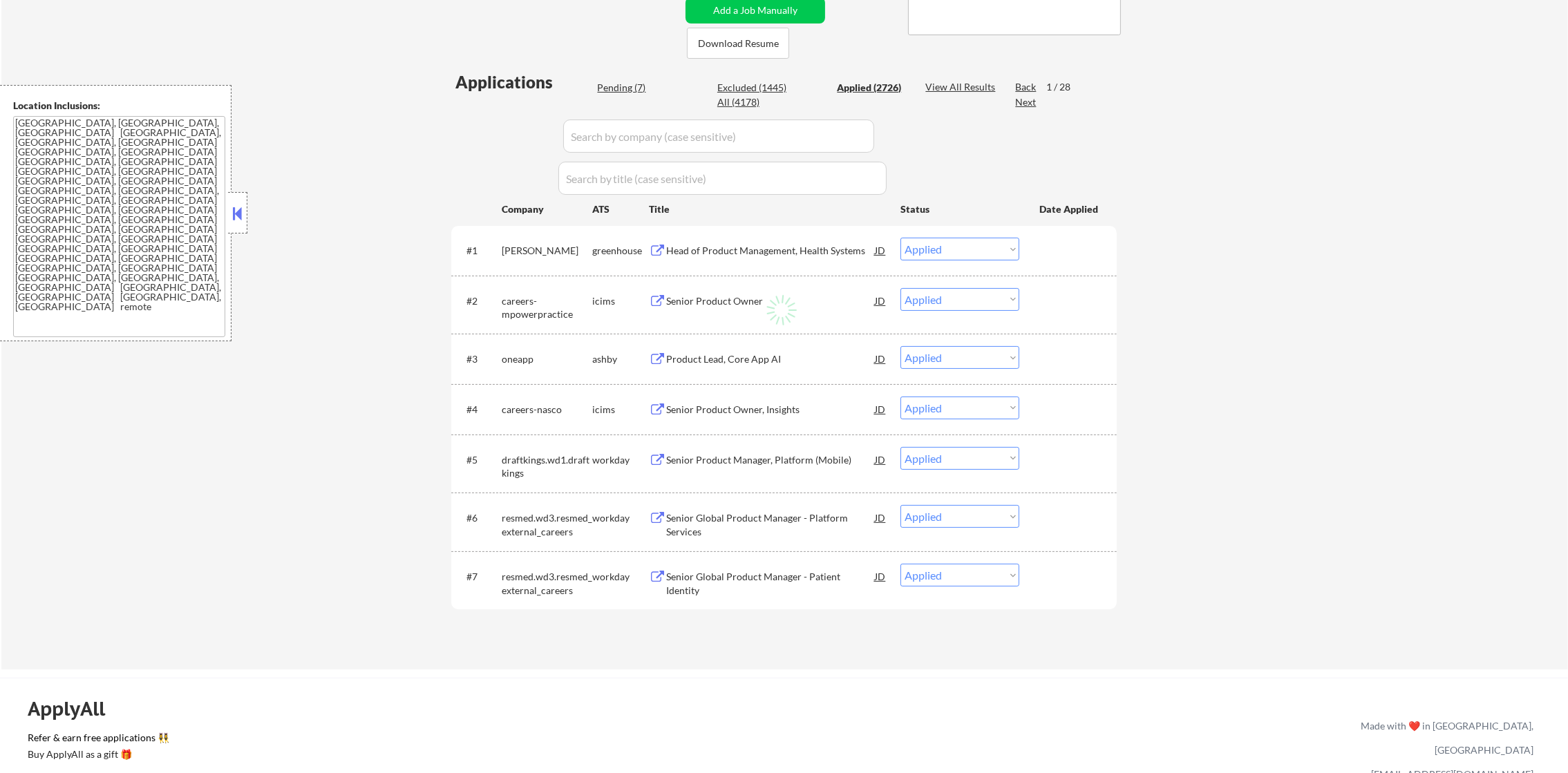
select select ""applied""
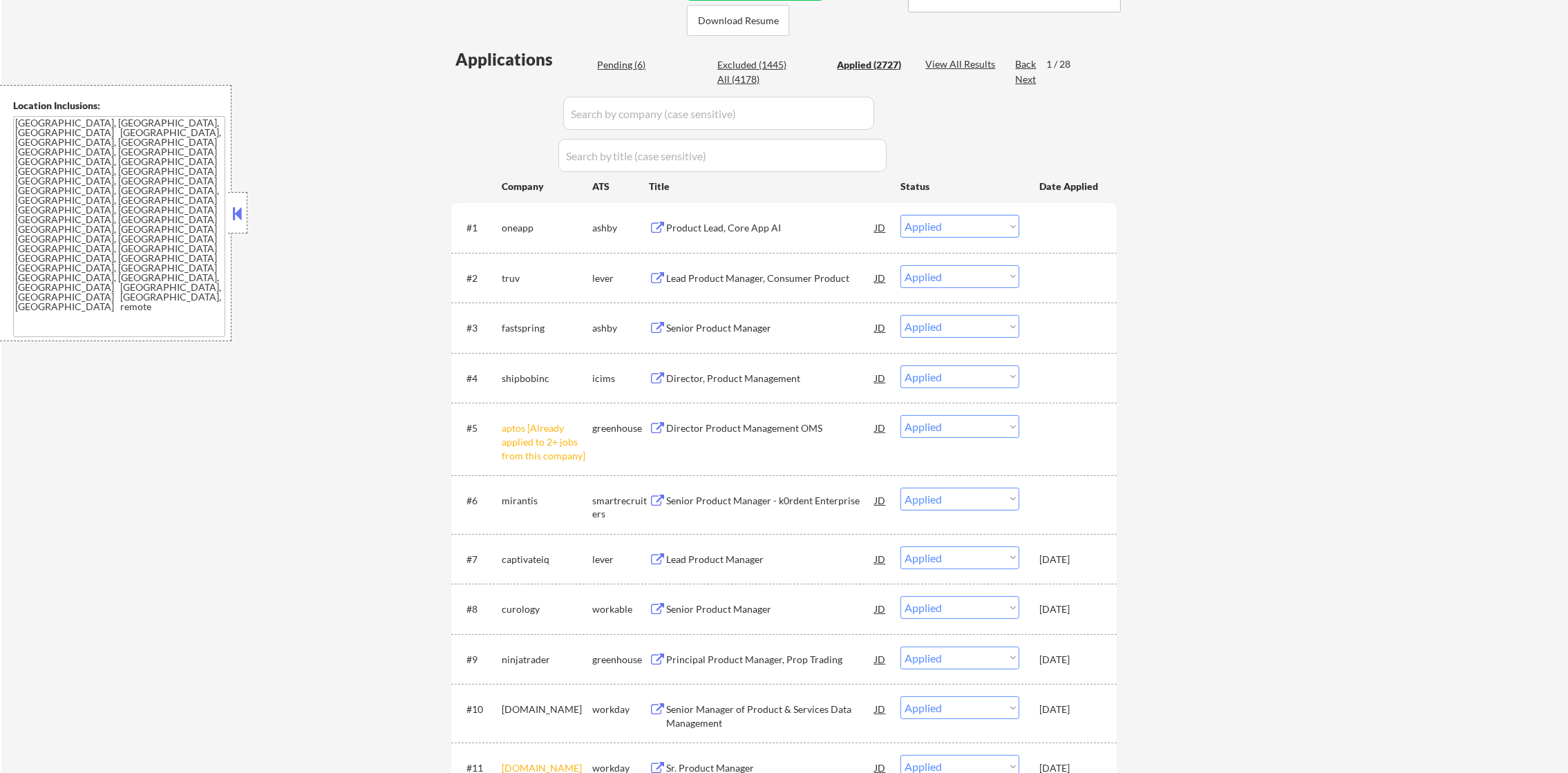
scroll to position [345, 0]
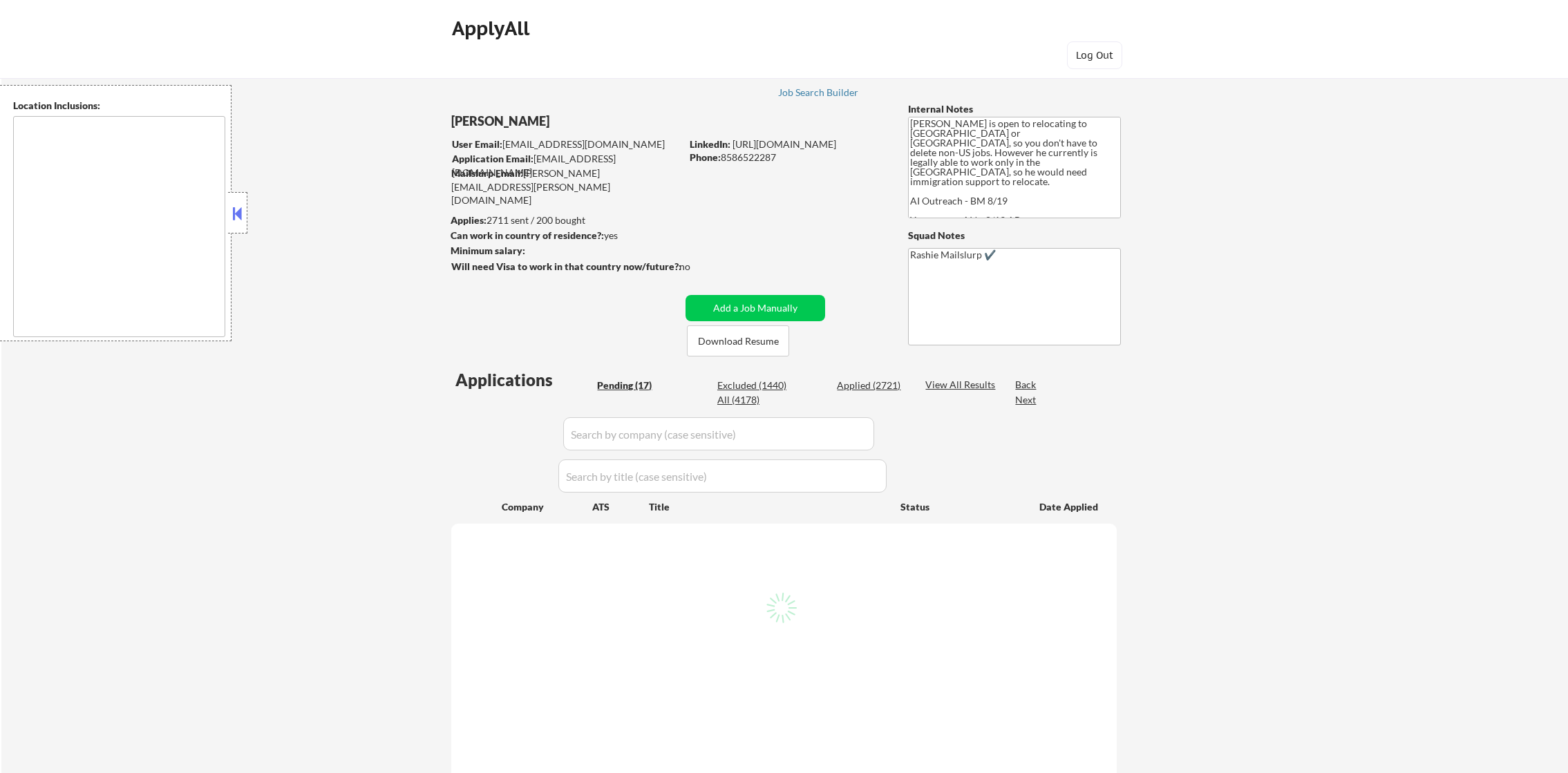
scroll to position [138, 0]
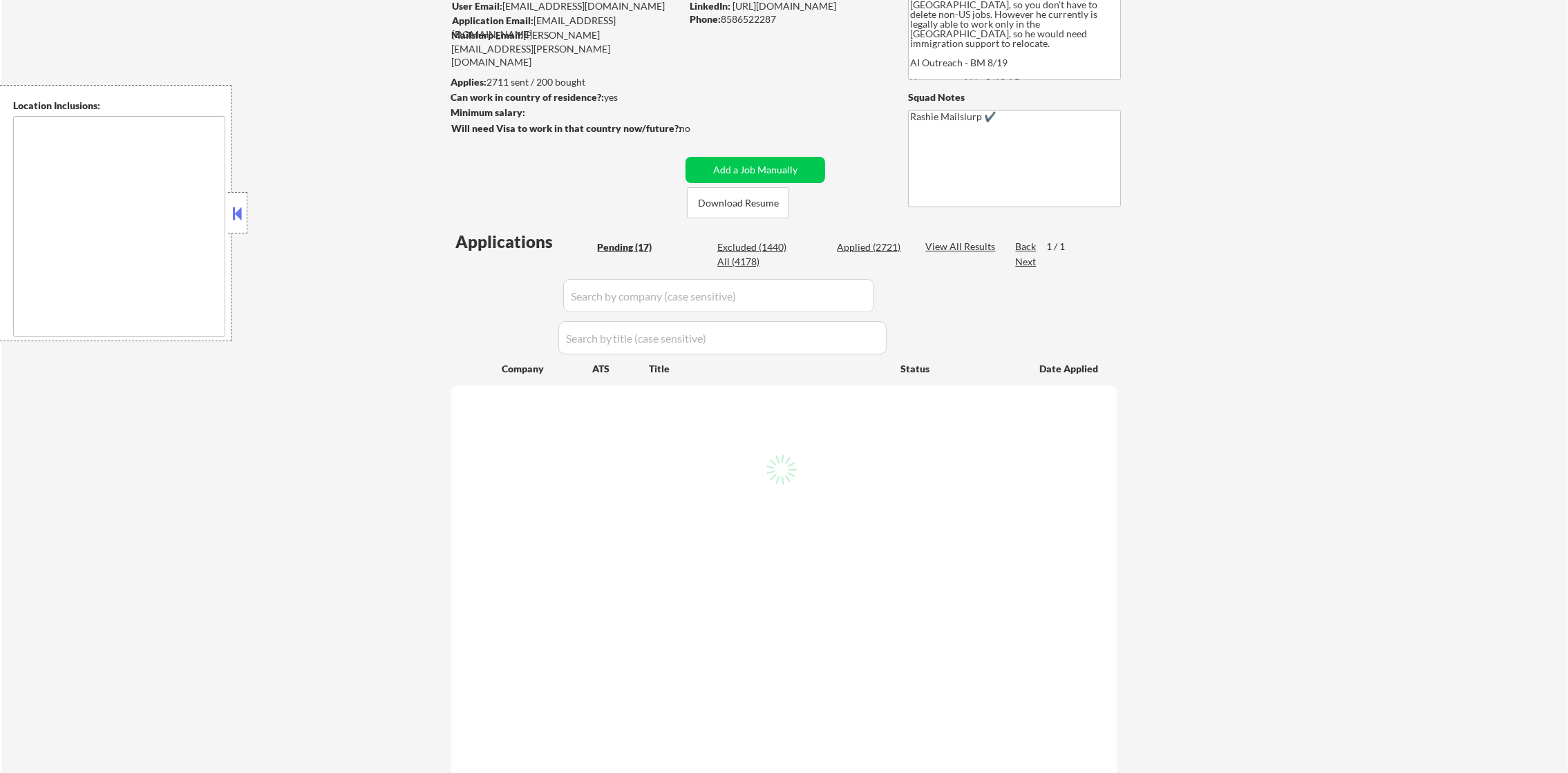
type textarea "[GEOGRAPHIC_DATA], [GEOGRAPHIC_DATA], [GEOGRAPHIC_DATA] [GEOGRAPHIC_DATA], [GEO…"
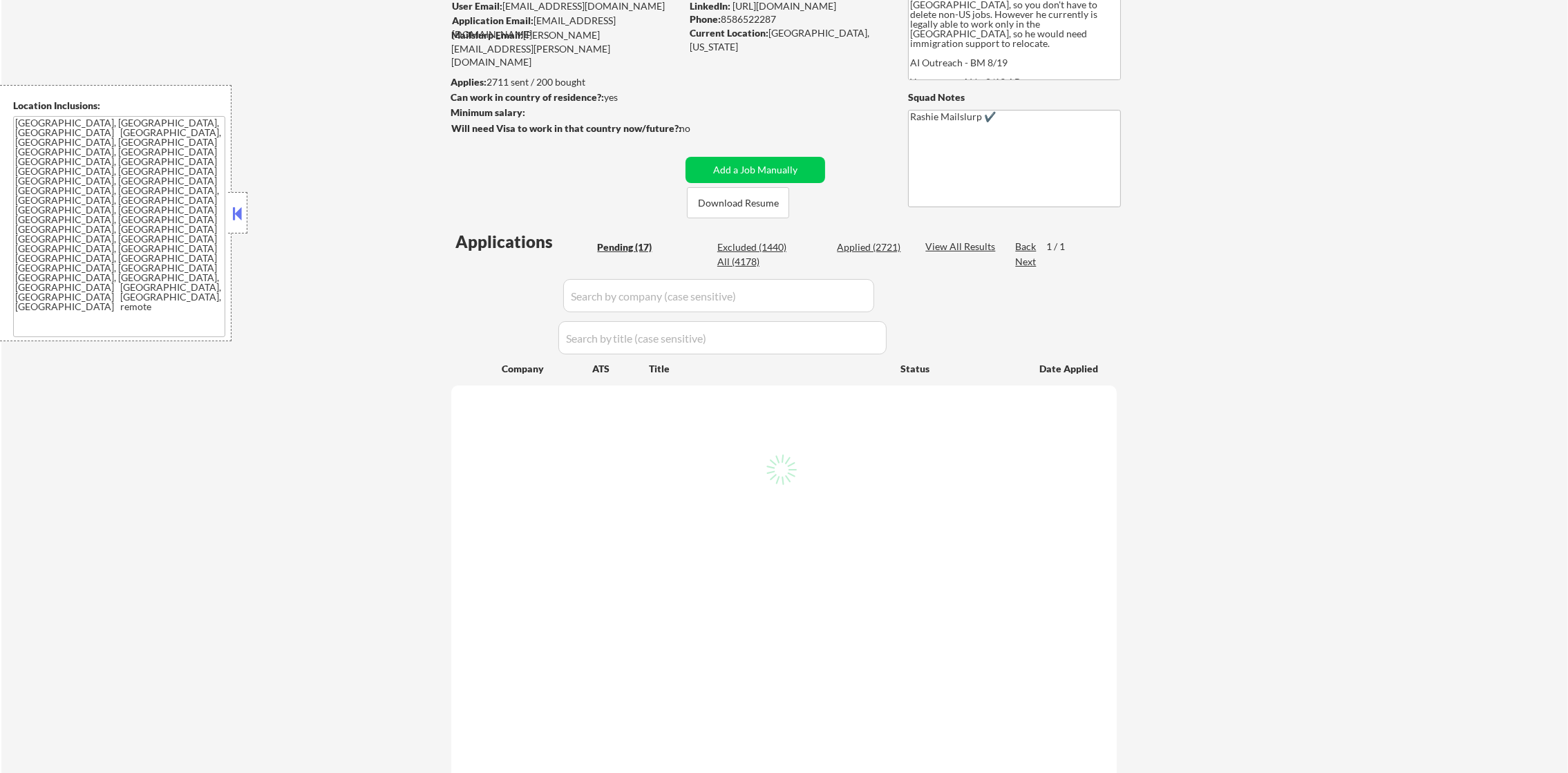
select select ""pending""
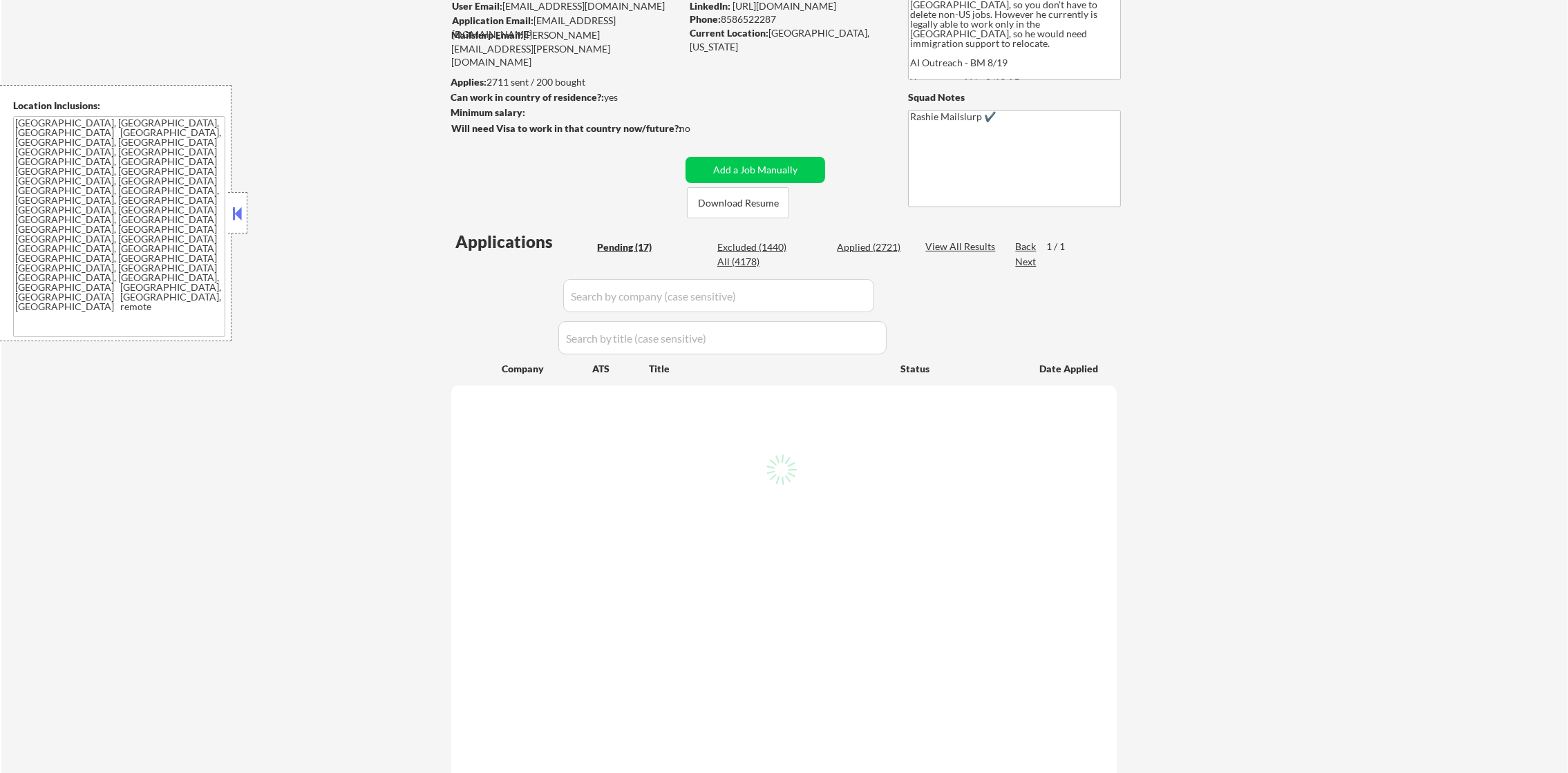
select select ""pending""
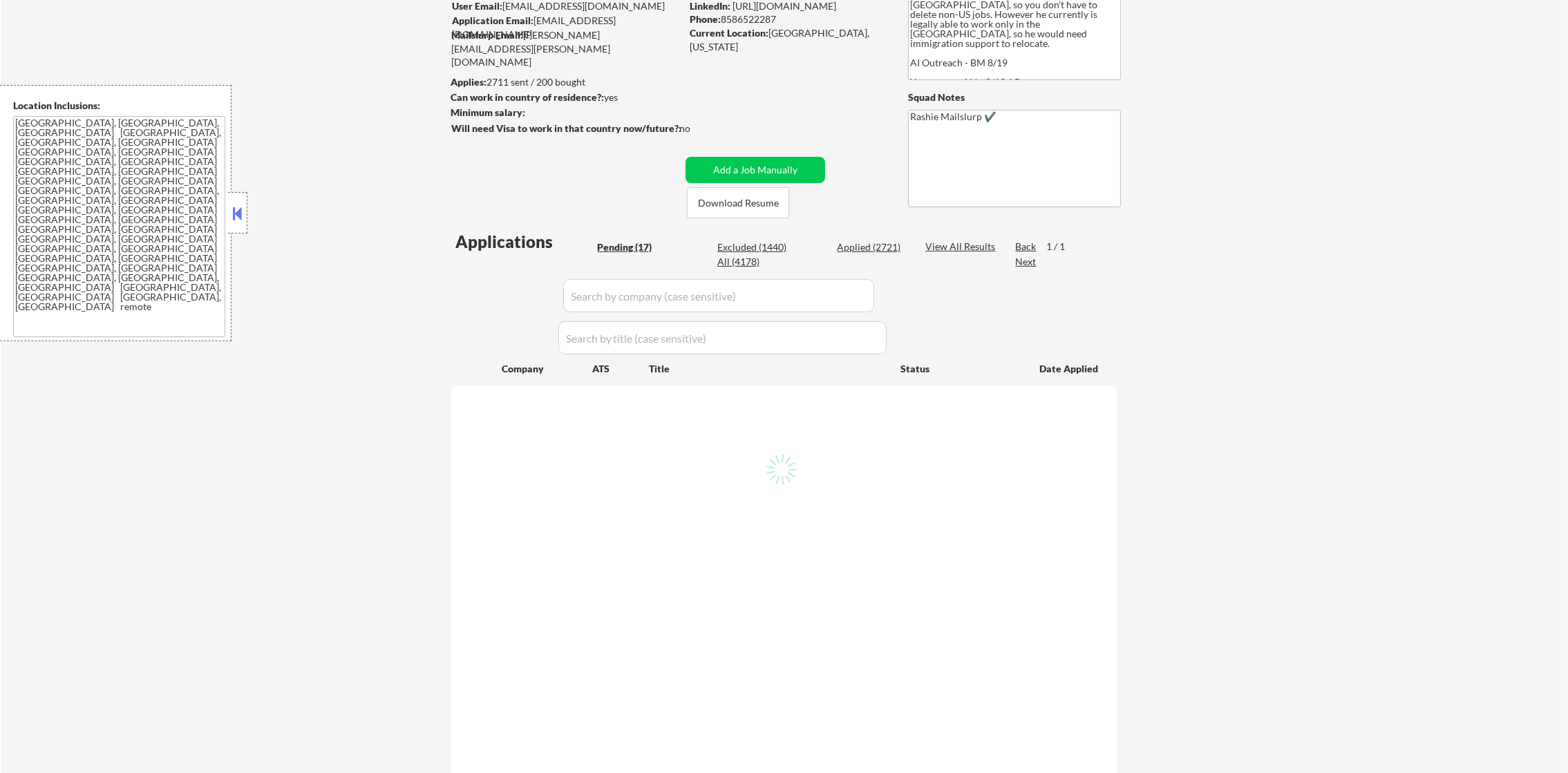
select select ""pending""
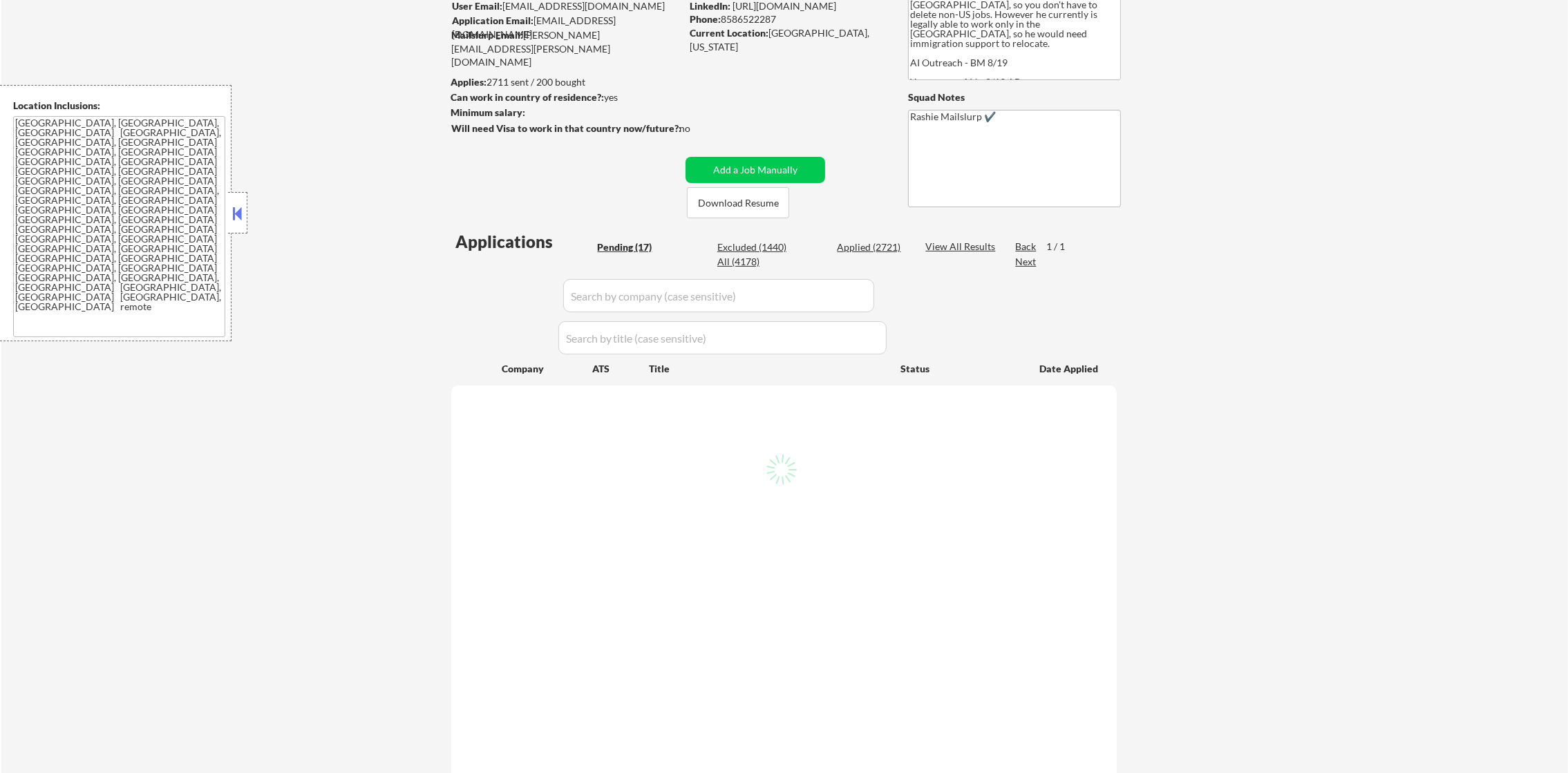
select select ""pending""
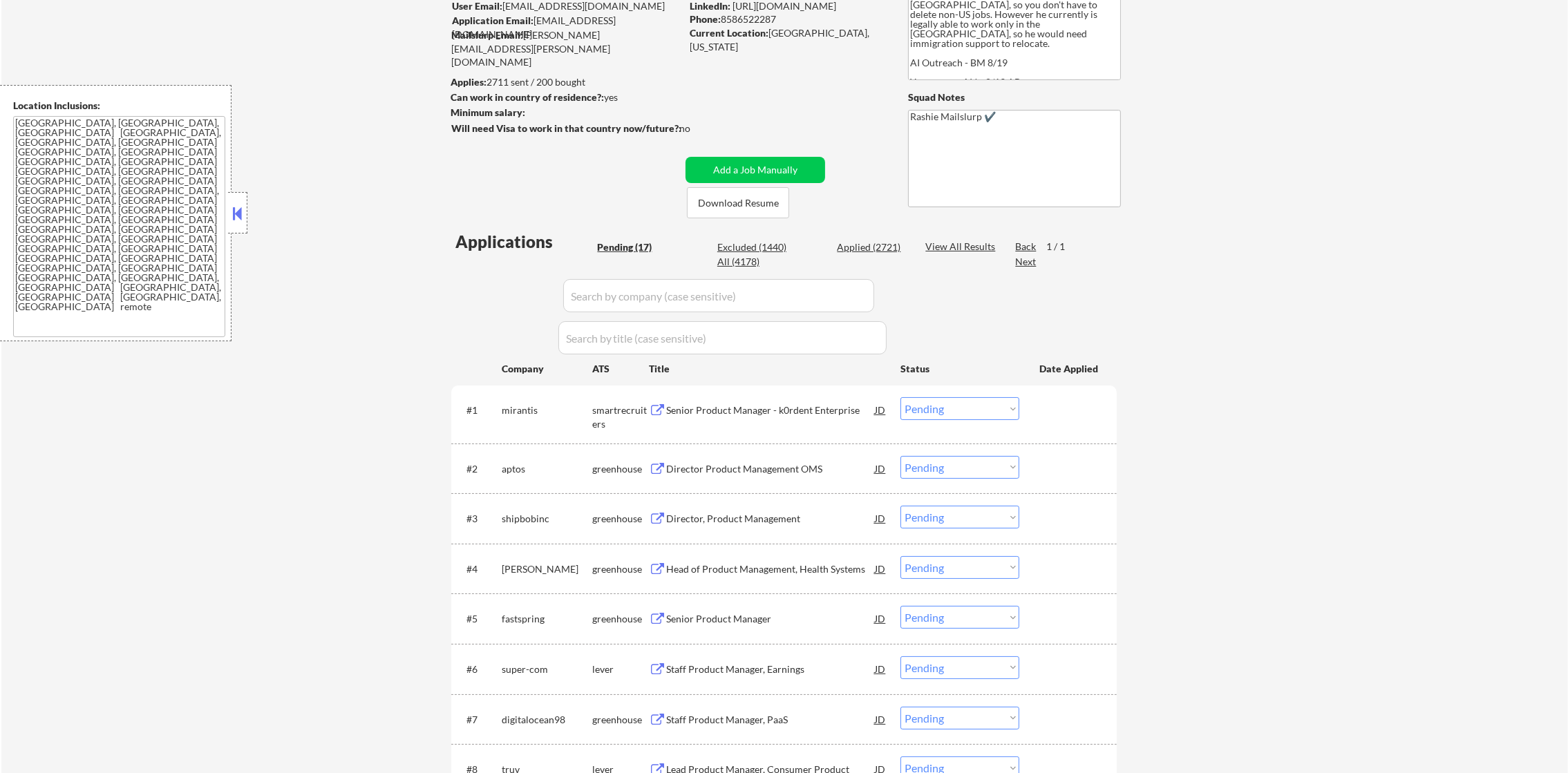
click at [746, 256] on div "All (4178)" at bounding box center [752, 262] width 69 height 14
click at [600, 291] on input "input" at bounding box center [719, 296] width 311 height 33
paste input "mirantis"
type input "mirantis"
click at [344, 314] on div "← Return to /applysquad Mailslurp Inbox Job Search Builder Gabriel Wilensky Use…" at bounding box center [784, 627] width 1566 height 1420
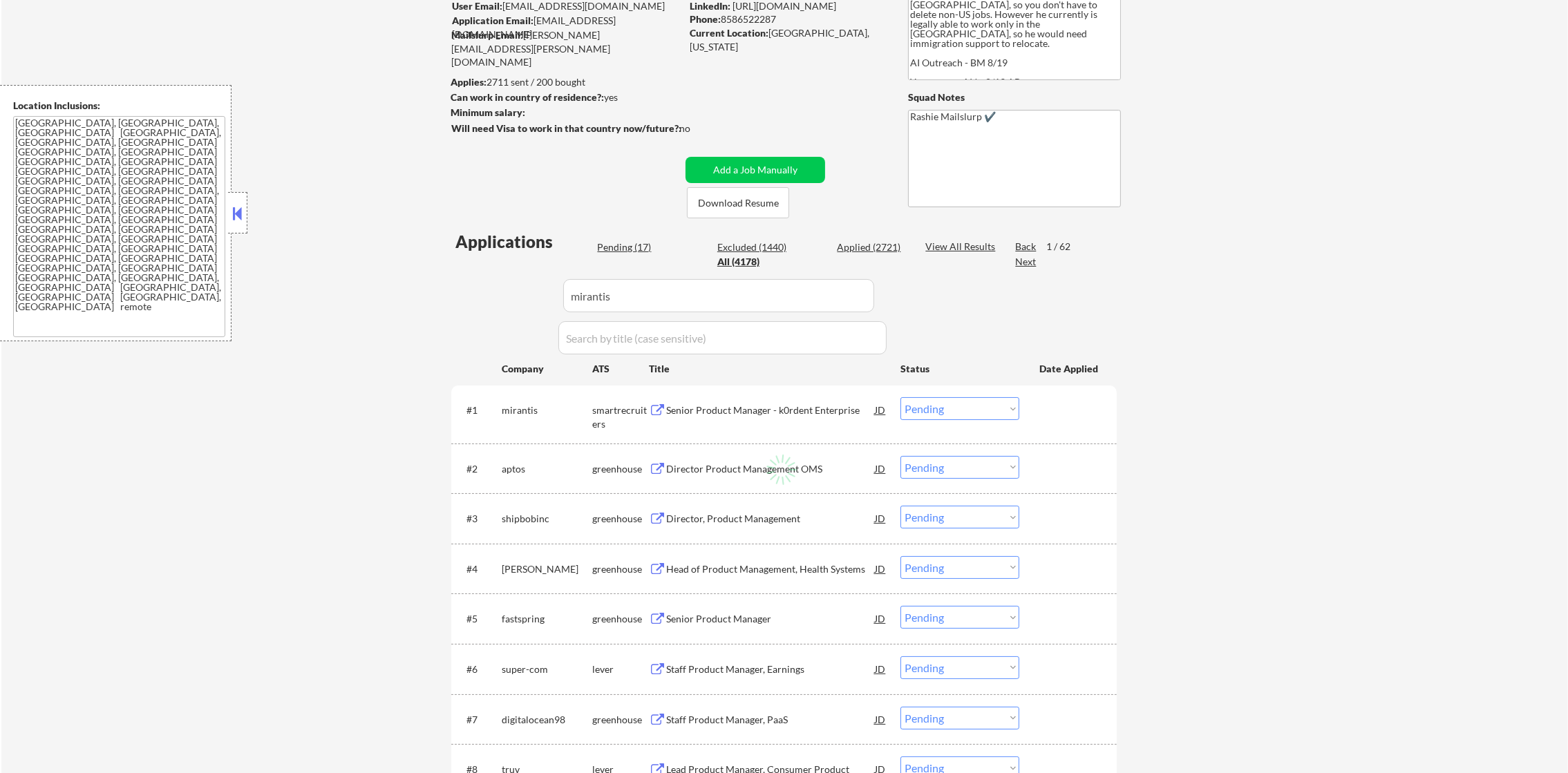
click at [673, 292] on input "input" at bounding box center [719, 296] width 311 height 33
select select ""applied""
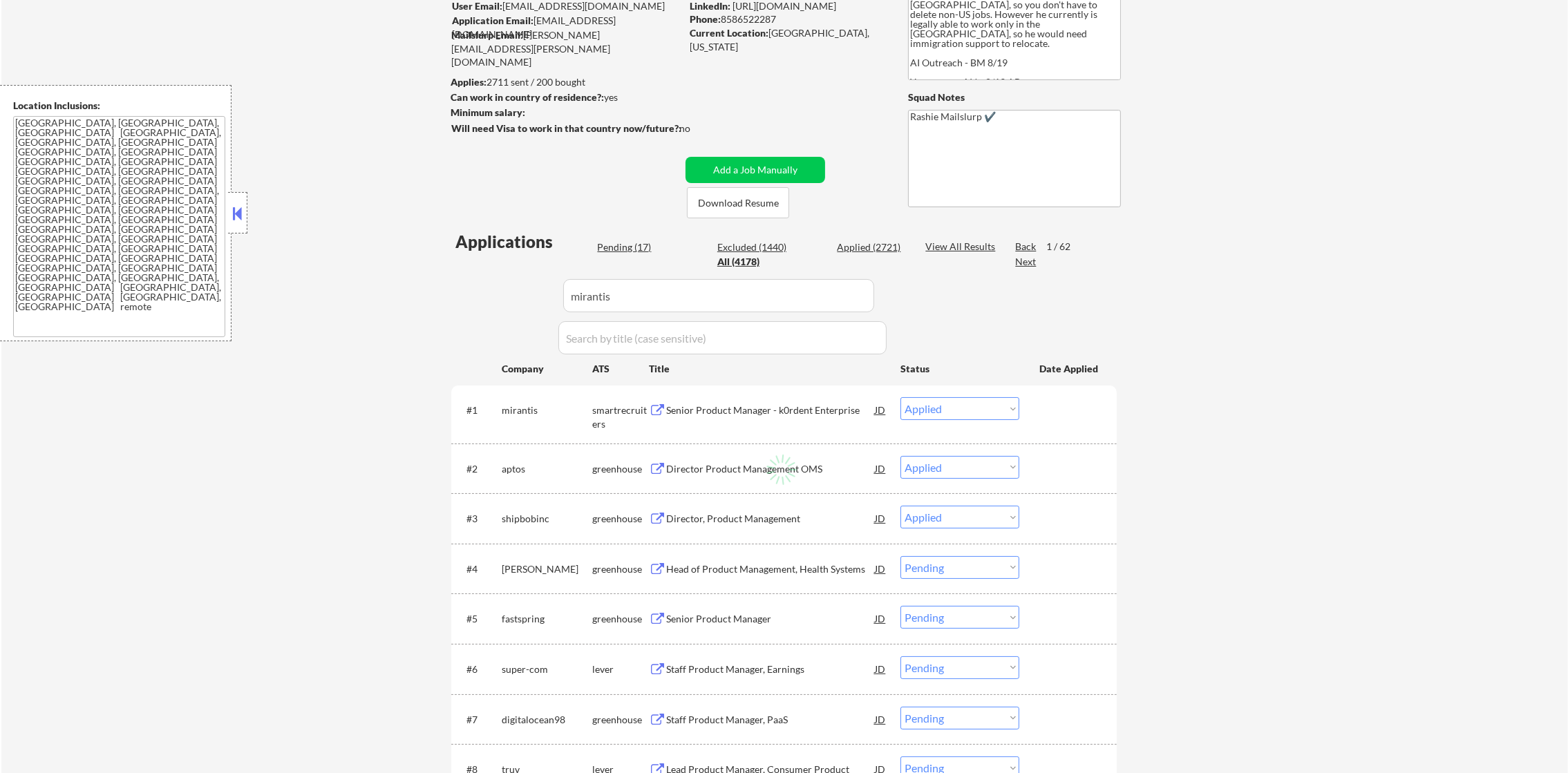
select select ""excluded__other_""
select select ""applied""
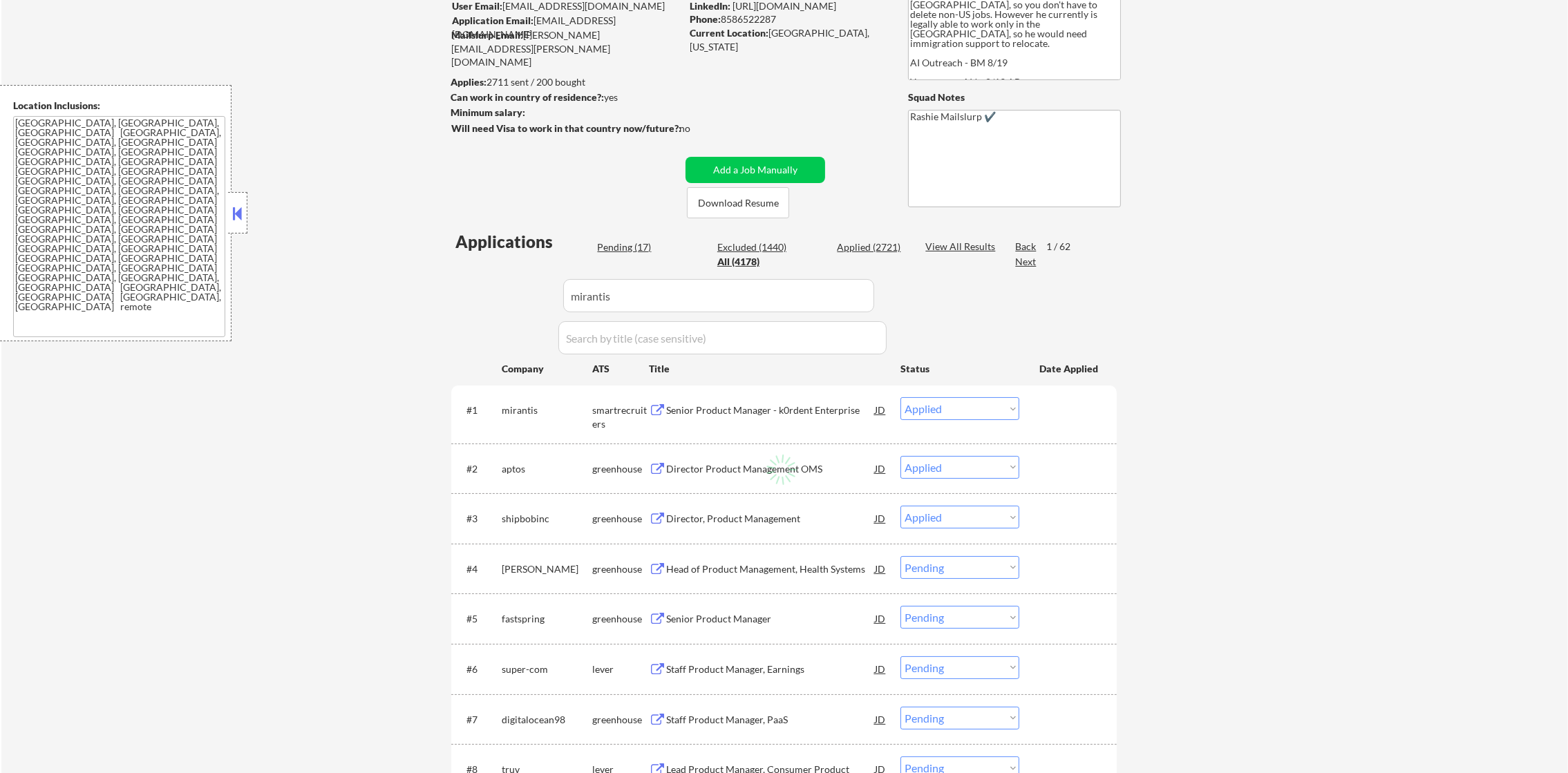
select select ""applied""
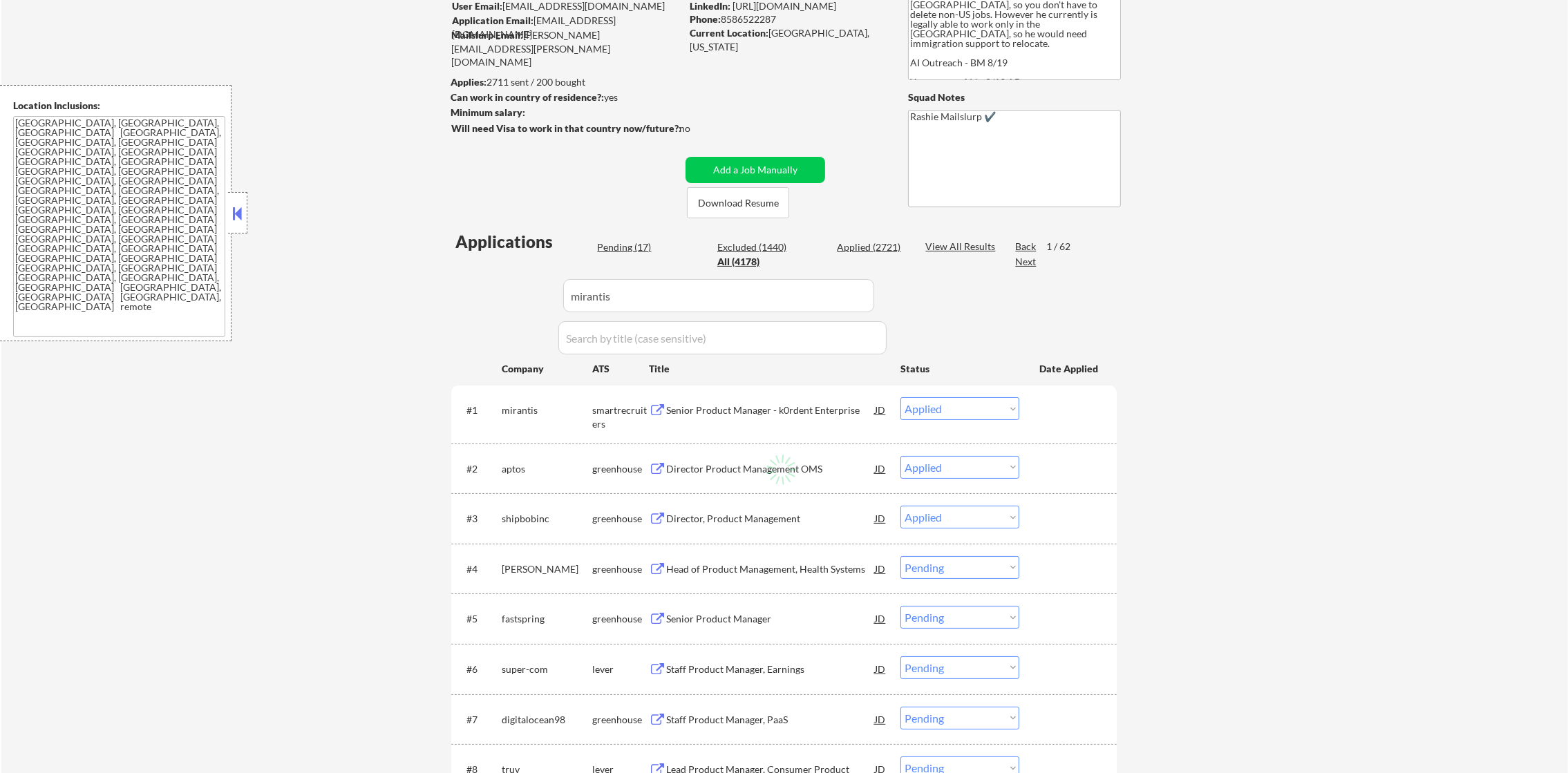
select select ""applied""
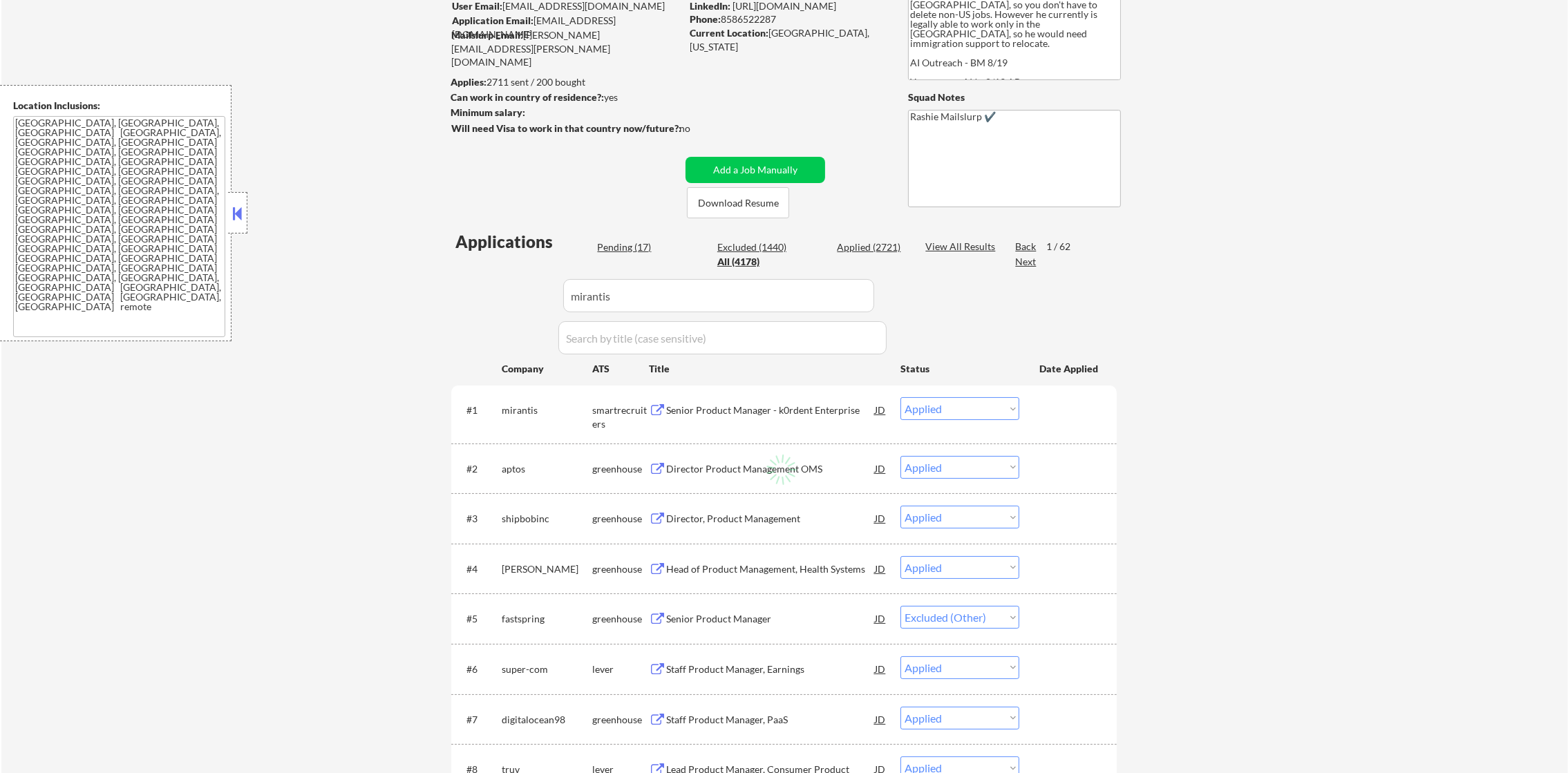
select select ""applied""
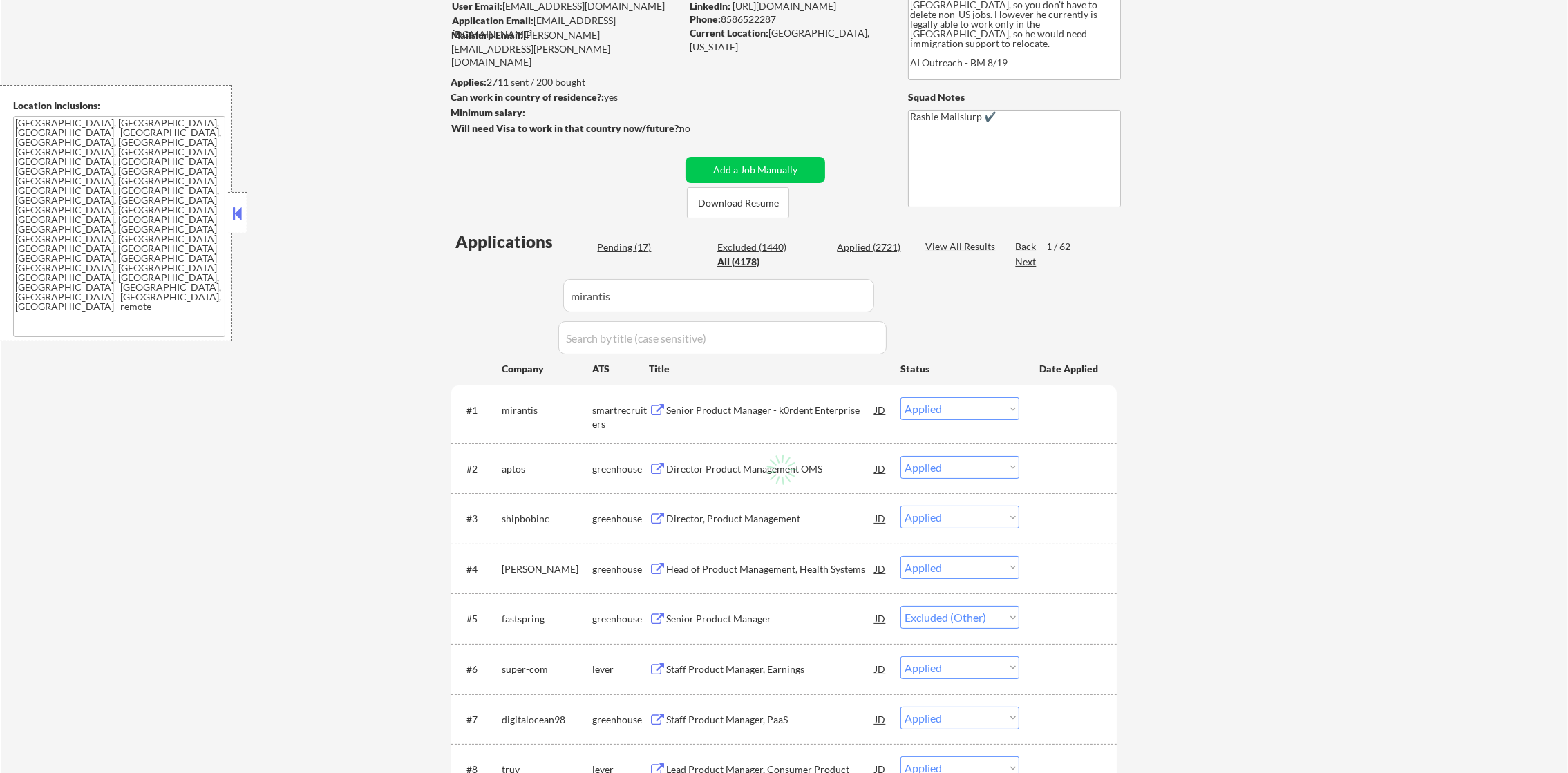
select select ""applied""
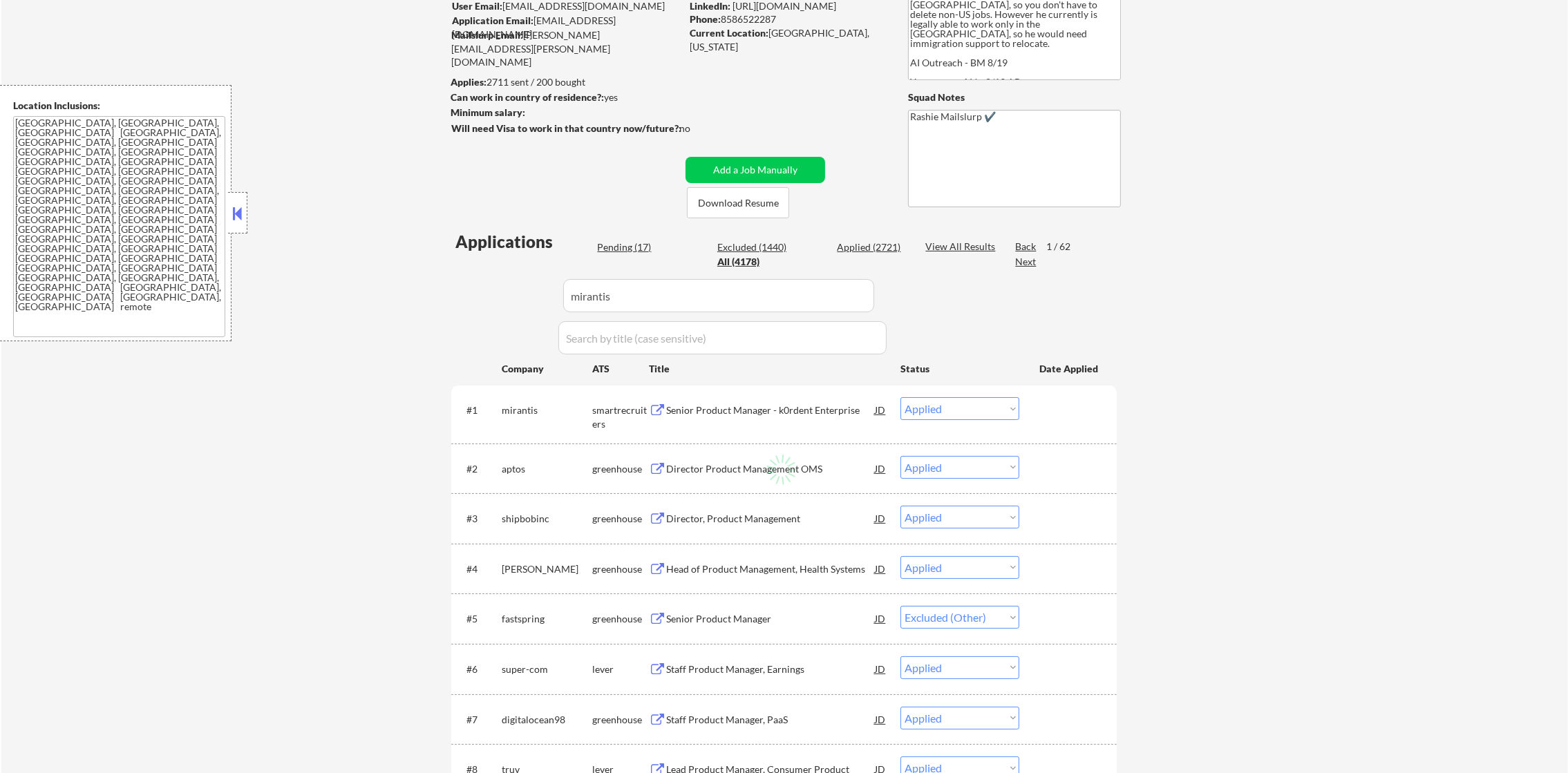
select select ""applied""
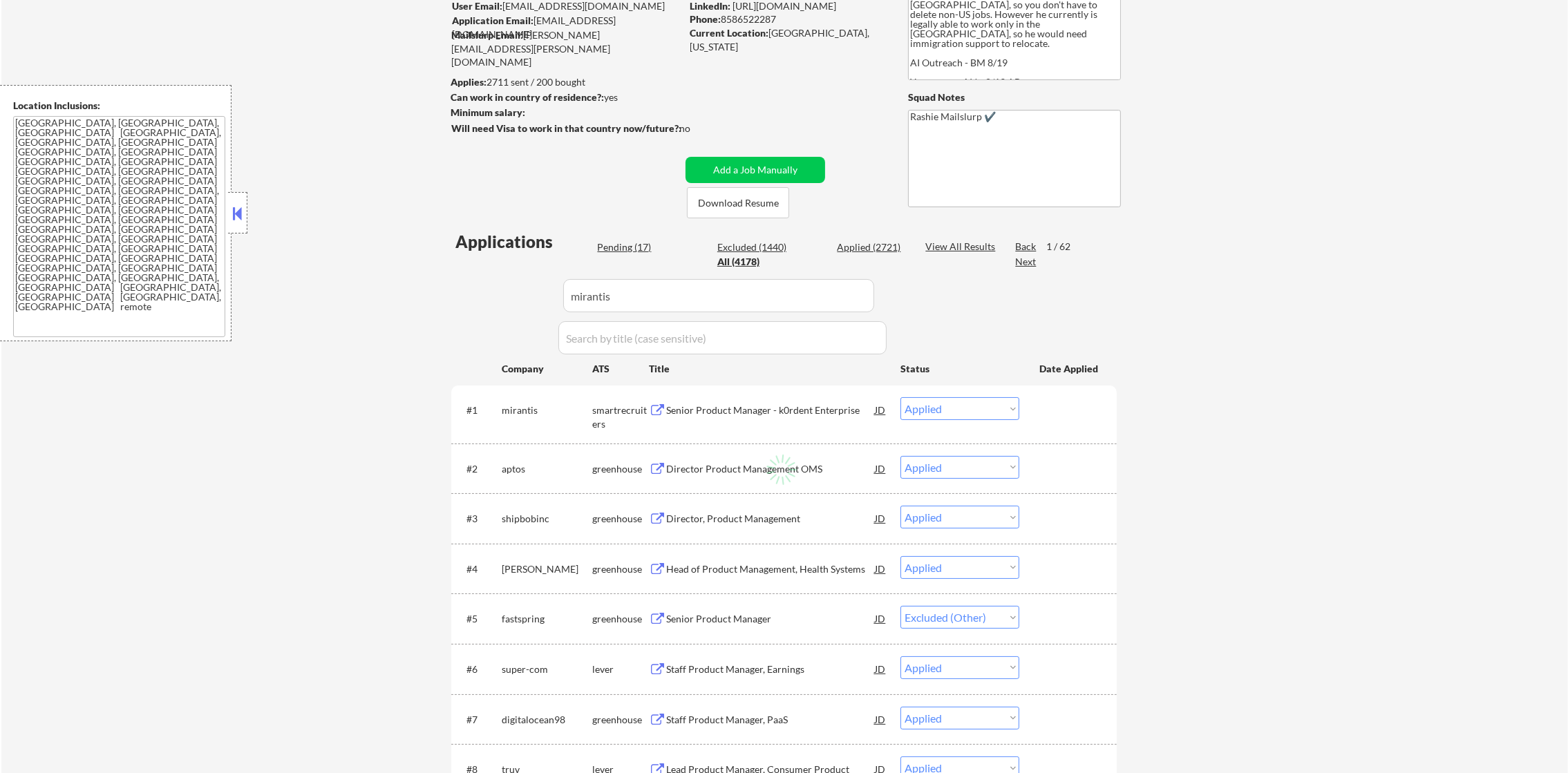
select select ""applied""
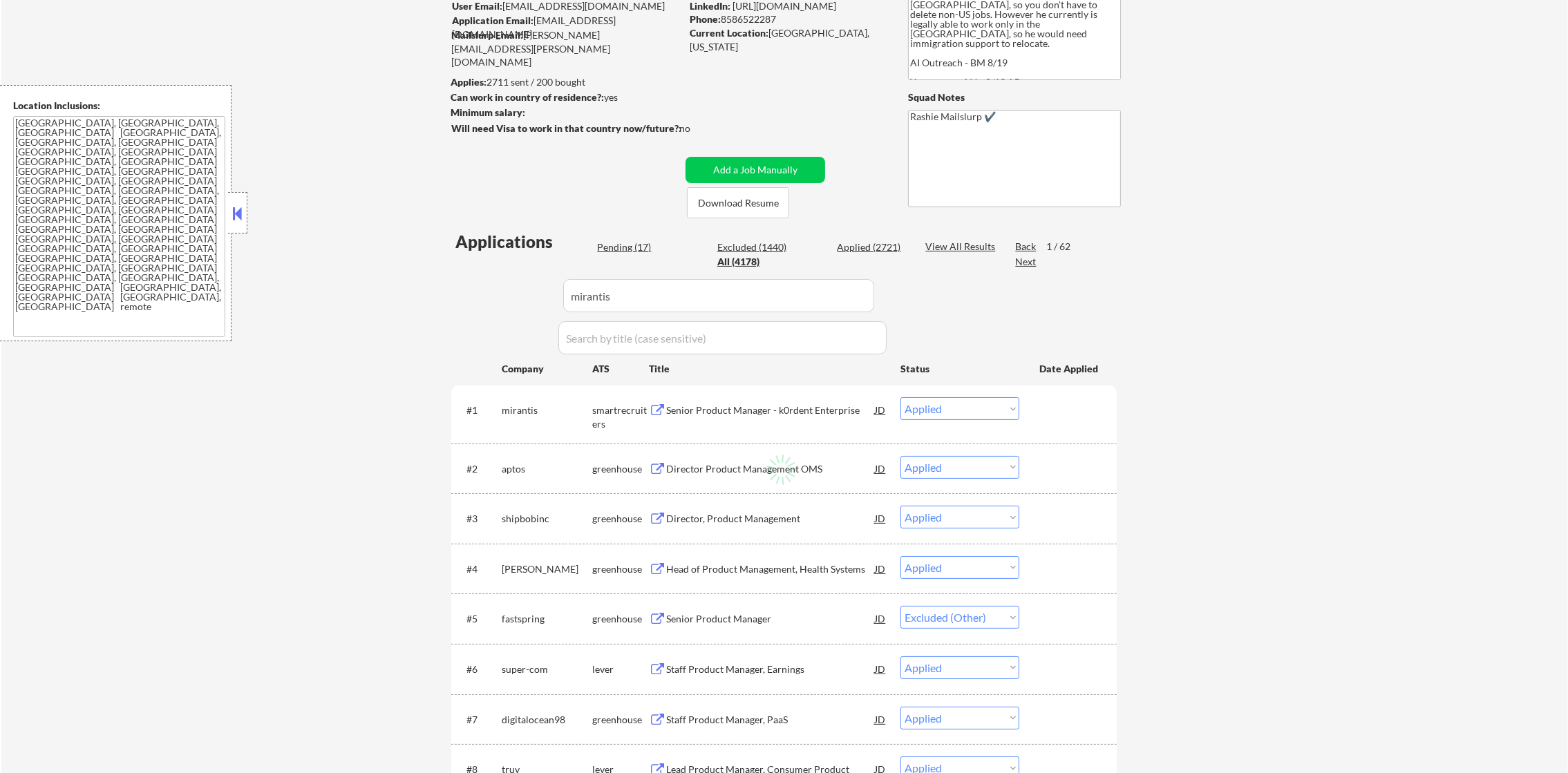
select select ""applied""
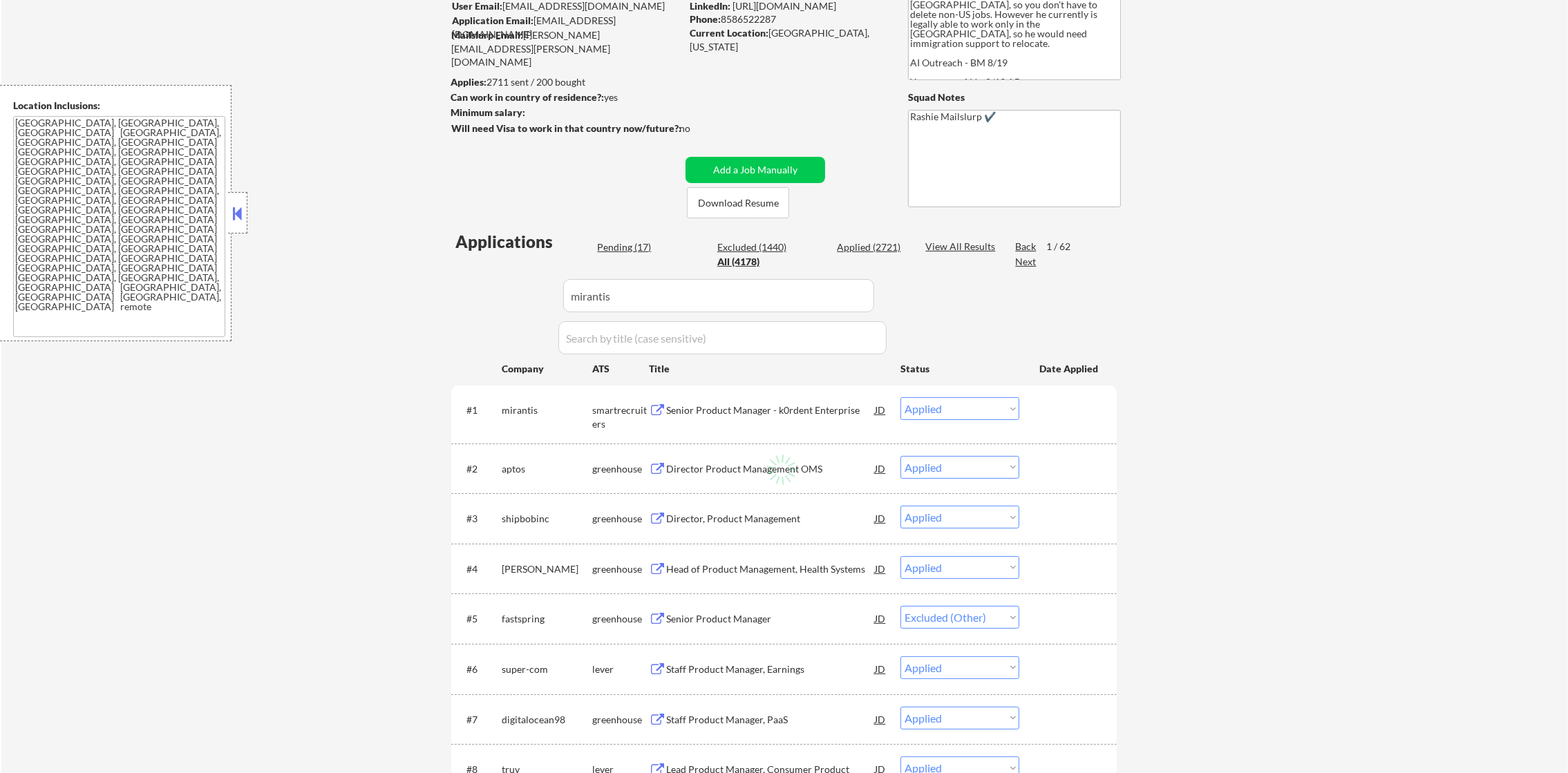
select select ""applied""
select select ""excluded__other_""
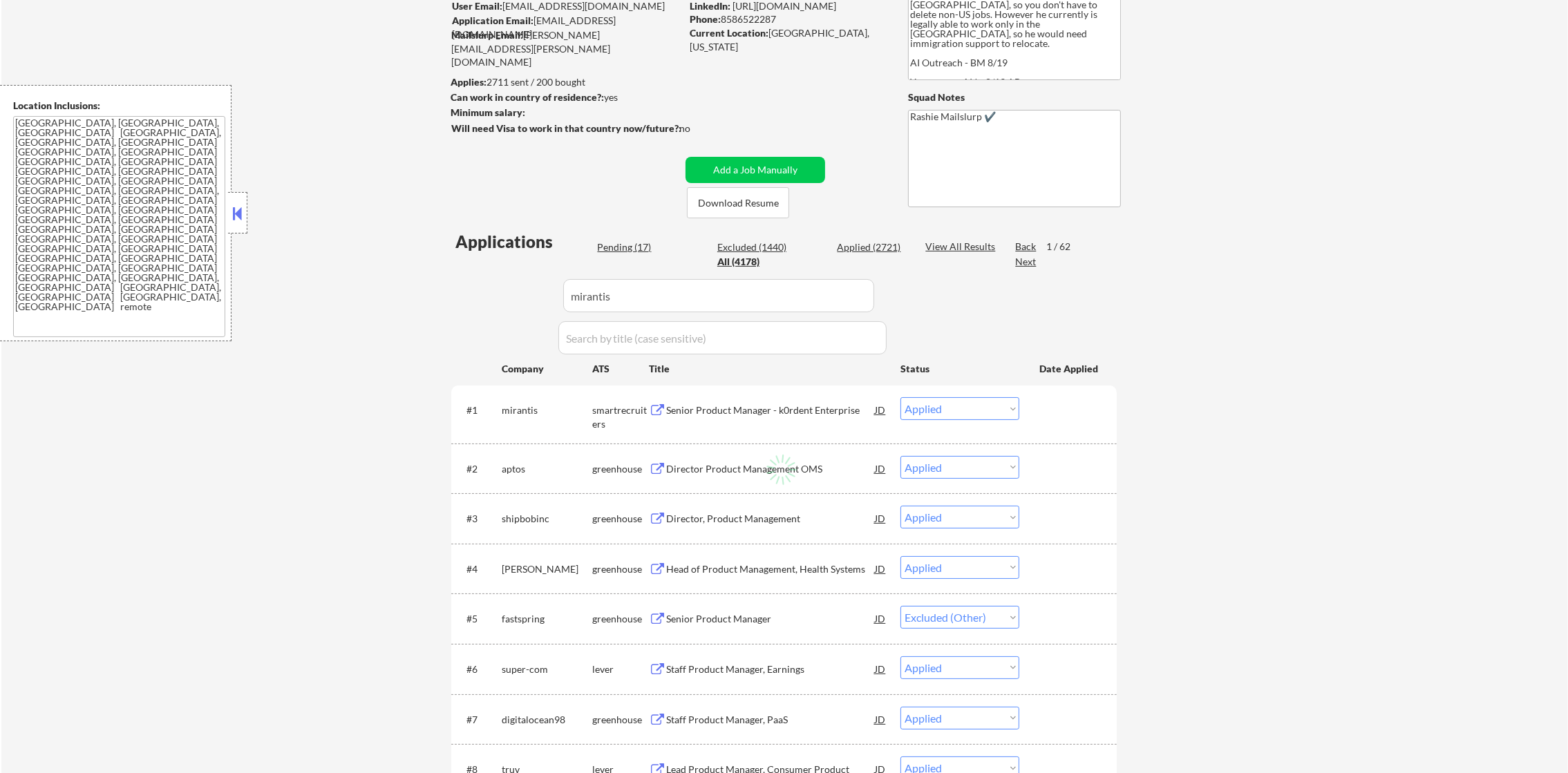
select select ""applied""
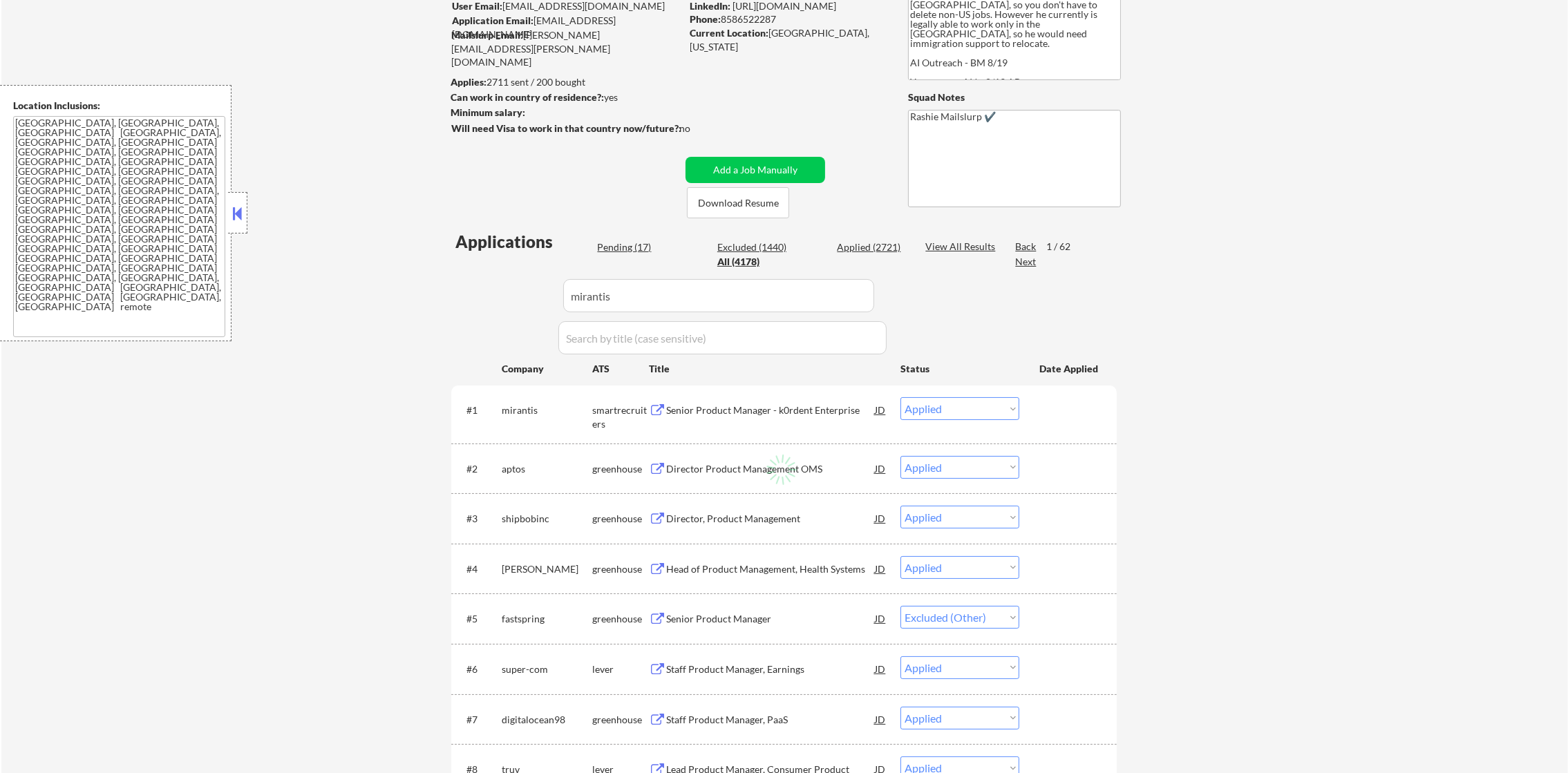
select select ""applied""
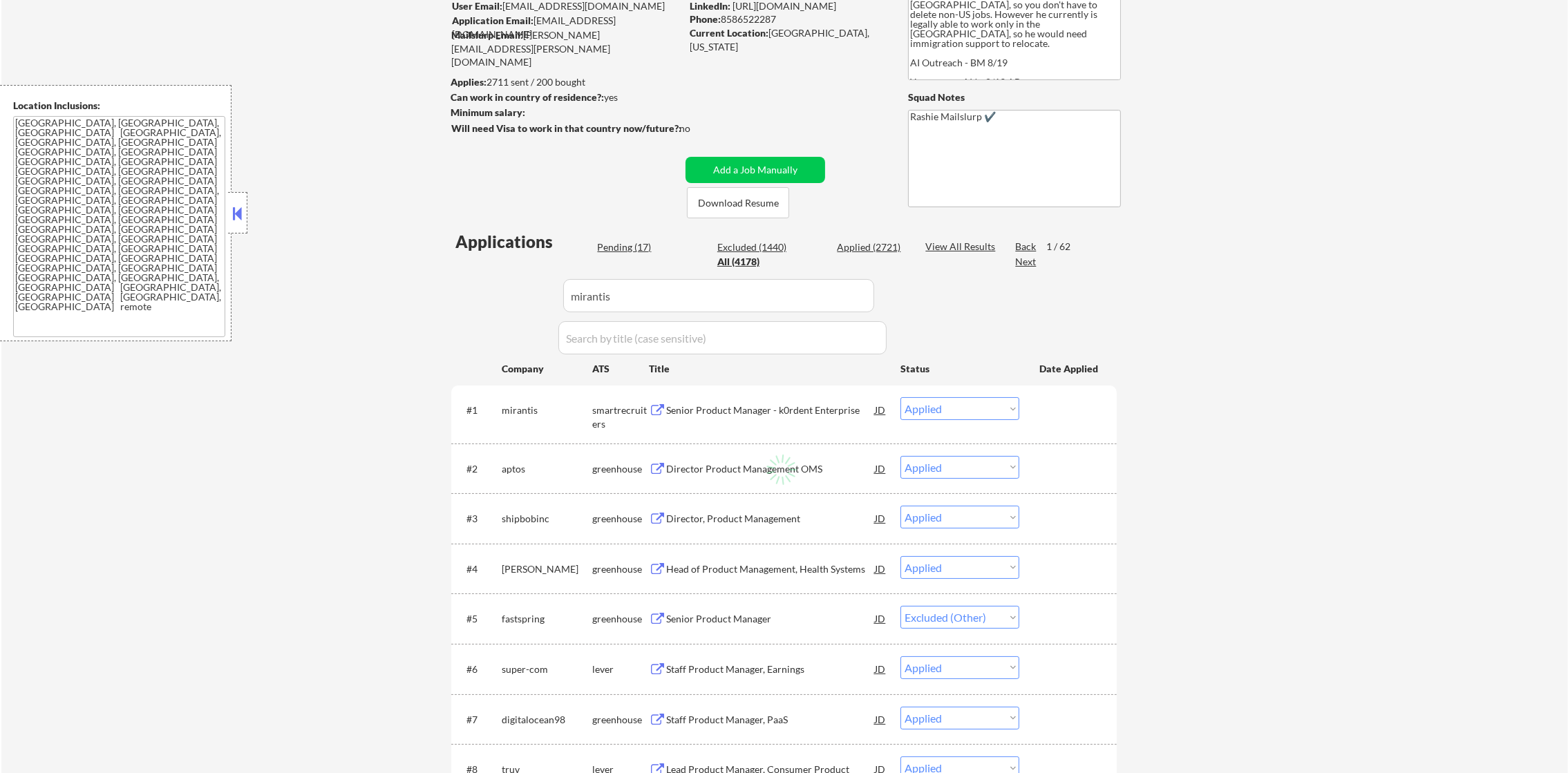
select select ""applied""
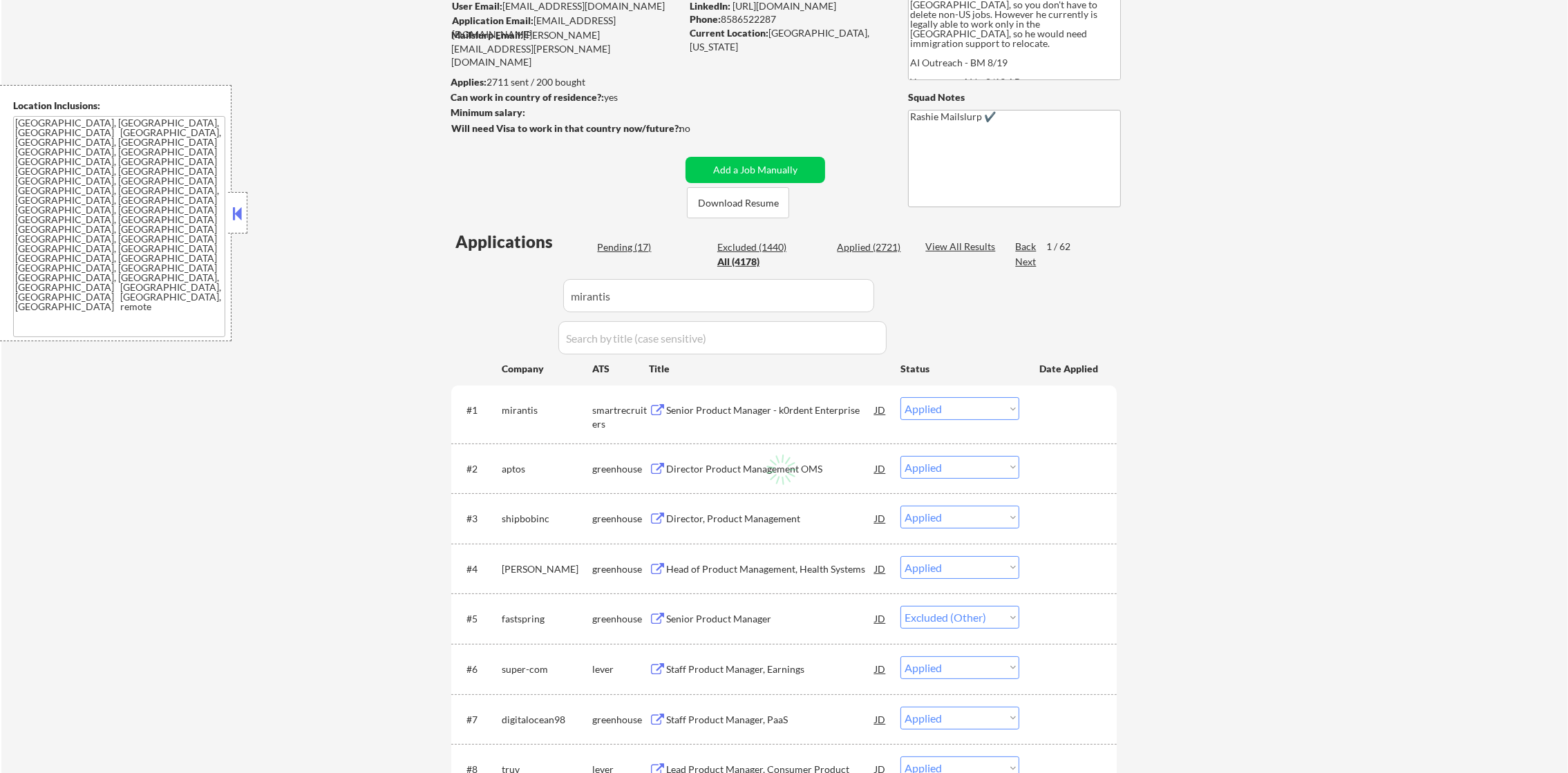
select select ""applied""
select select ""excluded""
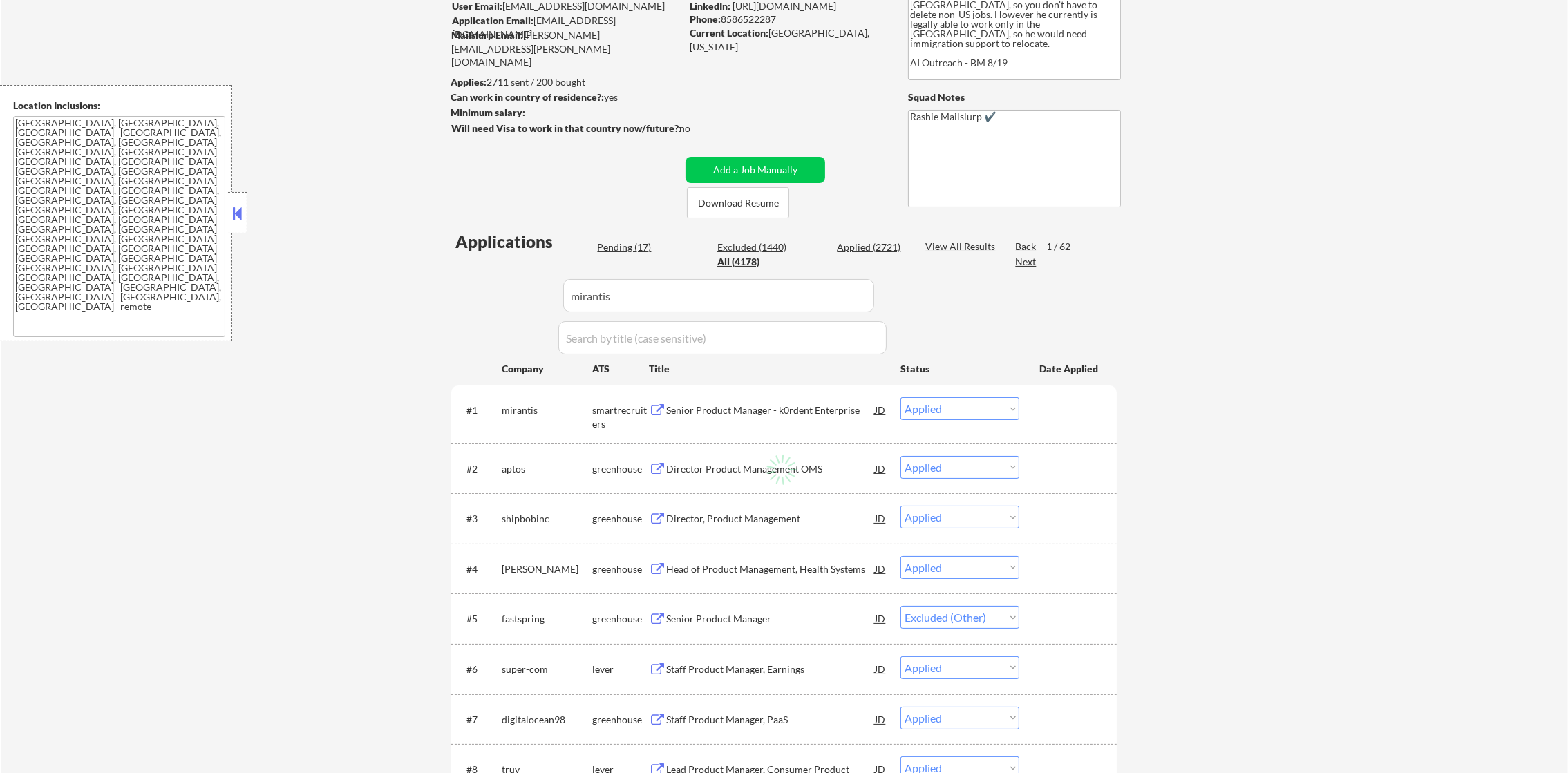
select select ""applied""
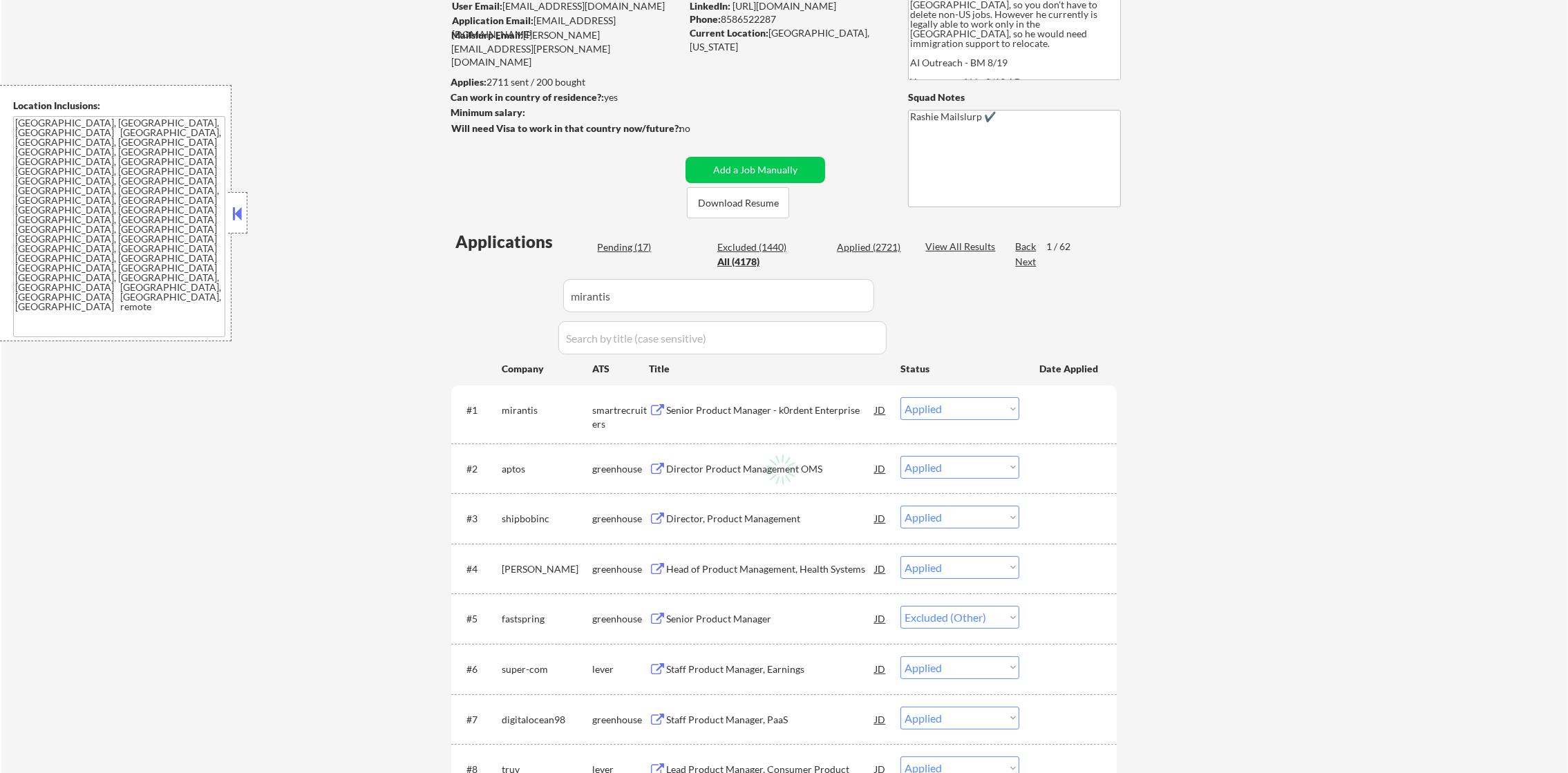
select select ""applied""
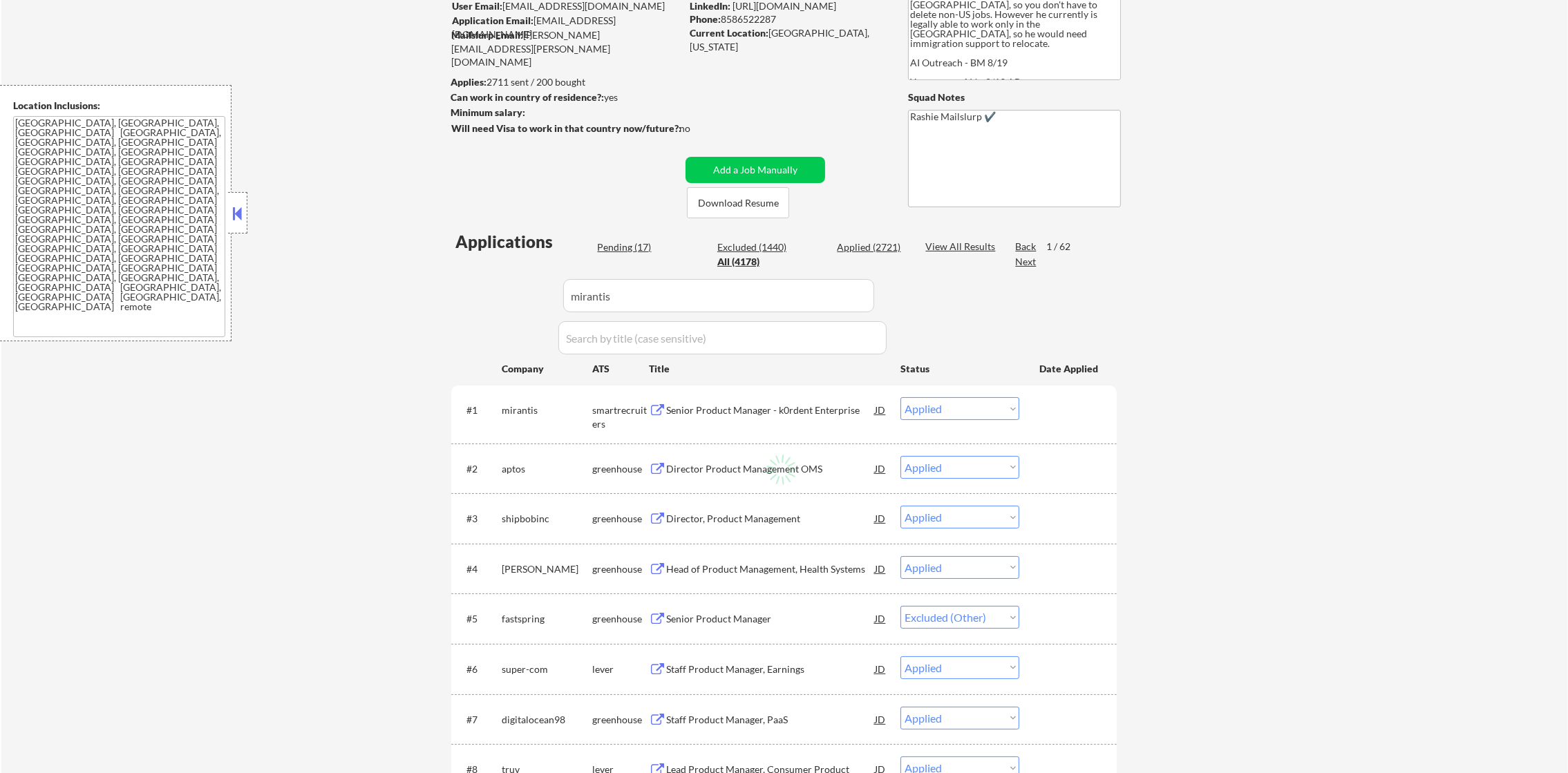
select select ""applied""
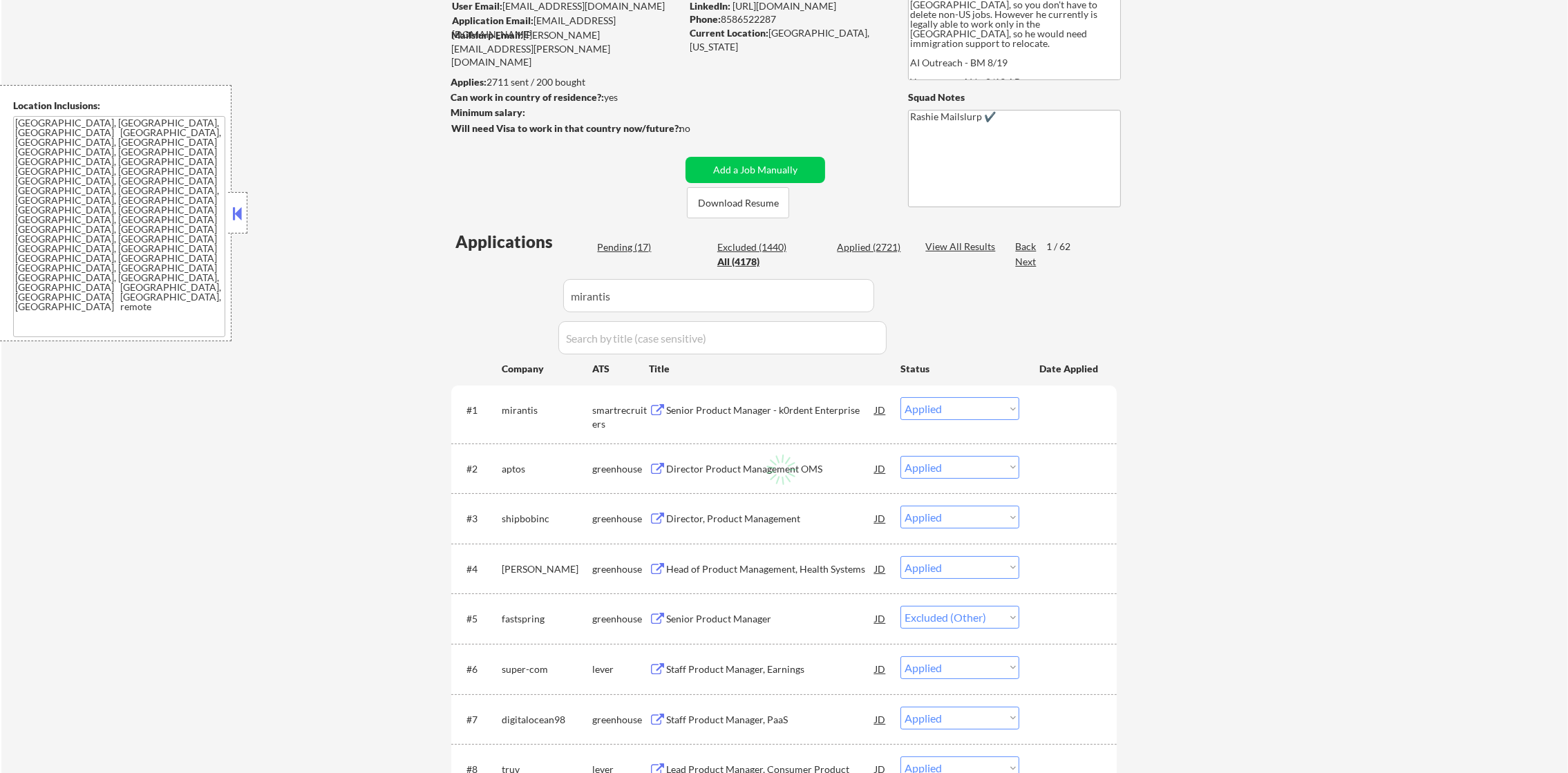
select select ""applied""
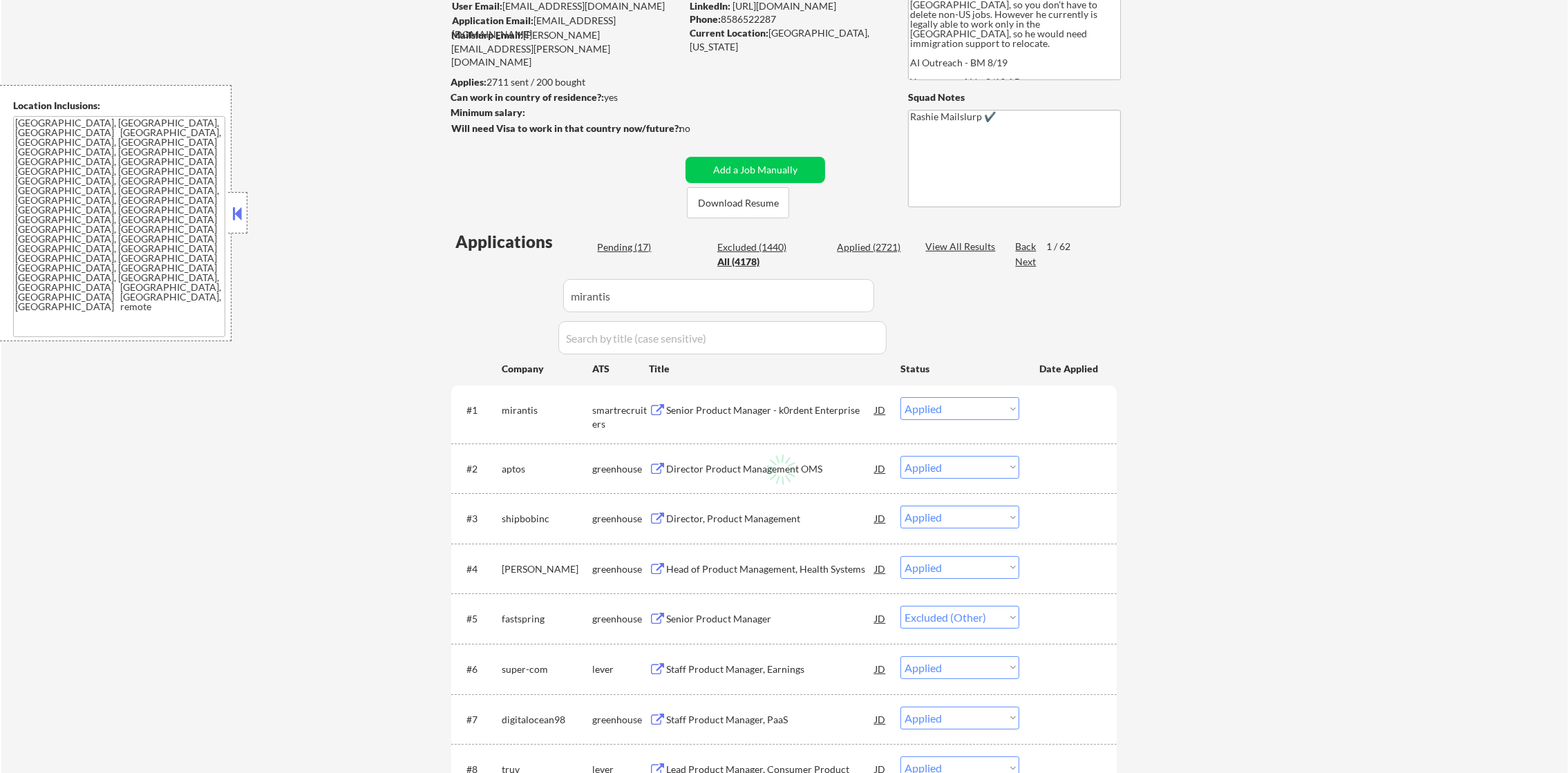
select select ""applied""
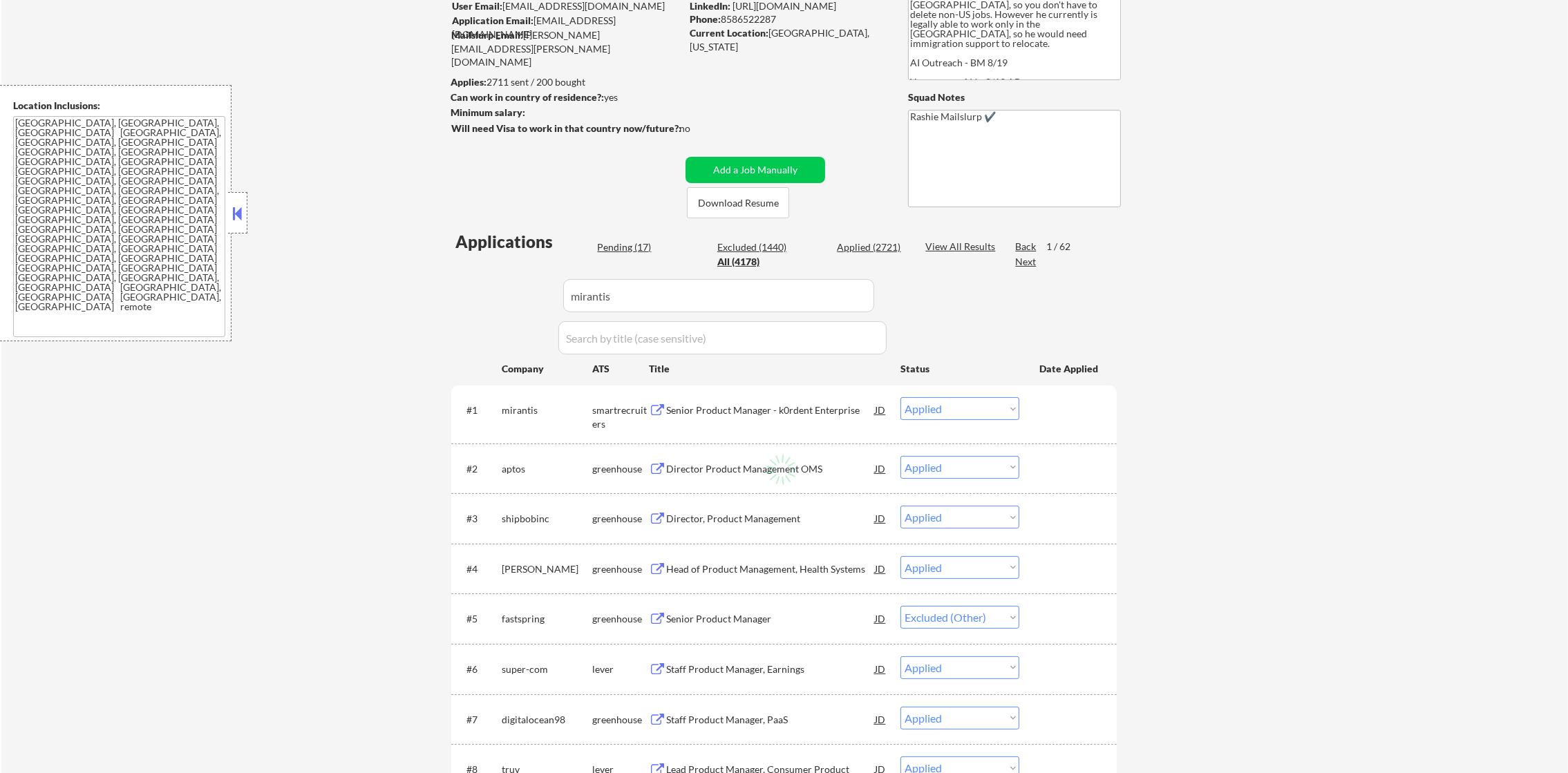
select select ""applied""
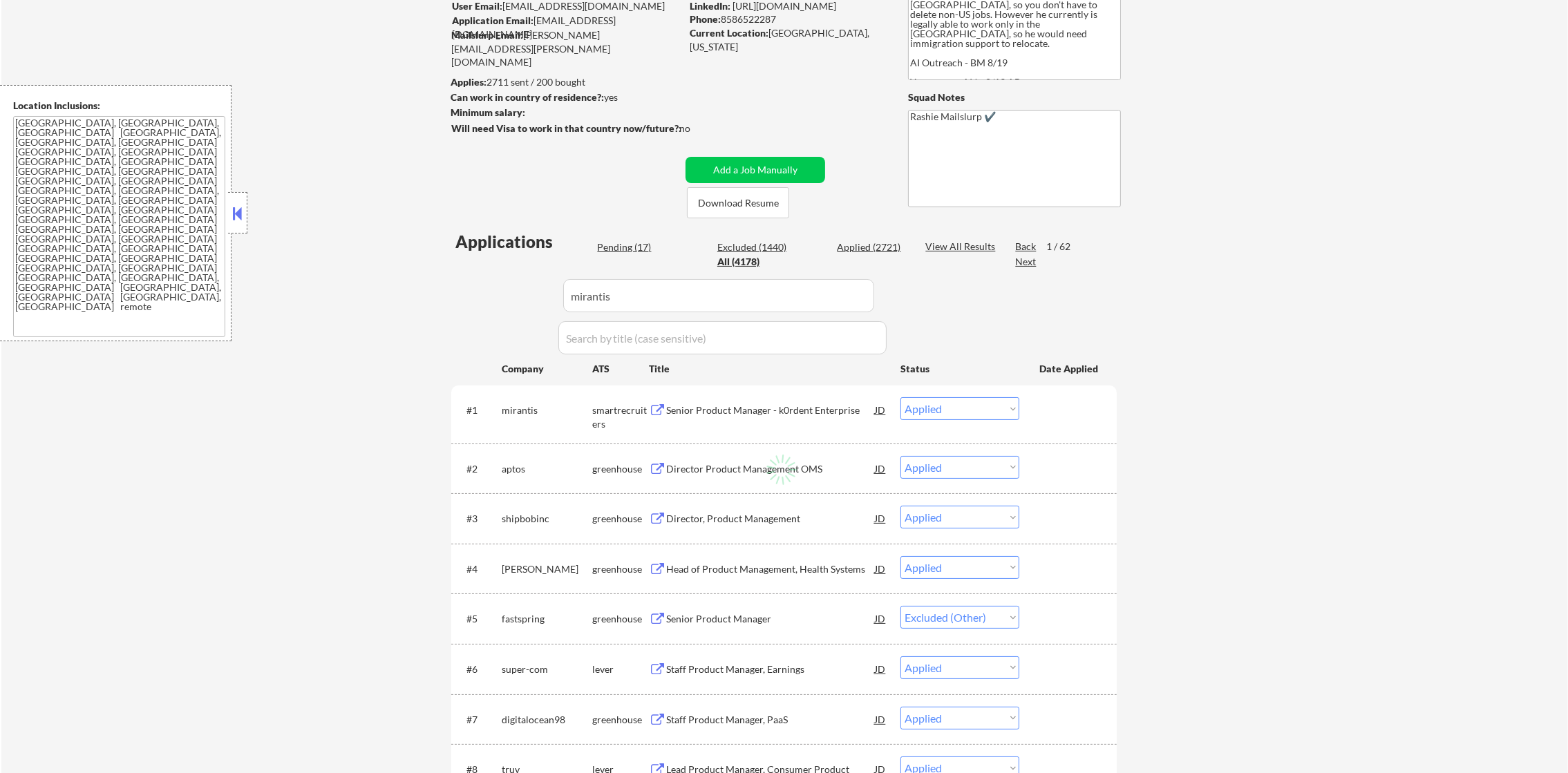
select select ""applied""
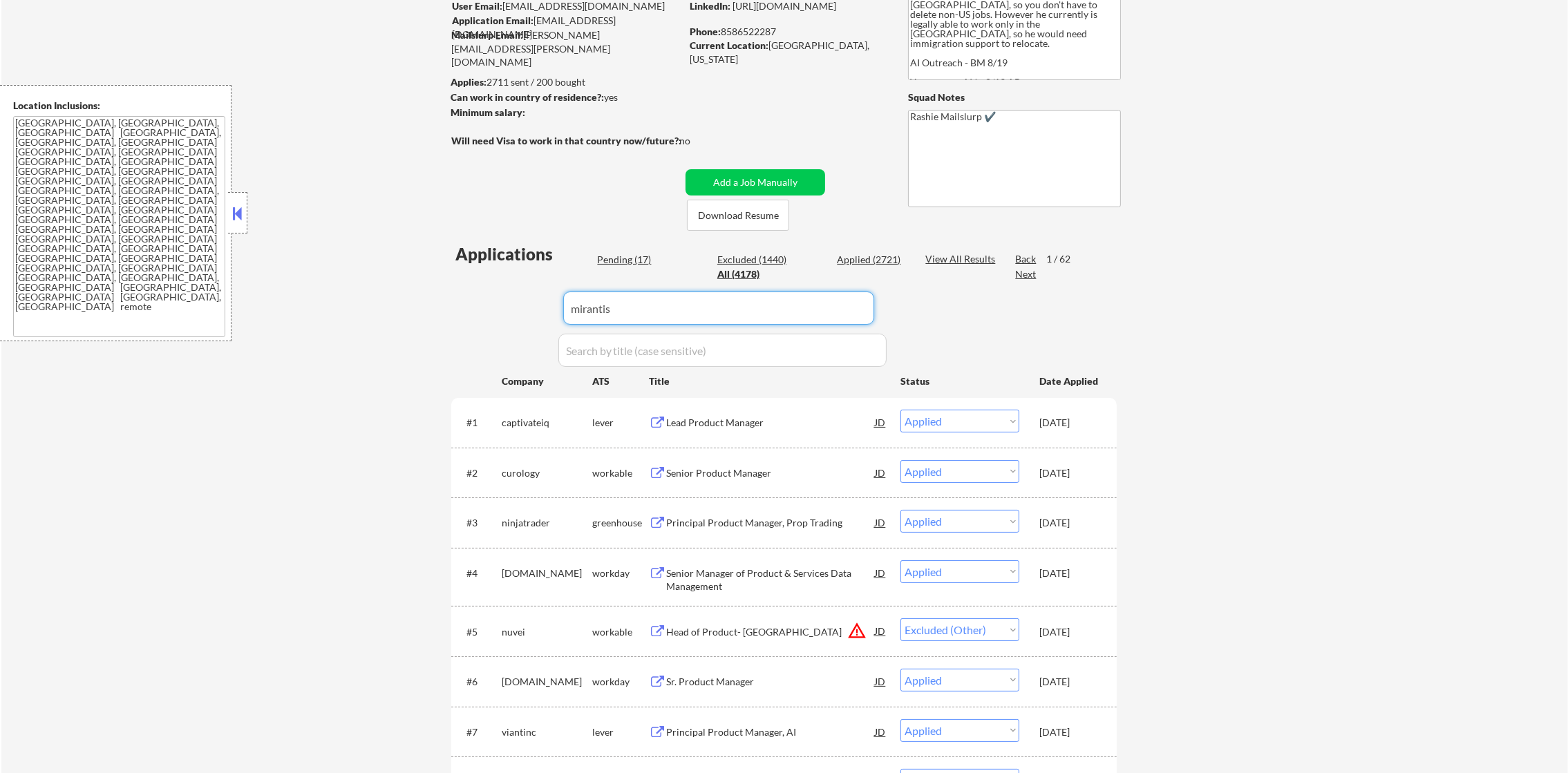
select select ""pending""
select select ""excluded__expired_""
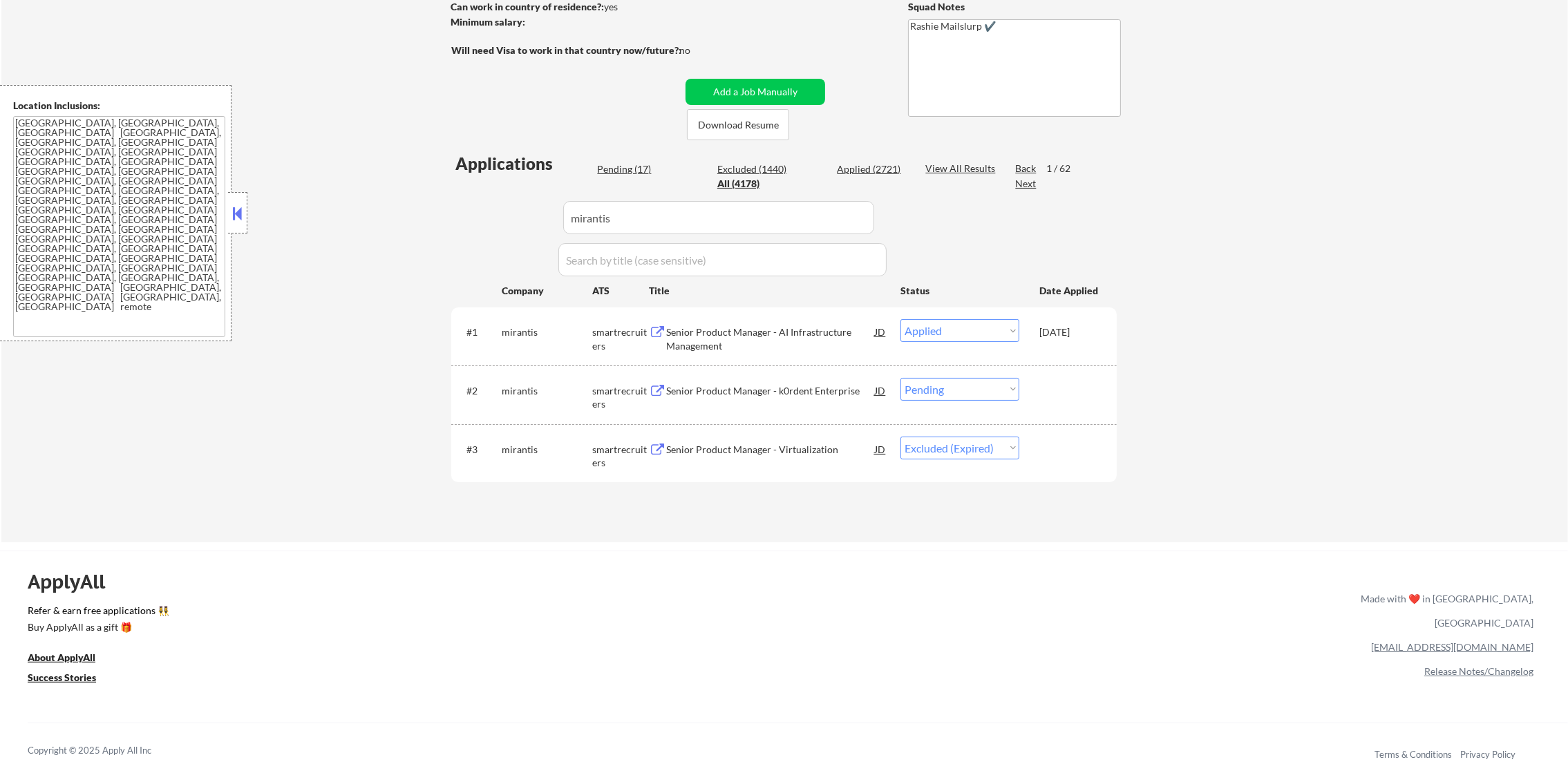
scroll to position [275, 0]
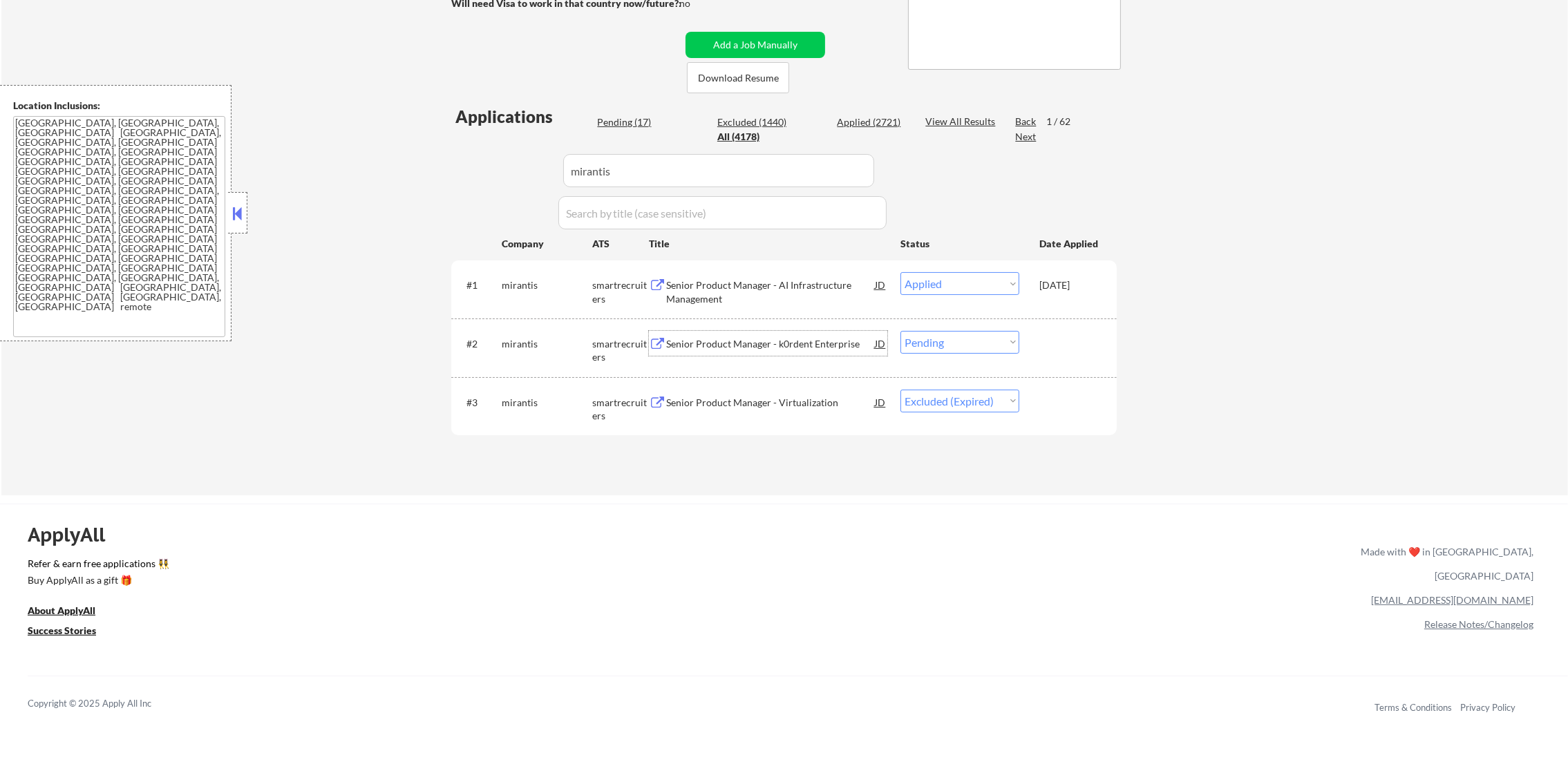
click at [784, 349] on div "Senior Product Manager - k0rdent Enterprise" at bounding box center [770, 344] width 209 height 14
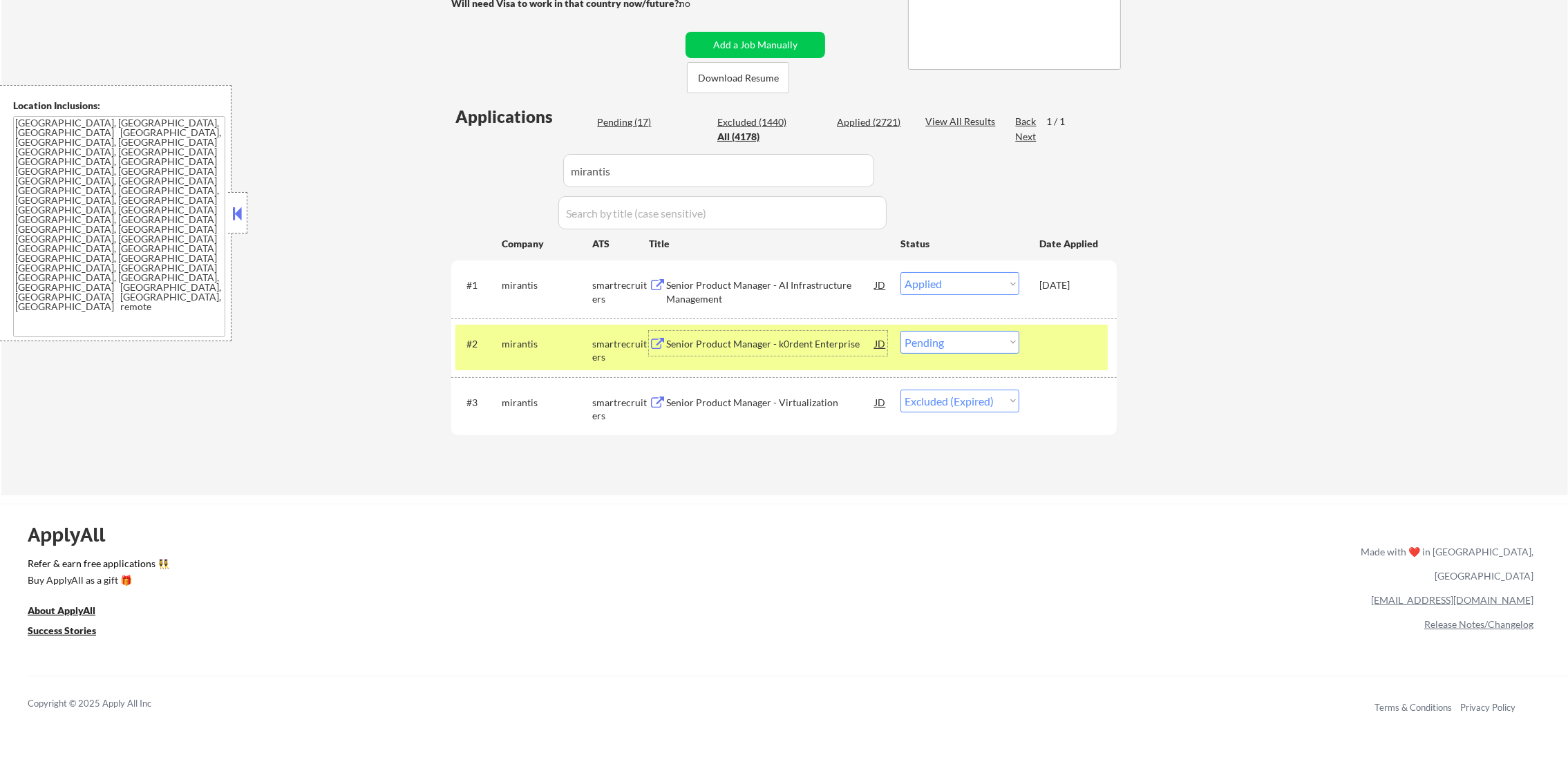
drag, startPoint x: 954, startPoint y: 345, endPoint x: 948, endPoint y: 356, distance: 12.5
click at [954, 345] on select "Choose an option... Pending Applied Excluded (Questions) Excluded (Expired) Exc…" at bounding box center [960, 342] width 119 height 23
select select ""applied""
click at [900, 331] on select "Choose an option... Pending Applied Excluded (Questions) Excluded (Expired) Exc…" at bounding box center [960, 342] width 119 height 23
click at [552, 361] on div "#2 mirantis smartrecruiters Senior Product Manager - k0rdent Enterprise JD Choo…" at bounding box center [781, 347] width 652 height 45
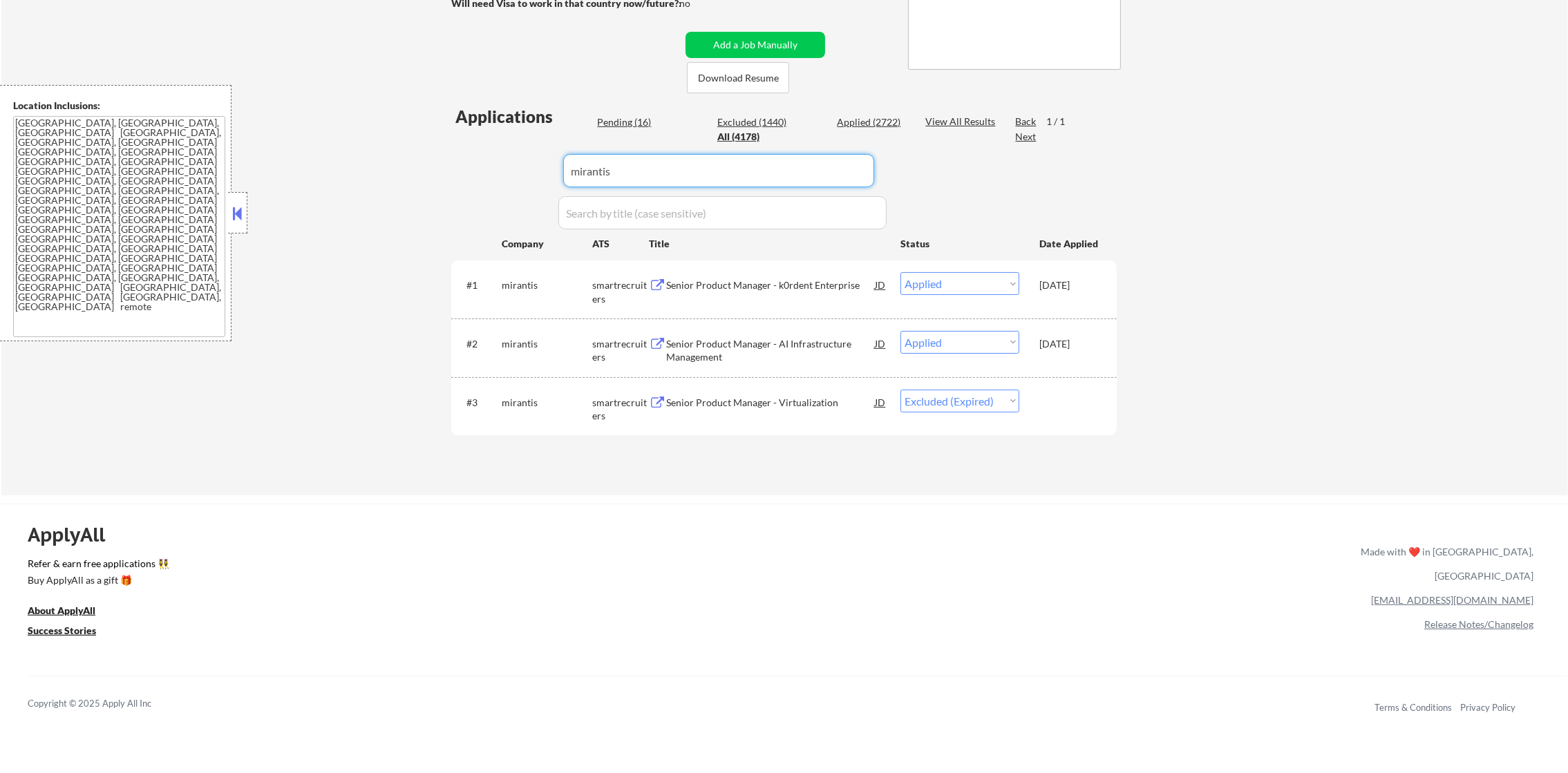
drag, startPoint x: 661, startPoint y: 171, endPoint x: 392, endPoint y: 188, distance: 269.5
click at [392, 188] on div "← Return to /applysquad Mailslurp Inbox Job Search Builder Gabriel Wilensky Use…" at bounding box center [784, 137] width 1566 height 716
paste input "aptos"
type input "aptos"
click at [392, 188] on div "← Return to /applysquad Mailslurp Inbox Job Search Builder Gabriel Wilensky Use…" at bounding box center [784, 137] width 1566 height 716
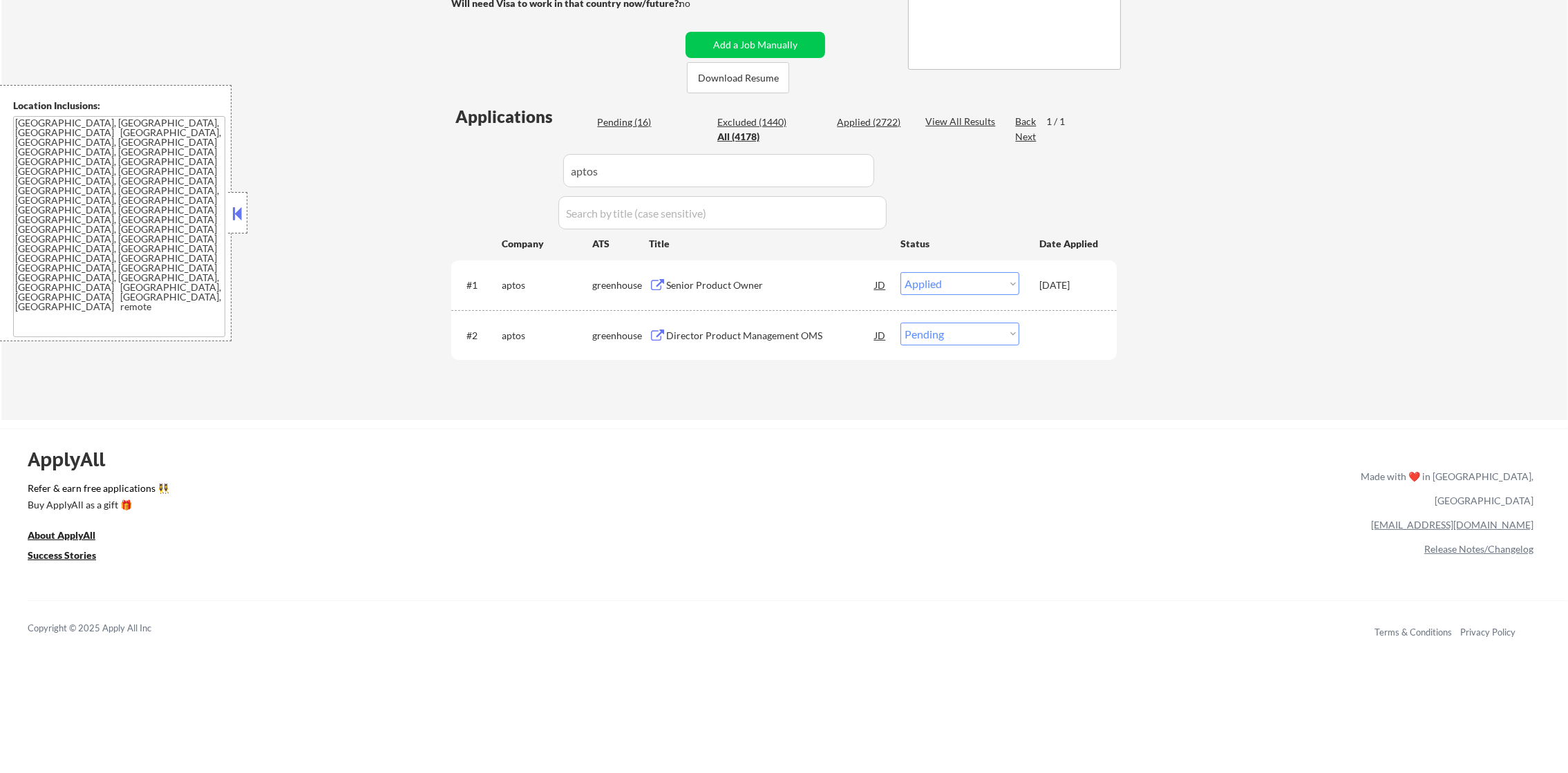
click at [705, 345] on div "Director Product Management OMS" at bounding box center [770, 335] width 209 height 25
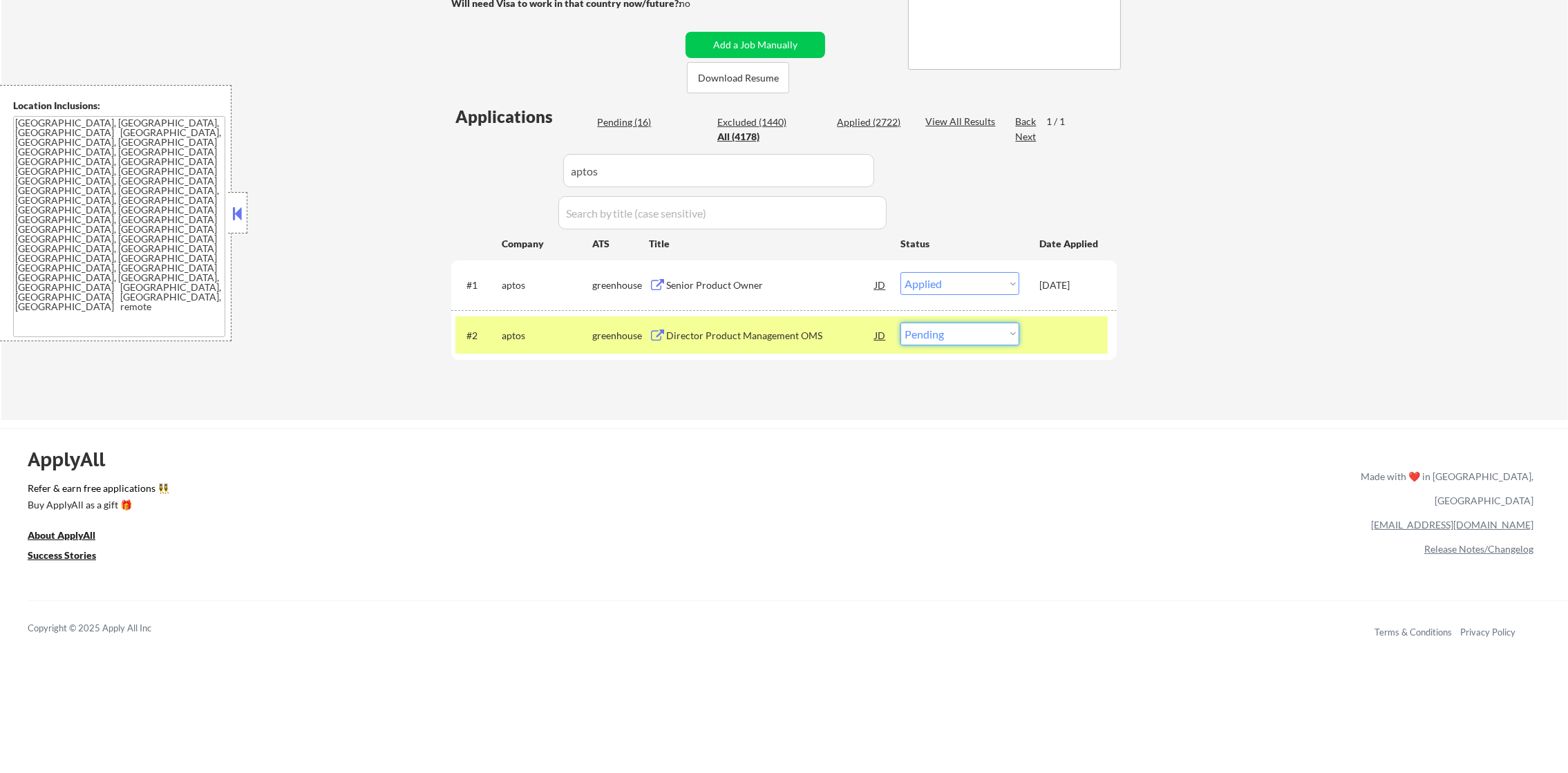
click at [926, 331] on select "Choose an option... Pending Applied Excluded (Questions) Excluded (Expired) Exc…" at bounding box center [960, 333] width 119 height 23
select select ""applied""
click at [900, 322] on select "Choose an option... Pending Applied Excluded (Questions) Excluded (Expired) Exc…" at bounding box center [960, 333] width 119 height 23
click at [524, 351] on div "#2 aptos greenhouse Director Product Management OMS JD Choose an option... Pend…" at bounding box center [781, 335] width 652 height 38
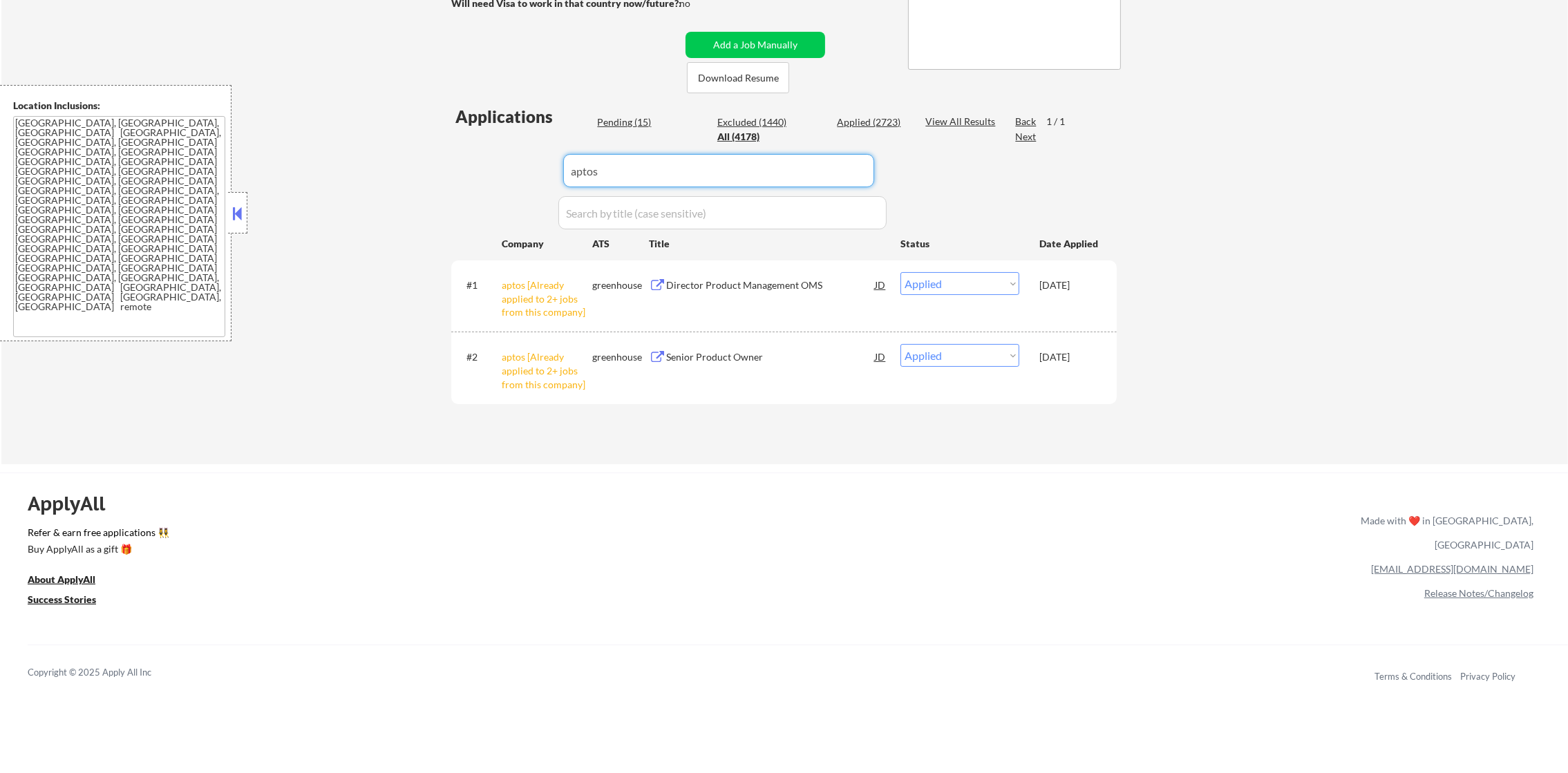
paste input "shipbobinc"
drag, startPoint x: 613, startPoint y: 156, endPoint x: 450, endPoint y: 140, distance: 163.8
click at [451, 140] on div "Applications Pending (15) Excluded (1440) Applied (2723) All (4178) View All Re…" at bounding box center [784, 271] width 665 height 333
type input "shipbobinc"
click at [450, 140] on div "← Return to /applysquad Mailslurp Inbox Job Search Builder Gabriel Wilensky Use…" at bounding box center [784, 116] width 690 height 674
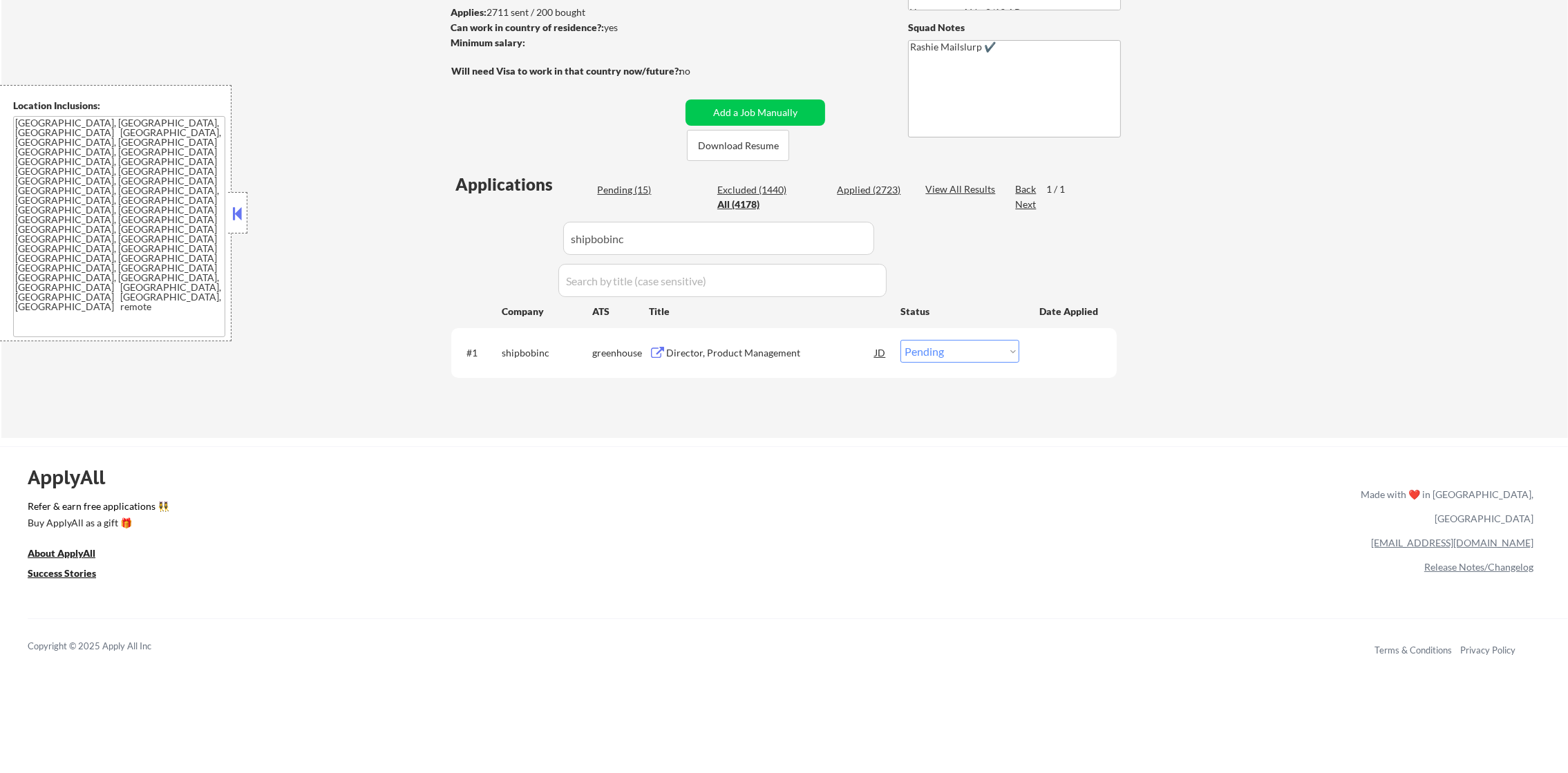
scroll to position [207, 0]
click at [734, 355] on div "Director, Product Management" at bounding box center [770, 354] width 209 height 14
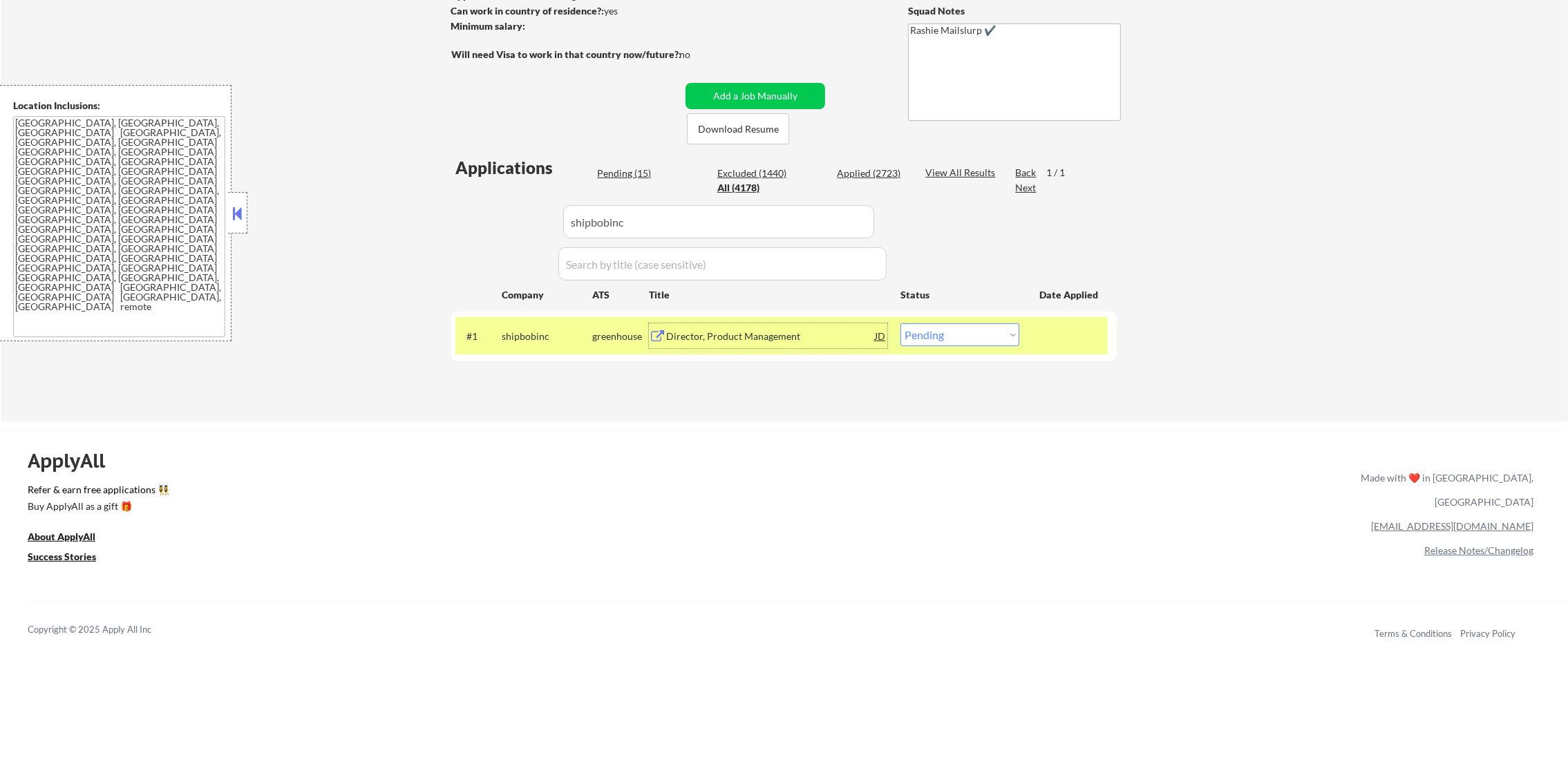
scroll to position [242, 0]
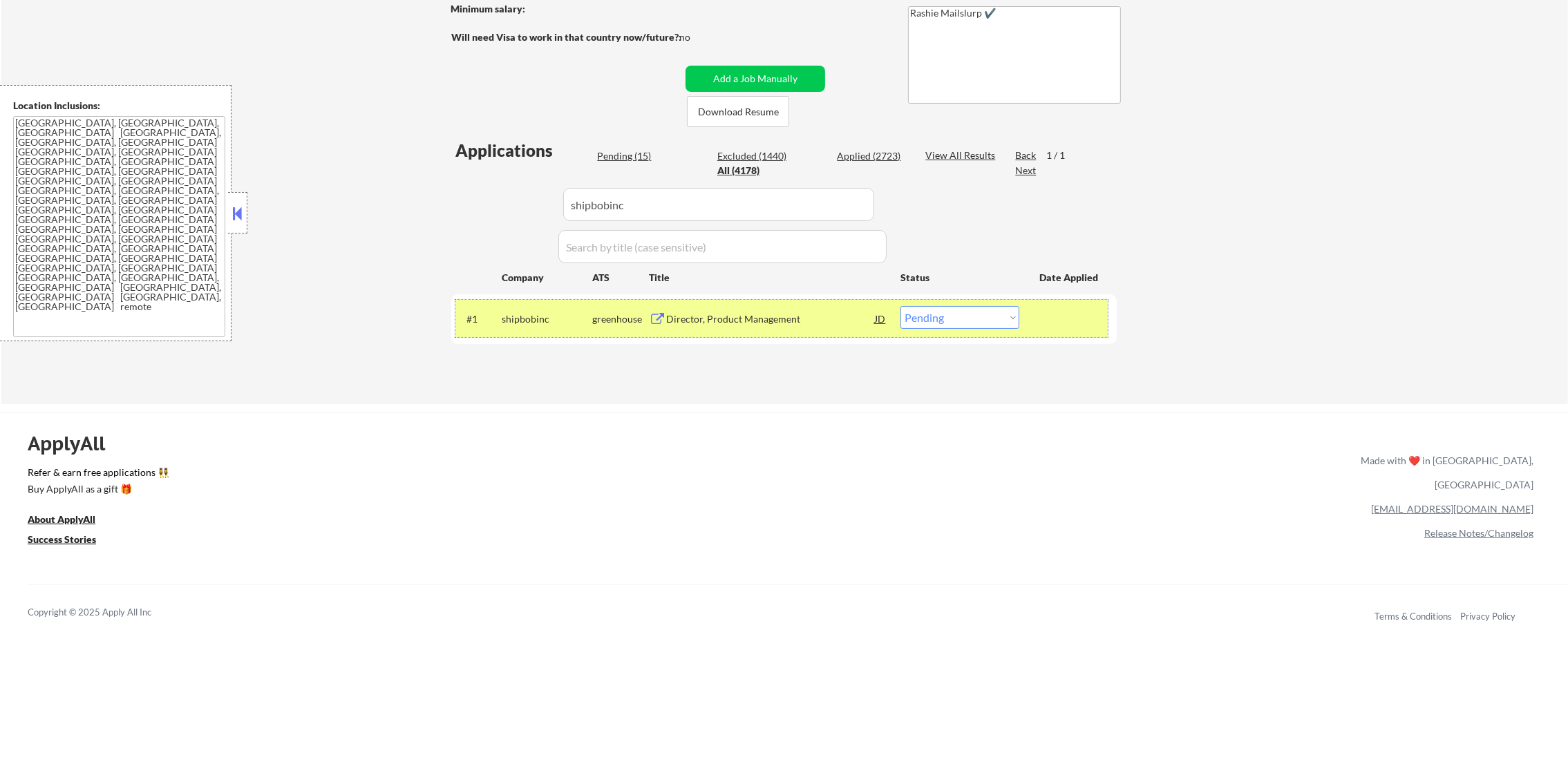
click at [976, 330] on div "#1 shipbobinc greenhouse Director, Product Management JD Choose an option... Pe…" at bounding box center [781, 318] width 652 height 38
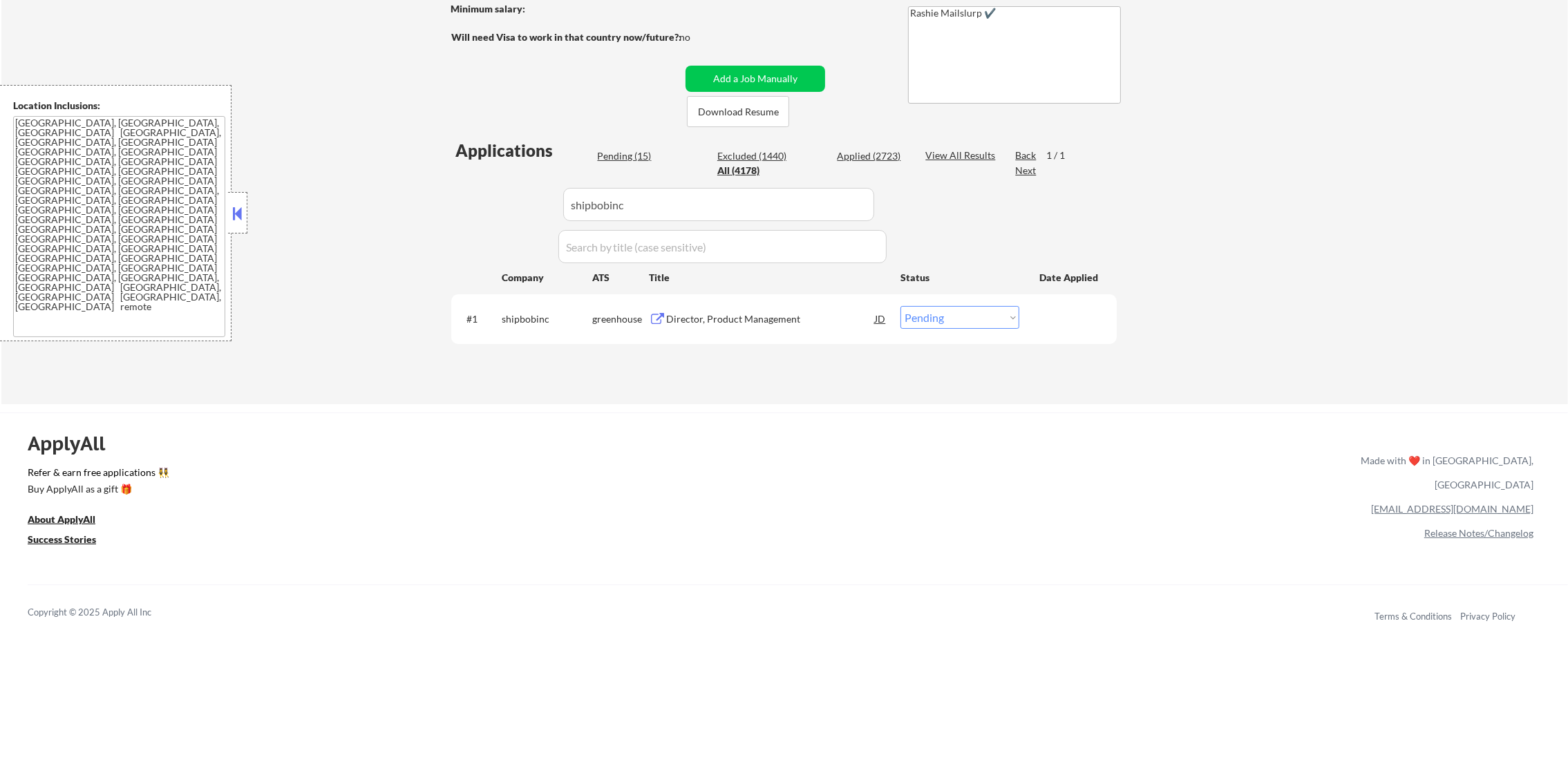
drag, startPoint x: 971, startPoint y: 318, endPoint x: 967, endPoint y: 325, distance: 8.1
click at [971, 316] on select "Choose an option... Pending Applied Excluded (Questions) Excluded (Expired) Exc…" at bounding box center [960, 317] width 119 height 23
select select ""applied""
click at [900, 306] on select "Choose an option... Pending Applied Excluded (Questions) Excluded (Expired) Exc…" at bounding box center [960, 317] width 119 height 23
drag, startPoint x: 669, startPoint y: 196, endPoint x: 329, endPoint y: 199, distance: 340.0
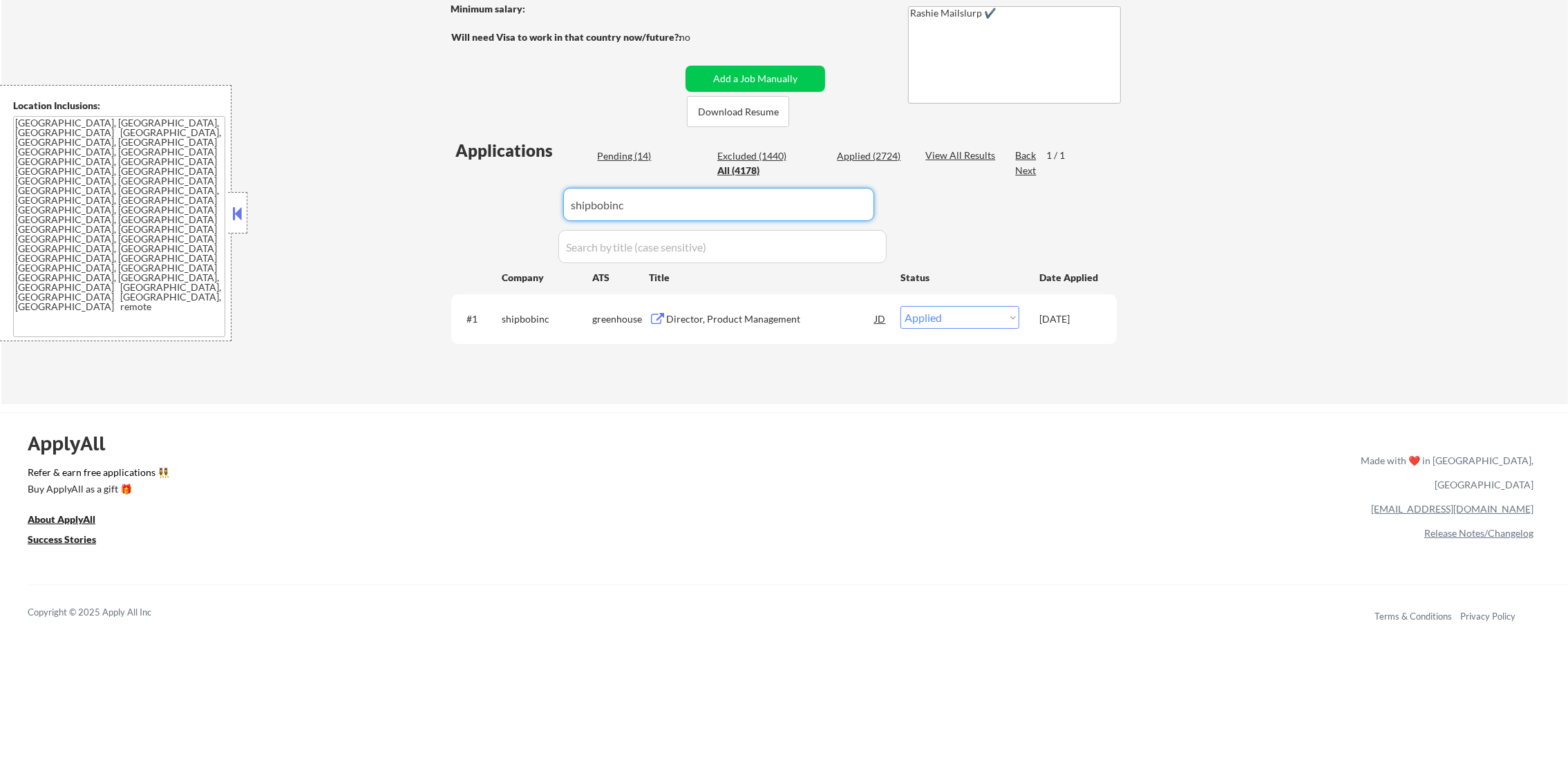
click at [329, 199] on div "← Return to /applysquad Mailslurp Inbox Job Search Builder Gabriel Wilensky Use…" at bounding box center [784, 109] width 1566 height 591
paste input "fastspring"
type input "fastspring"
click at [326, 199] on div "← Return to /applysquad Mailslurp Inbox Job Search Builder Gabriel Wilensky Use…" at bounding box center [784, 109] width 1566 height 591
click at [761, 321] on div "Senior Product Manager" at bounding box center [770, 319] width 209 height 14
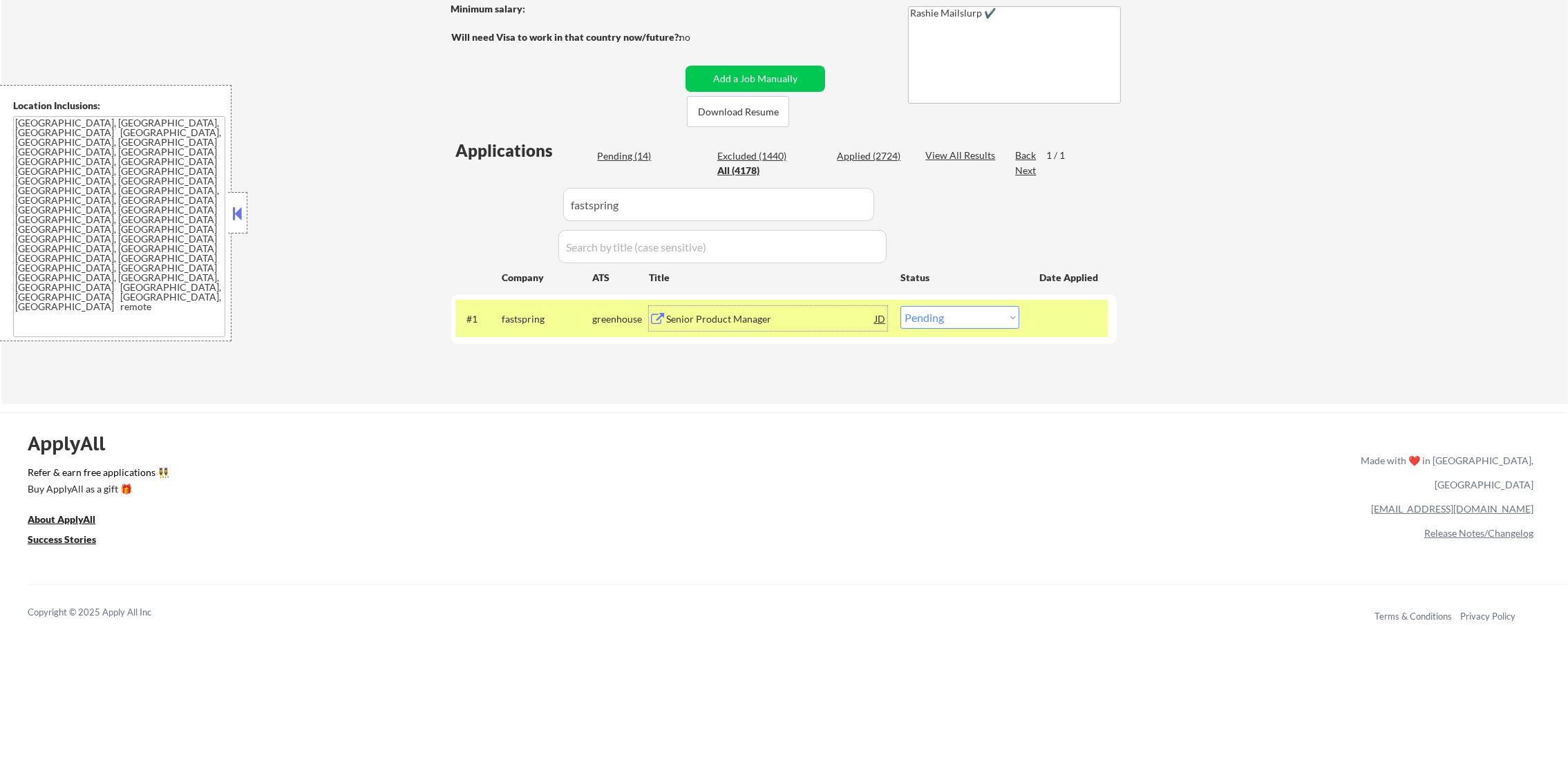
click at [953, 323] on select "Choose an option... Pending Applied Excluded (Questions) Excluded (Expired) Exc…" at bounding box center [960, 317] width 119 height 23
select select ""applied""
click at [900, 306] on select "Choose an option... Pending Applied Excluded (Questions) Excluded (Expired) Exc…" at bounding box center [960, 317] width 119 height 23
click at [509, 310] on div "fastspring" at bounding box center [547, 318] width 91 height 25
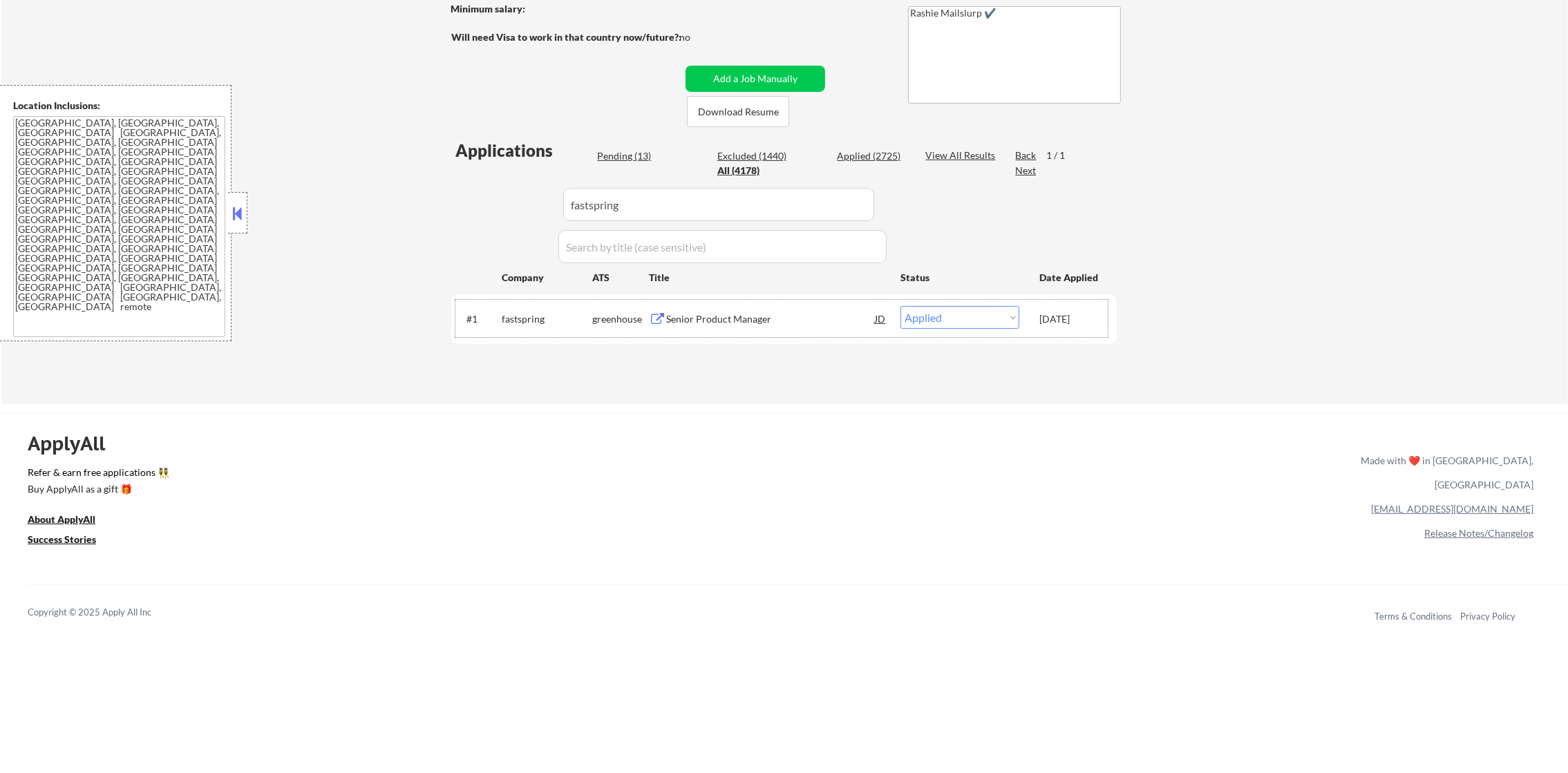
paste input "super-com"
drag, startPoint x: 658, startPoint y: 199, endPoint x: 408, endPoint y: 199, distance: 250.0
click at [427, 199] on div "← Return to /applysquad Mailslurp Inbox Job Search Builder Gabriel Wilensky Use…" at bounding box center [784, 109] width 1566 height 591
type input "super-com"
click at [398, 199] on div "← Return to /applysquad Mailslurp Inbox Job Search Builder Gabriel Wilensky Use…" at bounding box center [784, 109] width 1566 height 591
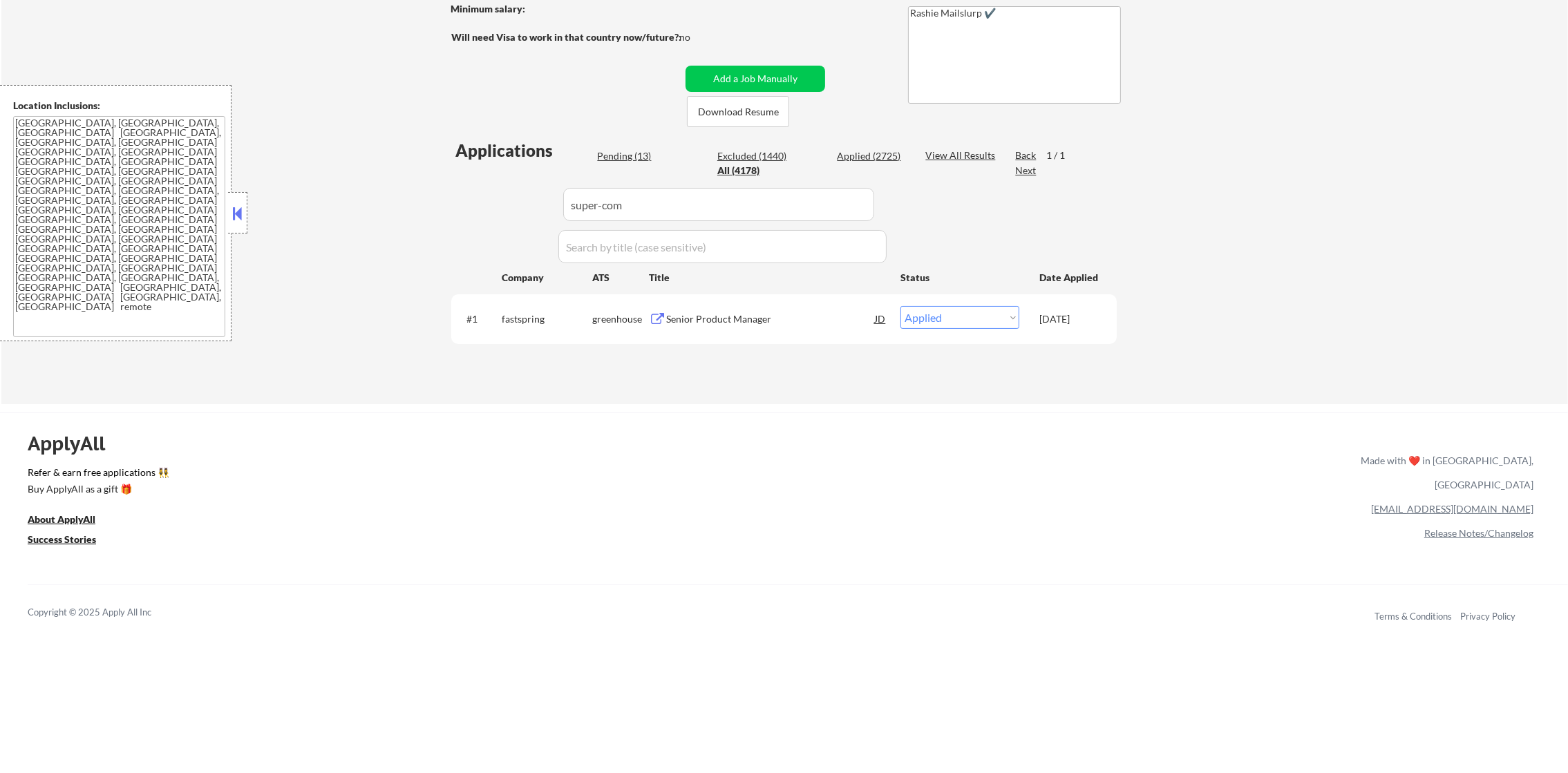
select select ""pending""
select select ""excluded__other_""
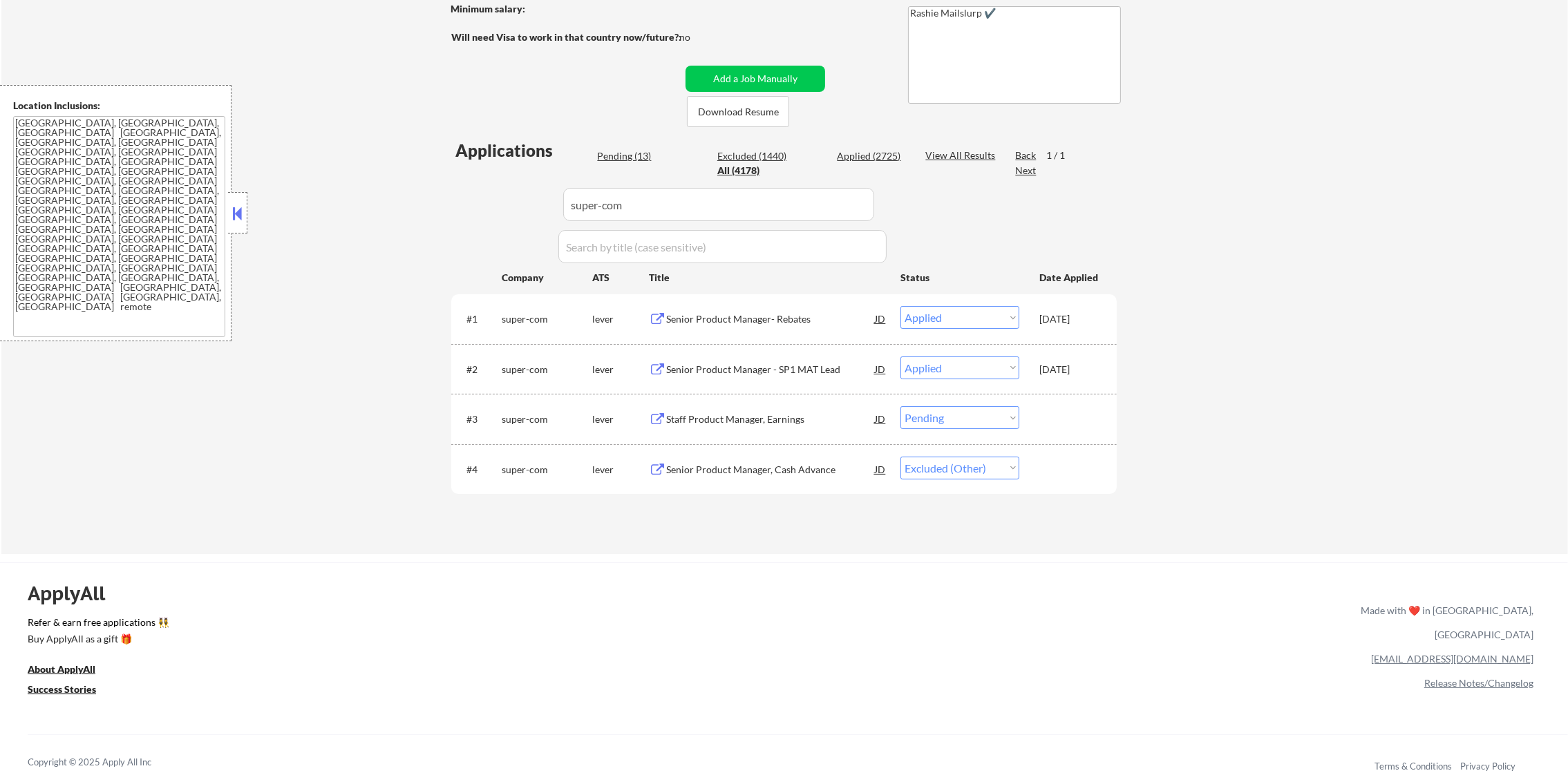
click at [766, 419] on div "Staff Product Manager, Earnings" at bounding box center [770, 419] width 209 height 14
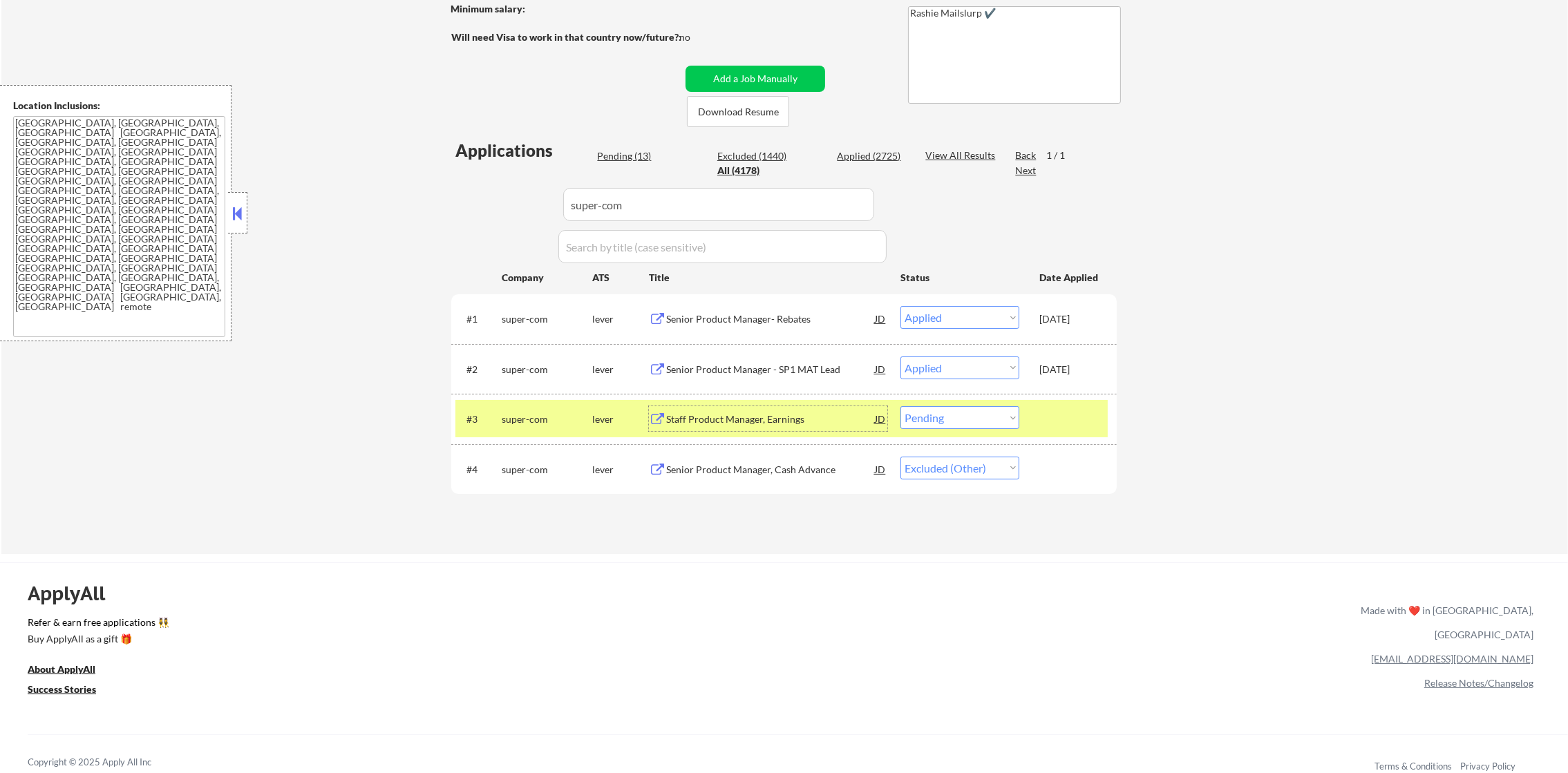
click at [990, 411] on select "Choose an option... Pending Applied Excluded (Questions) Excluded (Expired) Exc…" at bounding box center [960, 417] width 119 height 23
select select ""excluded__other_""
click at [900, 406] on select "Choose an option... Pending Applied Excluded (Questions) Excluded (Expired) Exc…" at bounding box center [960, 417] width 119 height 23
click at [517, 437] on div "#3 super-com lever Staff Product Manager, Earnings JD Choose an option... Pendi…" at bounding box center [784, 419] width 665 height 50
click at [523, 403] on div "#3 super-com lever Staff Product Manager, Earnings JD Choose an option... Pendi…" at bounding box center [781, 419] width 652 height 38
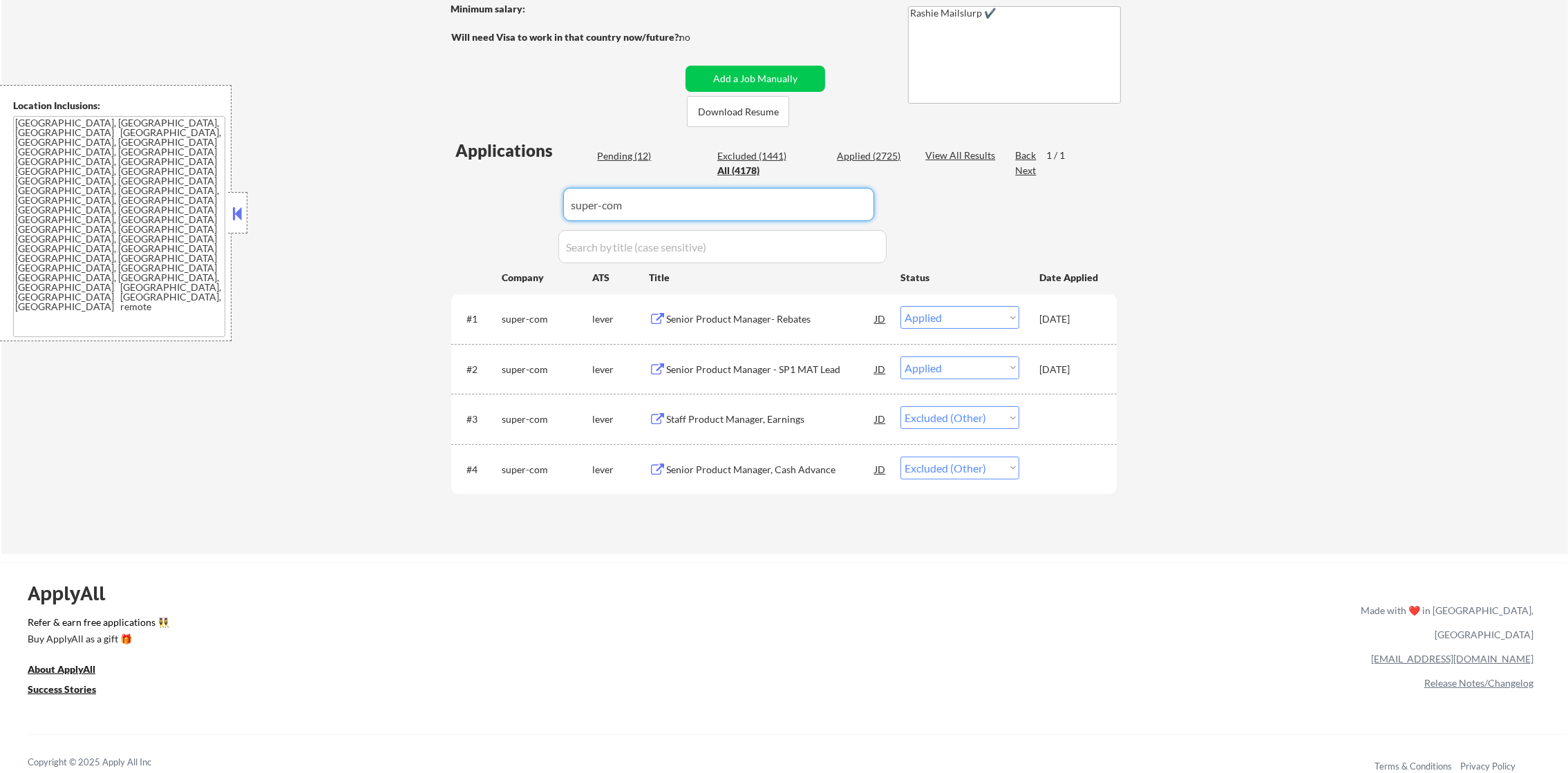
drag, startPoint x: 646, startPoint y: 214, endPoint x: 404, endPoint y: 214, distance: 242.0
click at [427, 214] on div "← Return to /applysquad Mailslurp Inbox Job Search Builder Gabriel Wilensky Use…" at bounding box center [784, 184] width 1566 height 740
paste input "digitalocean98"
type input "digitalocean98"
click at [403, 214] on div "← Return to /applysquad Mailslurp Inbox Job Search Builder Gabriel Wilensky Use…" at bounding box center [784, 184] width 1566 height 740
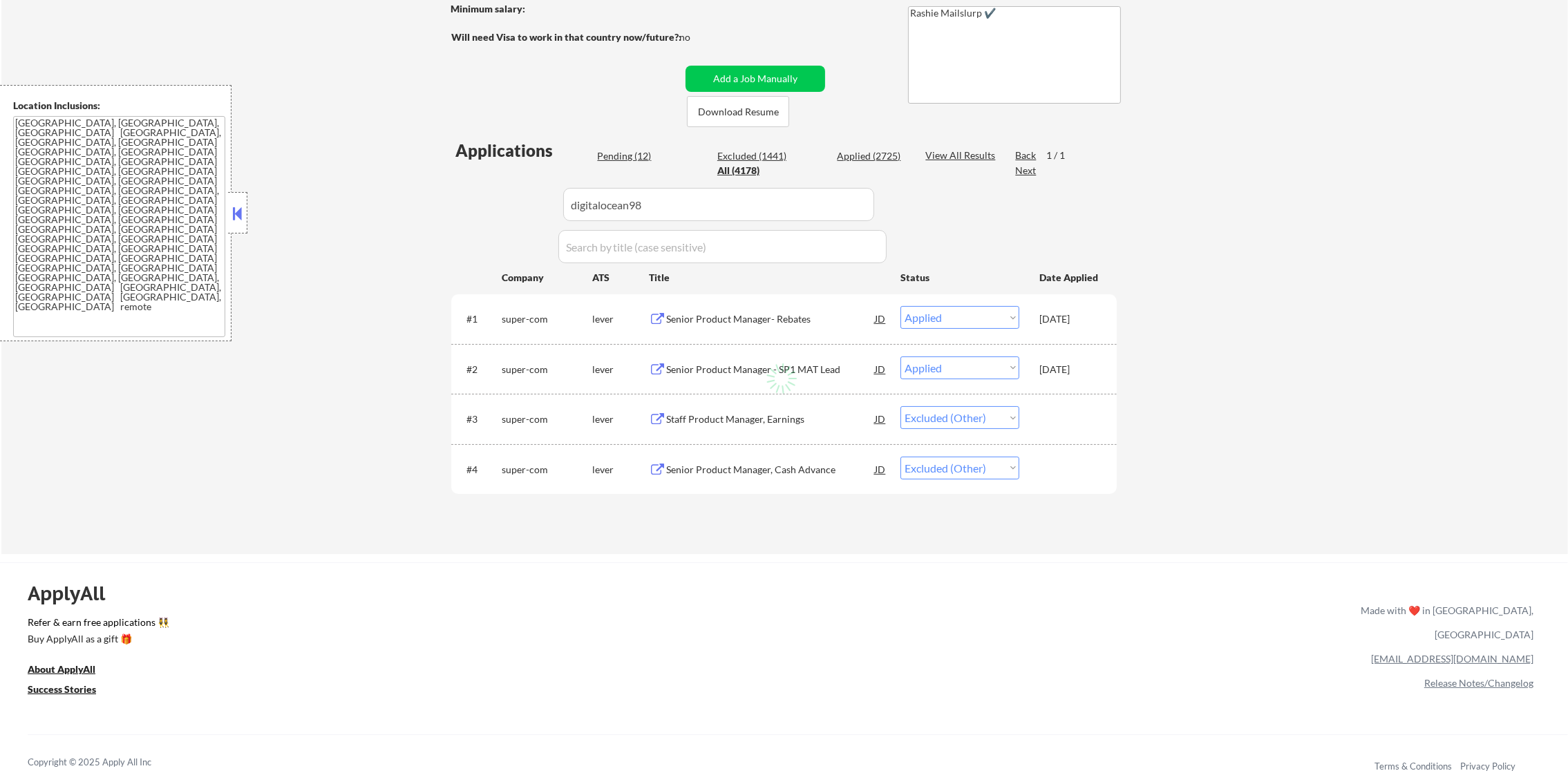
select select ""applied""
select select ""excluded__other_""
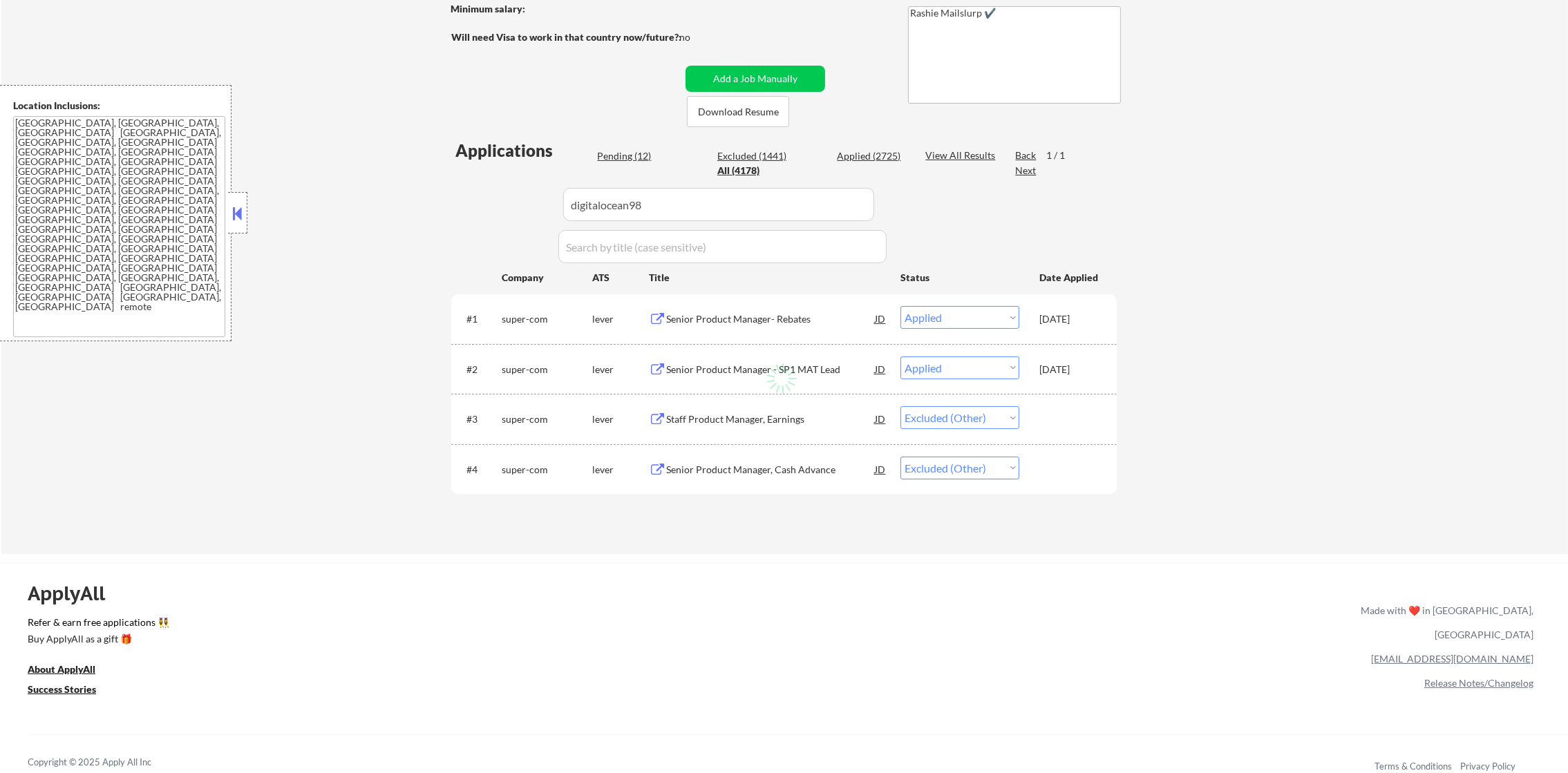
select select ""excluded__other_""
select select ""pending""
select select ""excluded__other_""
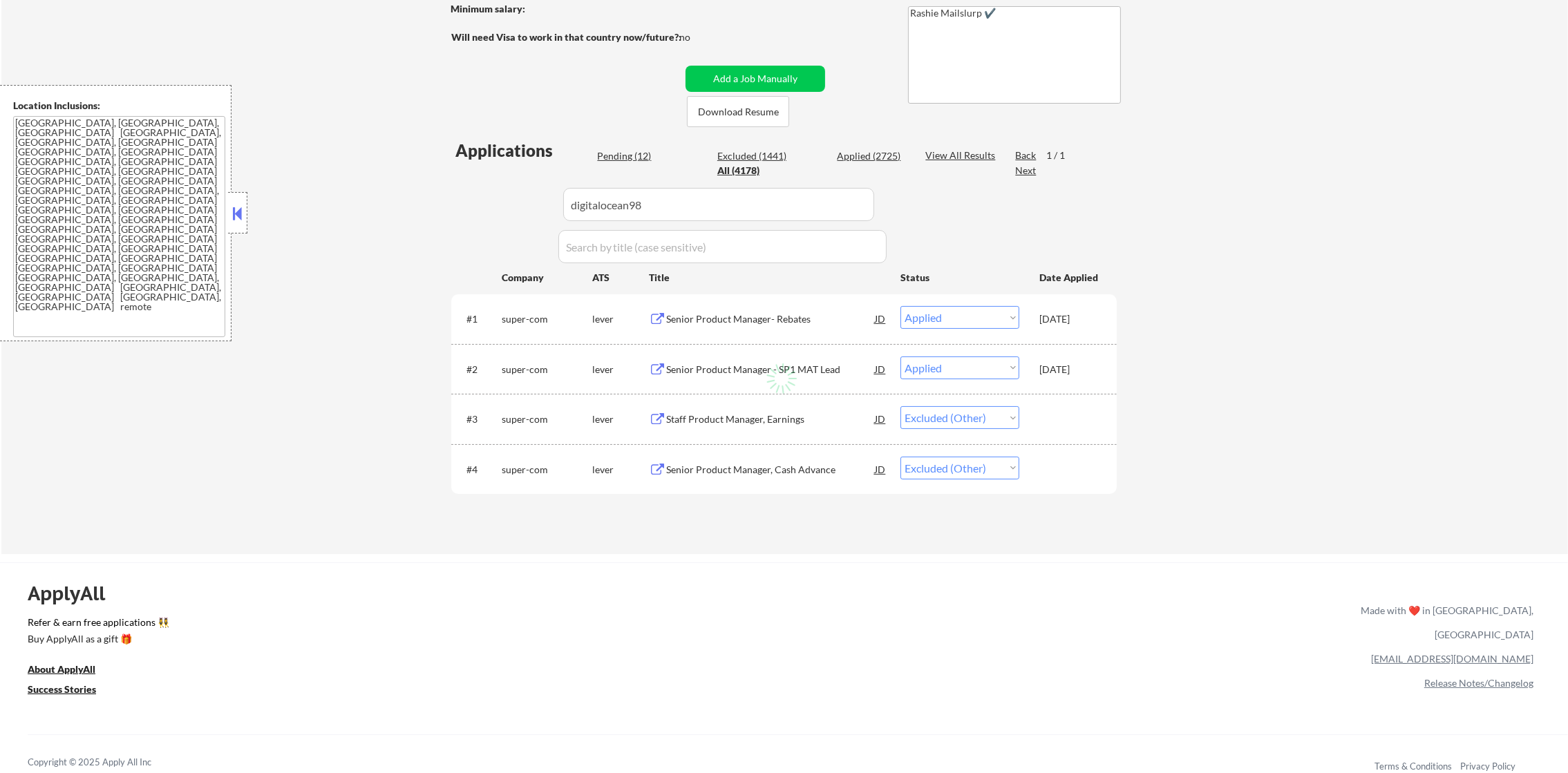
select select ""excluded__other_""
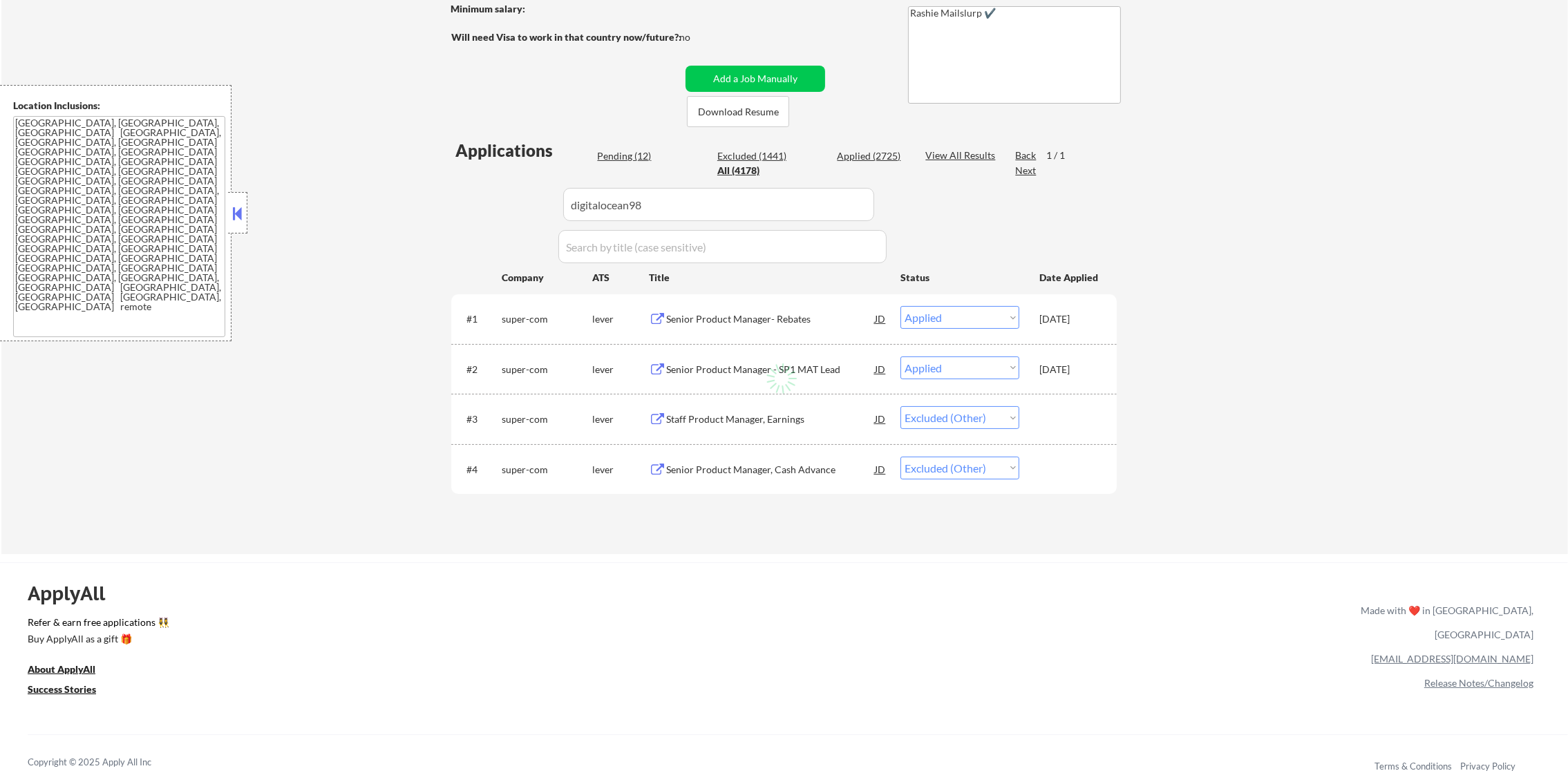
select select ""excluded__other_""
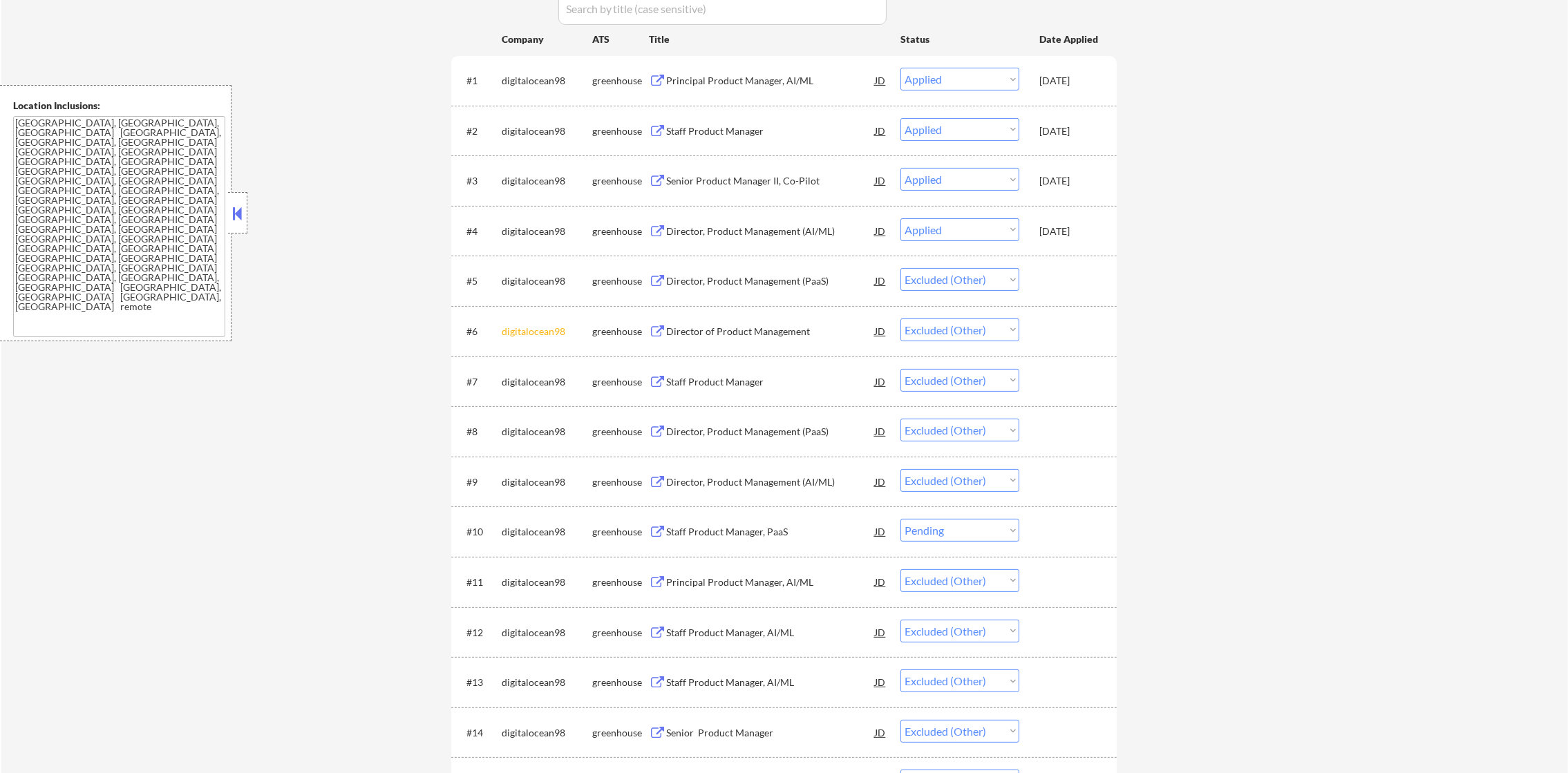
scroll to position [621, 0]
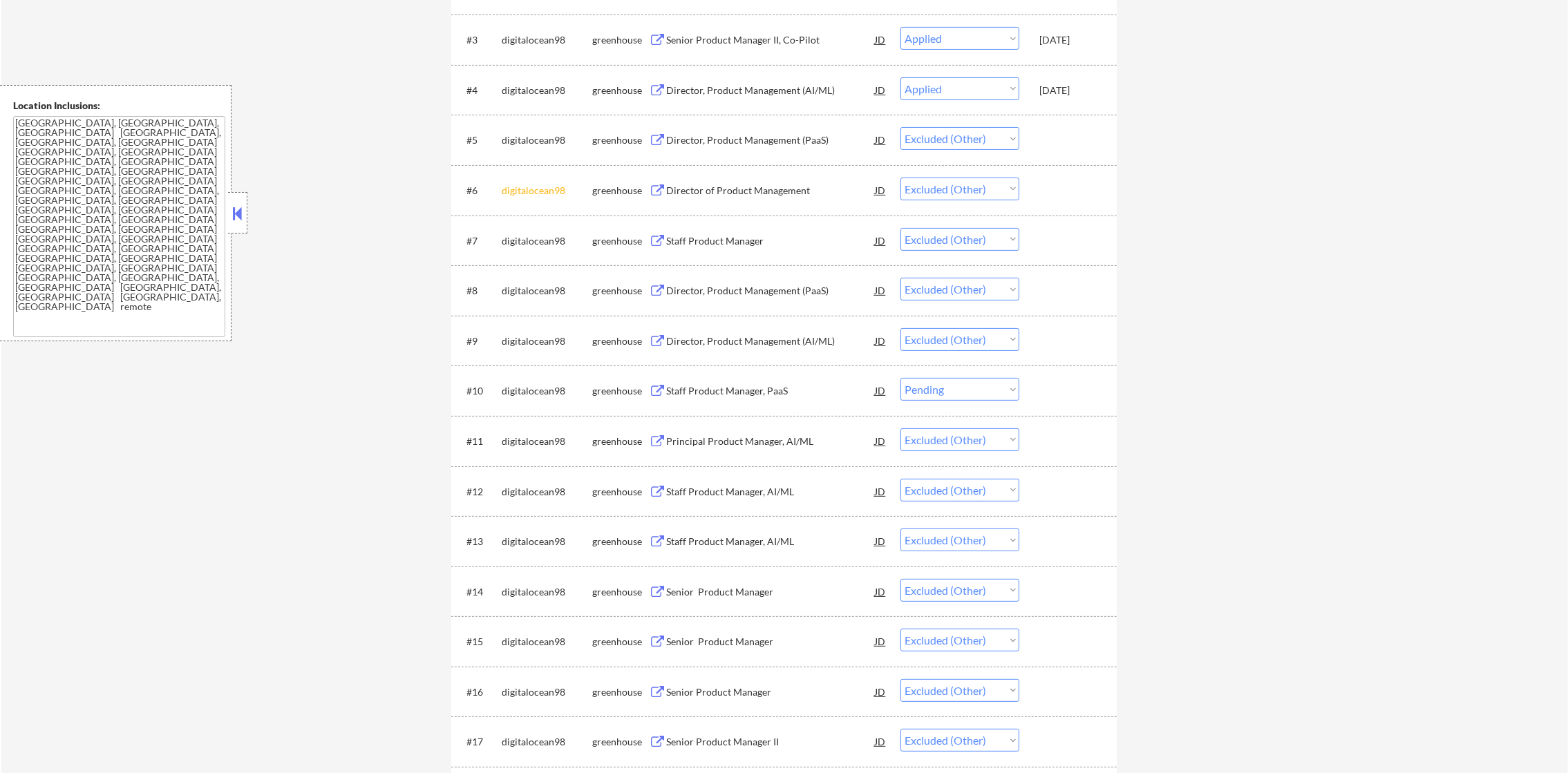
click at [936, 412] on div "#10 digitalocean98 greenhouse Staff Product Manager, PaaS JD warning_amber Choo…" at bounding box center [784, 390] width 665 height 50
click at [956, 390] on select "Choose an option... Pending Applied Excluded (Questions) Excluded (Expired) Exc…" at bounding box center [960, 389] width 119 height 23
select select ""excluded__other_""
click at [900, 378] on select "Choose an option... Pending Applied Excluded (Questions) Excluded (Expired) Exc…" at bounding box center [960, 389] width 119 height 23
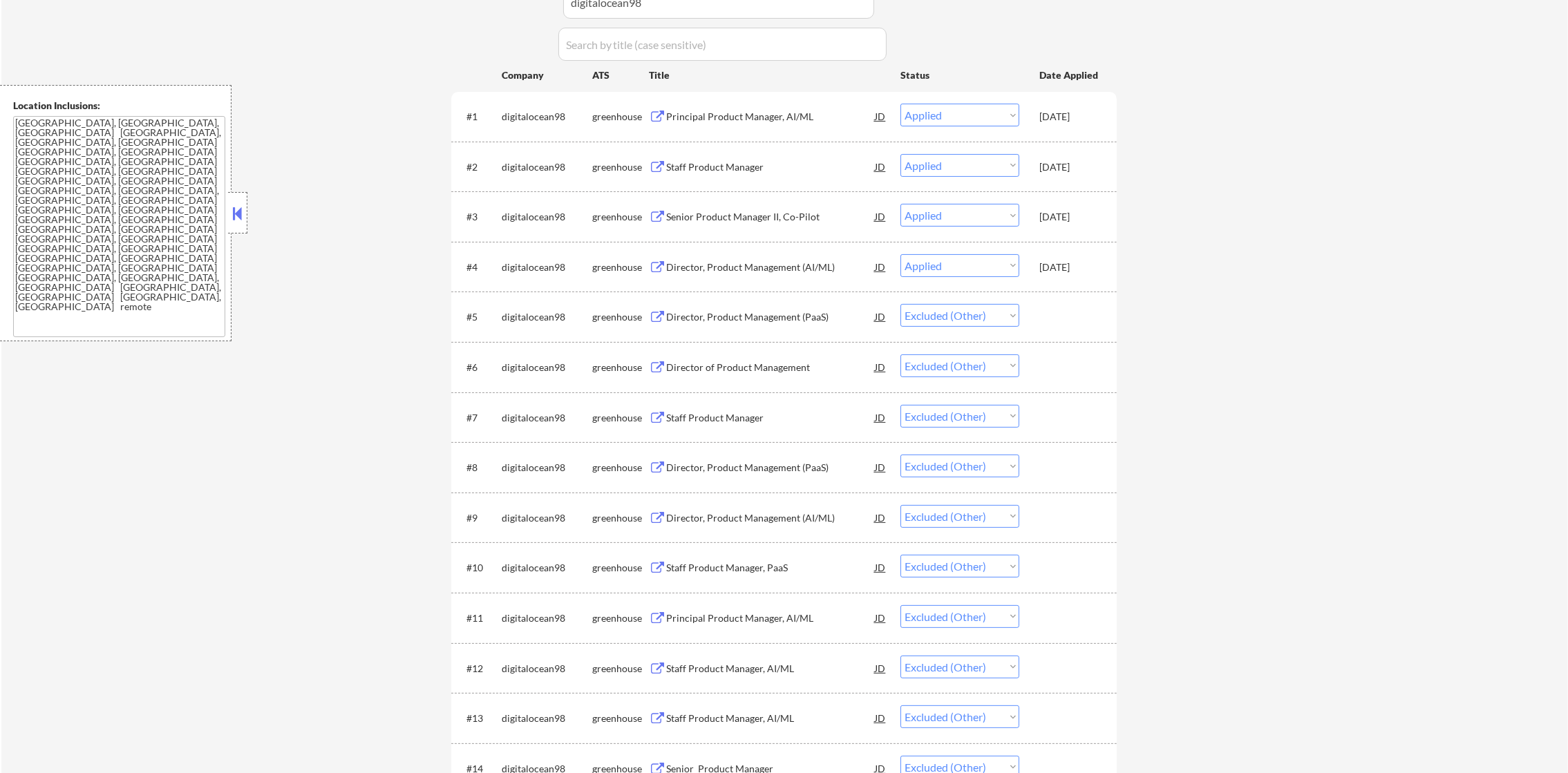
scroll to position [227, 0]
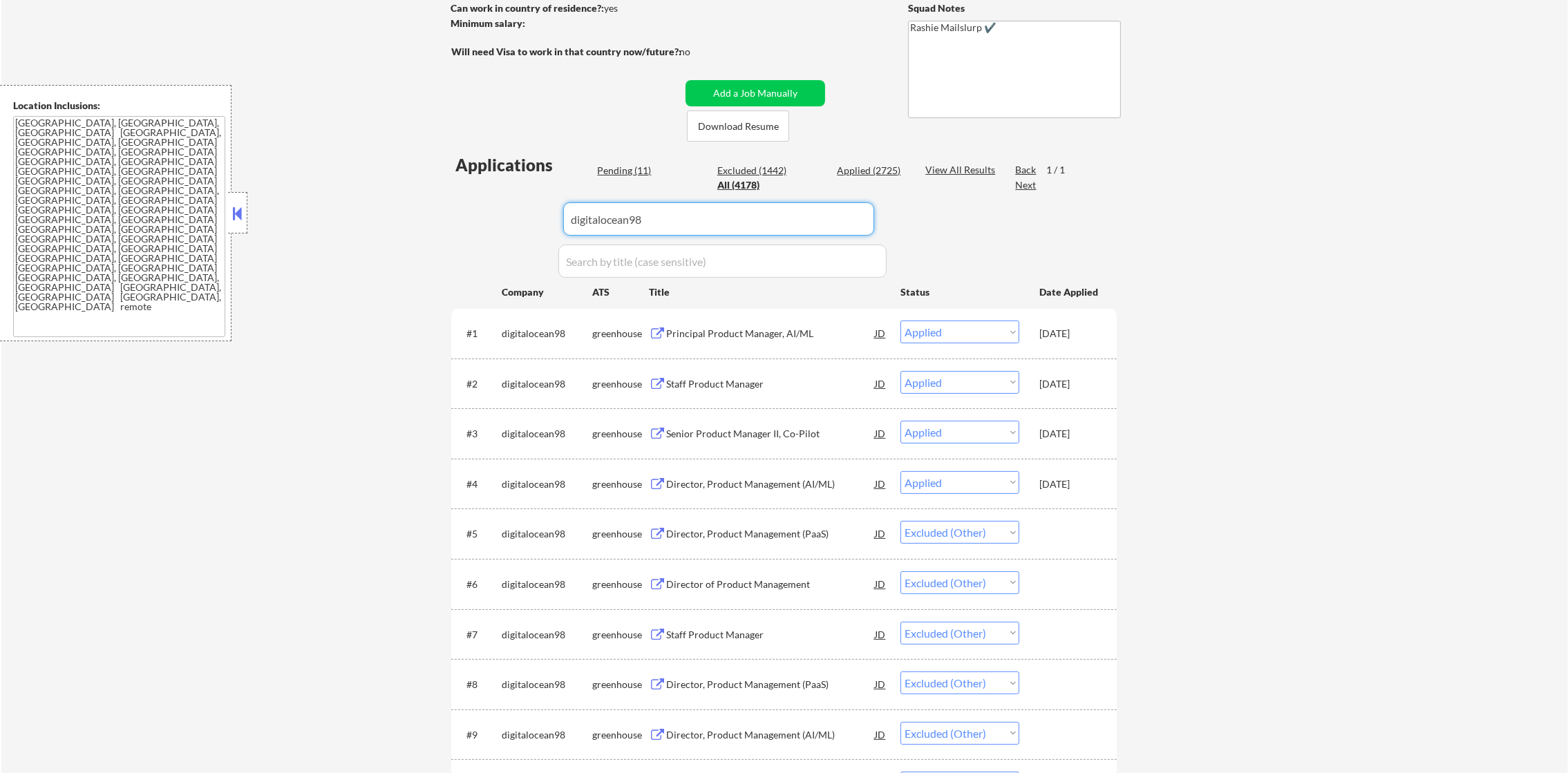
drag, startPoint x: 571, startPoint y: 213, endPoint x: 337, endPoint y: 213, distance: 234.0
click at [350, 213] on div "← Return to /applysquad Mailslurp Inbox Job Search Builder Gabriel Wilensky Use…" at bounding box center [784, 573] width 1566 height 1490
paste input "truv"
type input "truv"
drag, startPoint x: 333, startPoint y: 213, endPoint x: 525, endPoint y: 751, distance: 571.2
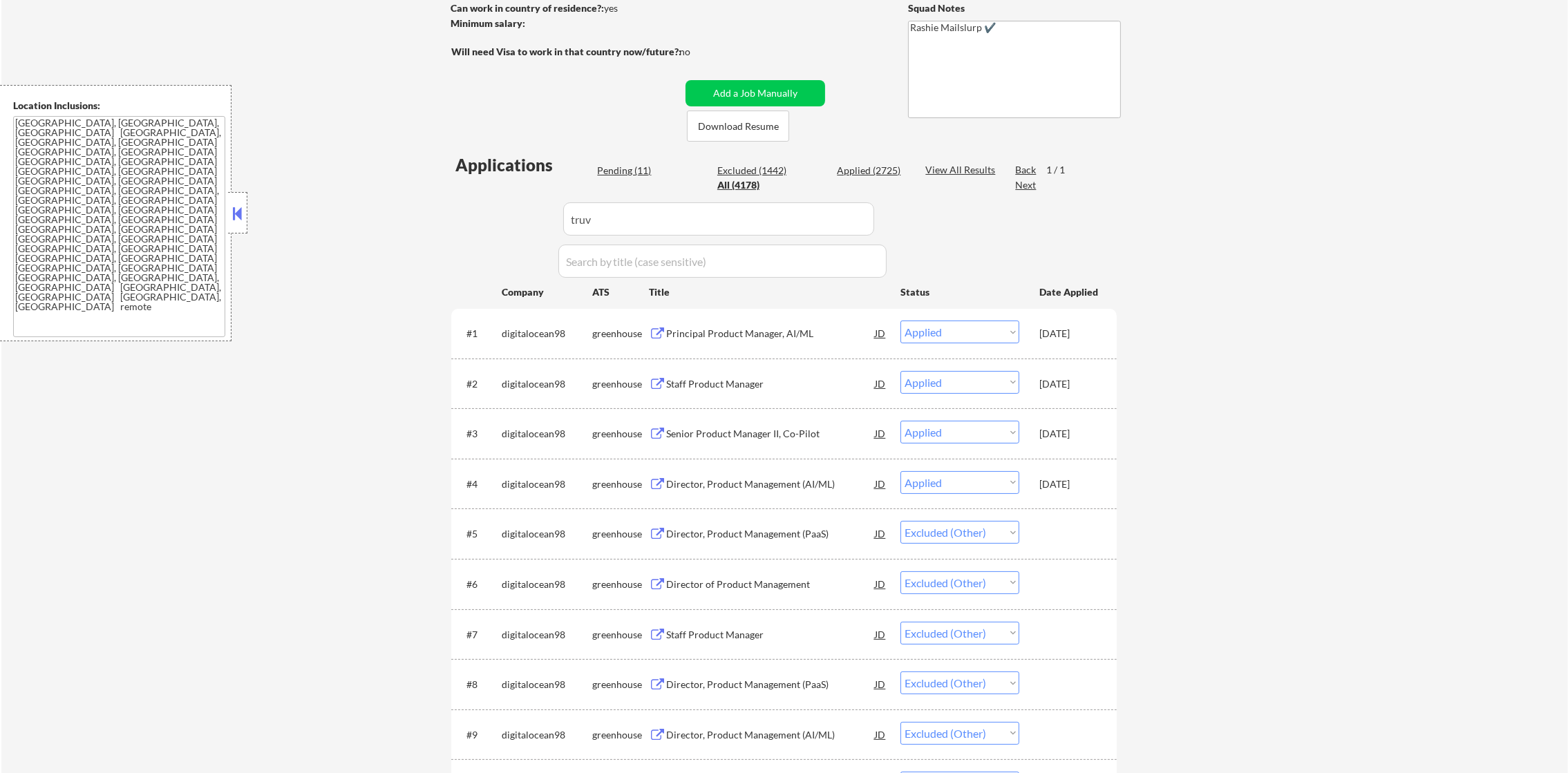
click at [333, 214] on div "← Return to /applysquad Mailslurp Inbox Job Search Builder Gabriel Wilensky Use…" at bounding box center [784, 573] width 1566 height 1490
select select ""excluded__expired_""
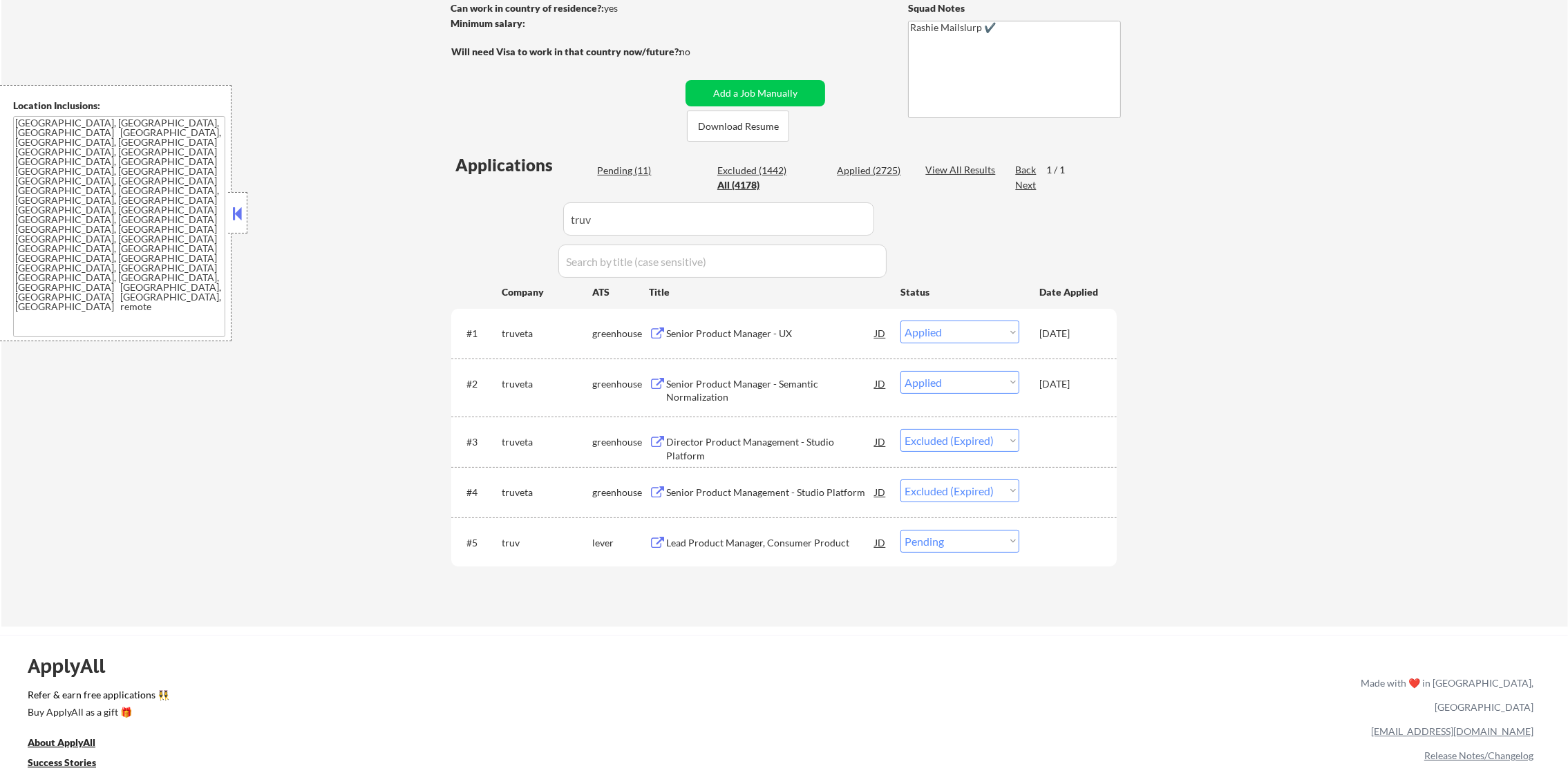
click at [808, 544] on div "Lead Product Manager, Consumer Product" at bounding box center [770, 543] width 209 height 14
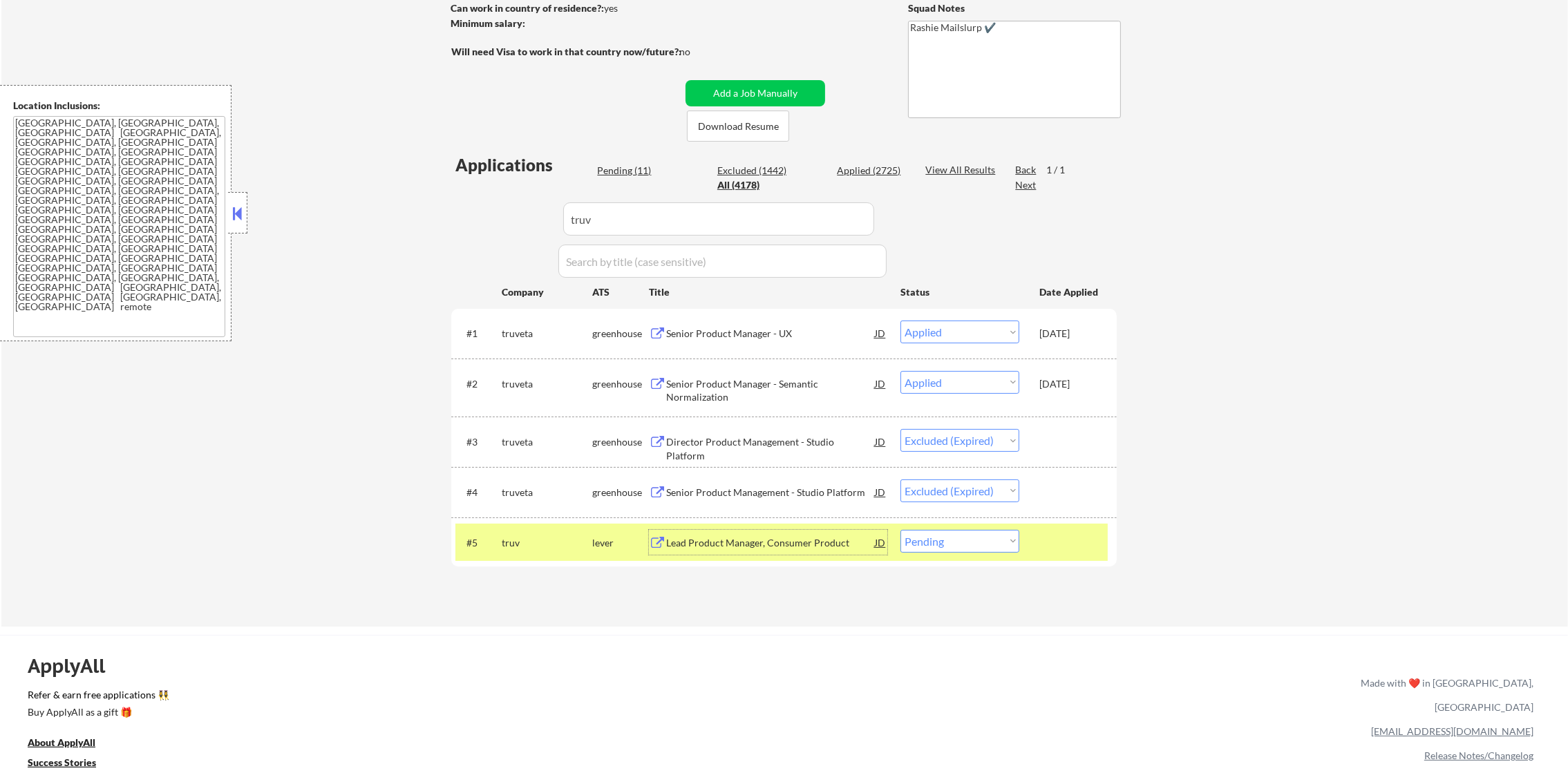
click at [947, 538] on select "Choose an option... Pending Applied Excluded (Questions) Excluded (Expired) Exc…" at bounding box center [960, 541] width 119 height 23
select select ""applied""
click at [900, 530] on select "Choose an option... Pending Applied Excluded (Questions) Excluded (Expired) Exc…" at bounding box center [960, 541] width 119 height 23
select select ""applied""
select select ""excluded__expired_""
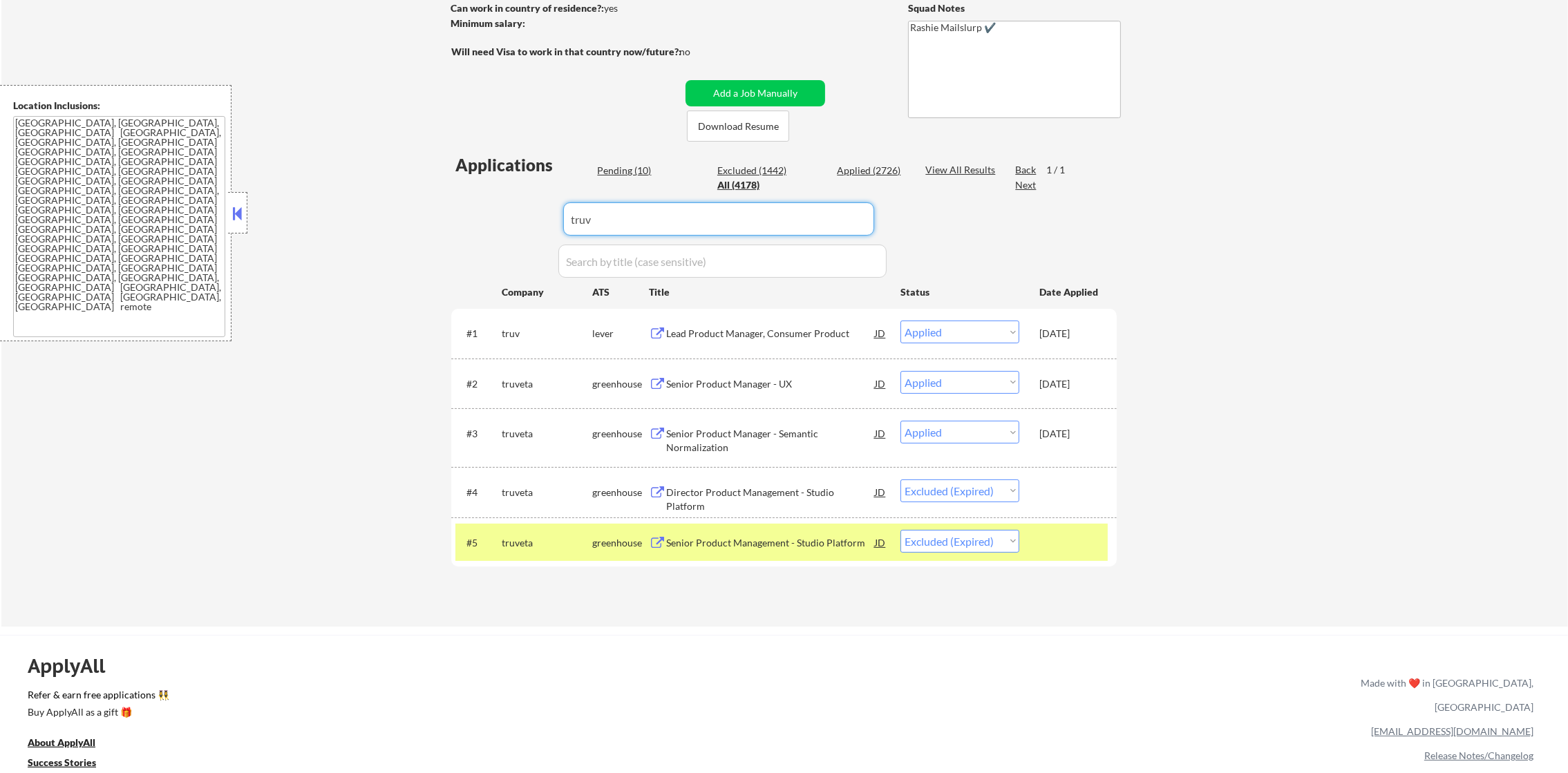
paste input "bounteous"
drag, startPoint x: 591, startPoint y: 223, endPoint x: 416, endPoint y: 240, distance: 175.8
click at [416, 240] on div "← Return to /applysquad Mailslurp Inbox Job Search Builder Gabriel Wilensky Use…" at bounding box center [784, 227] width 1566 height 799
type input "bounteous"
click at [416, 240] on div "← Return to /applysquad Mailslurp Inbox Job Search Builder Gabriel Wilensky Use…" at bounding box center [784, 227] width 1566 height 799
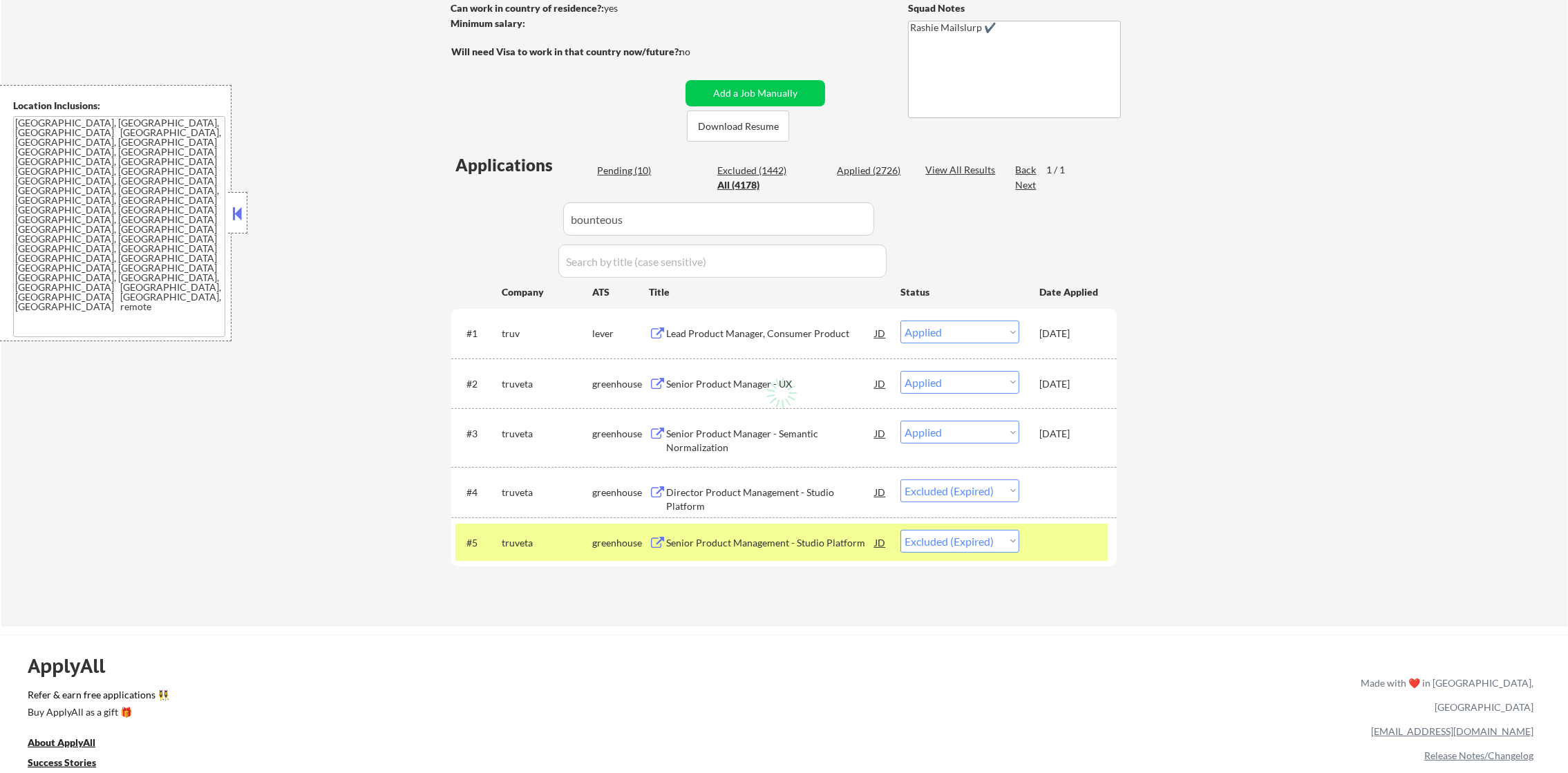
select select ""excluded__other_""
select select ""excluded""
select select ""pending""
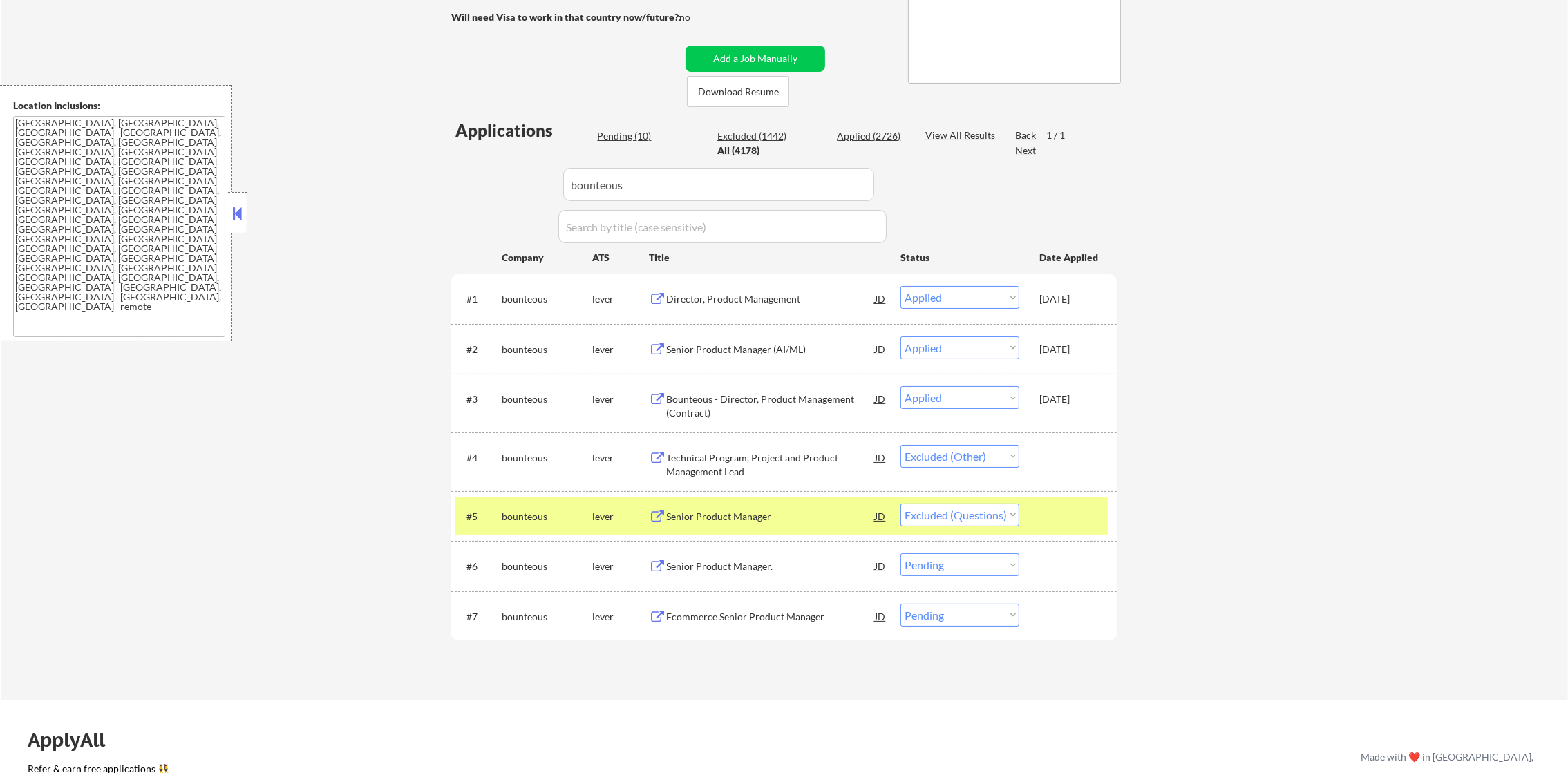
scroll to position [297, 0]
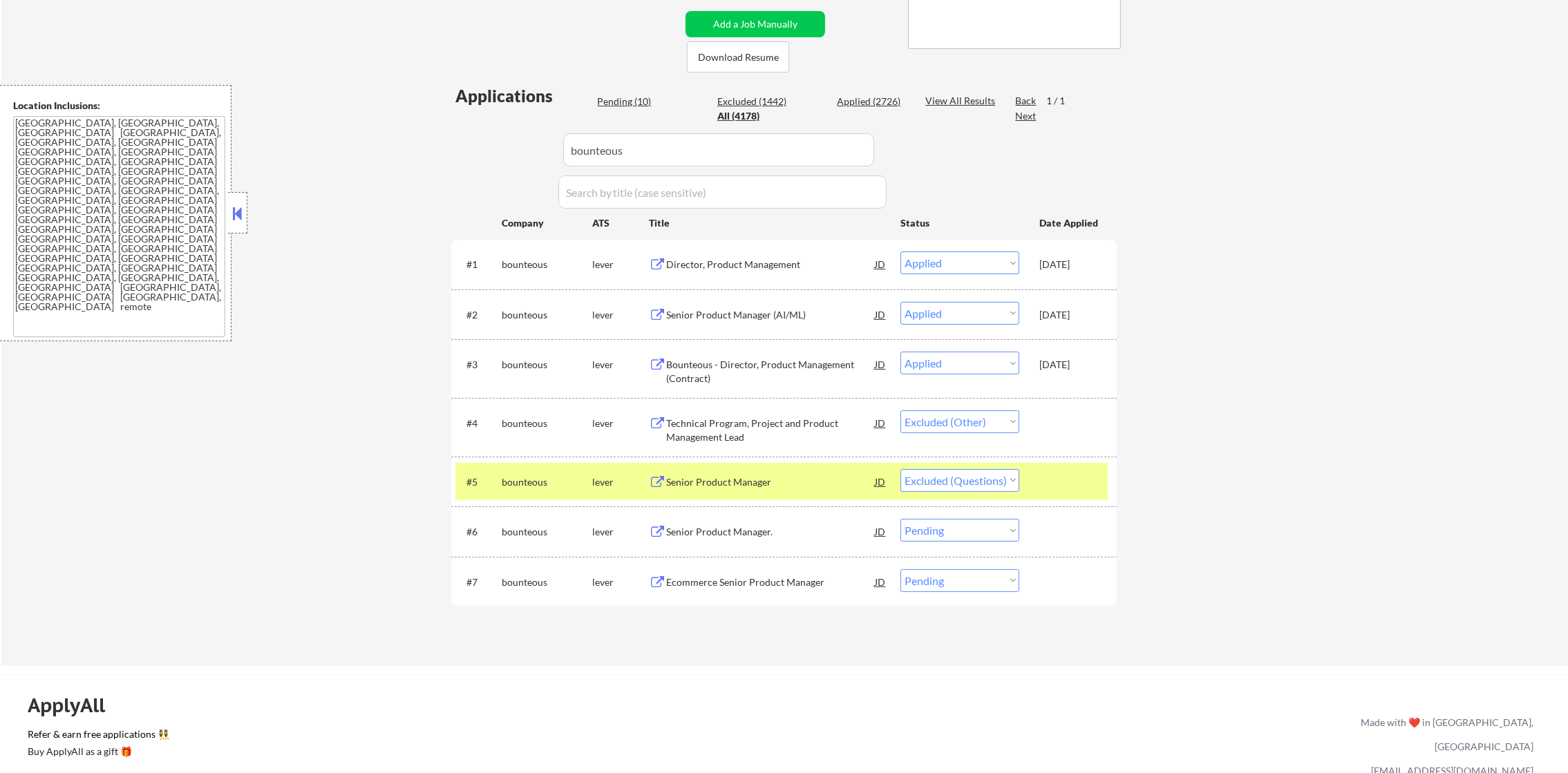
click at [525, 493] on div "#5 bounteous lever Senior Product Manager JD warning_amber Choose an option... …" at bounding box center [781, 482] width 652 height 38
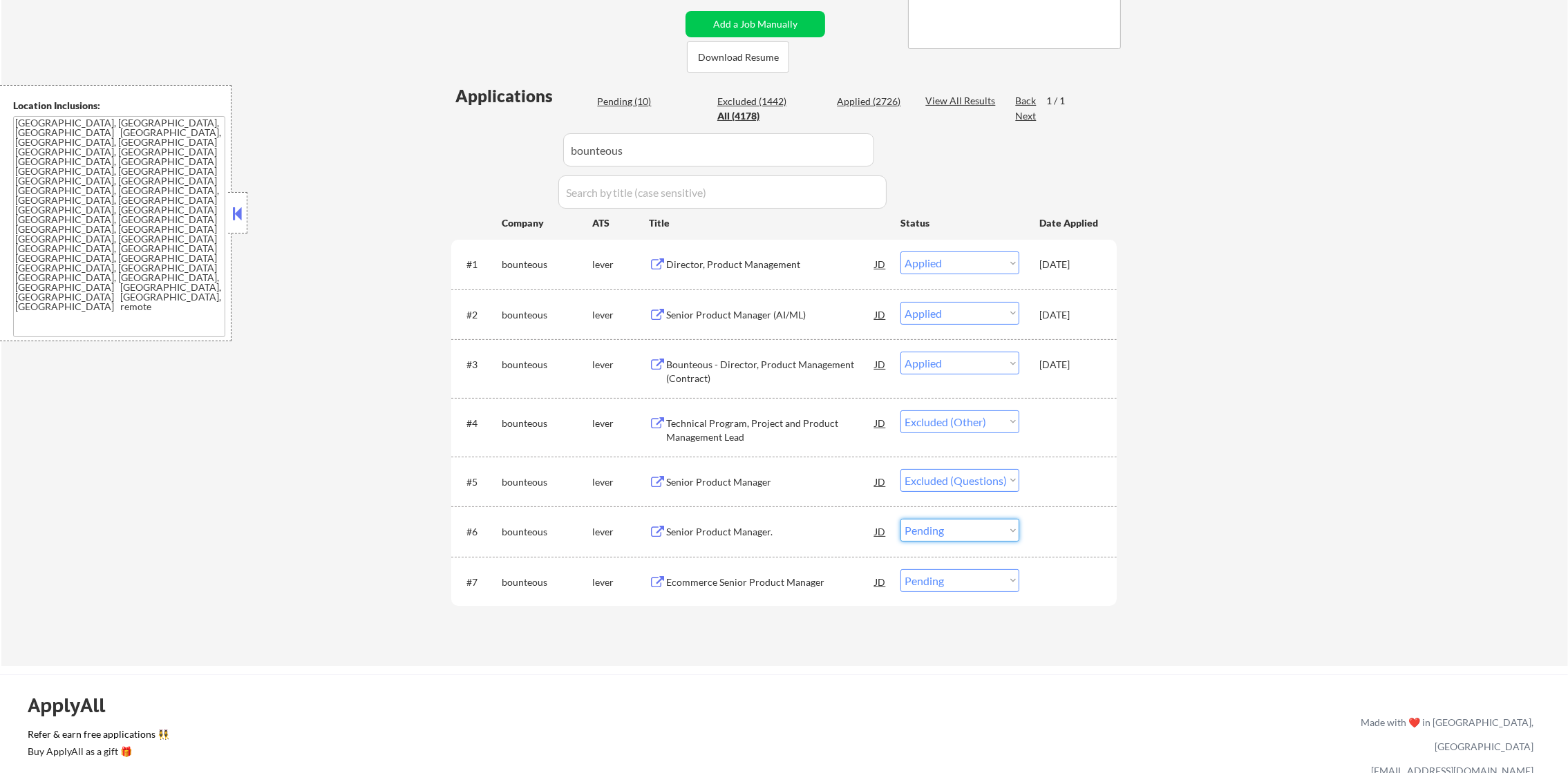
click at [943, 522] on select "Choose an option... Pending Applied Excluded (Questions) Excluded (Expired) Exc…" at bounding box center [960, 530] width 119 height 23
select select ""excluded__other_""
click at [900, 519] on select "Choose an option... Pending Applied Excluded (Questions) Excluded (Expired) Exc…" at bounding box center [960, 530] width 119 height 23
click at [949, 581] on select "Choose an option... Pending Applied Excluded (Questions) Excluded (Expired) Exc…" at bounding box center [960, 580] width 119 height 23
select select ""excluded__other_""
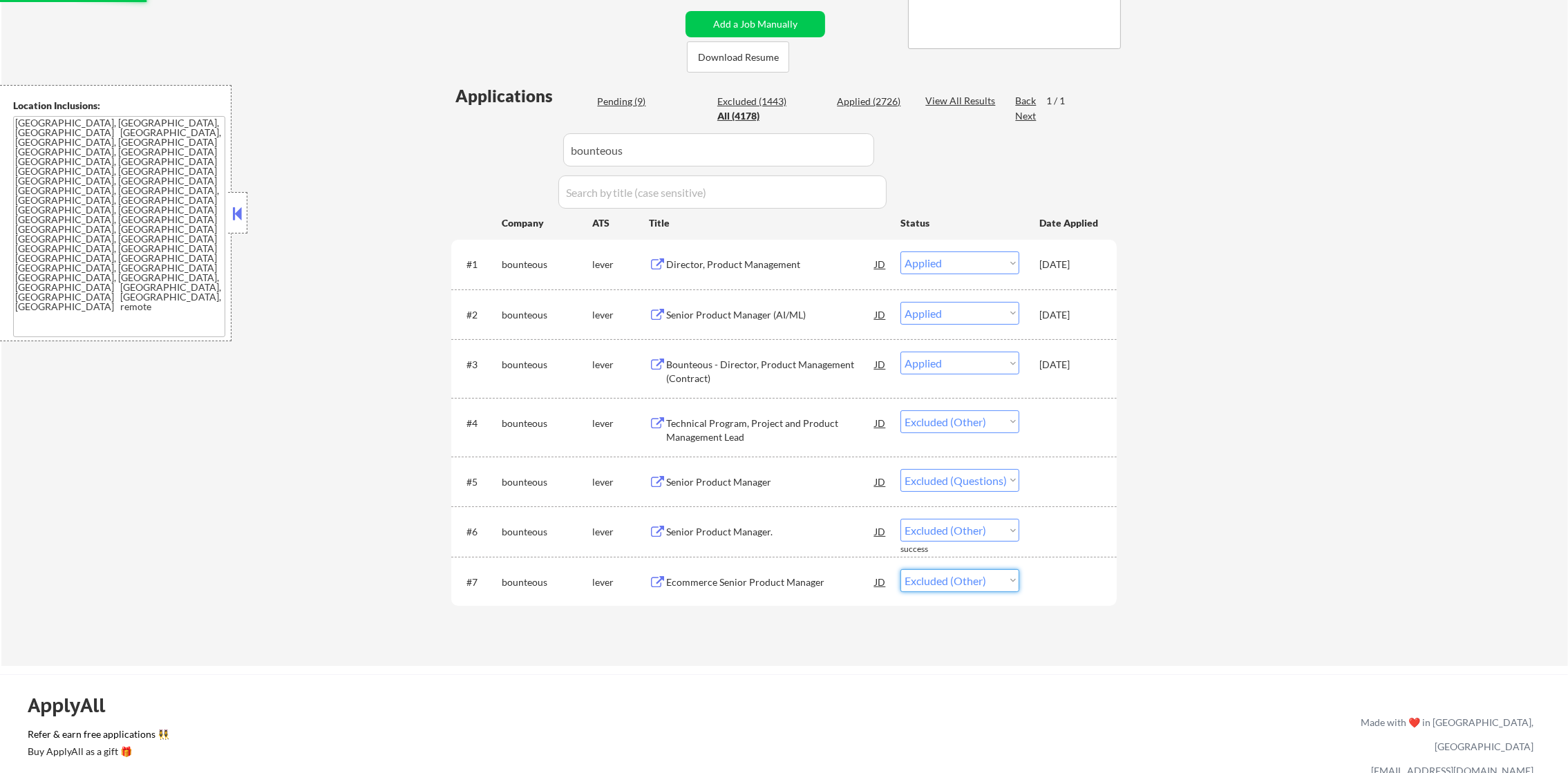
click at [900, 569] on select "Choose an option... Pending Applied Excluded (Questions) Excluded (Expired) Exc…" at bounding box center [960, 580] width 119 height 23
click at [1158, 515] on div "← Return to /applysquad Mailslurp Inbox Job Search Builder Gabriel Wilensky Use…" at bounding box center [784, 212] width 1566 height 907
drag, startPoint x: 699, startPoint y: 142, endPoint x: 433, endPoint y: 130, distance: 266.3
click at [440, 132] on div "← Return to /applysquad Mailslurp Inbox Job Search Builder Gabriel Wilensky Use…" at bounding box center [784, 207] width 690 height 896
paste input "angi"
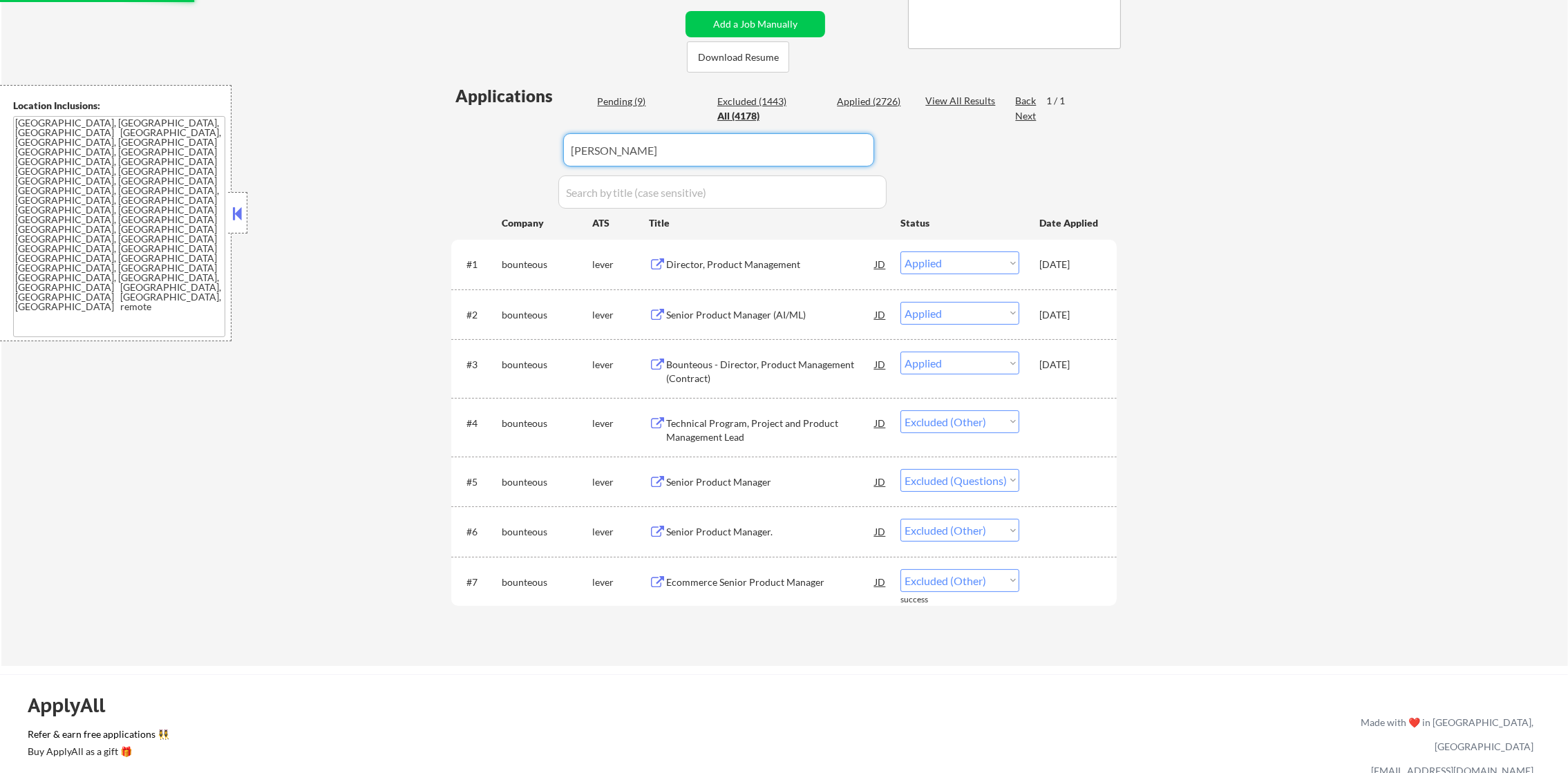
type input "angi"
click at [432, 130] on div "← Return to /applysquad Mailslurp Inbox Job Search Builder Gabriel Wilensky Use…" at bounding box center [784, 212] width 1566 height 907
select select ""excluded__expired_""
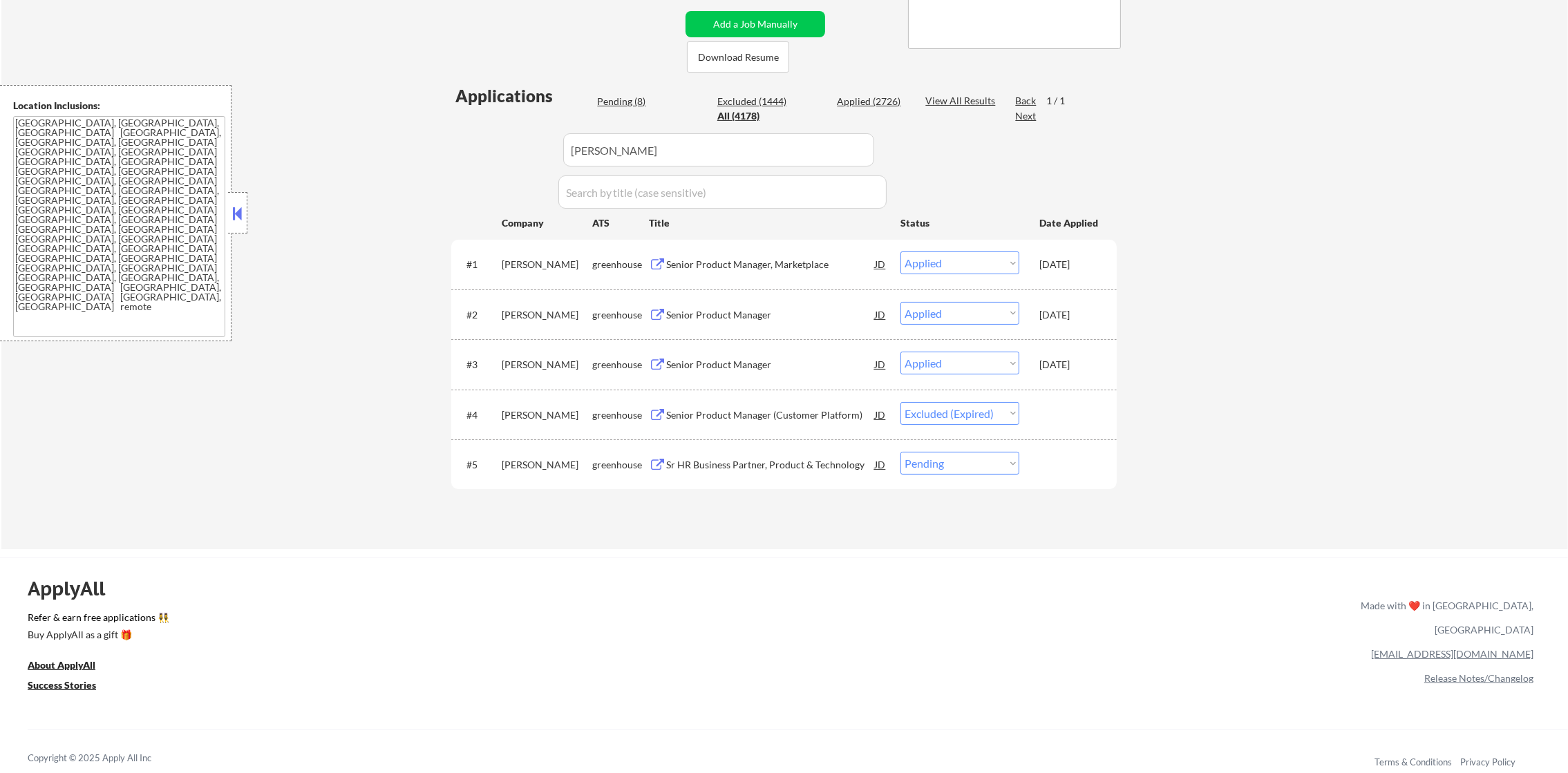
click at [960, 478] on div "#5 angi greenhouse Sr HR Business Partner, Product & Technology JD warning_ambe…" at bounding box center [781, 464] width 652 height 38
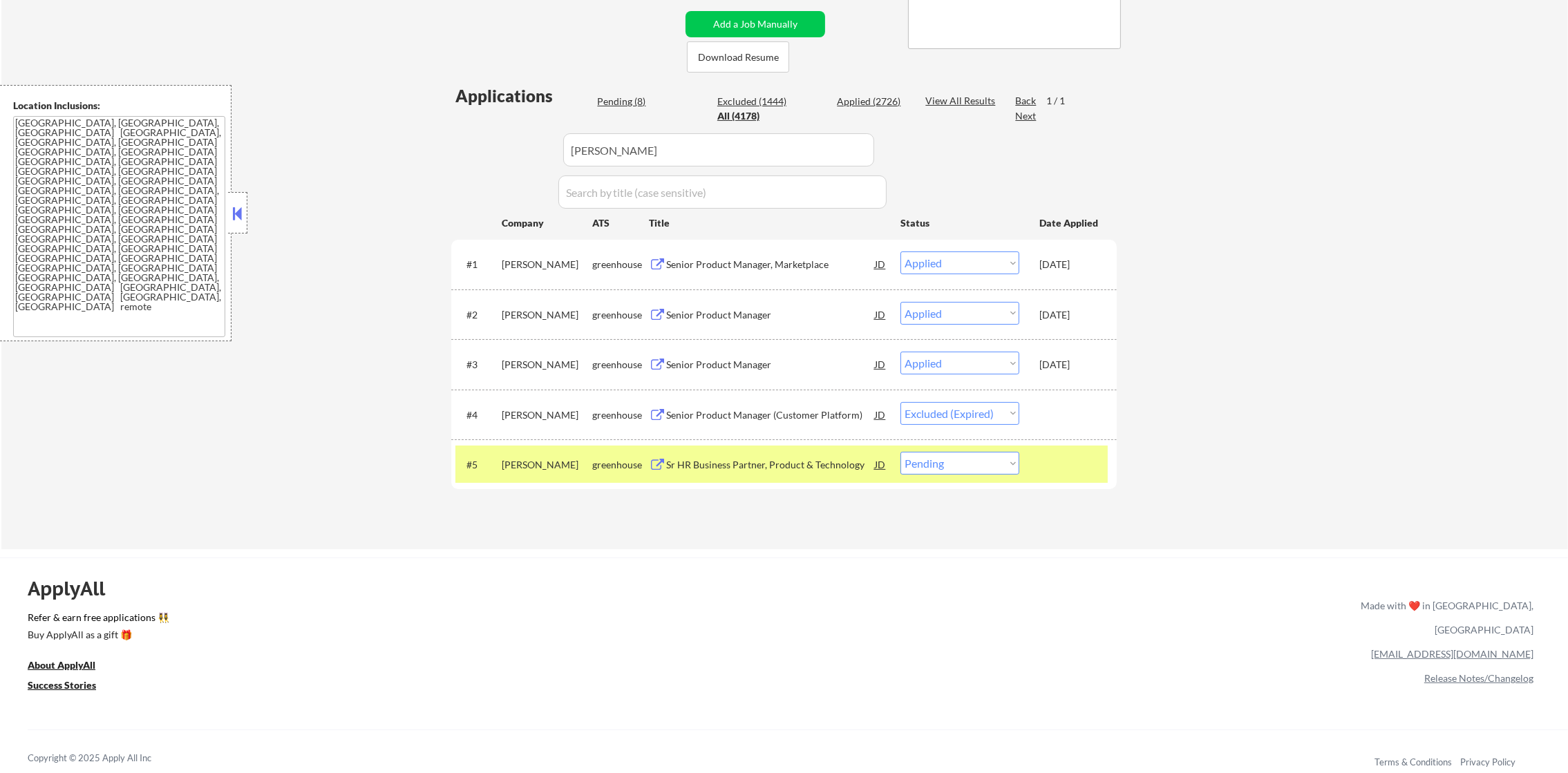
click at [970, 463] on select "Choose an option... Pending Applied Excluded (Questions) Excluded (Expired) Exc…" at bounding box center [960, 462] width 119 height 23
select select ""excluded__other_""
click at [900, 451] on select "Choose an option... Pending Applied Excluded (Questions) Excluded (Expired) Exc…" at bounding box center [960, 462] width 119 height 23
click at [538, 473] on div "angi" at bounding box center [547, 464] width 91 height 25
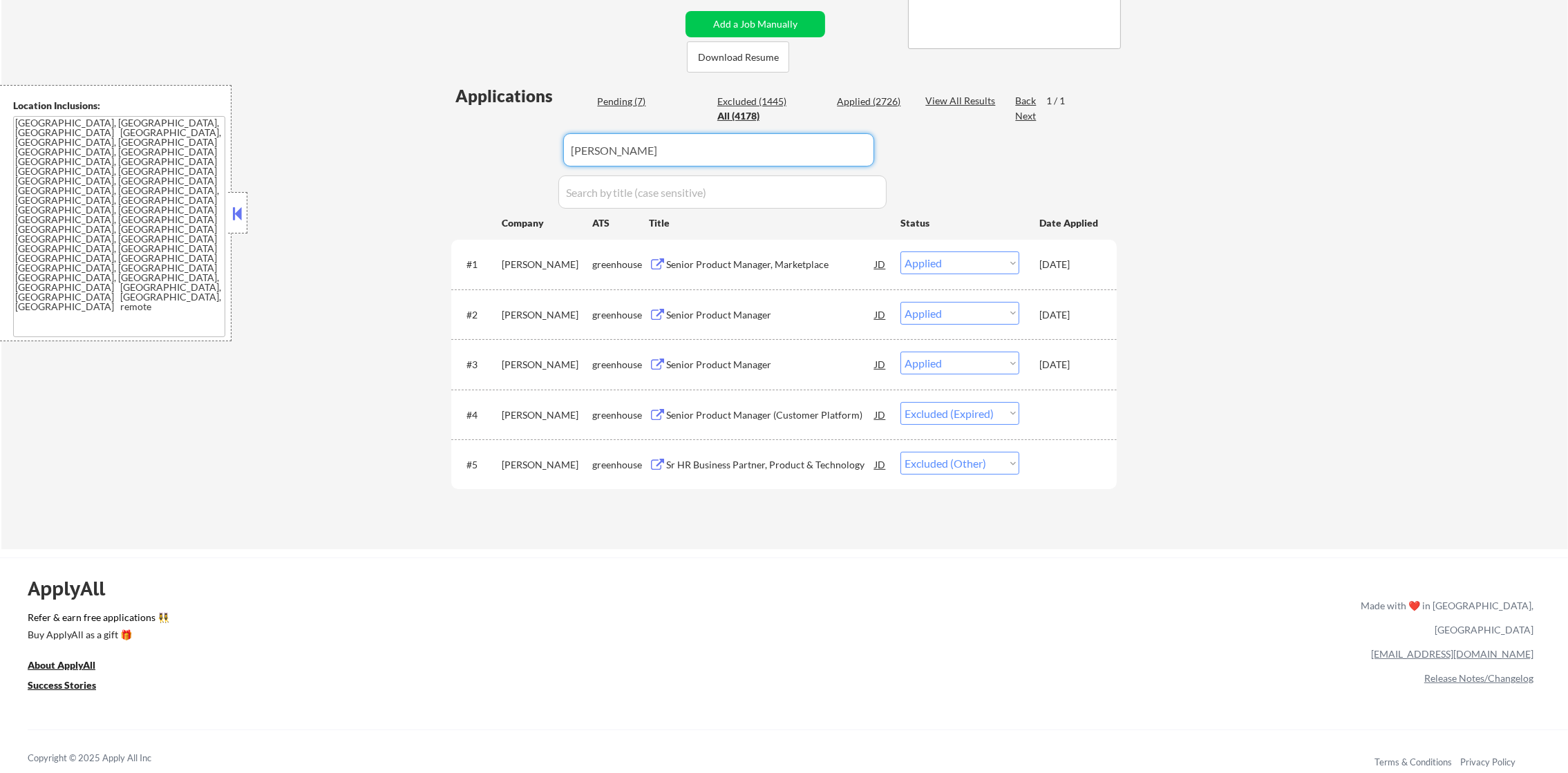
drag, startPoint x: 627, startPoint y: 132, endPoint x: 529, endPoint y: 149, distance: 99.5
click at [529, 149] on div "Applications Pending (7) Excluded (1445) Applied (2726) All (4178) View All Res…" at bounding box center [784, 304] width 665 height 439
paste input "oneapp"
type input "oneapp"
click at [1195, 153] on div "← Return to /applysquad Mailslurp Inbox Job Search Builder Gabriel Wilensky Use…" at bounding box center [784, 154] width 1566 height 790
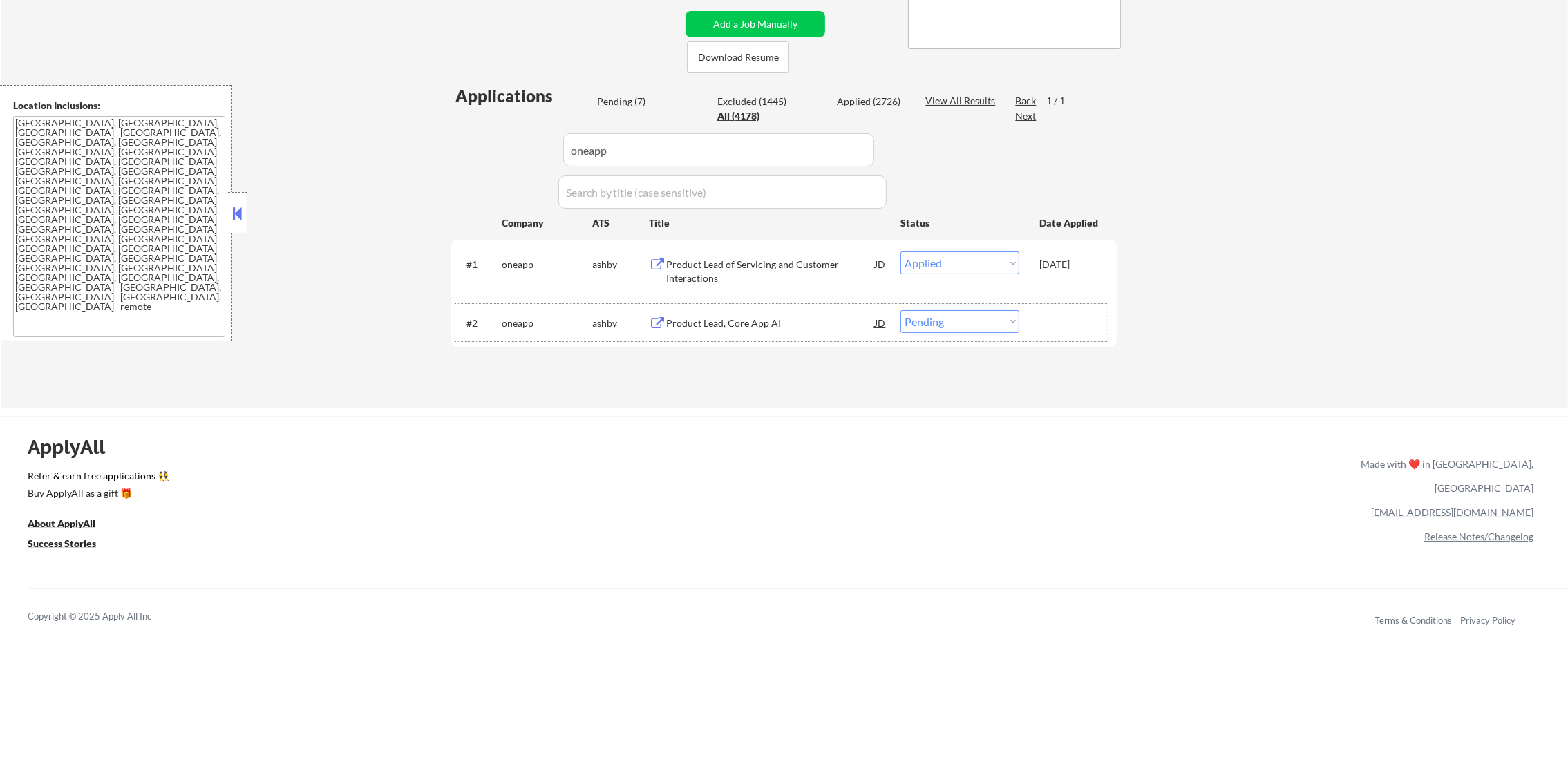
click at [788, 336] on div "#2 oneapp ashby Product Lead, Core App AI JD Choose an option... Pending Applie…" at bounding box center [781, 322] width 652 height 38
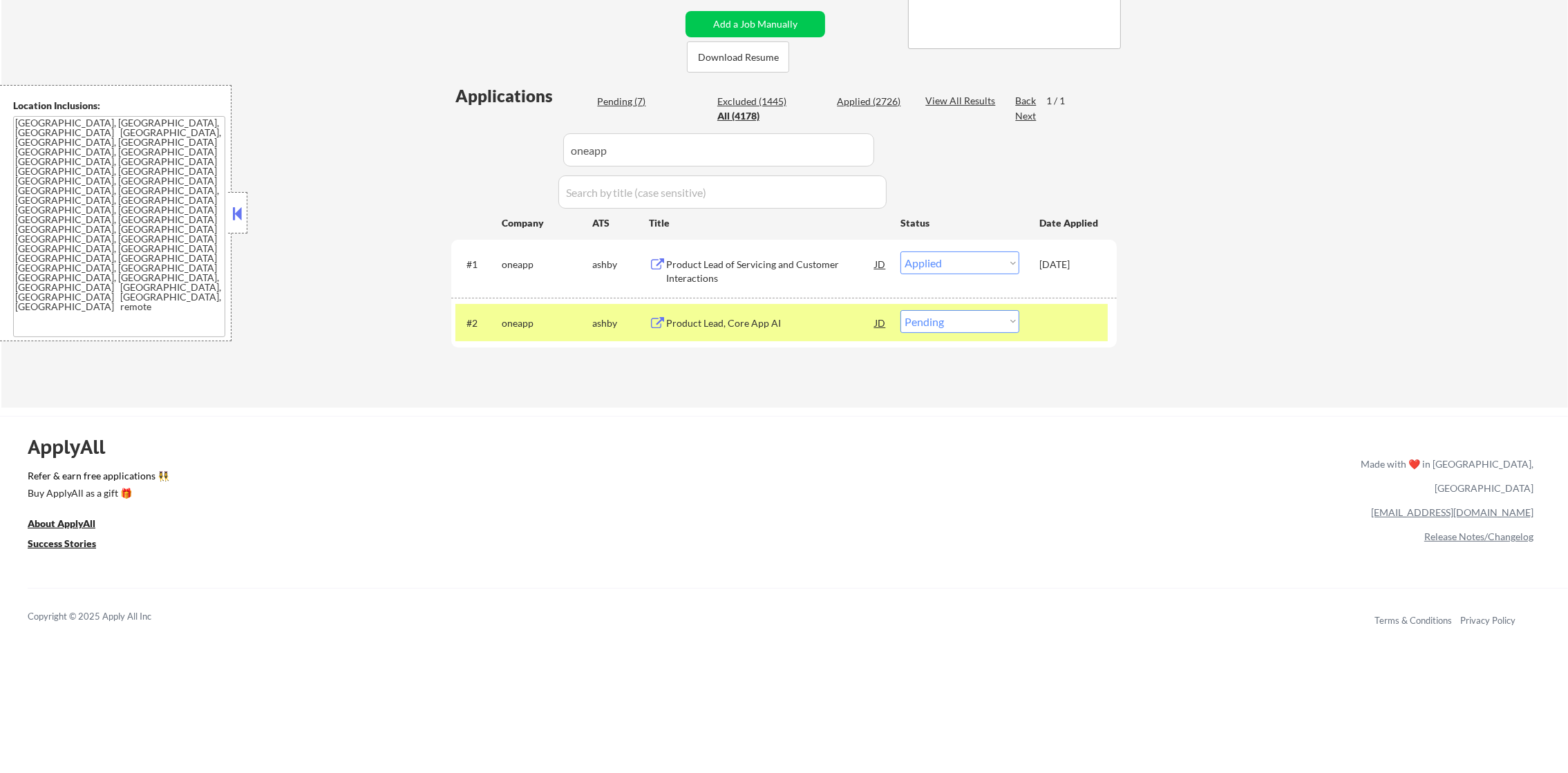
click at [787, 329] on div "Product Lead, Core App AI" at bounding box center [770, 322] width 209 height 25
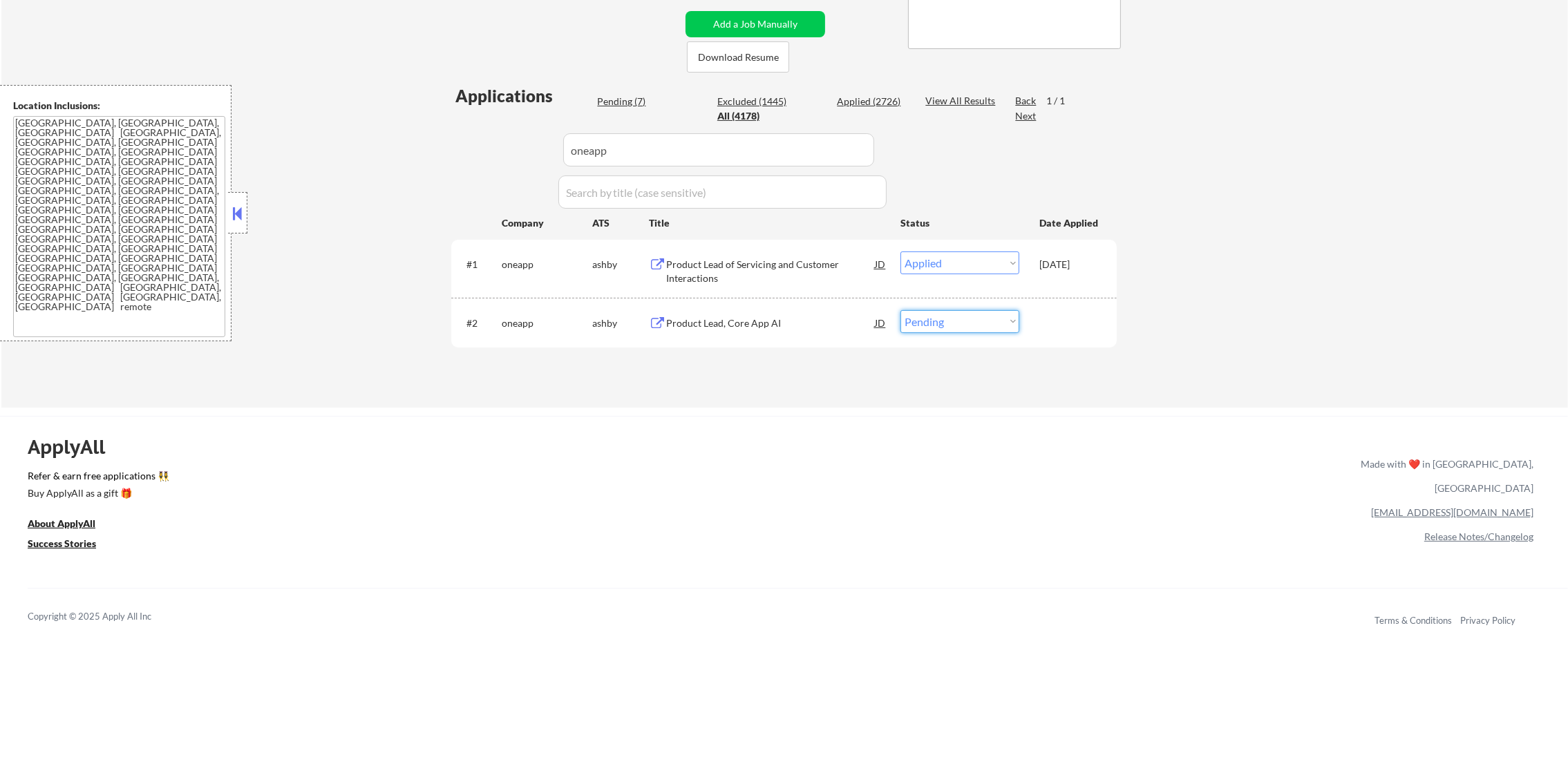
click at [942, 324] on select "Choose an option... Pending Applied Excluded (Questions) Excluded (Expired) Exc…" at bounding box center [960, 321] width 119 height 23
select select ""applied""
click at [900, 310] on select "Choose an option... Pending Applied Excluded (Questions) Excluded (Expired) Exc…" at bounding box center [960, 321] width 119 height 23
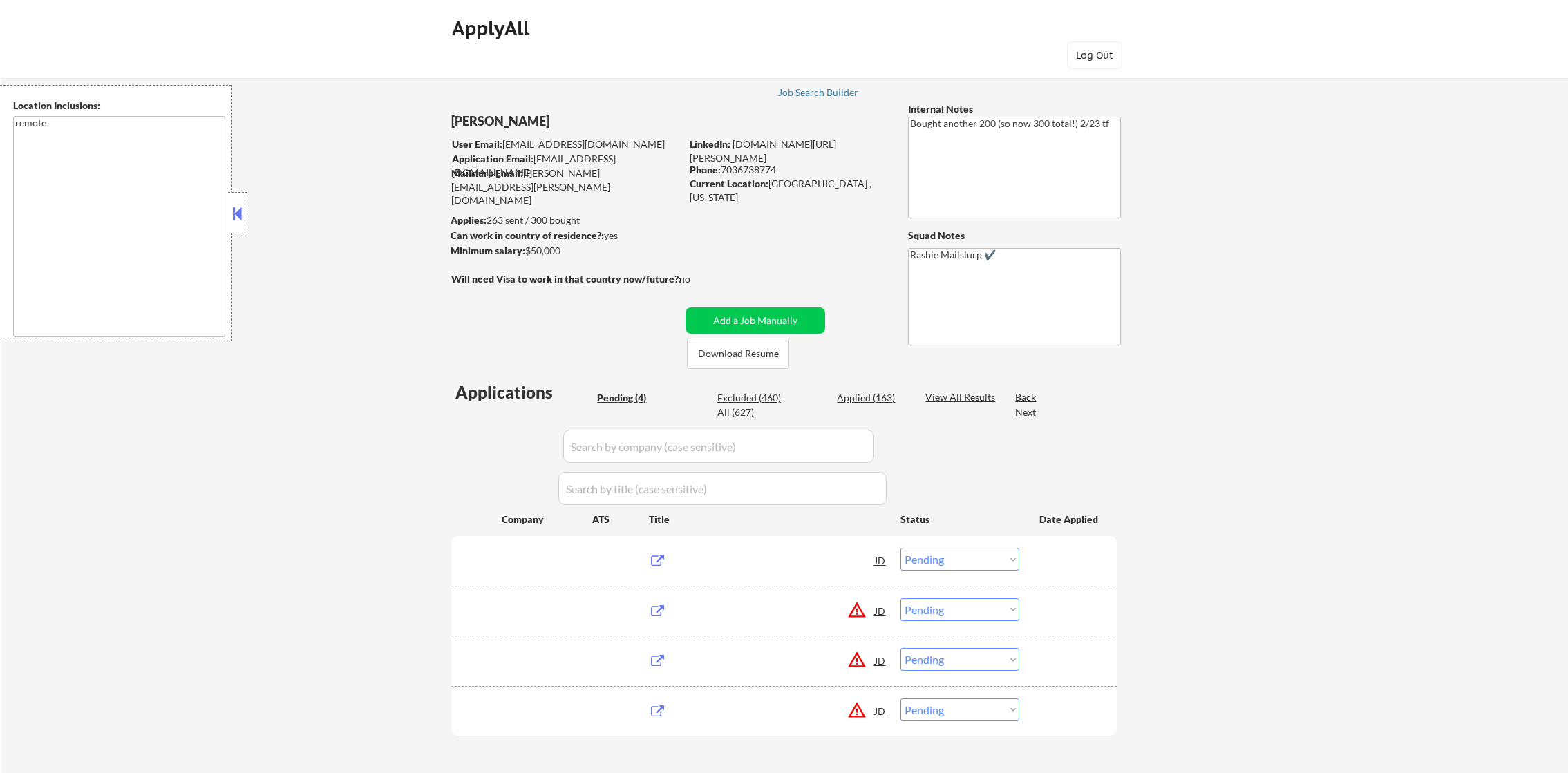
select select ""pending""
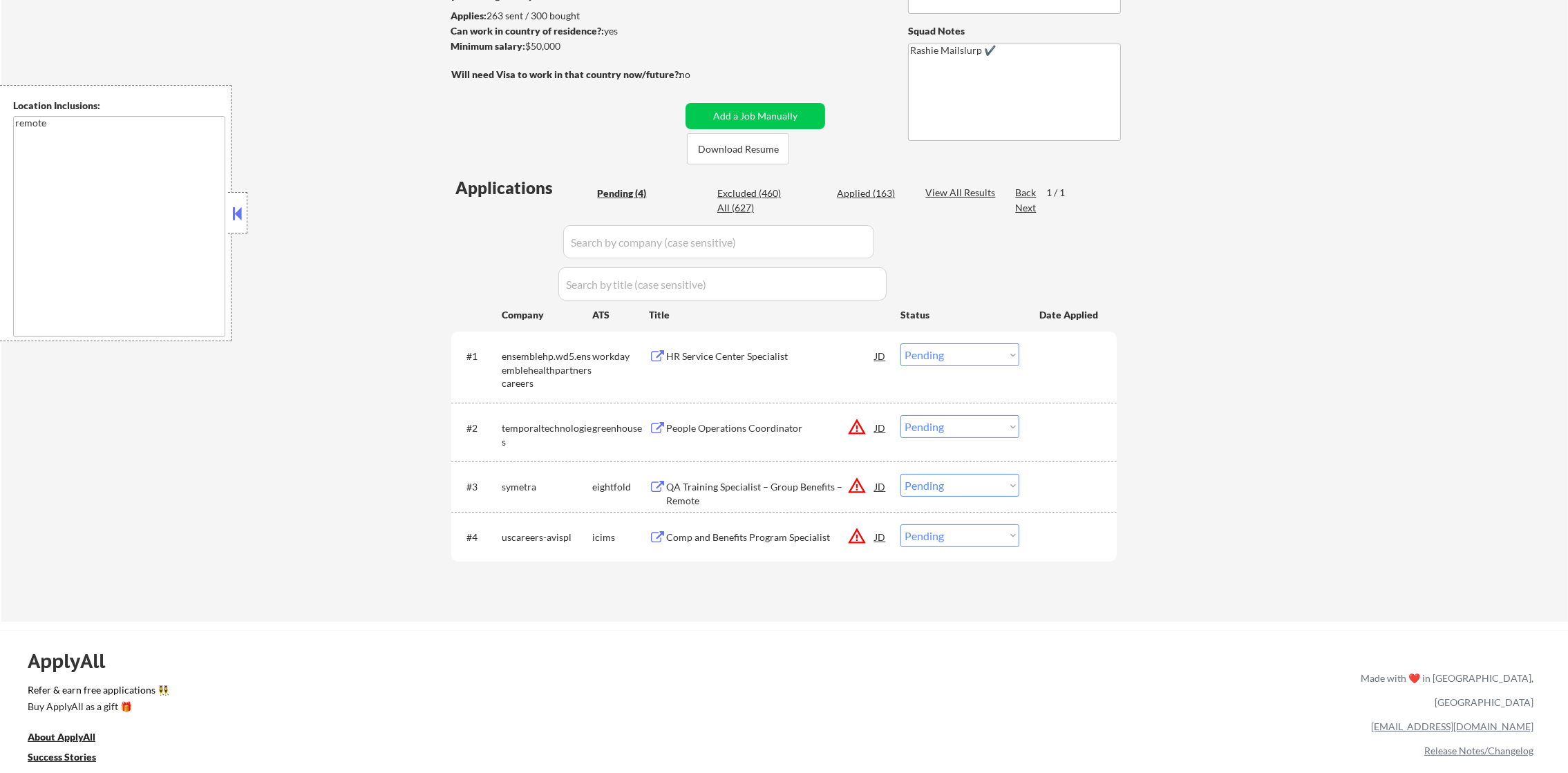
scroll to position [207, 0]
click at [732, 350] on div "HR Service Center Specialist" at bounding box center [770, 354] width 209 height 14
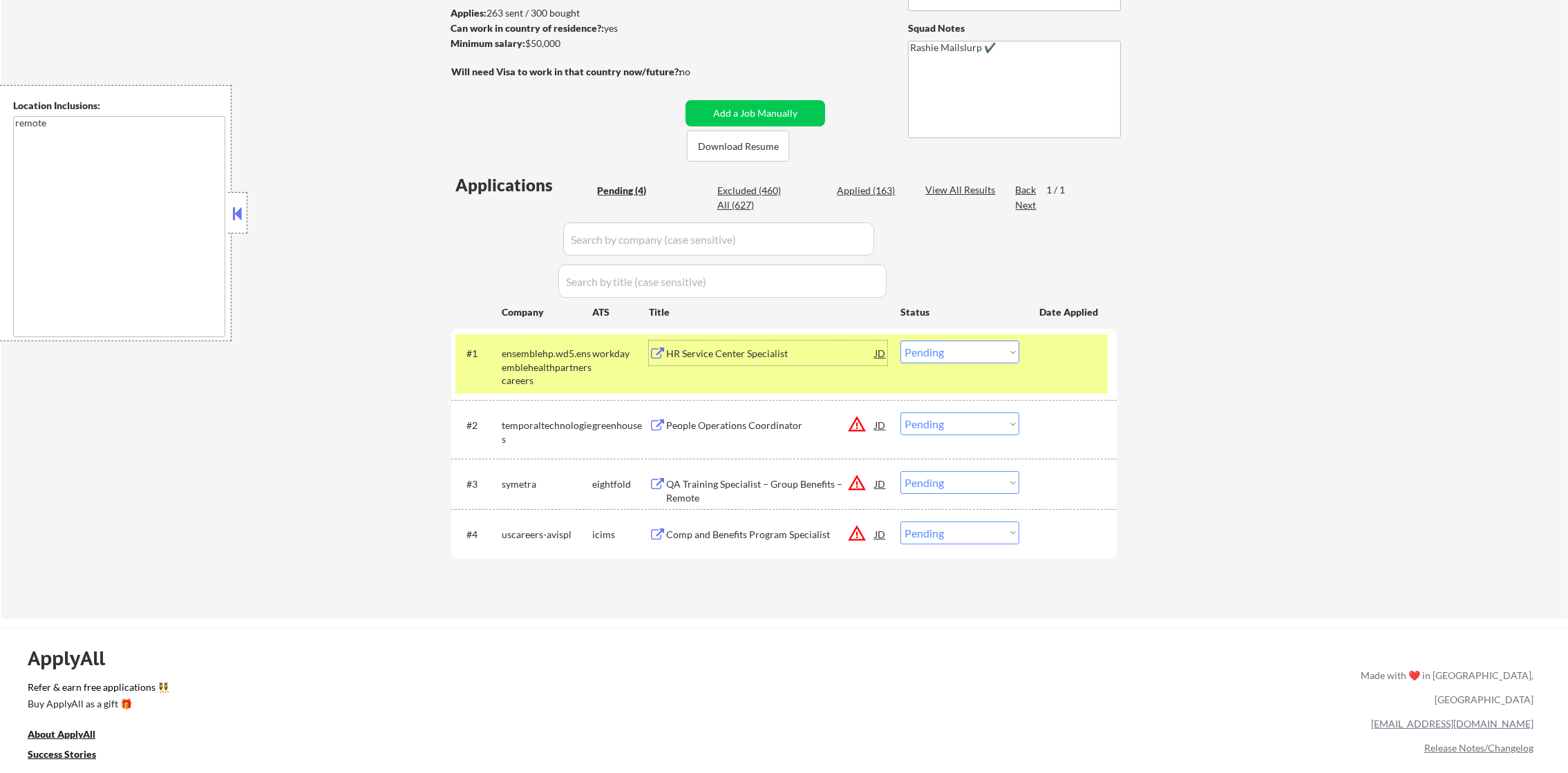
click at [932, 347] on select "Choose an option... Pending Applied Excluded (Questions) Excluded (Expired) Exc…" at bounding box center [960, 351] width 119 height 23
click at [900, 340] on select "Choose an option... Pending Applied Excluded (Questions) Excluded (Expired) Exc…" at bounding box center [960, 351] width 119 height 23
click at [546, 390] on div "#1 ensemblehp.wd5.ensemblehealthpartnerscareers workday HR Service Center Speci…" at bounding box center [781, 364] width 652 height 59
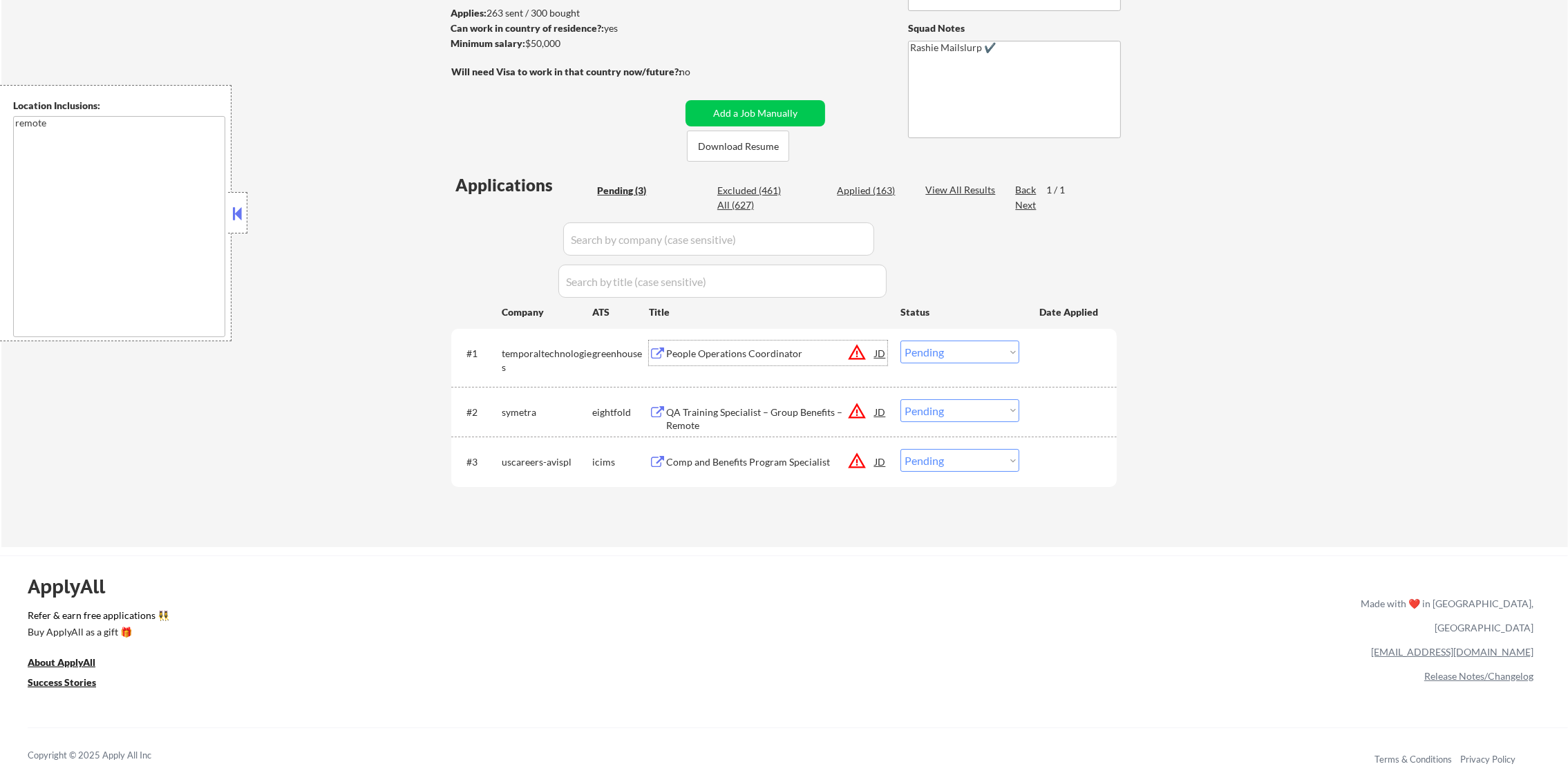
click at [811, 351] on div "People Operations Coordinator" at bounding box center [770, 354] width 209 height 14
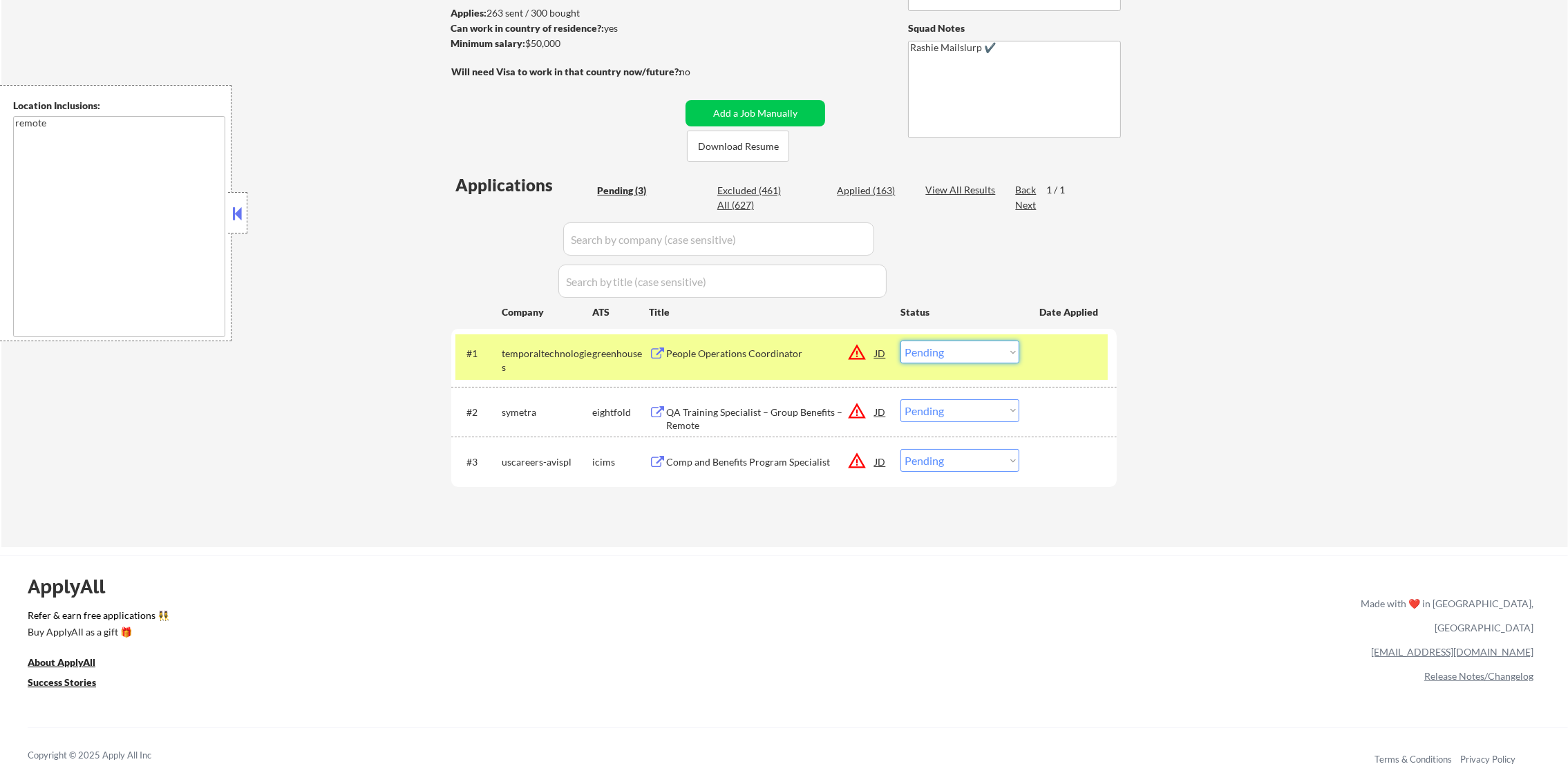
click at [921, 357] on select "Choose an option... Pending Applied Excluded (Questions) Excluded (Expired) Exc…" at bounding box center [960, 351] width 119 height 23
click at [900, 340] on select "Choose an option... Pending Applied Excluded (Questions) Excluded (Expired) Exc…" at bounding box center [960, 351] width 119 height 23
click at [564, 343] on div "temporaltechnologies" at bounding box center [547, 357] width 91 height 33
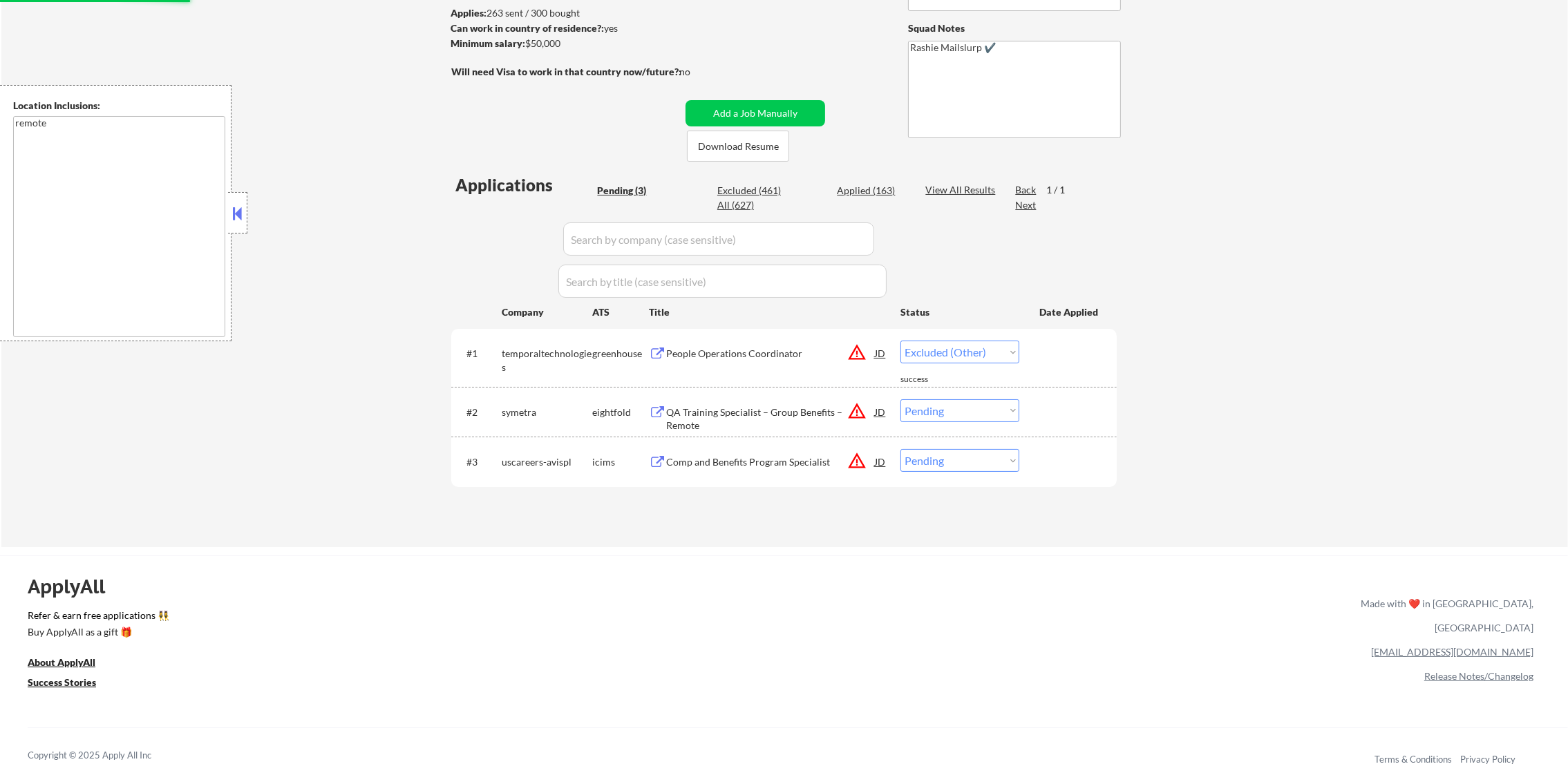
select select ""pending""
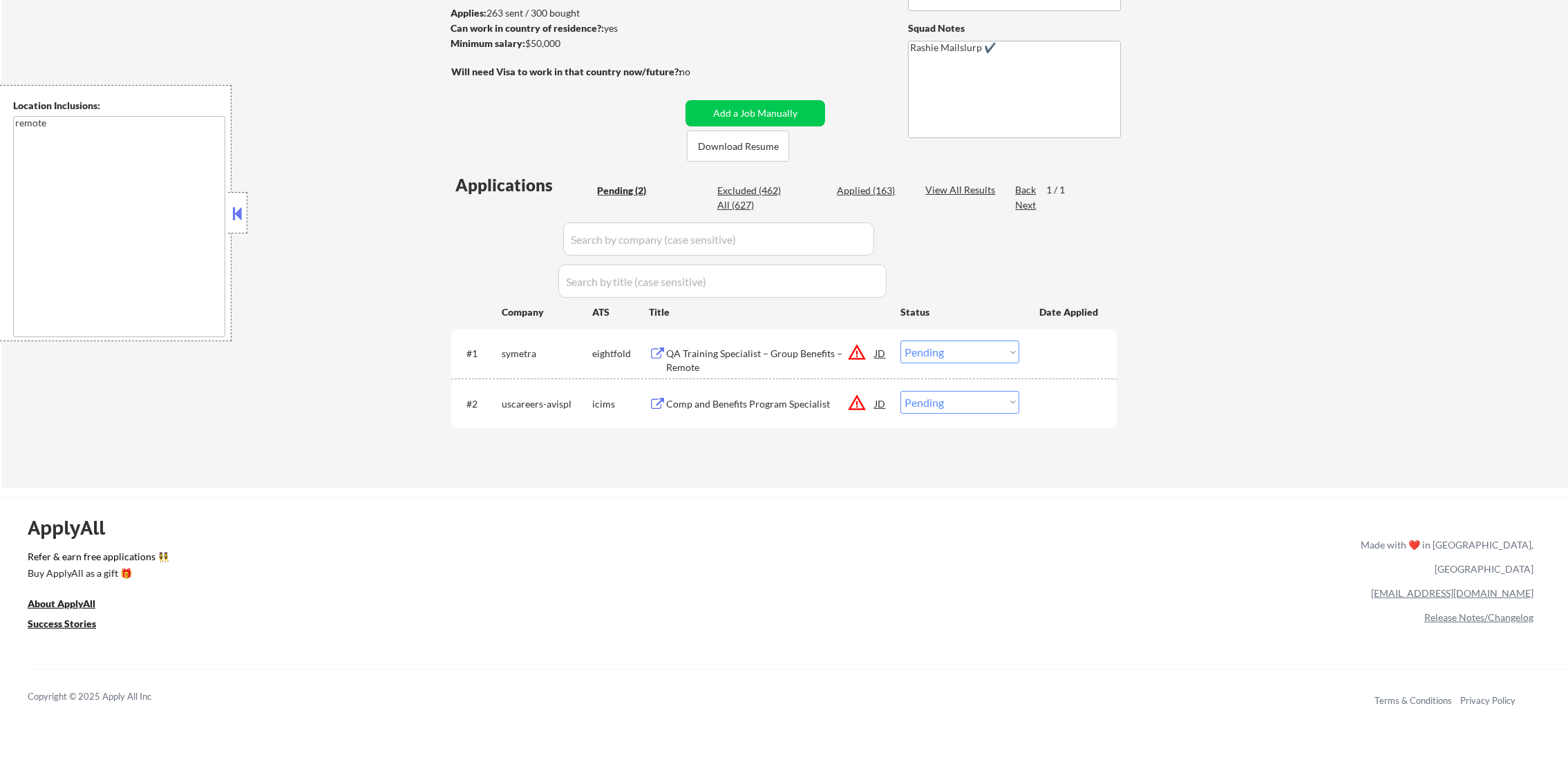
click at [773, 410] on div "Comp and Benefits Program Specialist" at bounding box center [770, 404] width 209 height 14
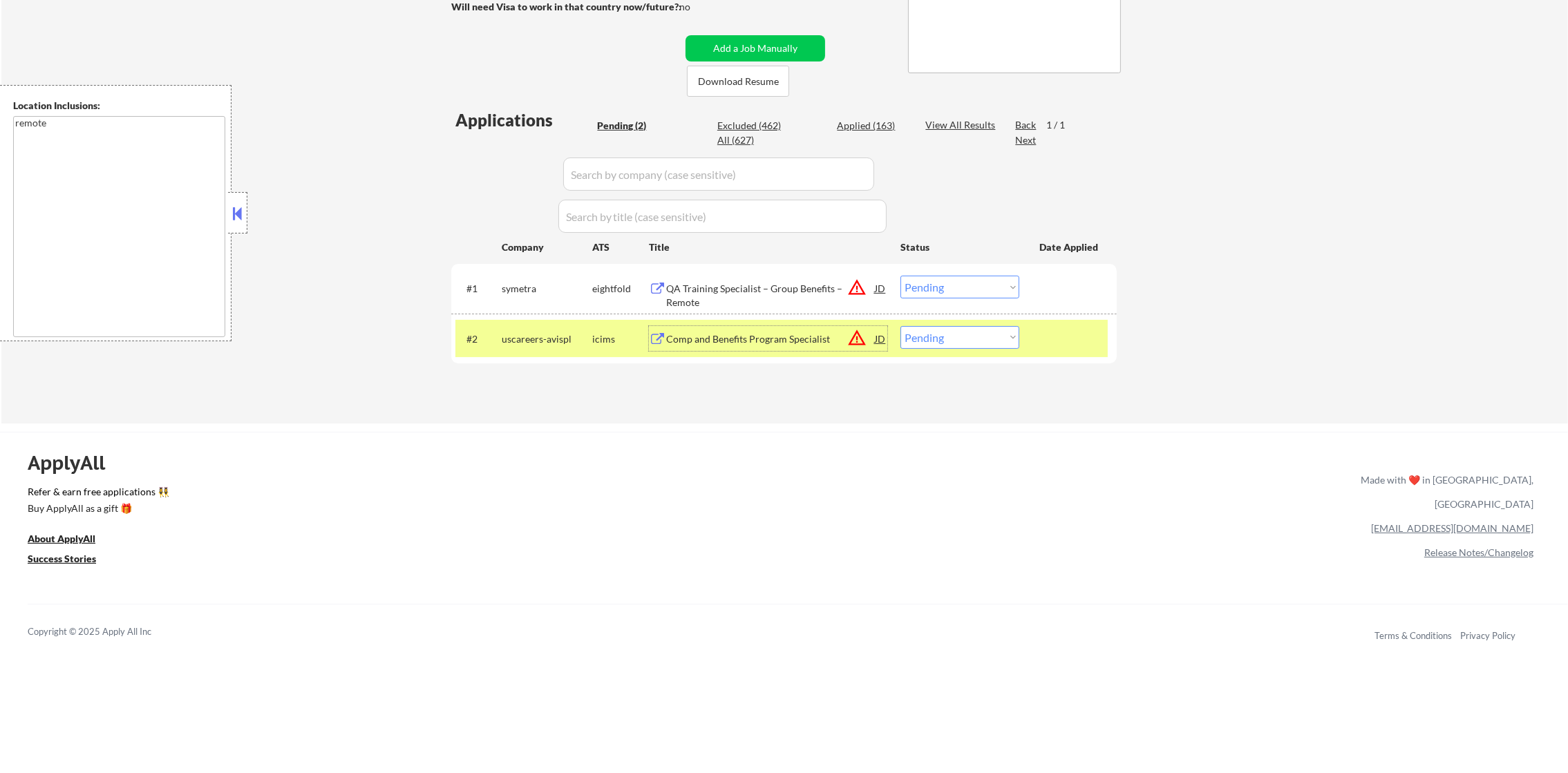
scroll to position [275, 0]
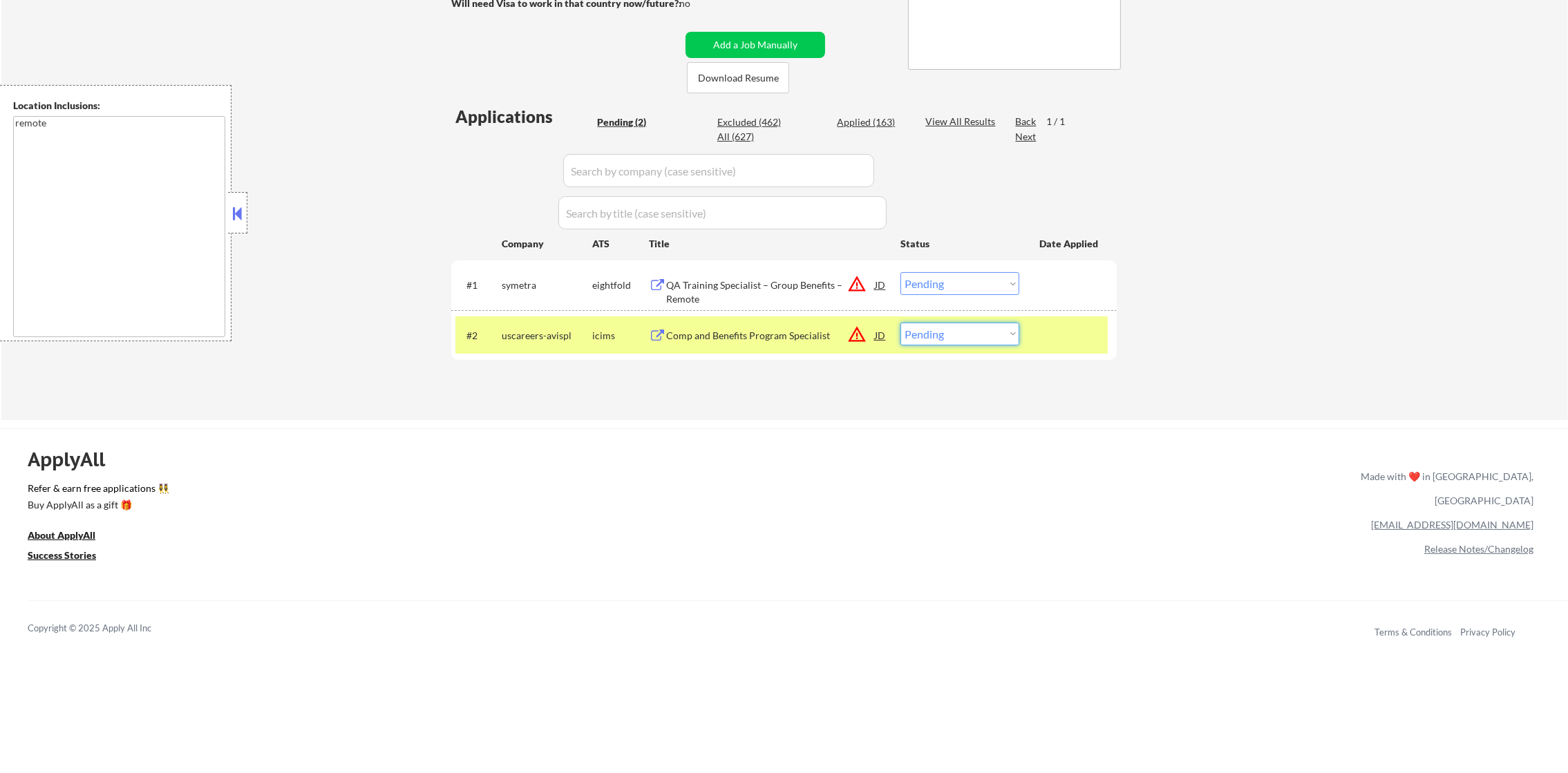
click at [943, 333] on select "Choose an option... Pending Applied Excluded (Questions) Excluded (Expired) Exc…" at bounding box center [960, 333] width 119 height 23
click at [989, 325] on select "Choose an option... Pending Applied Excluded (Questions) Excluded (Expired) Exc…" at bounding box center [960, 333] width 119 height 23
select select ""excluded__location_""
click at [900, 322] on select "Choose an option... Pending Applied Excluded (Questions) Excluded (Expired) Exc…" at bounding box center [960, 333] width 119 height 23
click at [539, 334] on div "uscareers-avispl" at bounding box center [547, 336] width 91 height 14
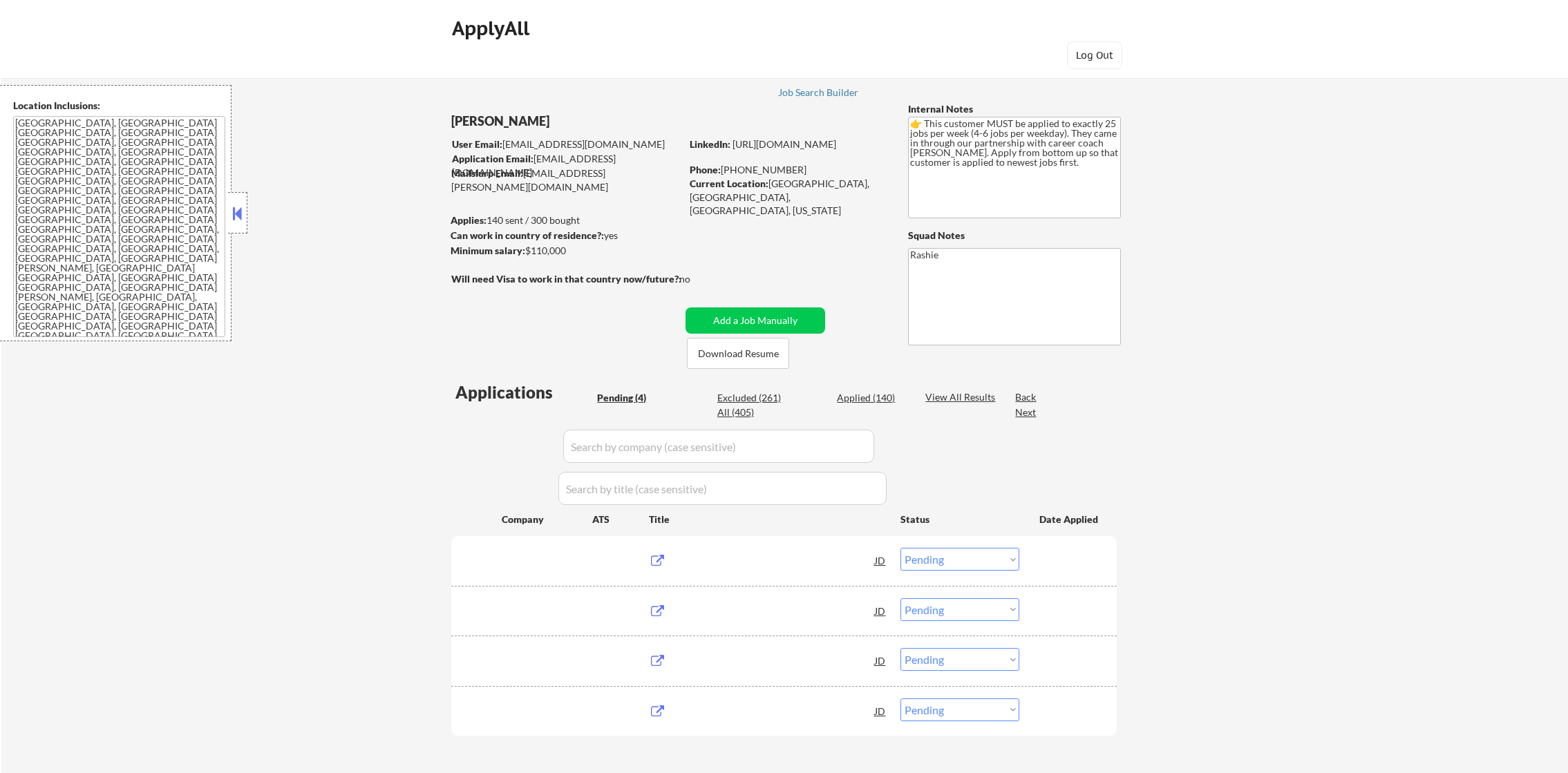
select select ""pending""
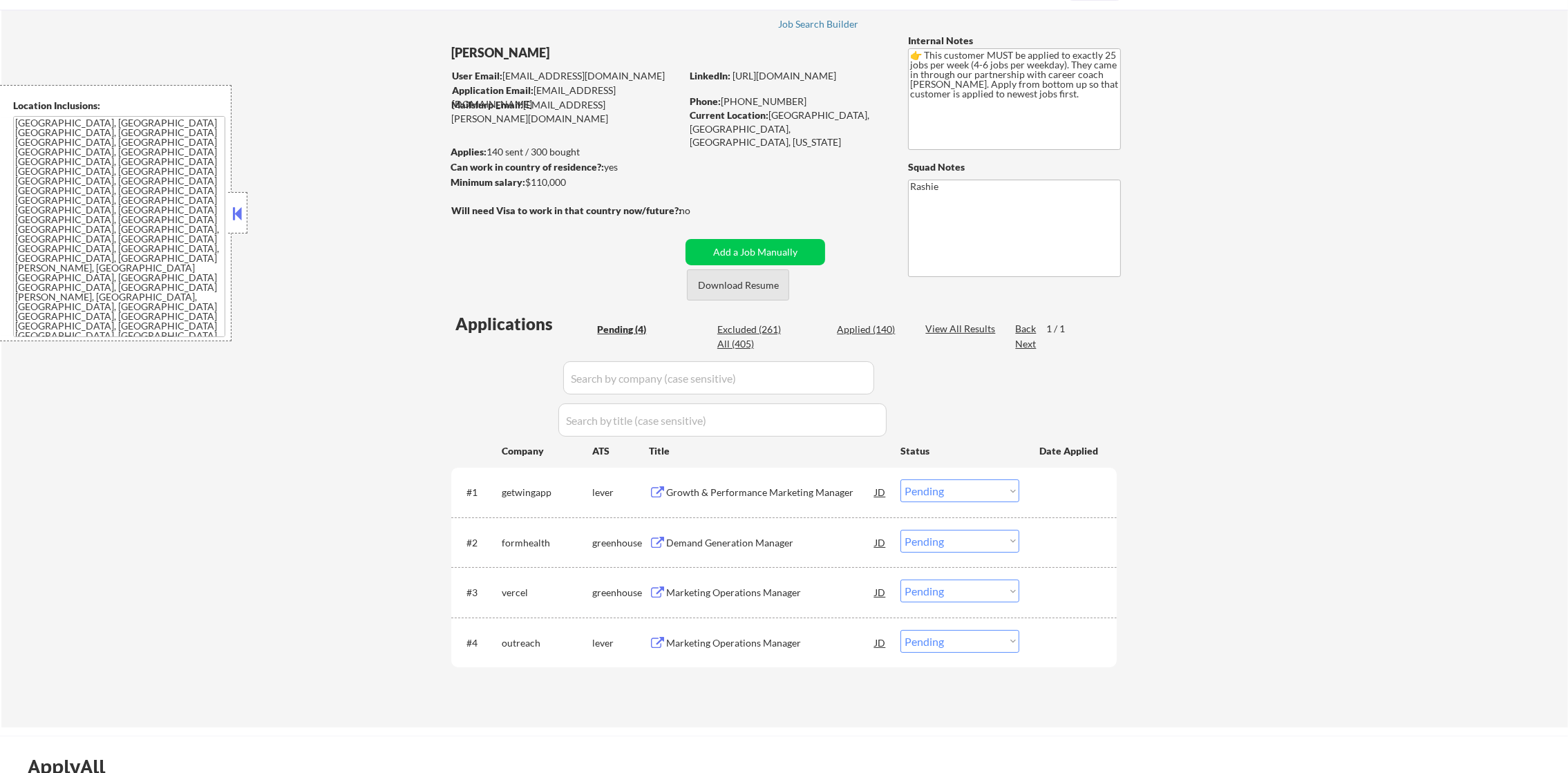
scroll to position [242, 0]
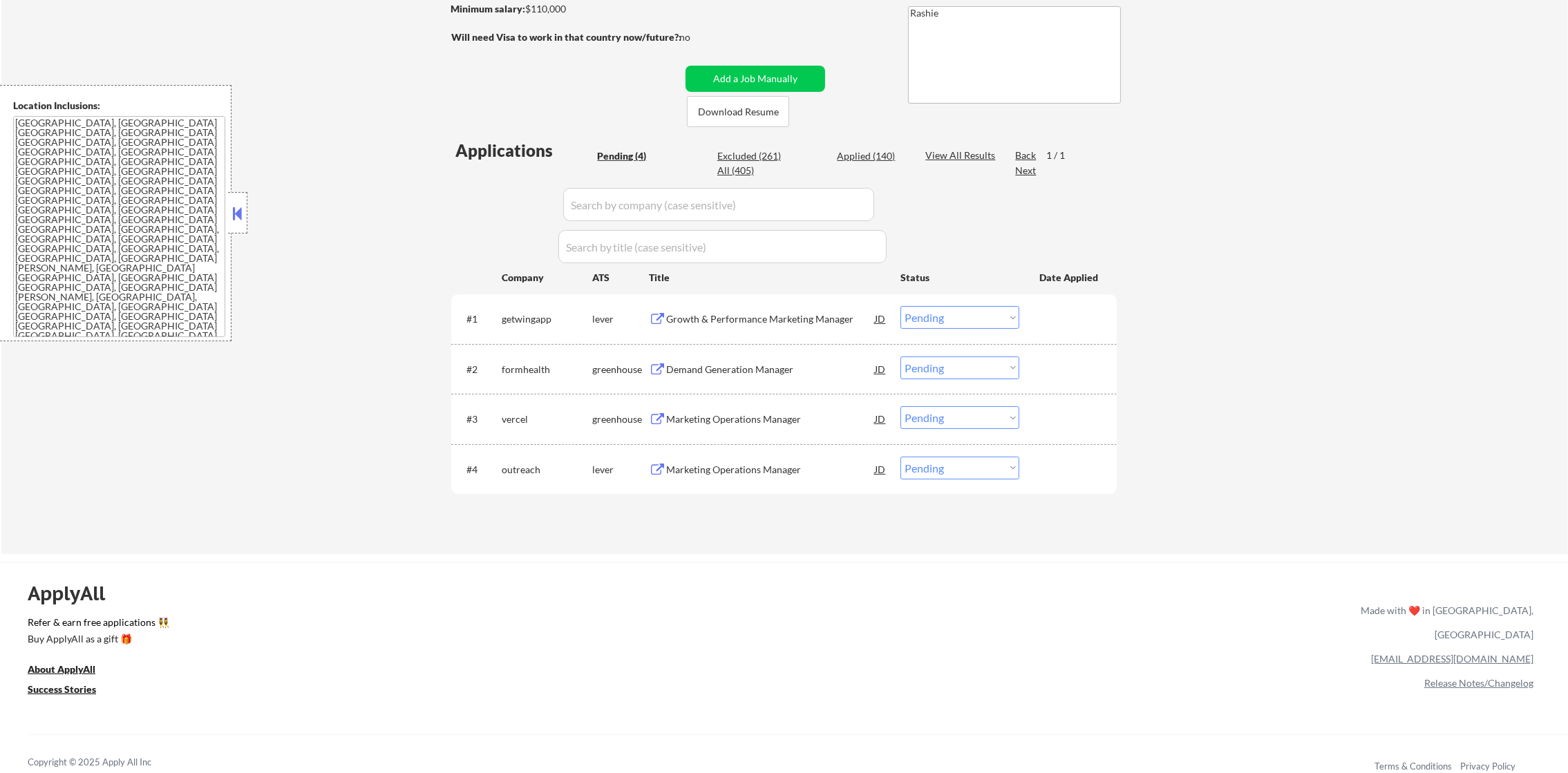
click at [808, 314] on div "Growth & Performance Marketing Manager" at bounding box center [770, 319] width 209 height 14
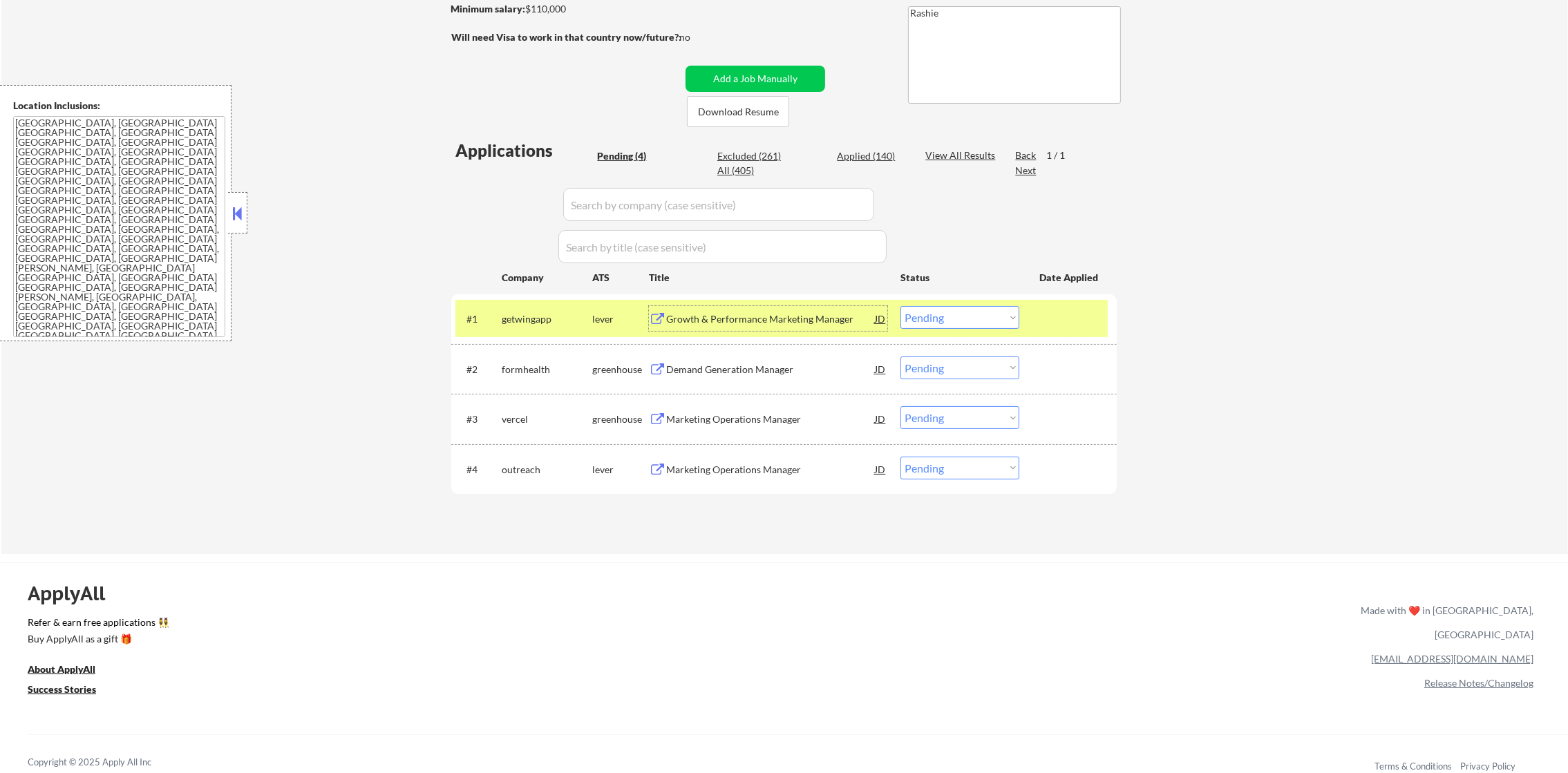
drag, startPoint x: 947, startPoint y: 322, endPoint x: 950, endPoint y: 330, distance: 8.5
click at [947, 323] on select "Choose an option... Pending Applied Excluded (Questions) Excluded (Expired) Exc…" at bounding box center [960, 317] width 119 height 23
click at [900, 306] on select "Choose an option... Pending Applied Excluded (Questions) Excluded (Expired) Exc…" at bounding box center [960, 317] width 119 height 23
click at [557, 333] on div "#1 getwingapp lever Growth & Performance Marketing Manager JD Choose an option.…" at bounding box center [781, 318] width 652 height 38
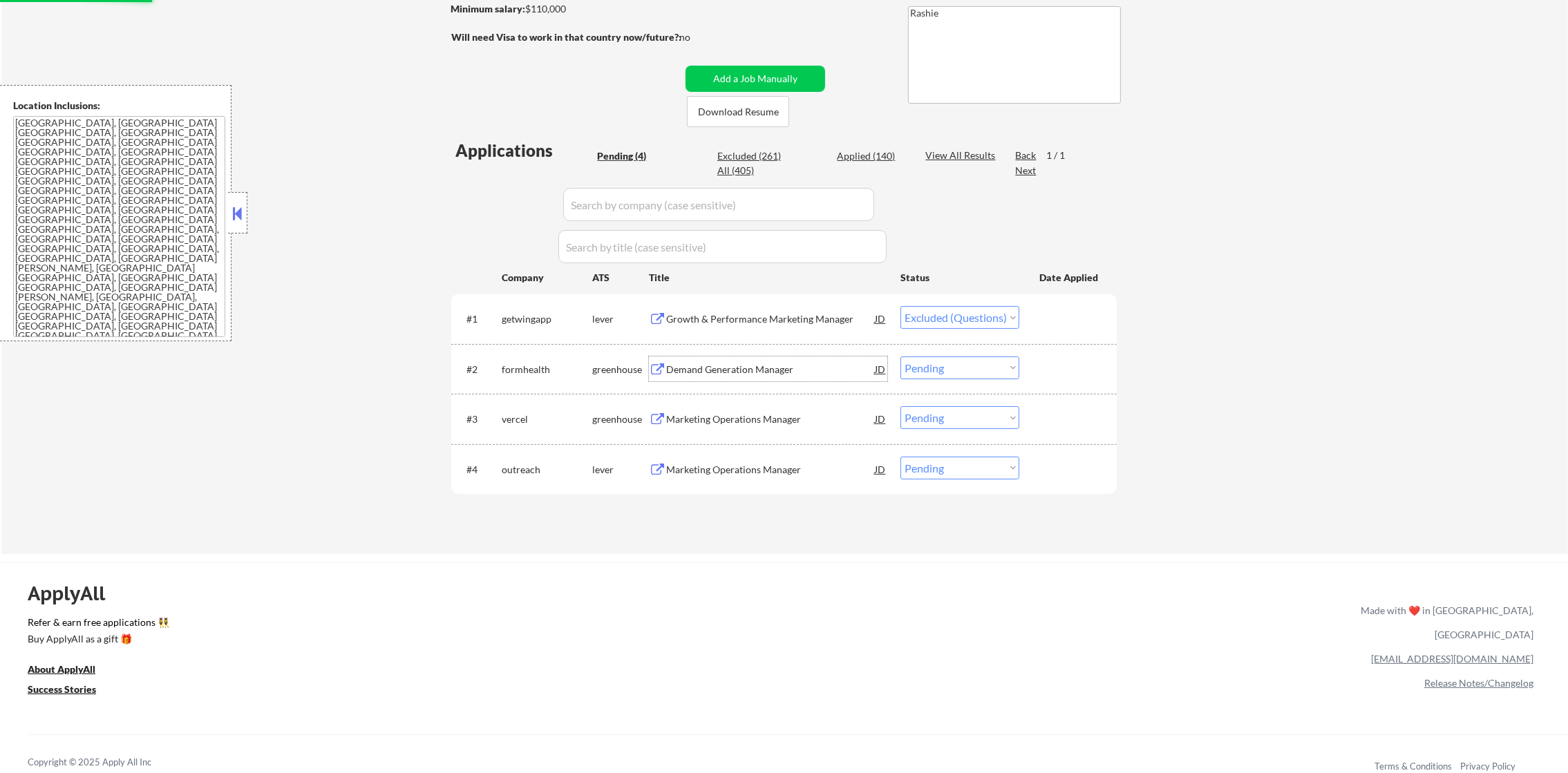
click at [707, 365] on div "Demand Generation Manager" at bounding box center [770, 369] width 209 height 14
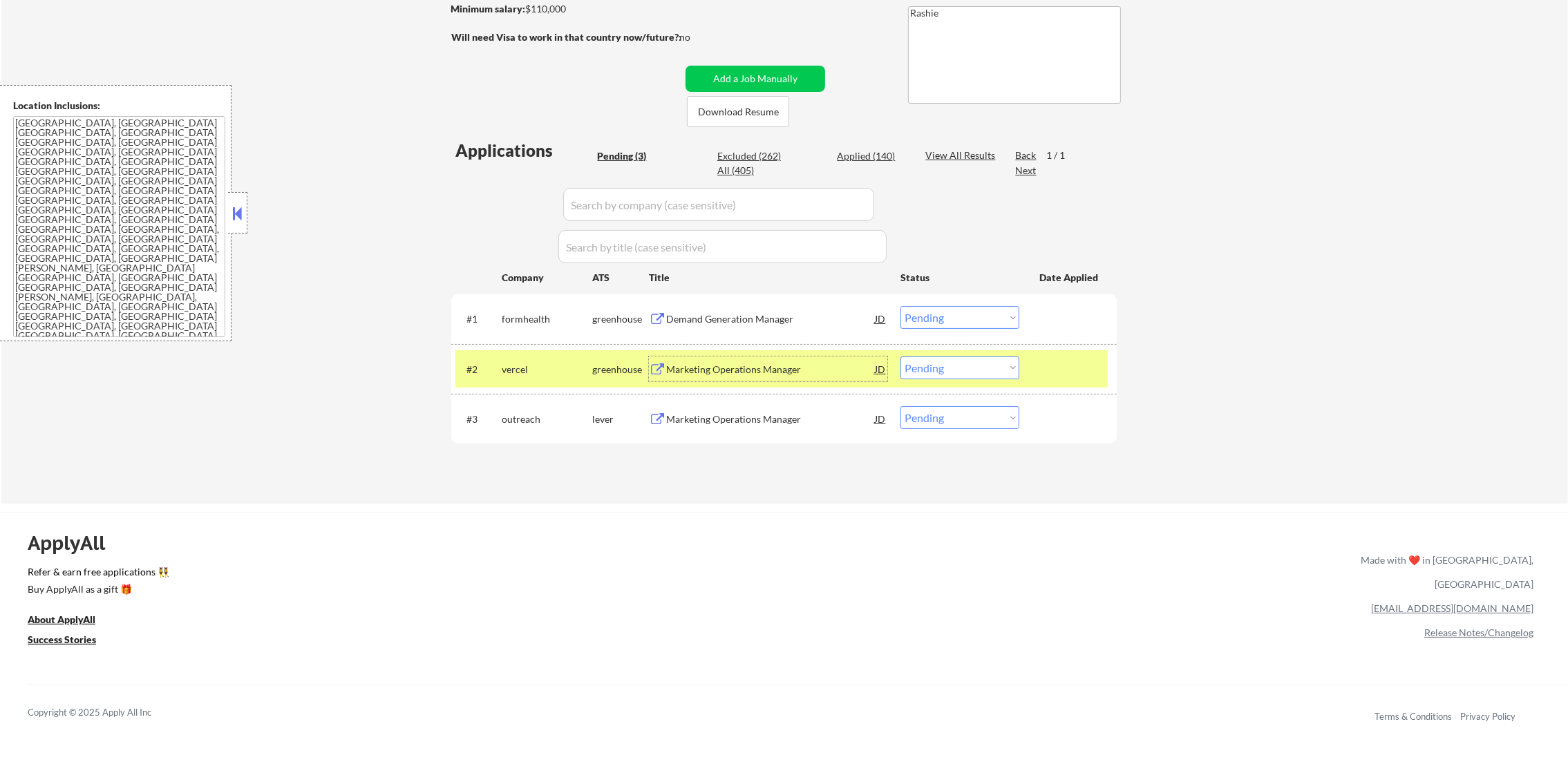
click at [951, 310] on select "Choose an option... Pending Applied Excluded (Questions) Excluded (Expired) Exc…" at bounding box center [960, 317] width 119 height 23
click at [900, 306] on select "Choose an option... Pending Applied Excluded (Questions) Excluded (Expired) Exc…" at bounding box center [960, 317] width 119 height 23
click at [514, 376] on div "vercel" at bounding box center [547, 369] width 91 height 25
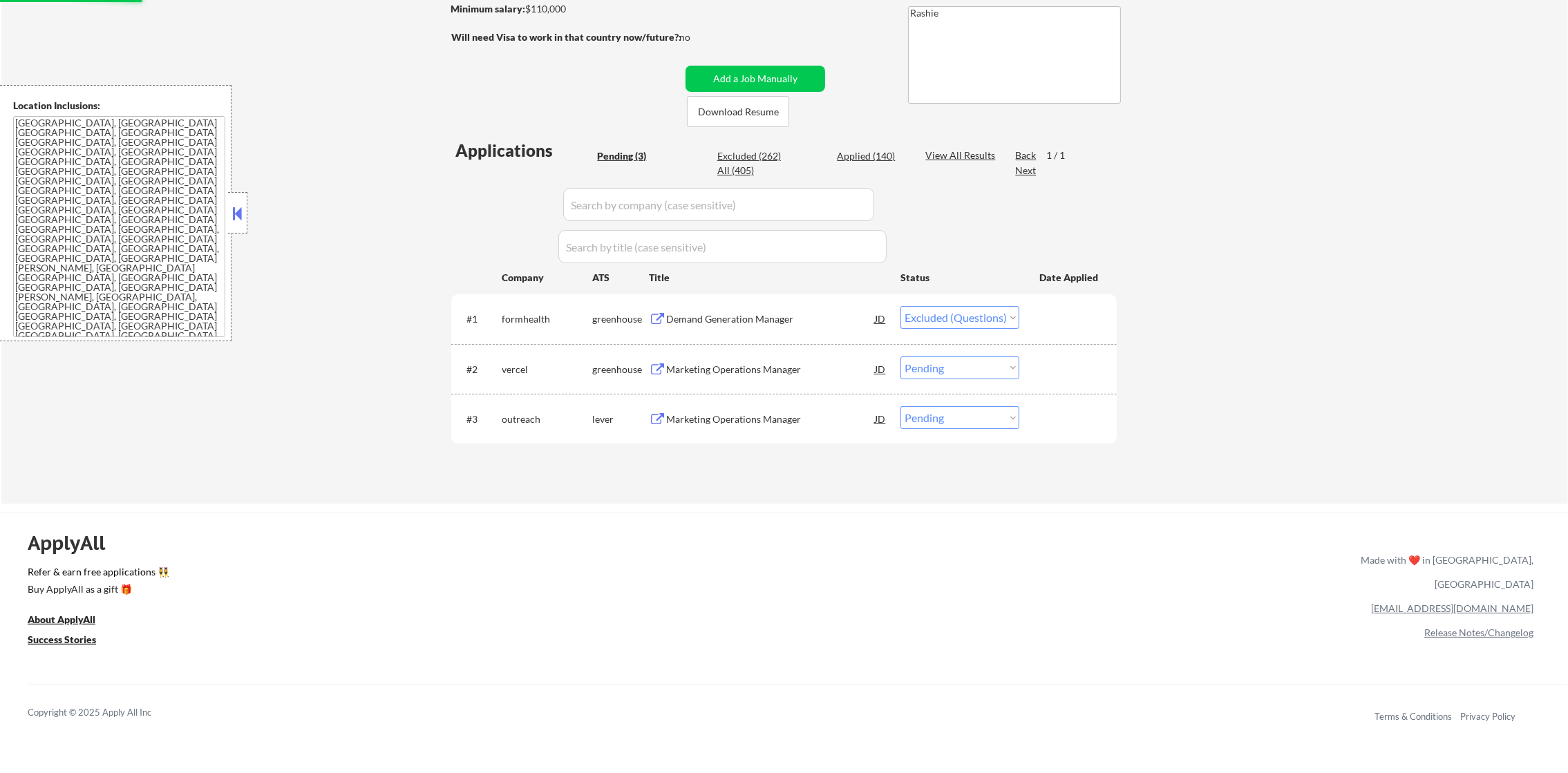
click at [739, 390] on div "#2 vercel greenhouse Marketing Operations Manager JD Choose an option... Pendin…" at bounding box center [784, 369] width 665 height 50
click at [758, 365] on div "Marketing Operations Manager" at bounding box center [770, 369] width 209 height 14
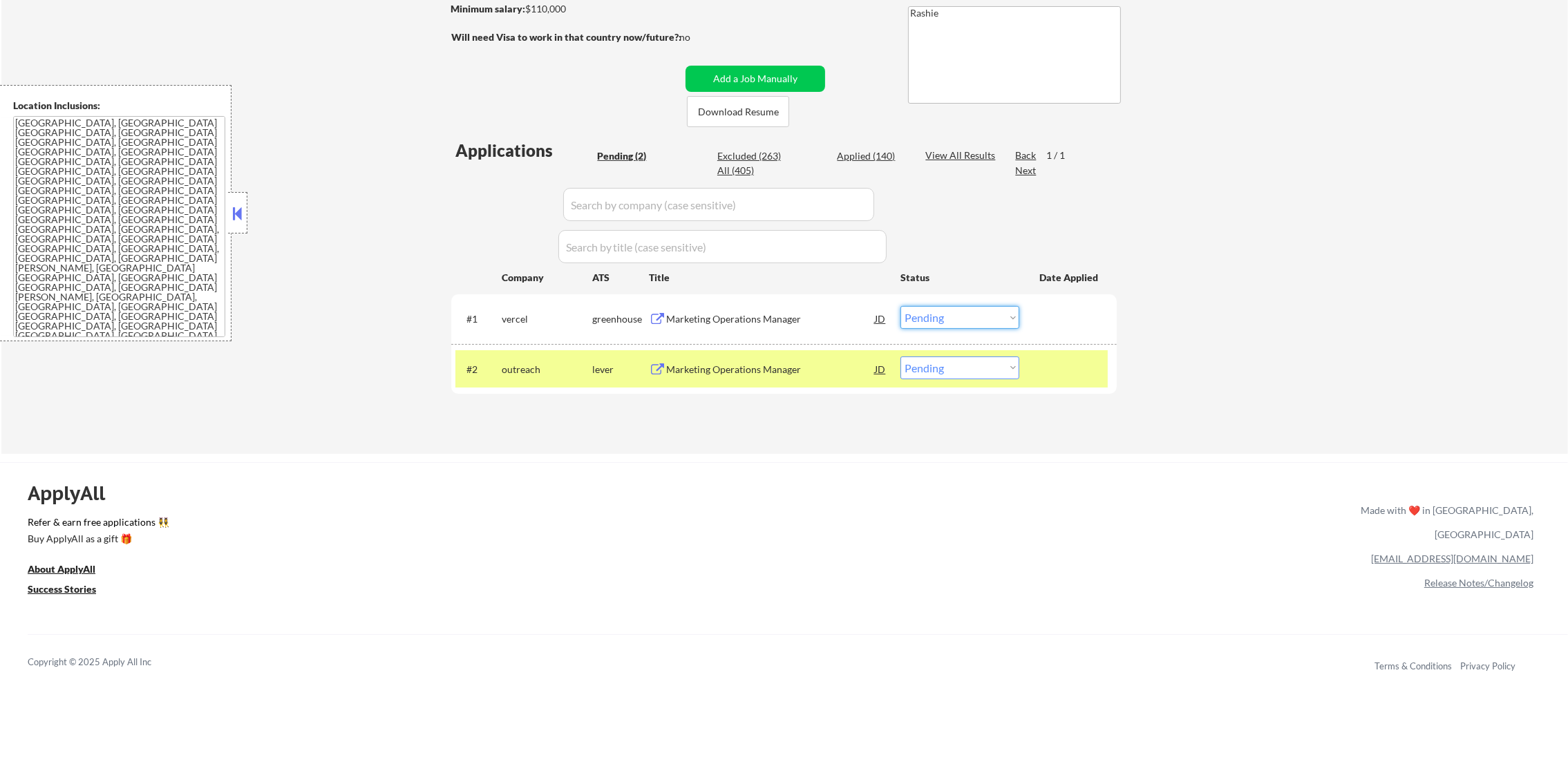
drag, startPoint x: 923, startPoint y: 322, endPoint x: 925, endPoint y: 331, distance: 9.2
click at [925, 325] on select "Choose an option... Pending Applied Excluded (Questions) Excluded (Expired) Exc…" at bounding box center [960, 317] width 119 height 23
click at [900, 306] on select "Choose an option... Pending Applied Excluded (Questions) Excluded (Expired) Exc…" at bounding box center [960, 317] width 119 height 23
click at [779, 368] on div "Marketing Operations Manager" at bounding box center [770, 369] width 209 height 14
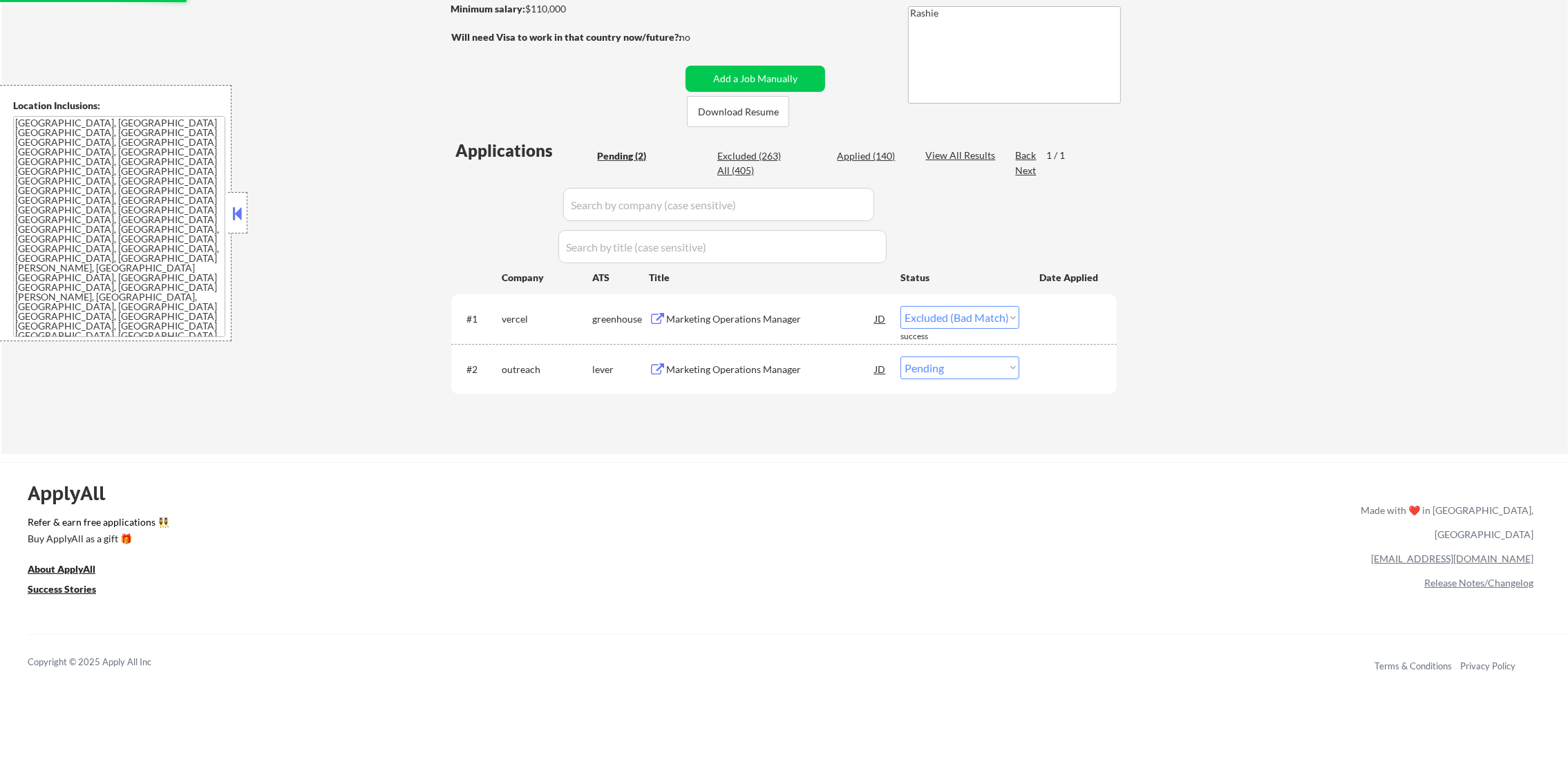
select select ""pending""
